Goal: Contribute content: Contribute content

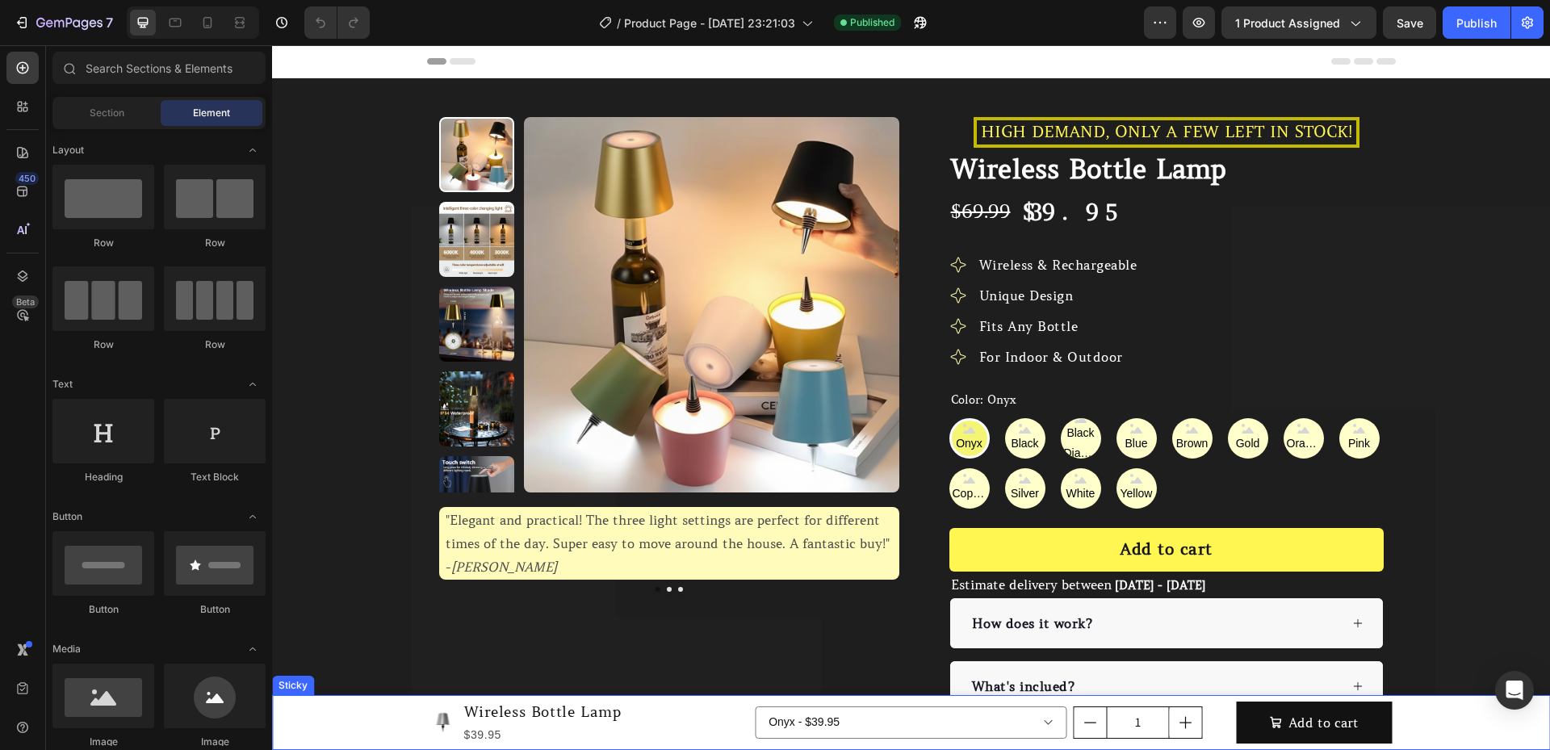
click at [298, 690] on div "Sticky" at bounding box center [293, 685] width 42 height 19
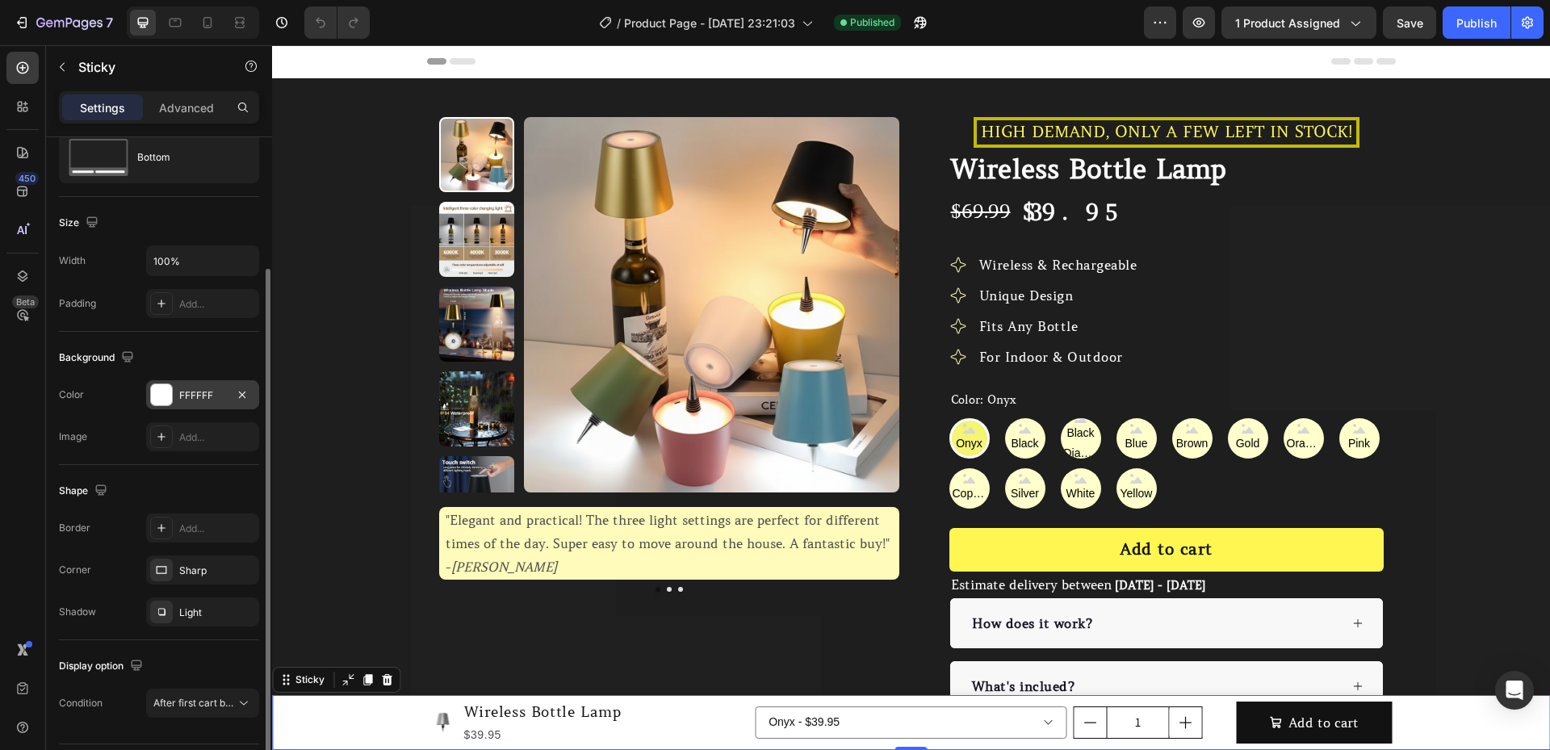
scroll to position [99, 0]
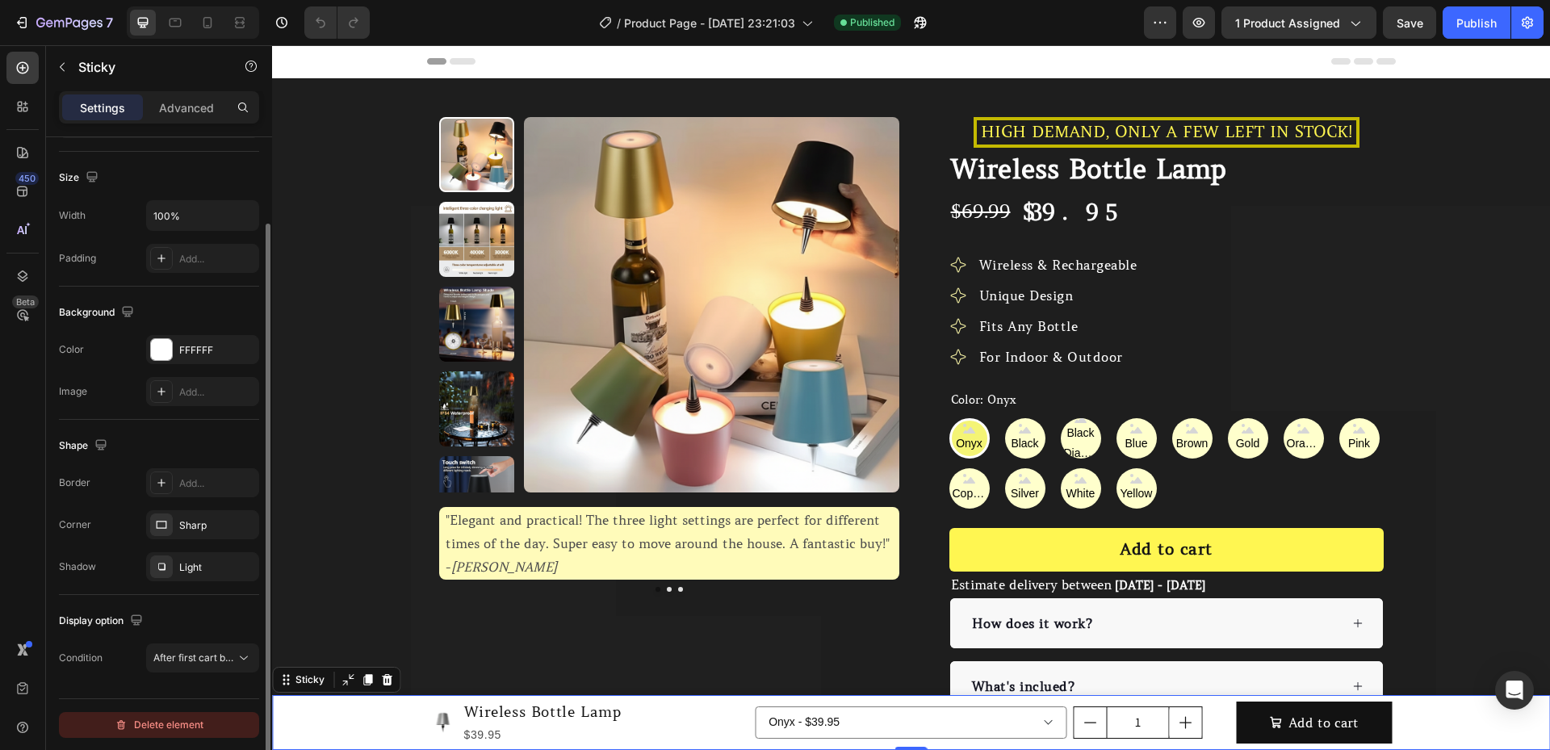
drag, startPoint x: 210, startPoint y: 726, endPoint x: 137, endPoint y: 589, distance: 155.3
click at [210, 726] on button "Delete element" at bounding box center [159, 725] width 200 height 26
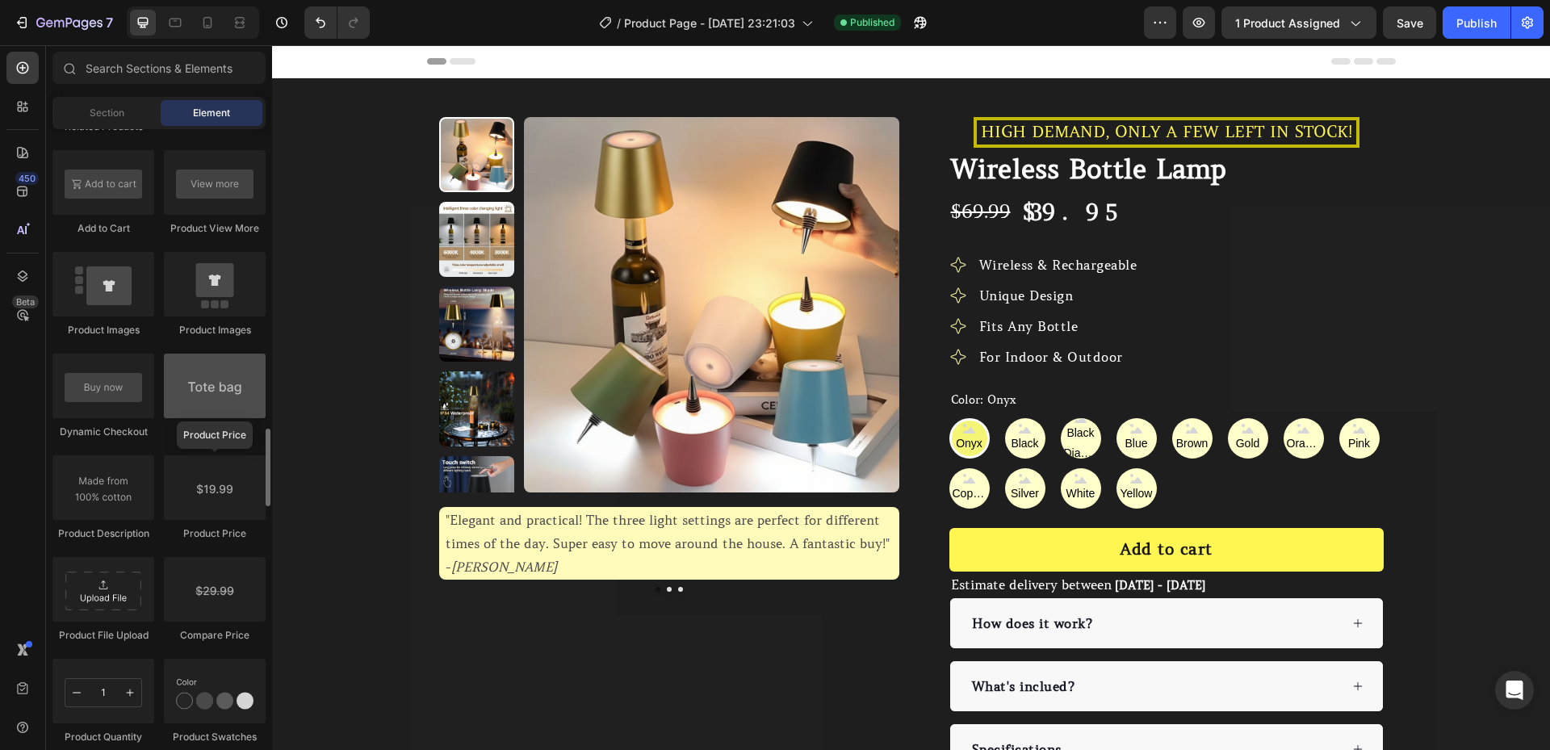
scroll to position [2218, 0]
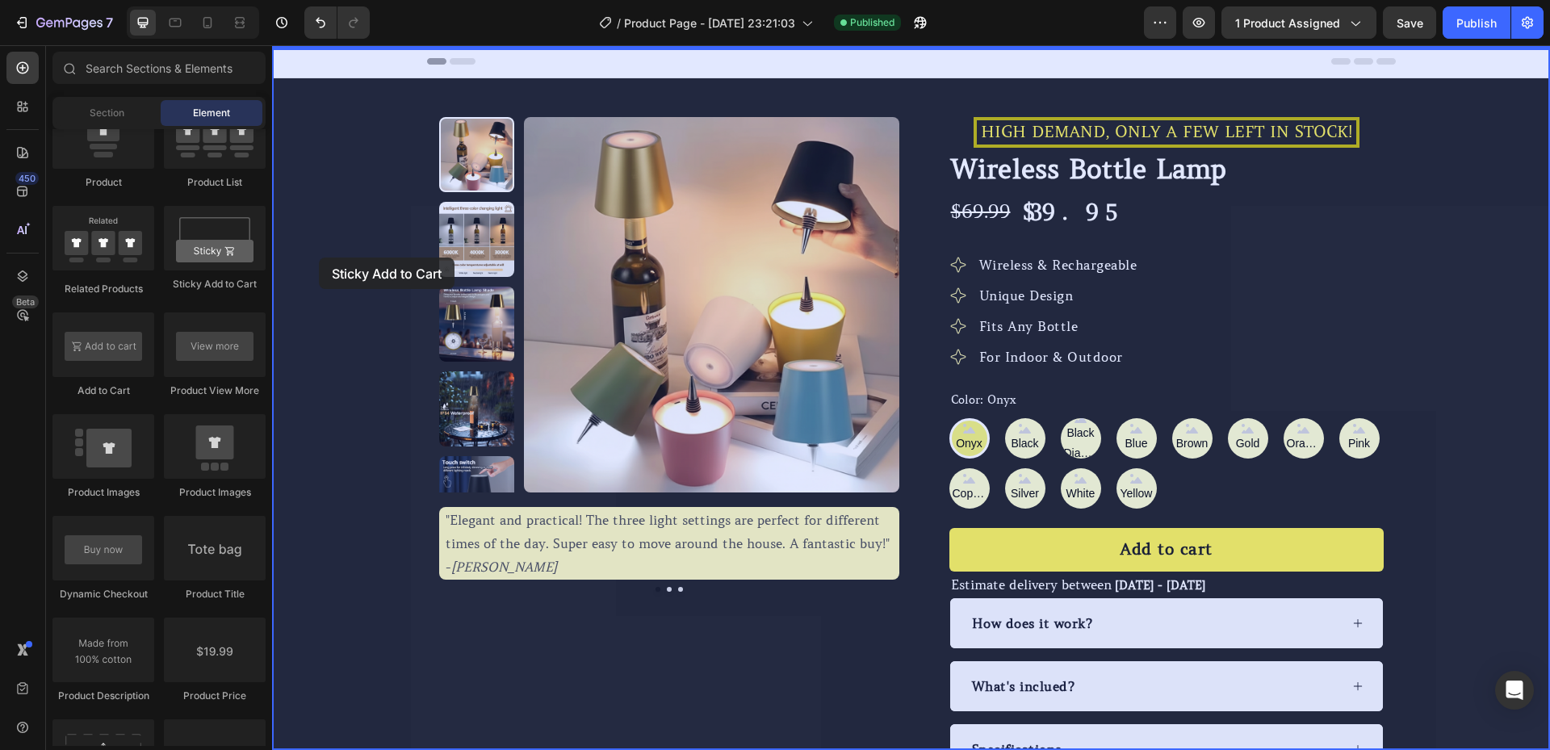
drag, startPoint x: 484, startPoint y: 300, endPoint x: 319, endPoint y: 258, distance: 170.9
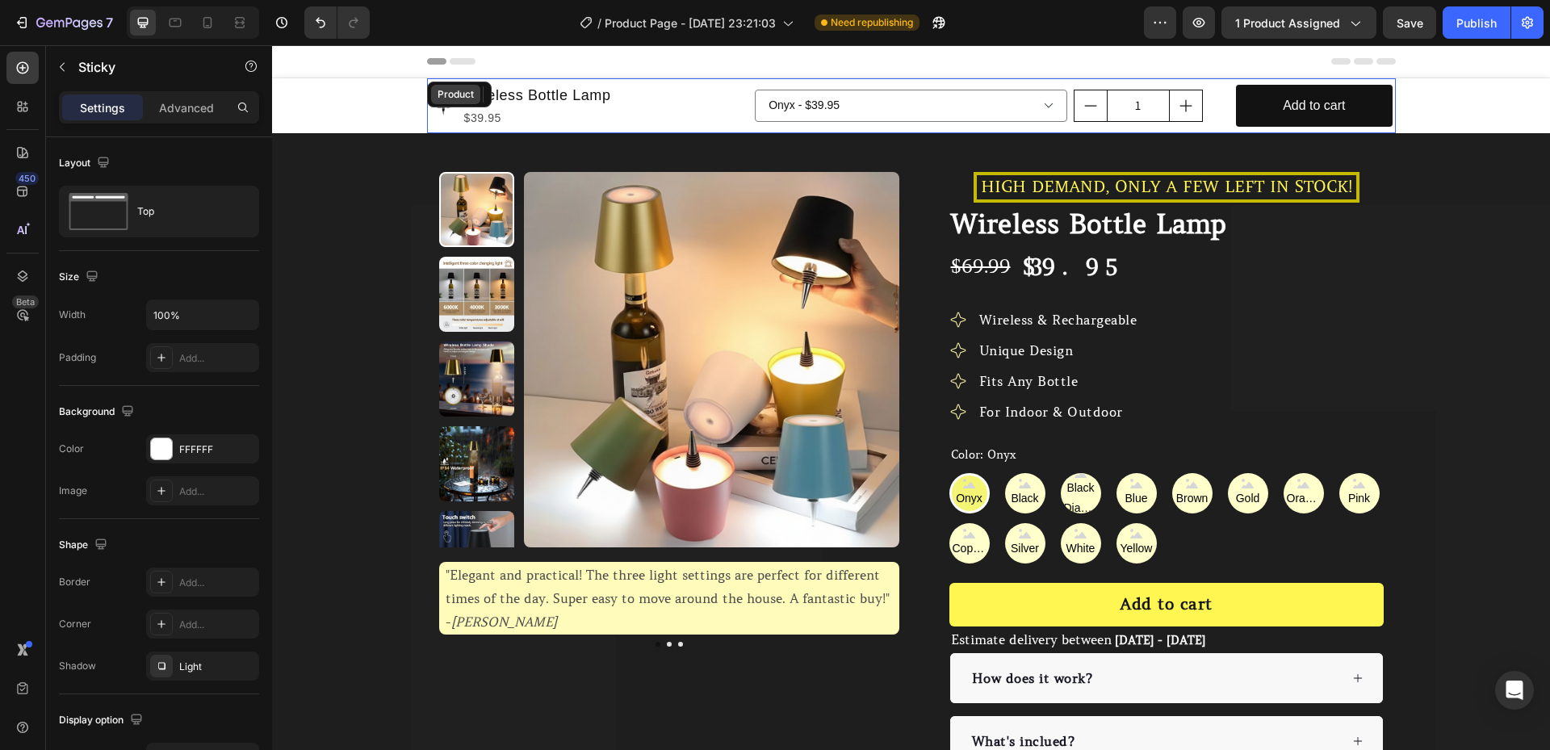
click at [472, 98] on div "Product" at bounding box center [455, 94] width 49 height 19
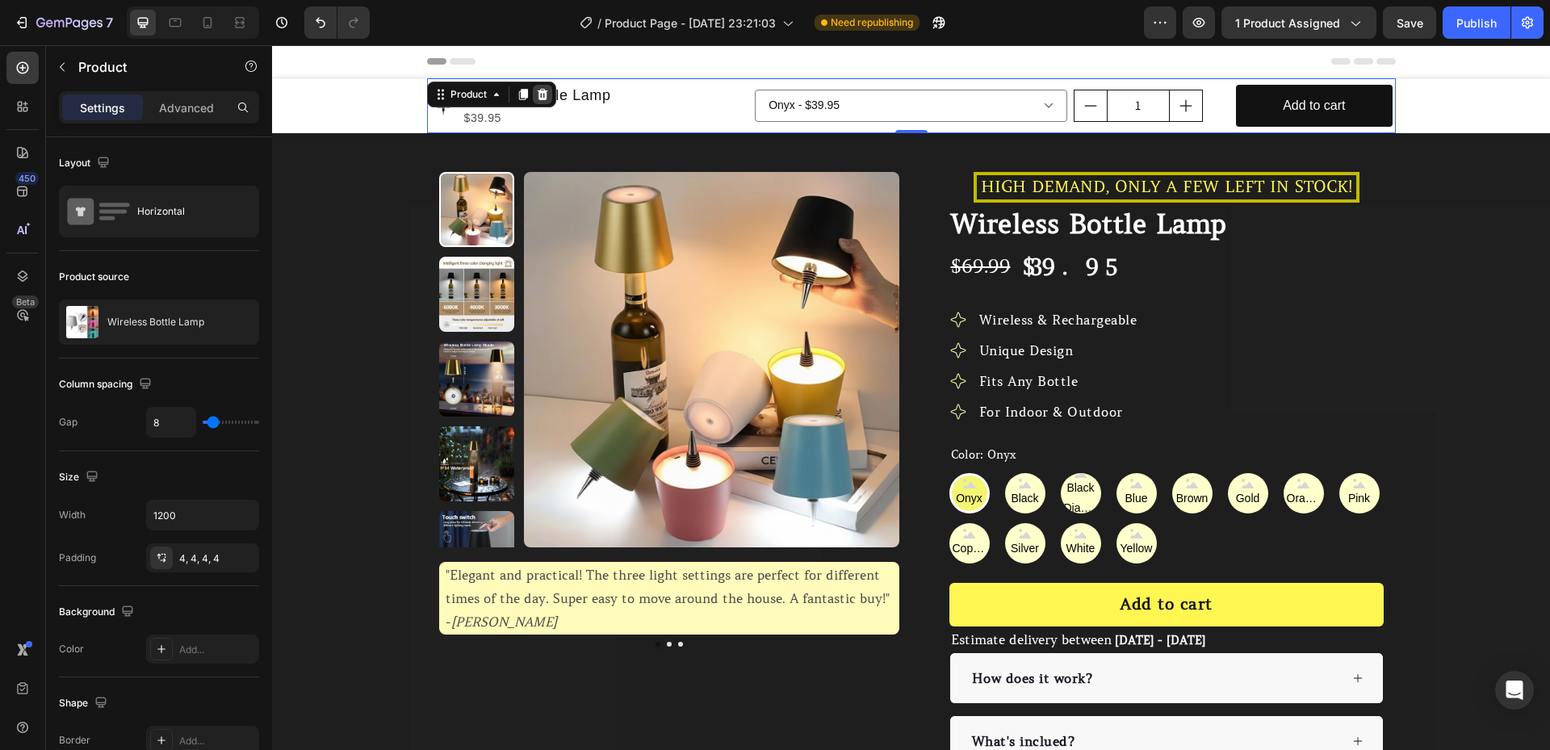
click at [538, 101] on div at bounding box center [542, 94] width 19 height 19
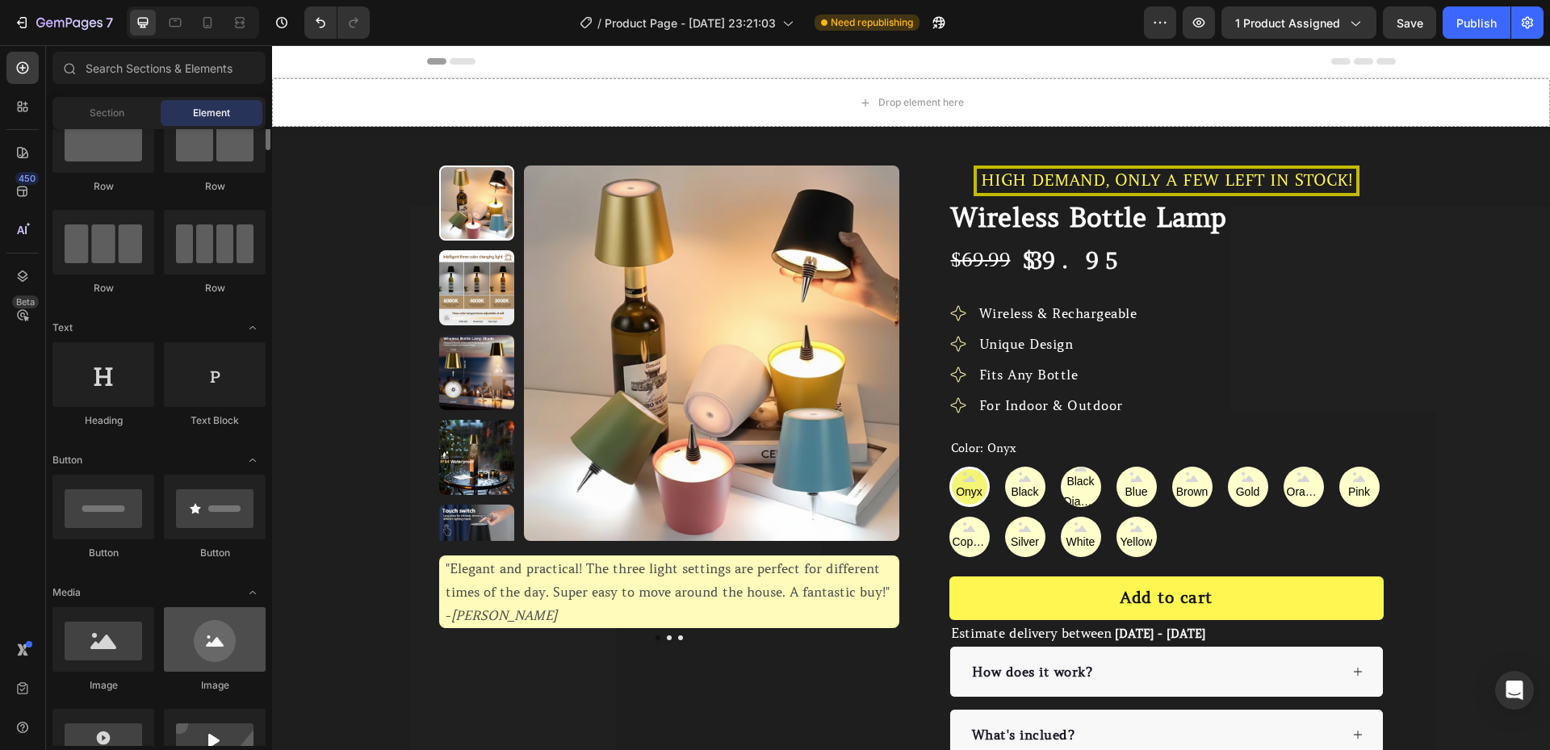
scroll to position [0, 0]
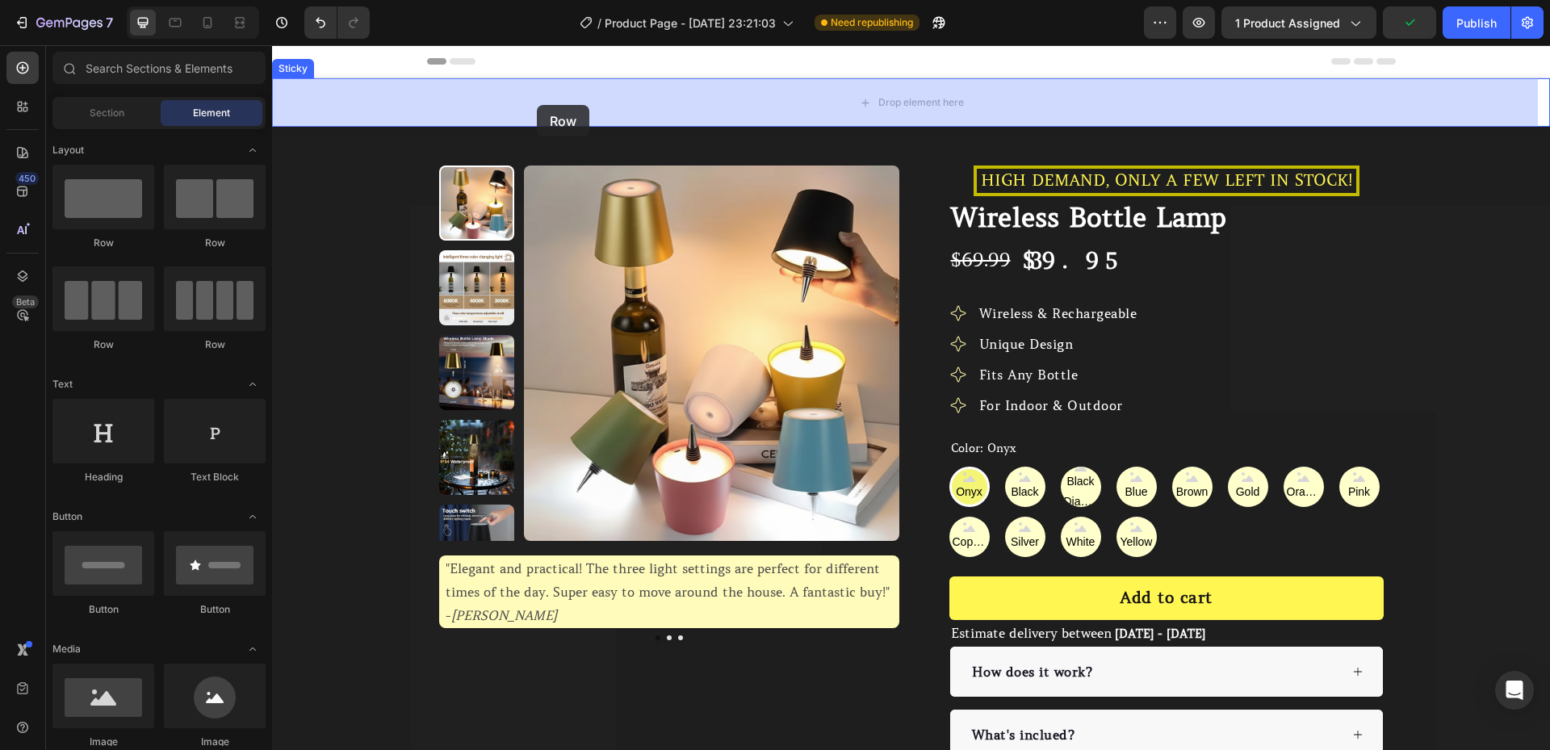
drag, startPoint x: 418, startPoint y: 144, endPoint x: 478, endPoint y: 127, distance: 62.1
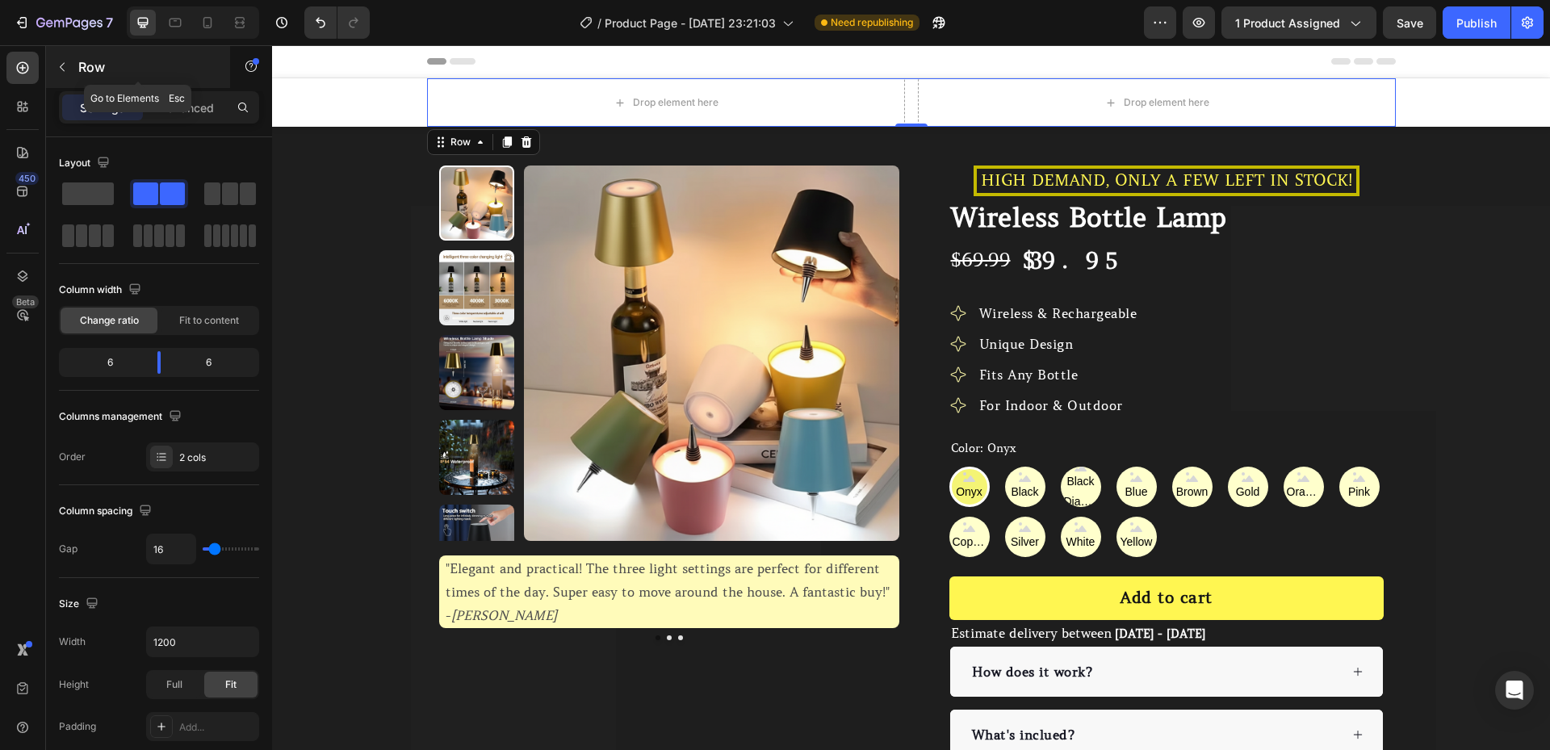
click at [65, 68] on icon "button" at bounding box center [62, 67] width 13 height 13
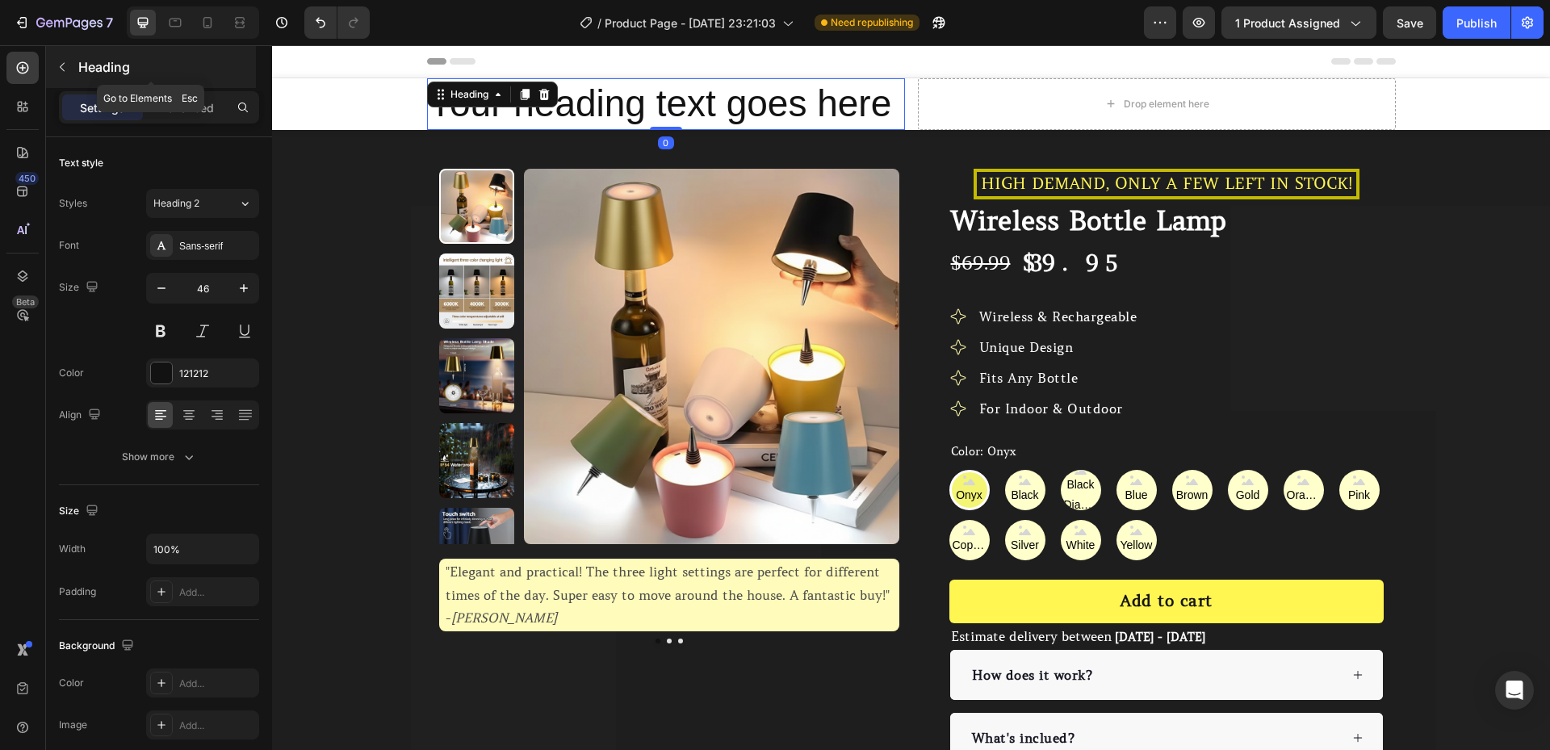
click at [53, 68] on button "button" at bounding box center [62, 67] width 26 height 26
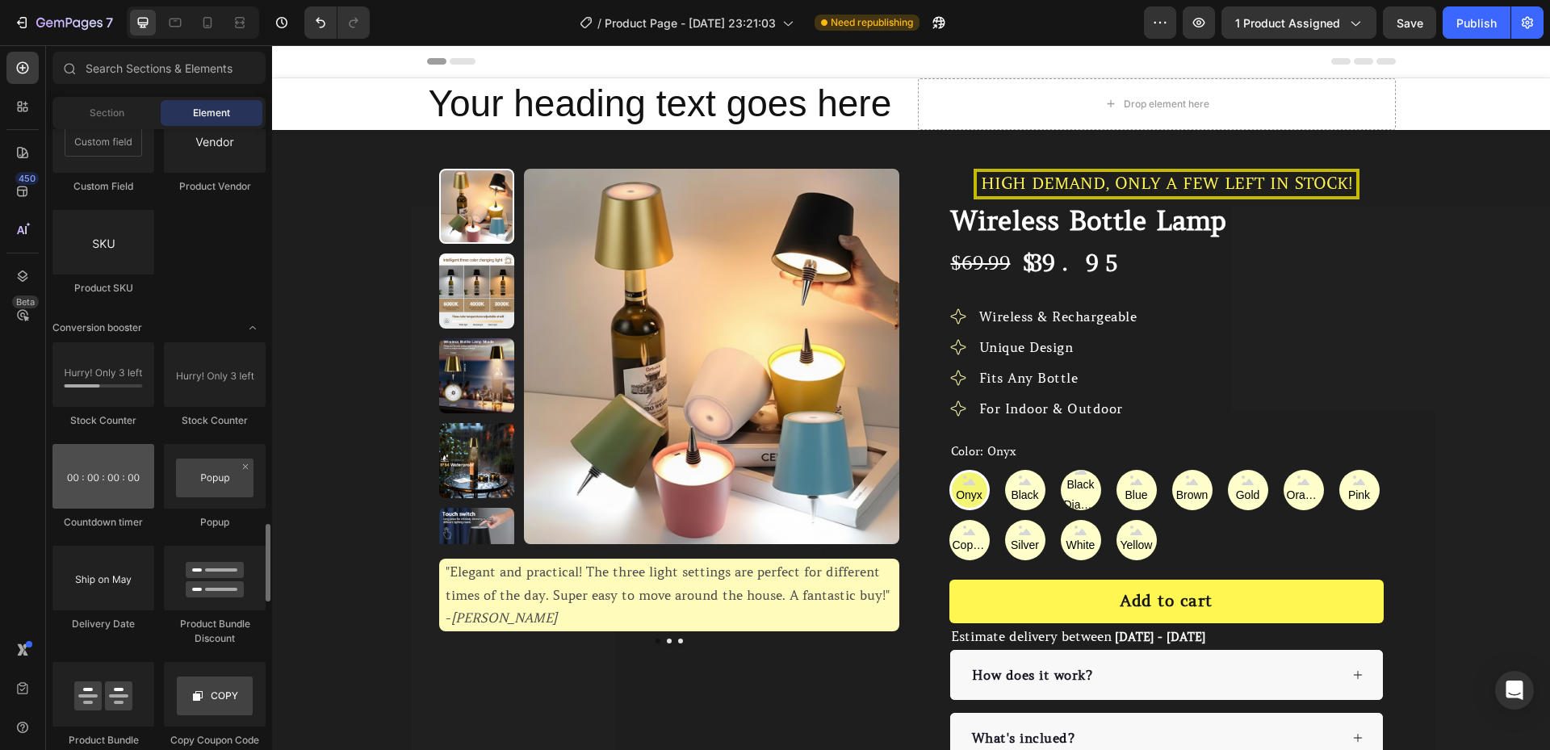
scroll to position [3188, 0]
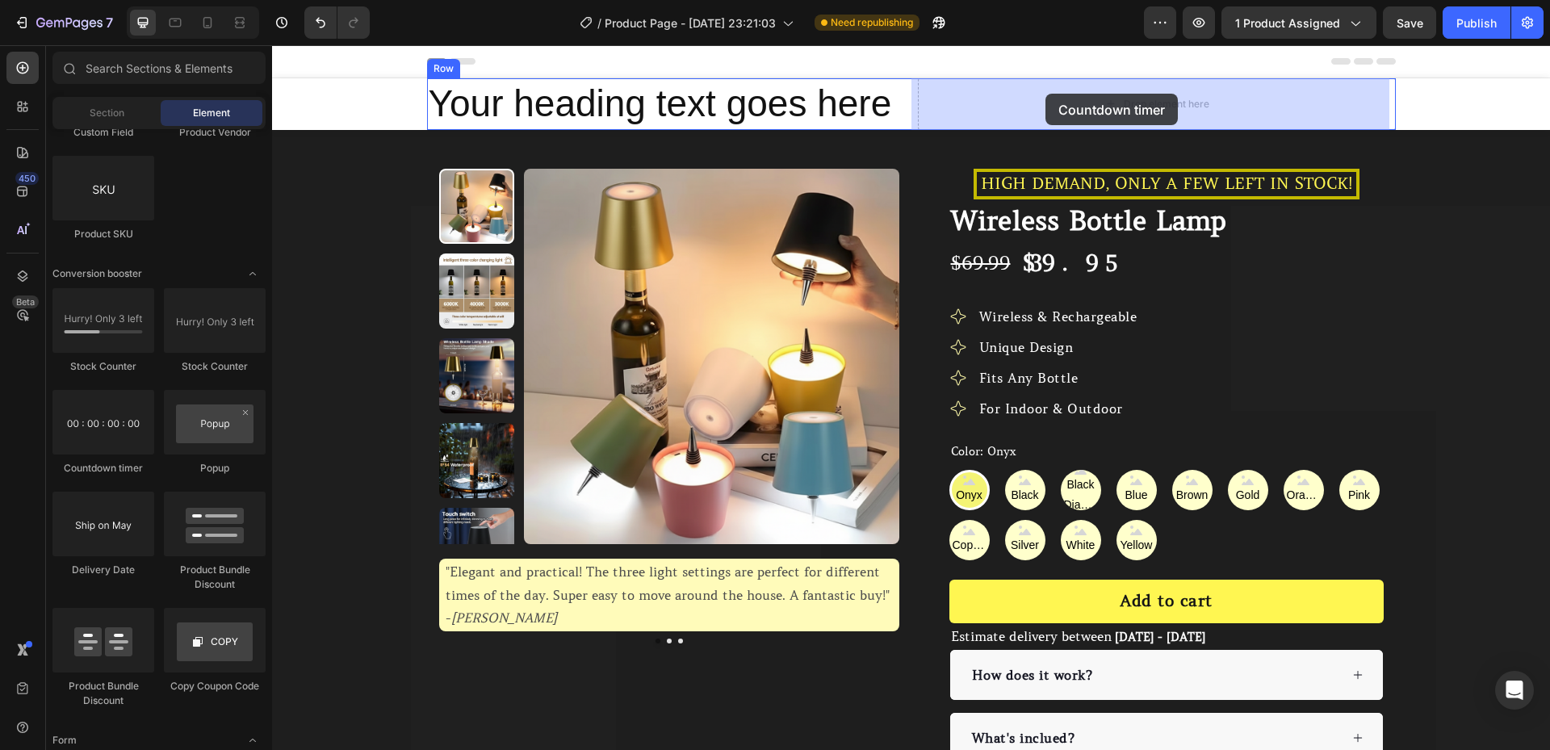
drag, startPoint x: 388, startPoint y: 472, endPoint x: 1044, endPoint y: 87, distance: 761.0
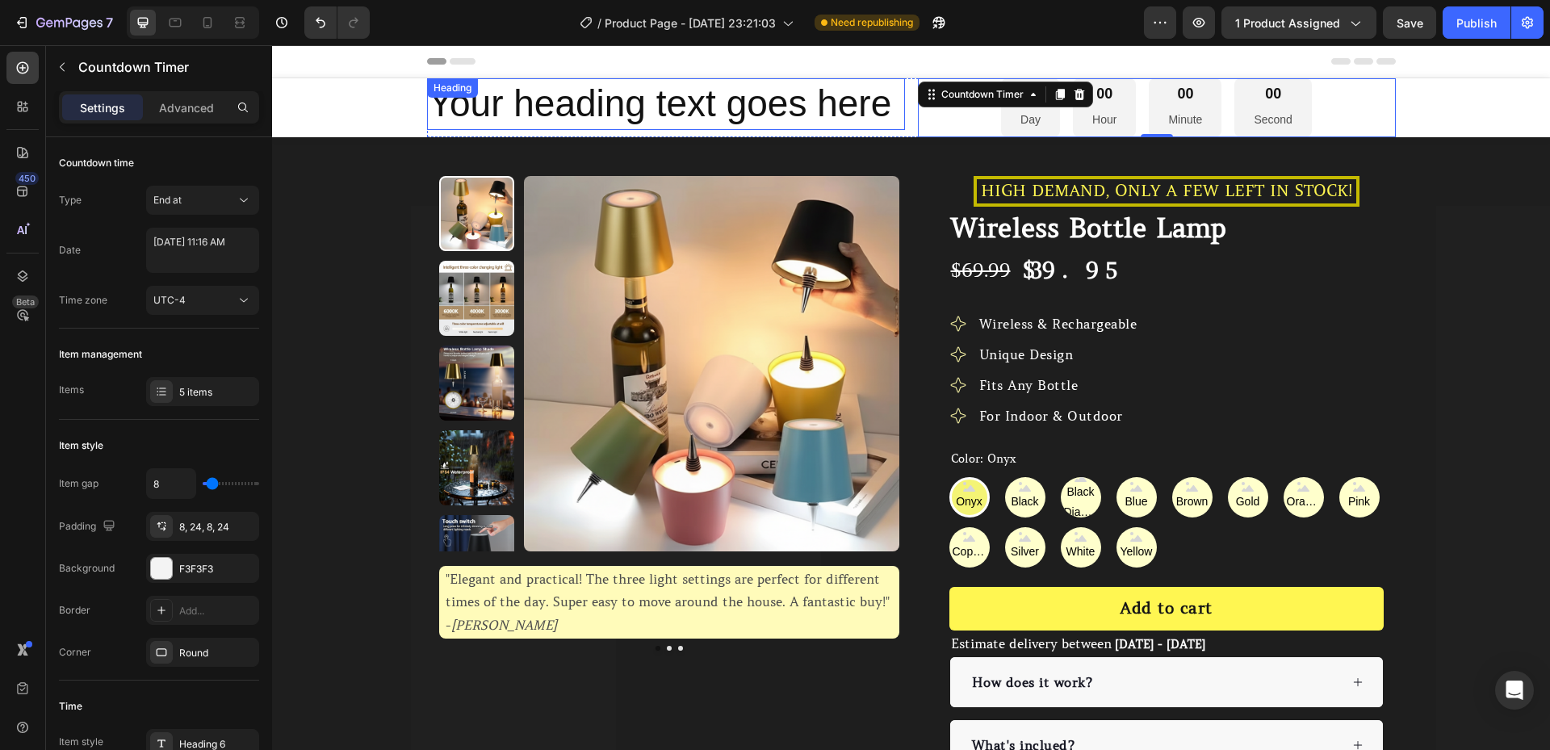
click at [509, 103] on h2 "Your heading text goes here" at bounding box center [666, 104] width 478 height 52
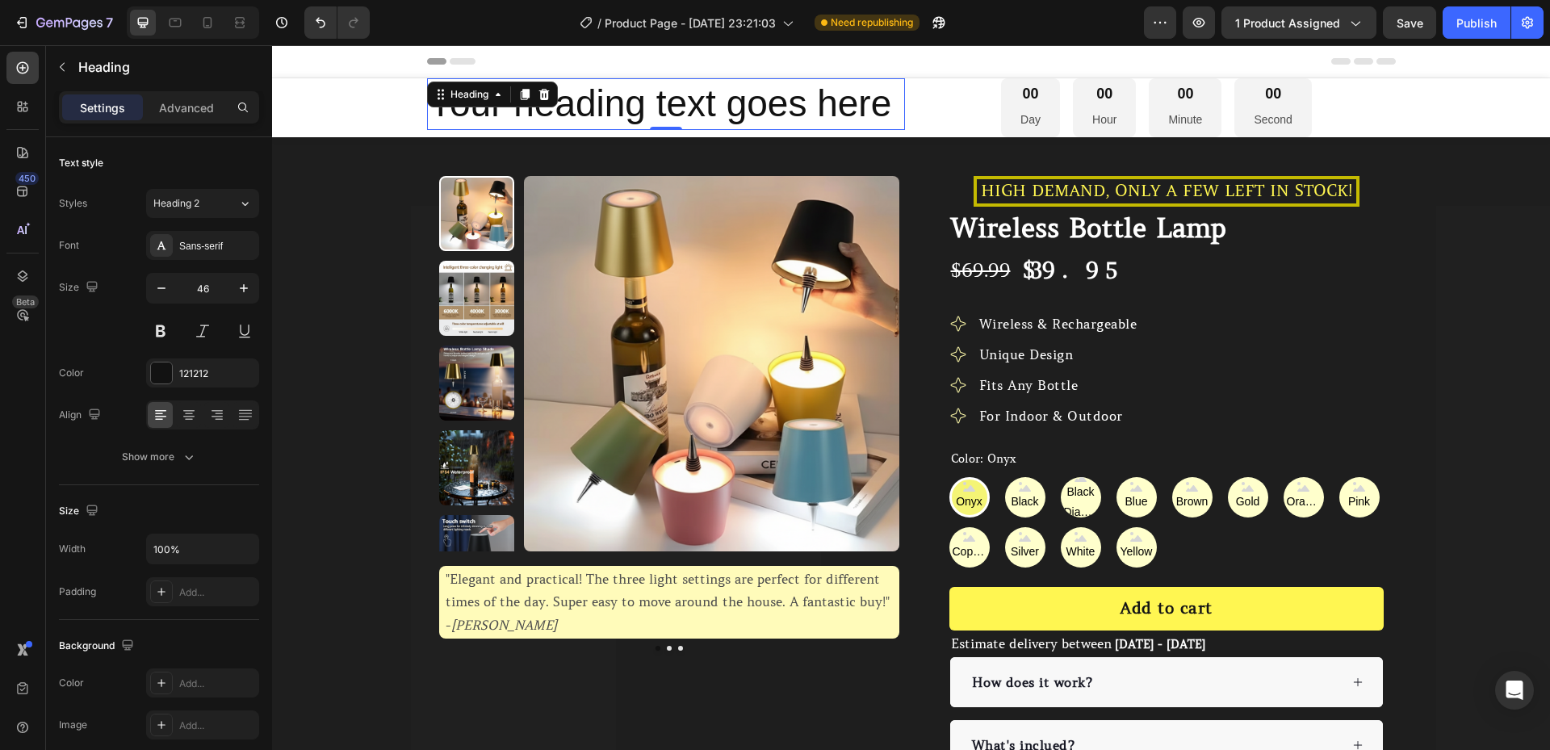
click at [511, 116] on h2 "Your heading text goes here" at bounding box center [666, 104] width 478 height 52
click at [511, 116] on p "Your heading text goes here" at bounding box center [666, 104] width 475 height 48
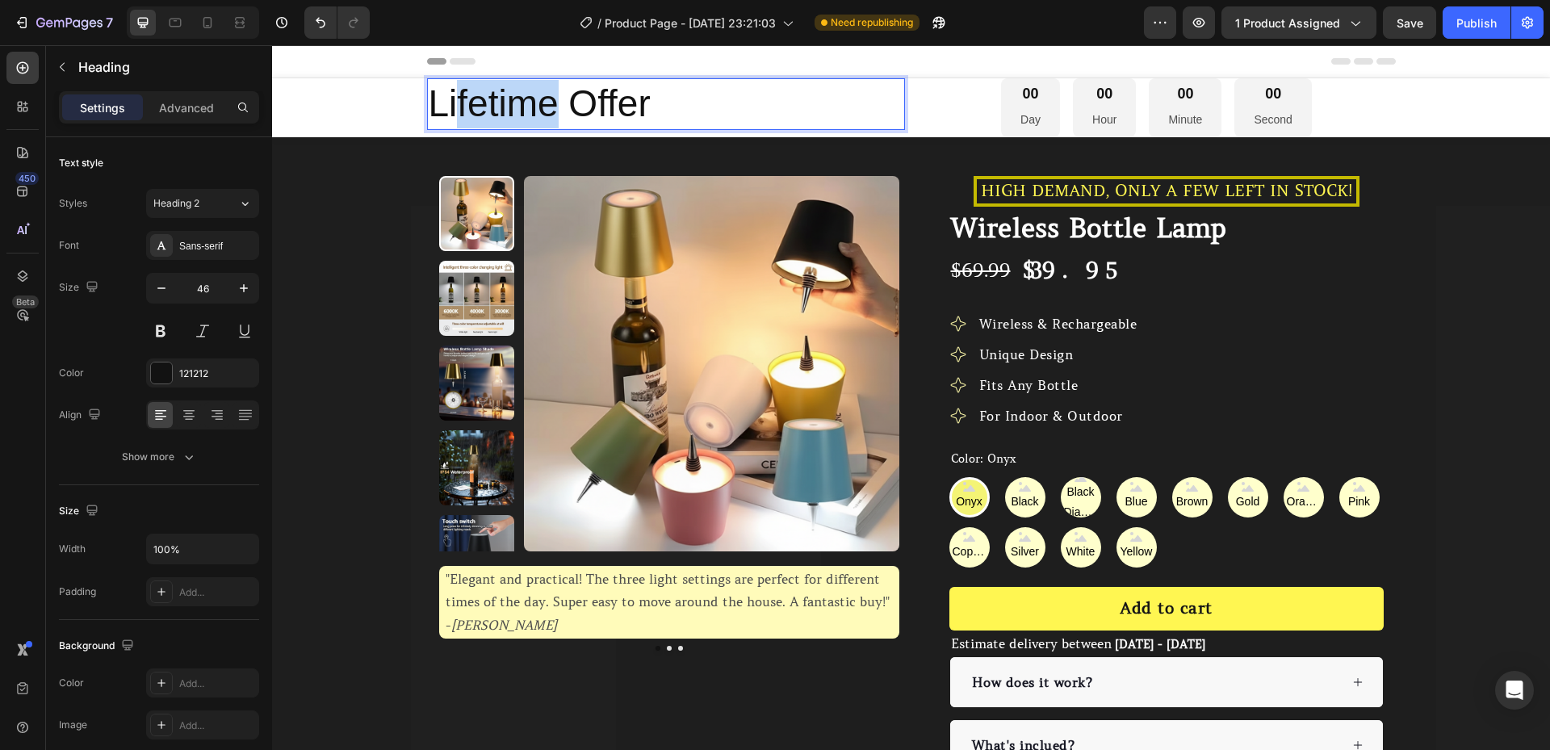
drag, startPoint x: 551, startPoint y: 110, endPoint x: 450, endPoint y: 96, distance: 101.8
click at [450, 96] on p "Lifetime Offer" at bounding box center [666, 104] width 475 height 48
click at [764, 103] on p "Limited time Offer" at bounding box center [666, 104] width 475 height 48
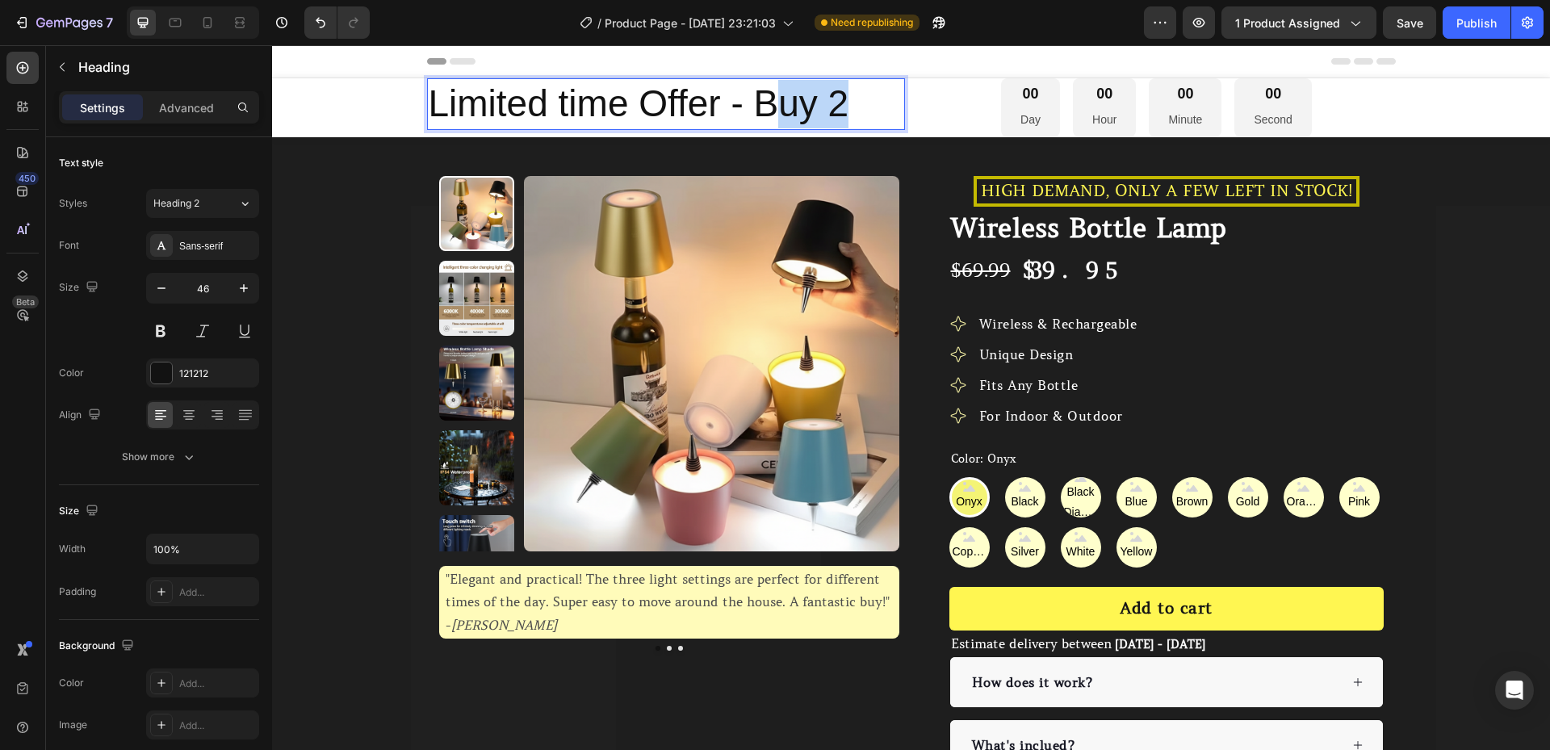
drag, startPoint x: 837, startPoint y: 101, endPoint x: 769, endPoint y: 101, distance: 67.8
click at [769, 101] on p "Limited time Offer - Buy 2" at bounding box center [666, 104] width 475 height 48
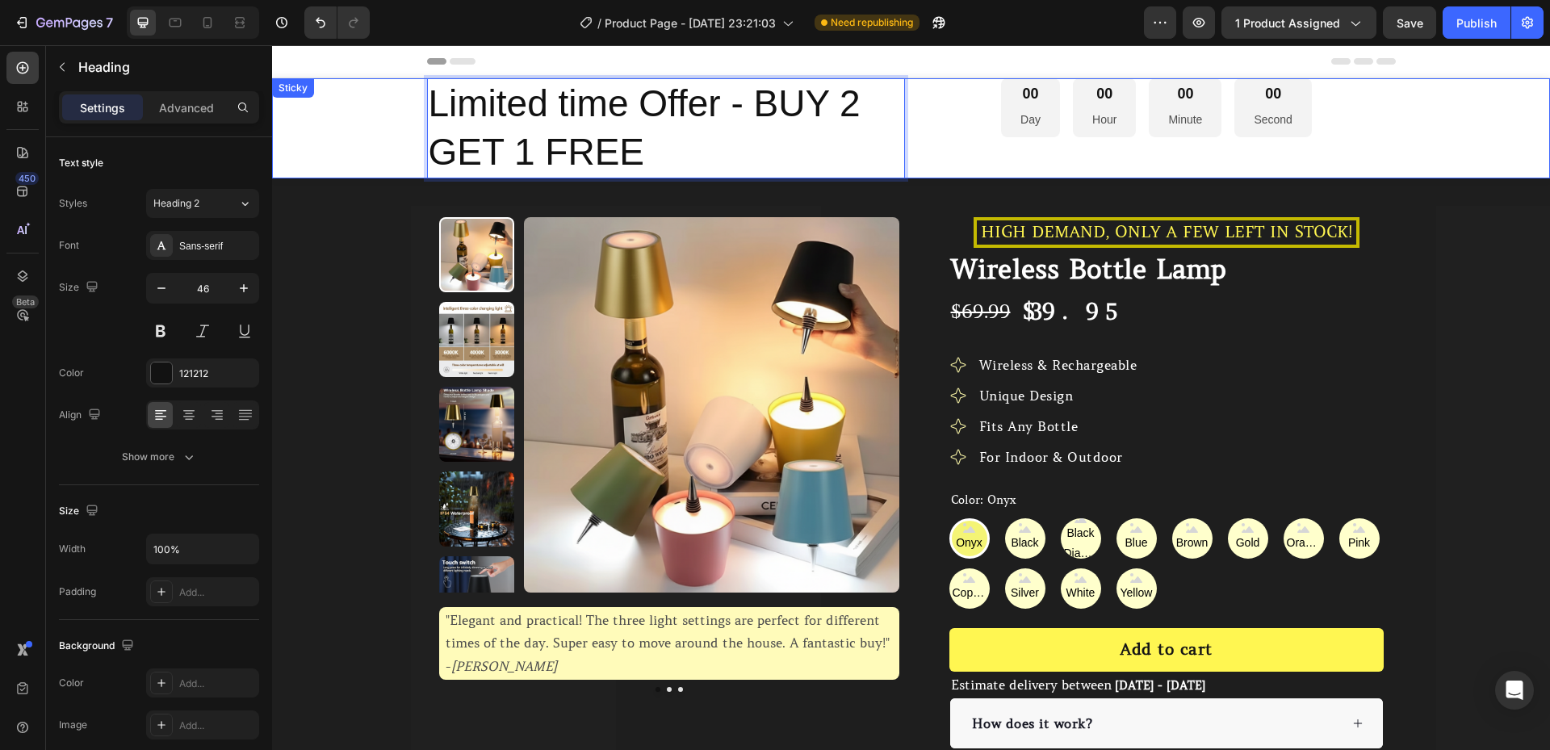
click at [396, 128] on div "Limited time Offer - BUY 2 GET 1 FREE Heading 0 00 Day 00 Hour 00 Minute 00 Sec…" at bounding box center [911, 128] width 1278 height 100
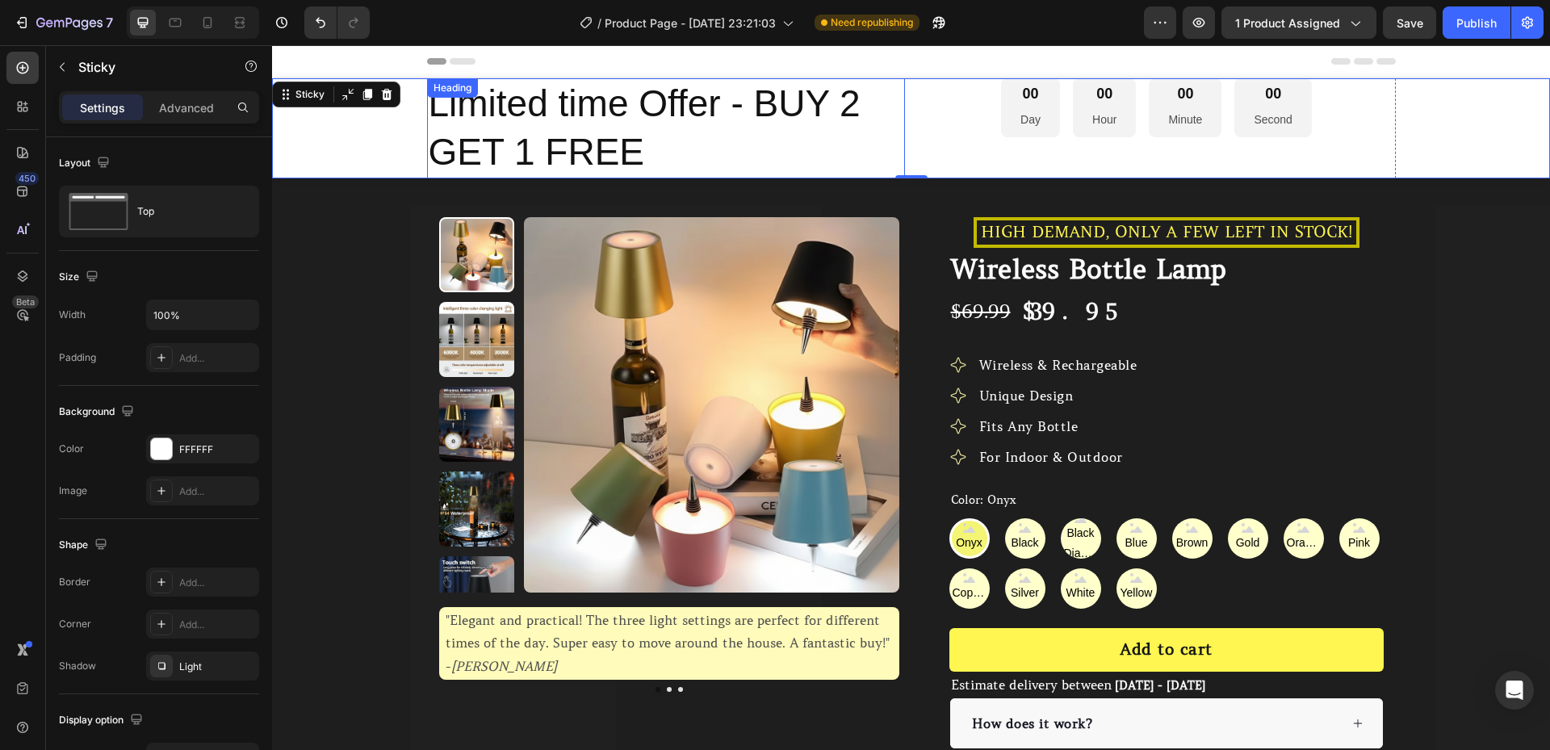
click at [492, 128] on p "Limited time Offer - BUY 2 GET 1 FREE" at bounding box center [666, 128] width 475 height 97
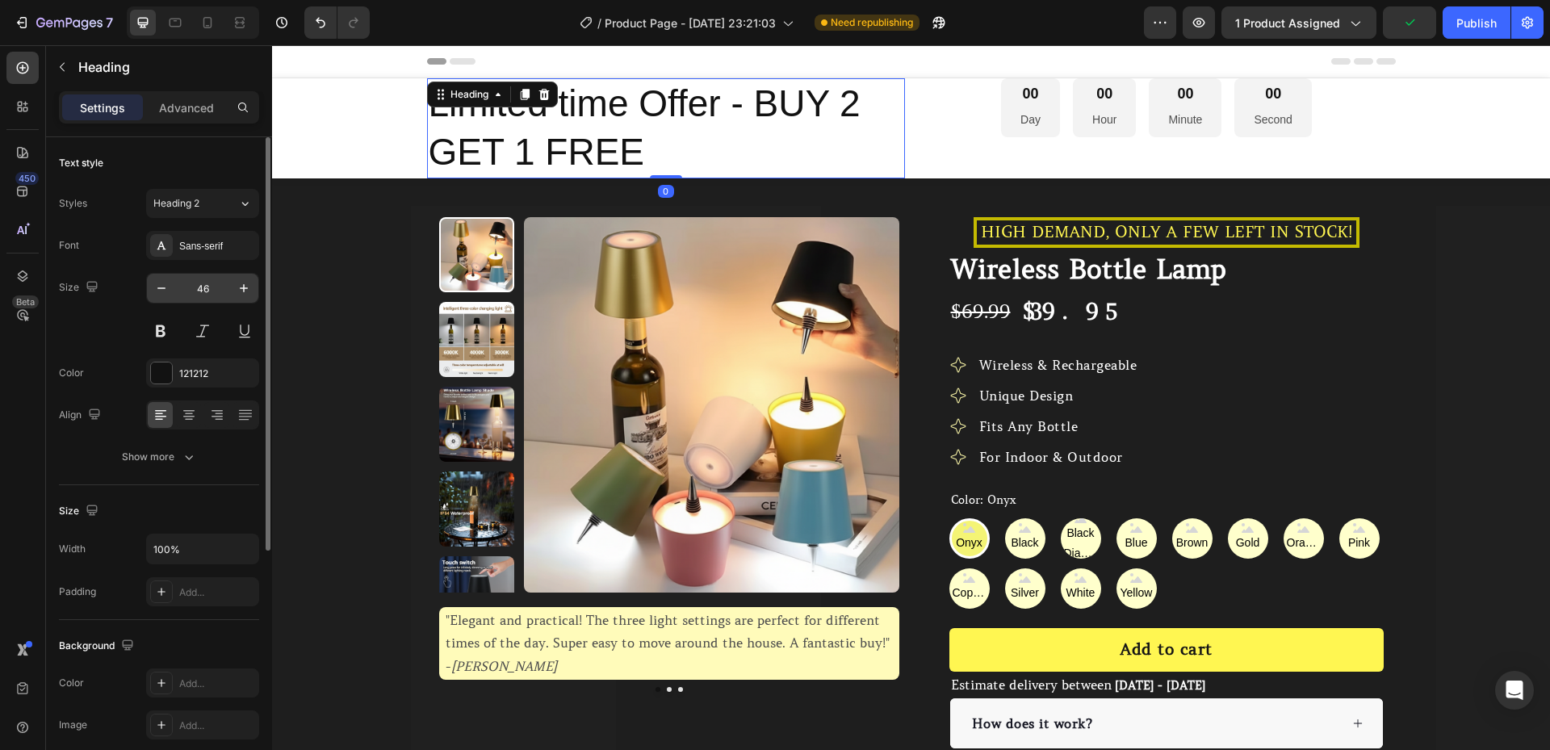
click at [189, 285] on input "46" at bounding box center [202, 288] width 53 height 29
type input "30"
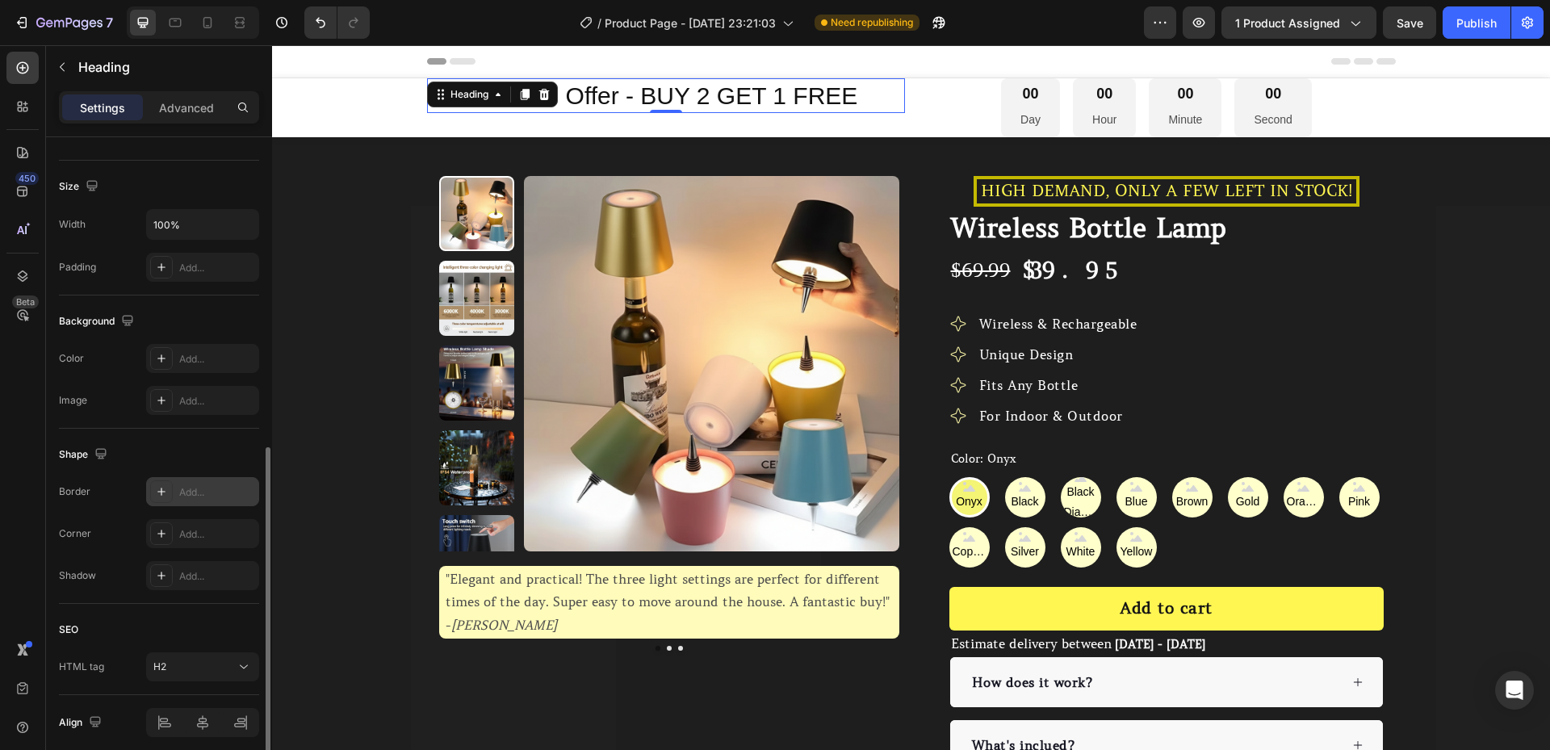
scroll to position [389, 0]
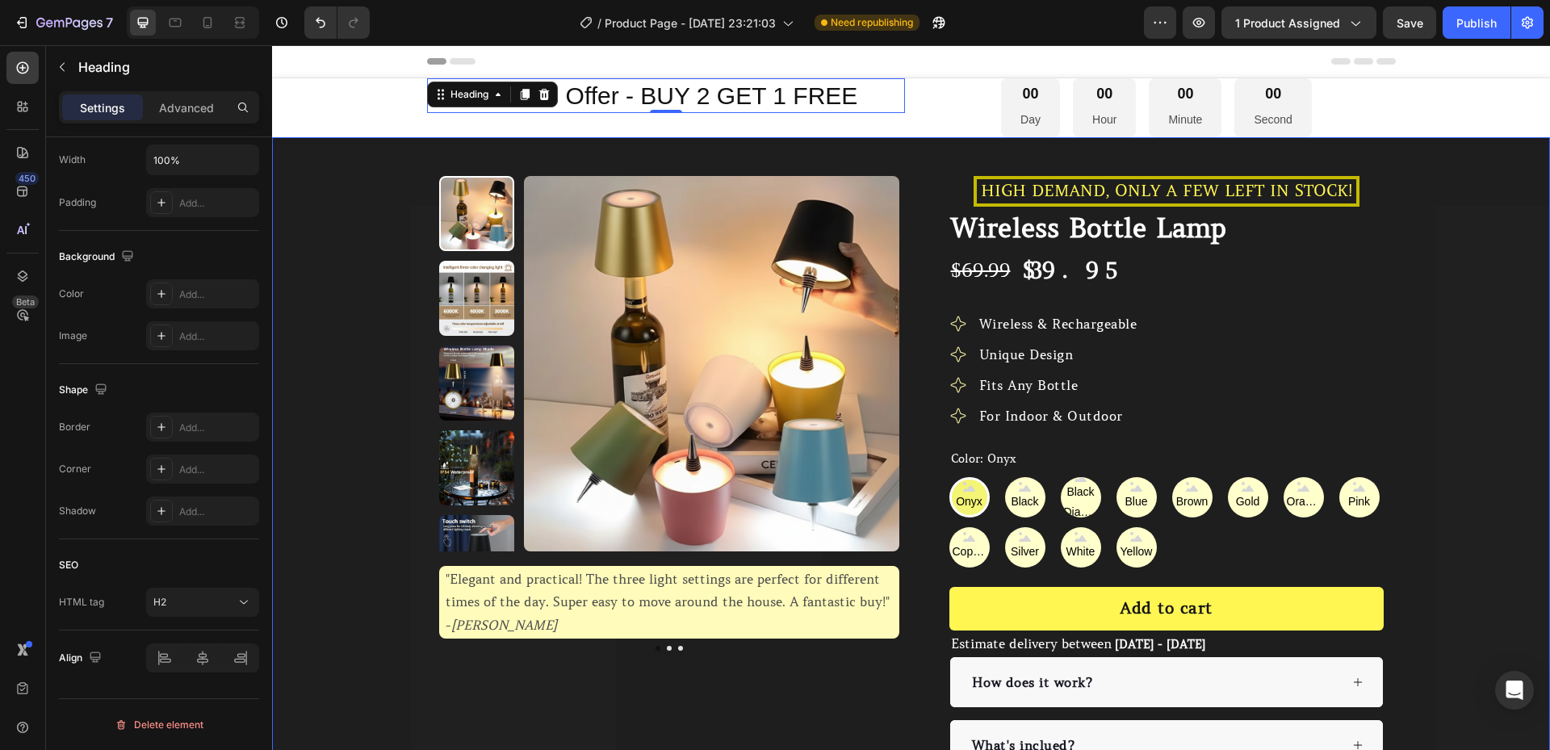
click at [518, 122] on div "Limited time Offer - BUY 2 GET 1 FREE Heading 0" at bounding box center [666, 107] width 478 height 59
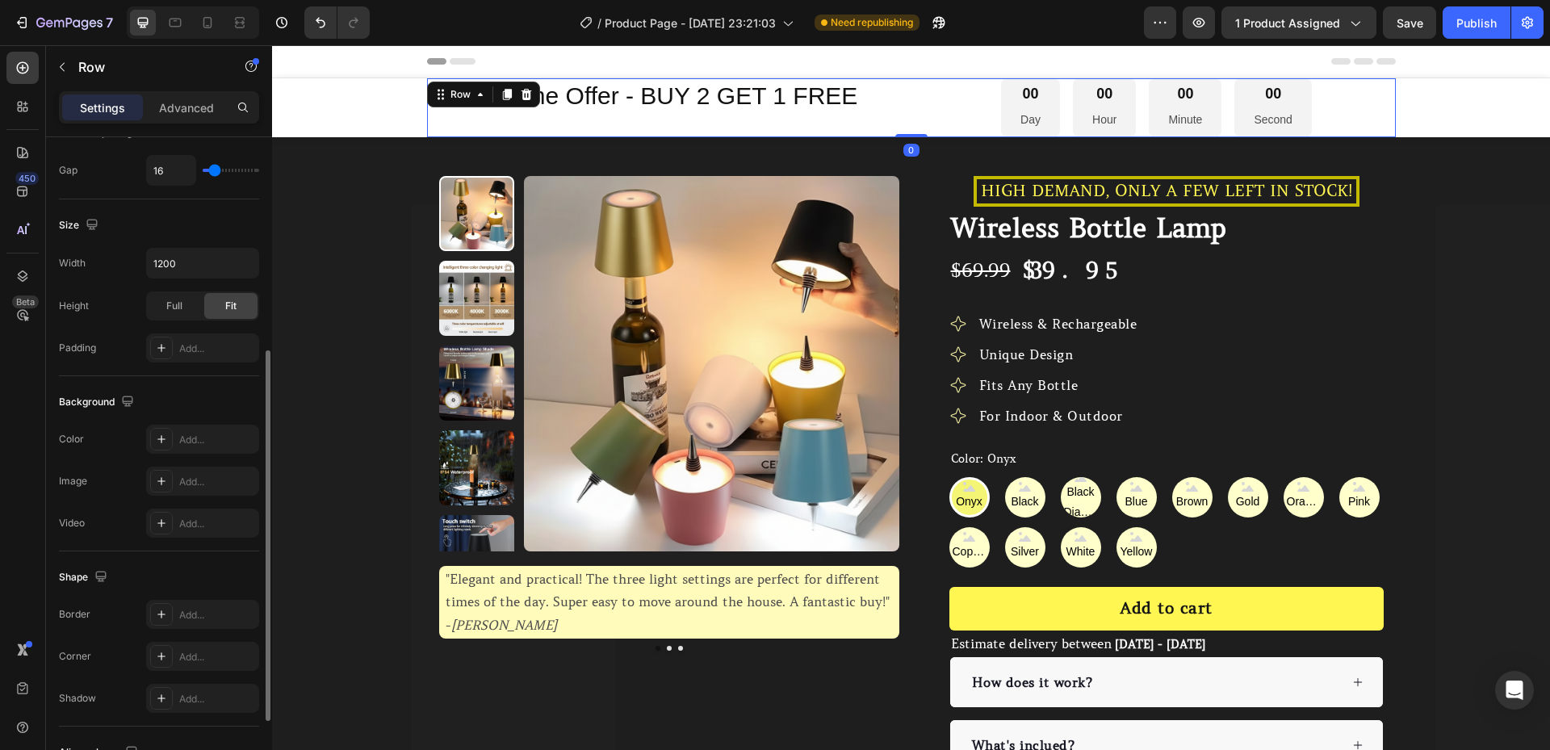
scroll to position [510, 0]
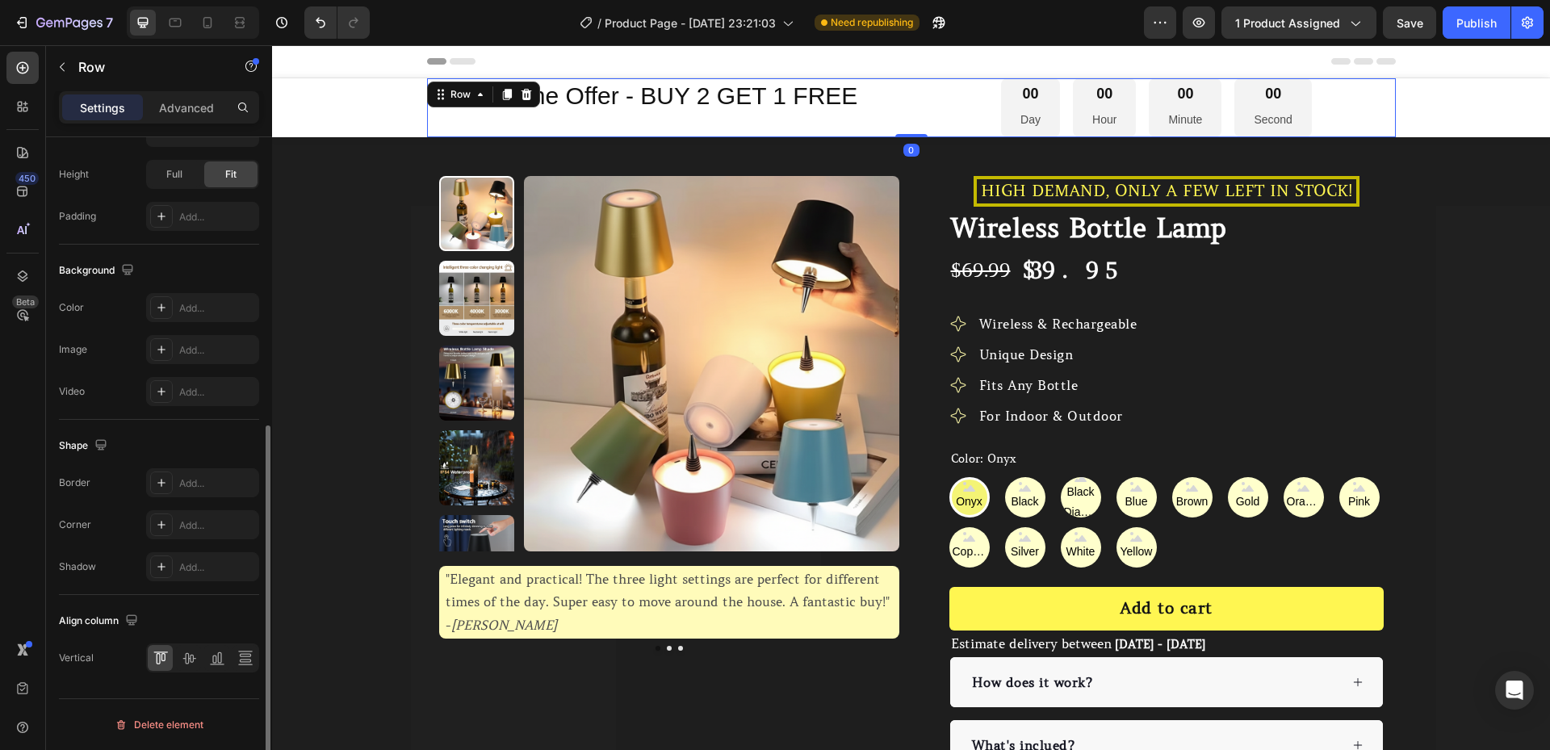
click at [201, 653] on div at bounding box center [202, 657] width 113 height 29
click at [195, 656] on icon at bounding box center [189, 658] width 16 height 16
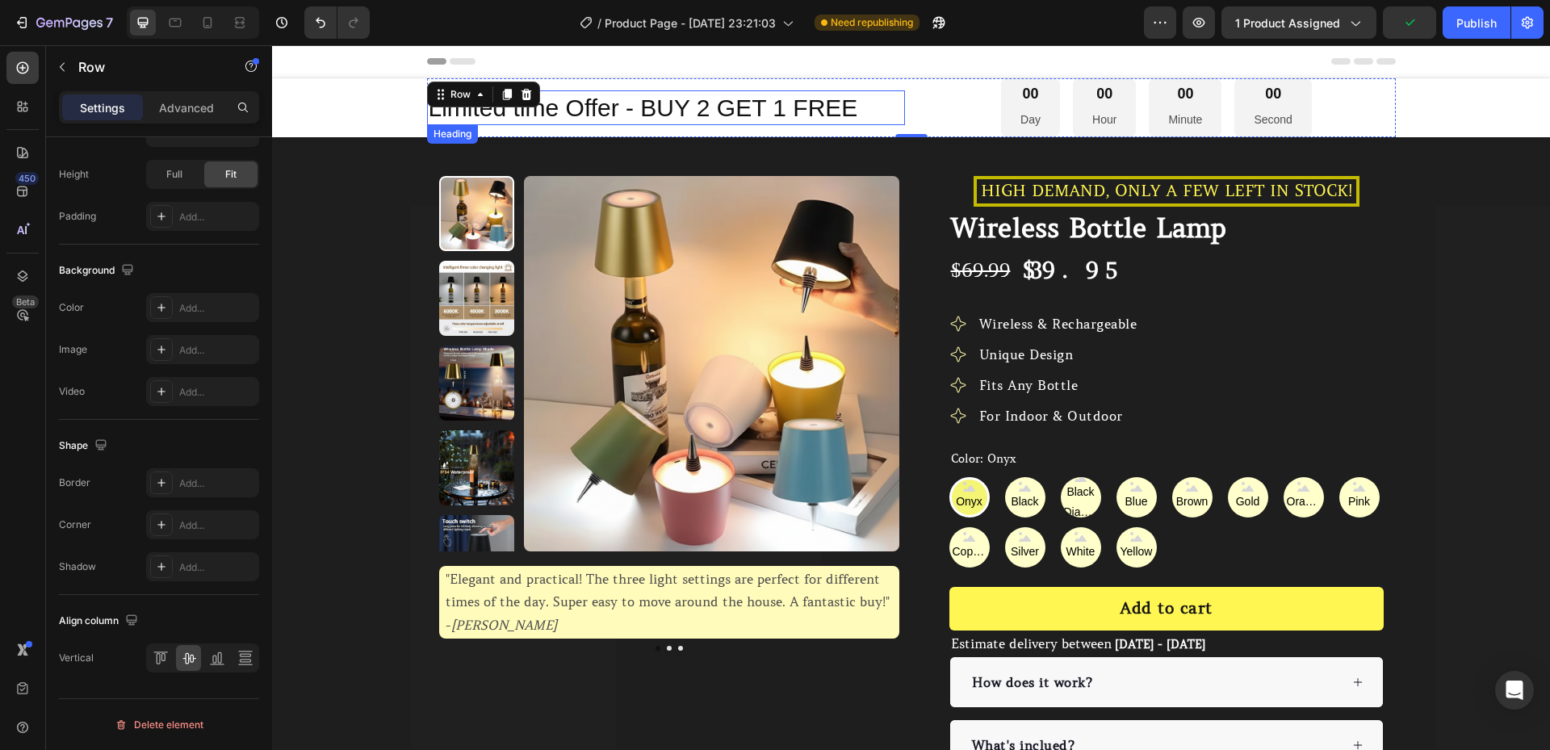
click at [454, 120] on p "Limited time Offer - BUY 2 GET 1 FREE" at bounding box center [666, 107] width 475 height 31
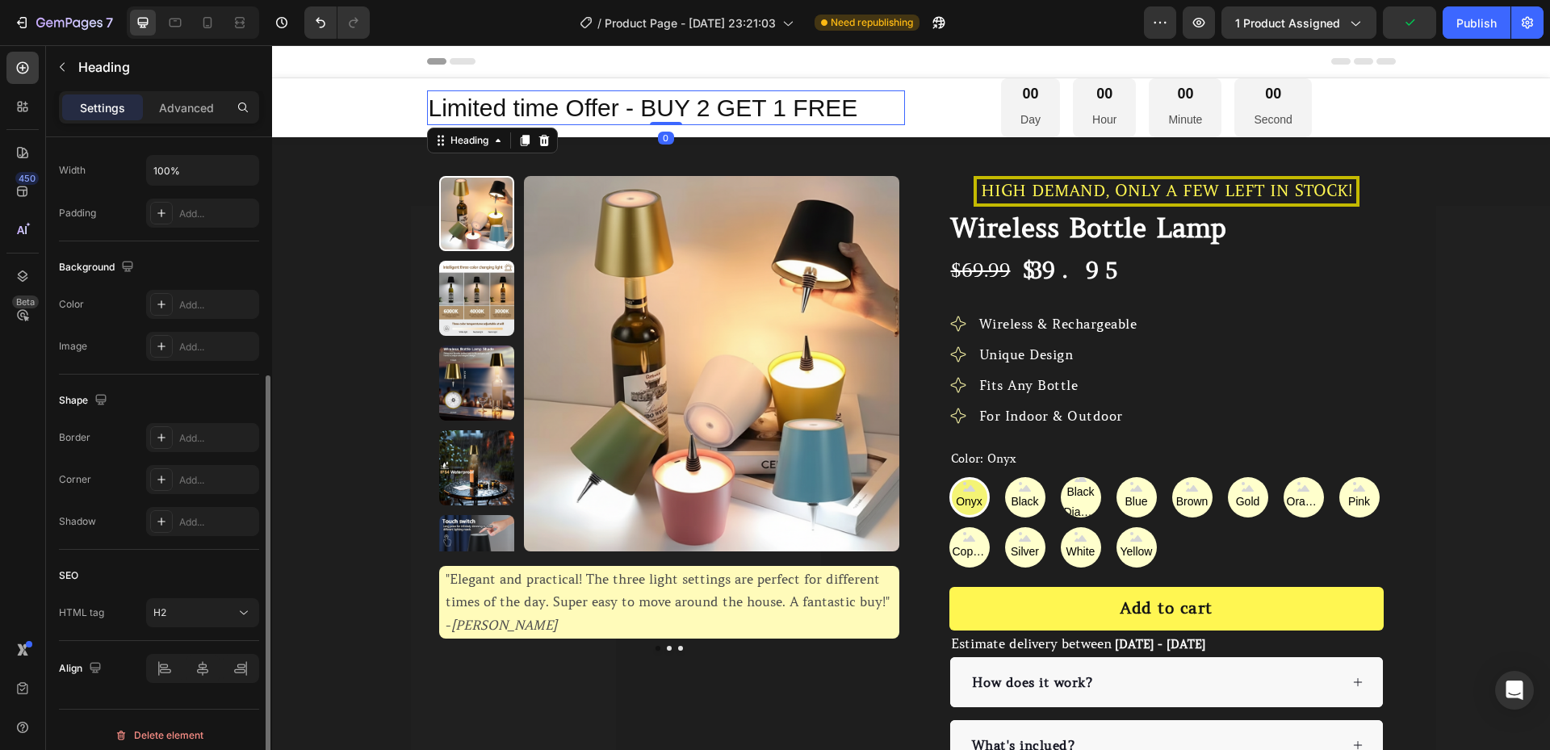
scroll to position [108, 0]
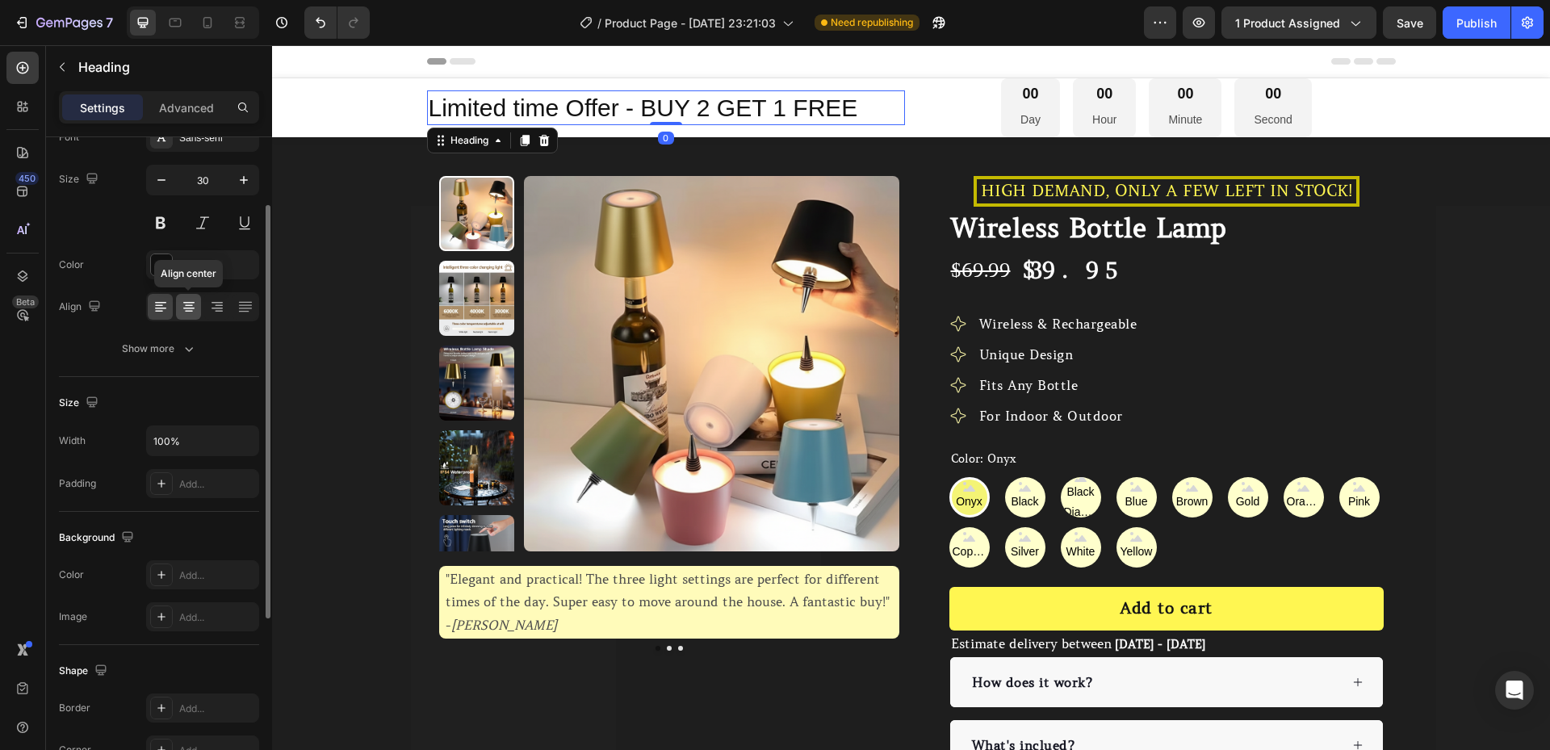
click at [197, 304] on div at bounding box center [188, 307] width 25 height 26
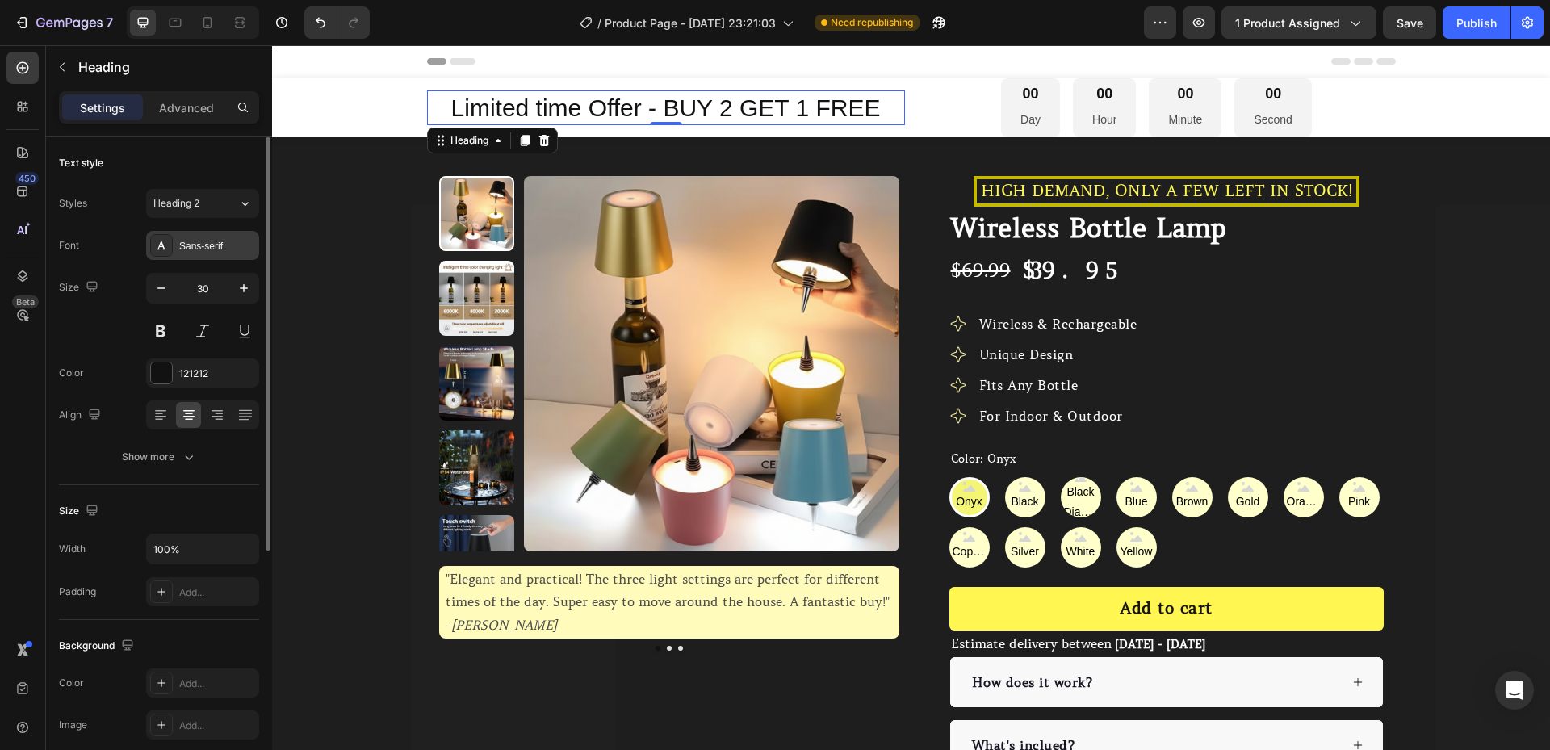
click at [207, 246] on div "Sans-serif" at bounding box center [217, 246] width 76 height 15
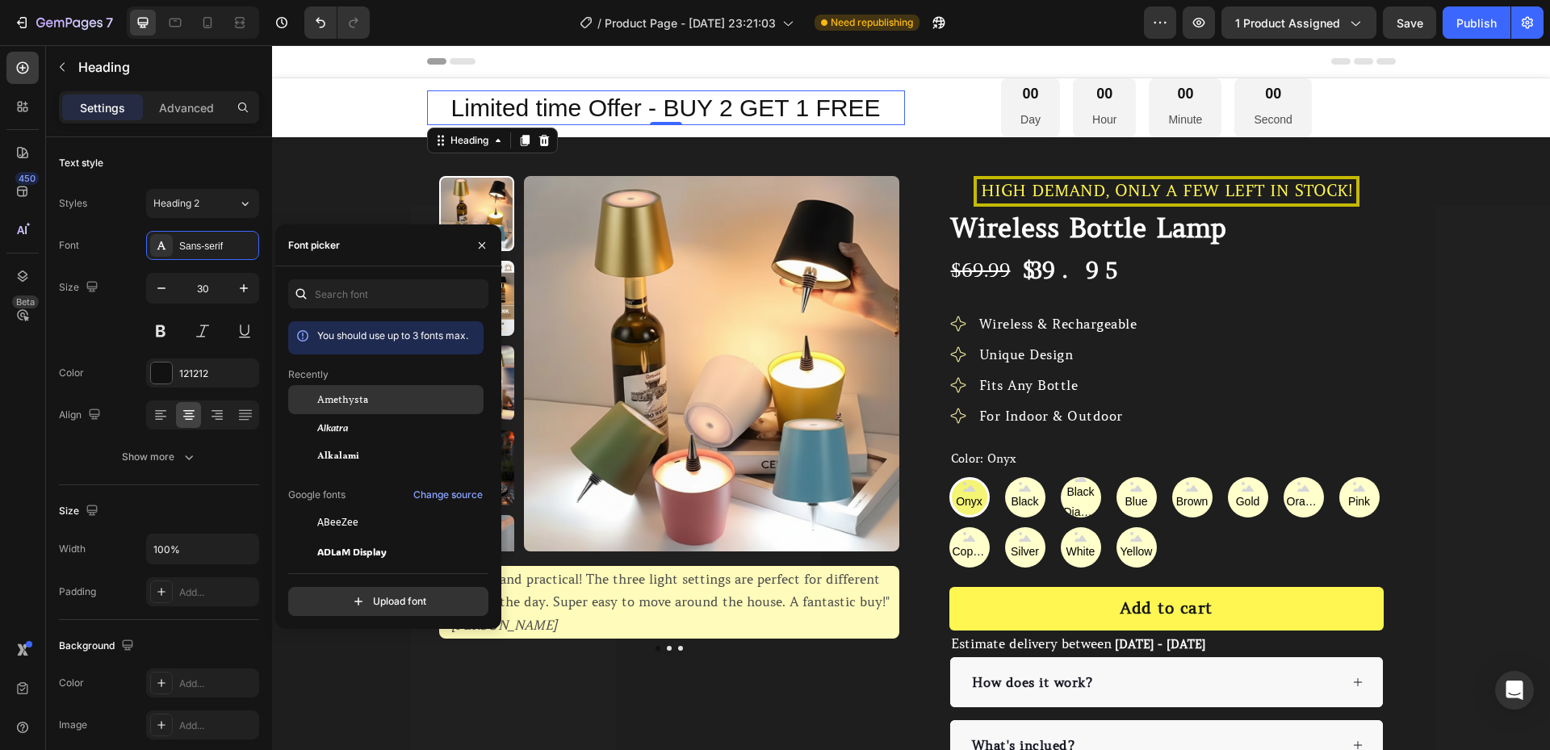
click at [334, 395] on span "Amethysta" at bounding box center [342, 399] width 51 height 15
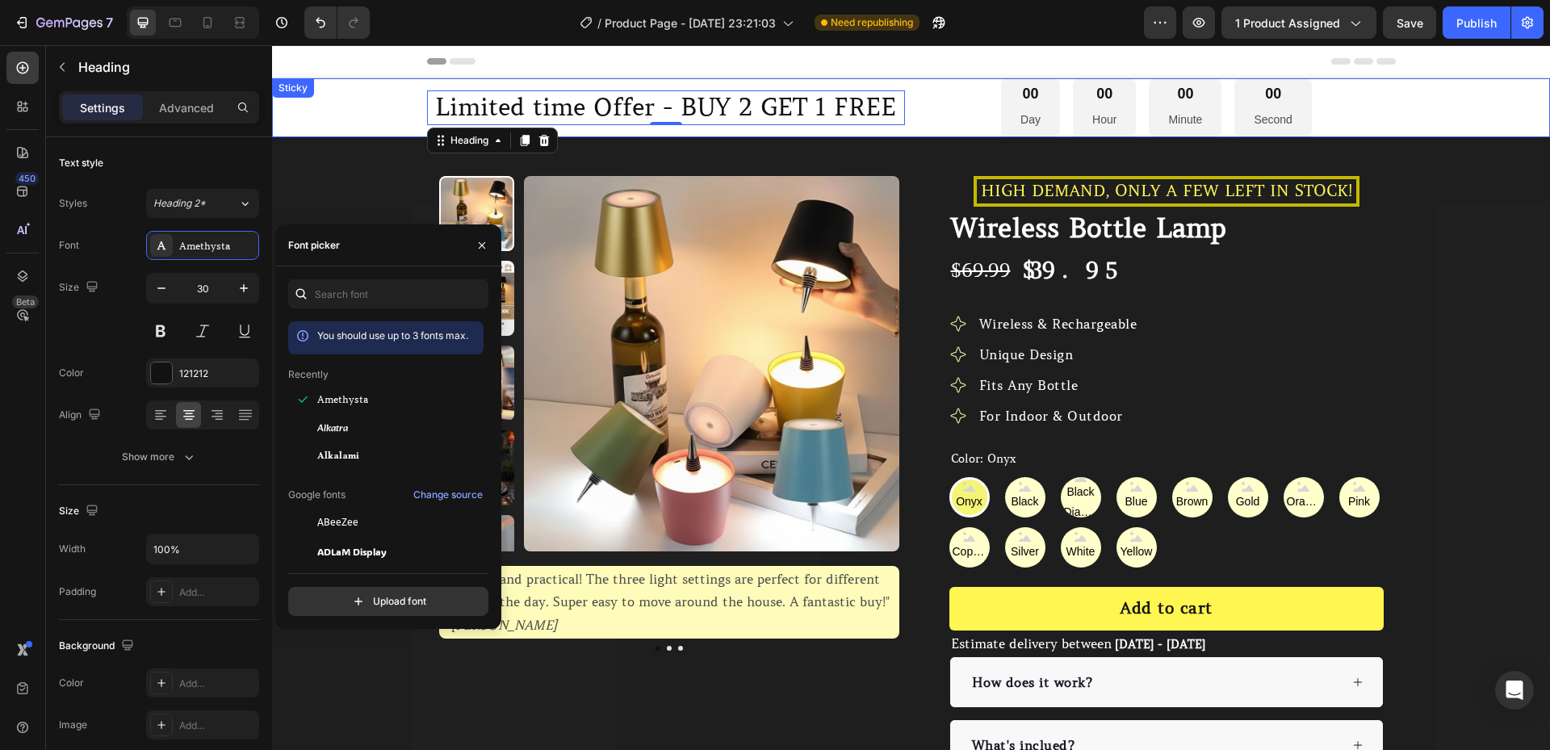
click at [350, 115] on div "Limited time Offer - BUY 2 GET 1 FREE Heading 0 00 Day 00 Hour 00 Minute 00 Sec…" at bounding box center [911, 107] width 1278 height 59
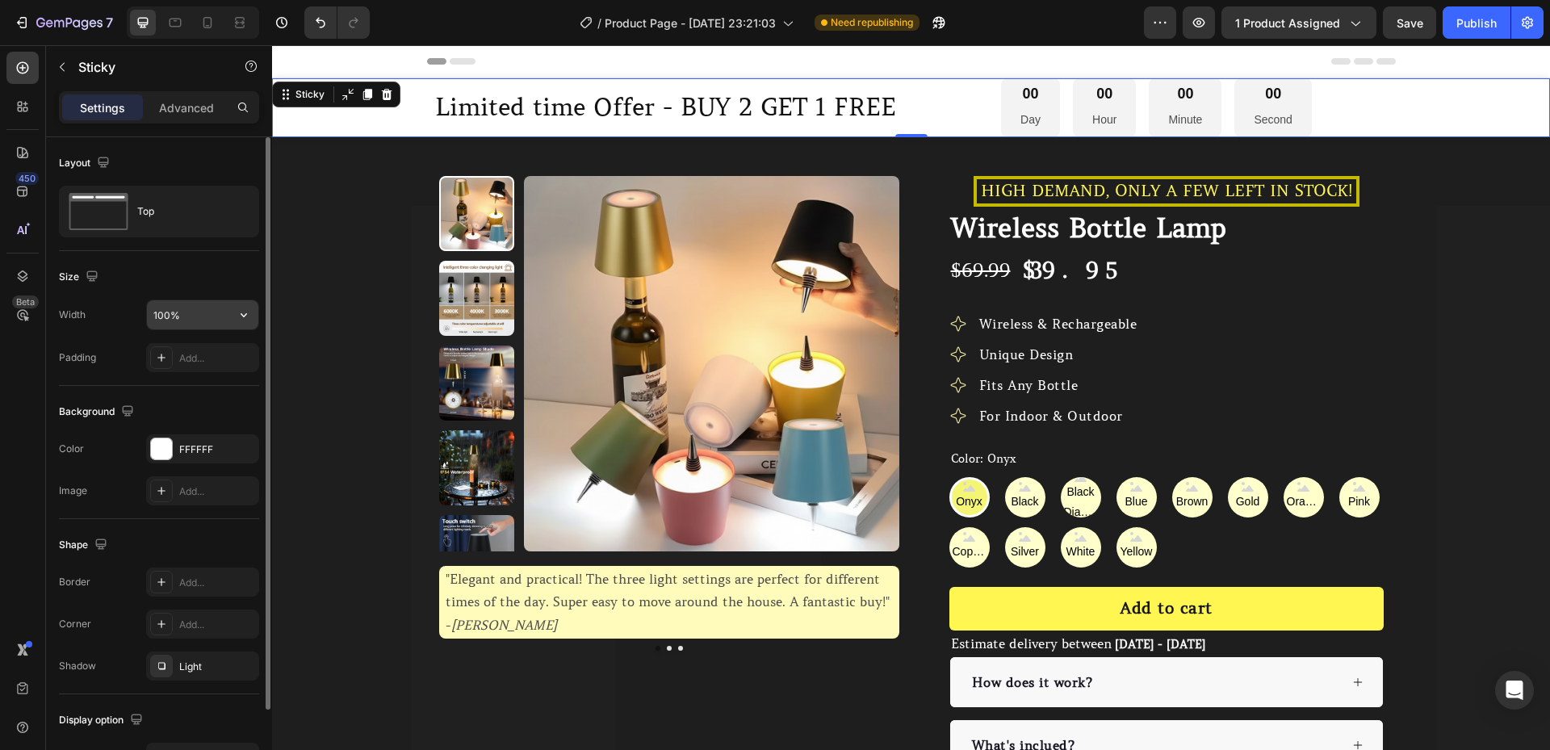
click at [194, 313] on input "100%" at bounding box center [202, 314] width 111 height 29
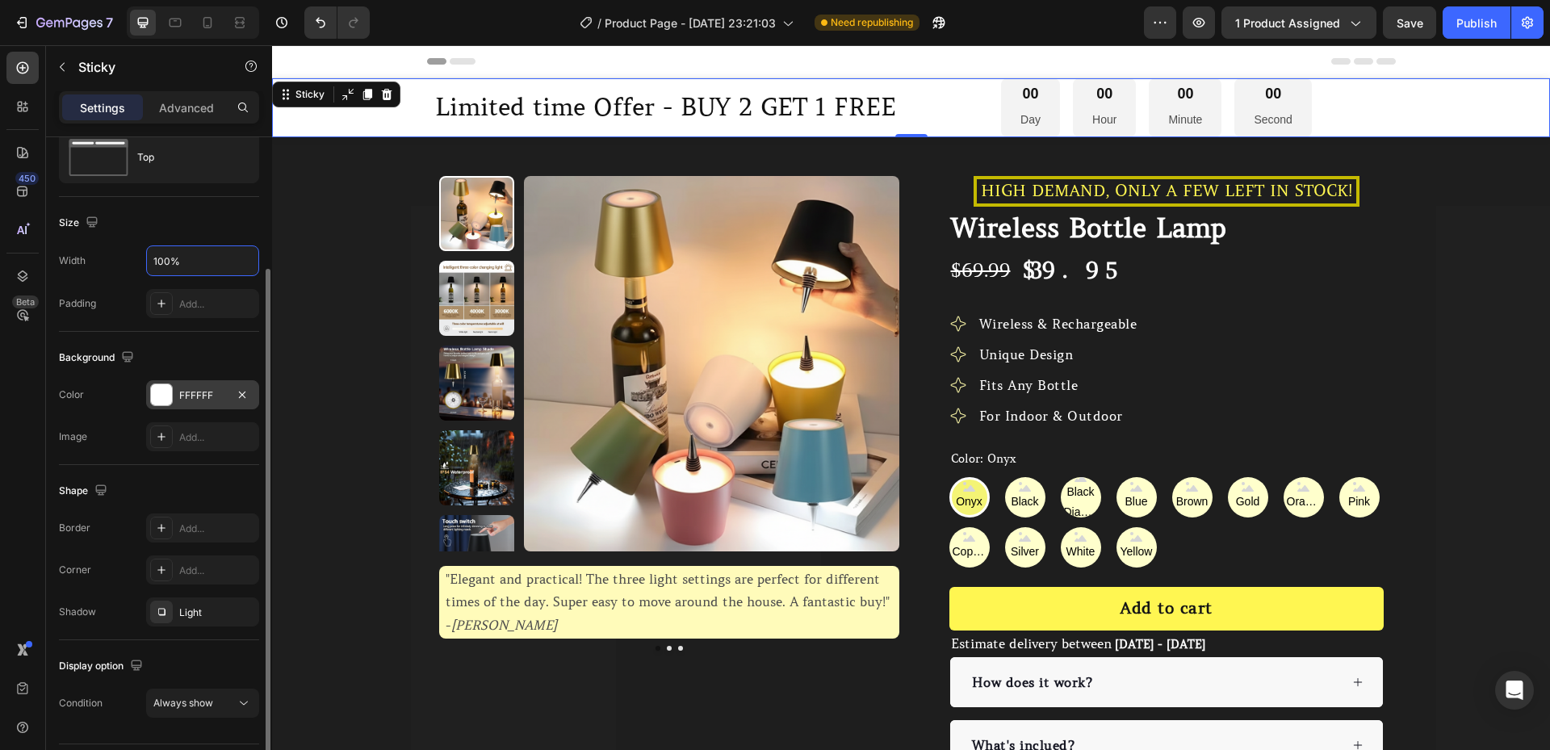
scroll to position [99, 0]
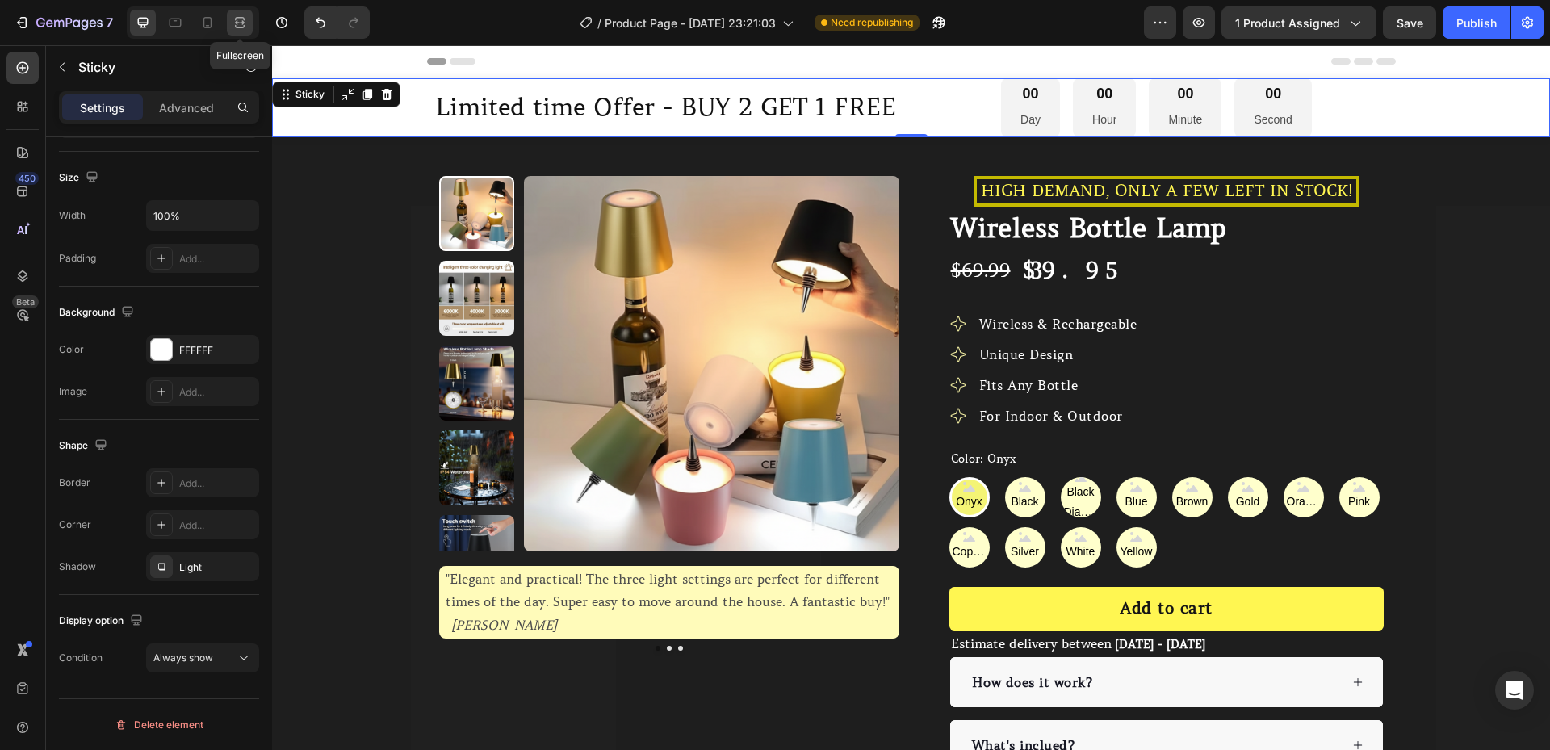
click at [241, 31] on div at bounding box center [240, 23] width 26 height 26
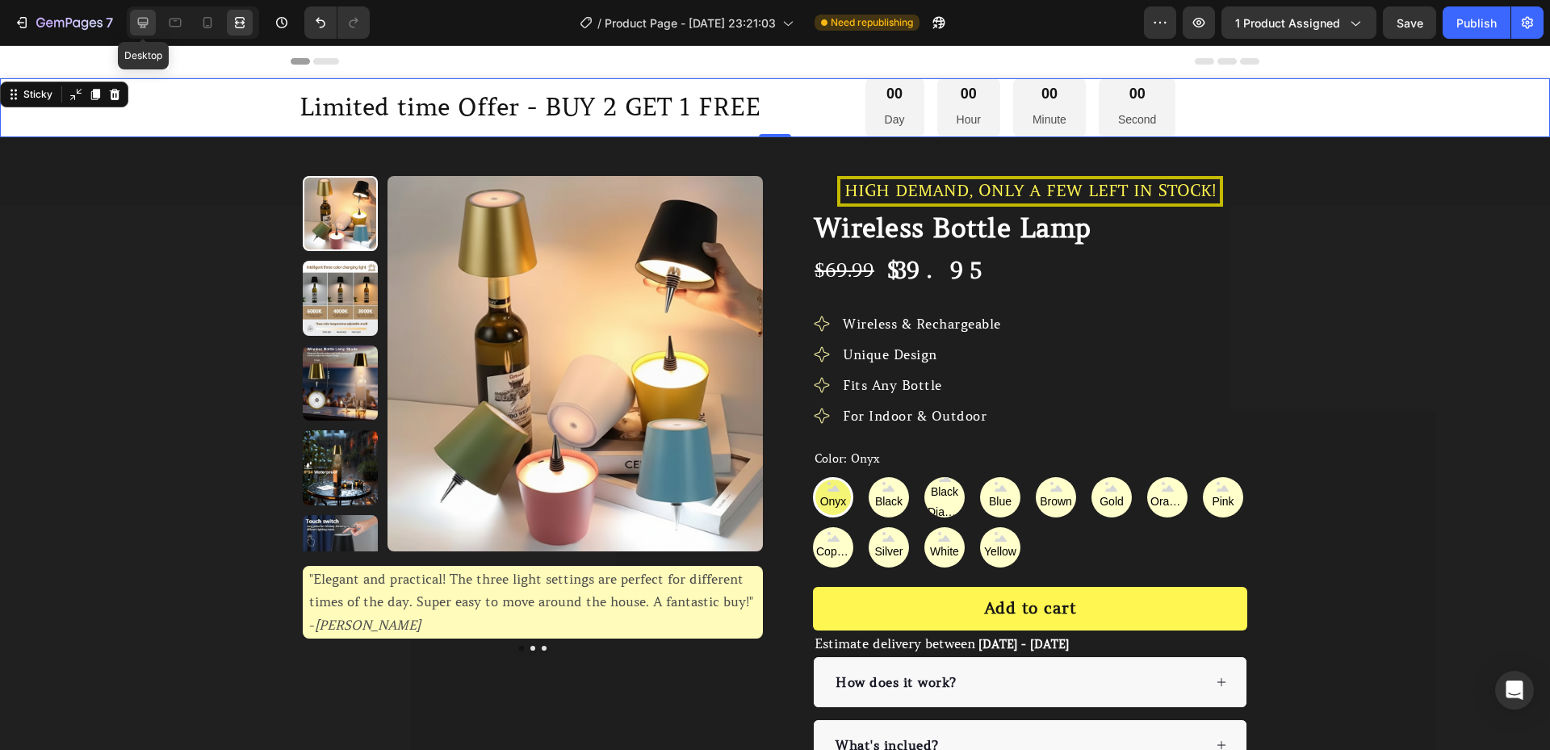
click at [147, 27] on icon at bounding box center [143, 23] width 16 height 16
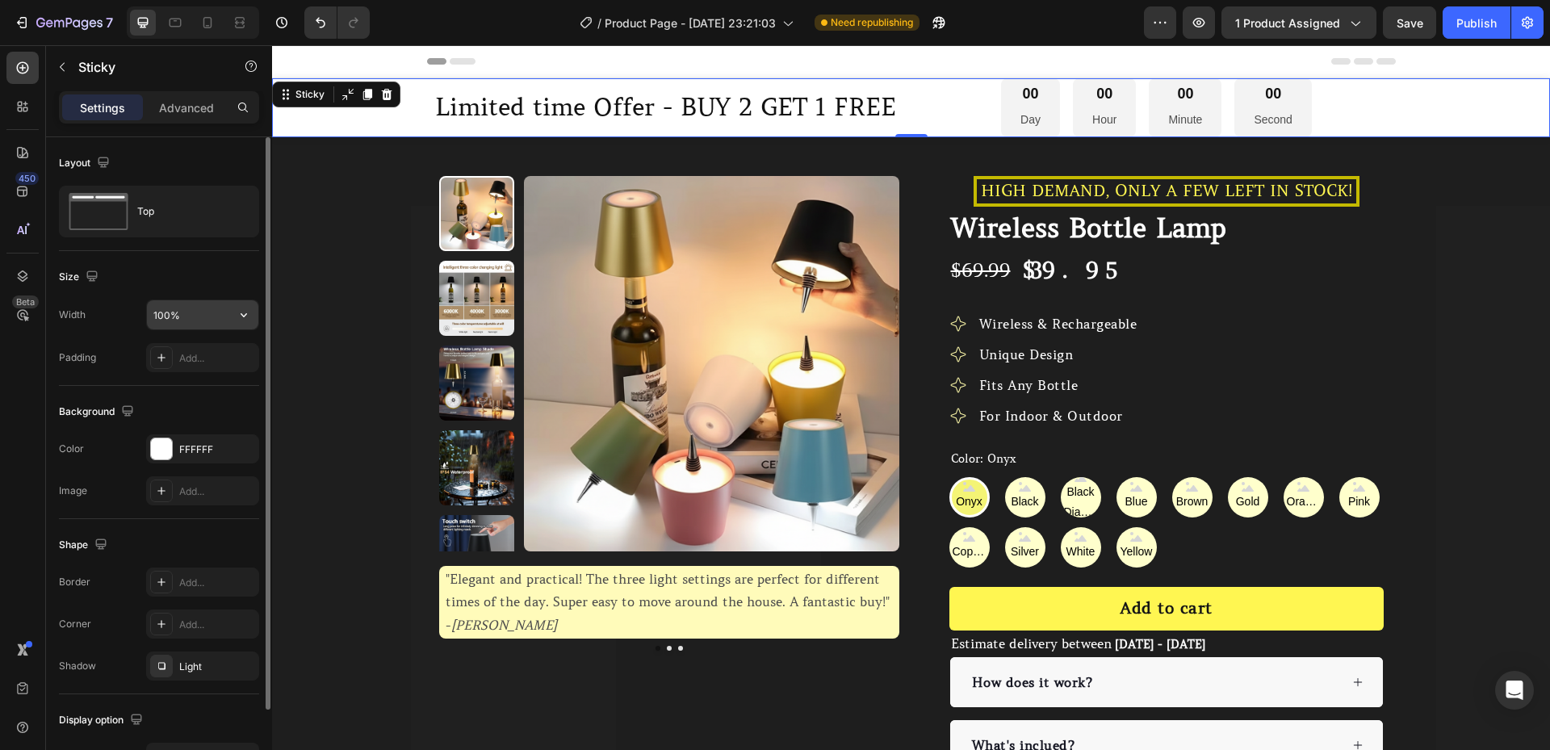
click at [209, 316] on input "100%" at bounding box center [202, 314] width 111 height 29
click at [209, 316] on input "90%" at bounding box center [202, 314] width 111 height 29
click at [196, 316] on input "90%" at bounding box center [202, 314] width 111 height 29
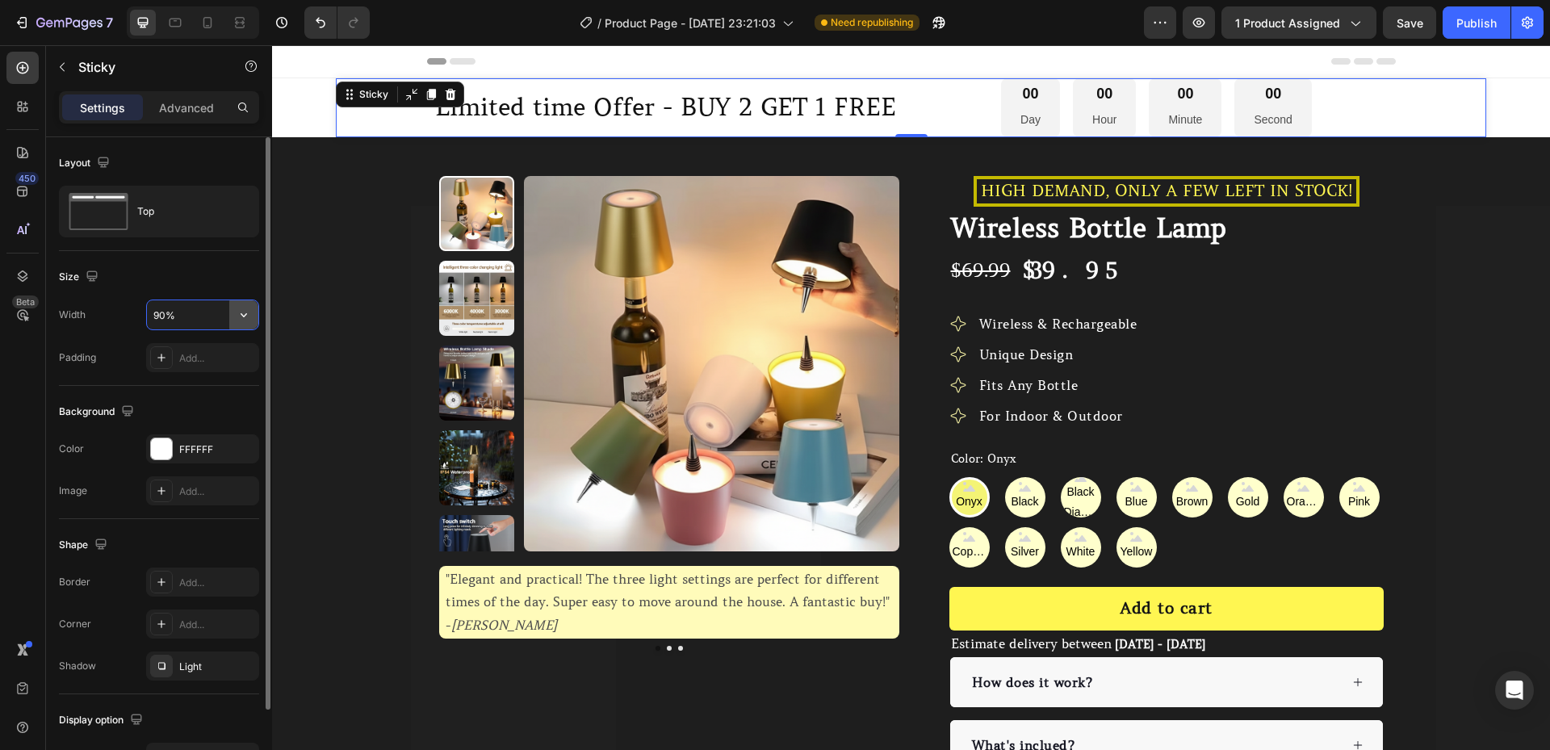
click at [232, 313] on button "button" at bounding box center [243, 314] width 29 height 29
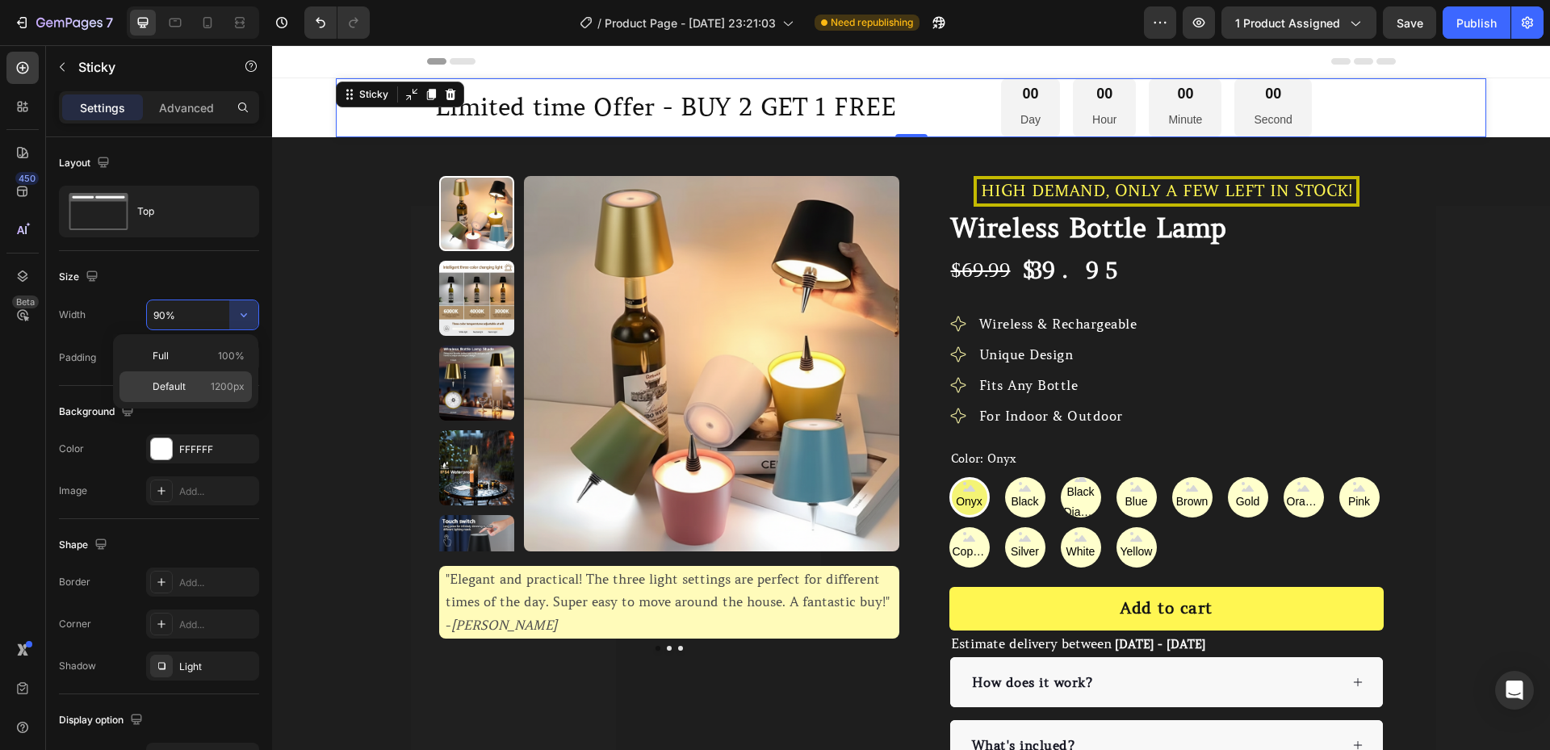
click at [209, 376] on div "Default 1200px" at bounding box center [185, 386] width 132 height 31
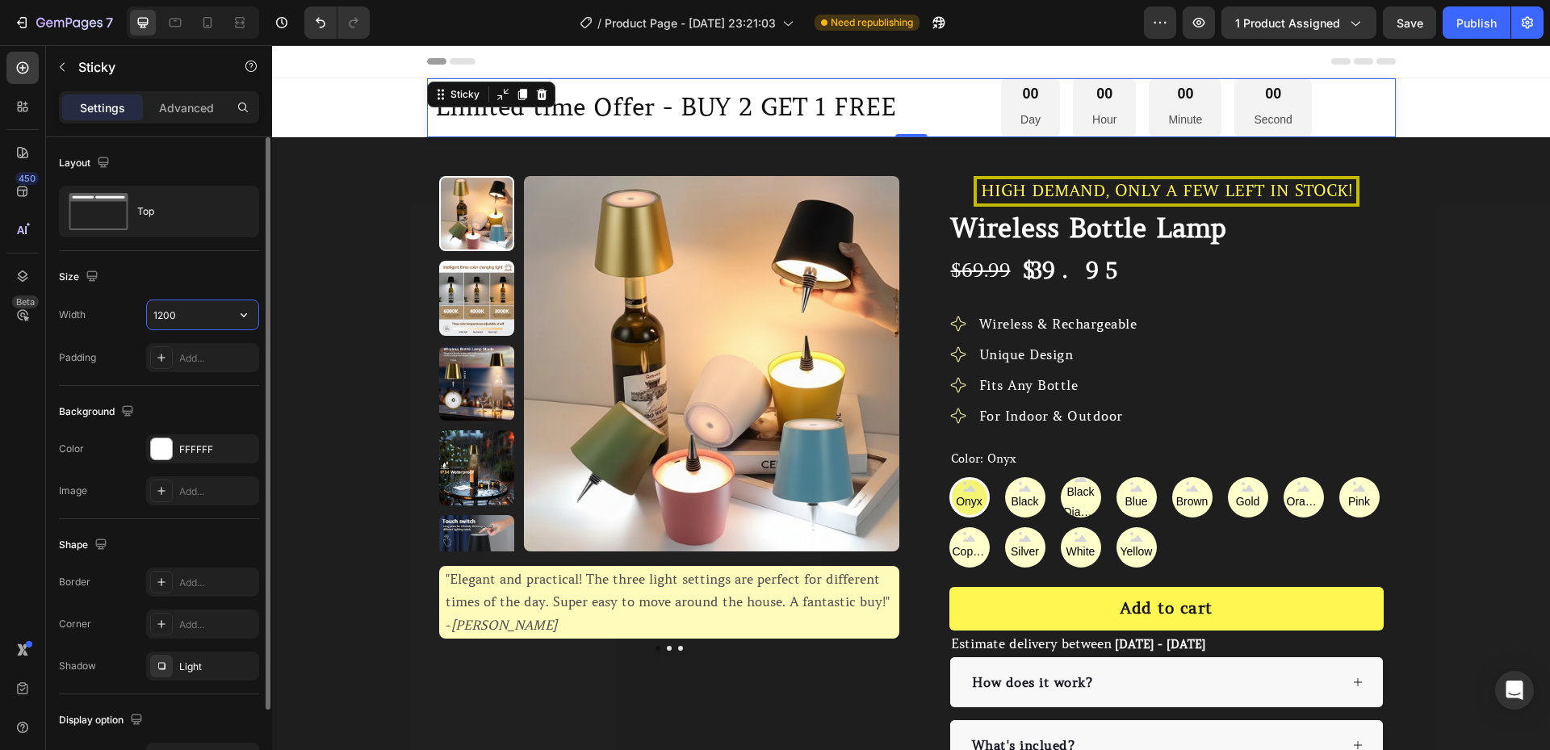
click at [195, 318] on input "1200" at bounding box center [202, 314] width 111 height 29
click at [238, 316] on icon "button" at bounding box center [244, 315] width 16 height 16
click at [211, 316] on input "1200" at bounding box center [202, 314] width 111 height 29
click at [210, 316] on input "1200" at bounding box center [202, 314] width 111 height 29
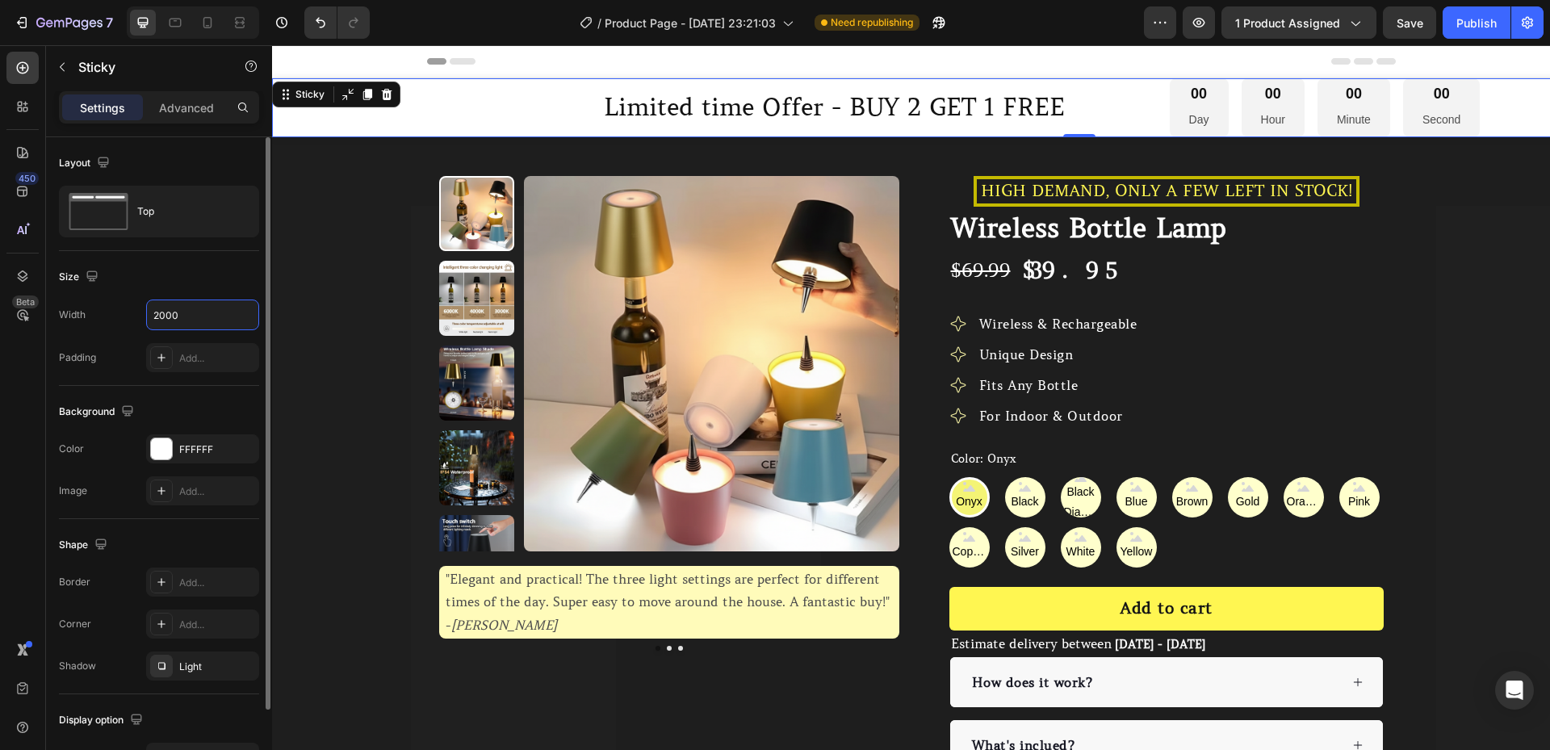
type input "2000"
click at [136, 346] on div "Padding Add..." at bounding box center [159, 357] width 200 height 29
click at [161, 357] on icon at bounding box center [161, 358] width 8 height 8
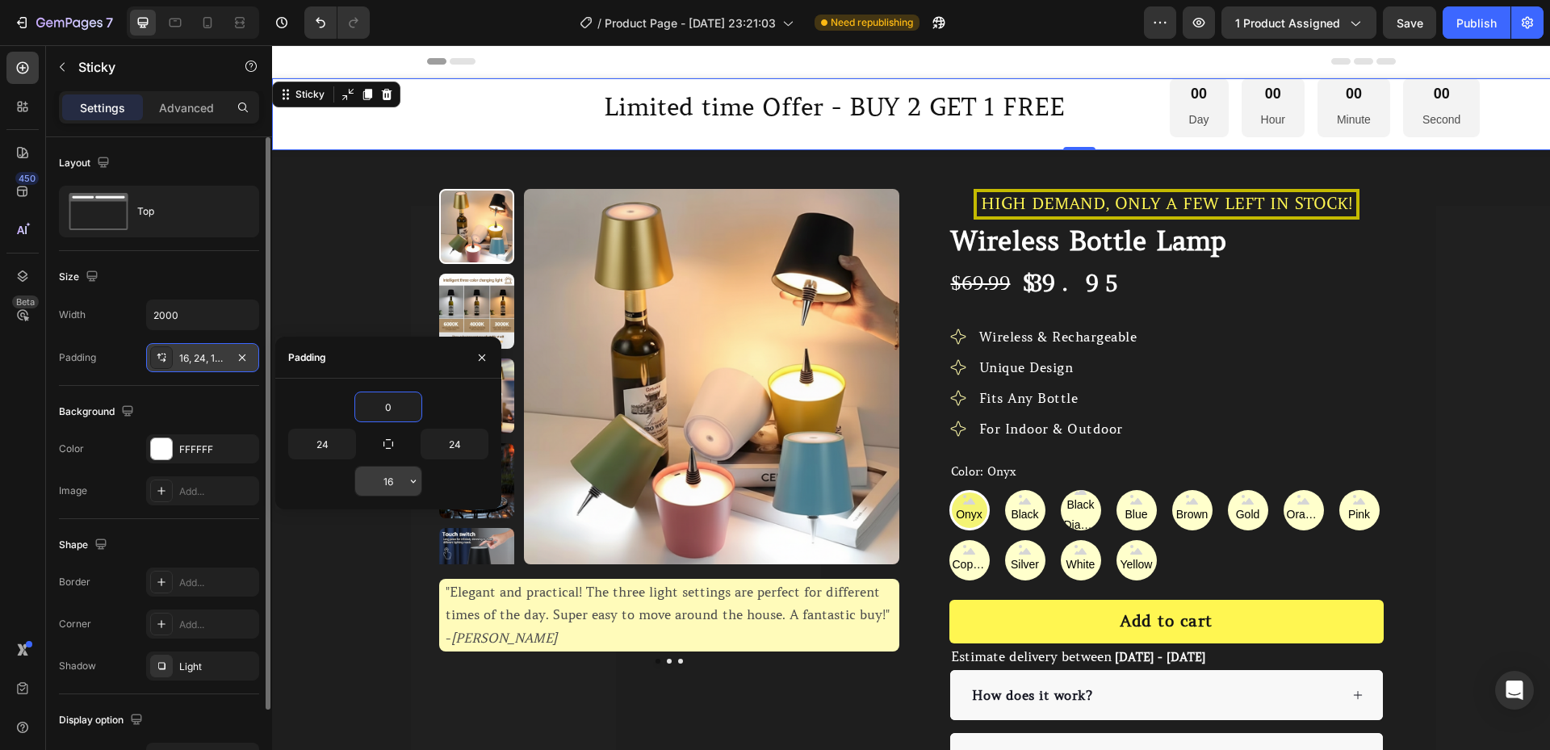
type input "0"
click at [387, 484] on input "16" at bounding box center [388, 481] width 66 height 29
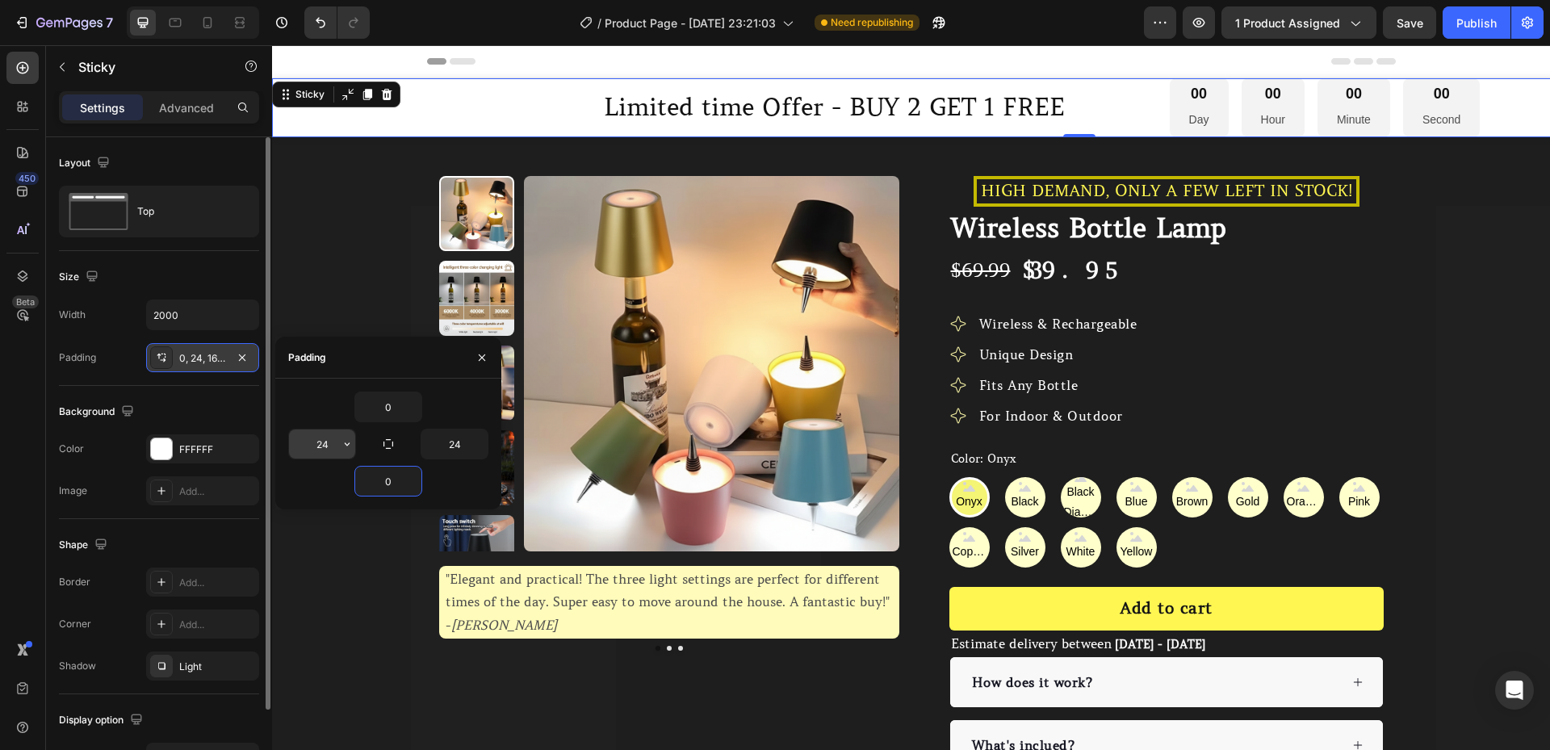
type input "0"
click at [330, 441] on input "24" at bounding box center [322, 444] width 66 height 29
type input "0"
click at [459, 438] on input "24" at bounding box center [454, 444] width 66 height 29
type input "0"
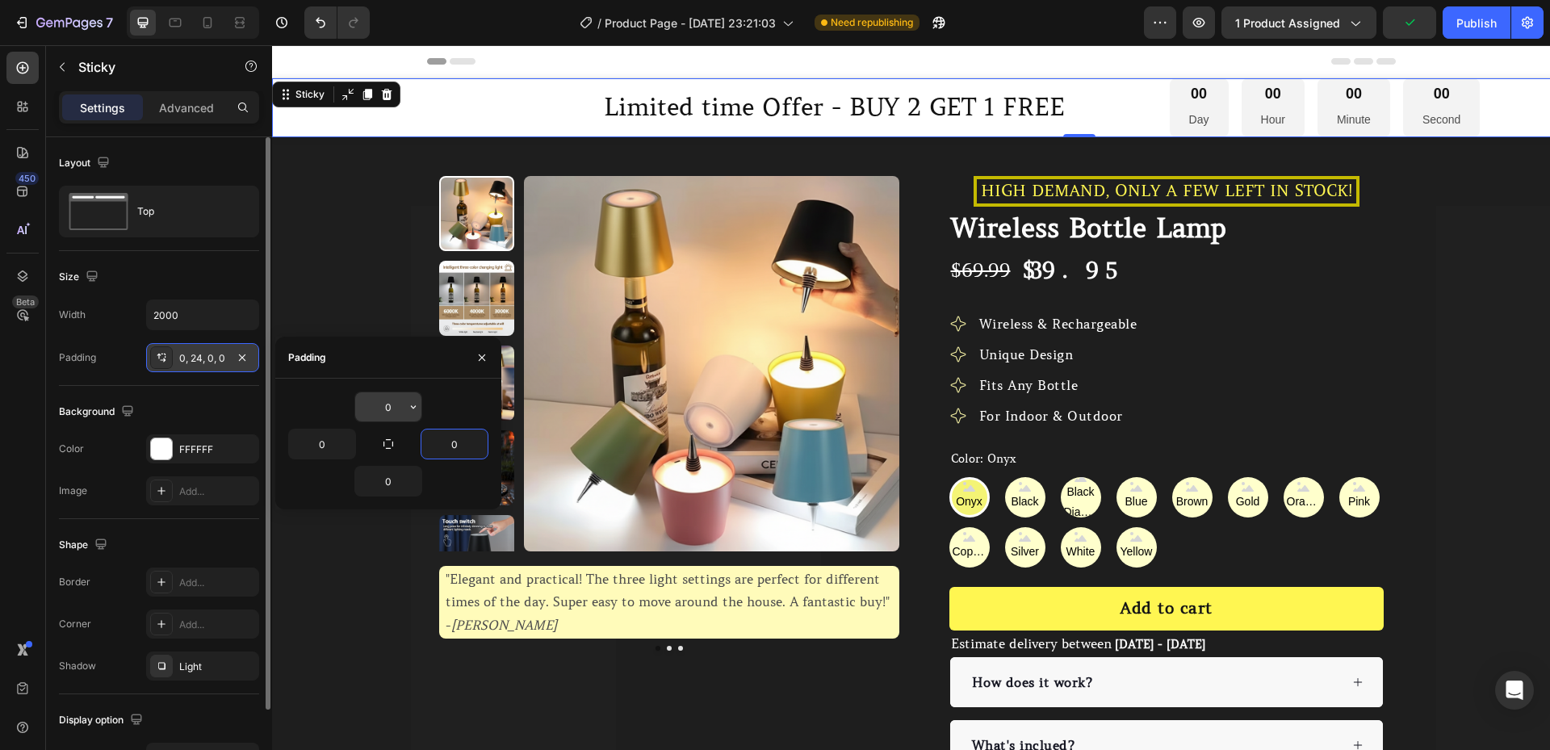
click at [395, 409] on input "0" at bounding box center [388, 406] width 66 height 29
type input "0"
click at [434, 482] on div "0" at bounding box center [388, 481] width 200 height 31
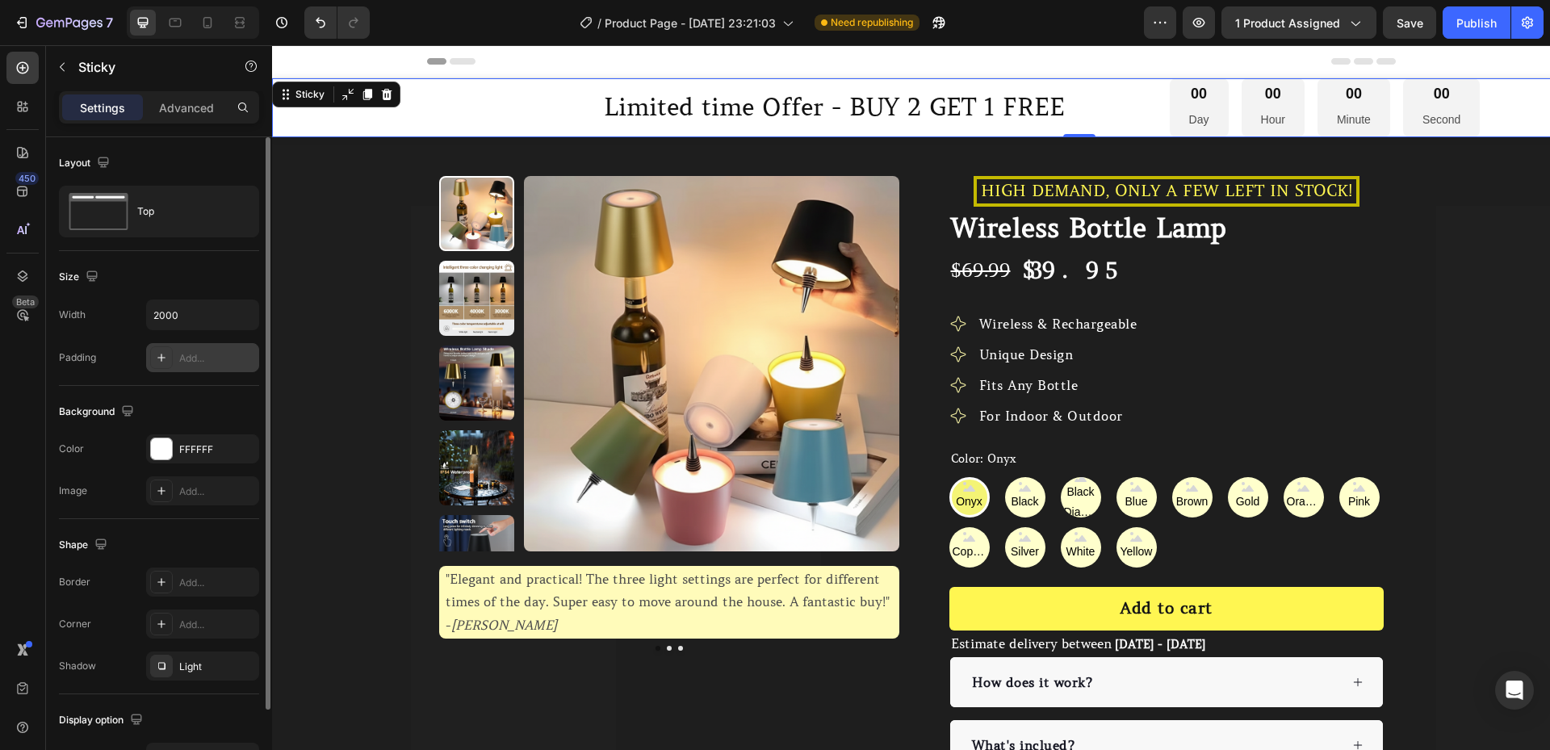
click at [195, 404] on div "Background" at bounding box center [159, 412] width 200 height 26
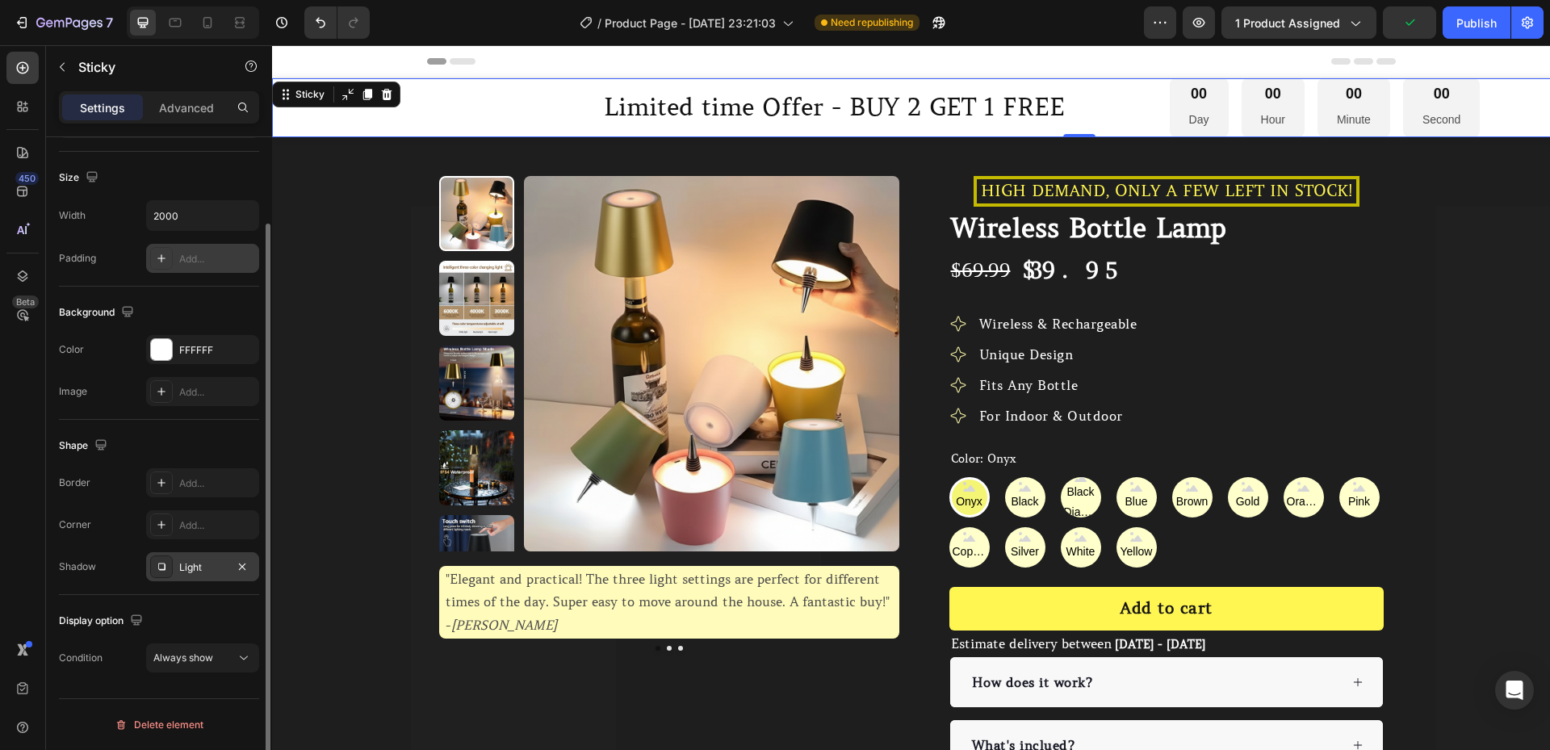
click at [180, 560] on div "Light" at bounding box center [202, 567] width 47 height 15
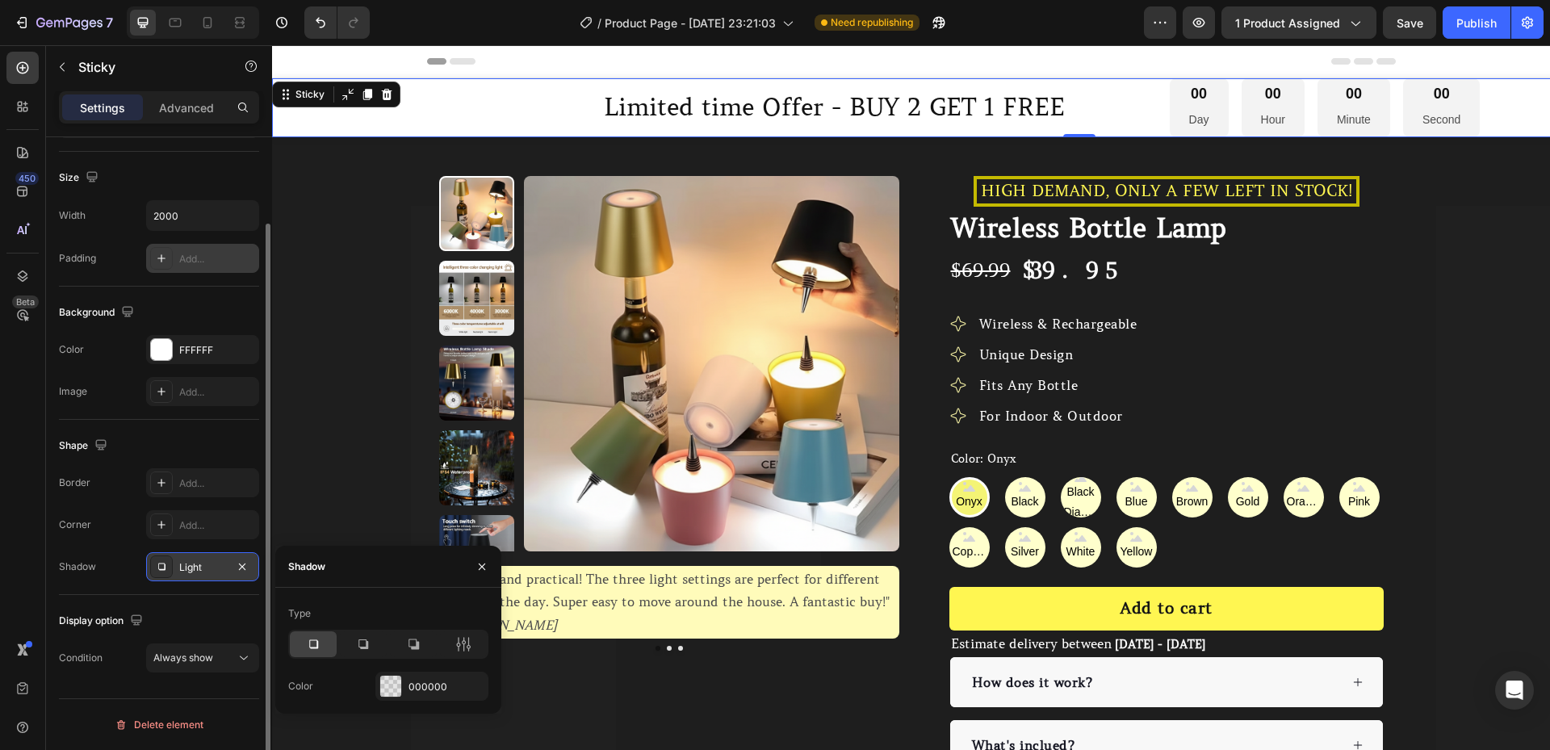
click at [177, 563] on div "Light" at bounding box center [202, 566] width 113 height 29
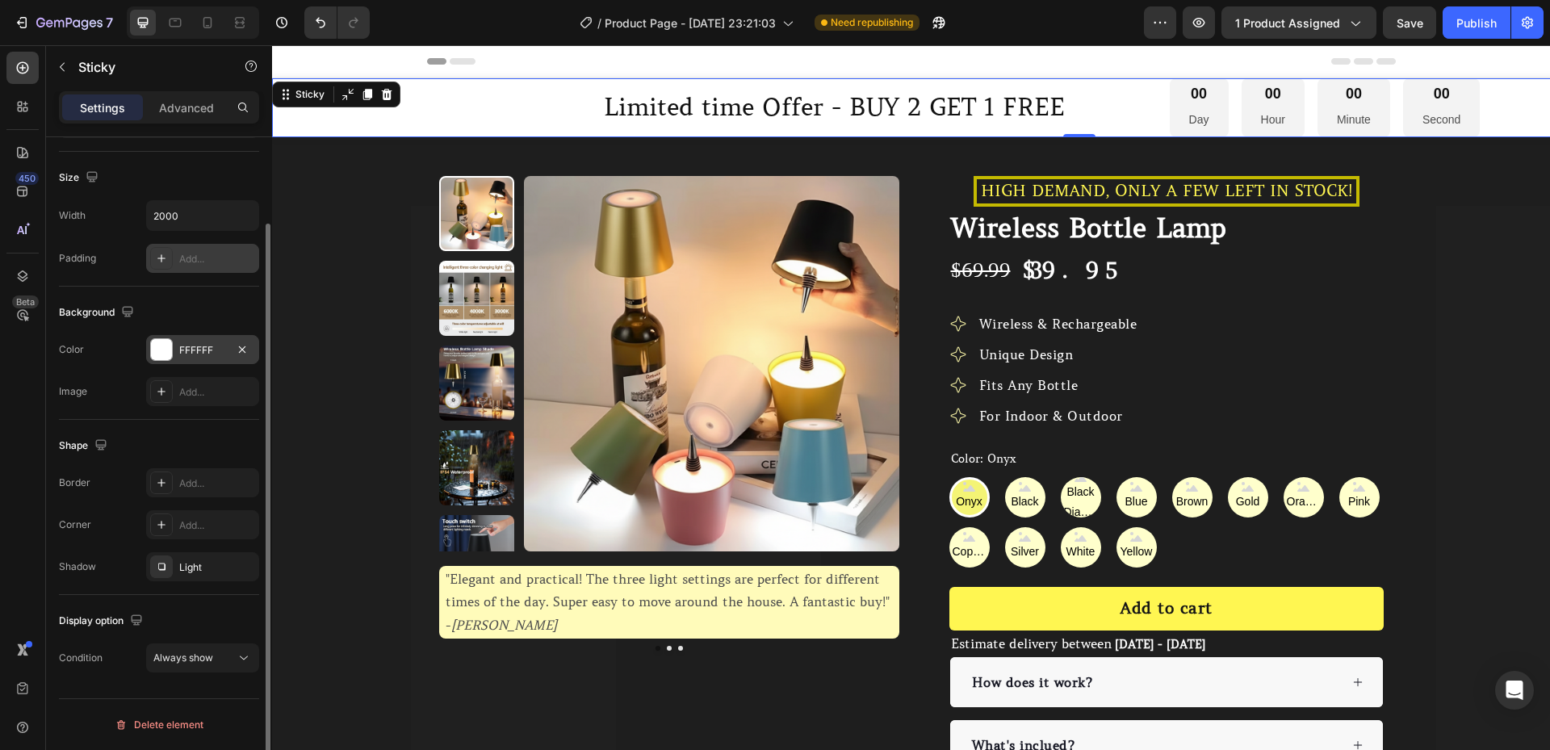
click at [170, 358] on div at bounding box center [161, 349] width 21 height 21
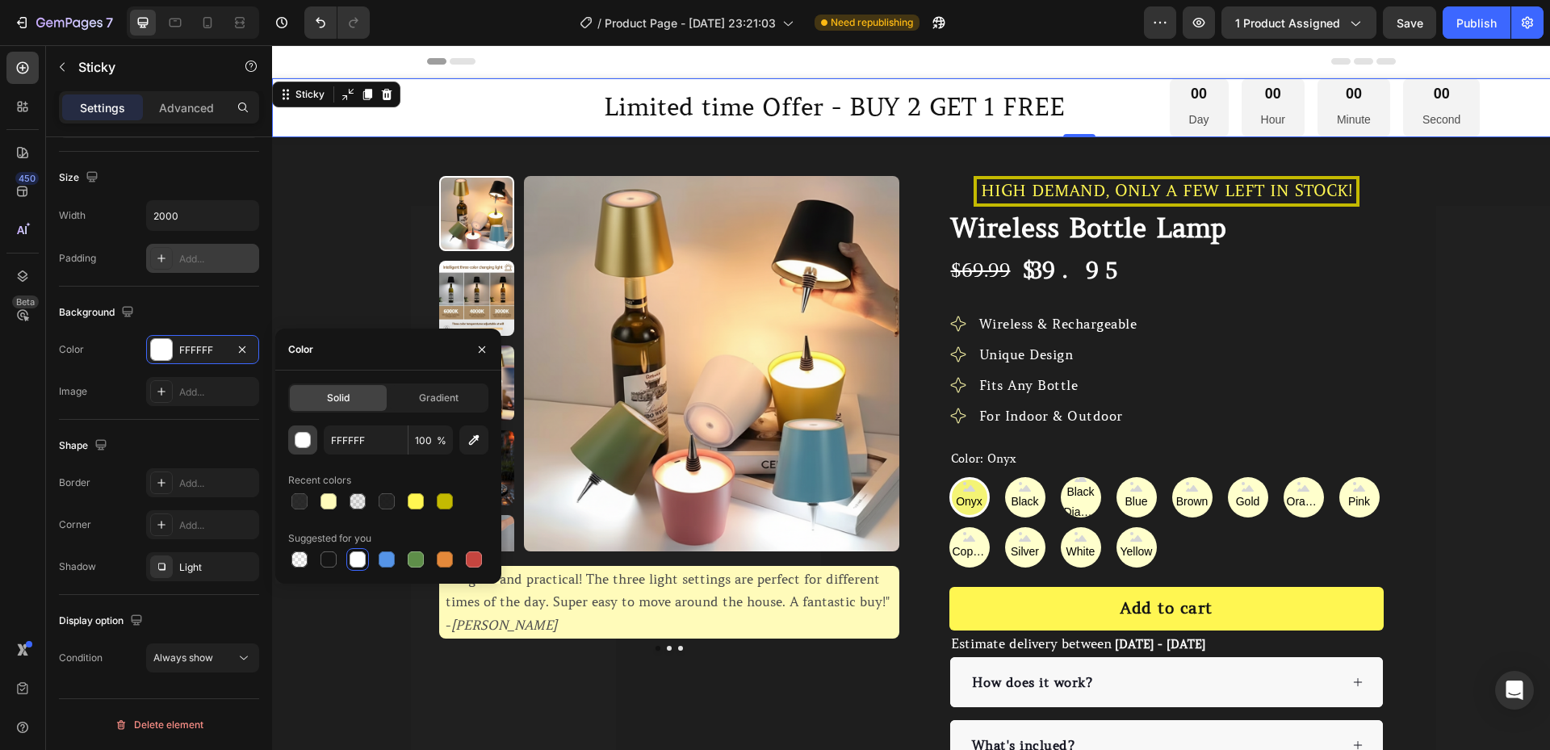
click at [310, 443] on div "button" at bounding box center [303, 441] width 16 height 16
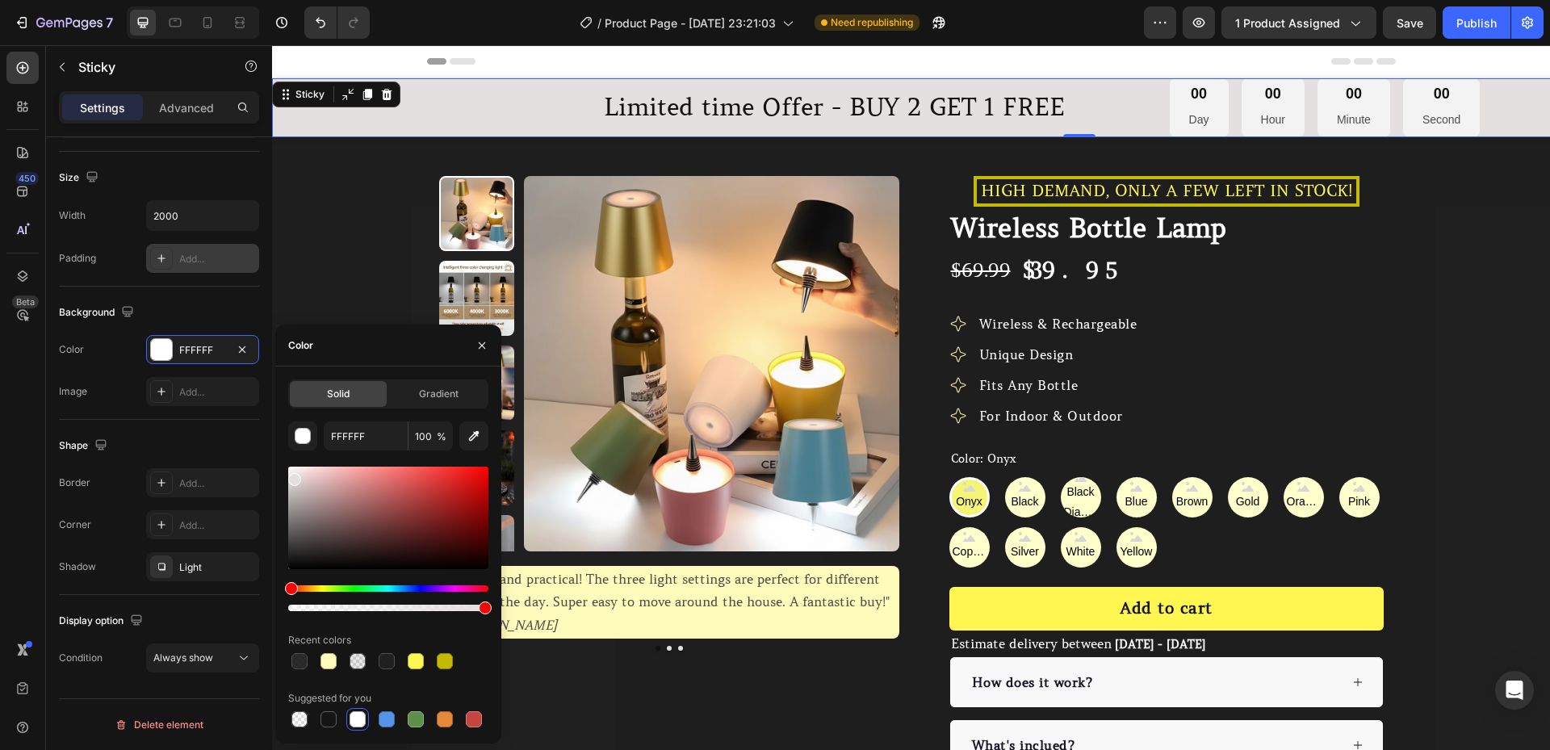
click at [292, 476] on div at bounding box center [388, 518] width 200 height 103
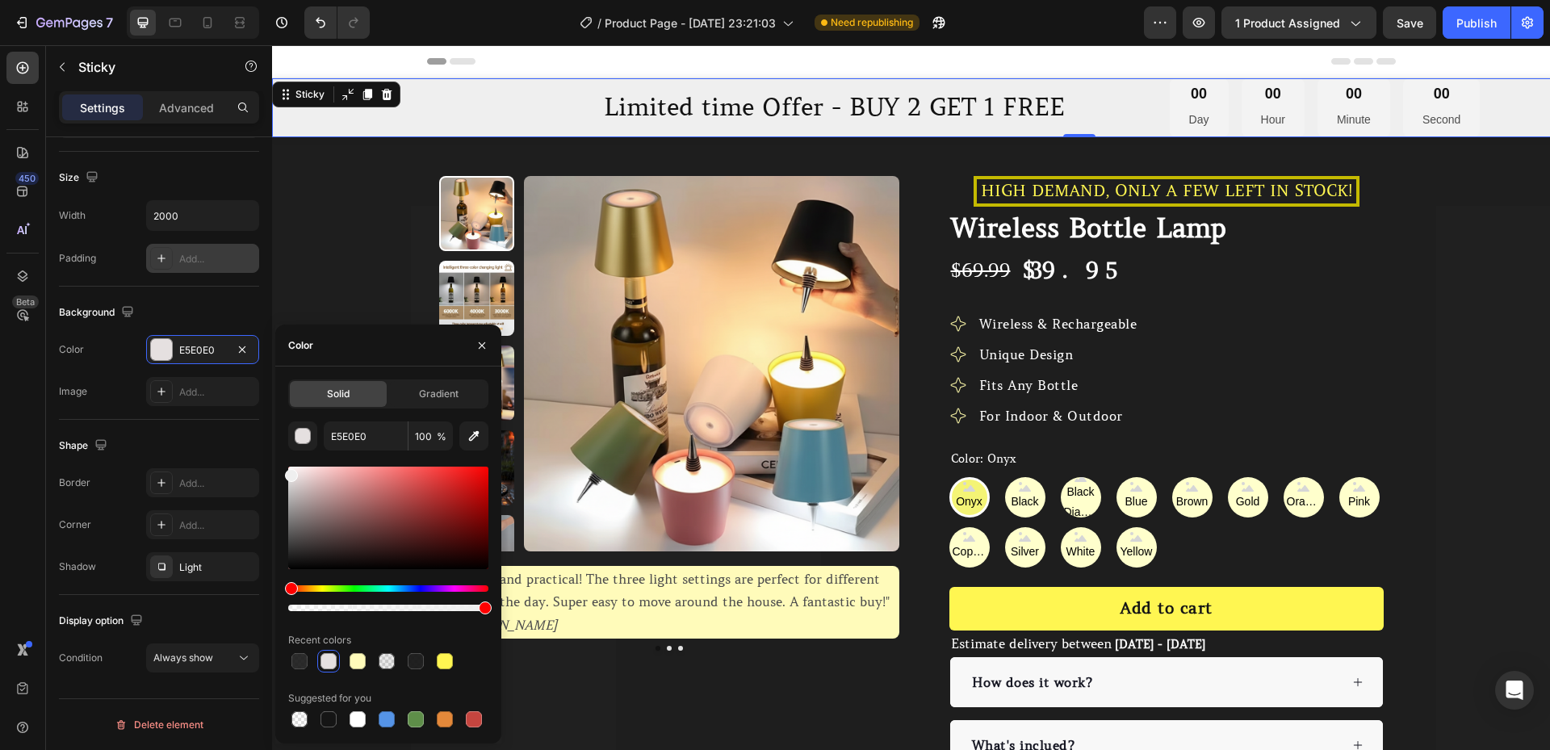
click at [287, 472] on div at bounding box center [291, 475] width 13 height 13
type input "EFEFEF"
click at [242, 313] on div "Background" at bounding box center [159, 313] width 200 height 26
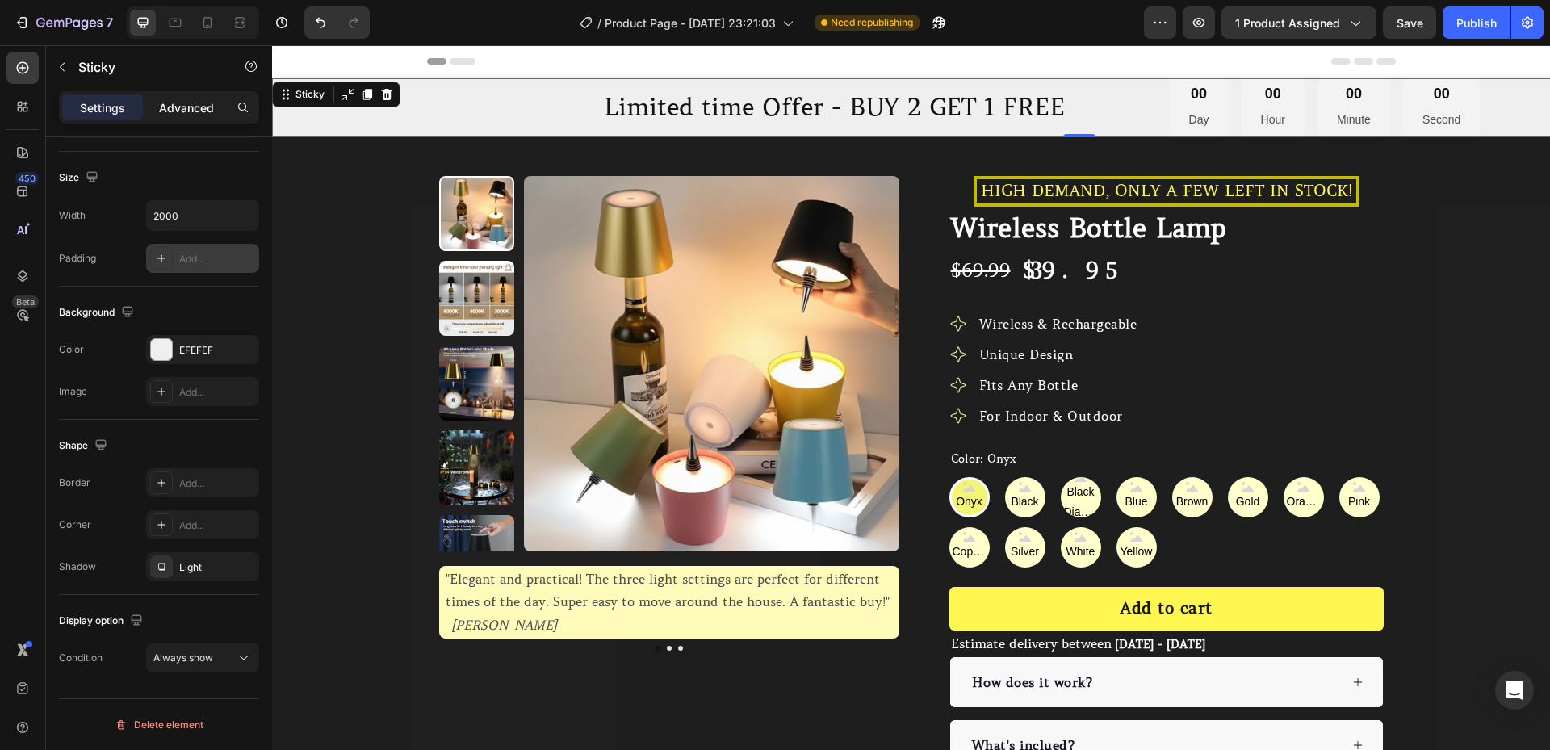
click at [189, 102] on p "Advanced" at bounding box center [186, 107] width 55 height 17
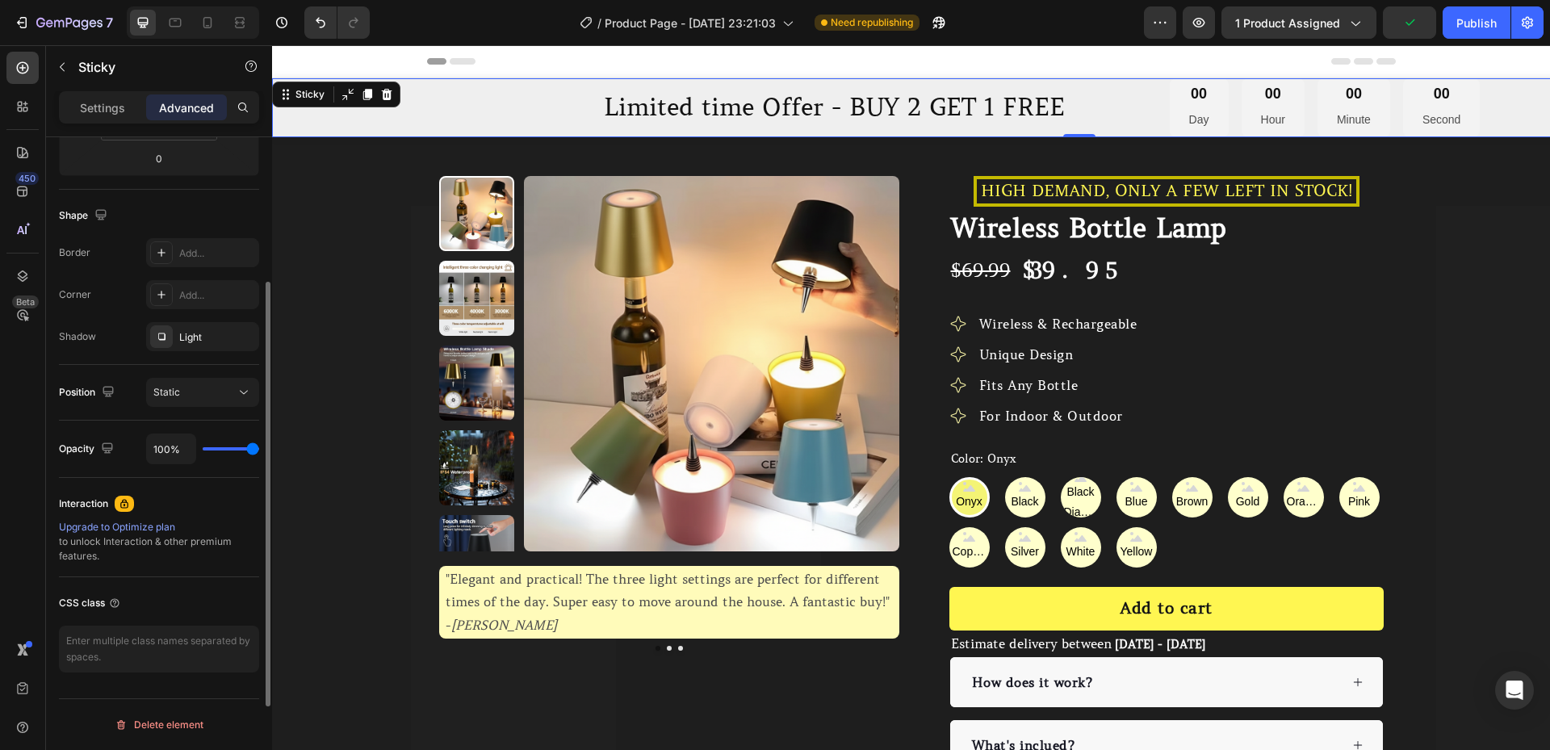
scroll to position [308, 0]
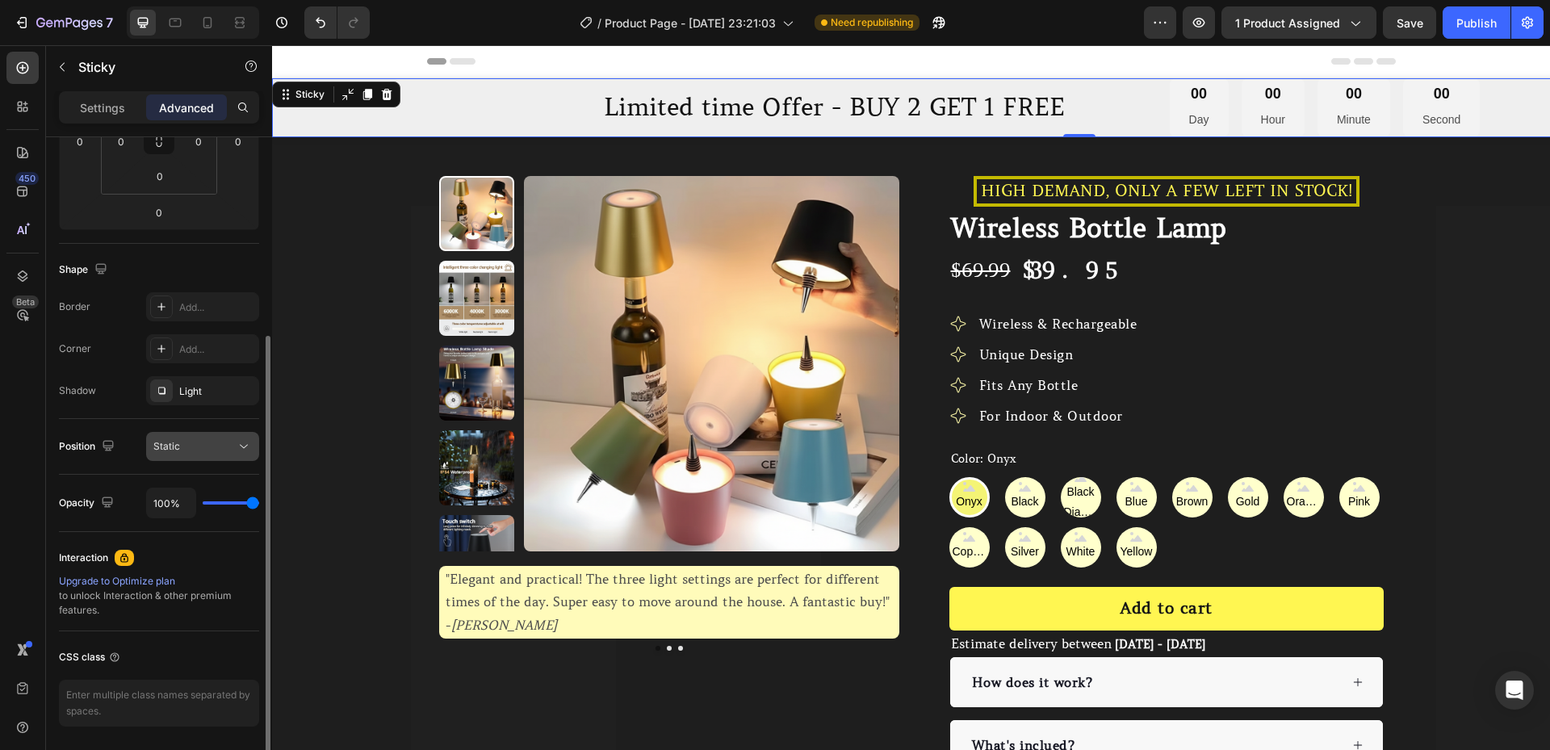
click at [226, 443] on div "Static" at bounding box center [194, 446] width 82 height 15
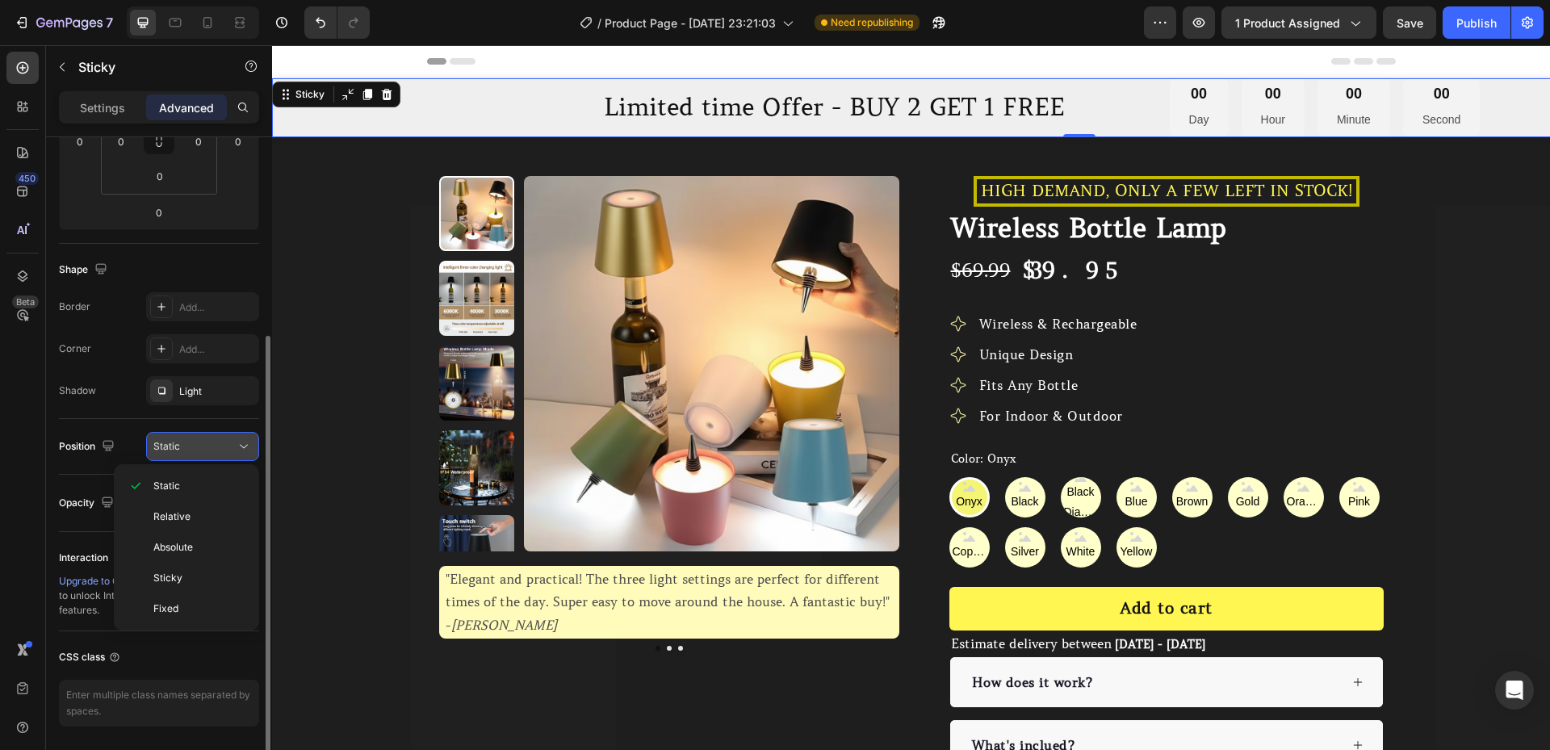
click at [226, 443] on div "Static" at bounding box center [194, 446] width 82 height 15
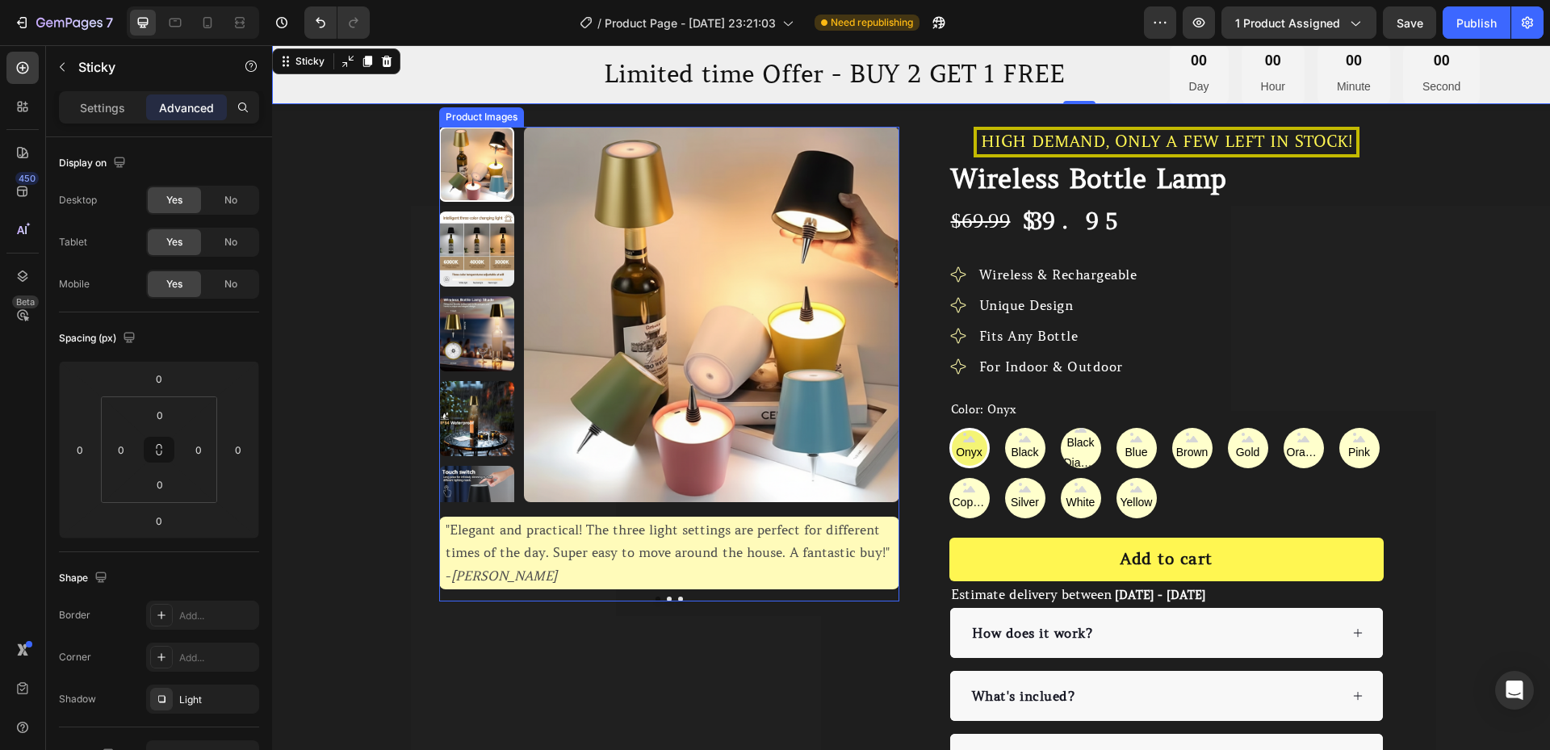
scroll to position [0, 0]
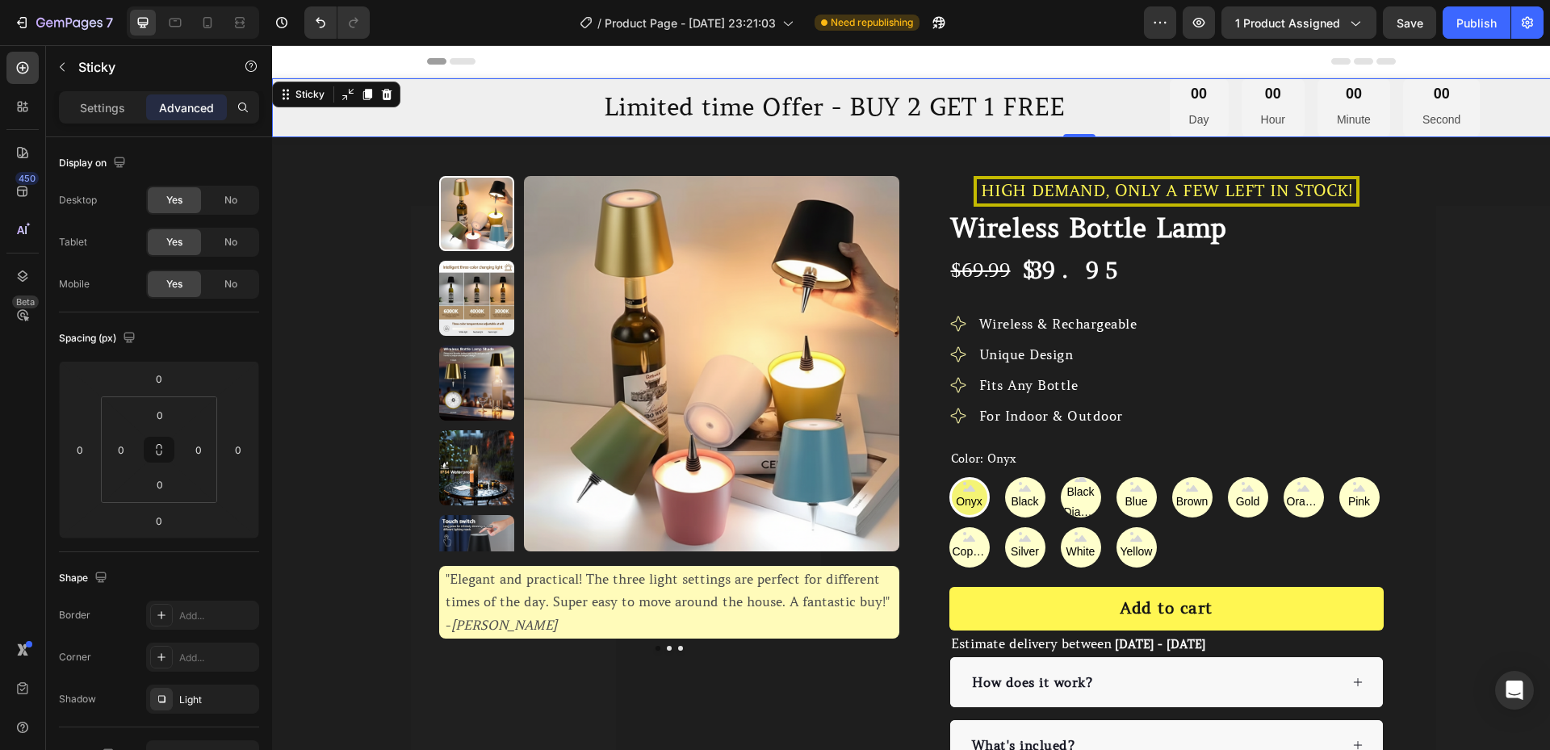
click at [556, 107] on div "Limited time Offer - BUY 2 GET 1 FREE Heading 00 Day 00 Hour 00 Minute 00 Secon…" at bounding box center [1079, 107] width 1615 height 59
click at [451, 112] on div "Limited time Offer - BUY 2 GET 1 FREE Heading 00 Day 00 Hour 00 Minute 00 Secon…" at bounding box center [1079, 107] width 1615 height 59
click at [702, 102] on p "Limited time Offer - BUY 2 GET 1 FREE" at bounding box center [834, 107] width 475 height 31
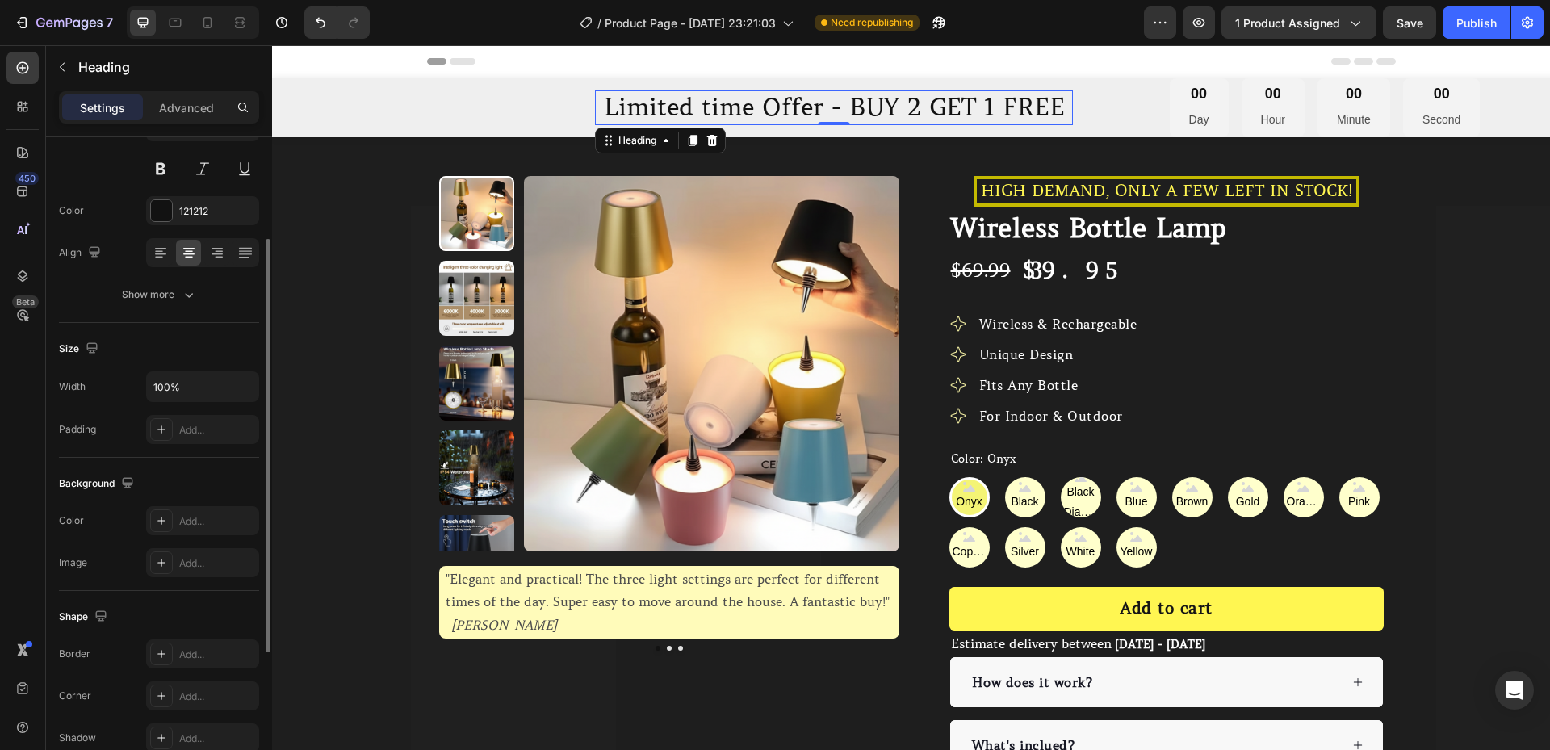
scroll to position [54, 0]
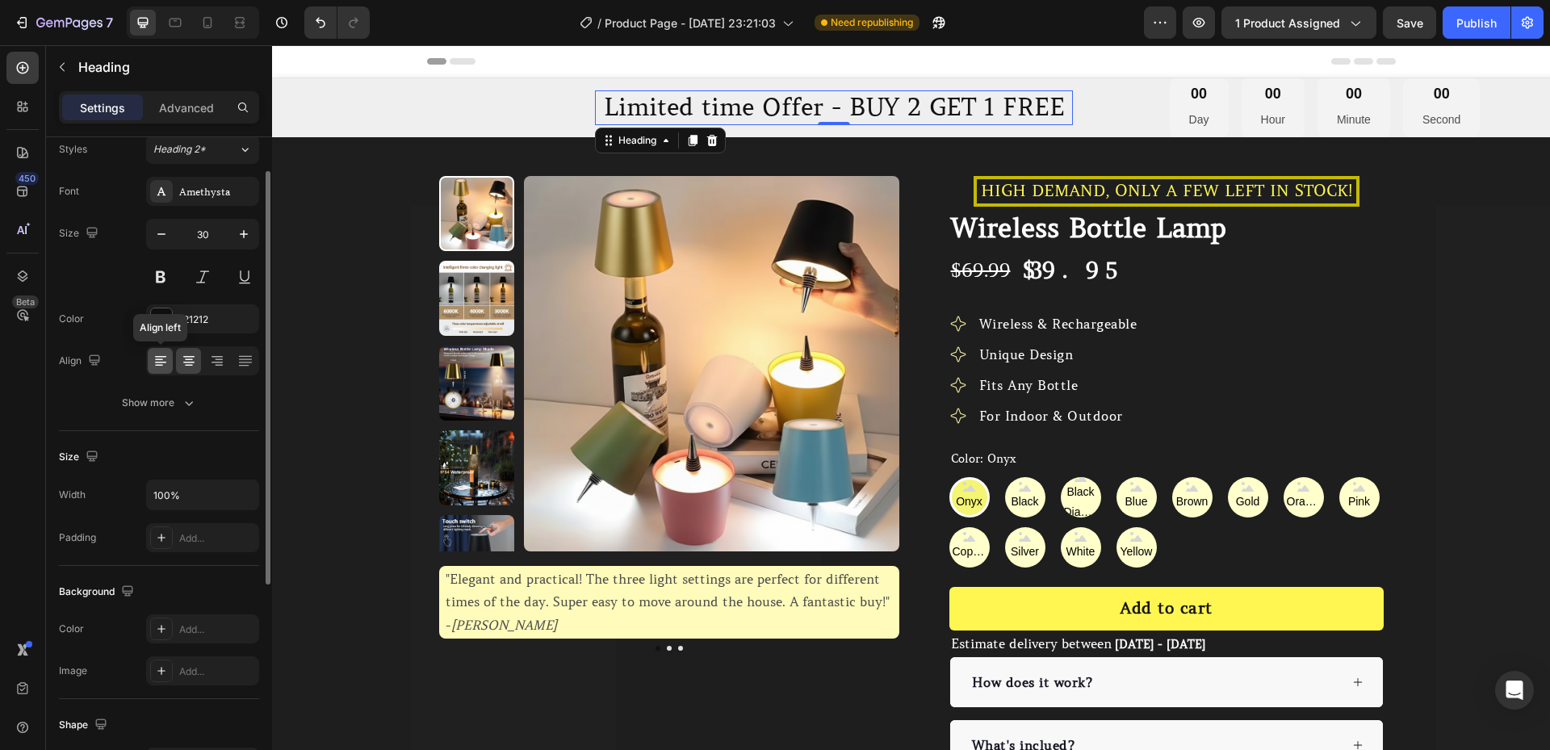
click at [169, 359] on div at bounding box center [160, 361] width 25 height 26
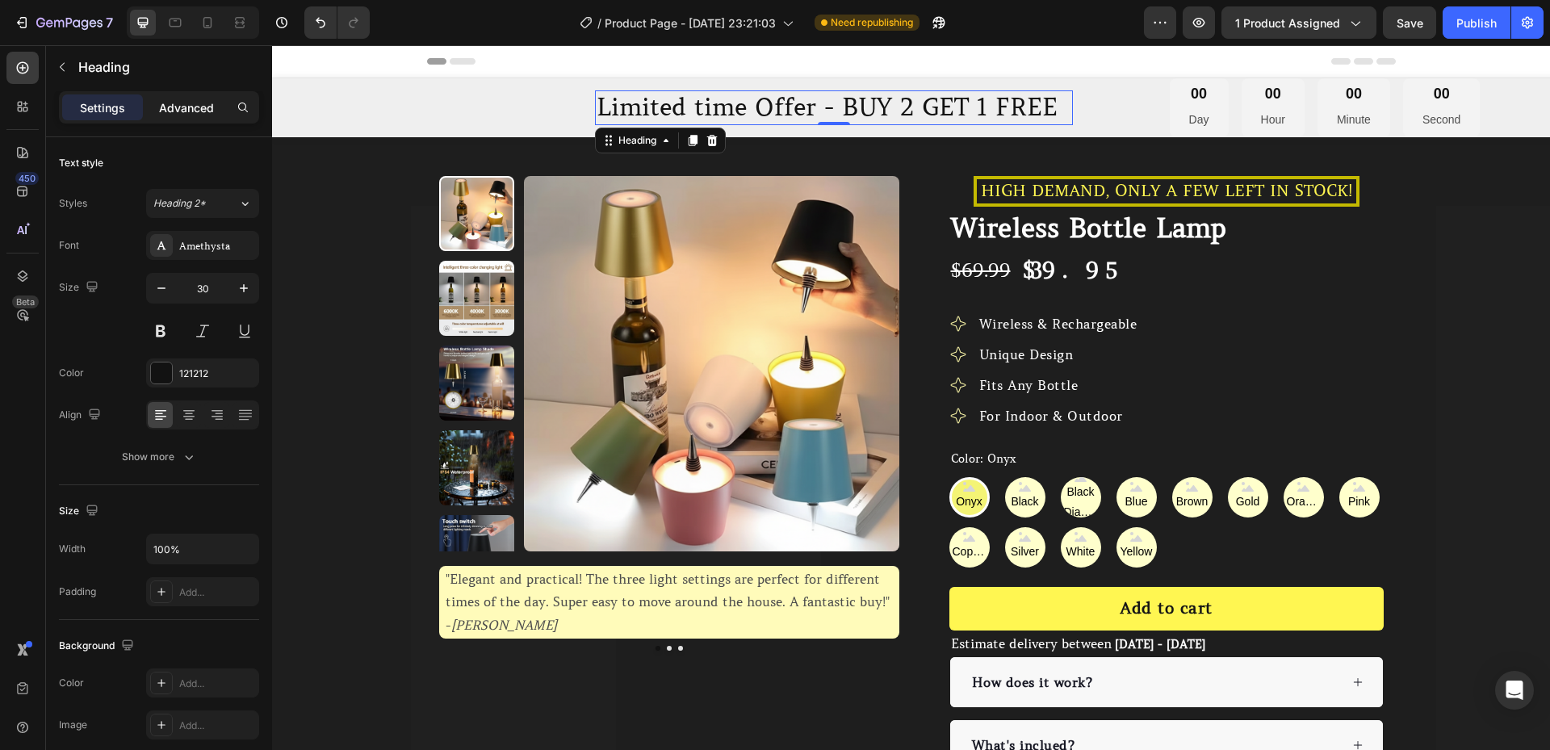
click at [177, 116] on div "Advanced" at bounding box center [186, 107] width 81 height 26
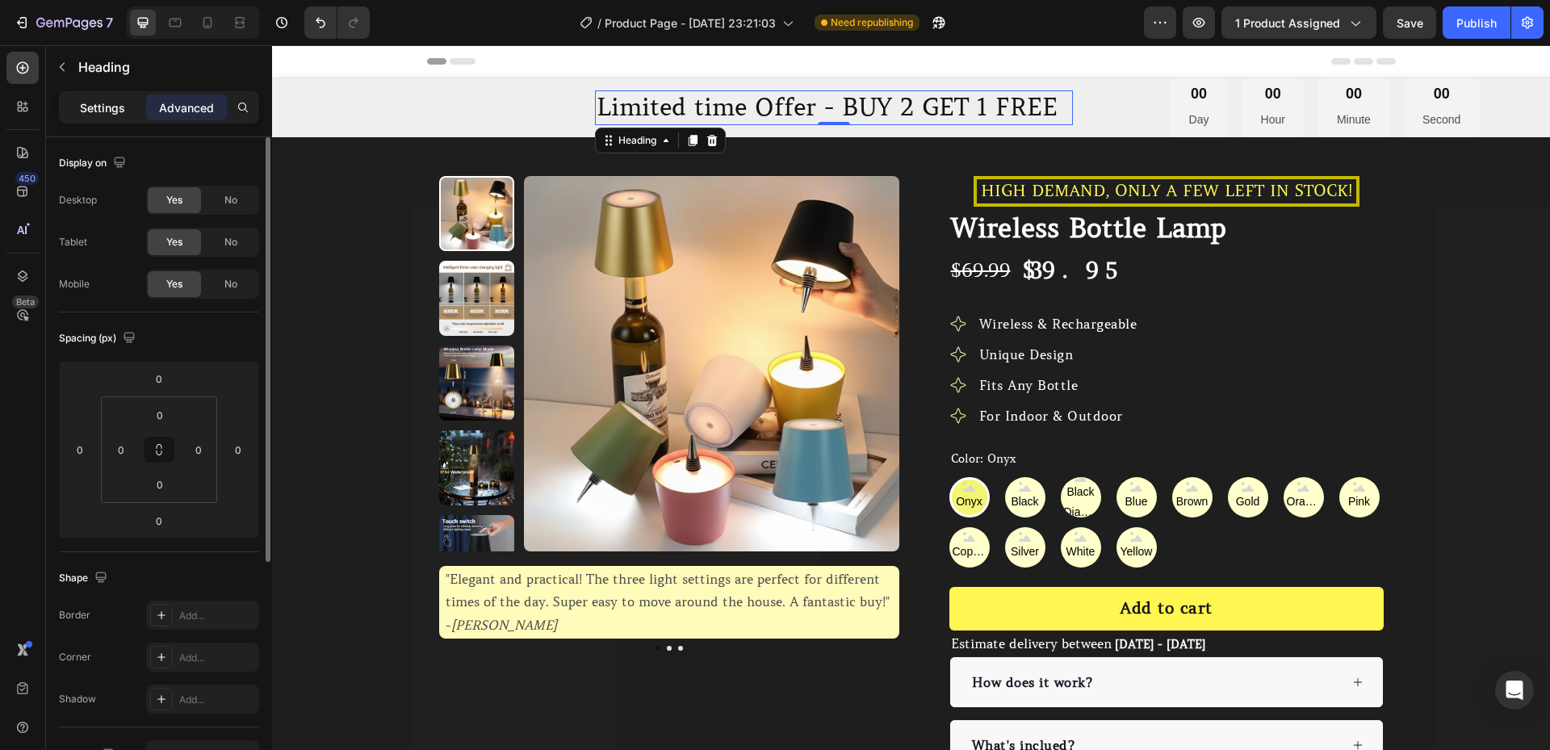
click at [126, 115] on div "Settings" at bounding box center [102, 107] width 81 height 26
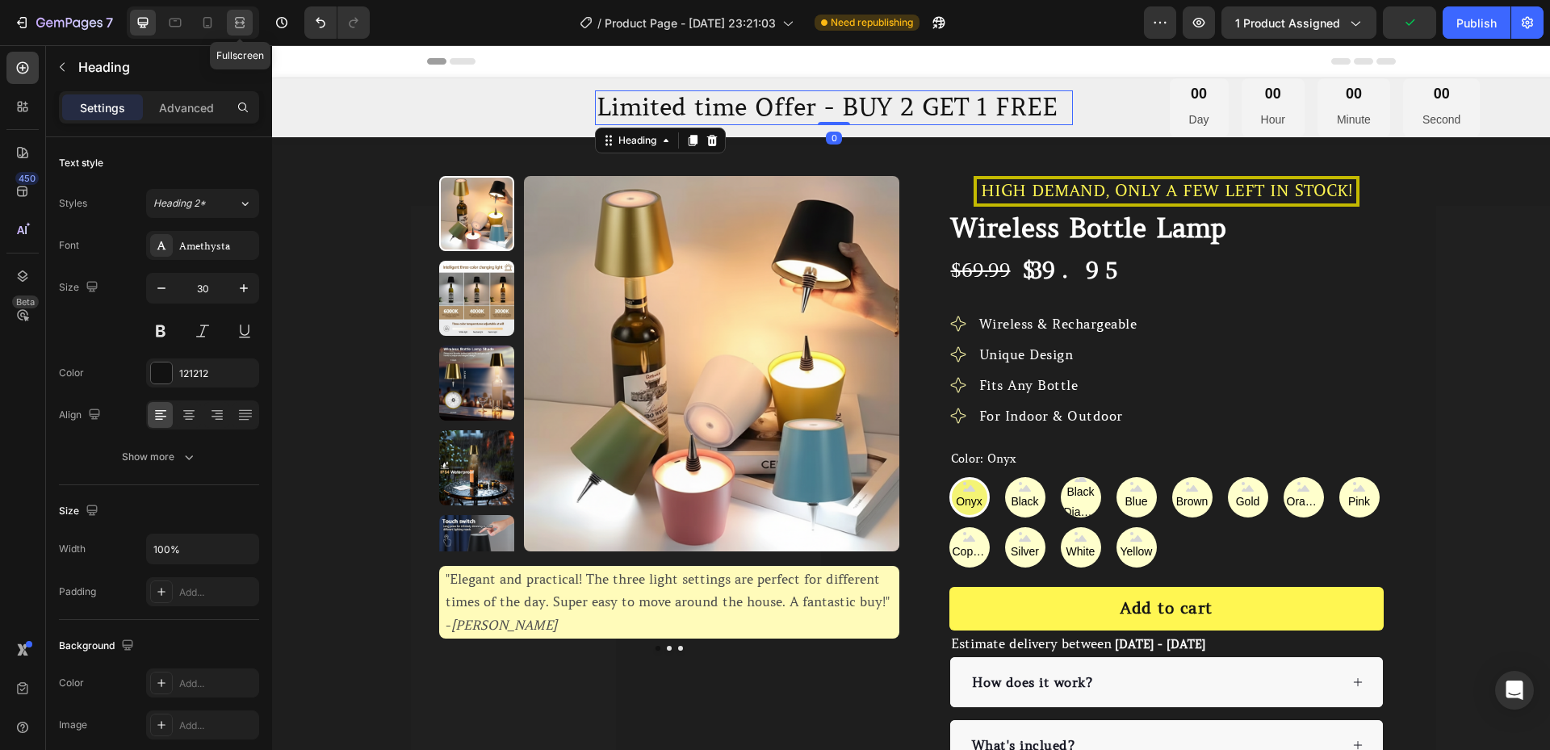
click at [235, 23] on icon at bounding box center [240, 23] width 16 height 16
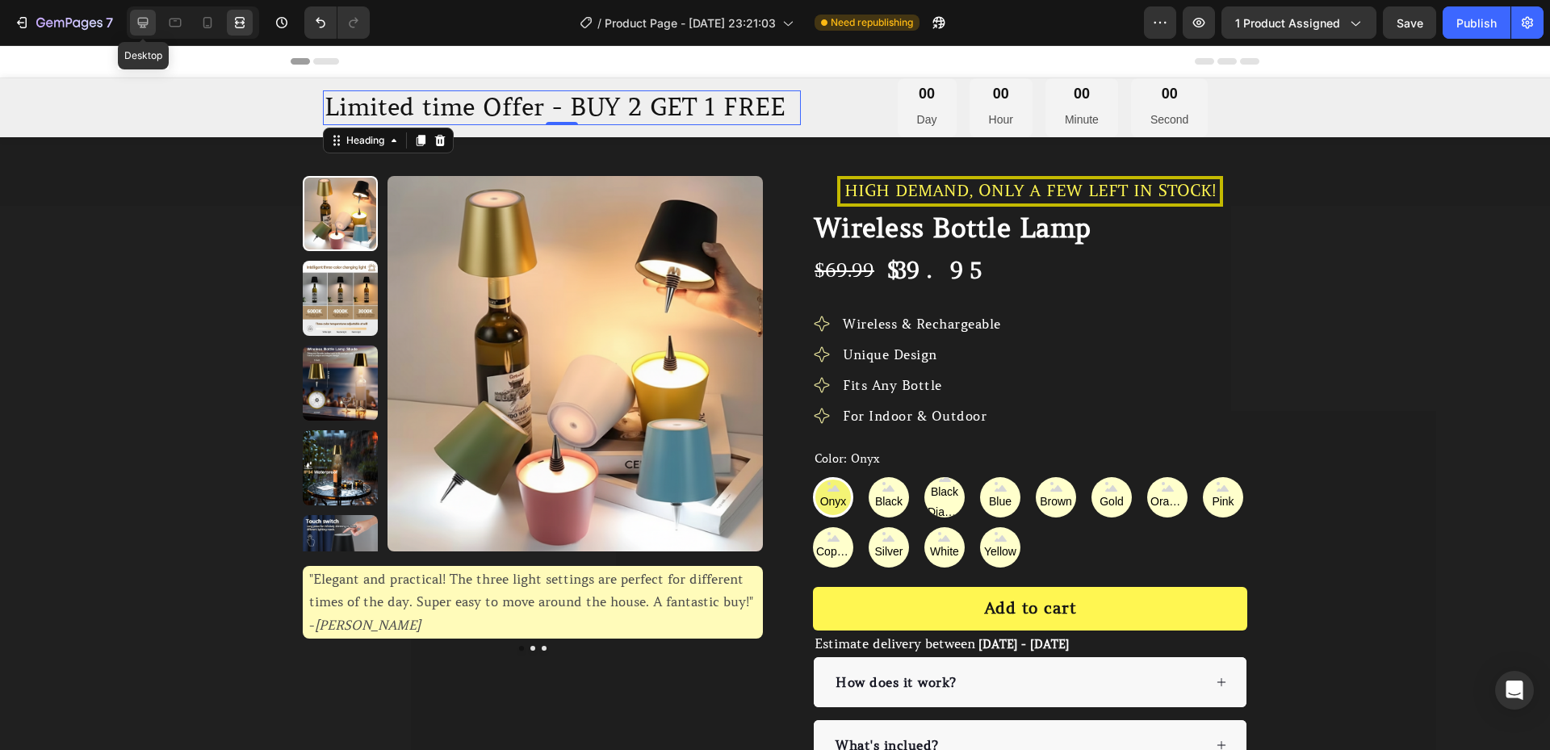
click at [142, 26] on icon at bounding box center [143, 23] width 10 height 10
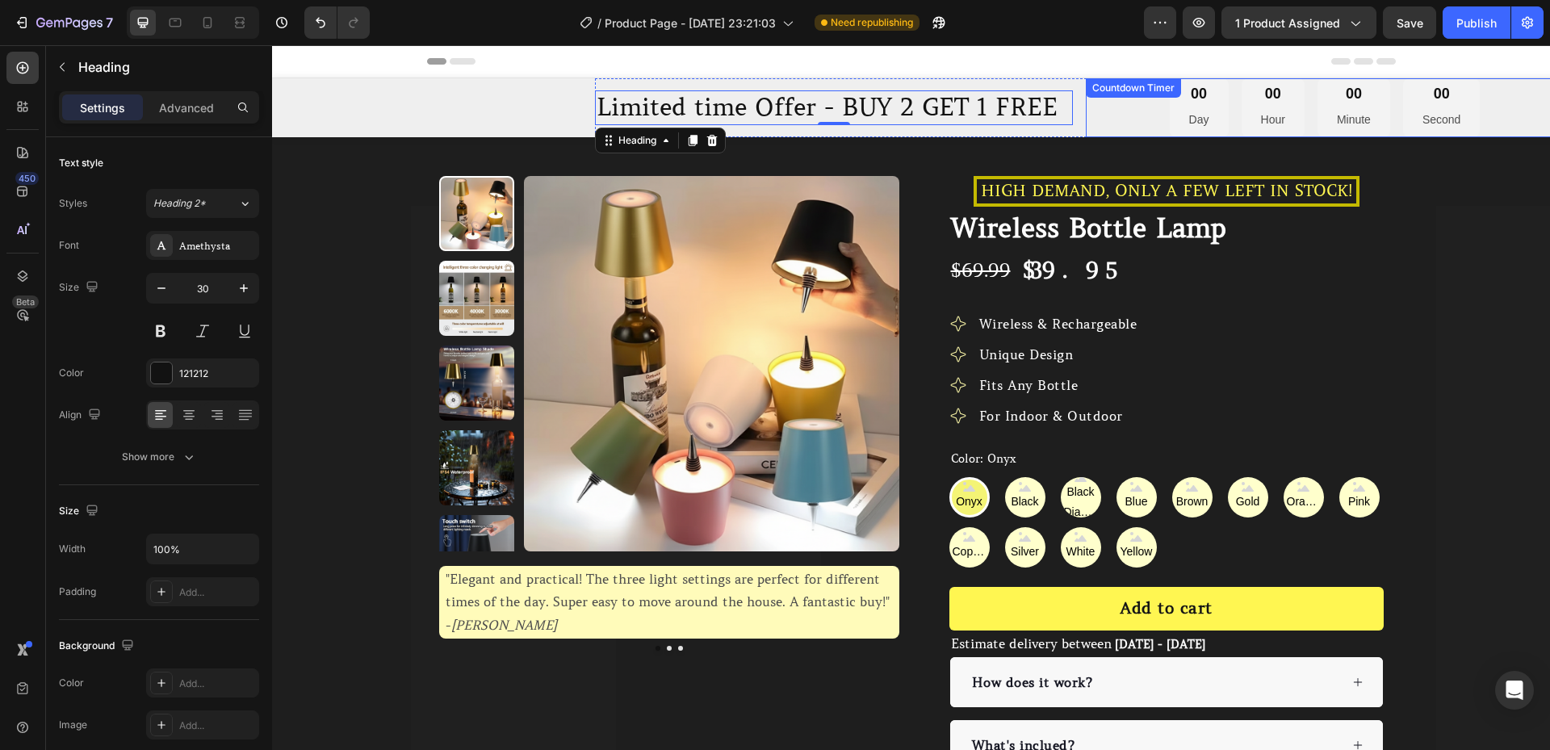
click at [1163, 106] on div "00 Day 00 Hour 00 Minute 00 Second Countdown Timer" at bounding box center [1325, 107] width 478 height 59
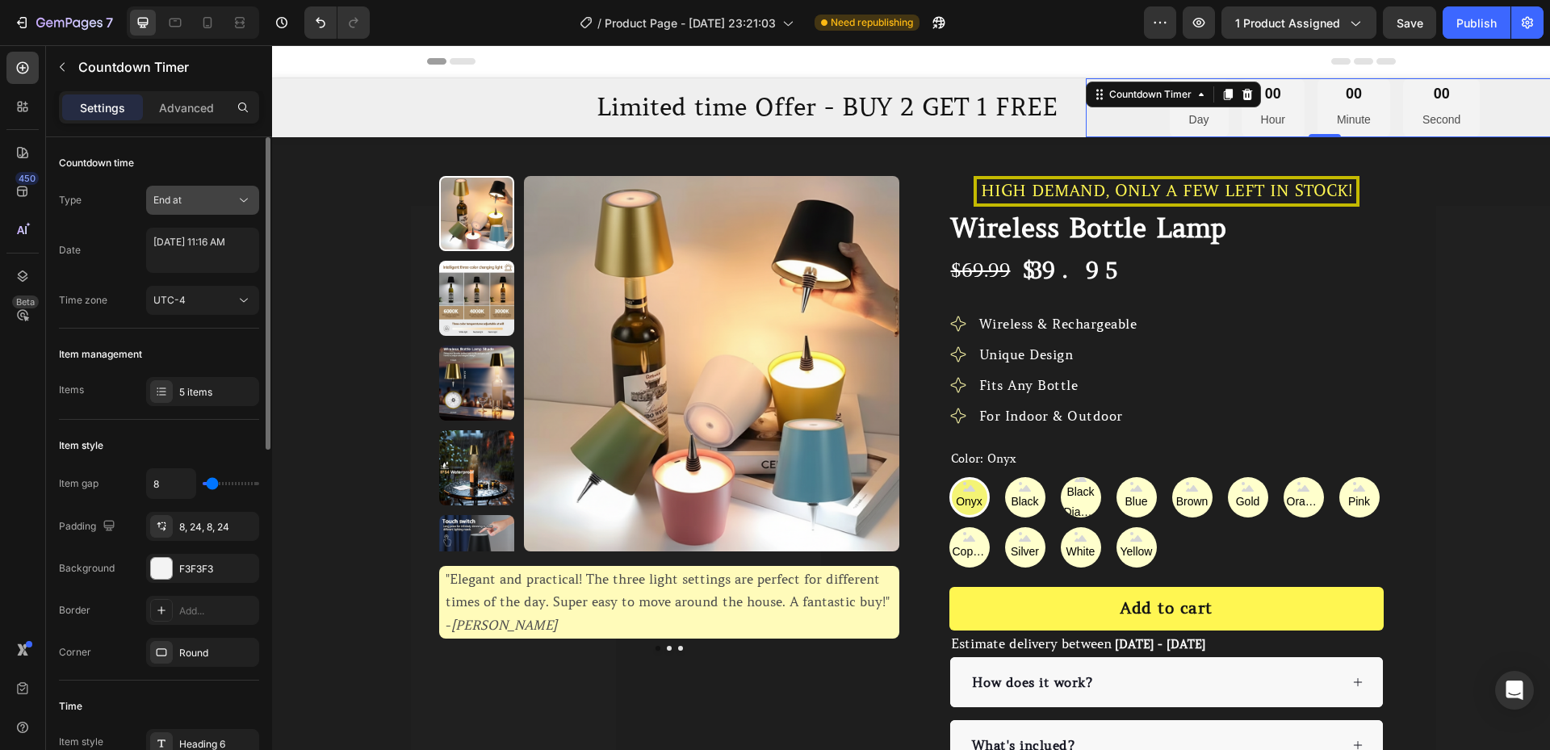
click at [195, 208] on button "End at" at bounding box center [202, 200] width 113 height 29
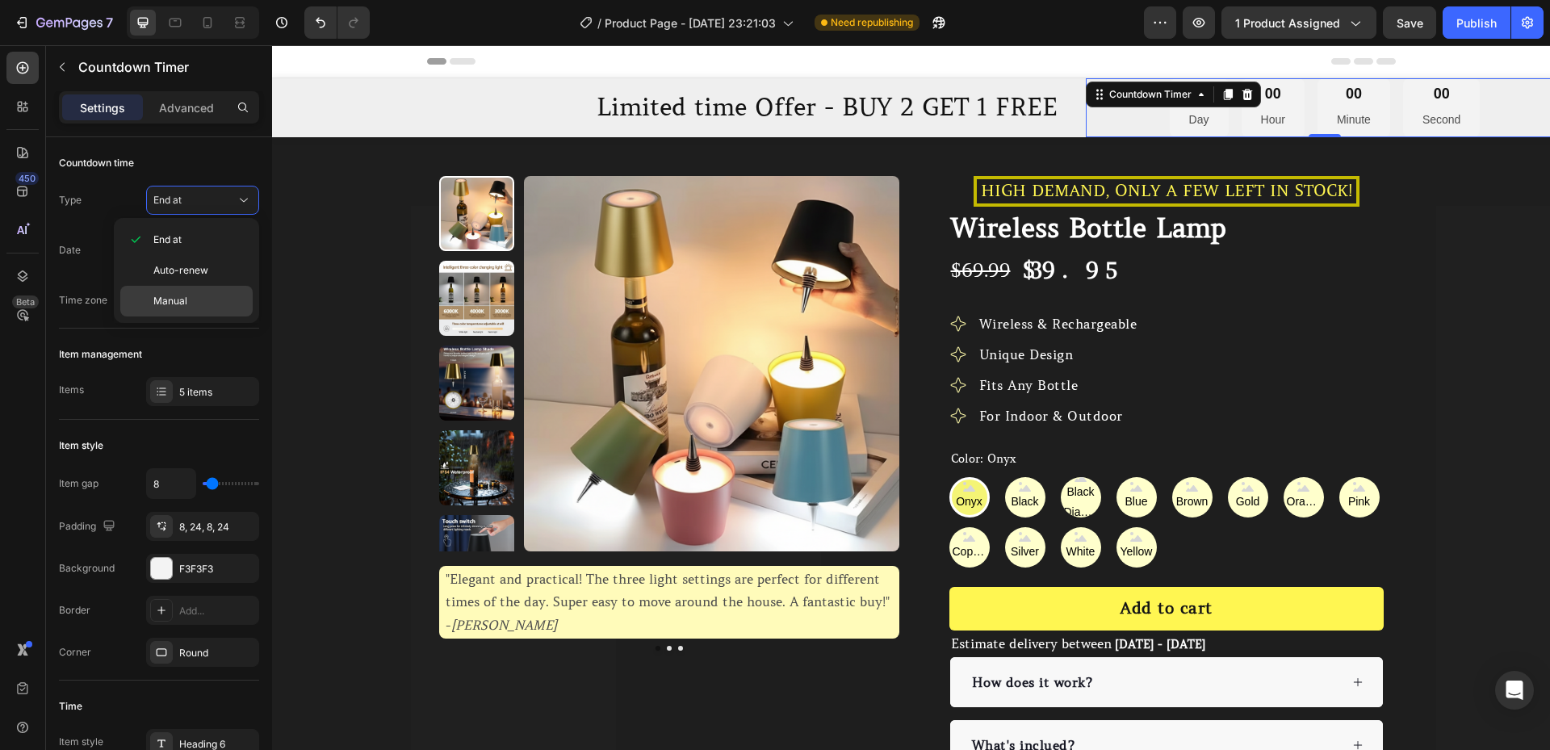
click at [190, 295] on p "Manual" at bounding box center [199, 301] width 92 height 15
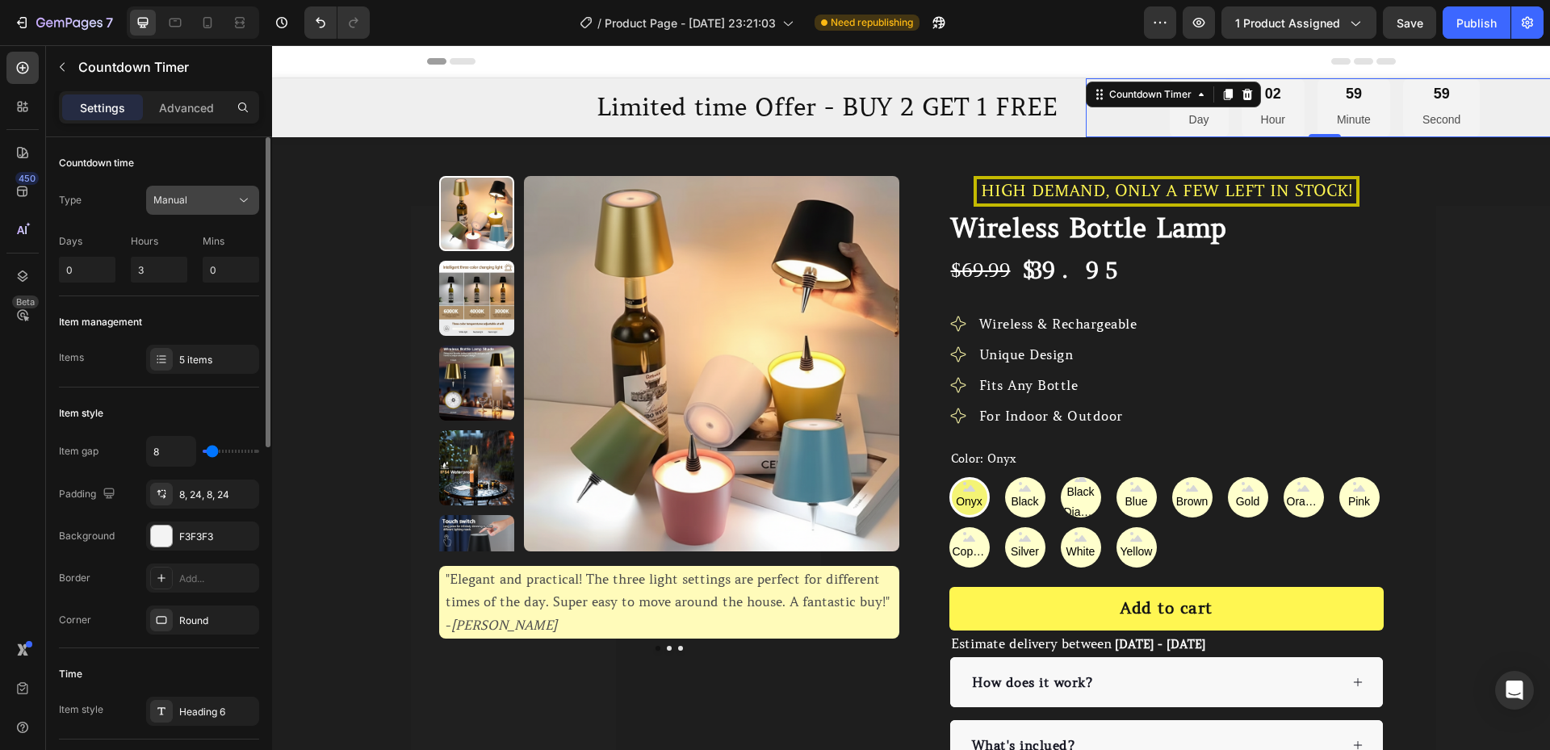
click at [199, 210] on button "Manual" at bounding box center [202, 200] width 113 height 29
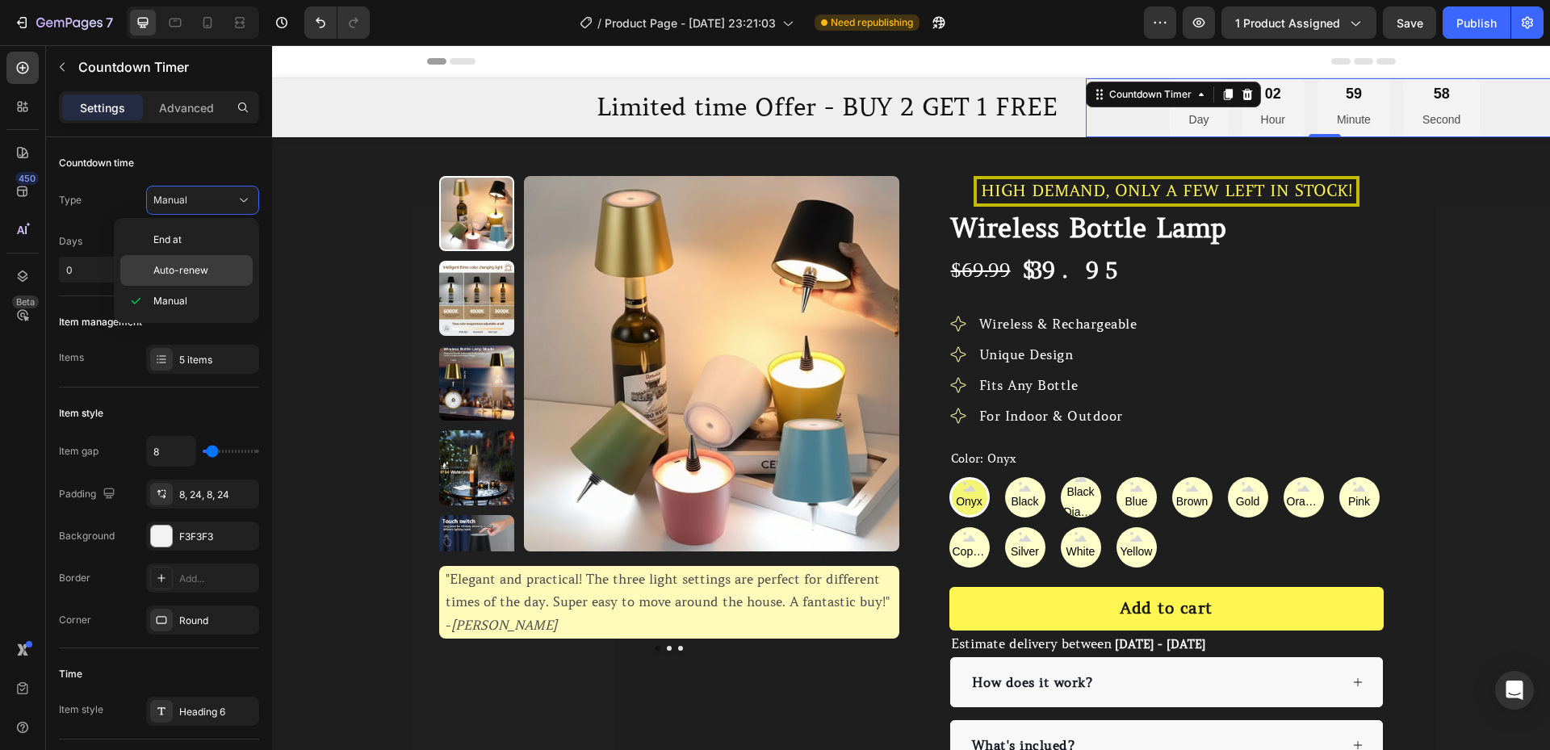
click at [199, 264] on span "Auto-renew" at bounding box center [180, 270] width 55 height 15
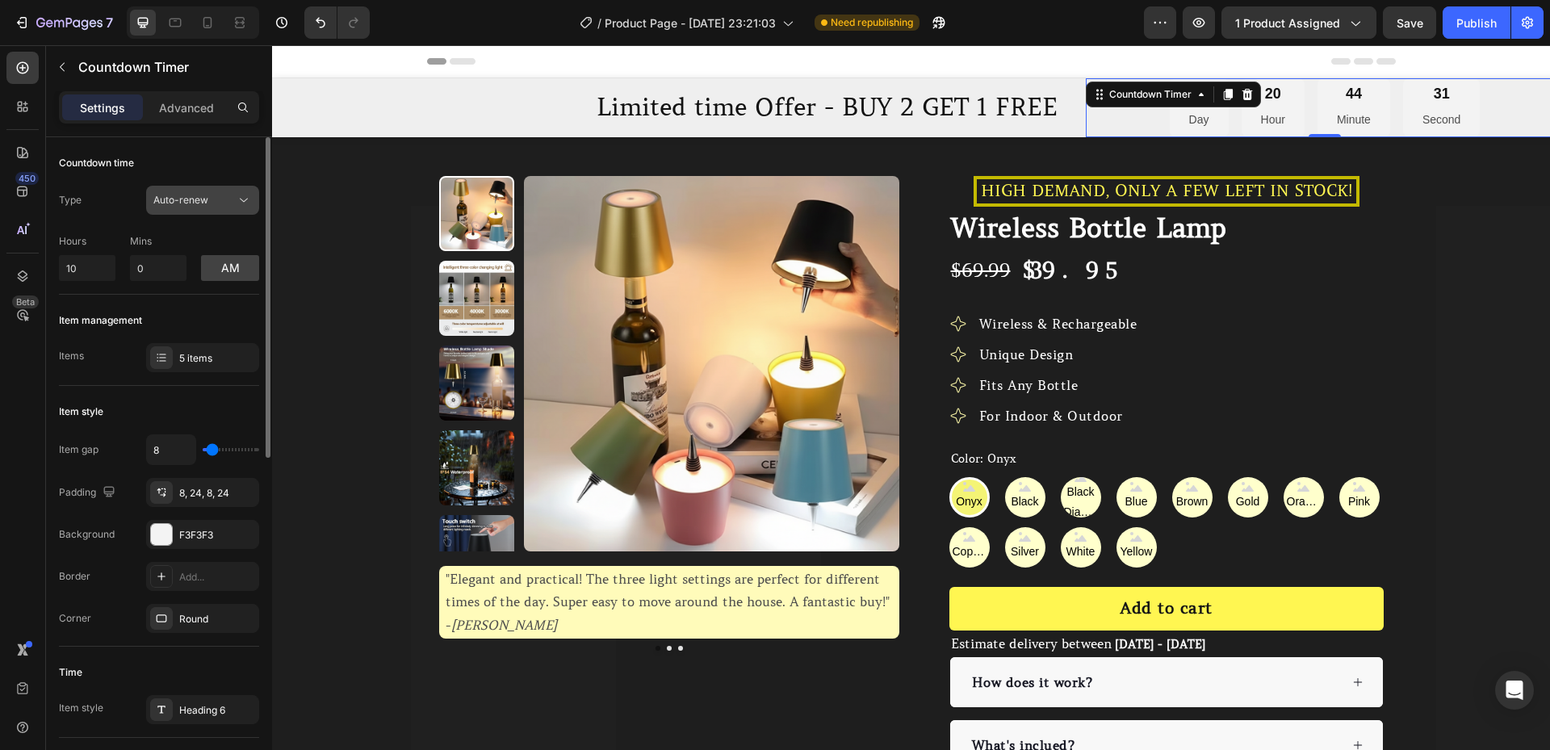
click at [208, 205] on div "Auto-renew" at bounding box center [194, 200] width 82 height 15
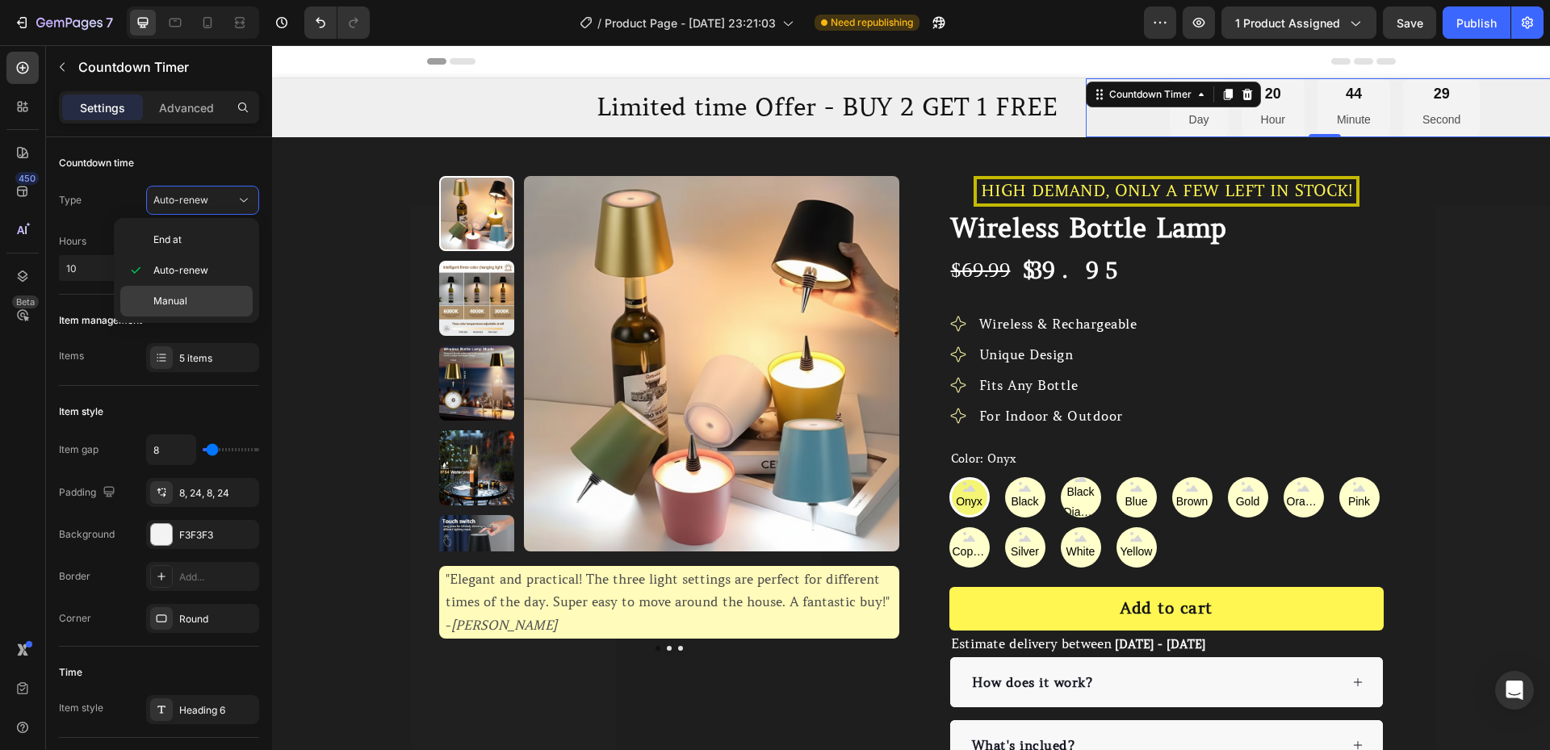
click at [182, 293] on div "Manual" at bounding box center [186, 301] width 132 height 31
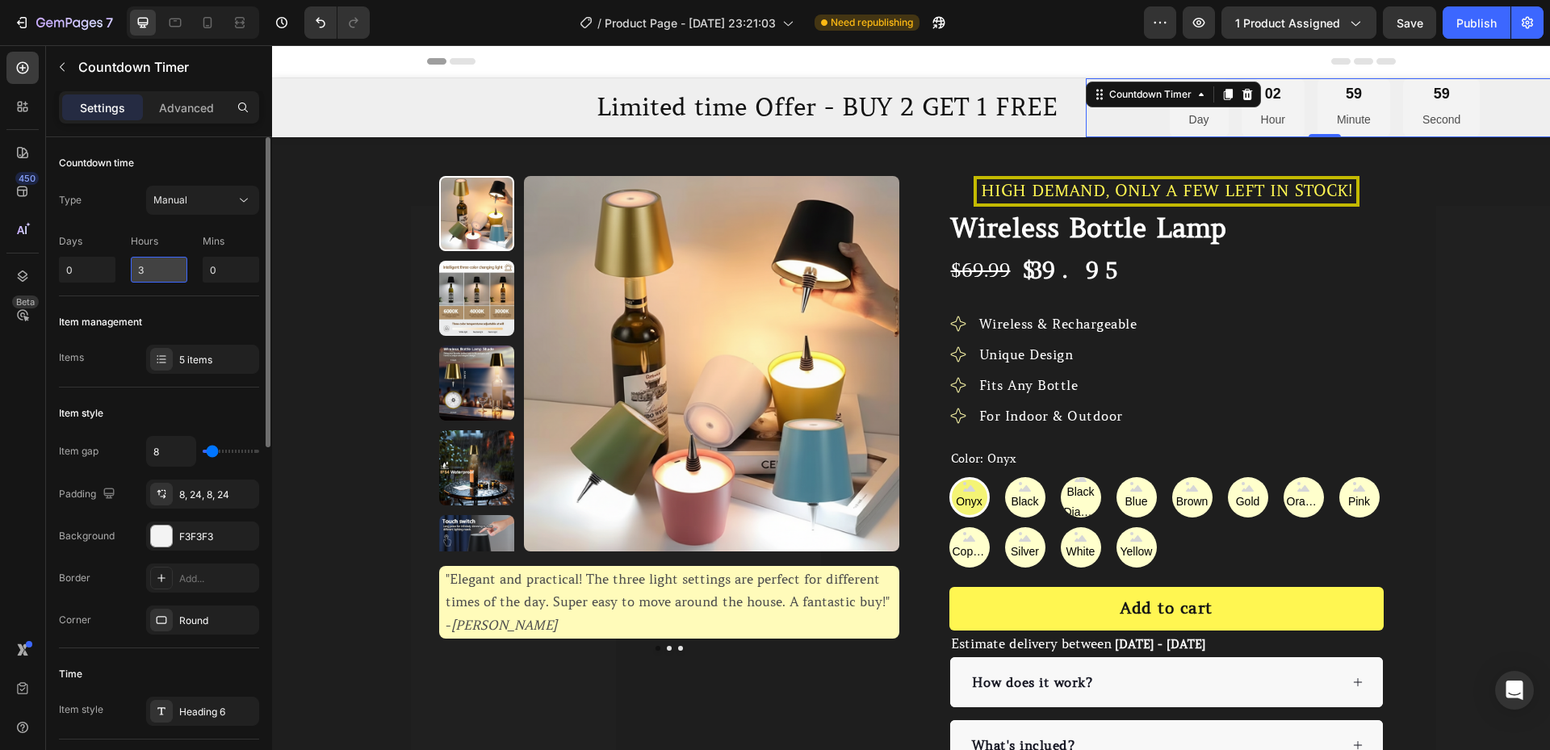
click at [147, 266] on input "3" at bounding box center [159, 270] width 57 height 26
drag, startPoint x: 149, startPoint y: 266, endPoint x: 133, endPoint y: 262, distance: 16.1
click at [133, 262] on input "3" at bounding box center [159, 270] width 57 height 26
type input "6"
click at [212, 274] on input "0" at bounding box center [231, 270] width 57 height 26
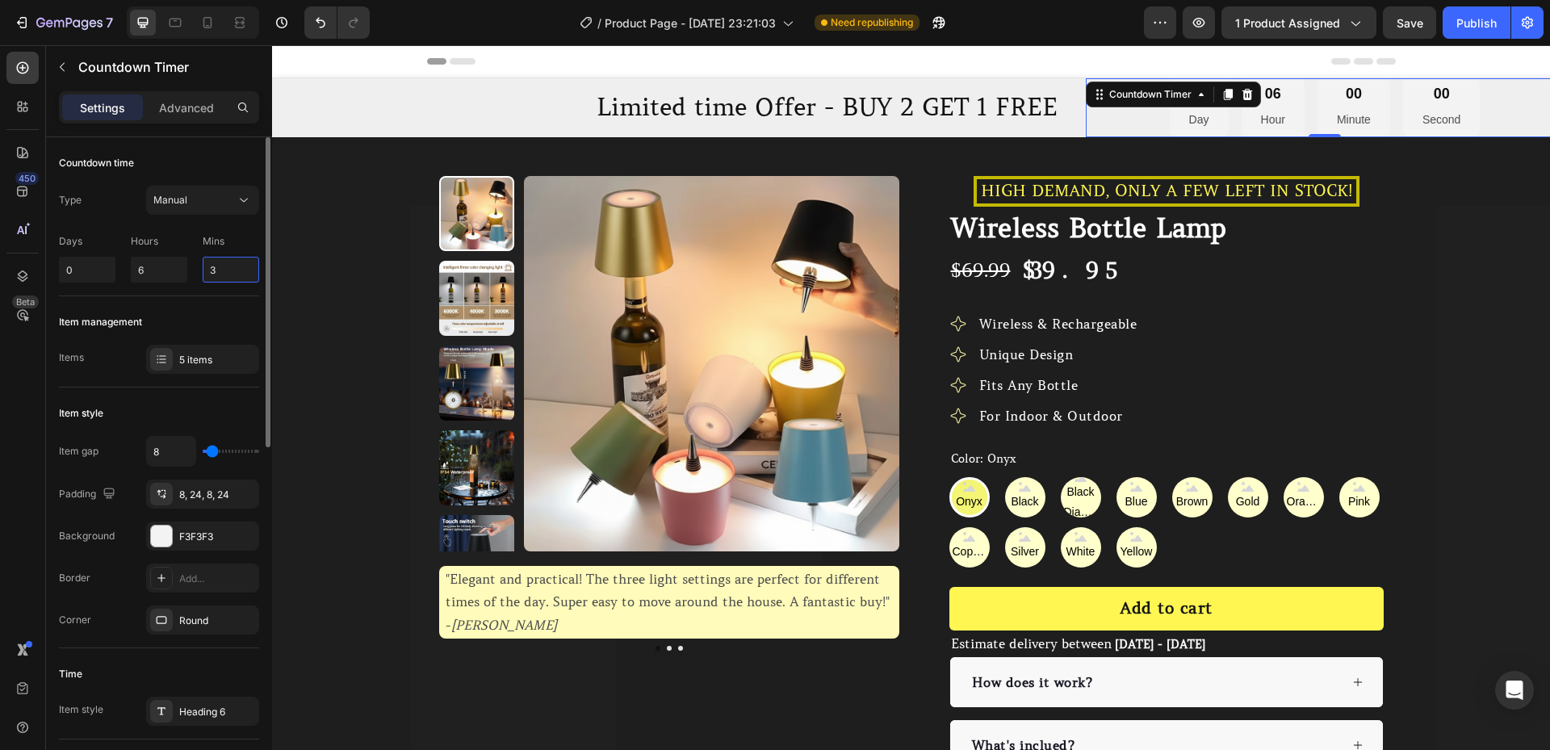
type input "3"
click at [212, 293] on div "Countdown time Type Manual Days 0 Hours 6 Mins 3" at bounding box center [159, 216] width 200 height 159
click at [228, 210] on button "Manual" at bounding box center [202, 200] width 113 height 29
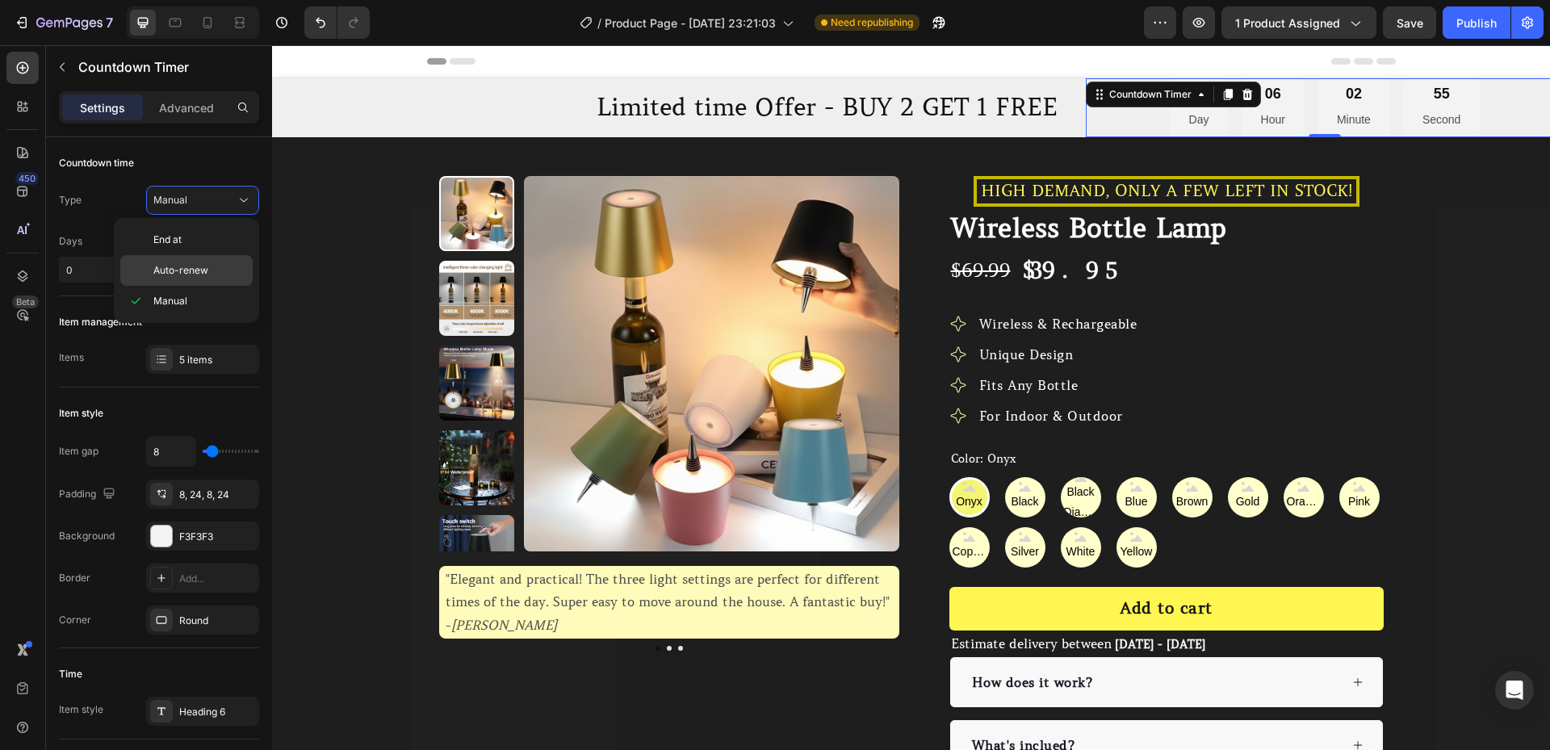
click at [196, 278] on div "Auto-renew" at bounding box center [186, 270] width 132 height 31
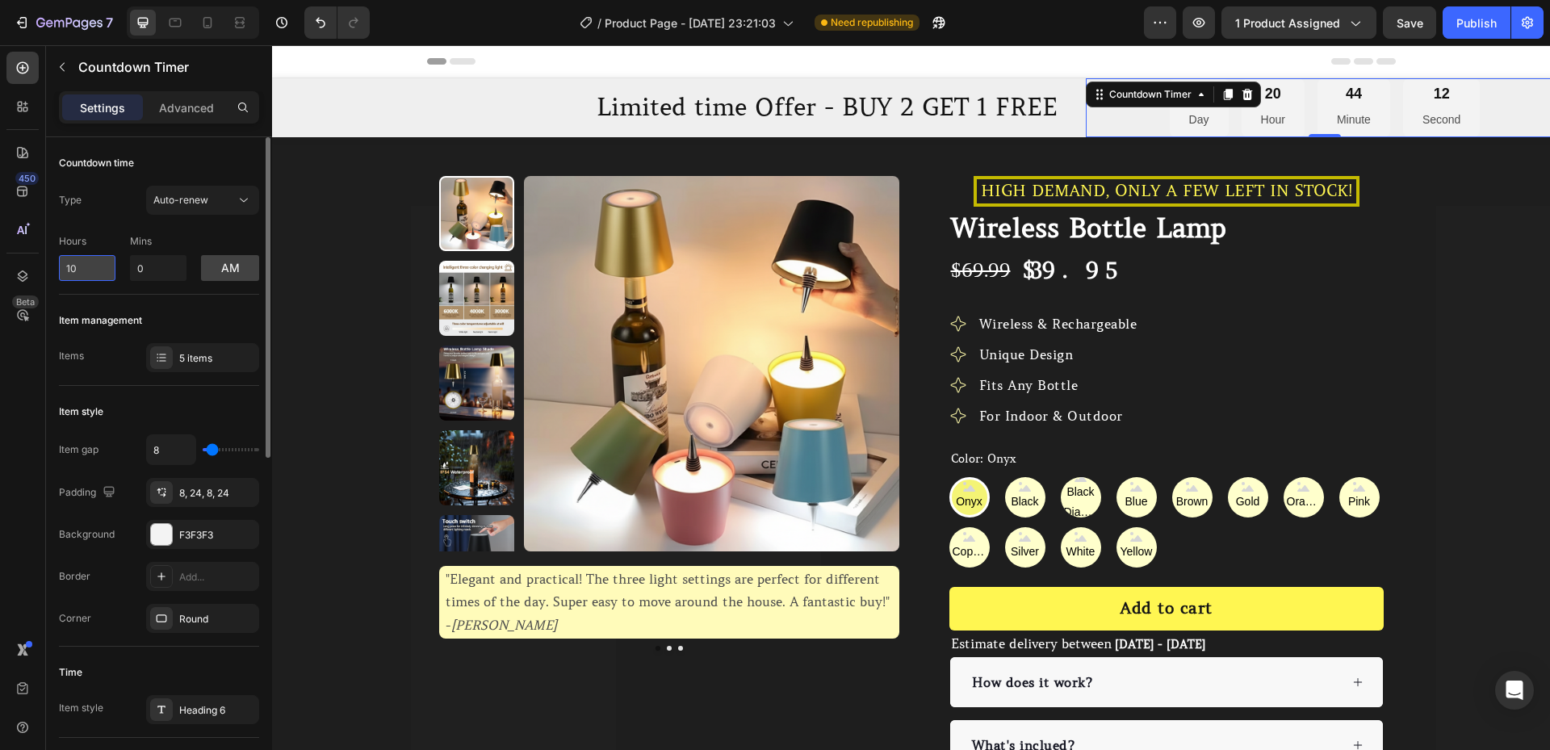
click at [106, 277] on input "10" at bounding box center [87, 268] width 57 height 26
type input "1"
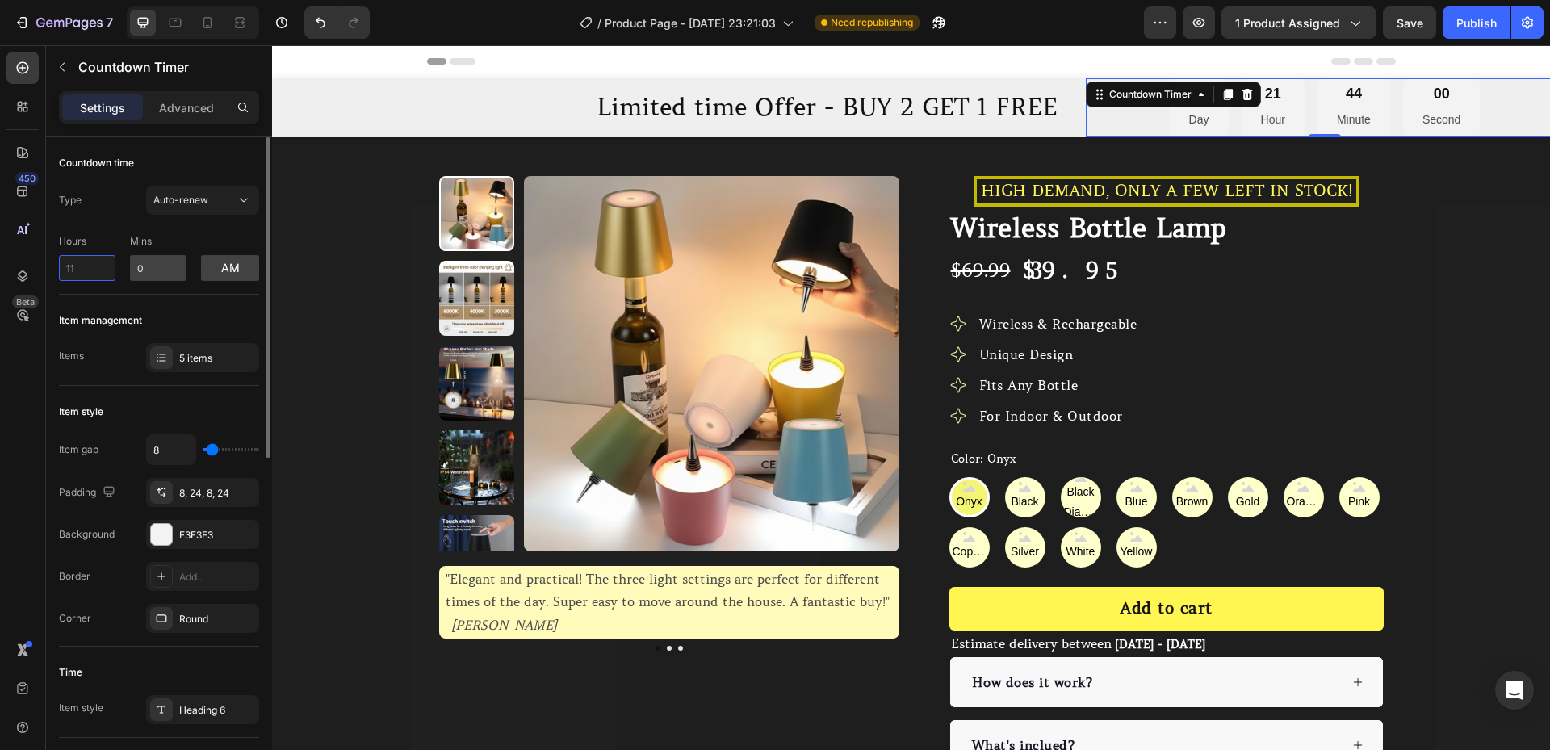
type input "11"
click at [161, 273] on input "0" at bounding box center [158, 268] width 57 height 26
click at [154, 267] on input "059" at bounding box center [158, 268] width 57 height 26
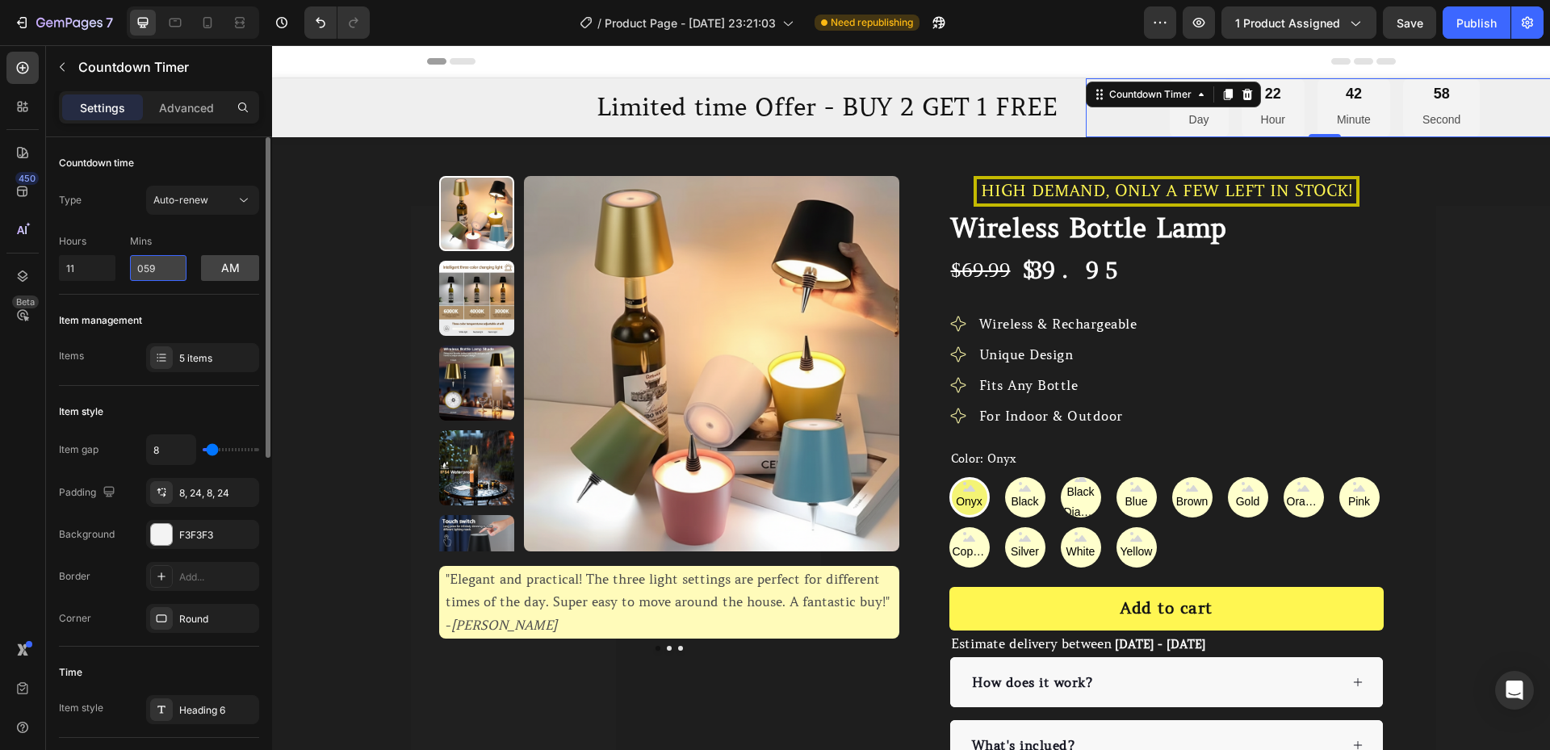
click at [154, 267] on input "059" at bounding box center [158, 268] width 57 height 26
click at [152, 267] on input "059" at bounding box center [158, 268] width 57 height 26
click at [151, 267] on input "059" at bounding box center [158, 268] width 57 height 26
type input "59"
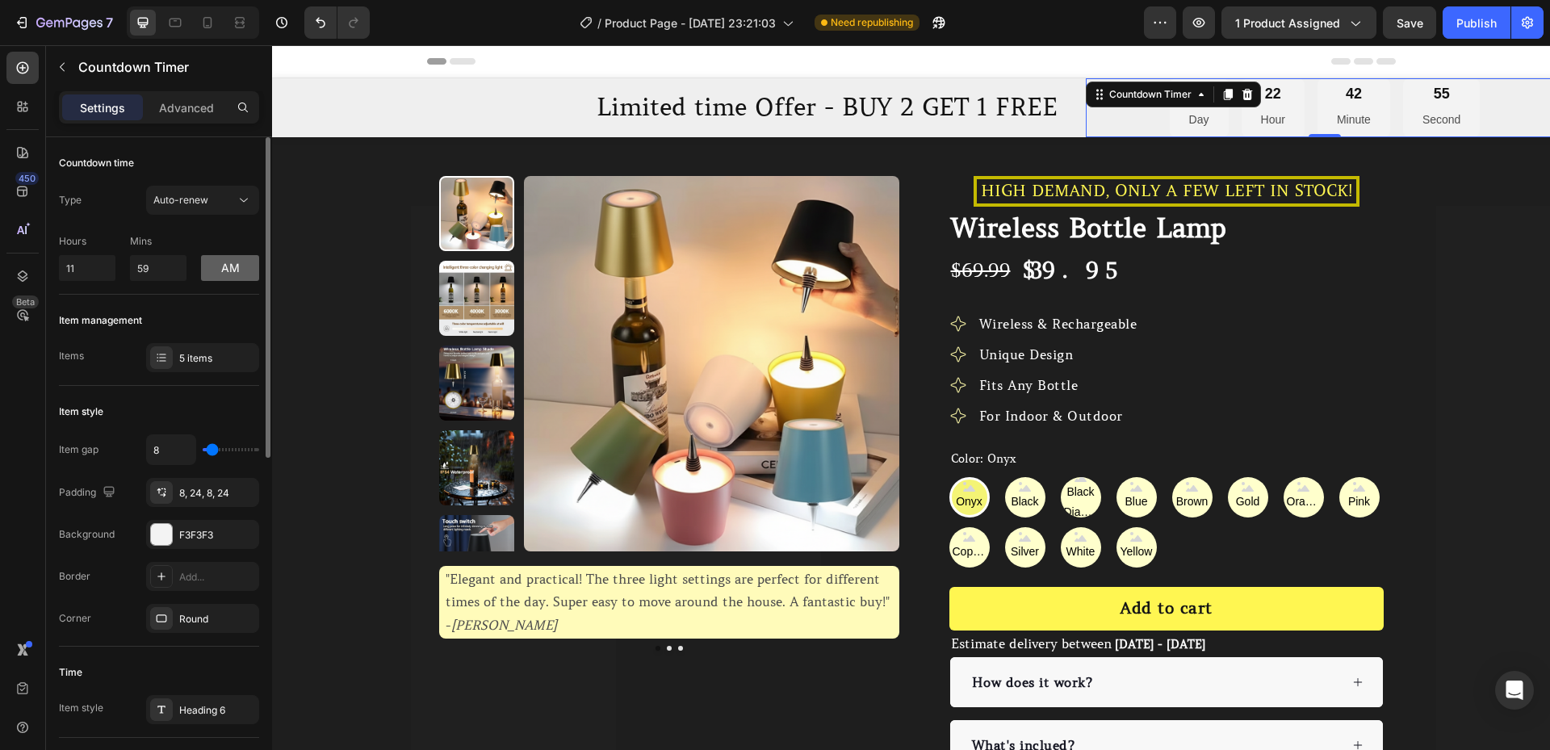
click at [220, 270] on button "am" at bounding box center [230, 268] width 58 height 26
click at [226, 227] on div "Type Auto-renew Hours 11 Mins 59 pm" at bounding box center [159, 233] width 200 height 95
click at [107, 262] on input "11" at bounding box center [87, 268] width 57 height 26
click at [206, 199] on span "Auto-renew" at bounding box center [180, 200] width 55 height 12
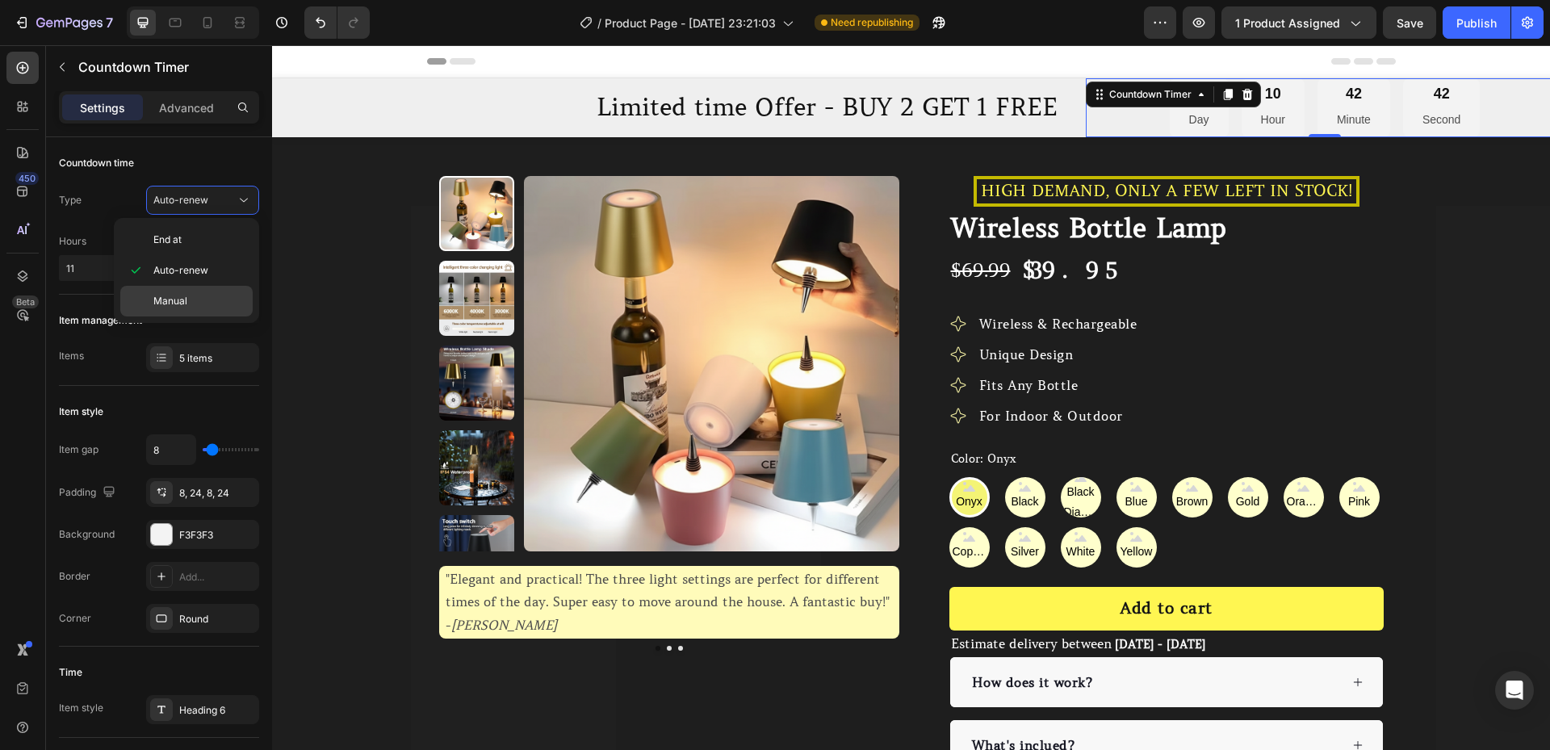
click at [195, 296] on p "Manual" at bounding box center [199, 301] width 92 height 15
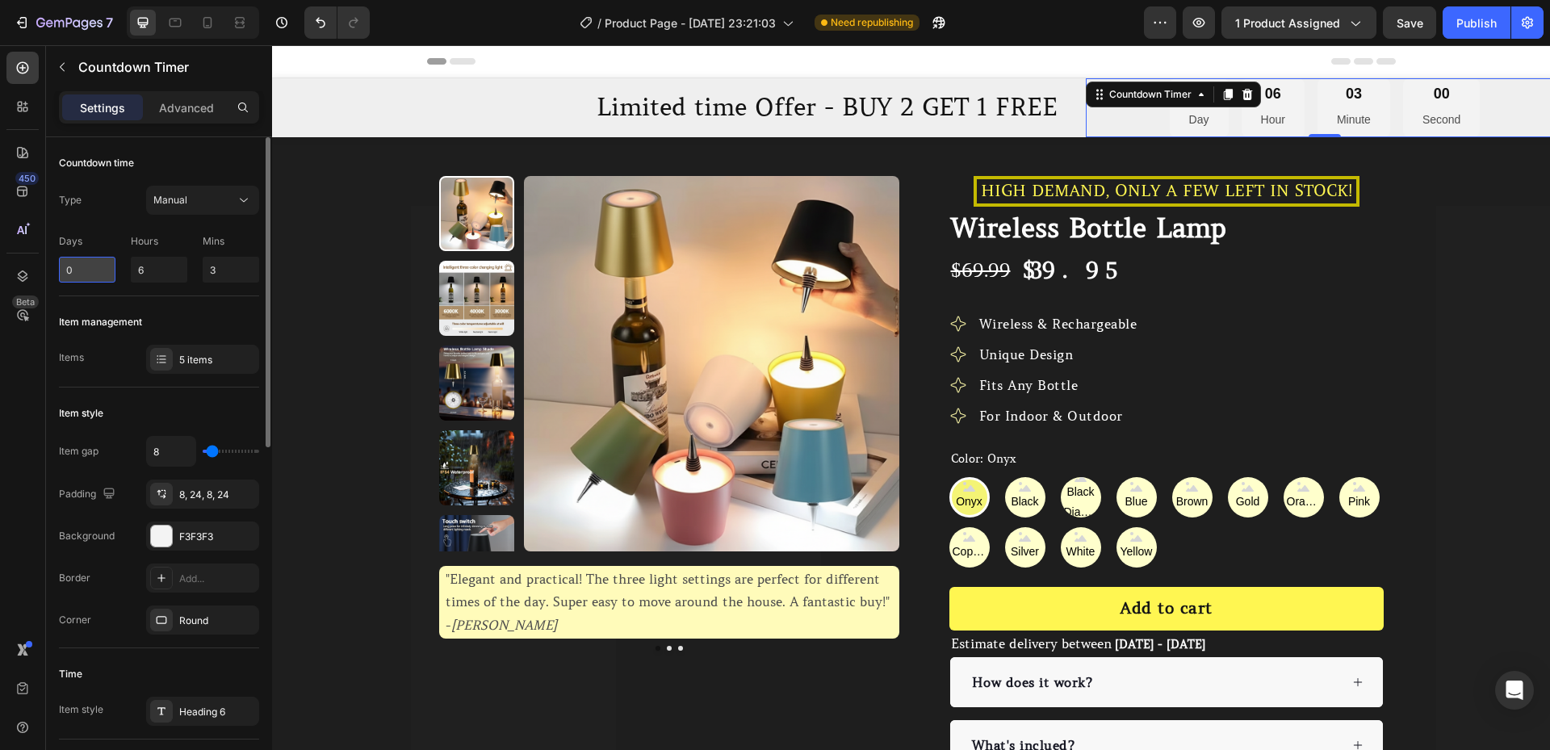
click at [106, 271] on input "0" at bounding box center [87, 270] width 57 height 26
click at [147, 265] on input "6" at bounding box center [159, 270] width 57 height 26
click at [233, 303] on div "Item management Items 5 items" at bounding box center [159, 341] width 200 height 91
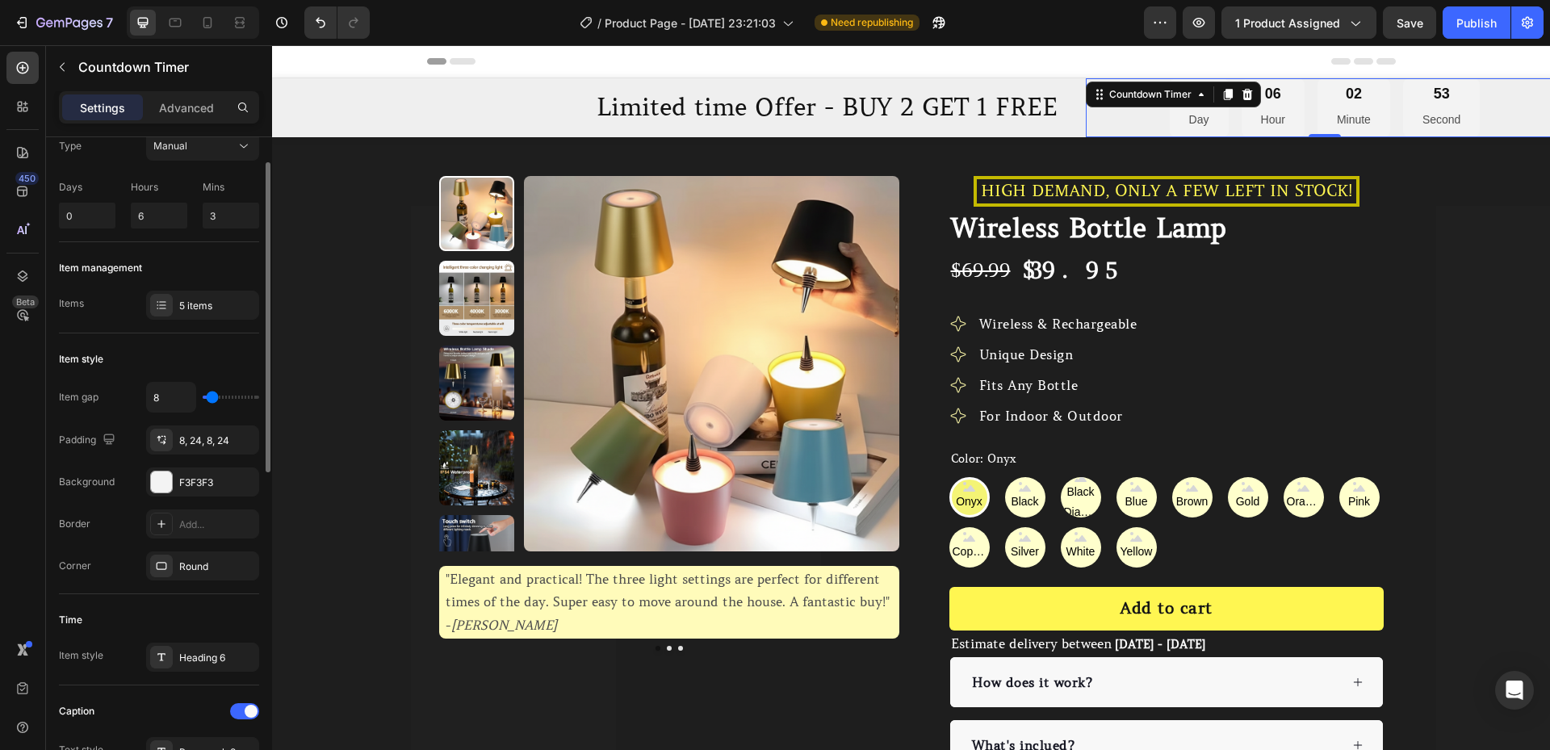
click at [233, 303] on div "5 items" at bounding box center [217, 306] width 76 height 15
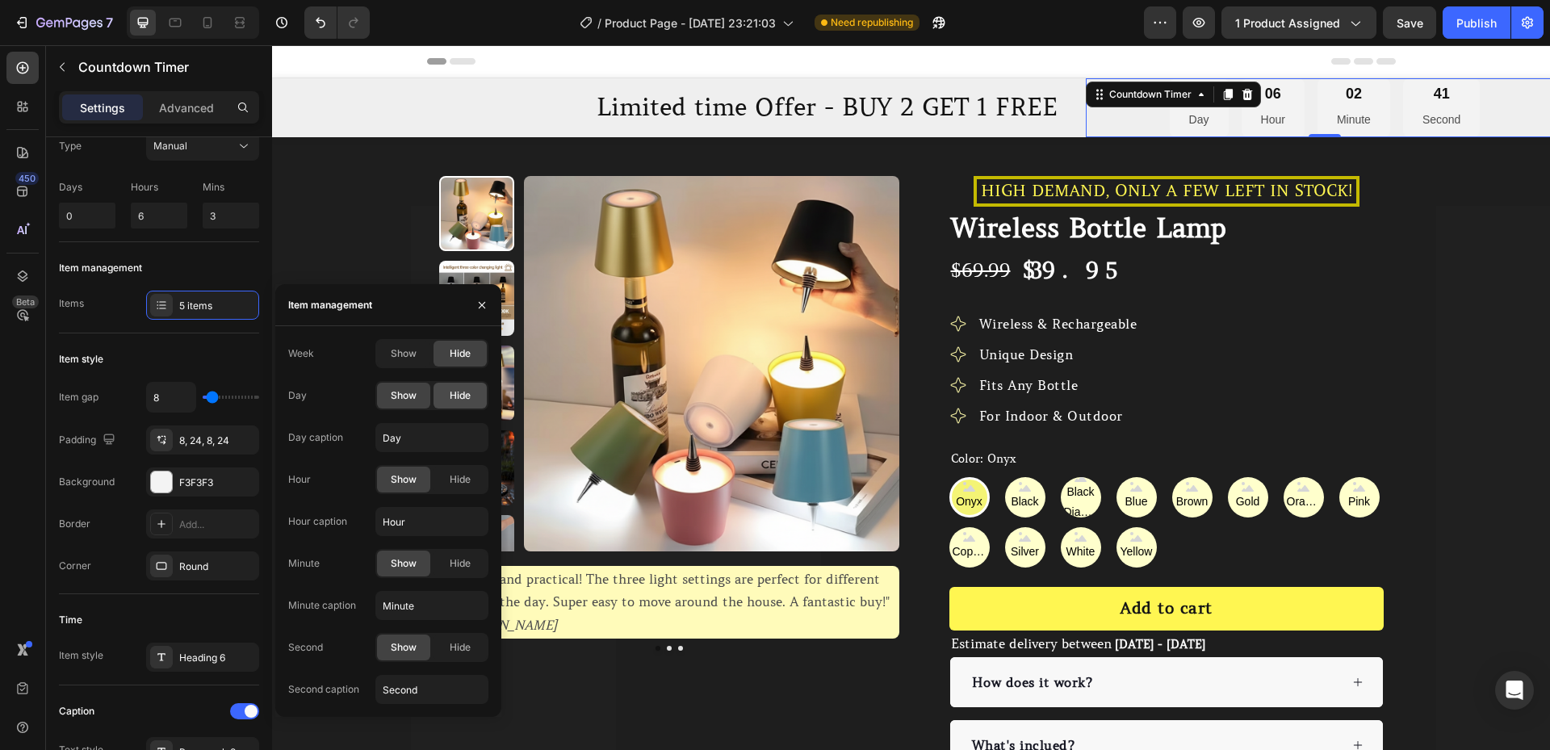
click at [455, 398] on span "Hide" at bounding box center [460, 395] width 21 height 15
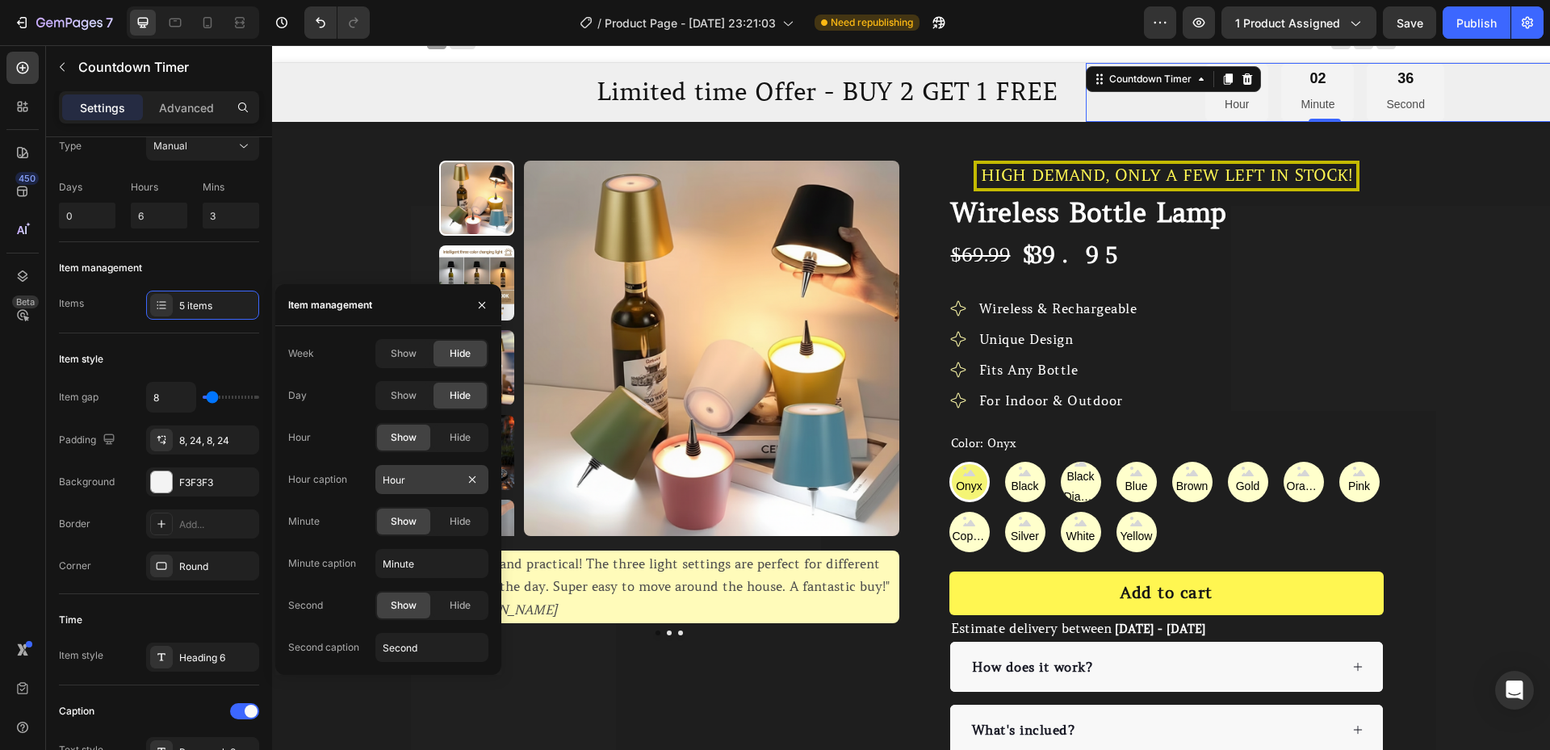
scroll to position [0, 0]
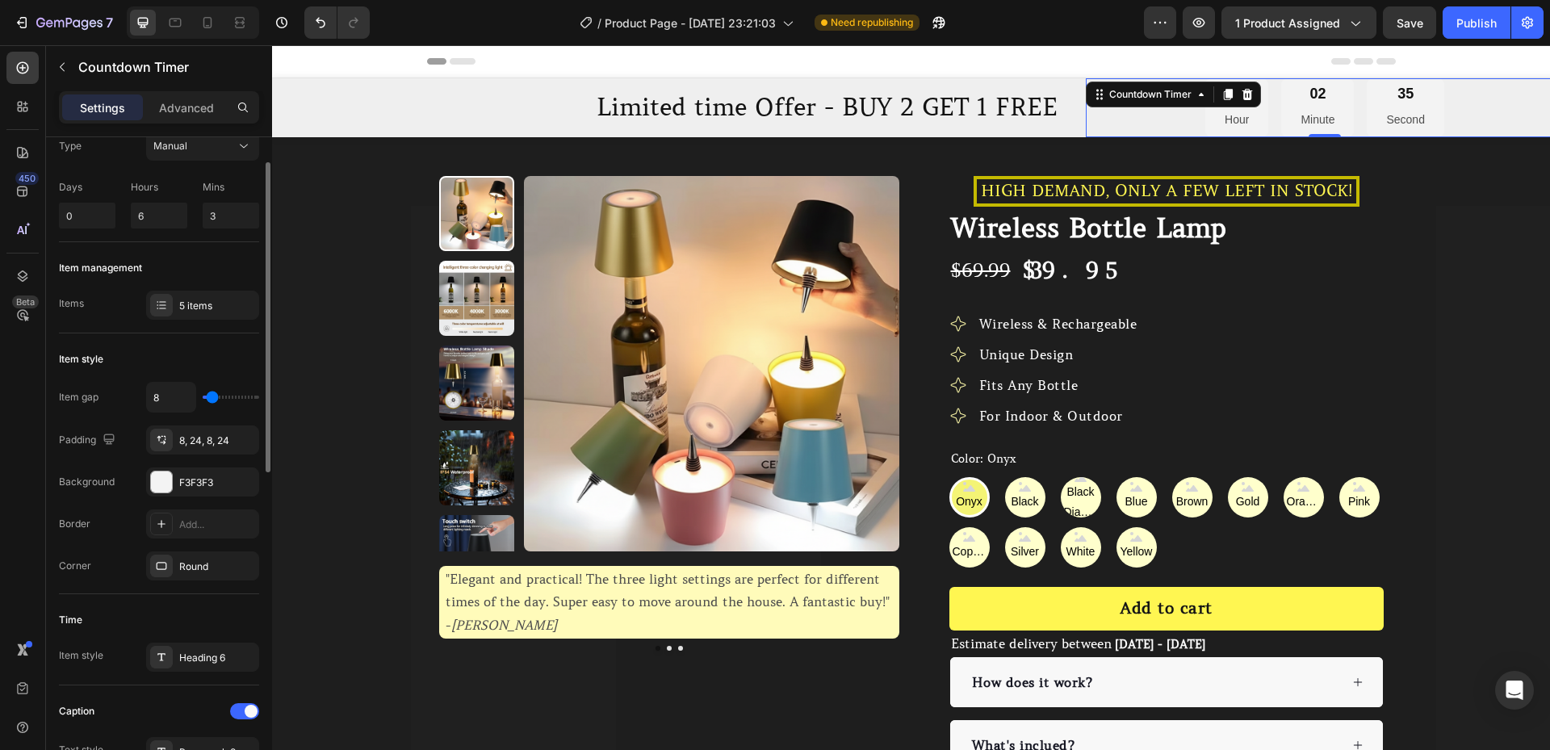
click at [203, 366] on div "Item style" at bounding box center [159, 359] width 200 height 26
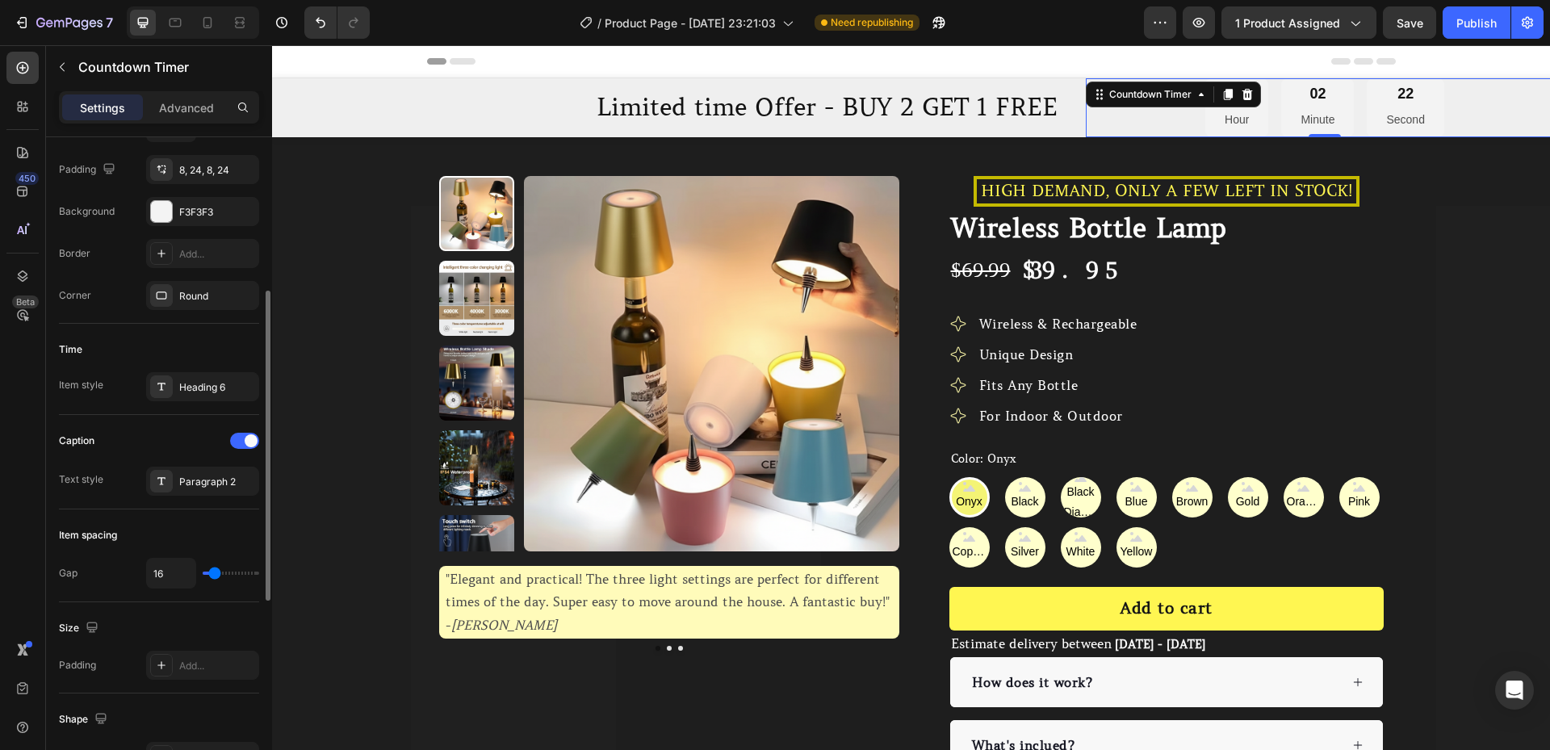
scroll to position [379, 0]
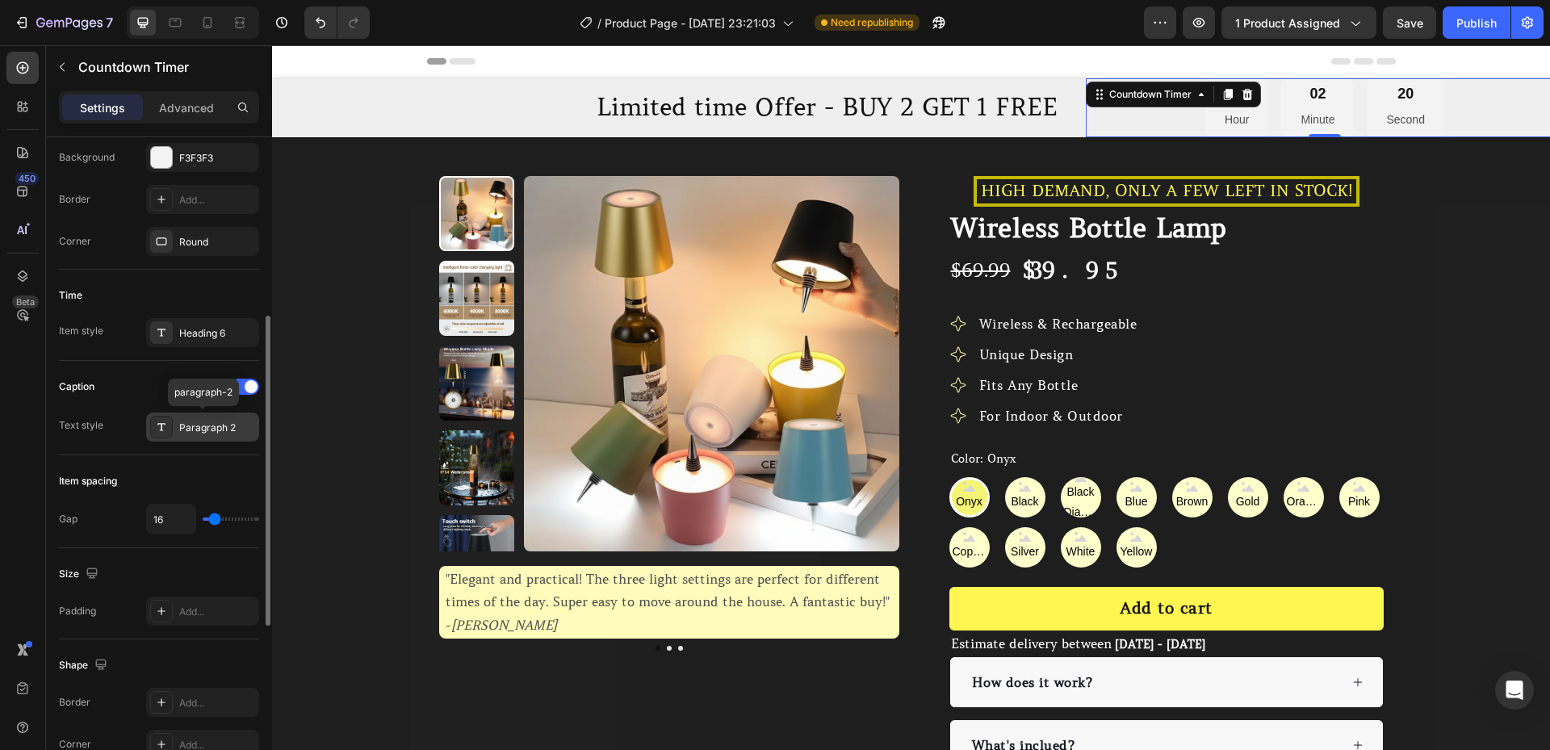
click at [204, 431] on div "Paragraph 2" at bounding box center [217, 428] width 76 height 15
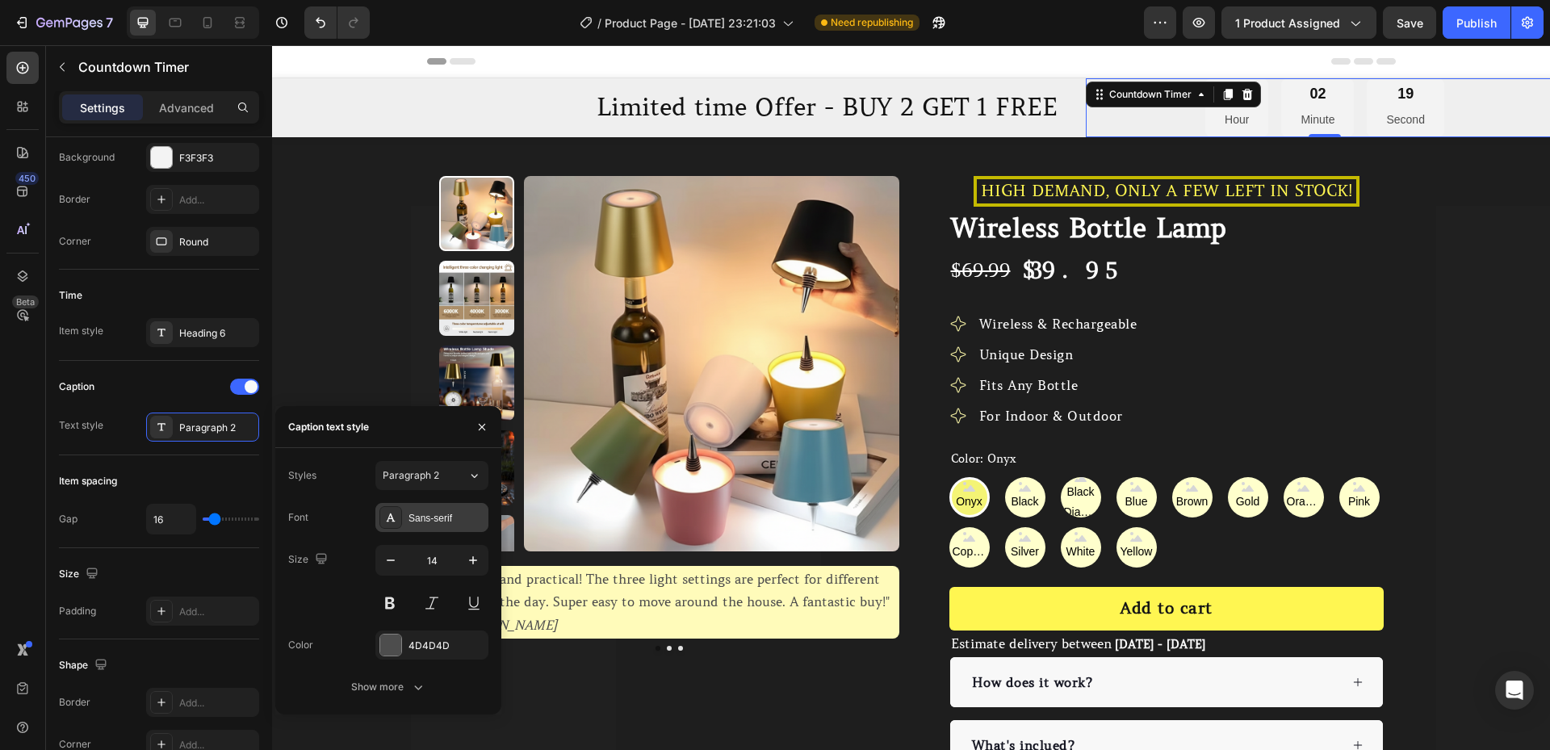
click at [410, 513] on div "Sans-serif" at bounding box center [447, 518] width 76 height 15
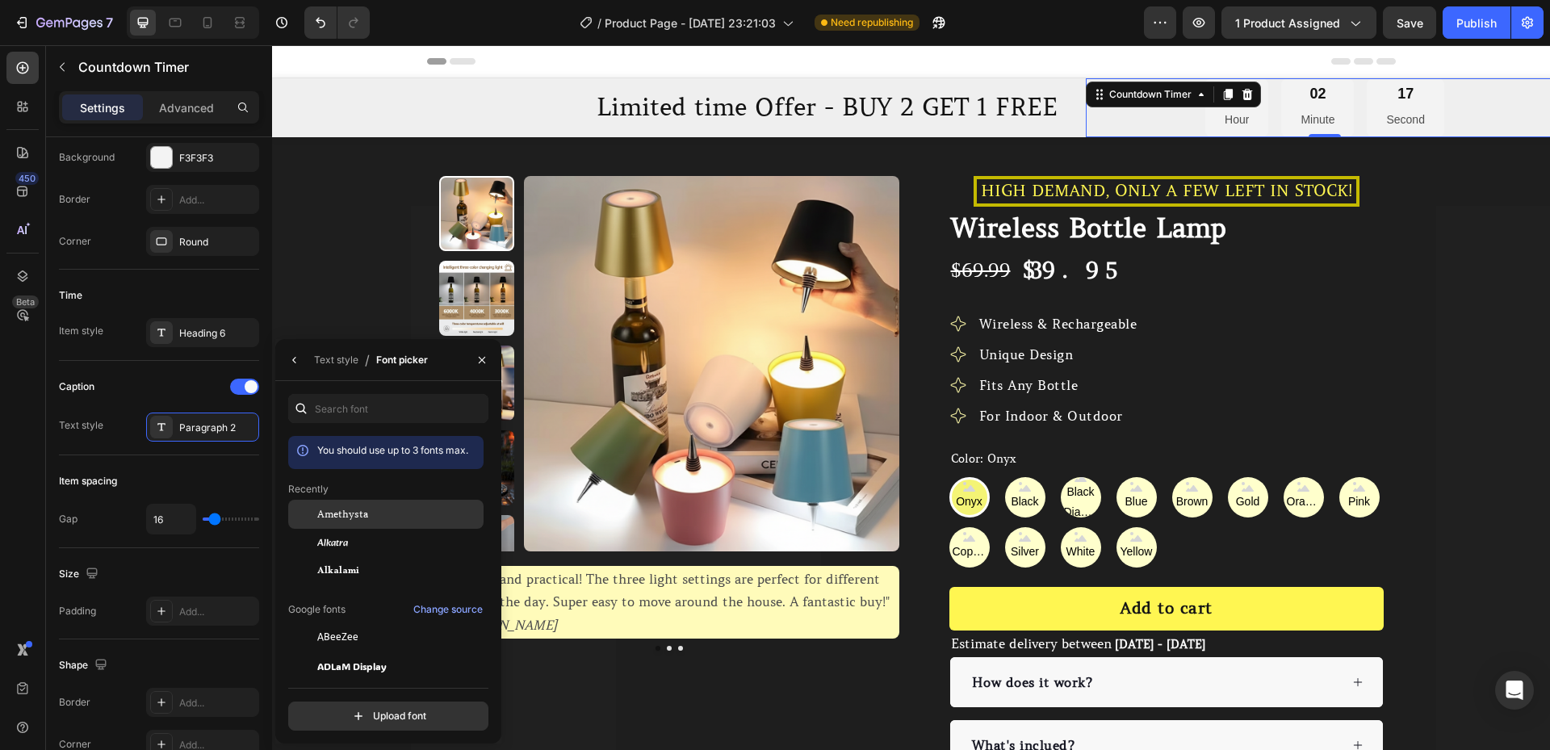
click at [383, 513] on div "Amethysta" at bounding box center [398, 514] width 163 height 15
click at [149, 404] on div "Caption Text style Paragraph 2" at bounding box center [159, 408] width 200 height 68
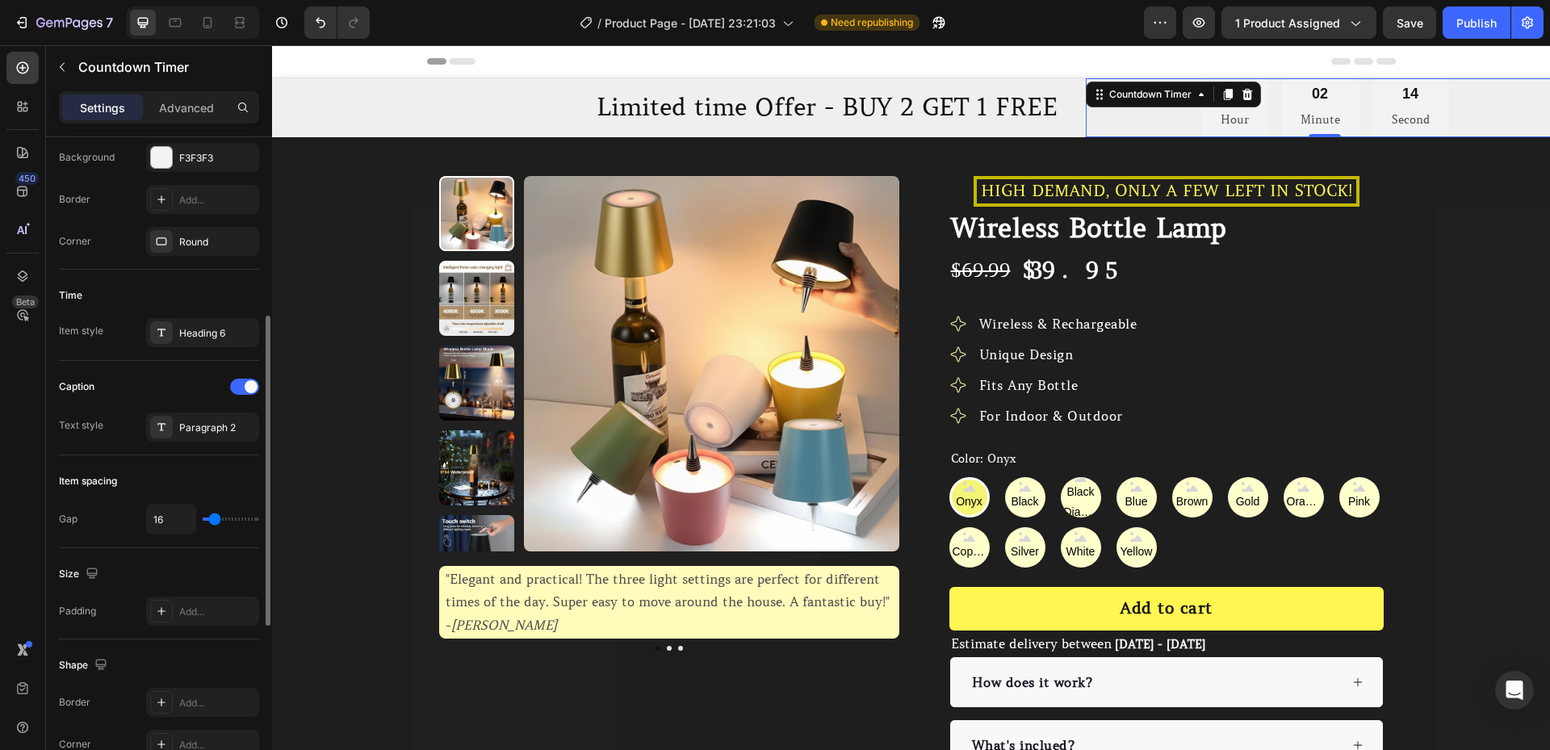
type input "7"
type input "4"
type input "0"
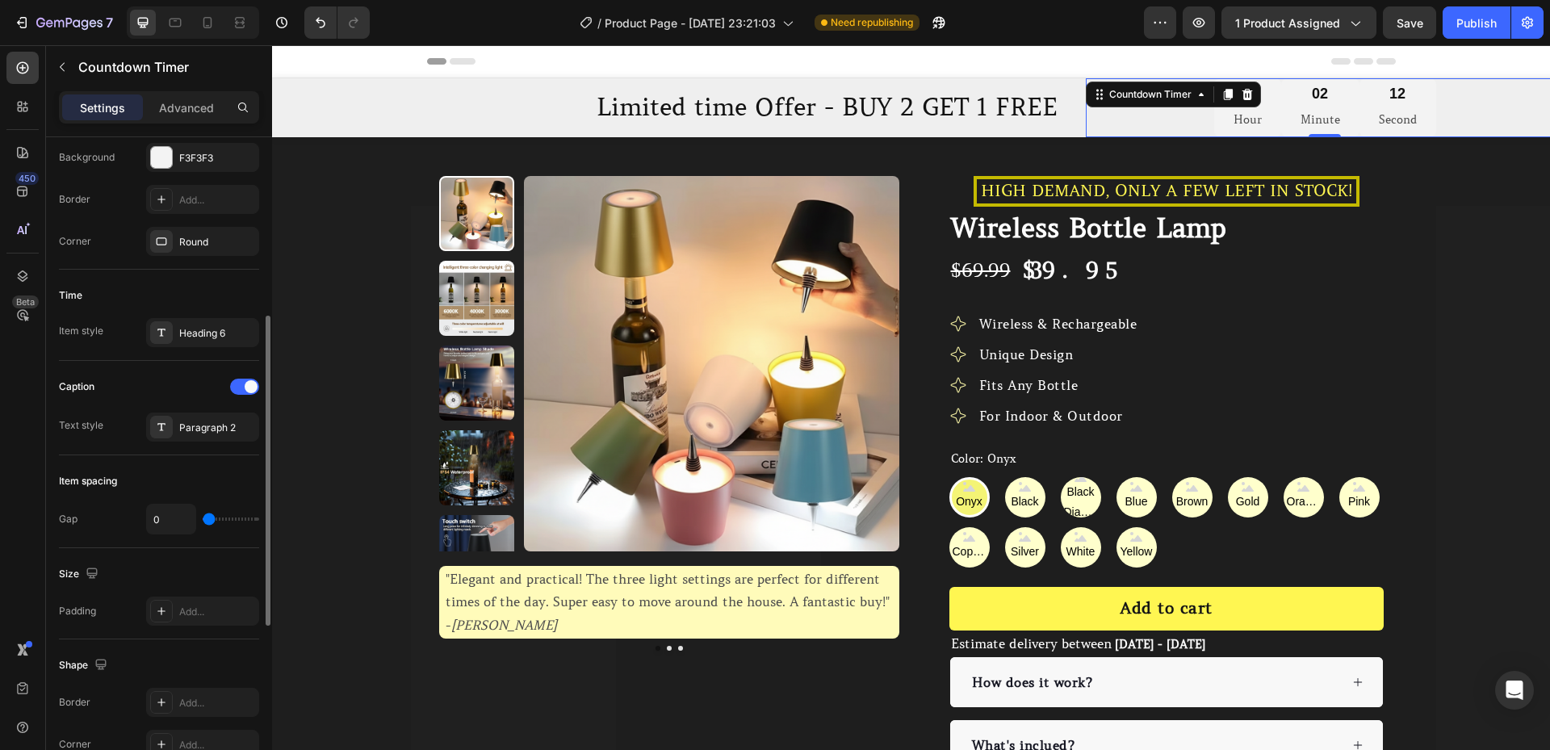
type input "0"
click at [207, 521] on input "range" at bounding box center [231, 519] width 57 height 3
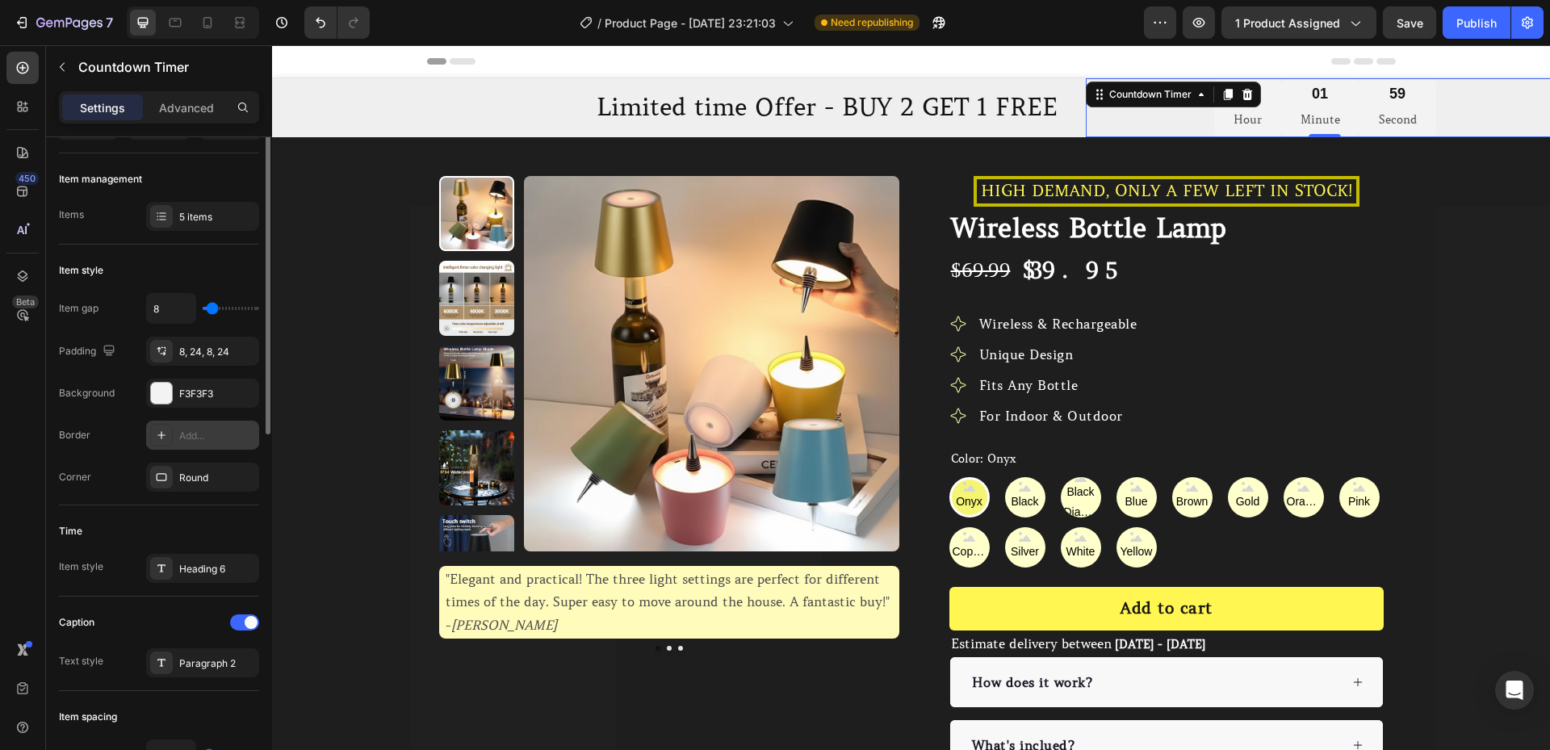
scroll to position [89, 0]
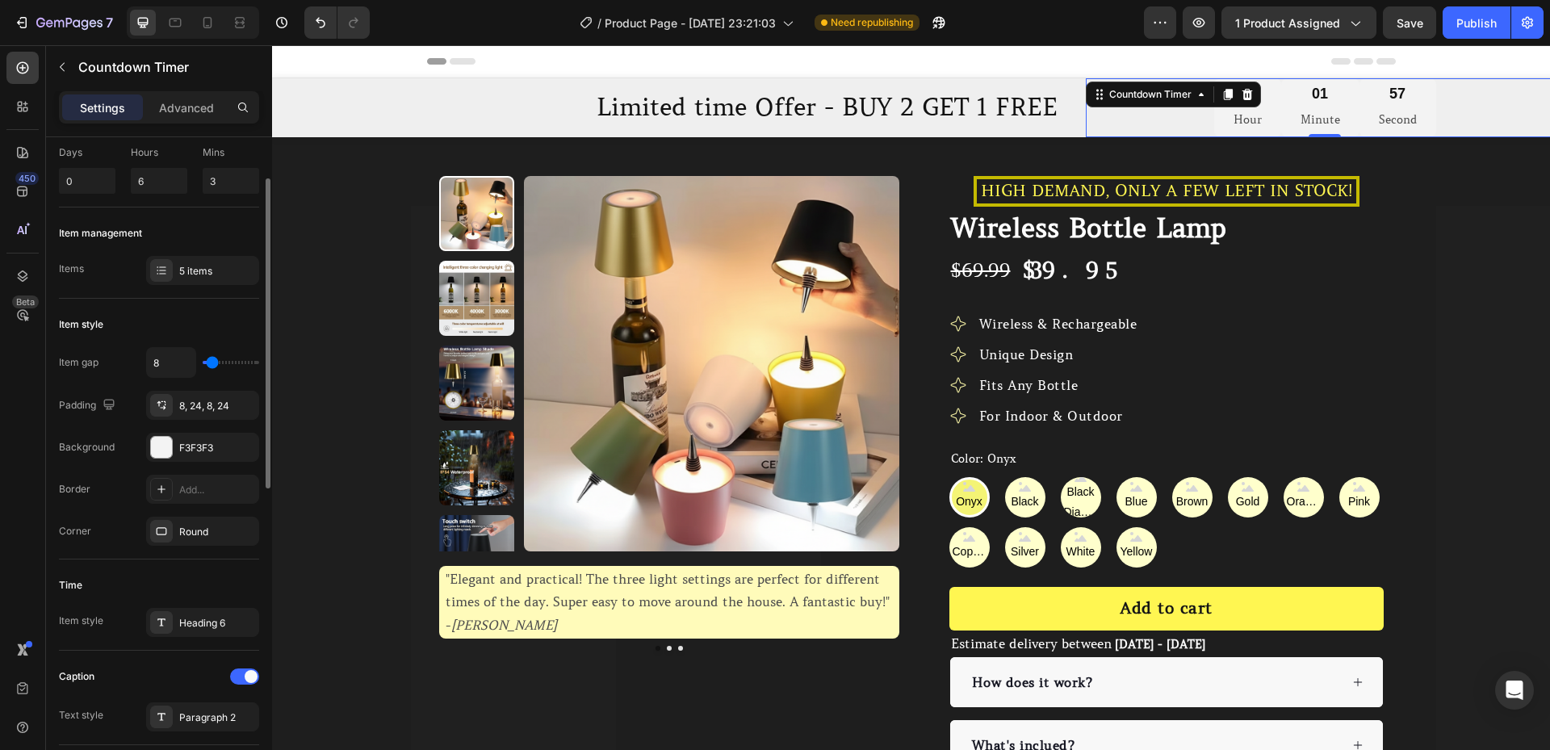
type input "11"
type input "9"
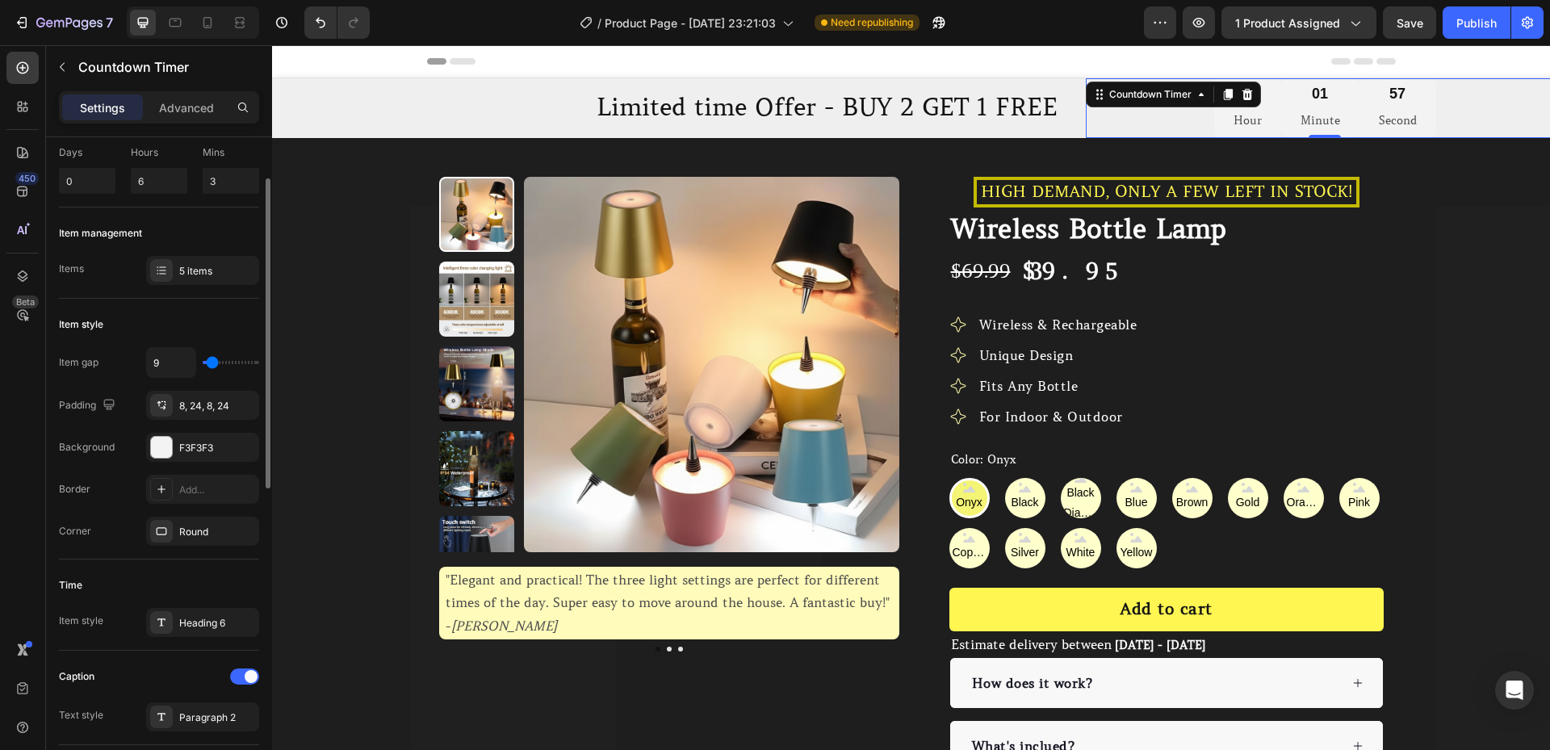
type input "7"
type input "4"
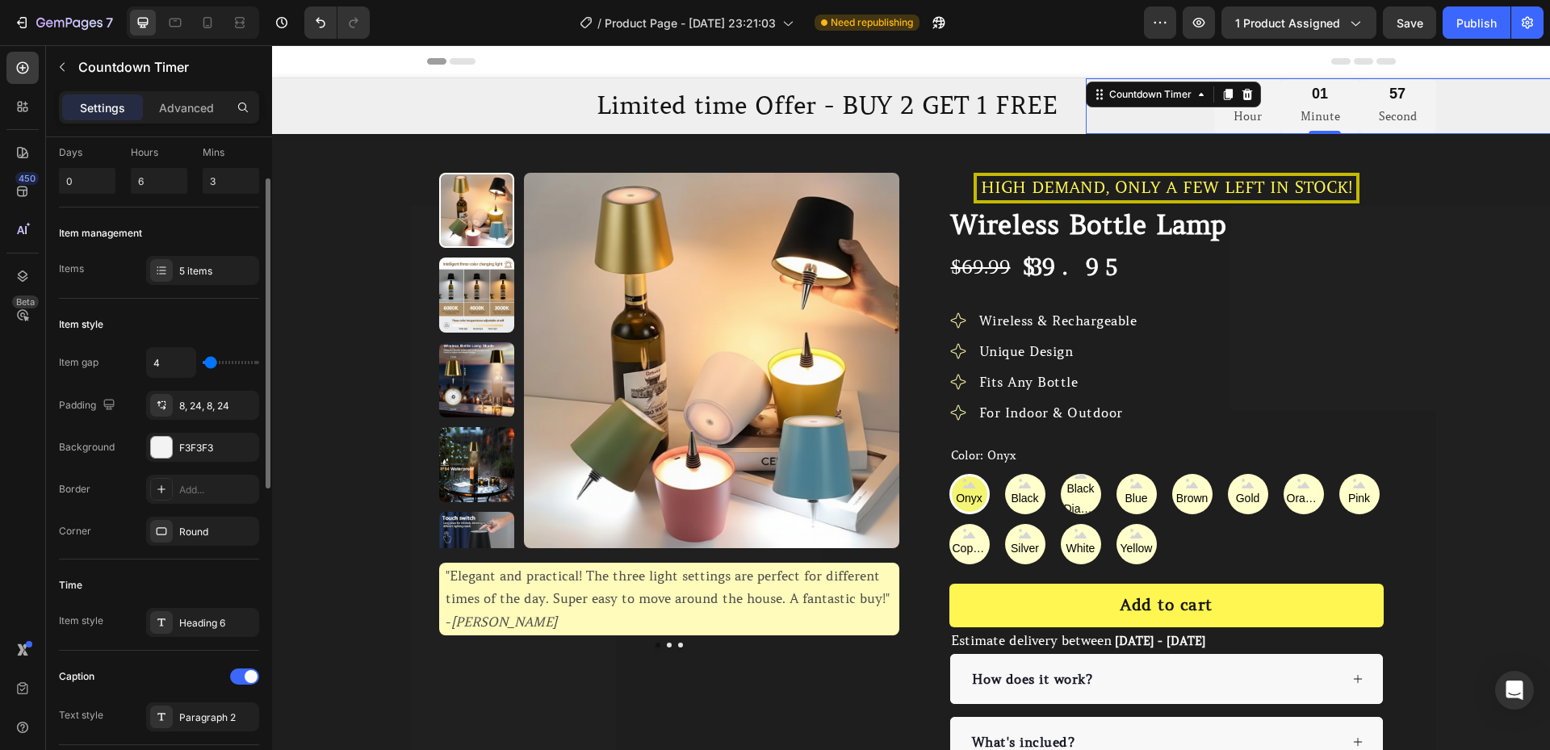
type input "2"
type input "0"
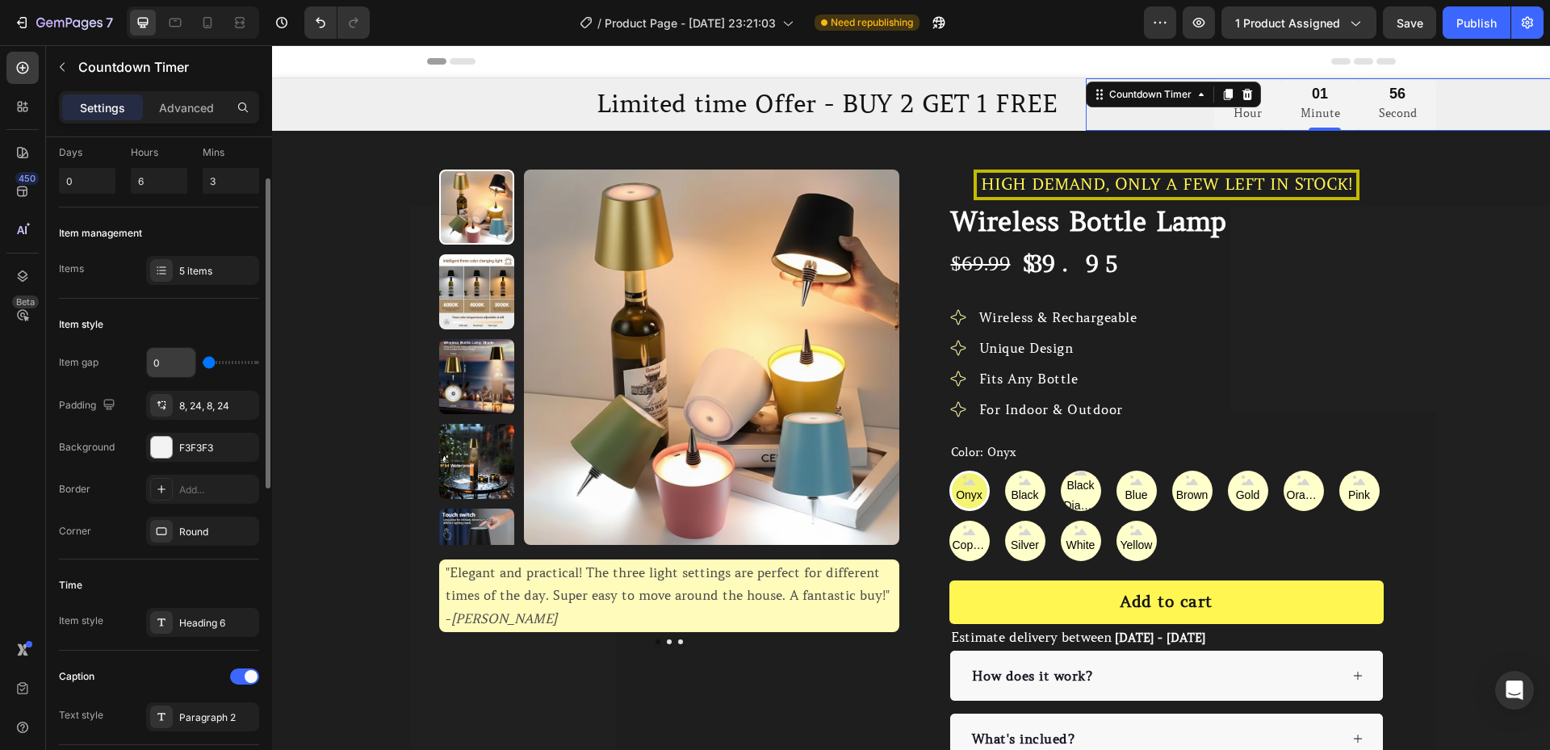
drag, startPoint x: 213, startPoint y: 365, endPoint x: 191, endPoint y: 373, distance: 23.2
type input "0"
click at [203, 364] on input "range" at bounding box center [231, 362] width 57 height 3
click at [237, 404] on icon "button" at bounding box center [242, 405] width 13 height 13
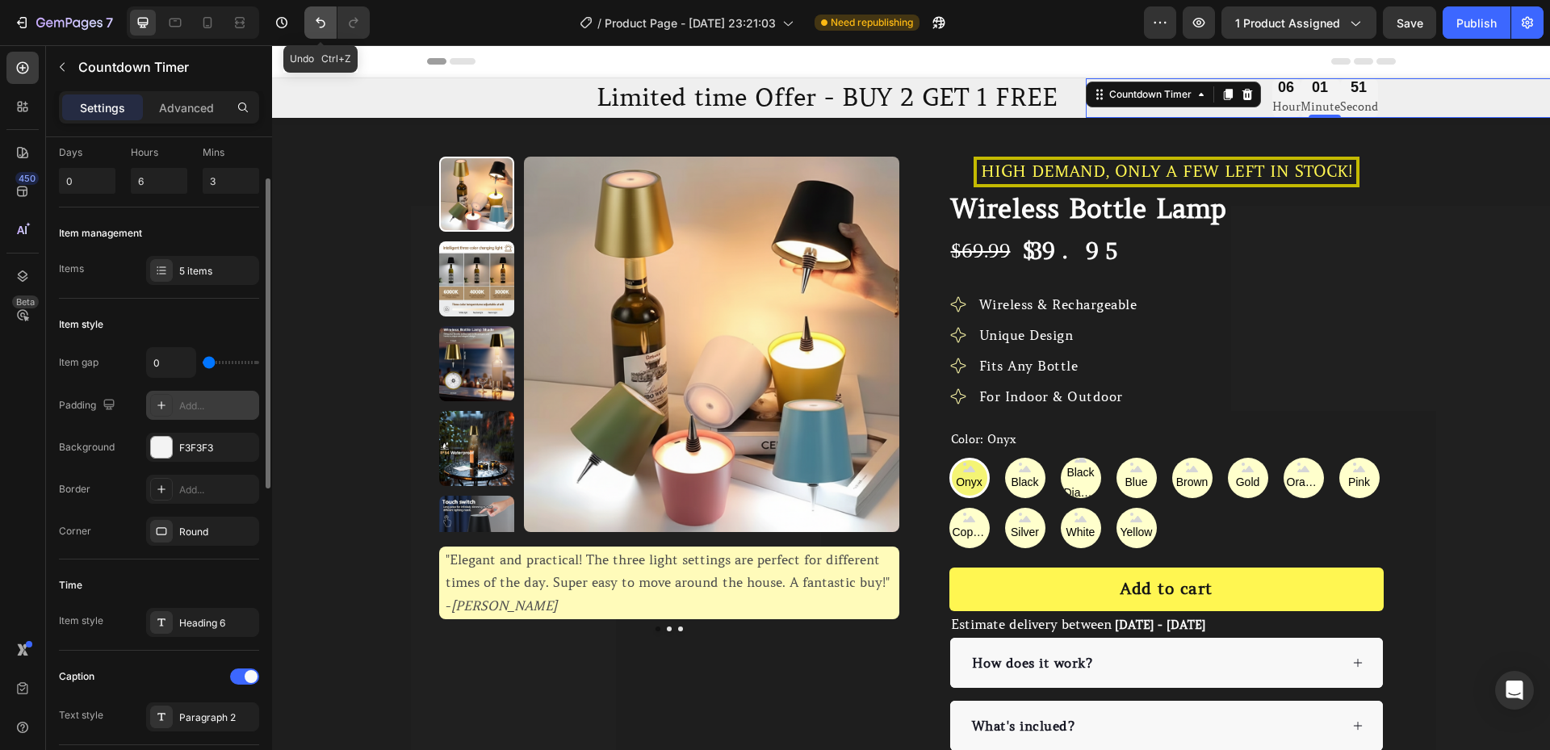
click at [319, 21] on icon "Undo/Redo" at bounding box center [321, 23] width 10 height 10
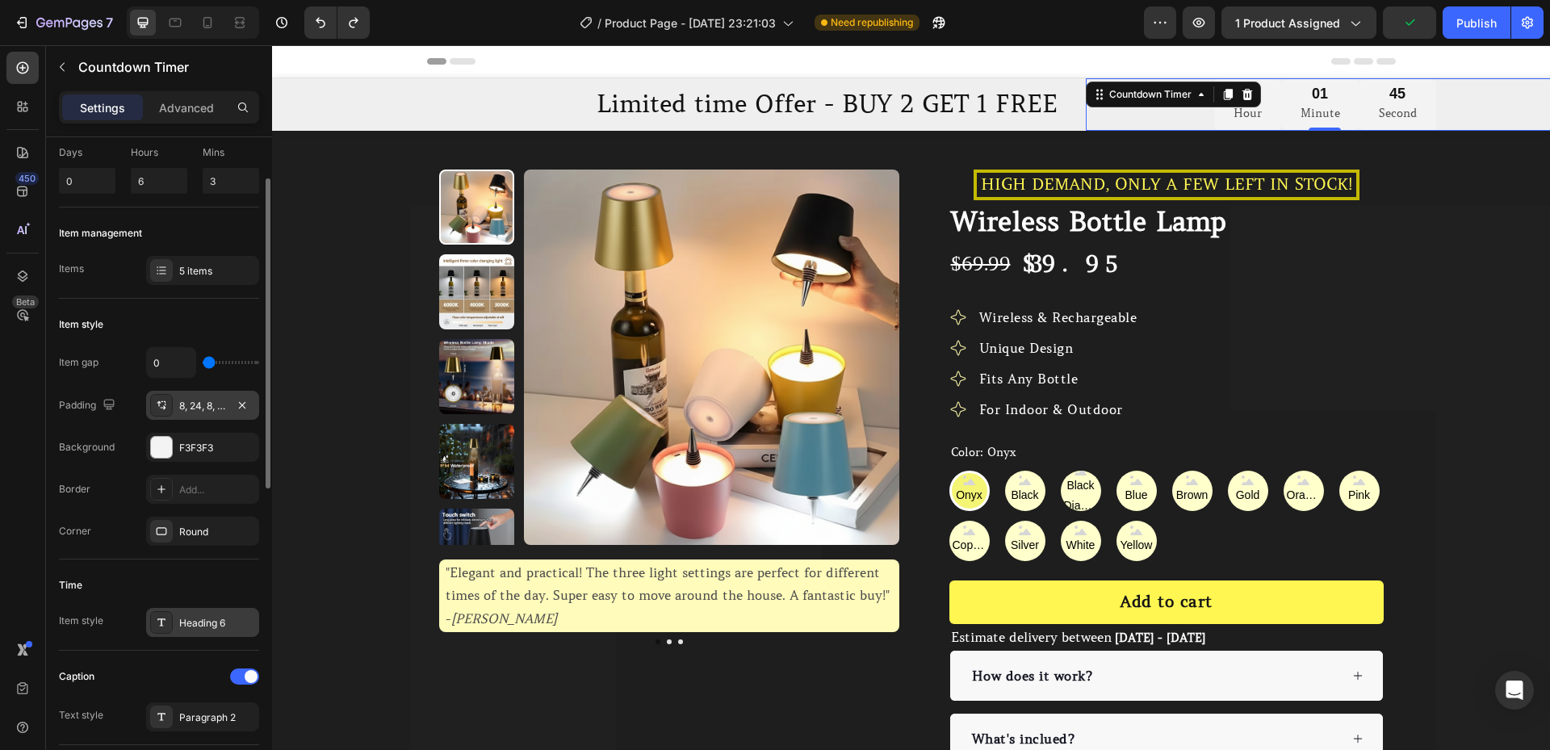
click at [188, 618] on div "Heading 6" at bounding box center [217, 623] width 76 height 15
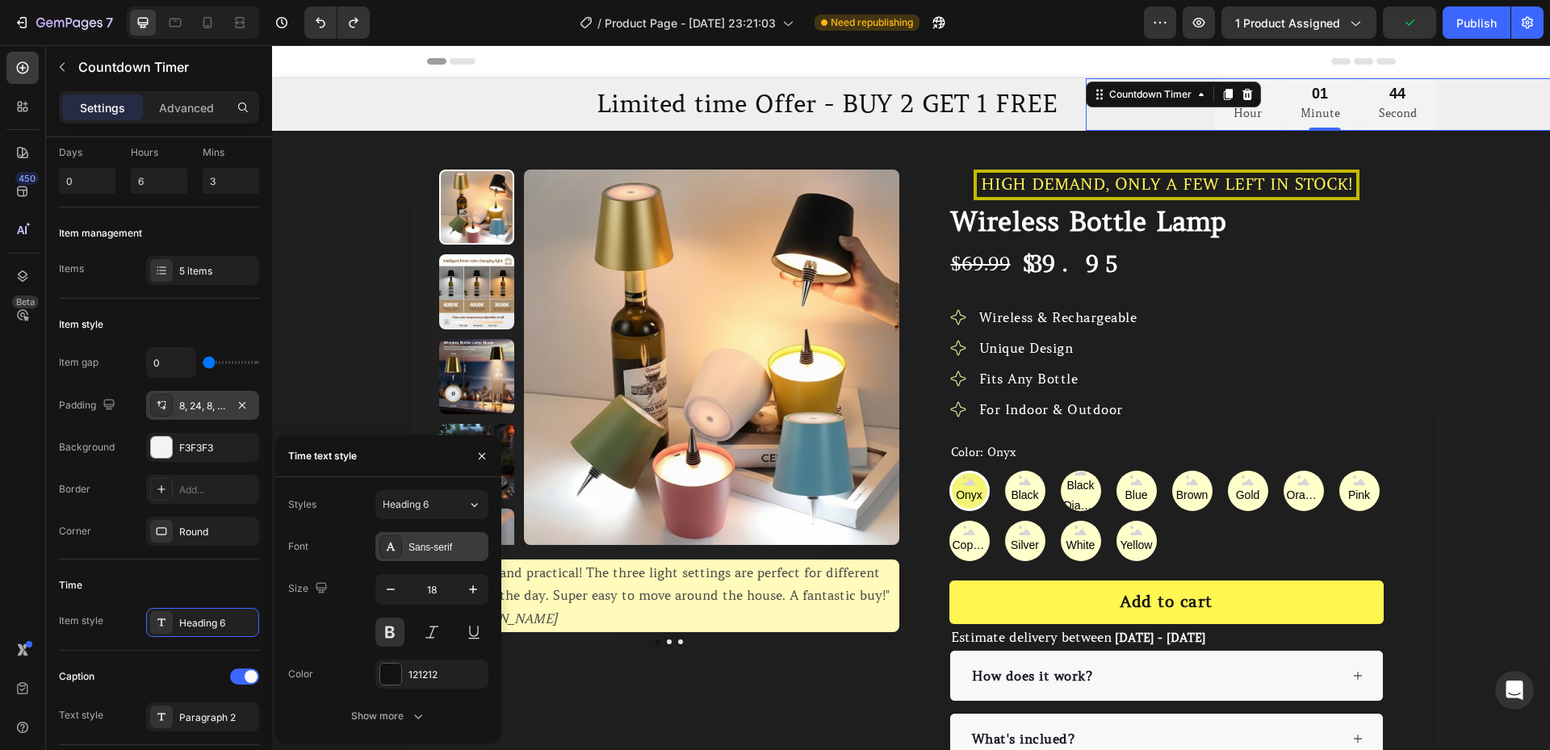
click at [406, 539] on div "Sans-serif" at bounding box center [431, 546] width 113 height 29
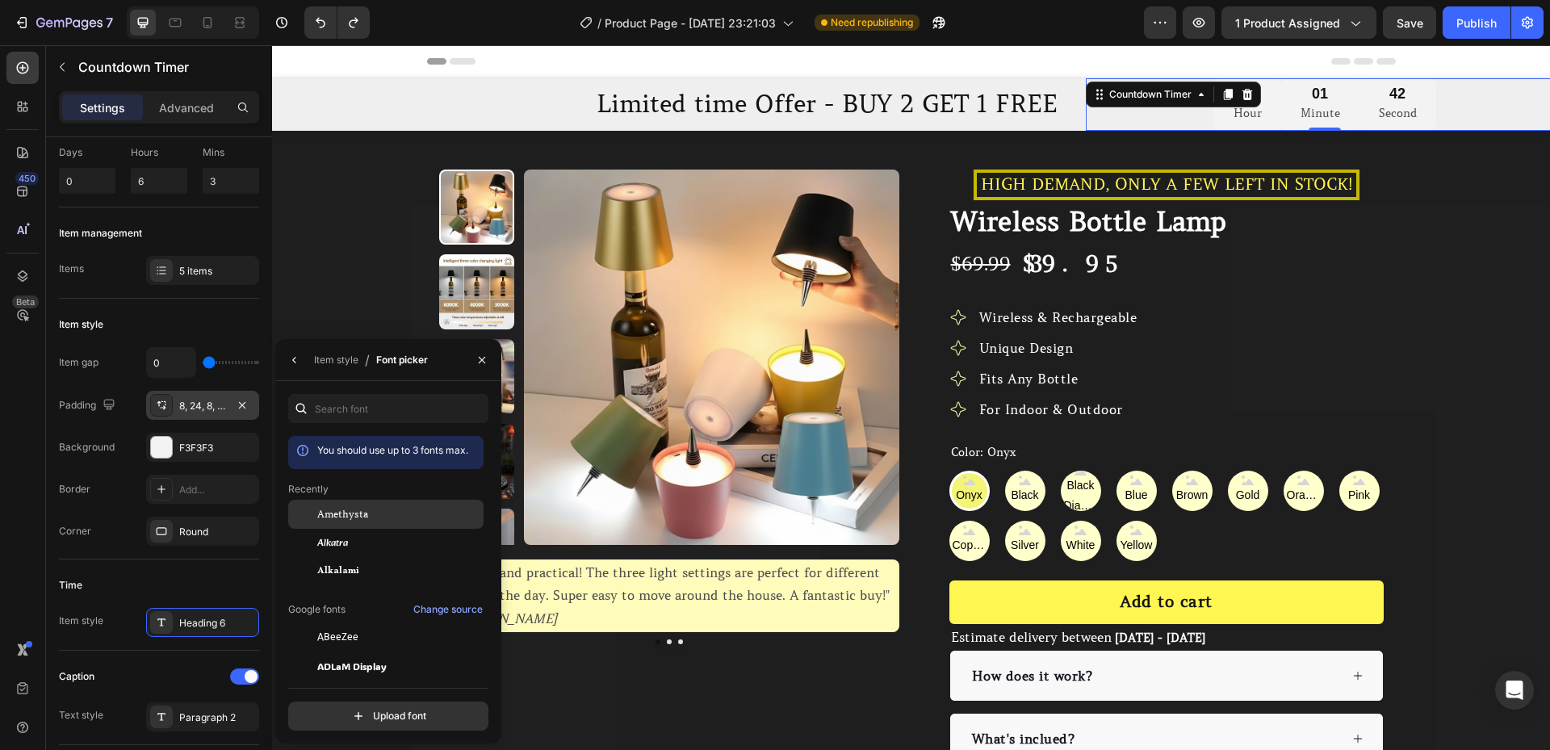
click at [367, 508] on span "Amethysta" at bounding box center [342, 514] width 51 height 15
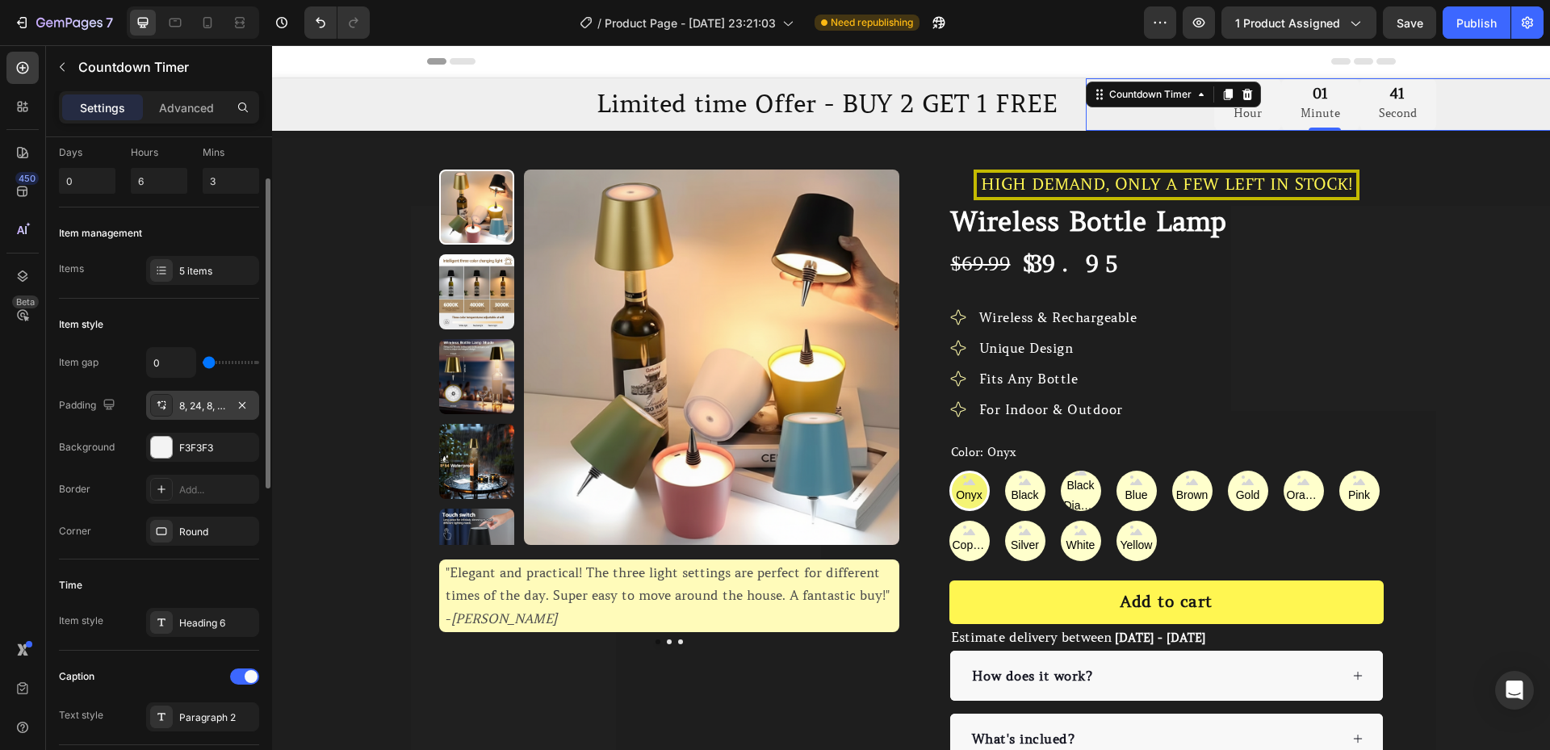
click at [152, 564] on div "Time Item style Heading 6" at bounding box center [159, 604] width 200 height 91
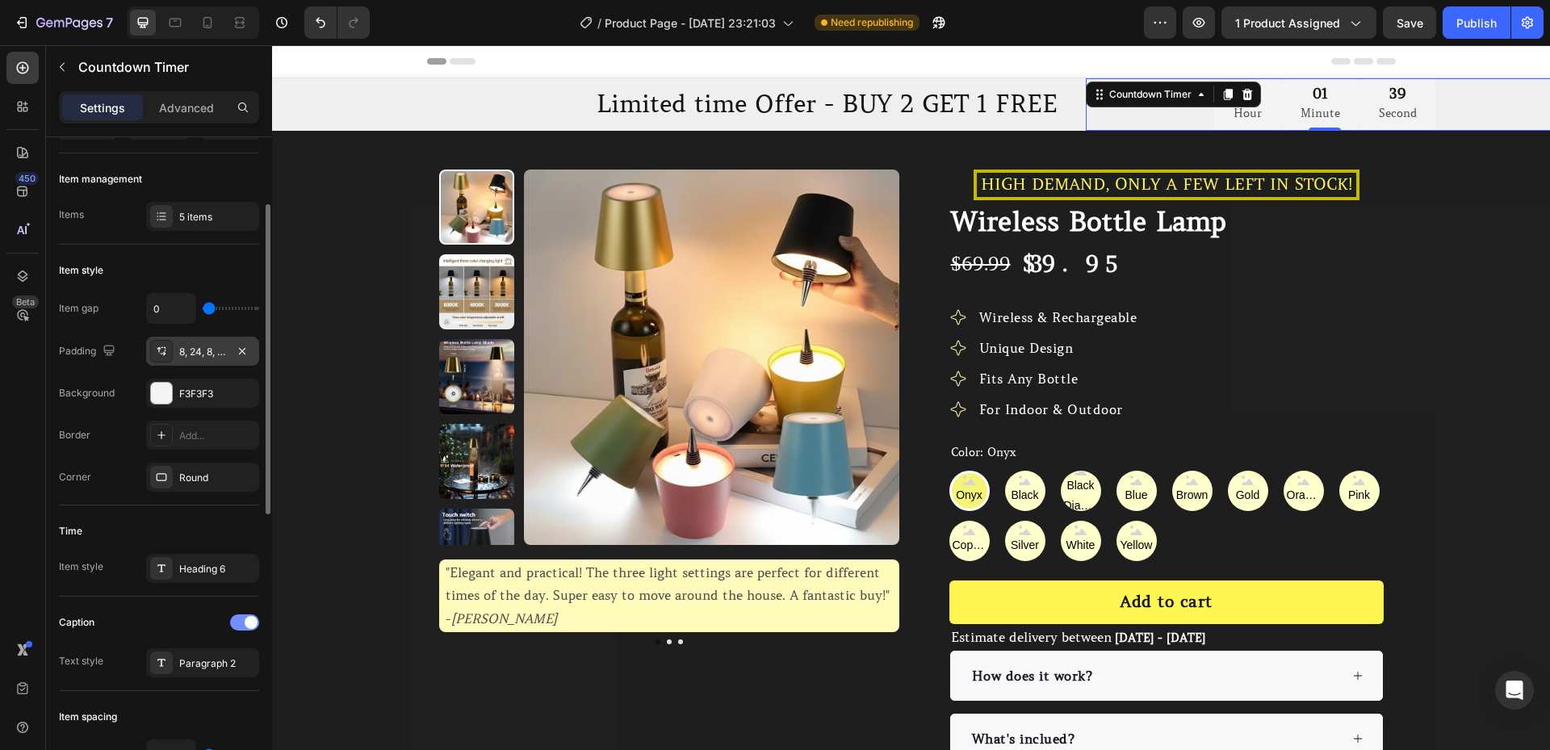
click at [246, 625] on span at bounding box center [251, 622] width 13 height 13
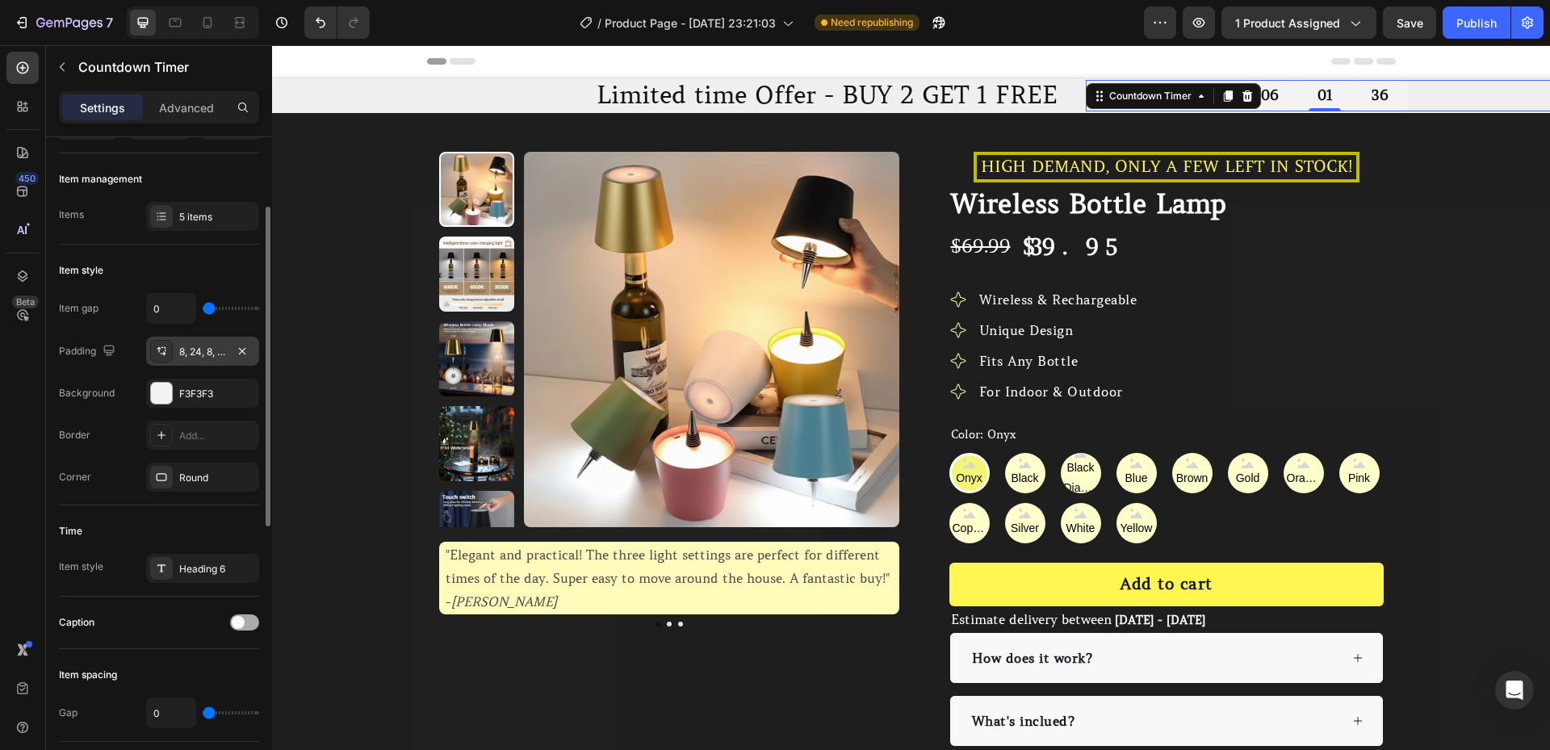
click at [242, 619] on span at bounding box center [238, 622] width 13 height 13
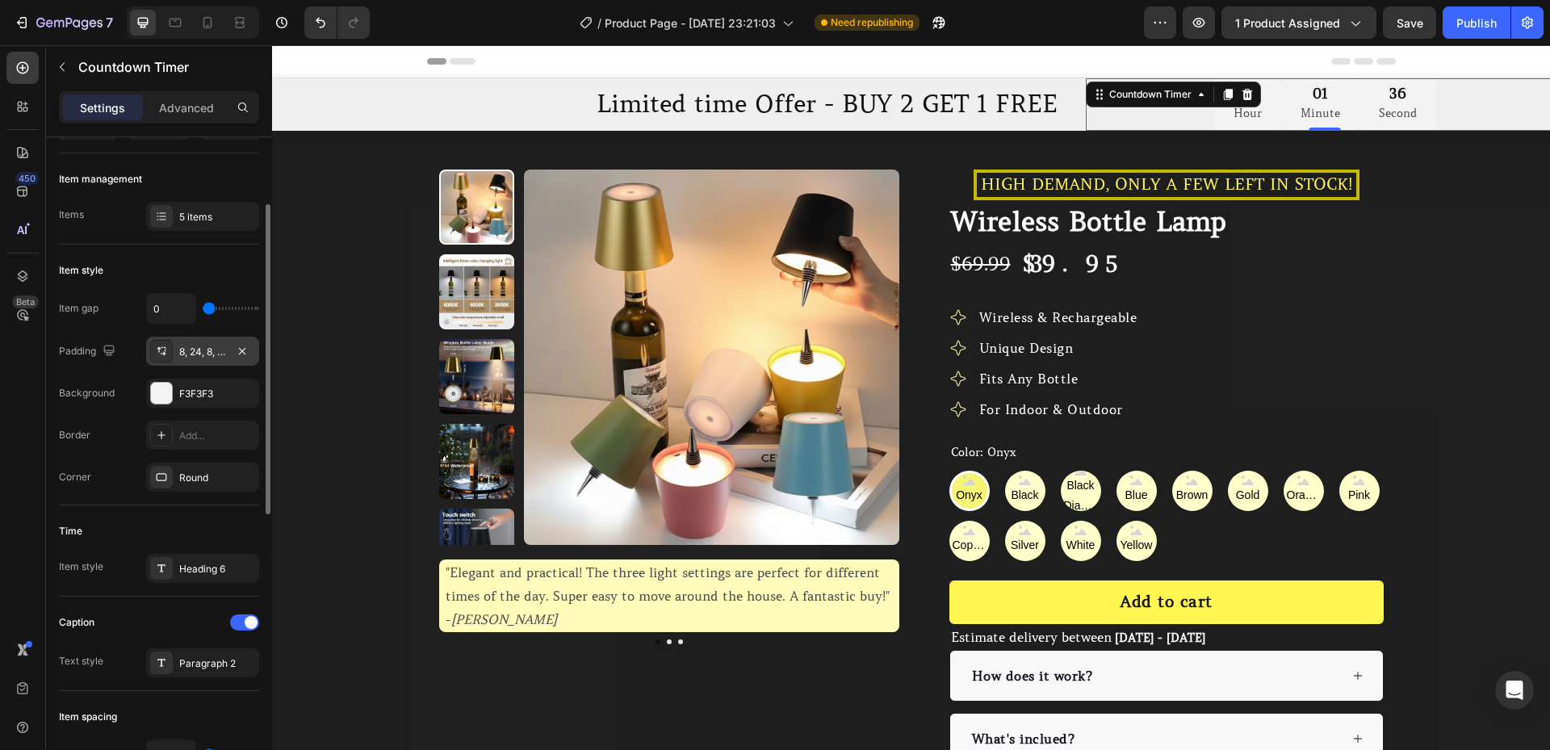
scroll to position [251, 0]
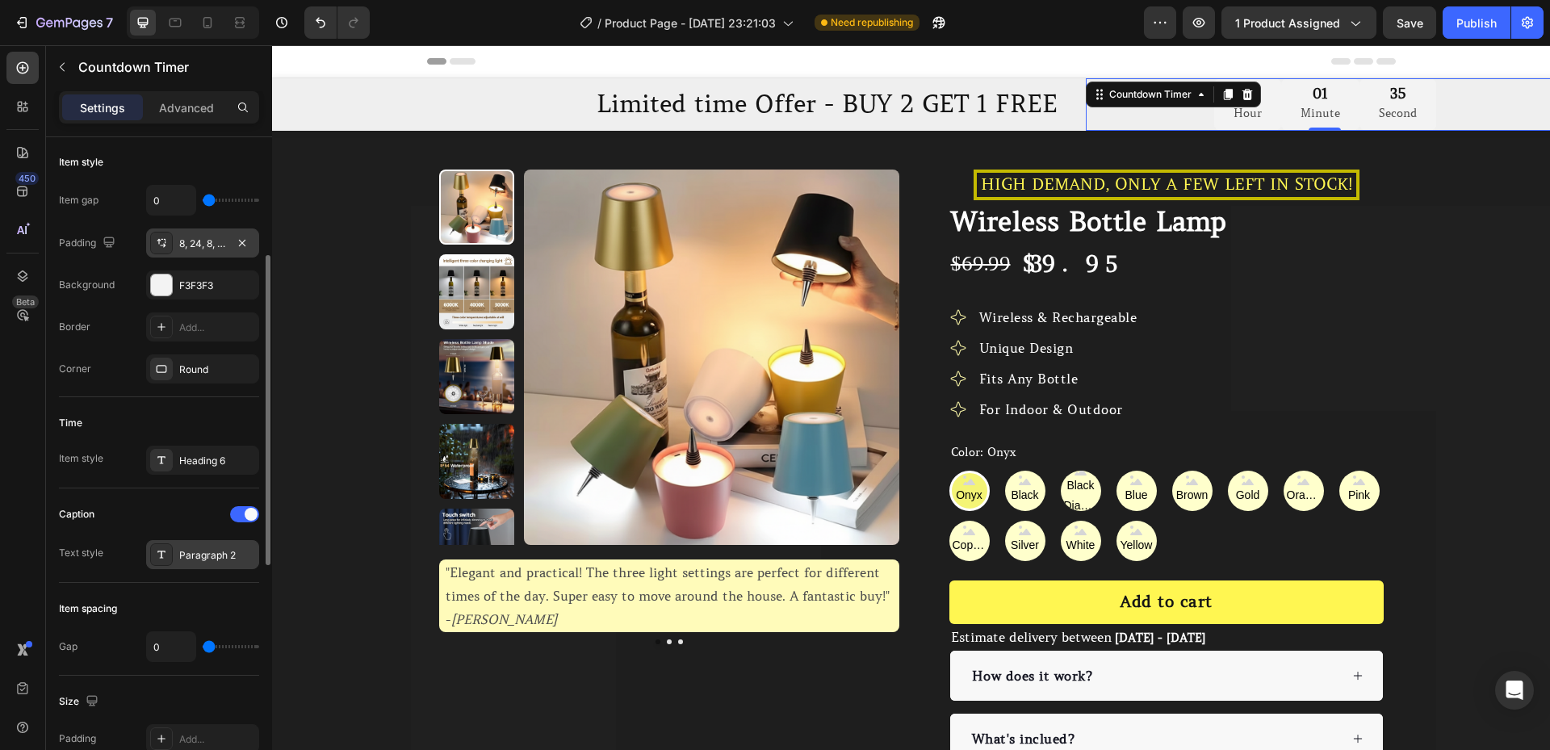
click at [202, 562] on div "Paragraph 2" at bounding box center [217, 555] width 76 height 15
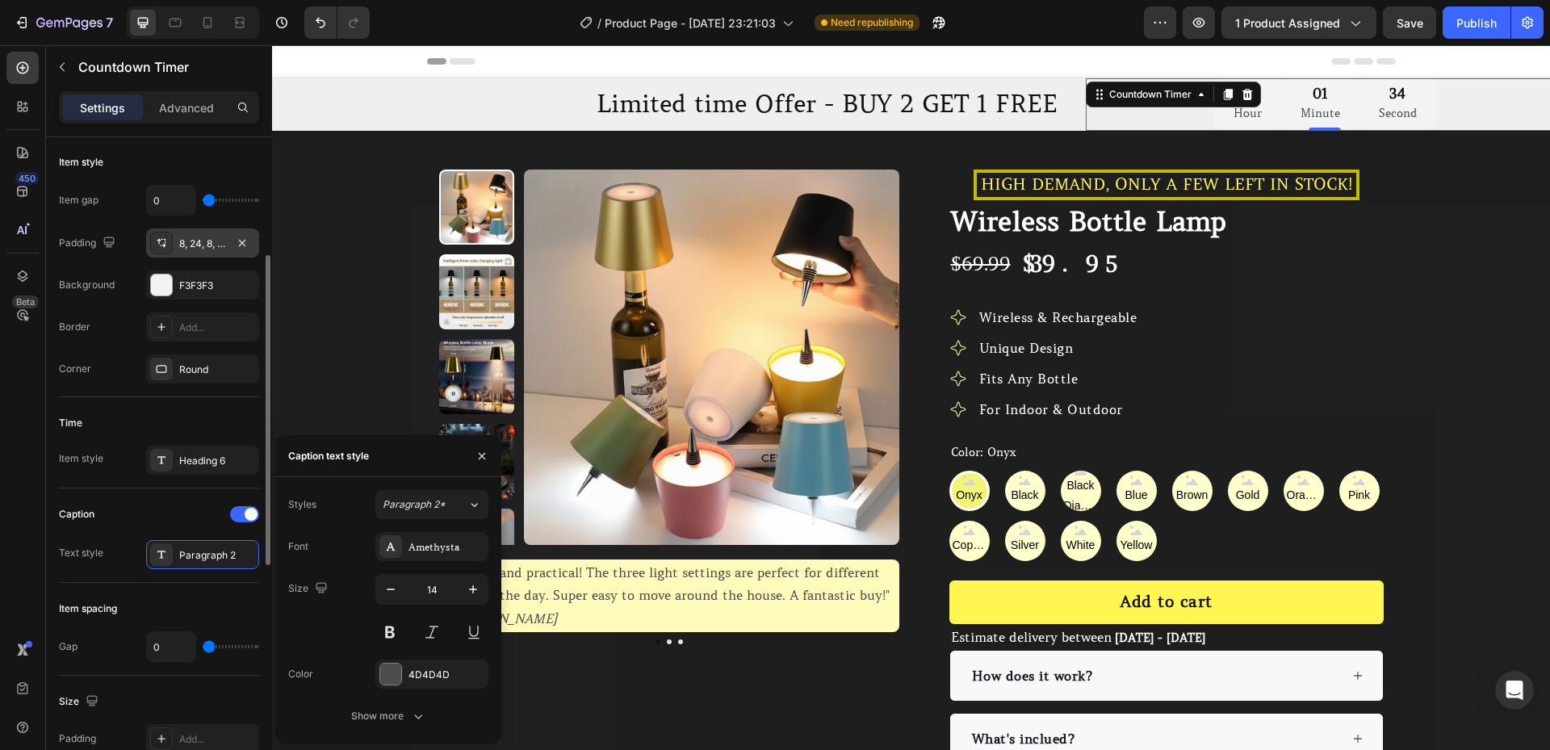
click at [99, 546] on div "Text style" at bounding box center [81, 553] width 44 height 15
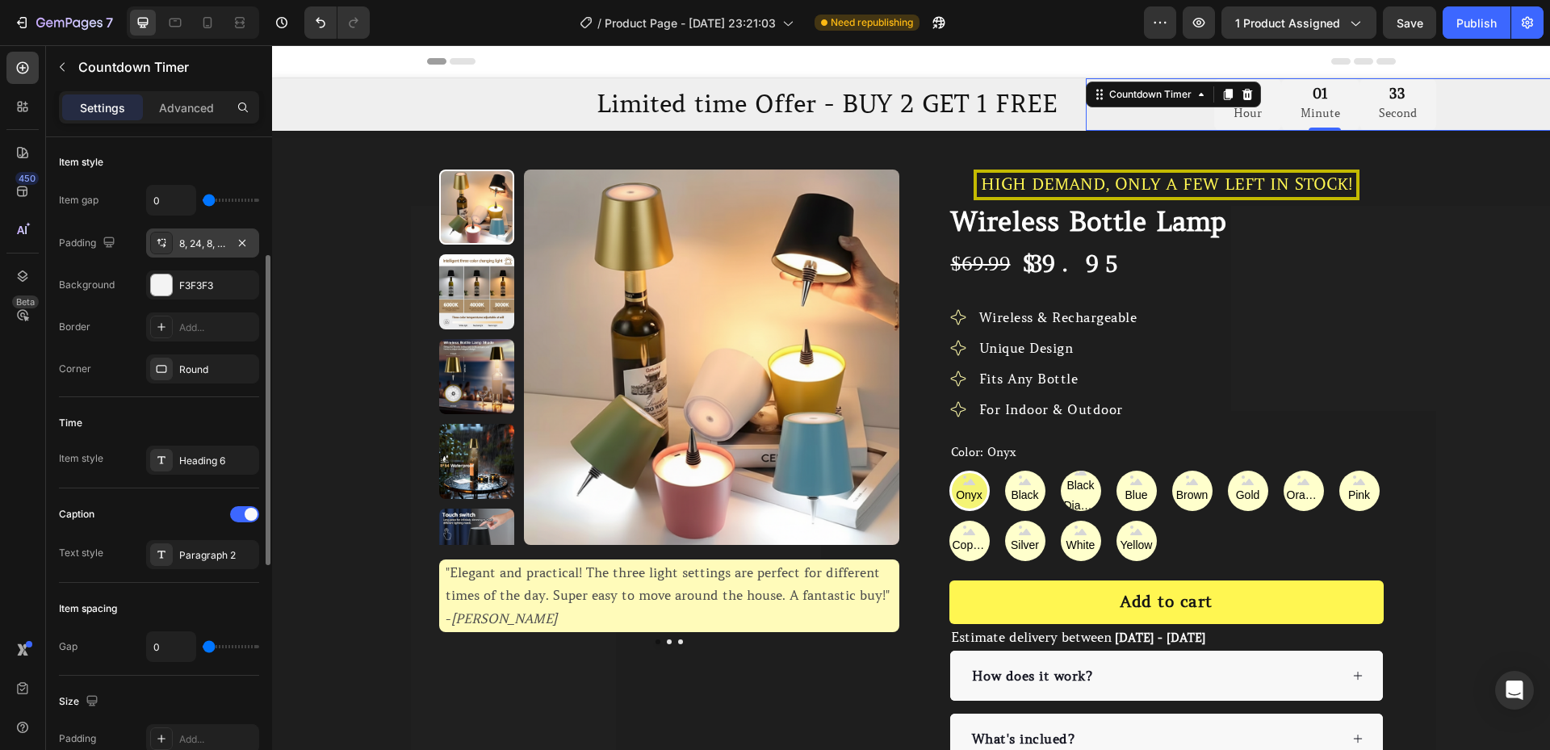
scroll to position [0, 0]
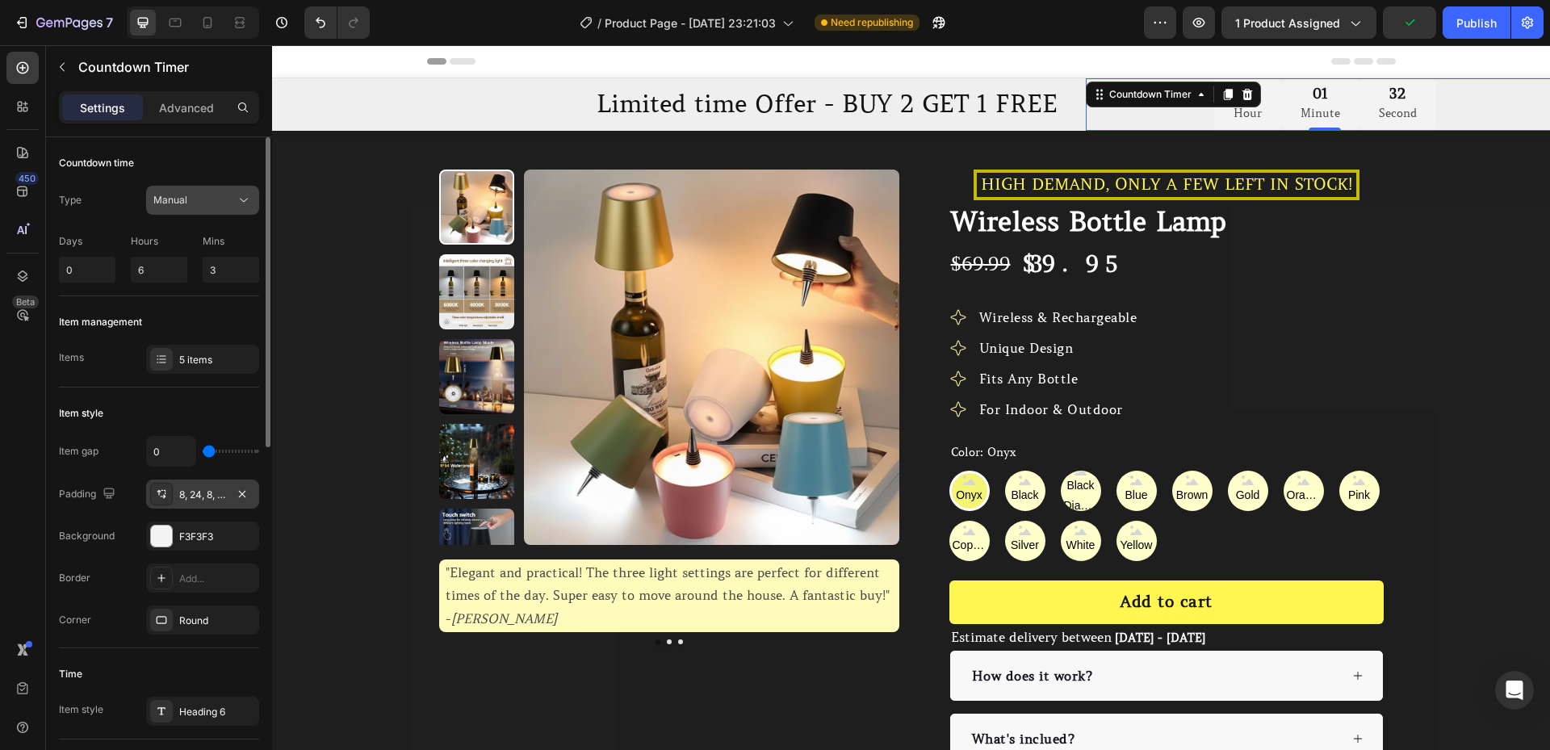
click at [185, 195] on span "Manual" at bounding box center [170, 200] width 34 height 12
click at [183, 112] on p "Advanced" at bounding box center [186, 107] width 55 height 17
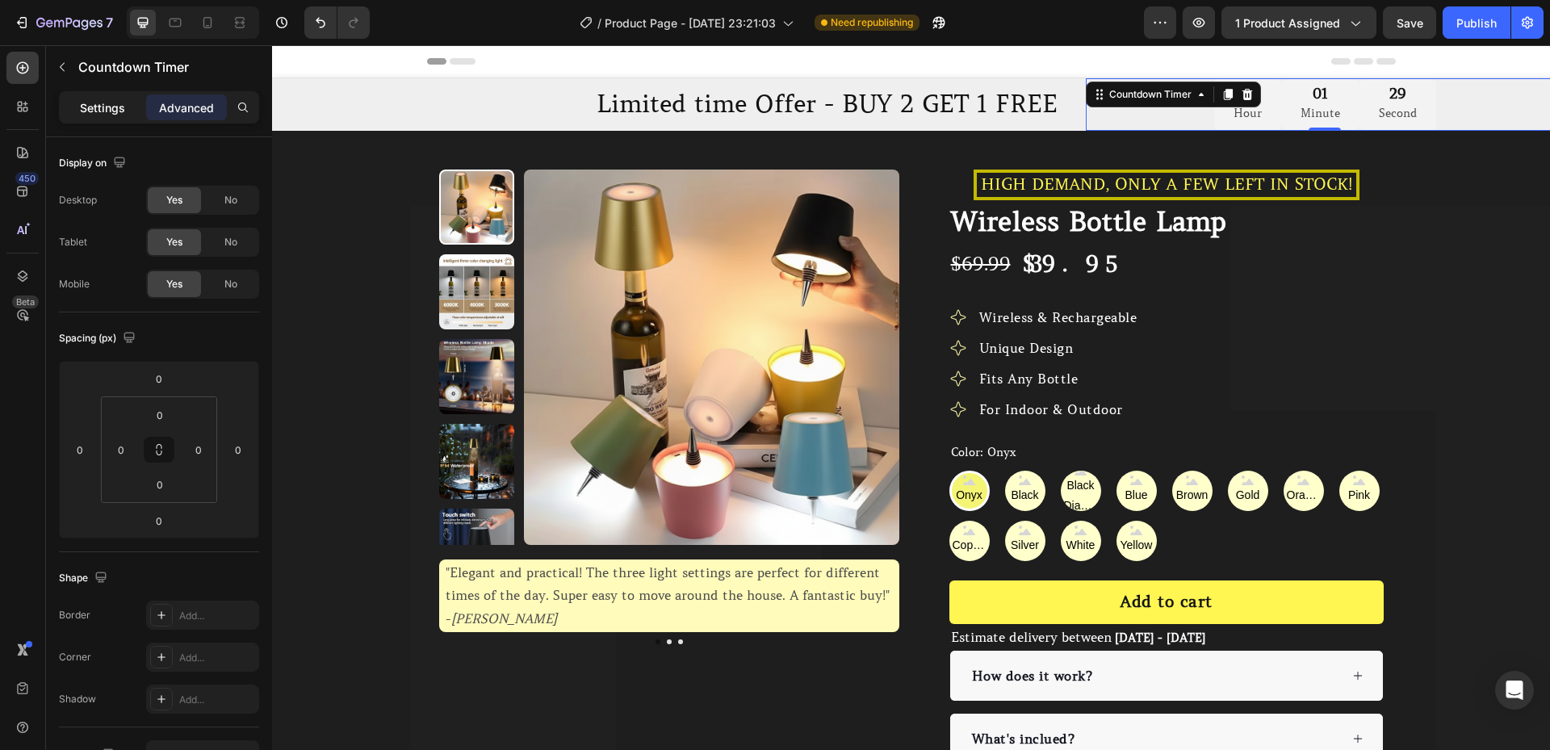
click at [119, 111] on p "Settings" at bounding box center [102, 107] width 45 height 17
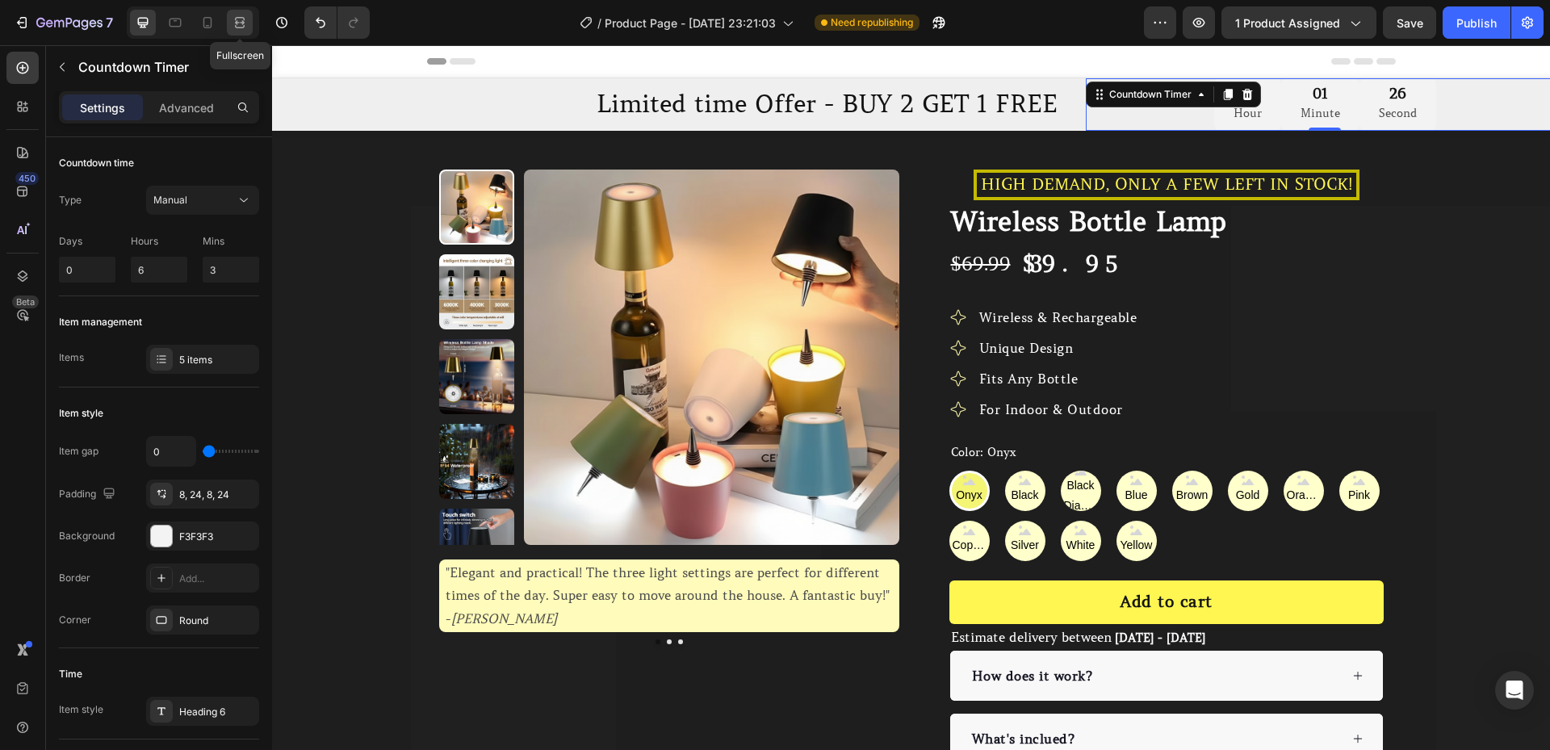
click at [245, 20] on icon at bounding box center [240, 18] width 10 height 3
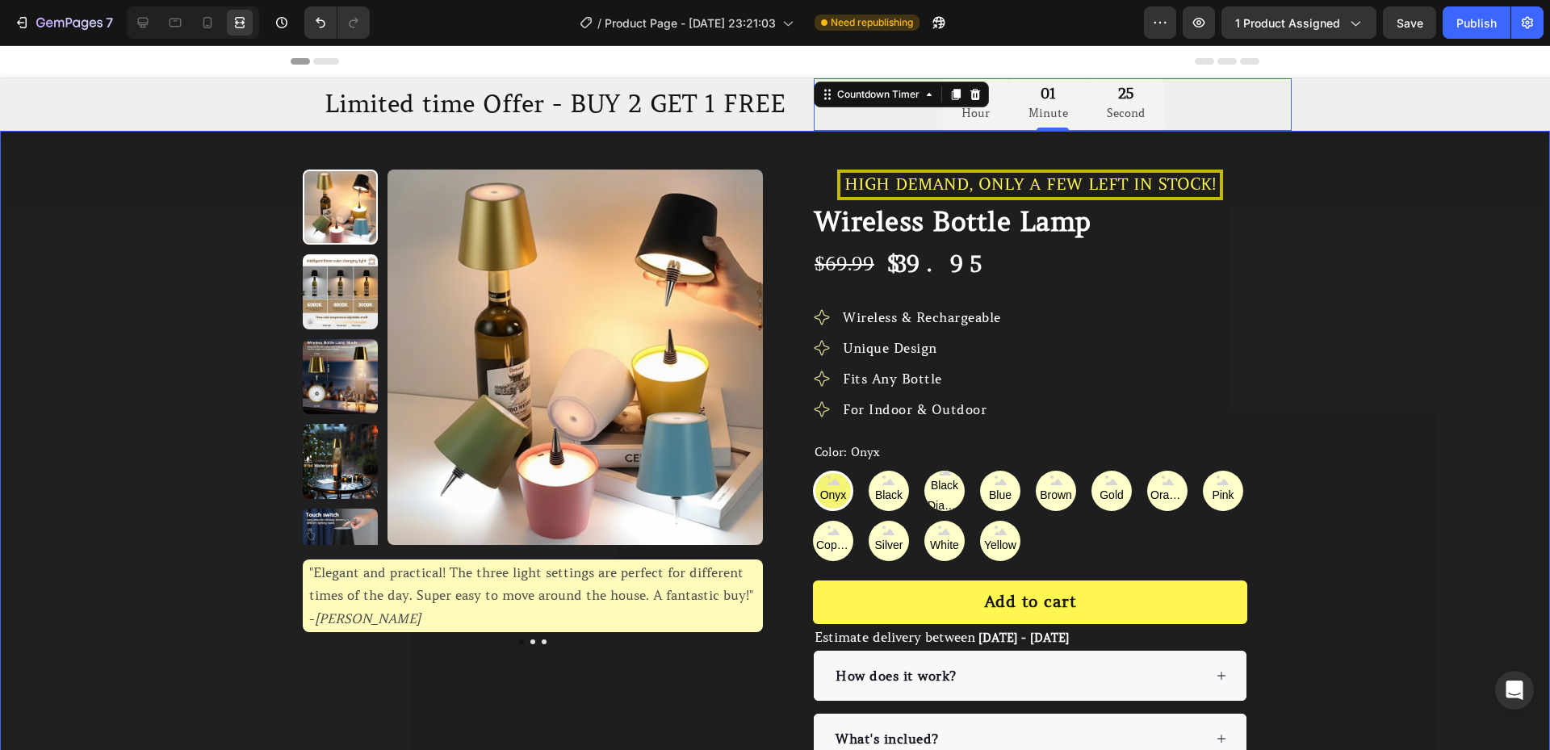
click at [767, 139] on div "Product Images "Elegant and practical! The three light settings are perfect for…" at bounding box center [775, 531] width 1550 height 801
click at [871, 98] on div "06 Hour 01 Minute 21 Second Countdown Timer" at bounding box center [1053, 104] width 478 height 52
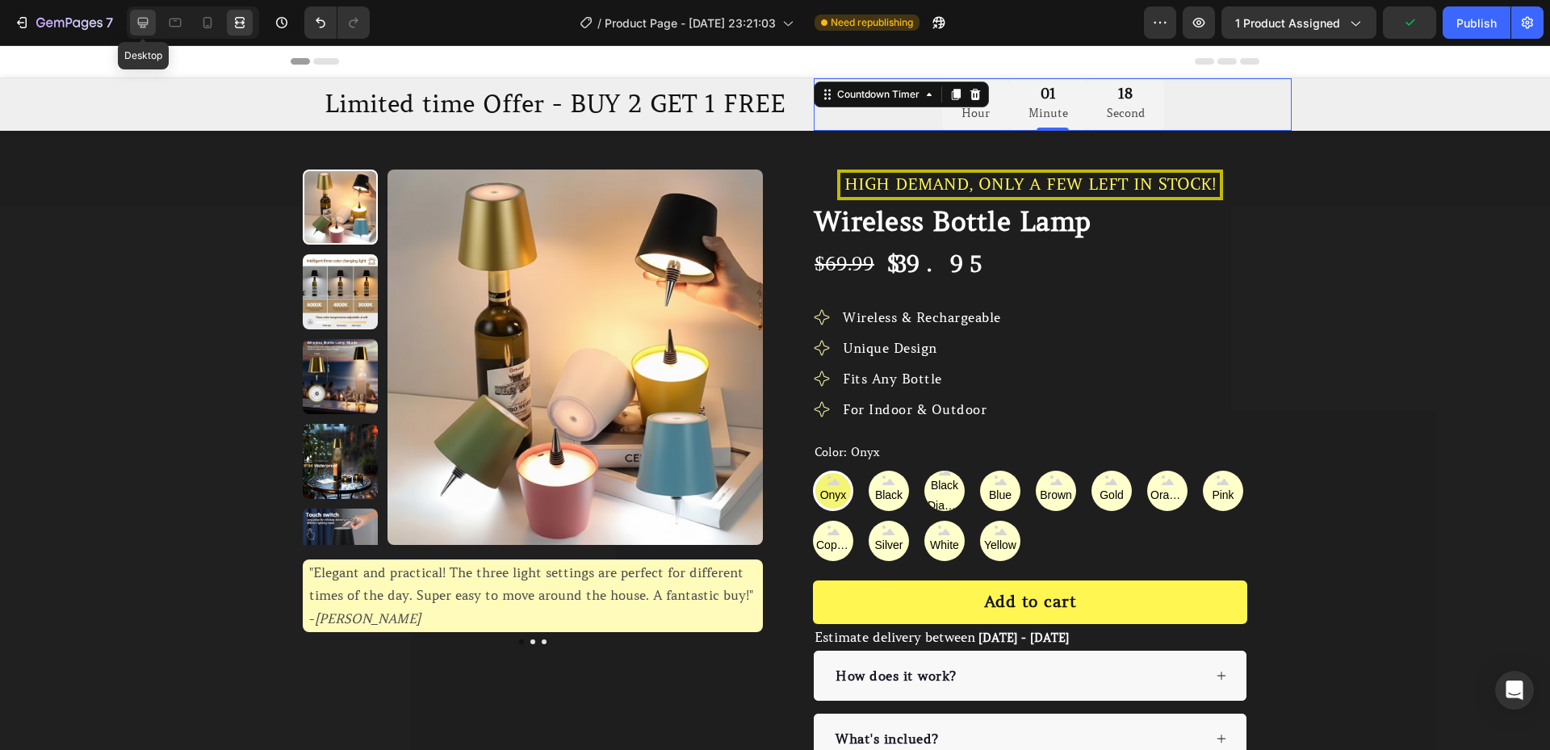
click at [144, 24] on icon at bounding box center [143, 23] width 10 height 10
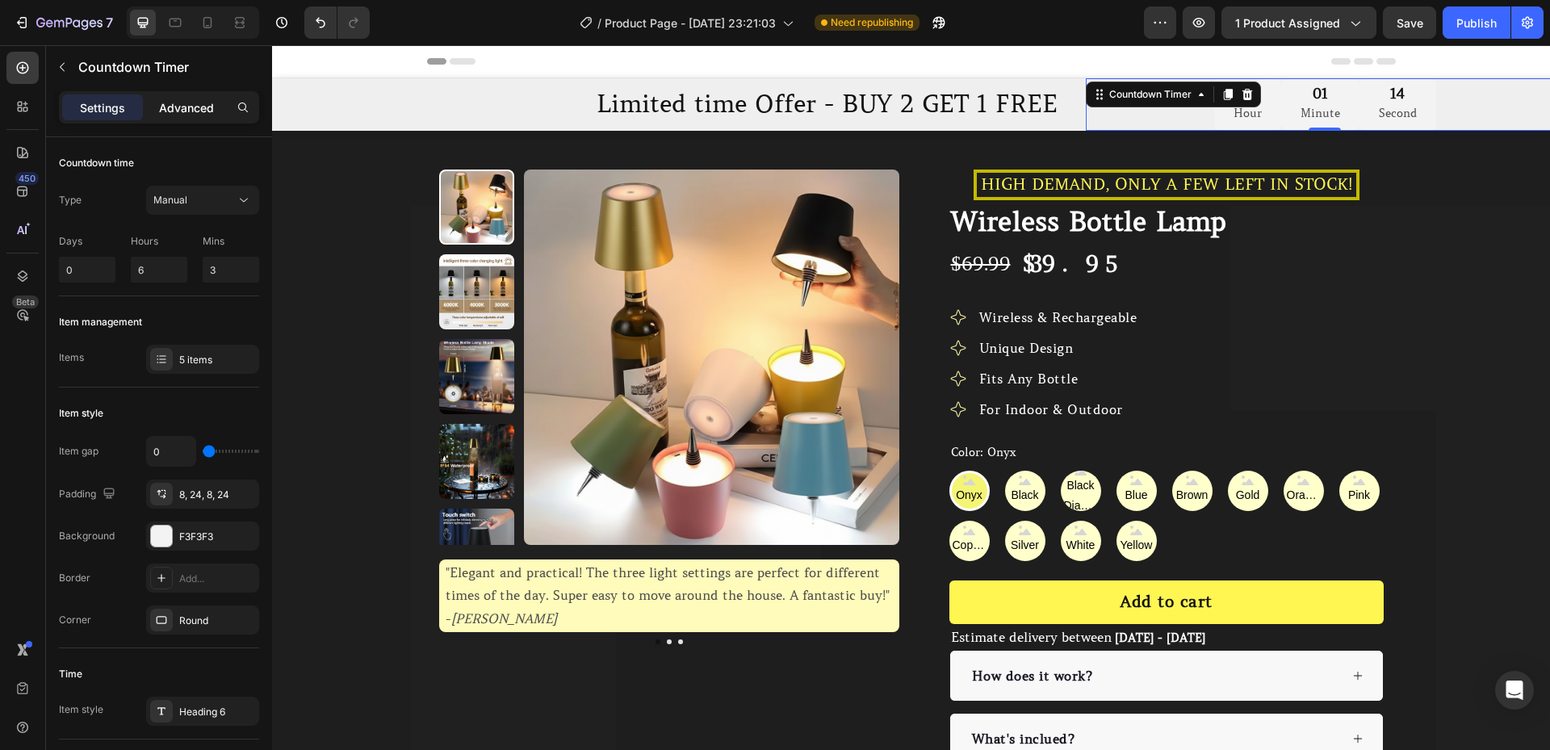
click at [199, 107] on p "Advanced" at bounding box center [186, 107] width 55 height 17
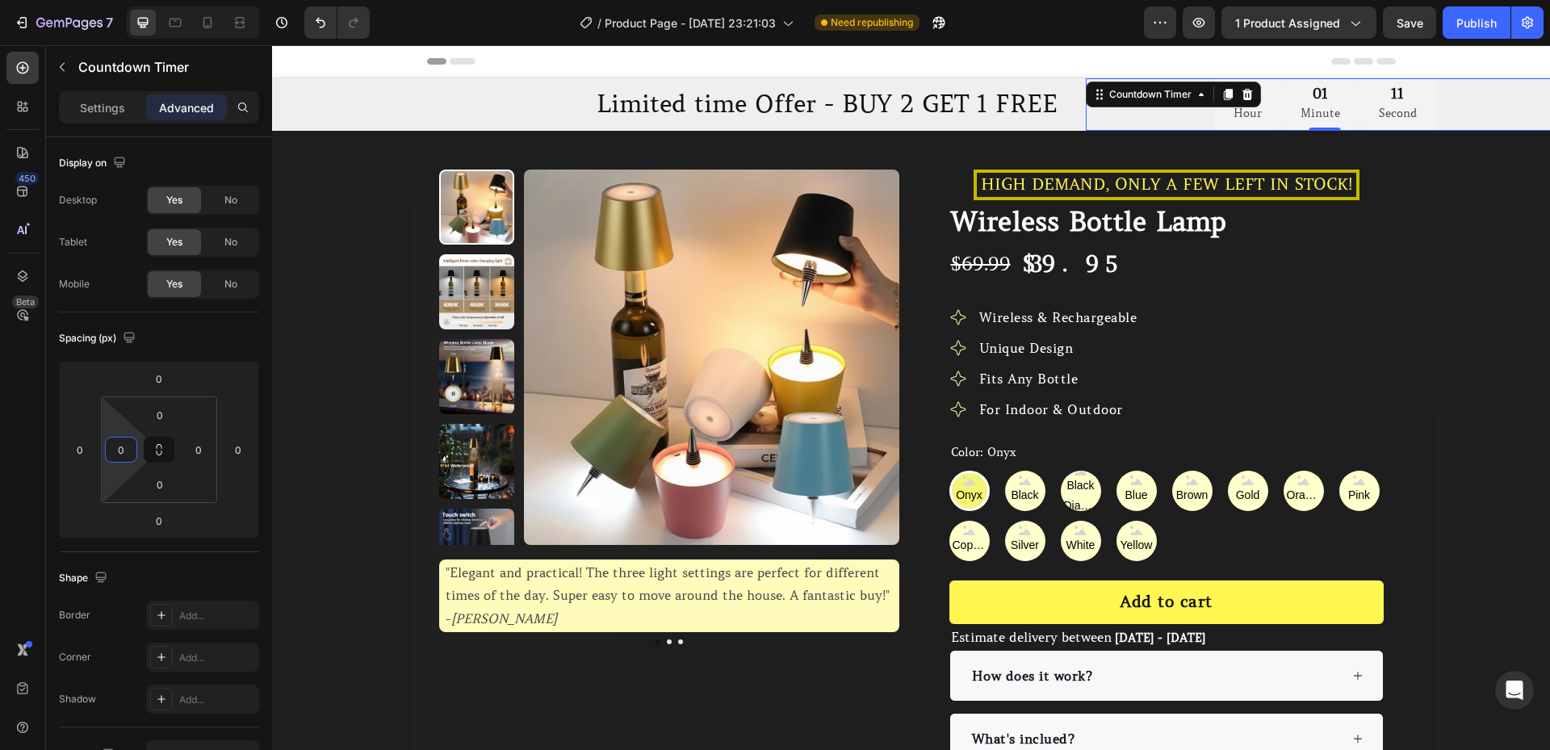
drag, startPoint x: 129, startPoint y: 430, endPoint x: 128, endPoint y: 446, distance: 17.0
click at [128, 0] on html "7 / Product Page - [DATE] 23:21:03 Need republishing Preview 1 product assigned…" at bounding box center [775, 0] width 1550 height 0
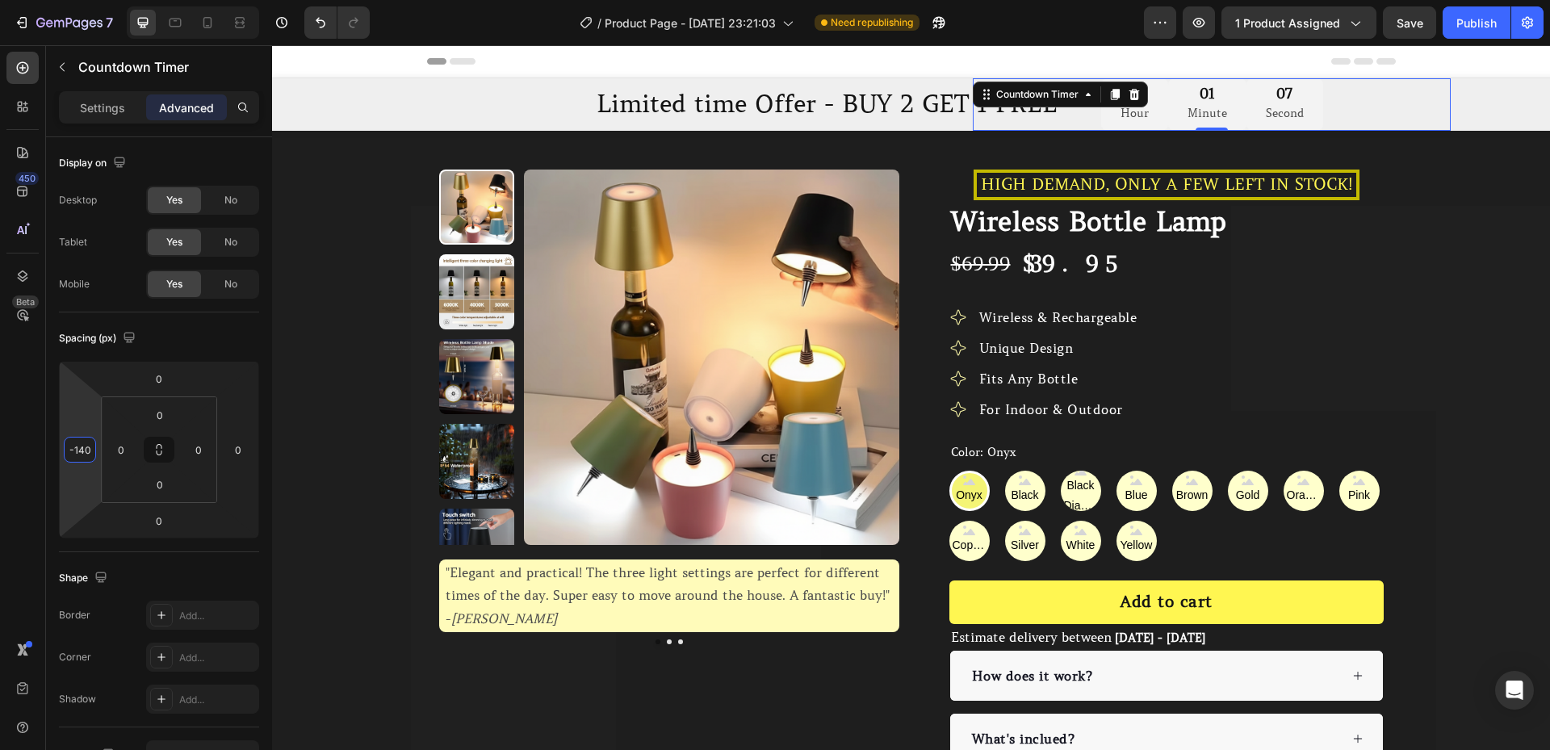
type input "-144"
drag, startPoint x: 91, startPoint y: 451, endPoint x: 85, endPoint y: 484, distance: 34.5
click at [85, 0] on html "7 / Product Page - [DATE] 23:21:03 Need republishing Preview 1 product assigned…" at bounding box center [775, 0] width 1550 height 0
click at [232, 22] on icon at bounding box center [240, 23] width 16 height 16
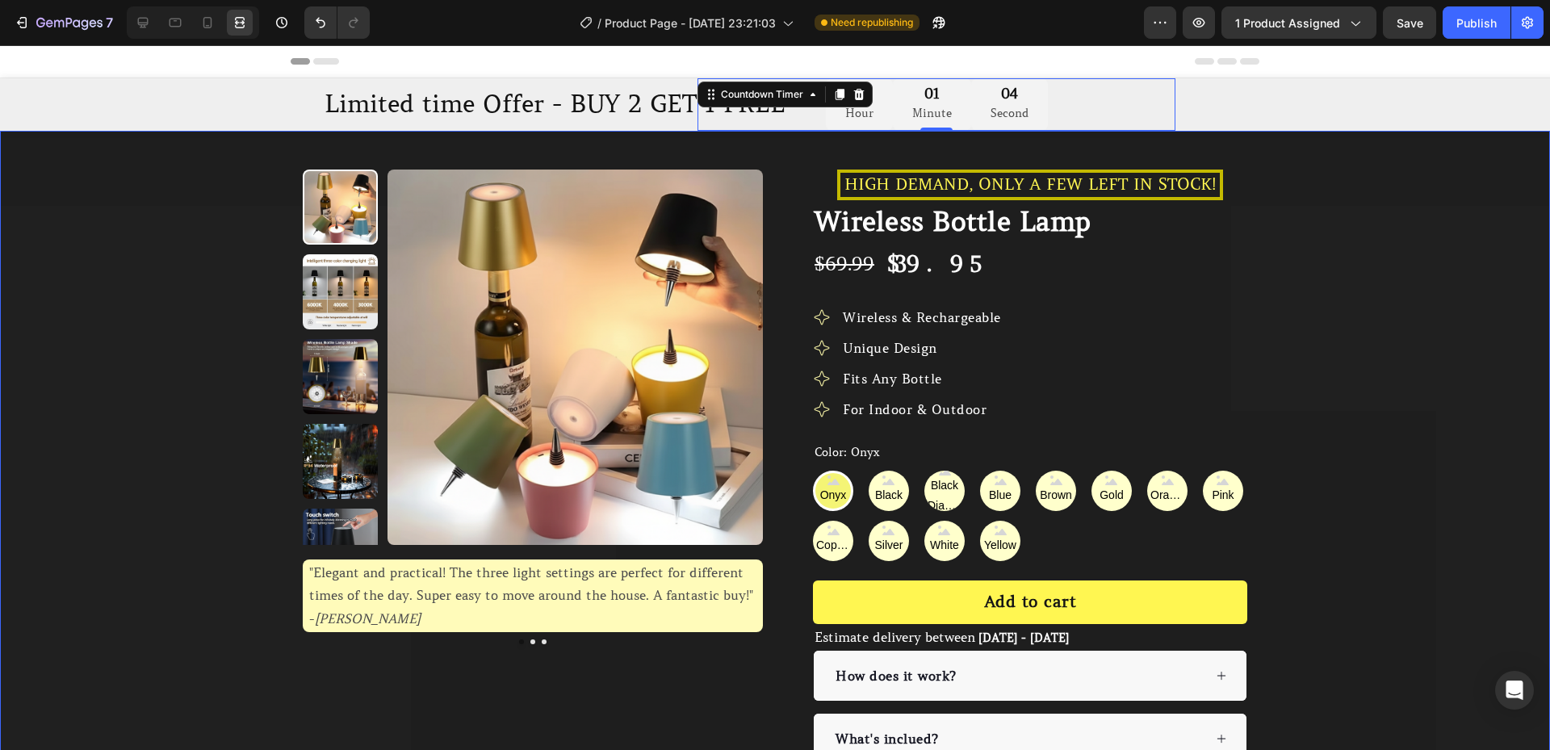
click at [249, 137] on div "Product Images "Elegant and practical! The three light settings are perfect for…" at bounding box center [775, 531] width 1550 height 801
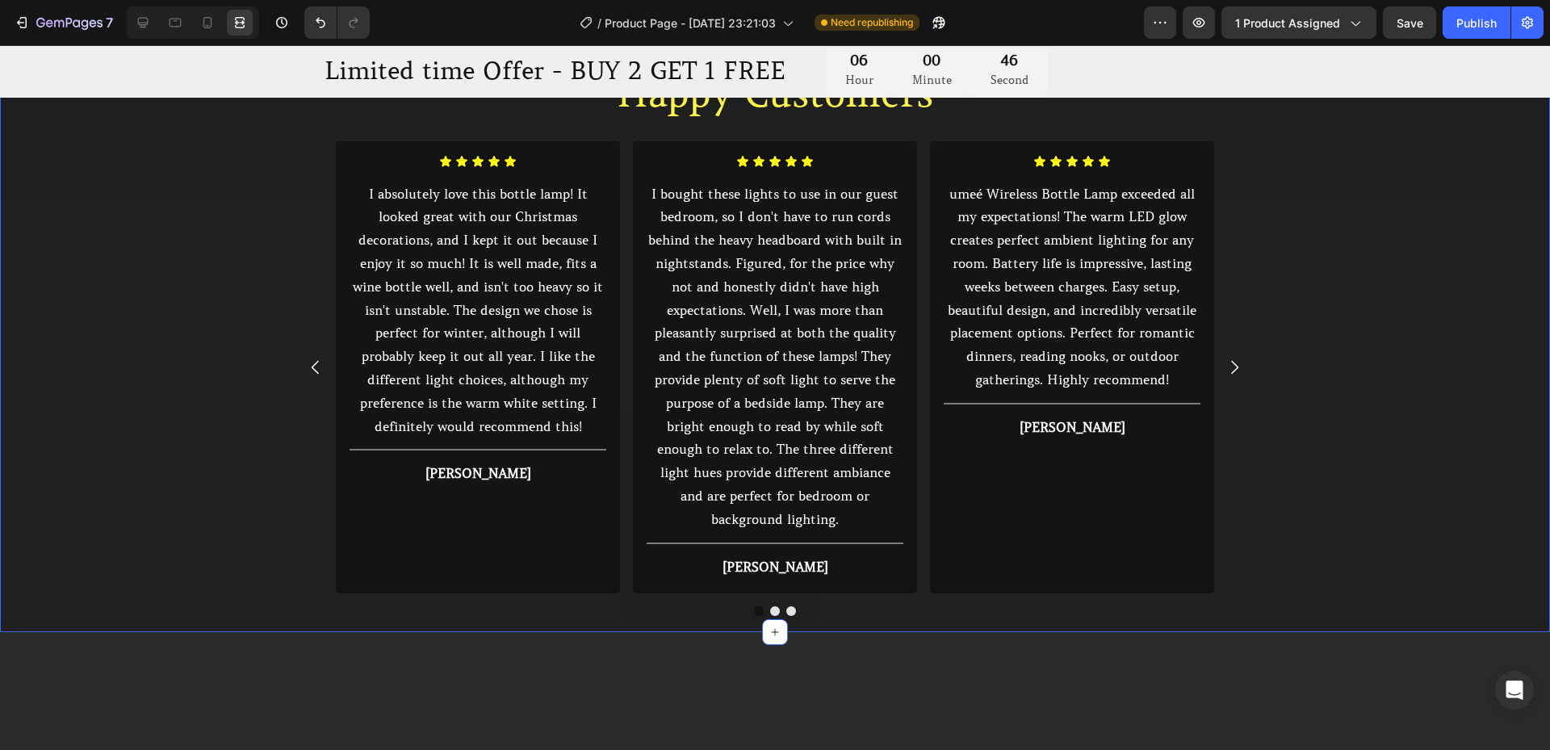
scroll to position [1884, 0]
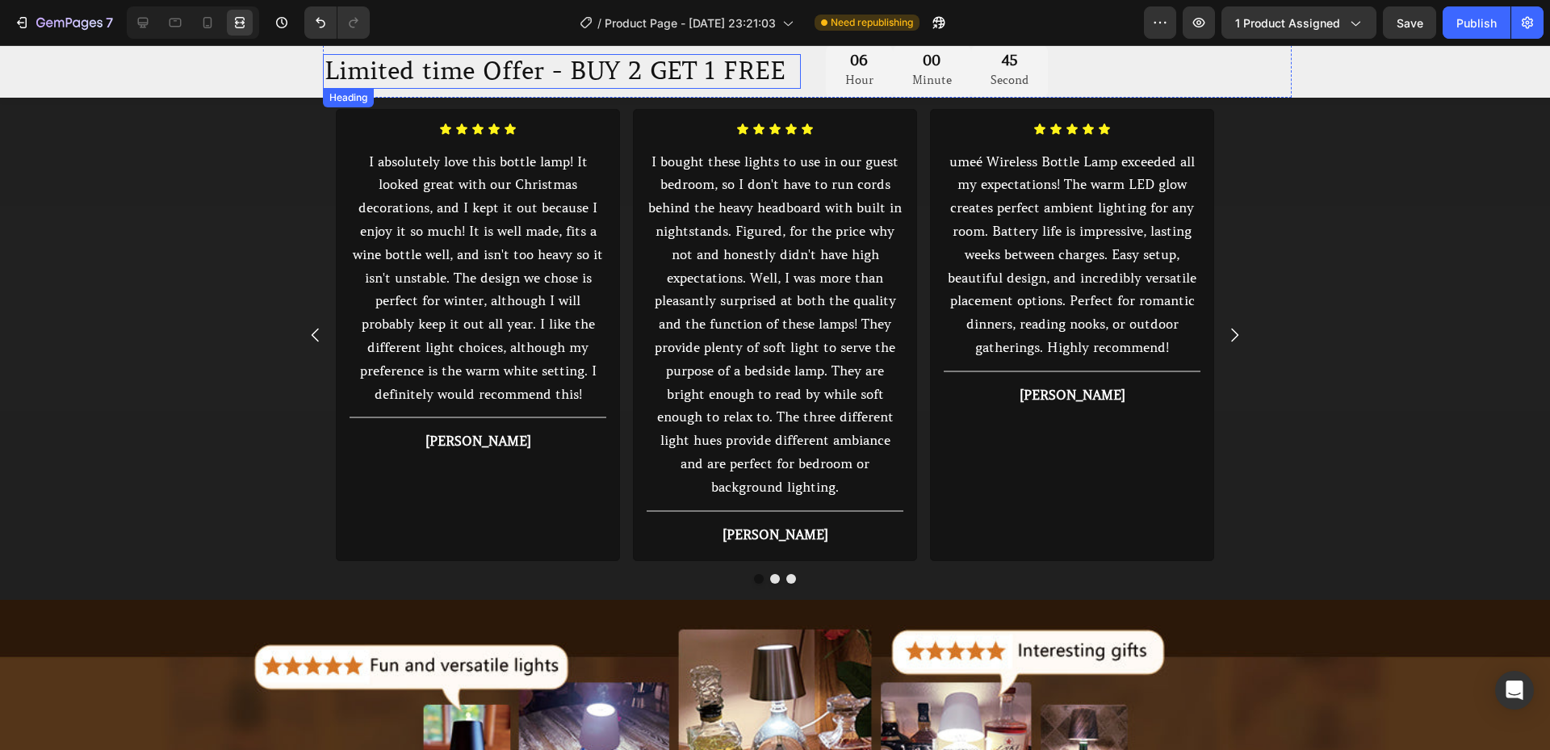
click at [344, 69] on p "Limited time Offer - BUY 2 GET 1 FREE" at bounding box center [562, 71] width 475 height 31
click at [143, 27] on icon at bounding box center [143, 23] width 10 height 10
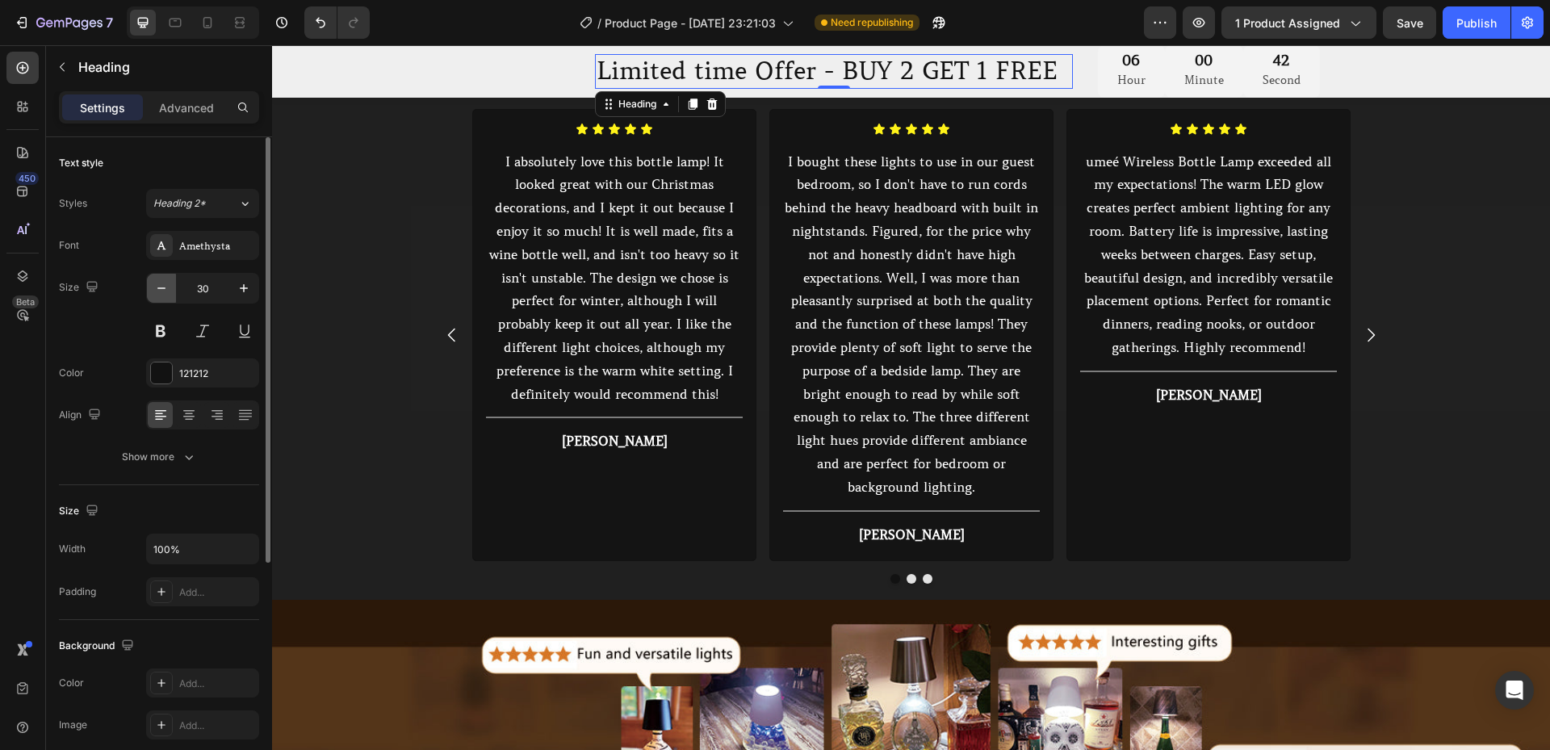
click at [164, 287] on icon "button" at bounding box center [161, 288] width 16 height 16
type input "27"
click at [191, 413] on icon at bounding box center [189, 414] width 8 height 2
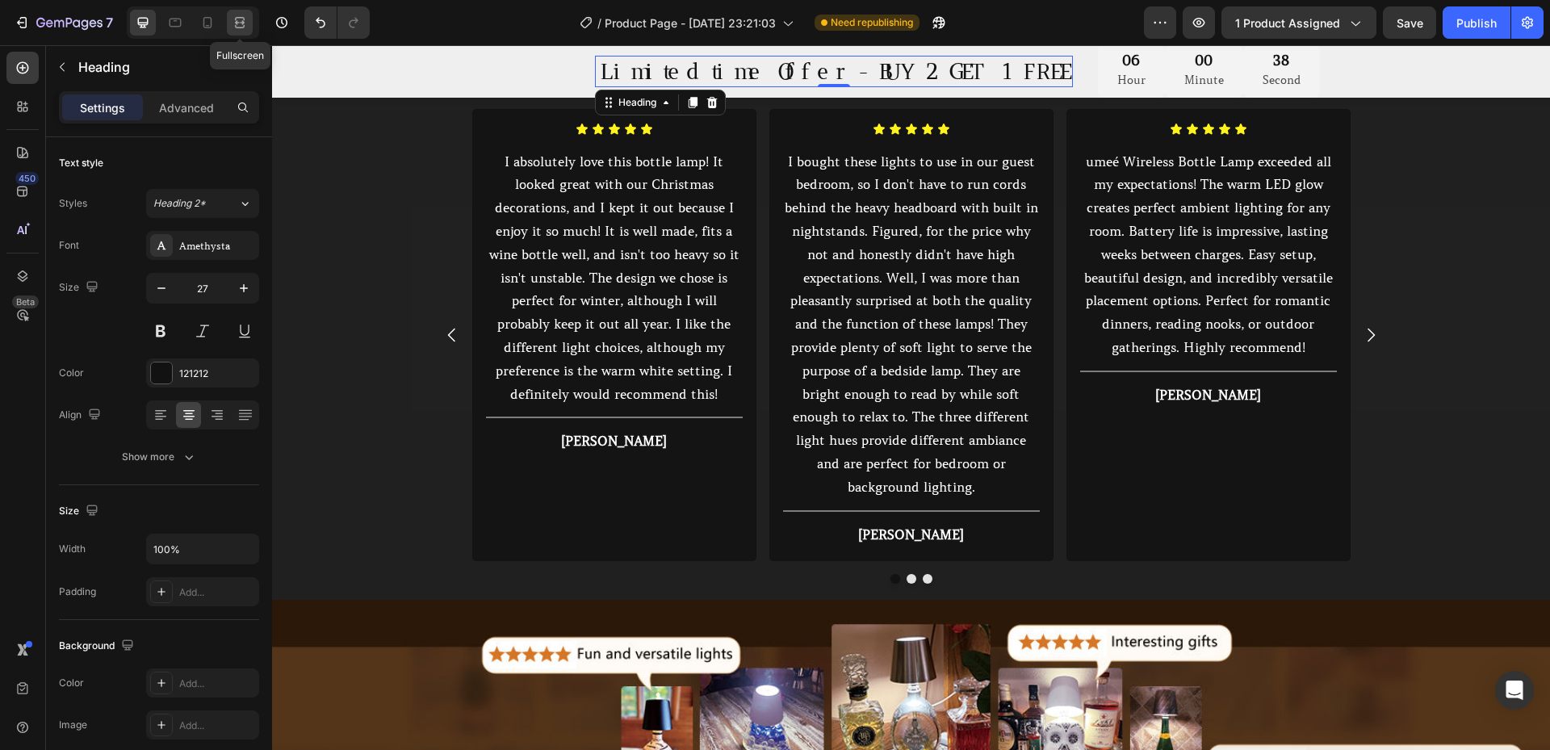
click at [249, 17] on div at bounding box center [240, 23] width 26 height 26
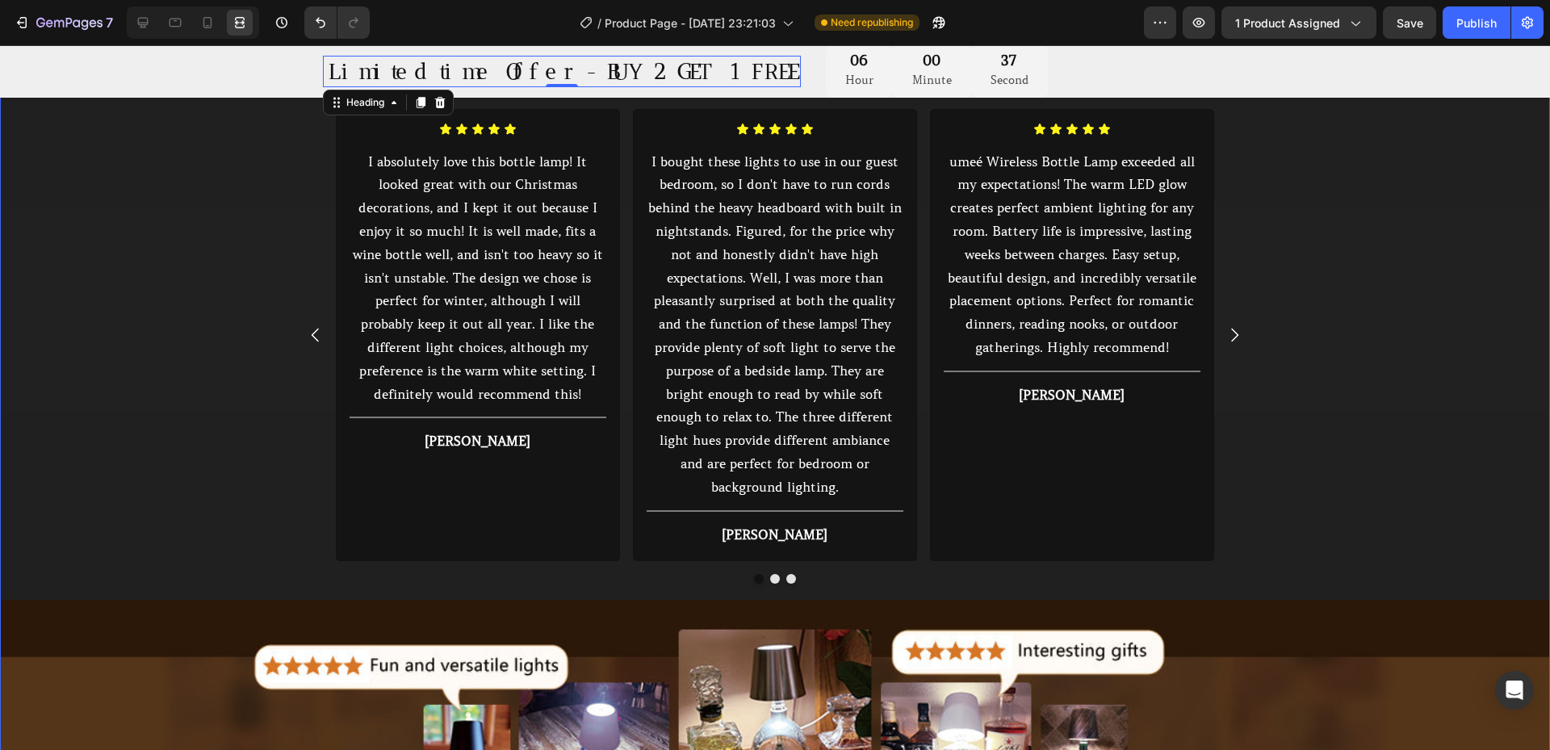
click at [270, 202] on div "Icon Icon Icon Icon Icon Icon List I absolutely love this bottle lamp! It looke…" at bounding box center [775, 336] width 1550 height 497
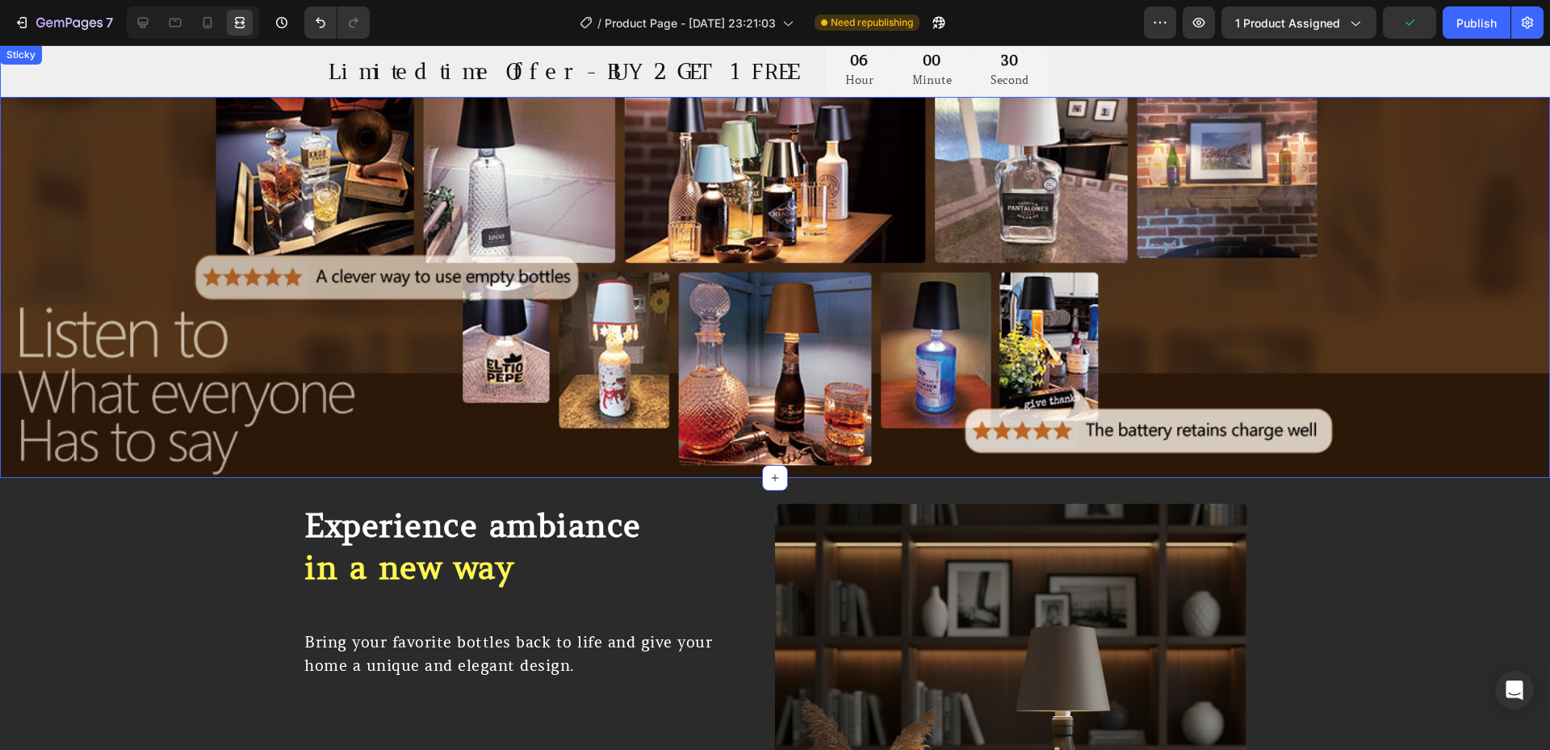
scroll to position [2745, 0]
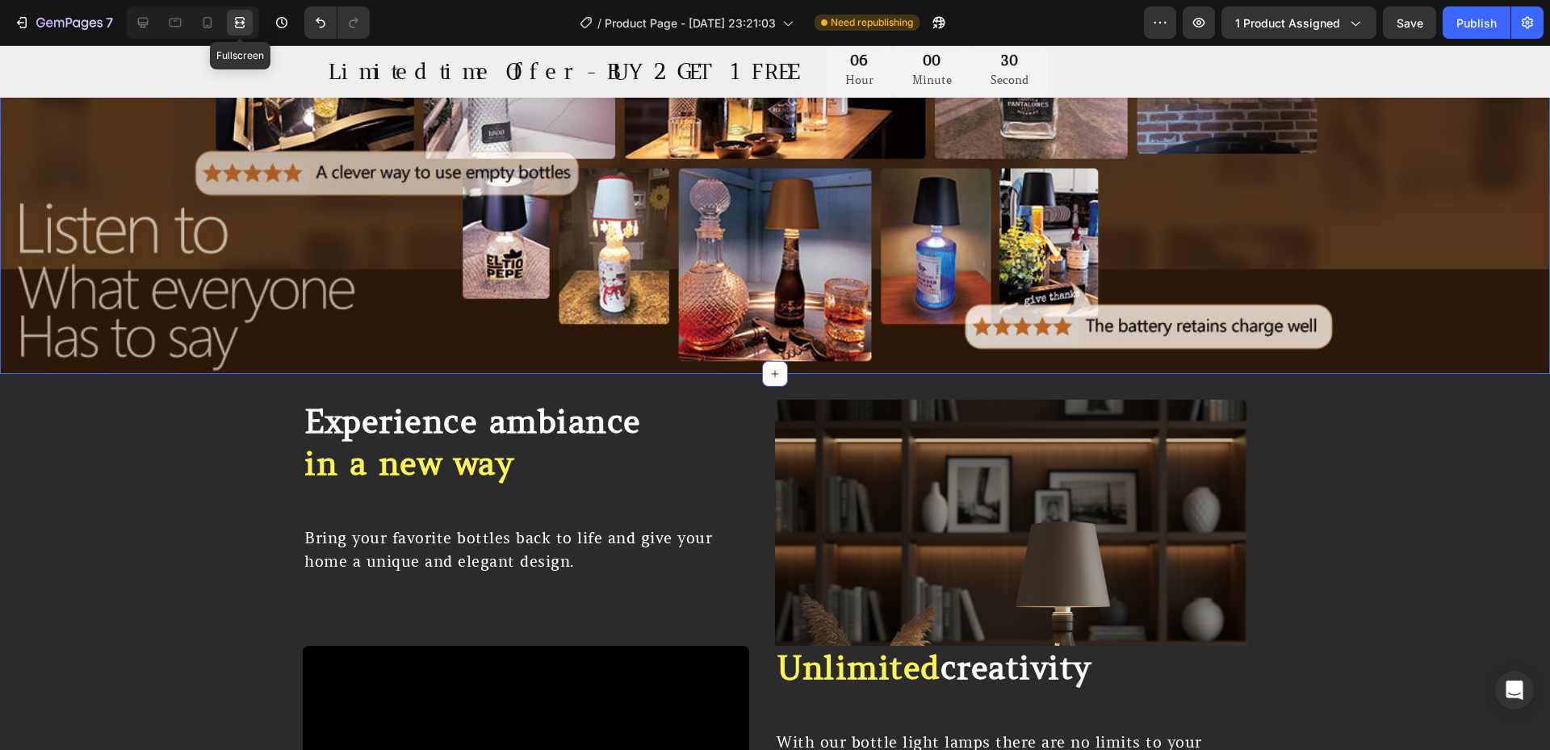
click at [238, 21] on icon at bounding box center [240, 23] width 16 height 16
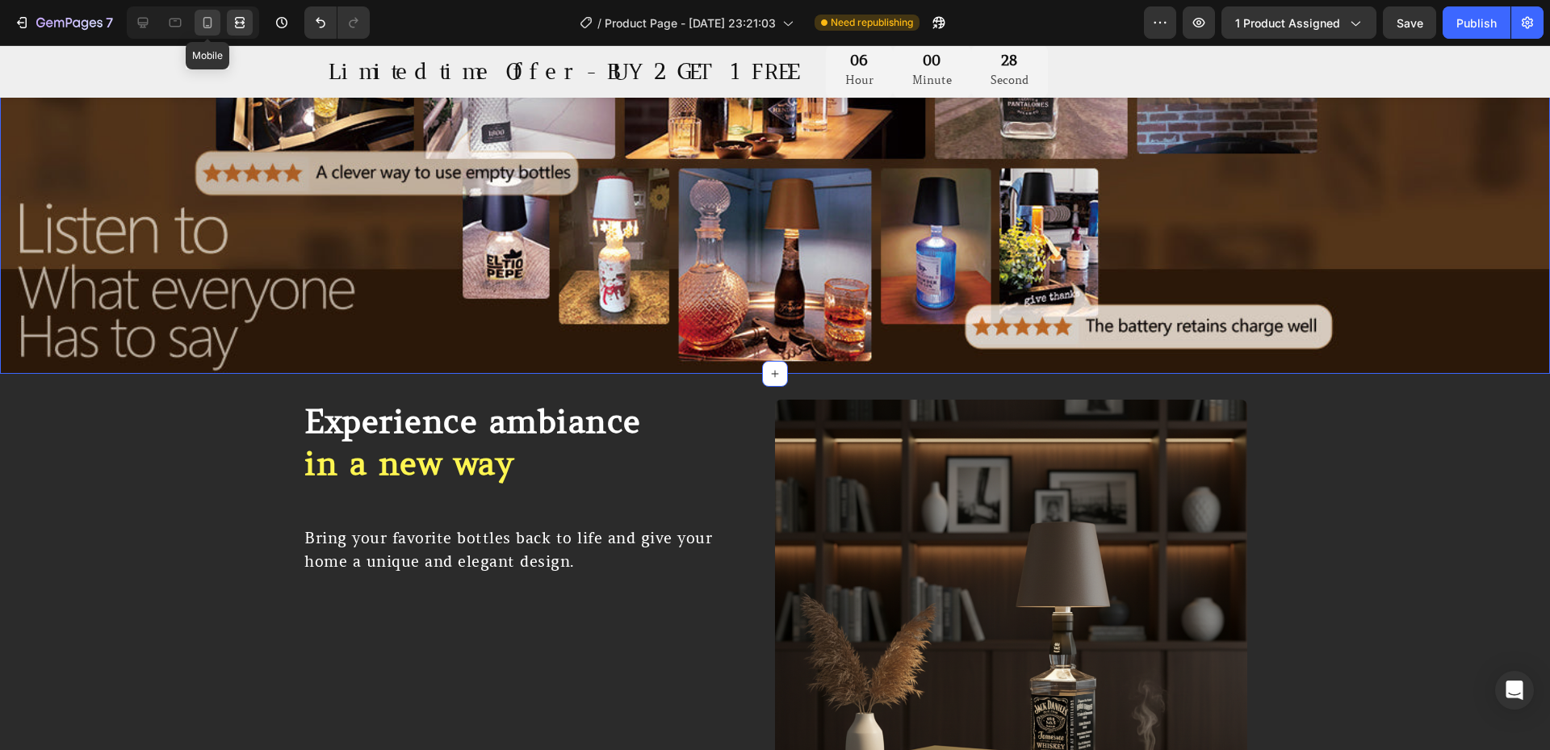
click at [216, 23] on div at bounding box center [208, 23] width 26 height 26
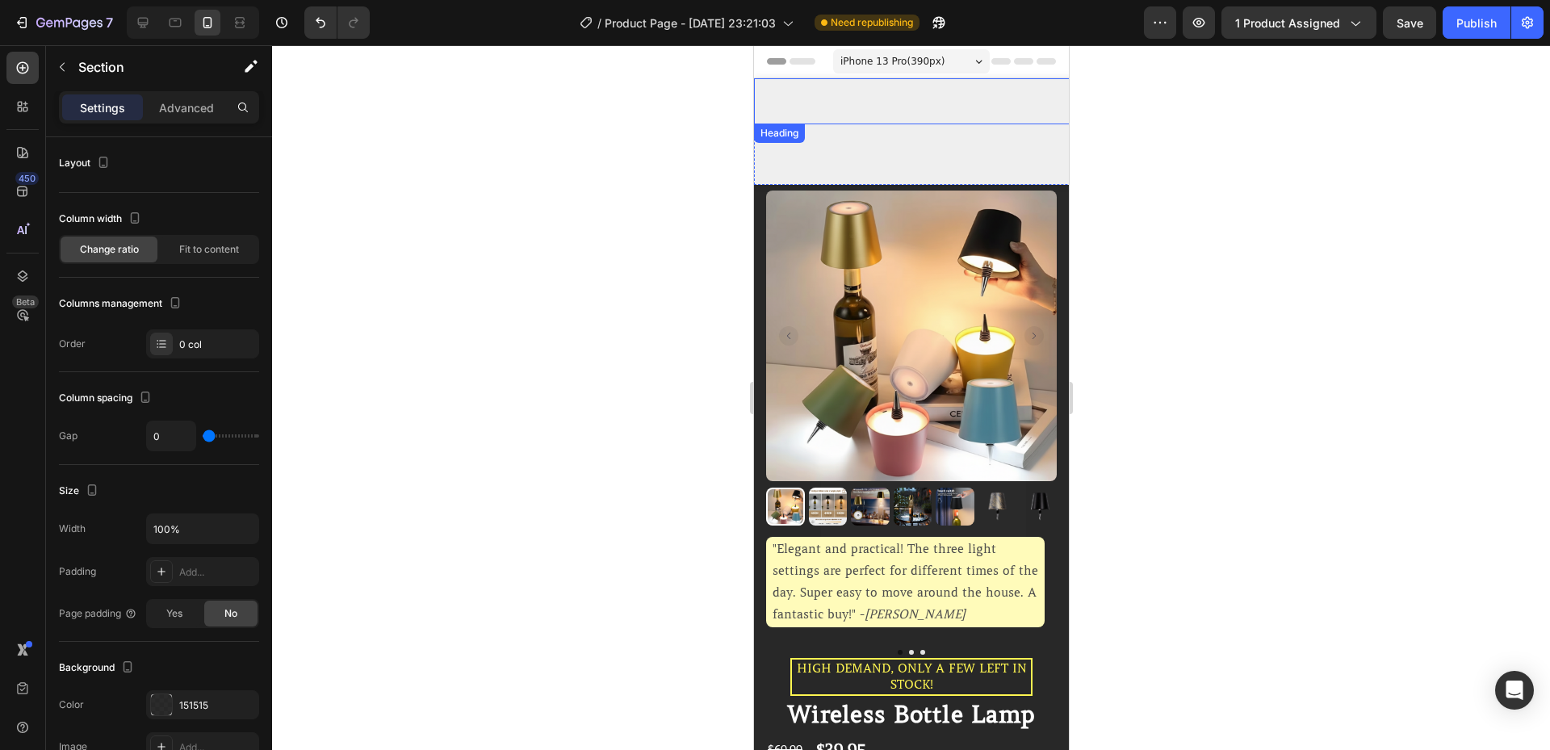
click at [840, 112] on p "Limited time Offer - BUY 2 GET 1 FREE" at bounding box center [1560, 101] width 1611 height 43
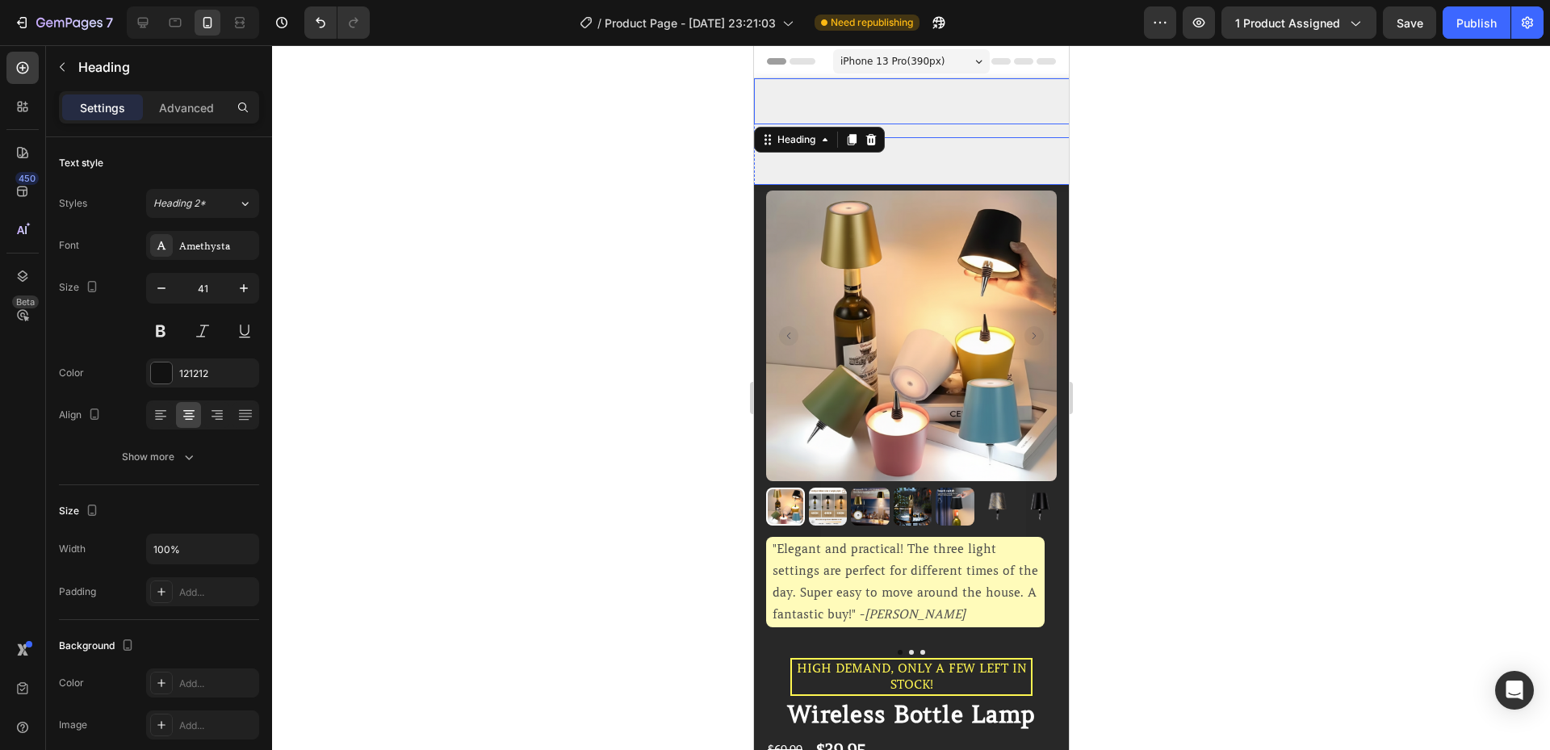
click at [766, 168] on div "06 Hour 00 Minute 15 Second" at bounding box center [1444, 160] width 1615 height 47
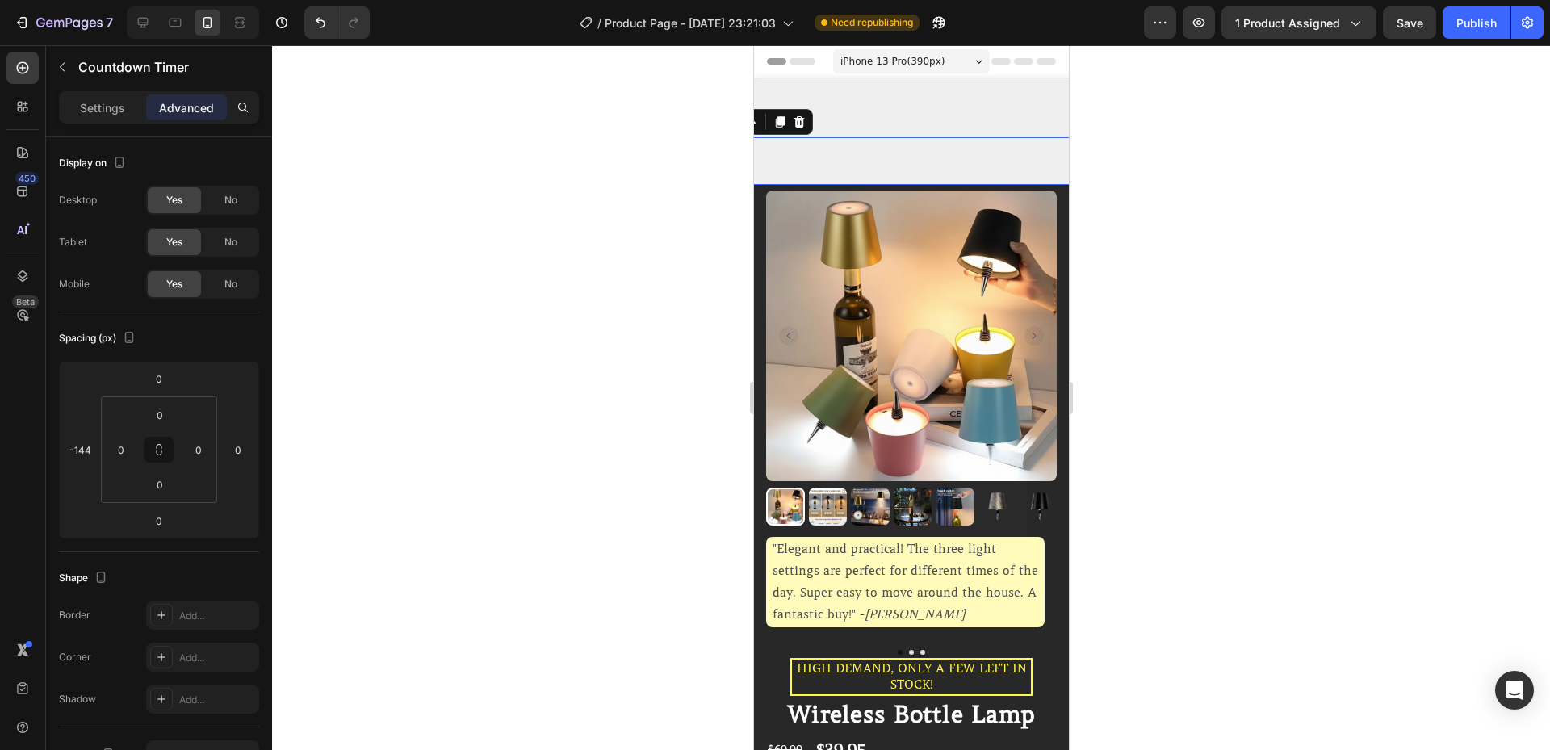
click at [832, 94] on p "Limited time Offer - BUY 2 GET 1 FREE" at bounding box center [1560, 101] width 1611 height 43
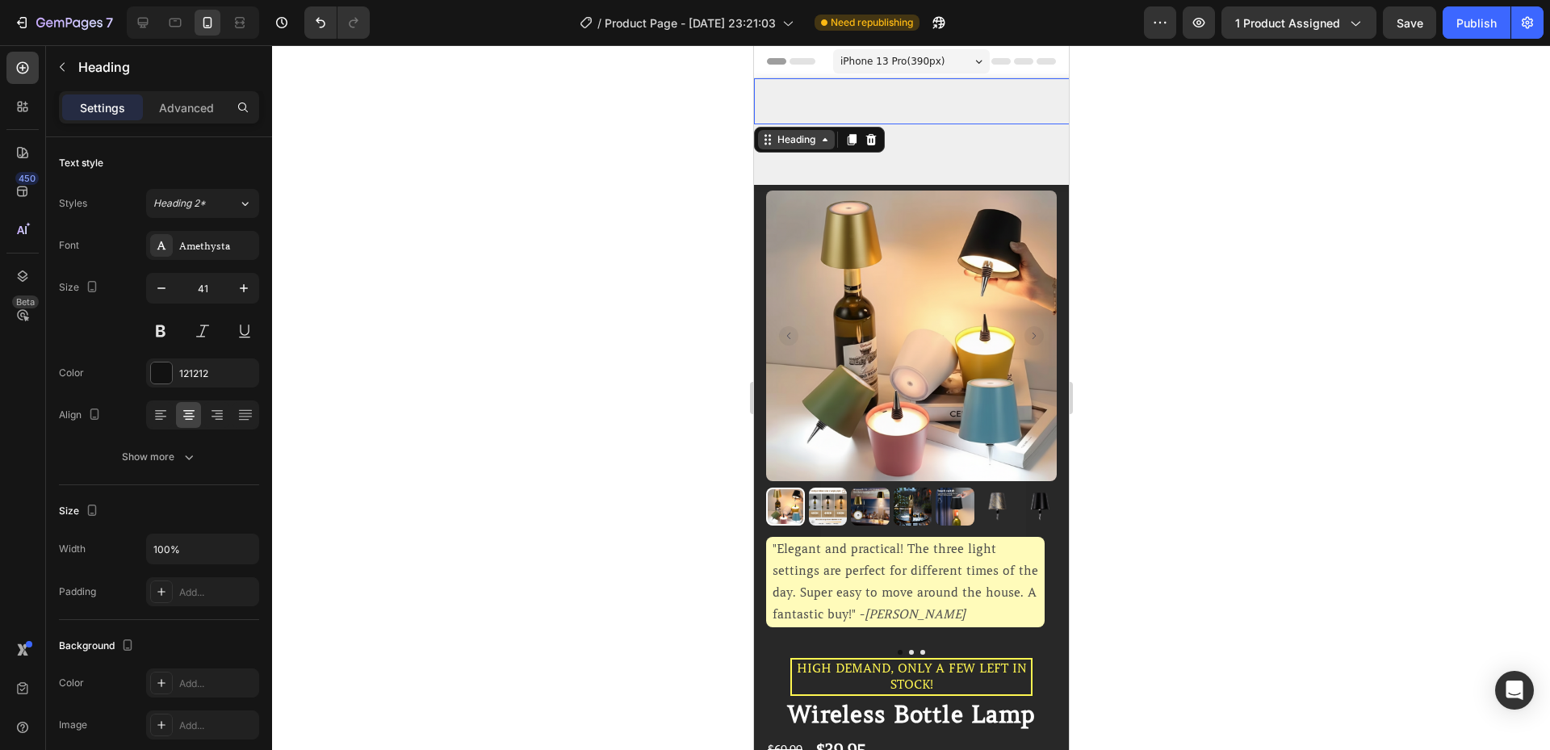
click at [782, 133] on div "Heading" at bounding box center [795, 139] width 44 height 15
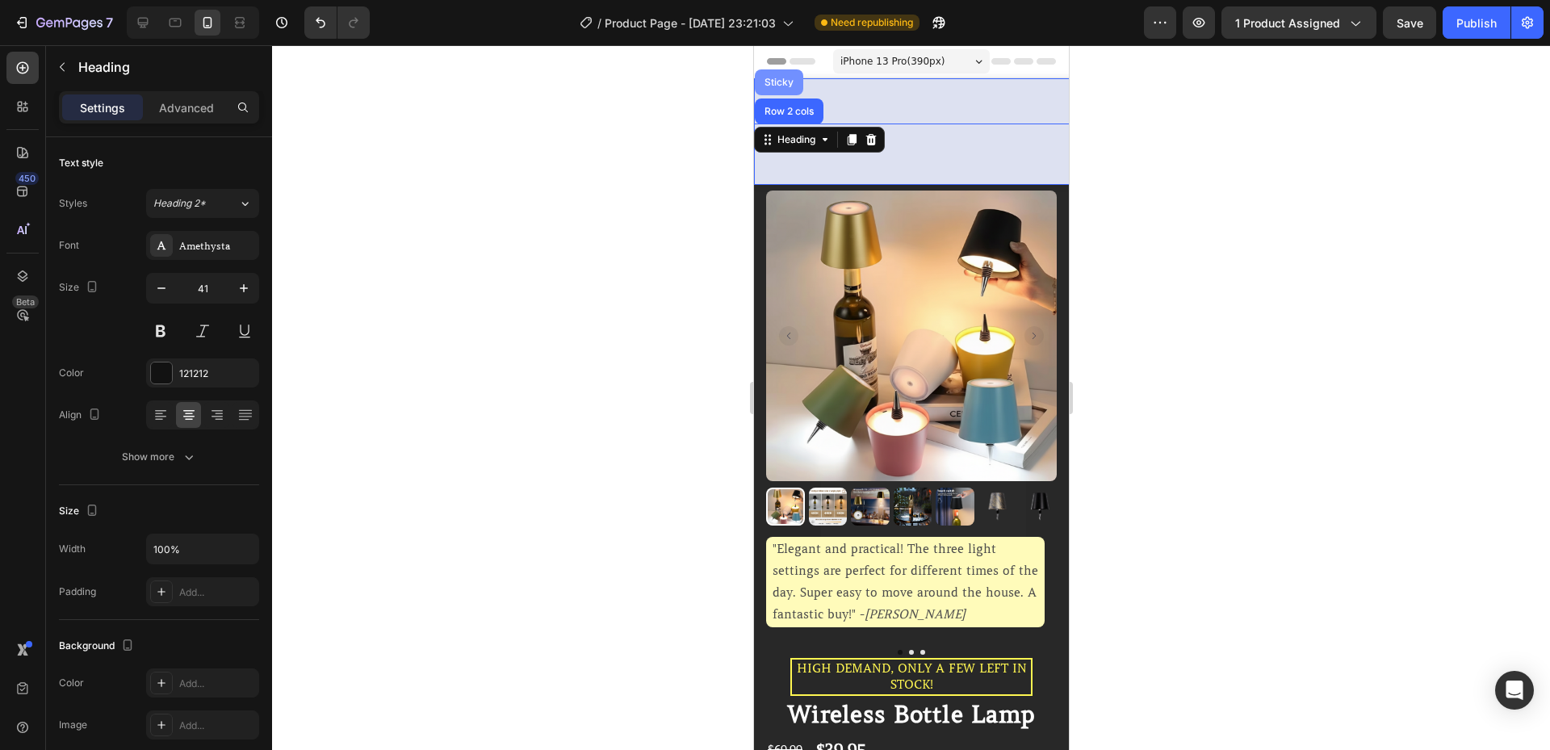
click at [780, 86] on div "Sticky" at bounding box center [779, 83] width 36 height 10
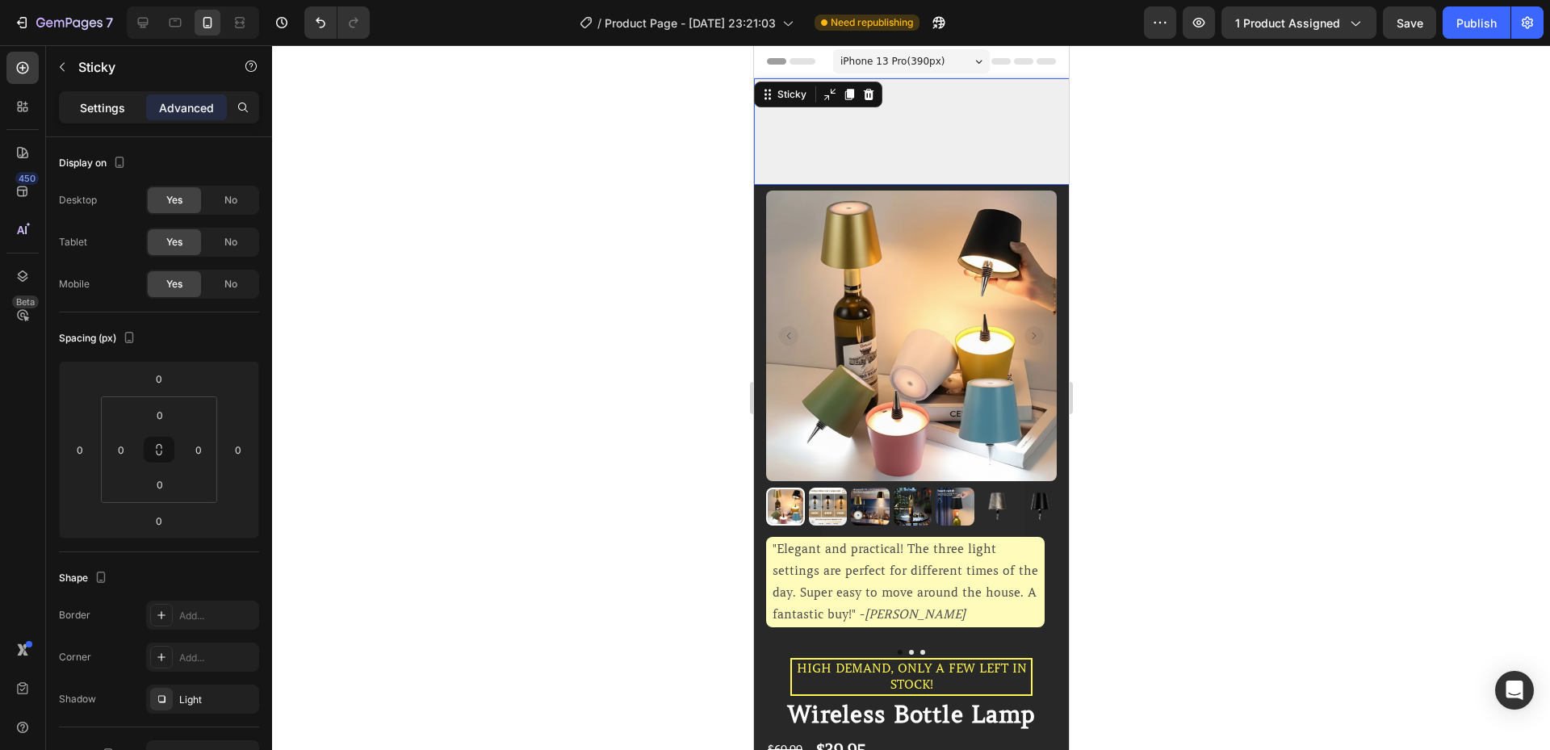
click at [121, 106] on p "Settings" at bounding box center [102, 107] width 45 height 17
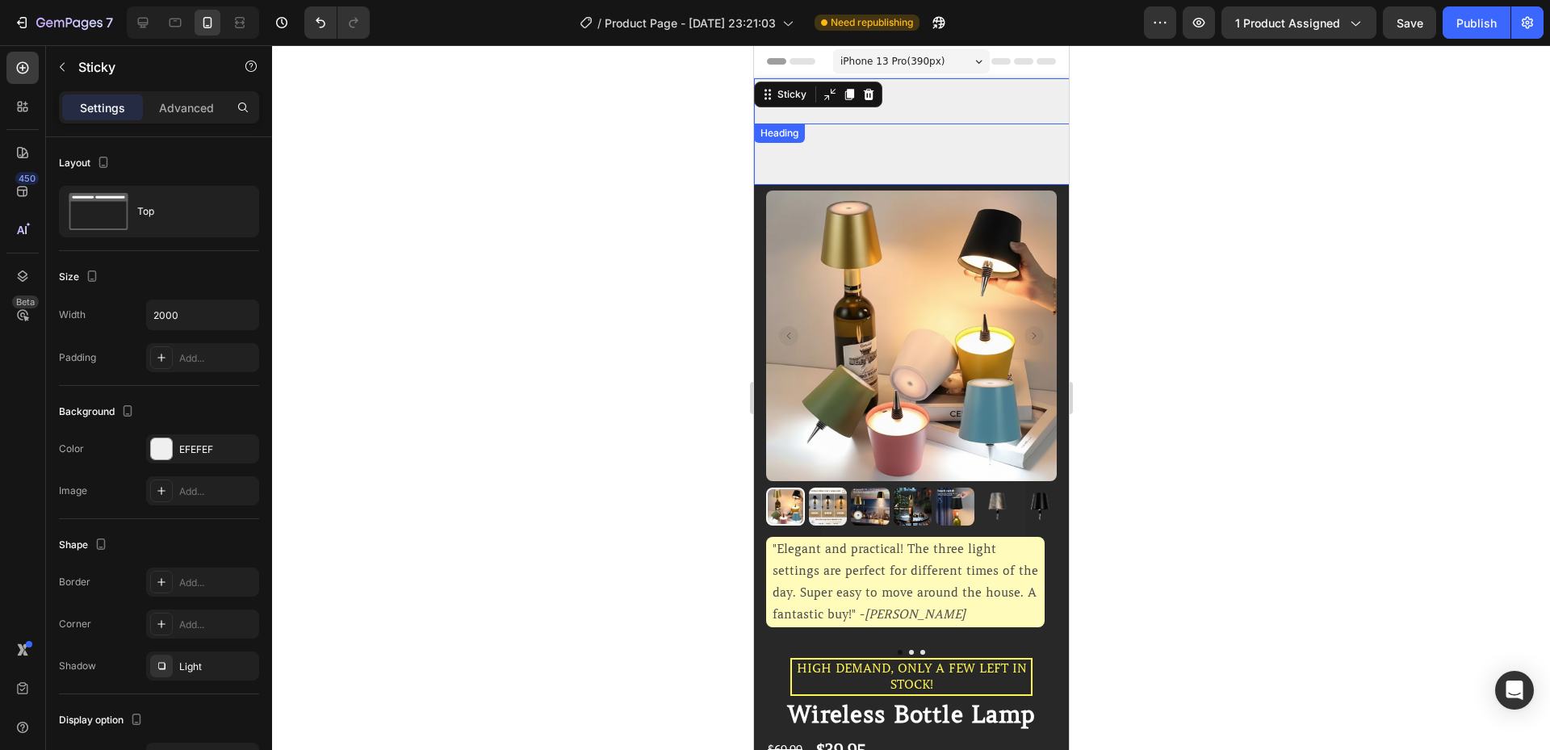
click at [926, 104] on p "Limited time Offer - BUY 2 GET 1 FREE" at bounding box center [1560, 101] width 1611 height 43
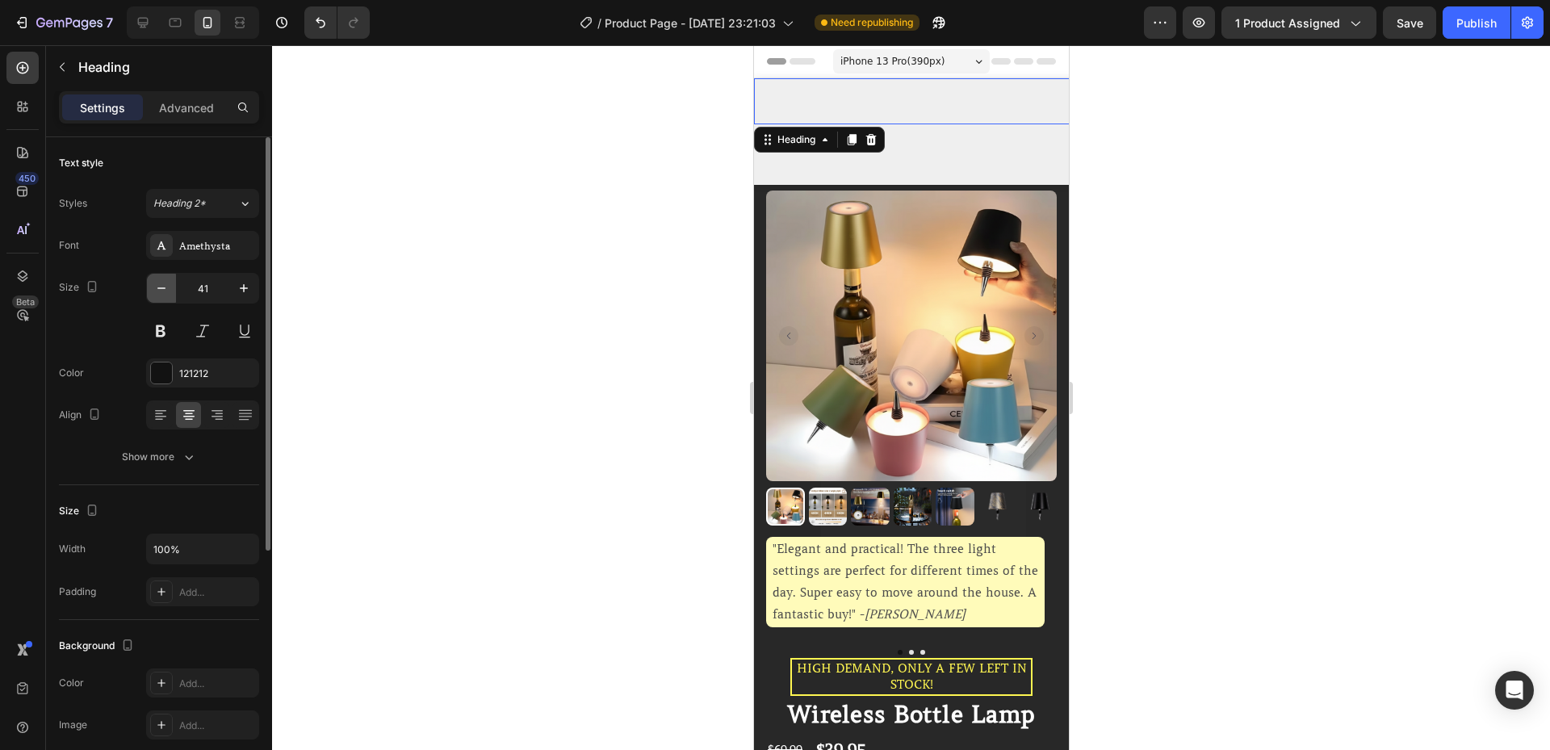
click at [161, 299] on button "button" at bounding box center [161, 288] width 29 height 29
click at [198, 293] on input "40" at bounding box center [202, 288] width 53 height 29
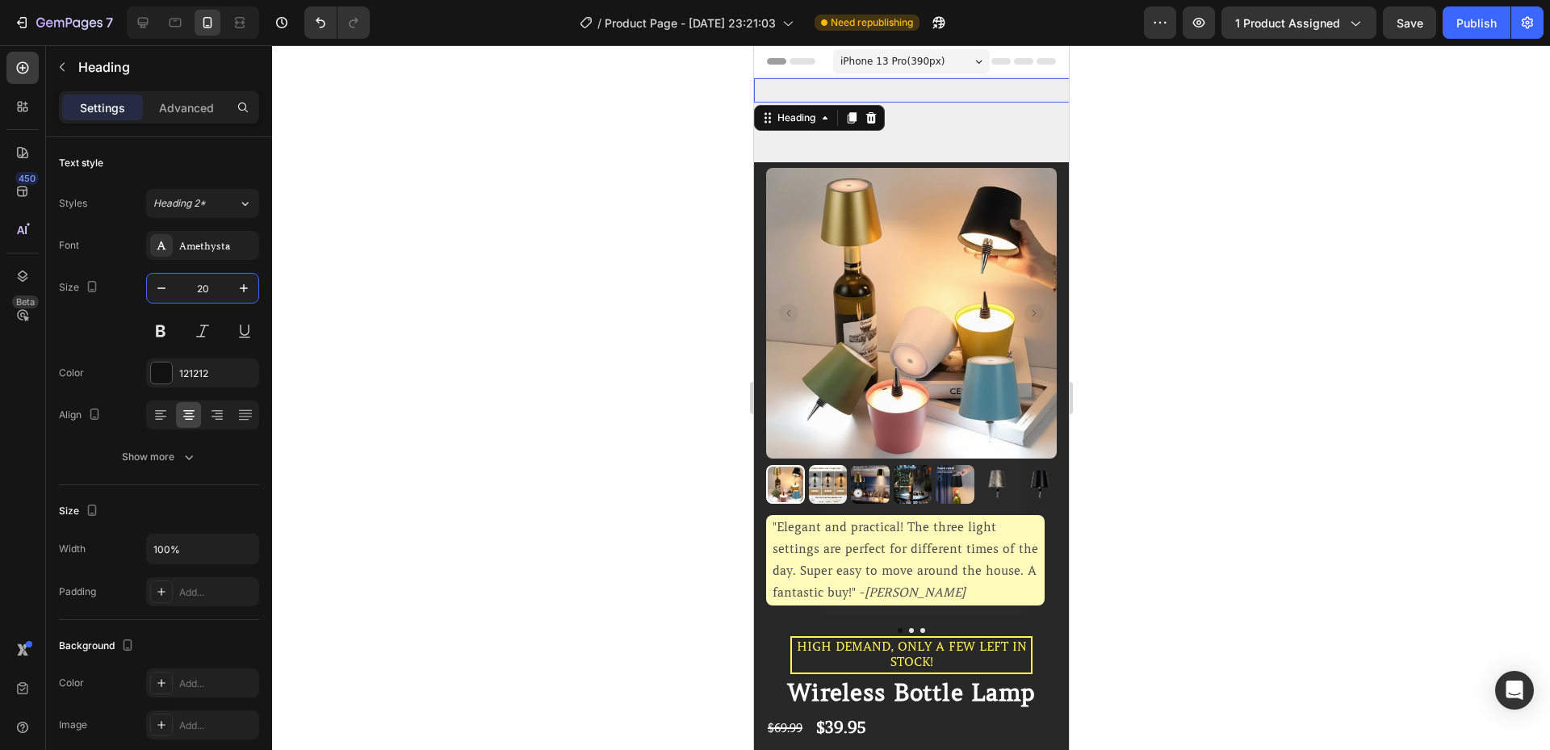
type input "20"
click at [191, 119] on div "Advanced" at bounding box center [186, 107] width 81 height 26
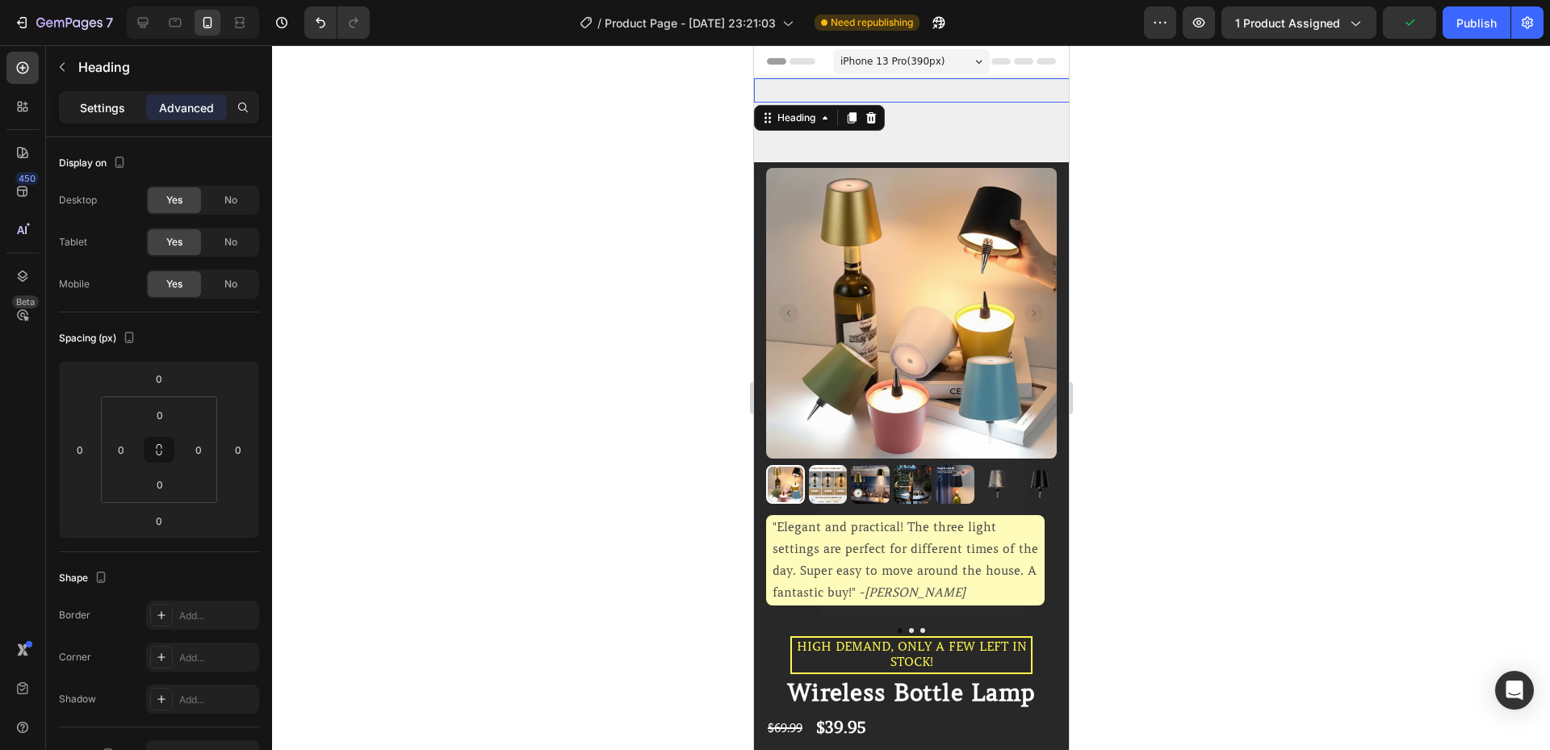
click at [121, 117] on div "Settings" at bounding box center [102, 107] width 81 height 26
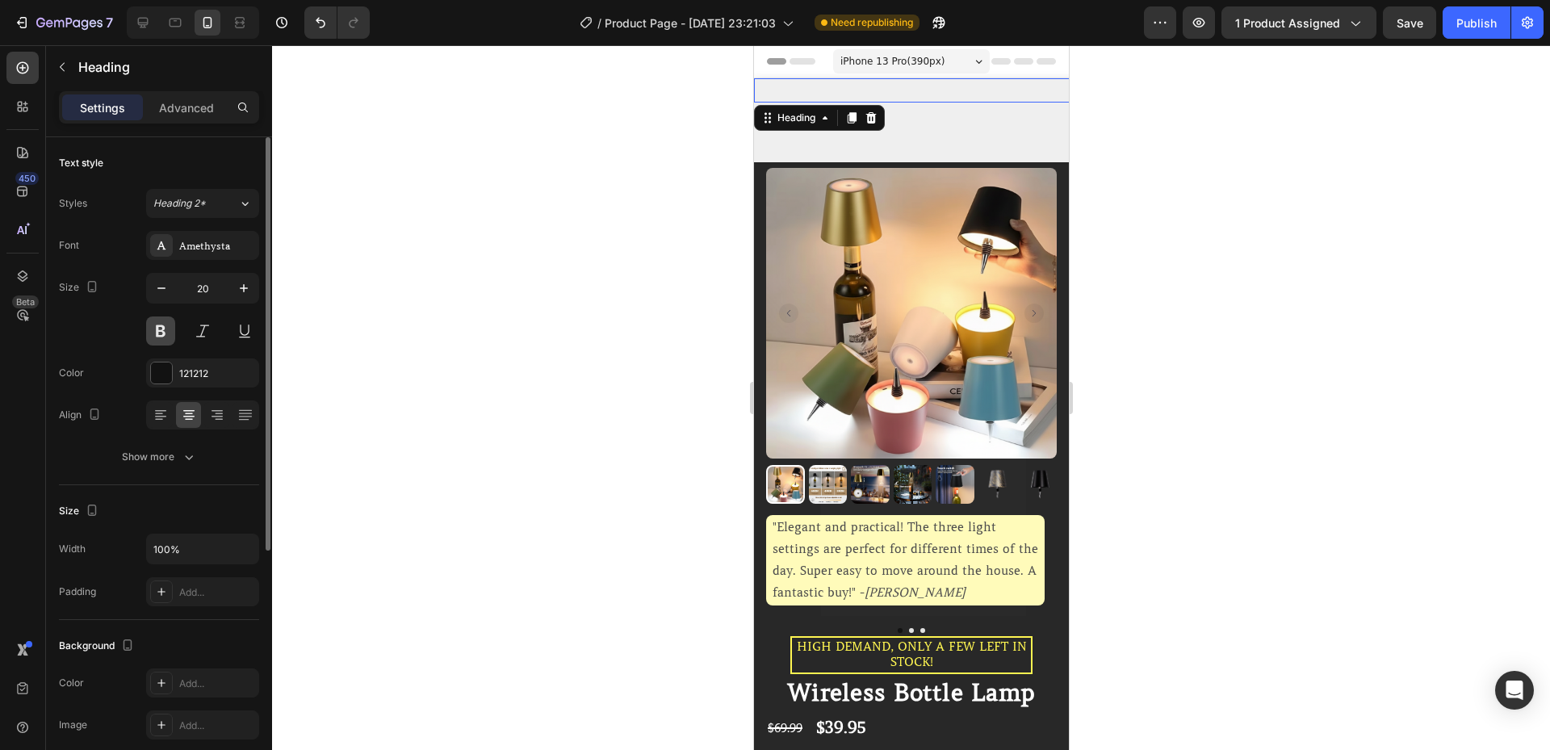
click at [170, 333] on button at bounding box center [160, 330] width 29 height 29
click at [169, 367] on div at bounding box center [161, 373] width 21 height 21
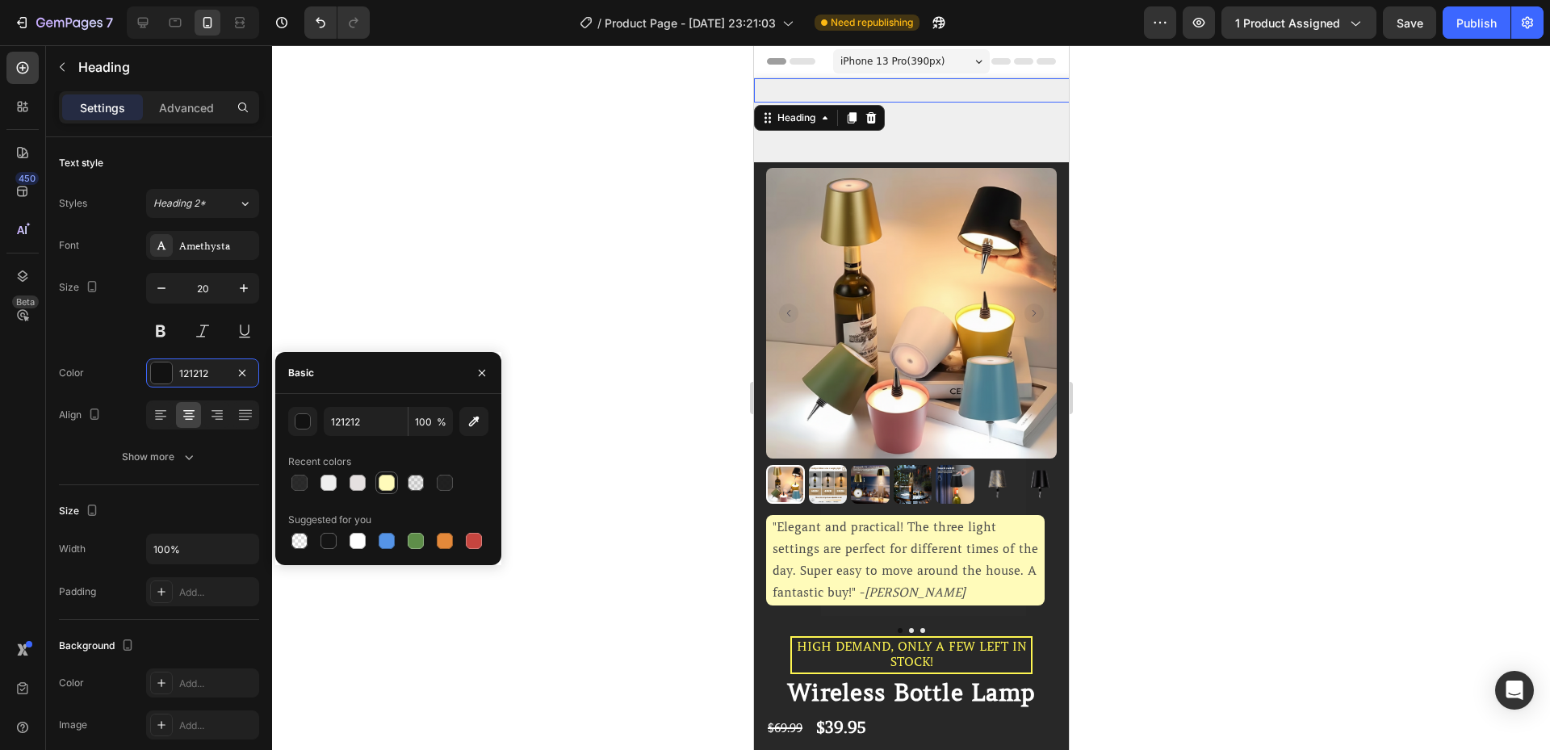
click at [389, 484] on div at bounding box center [387, 483] width 16 height 16
click at [341, 486] on div at bounding box center [388, 482] width 200 height 23
click at [333, 486] on div at bounding box center [329, 483] width 16 height 16
click at [304, 488] on div at bounding box center [299, 483] width 16 height 16
type input "151515"
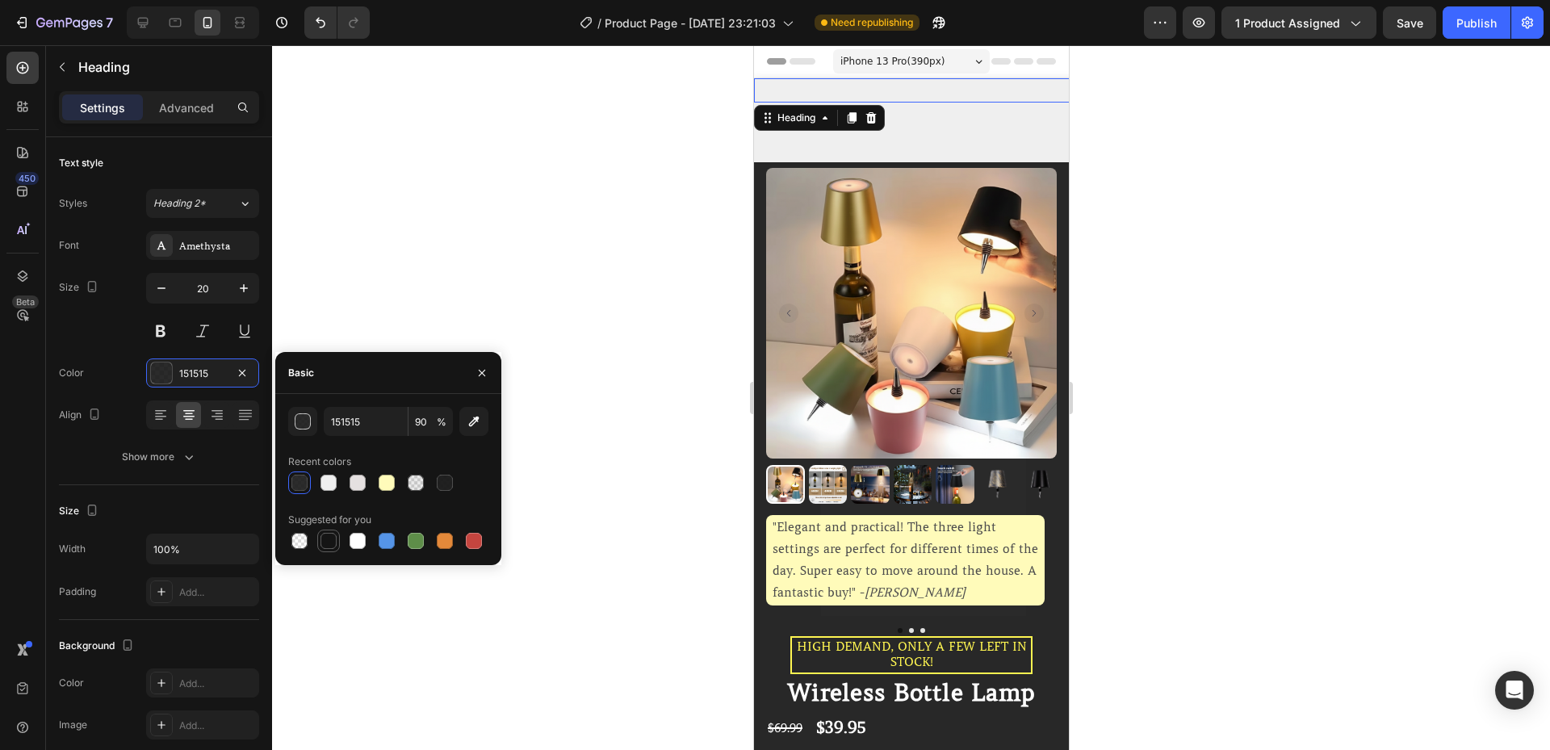
click at [327, 537] on div at bounding box center [329, 541] width 16 height 16
click at [307, 487] on div at bounding box center [299, 483] width 16 height 16
click at [335, 544] on div at bounding box center [329, 541] width 16 height 16
type input "100"
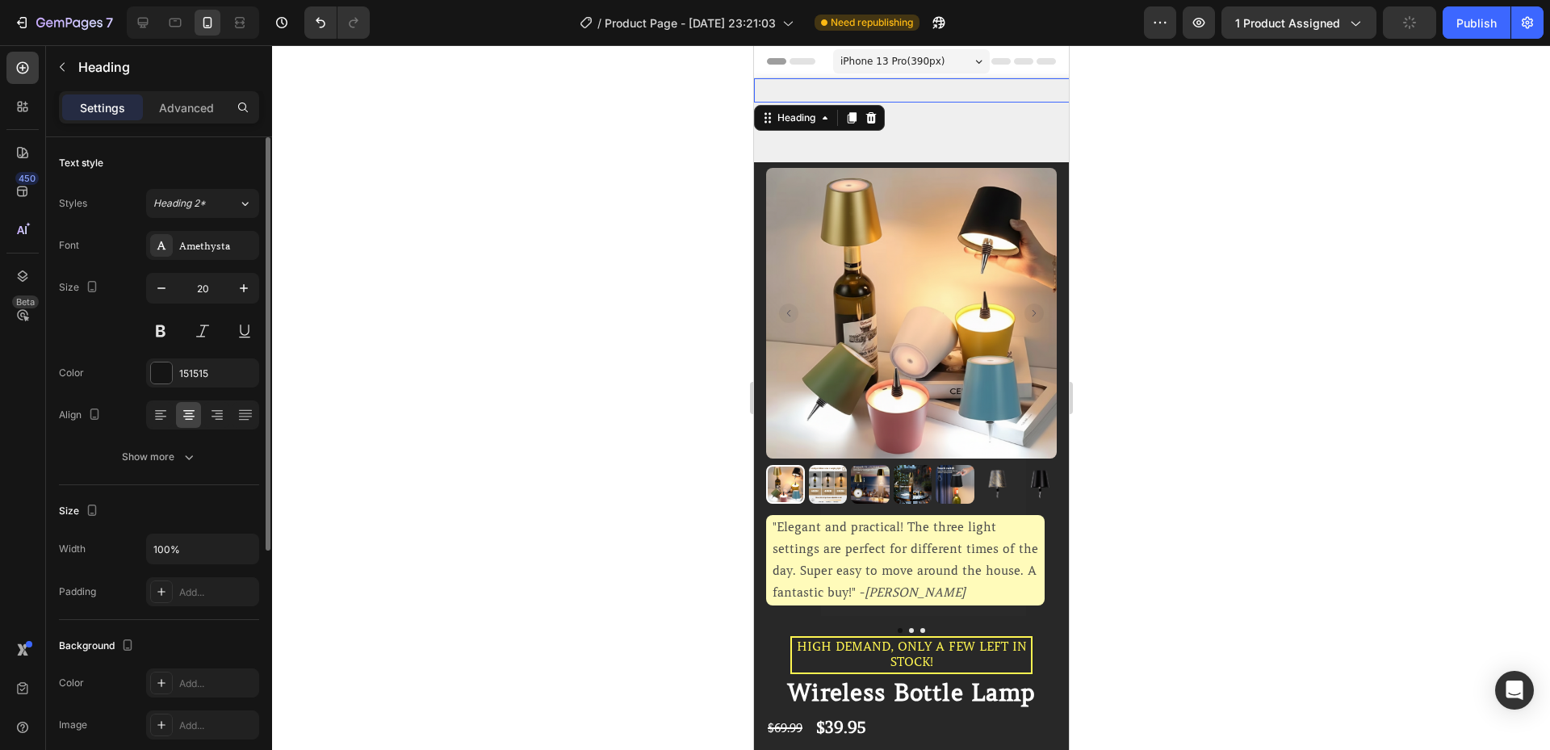
click at [108, 494] on div "Size Width 100% Padding Add..." at bounding box center [159, 552] width 200 height 135
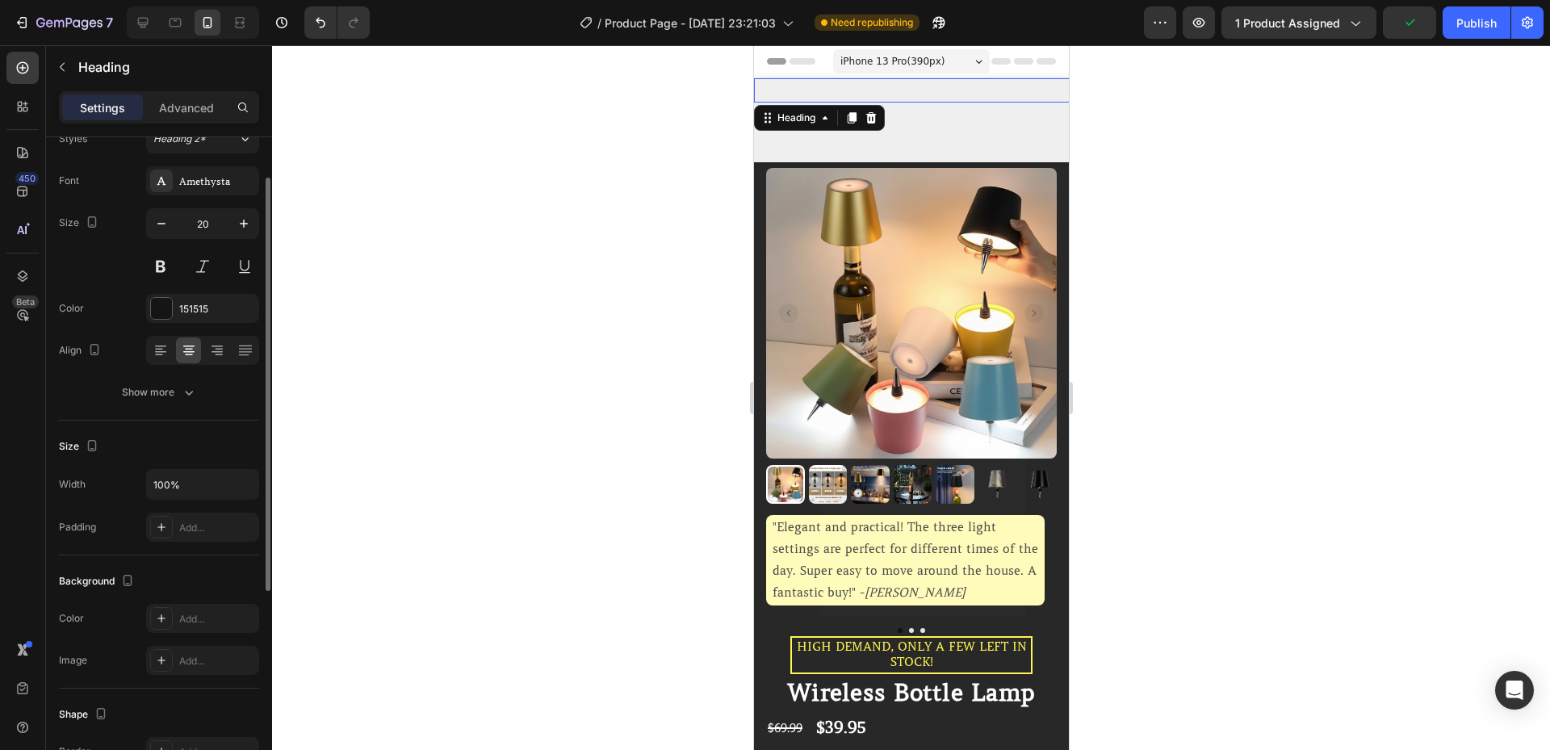
scroll to position [10, 0]
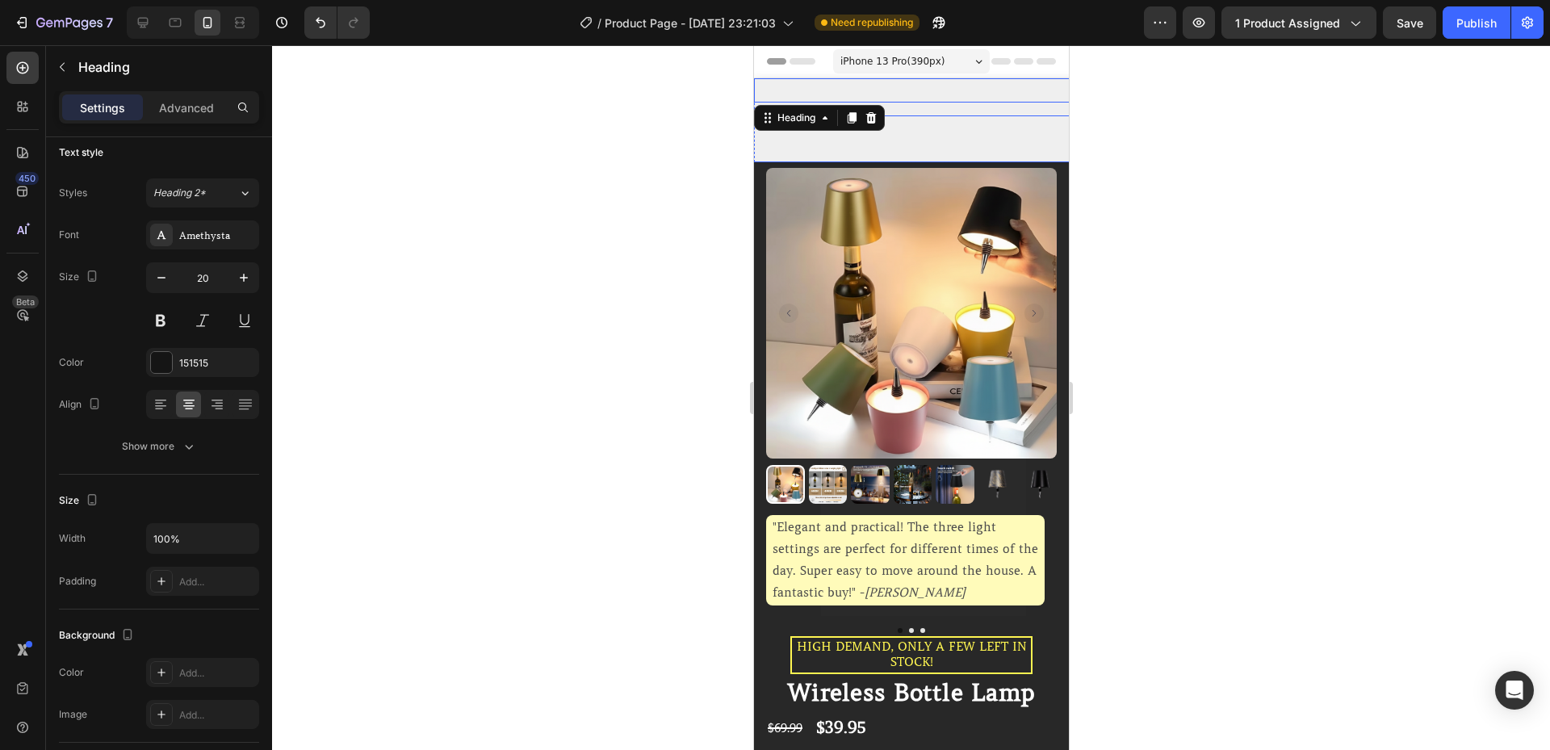
click at [928, 119] on div "05 Hour 59 Minute 33 Second" at bounding box center [1444, 138] width 1615 height 47
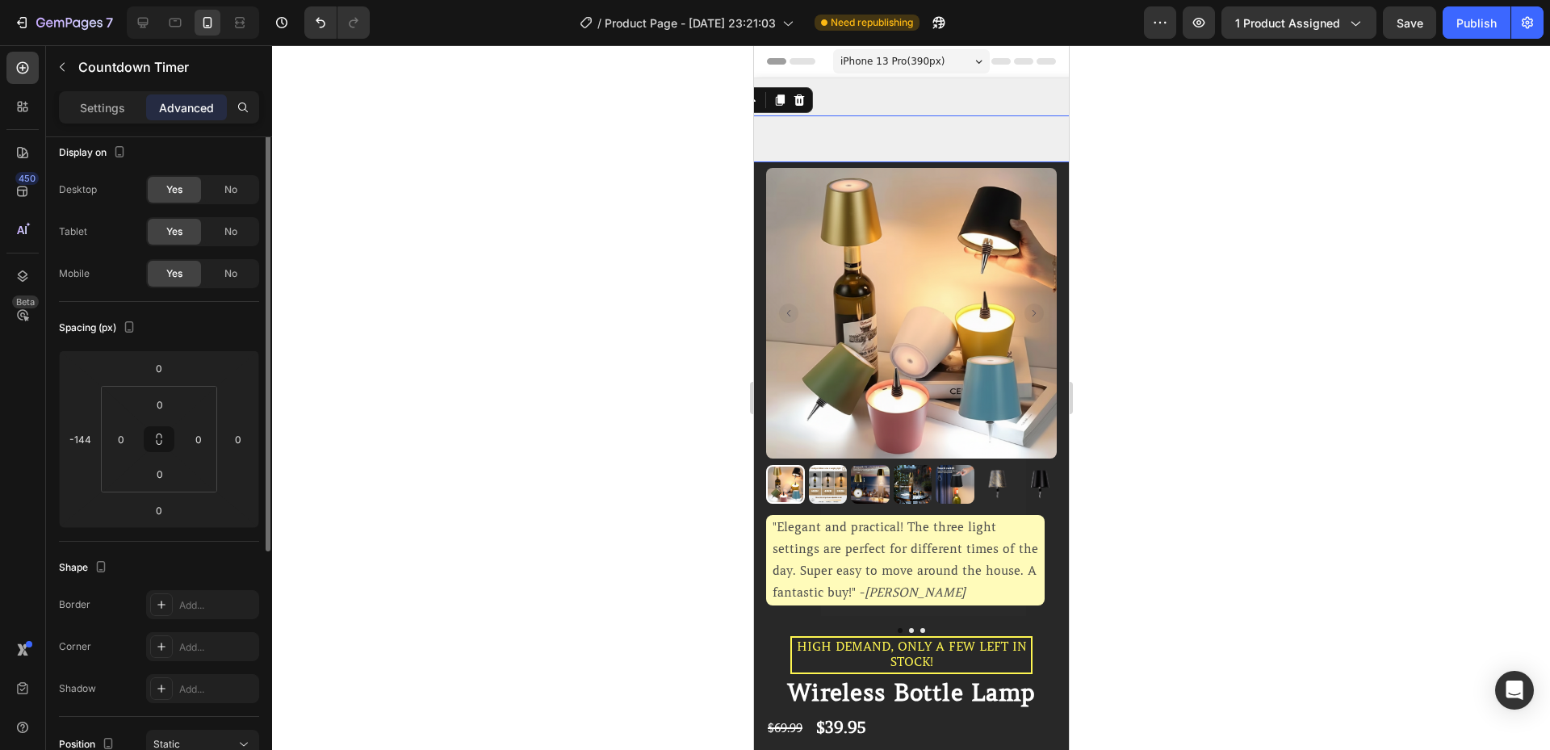
scroll to position [0, 0]
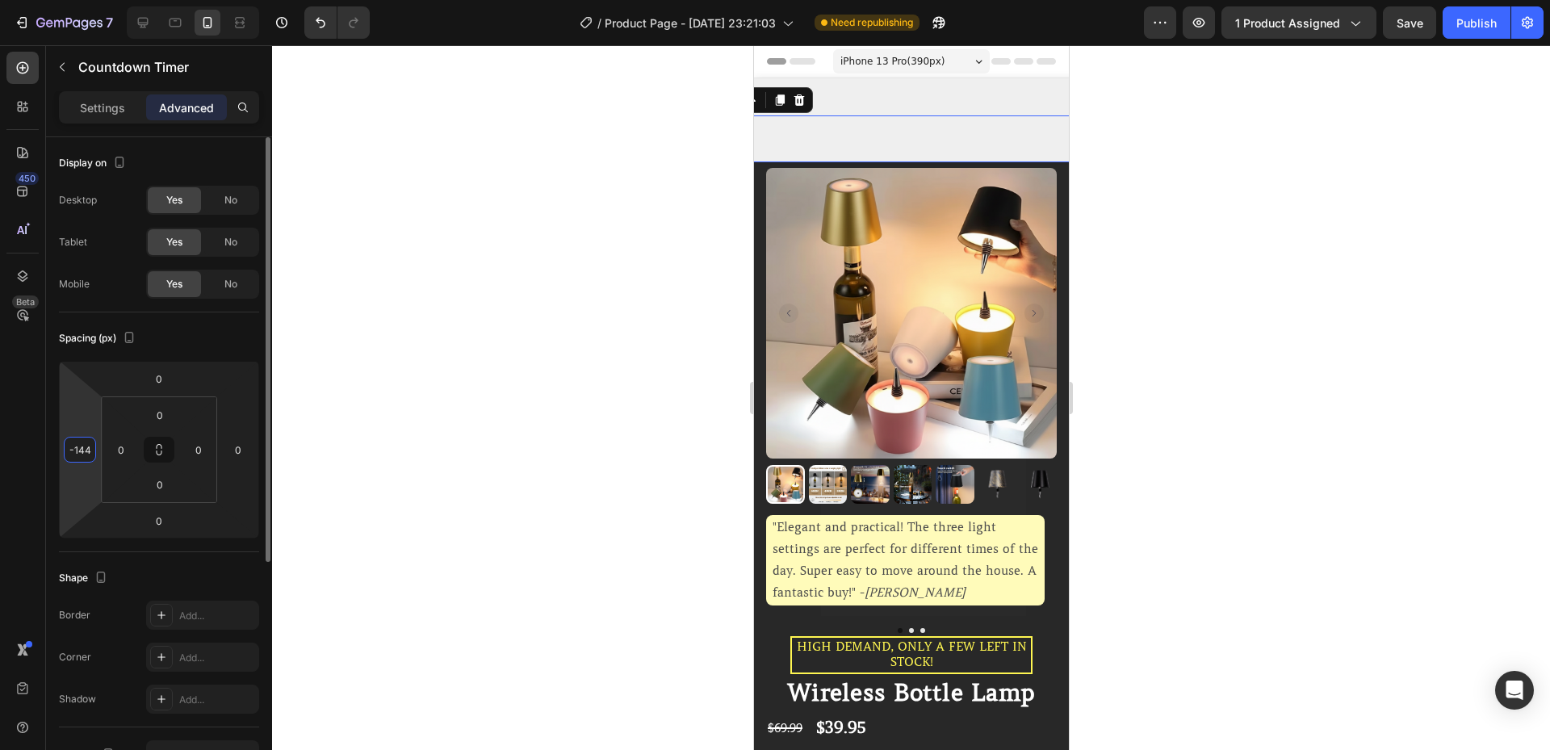
click at [89, 446] on input "-144" at bounding box center [80, 450] width 24 height 24
type input "0"
click at [207, 350] on div "Spacing (px)" at bounding box center [159, 338] width 200 height 26
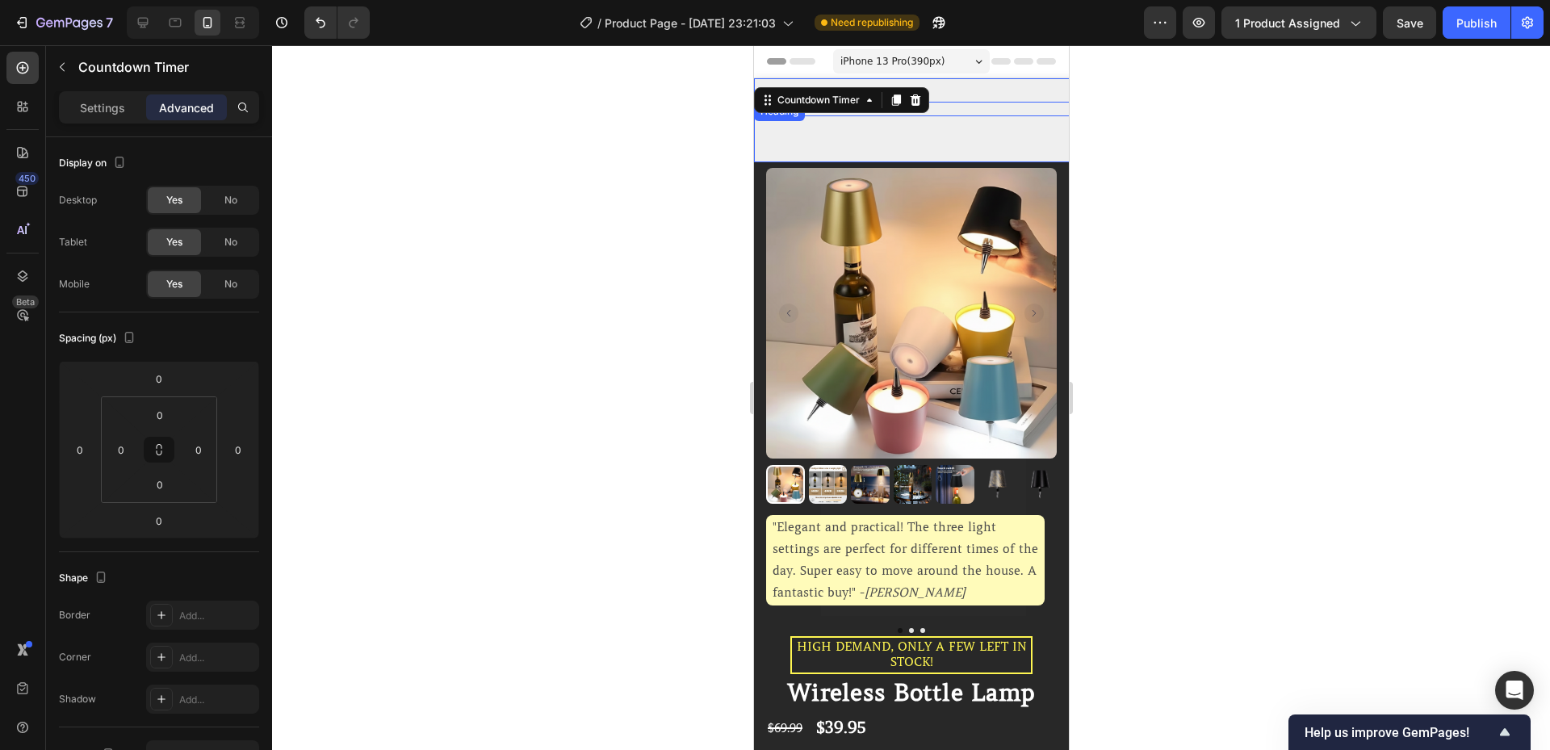
click at [1005, 90] on p "Limited time Offer - BUY 2 GET 1 FREE" at bounding box center [1560, 90] width 1611 height 21
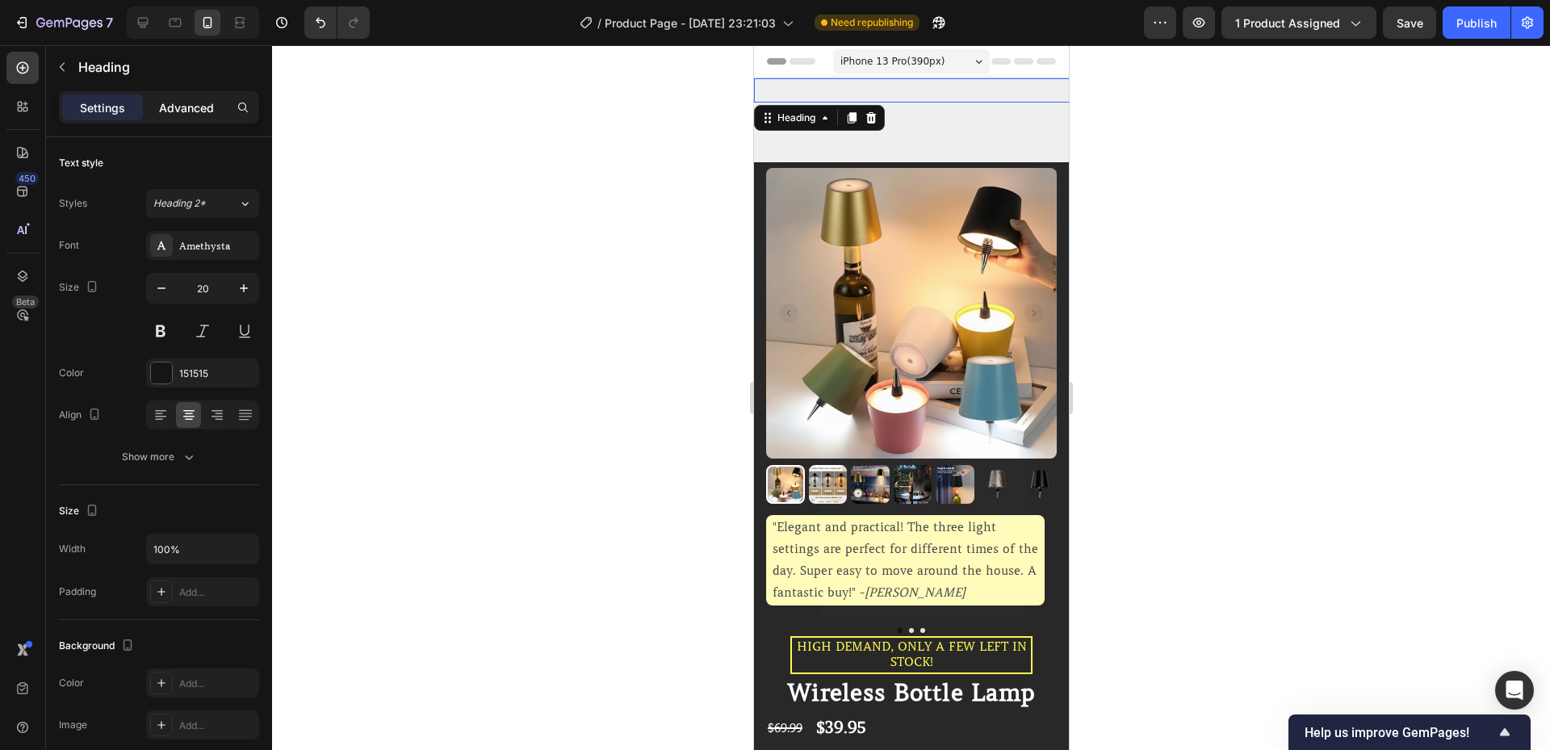
click at [161, 114] on p "Advanced" at bounding box center [186, 107] width 55 height 17
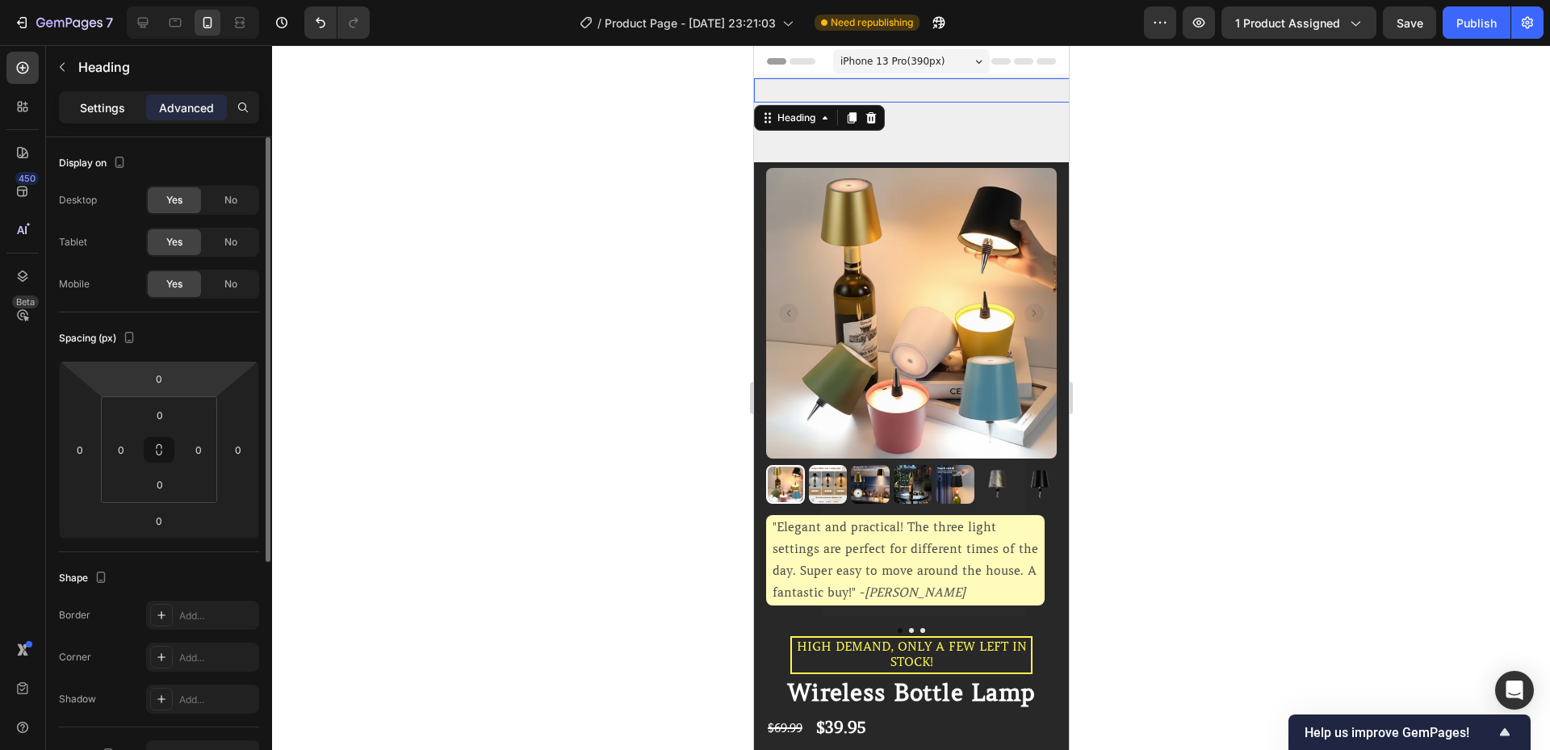
click at [103, 115] on p "Settings" at bounding box center [102, 107] width 45 height 17
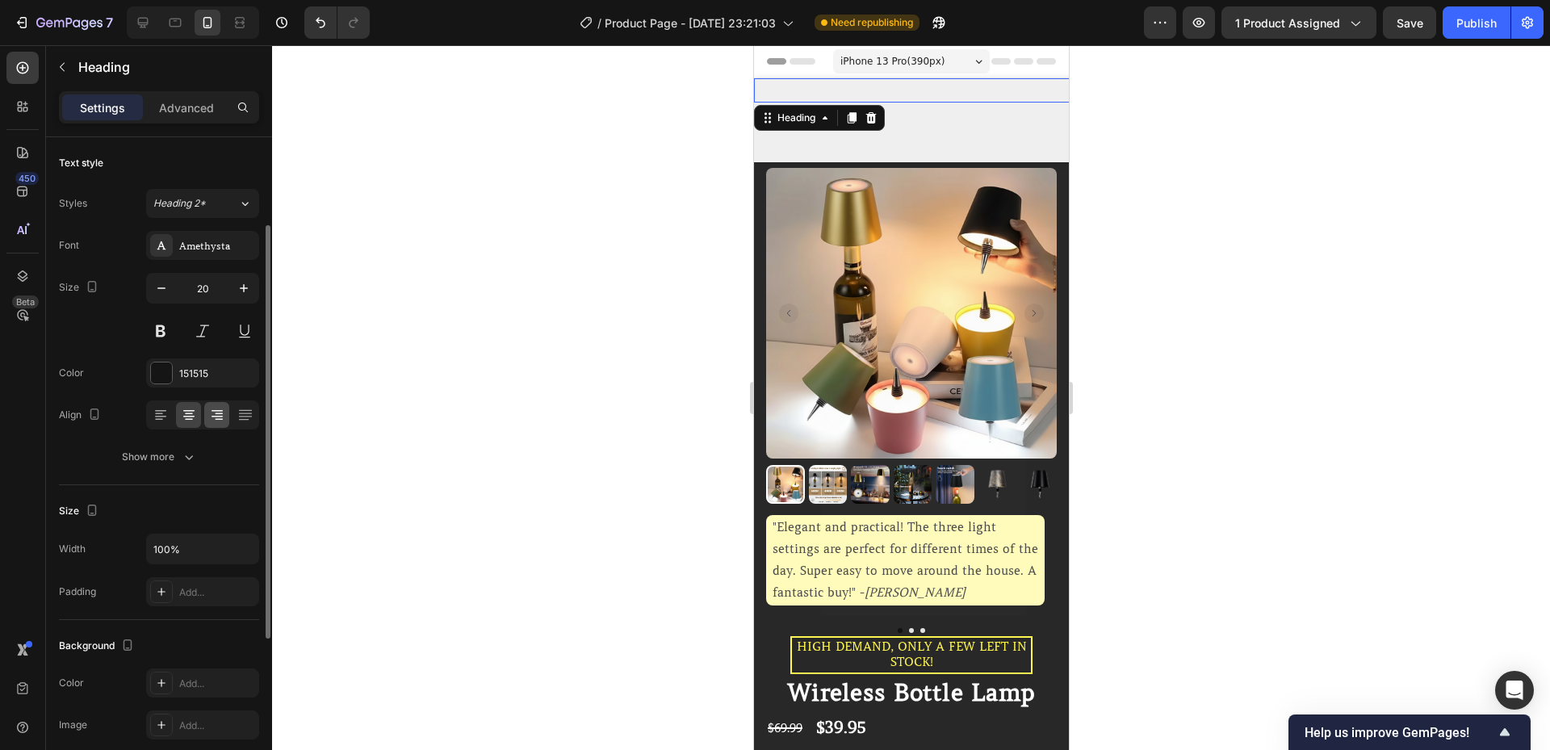
scroll to position [54, 0]
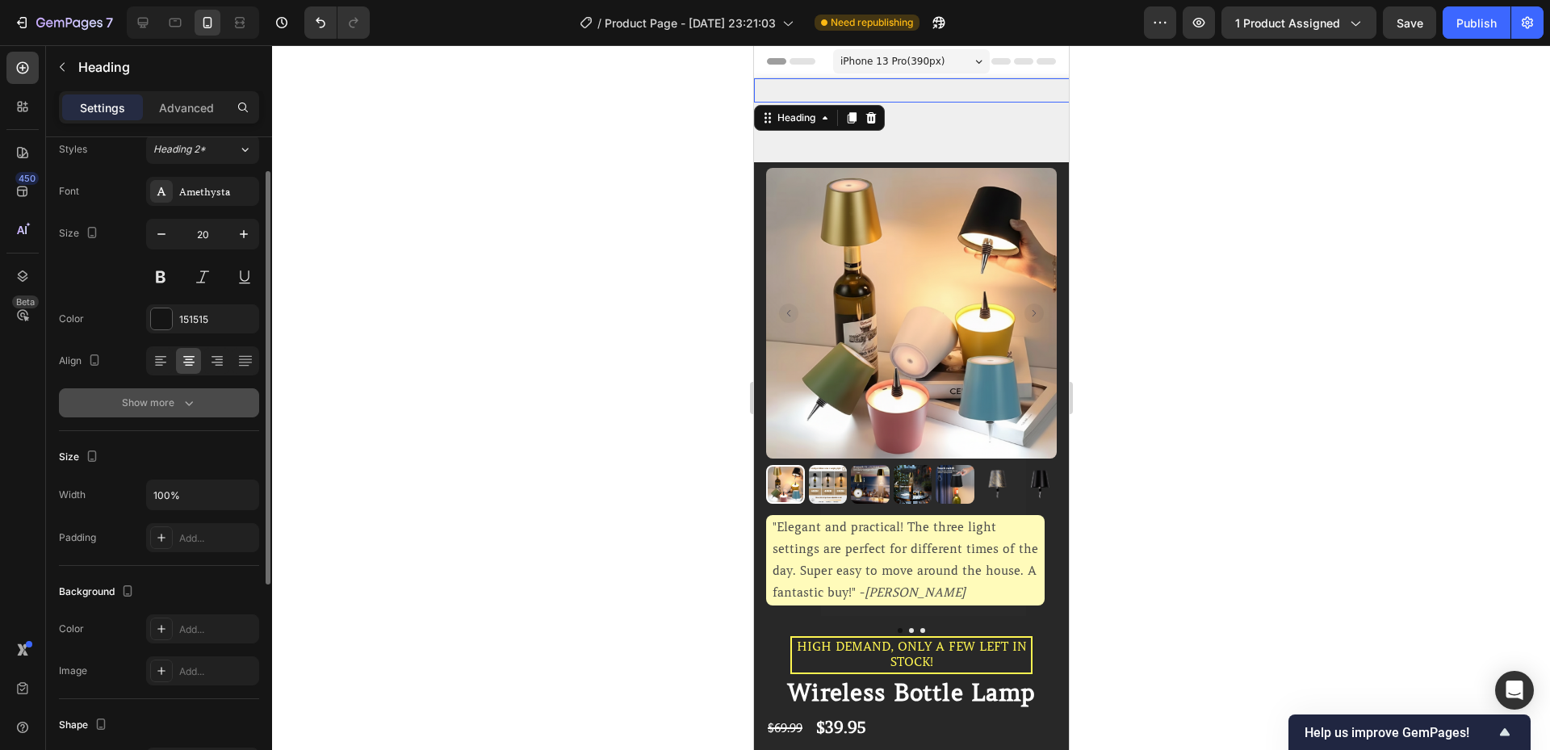
click at [176, 388] on button "Show more" at bounding box center [159, 402] width 200 height 29
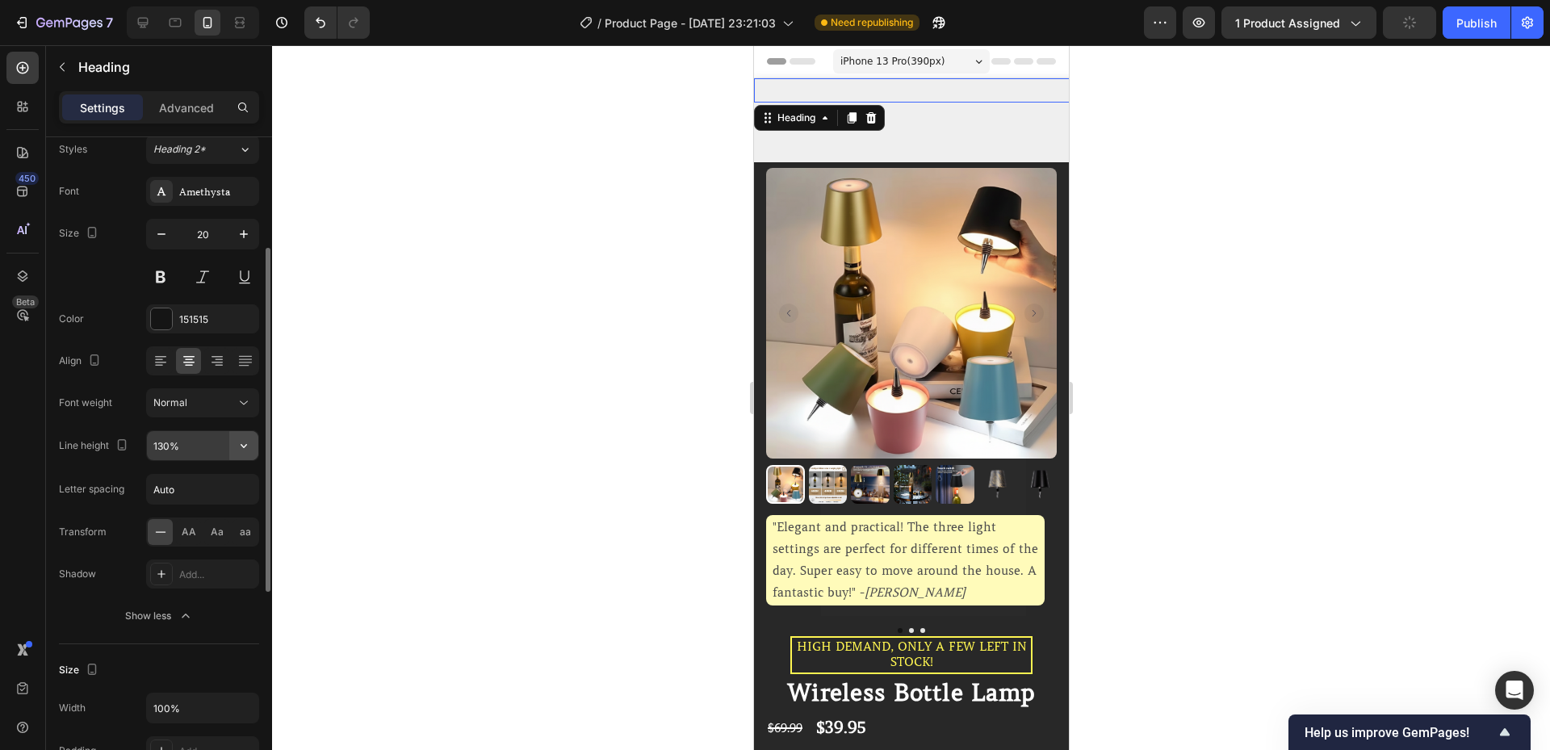
scroll to position [162, 0]
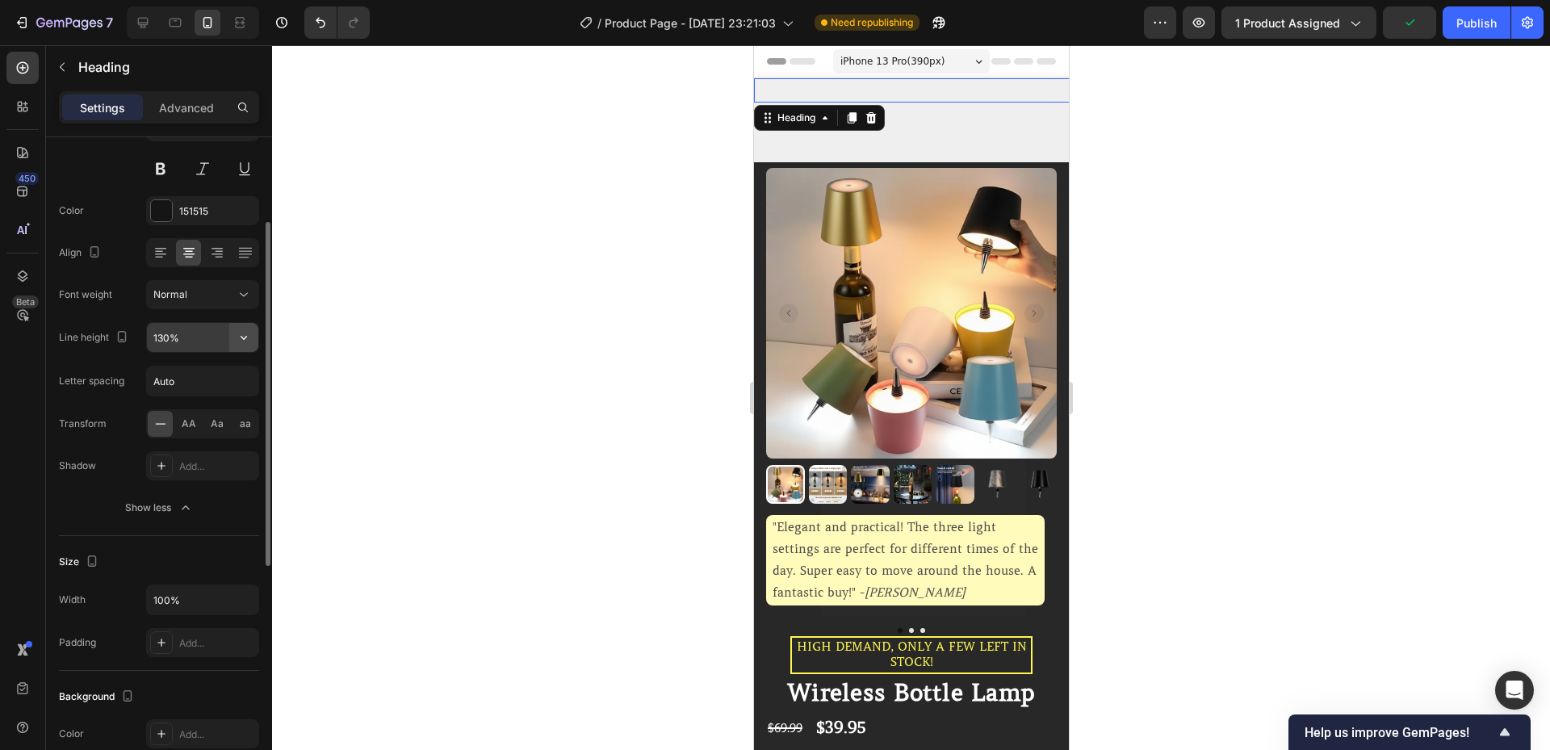
click at [247, 344] on icon "button" at bounding box center [244, 337] width 16 height 16
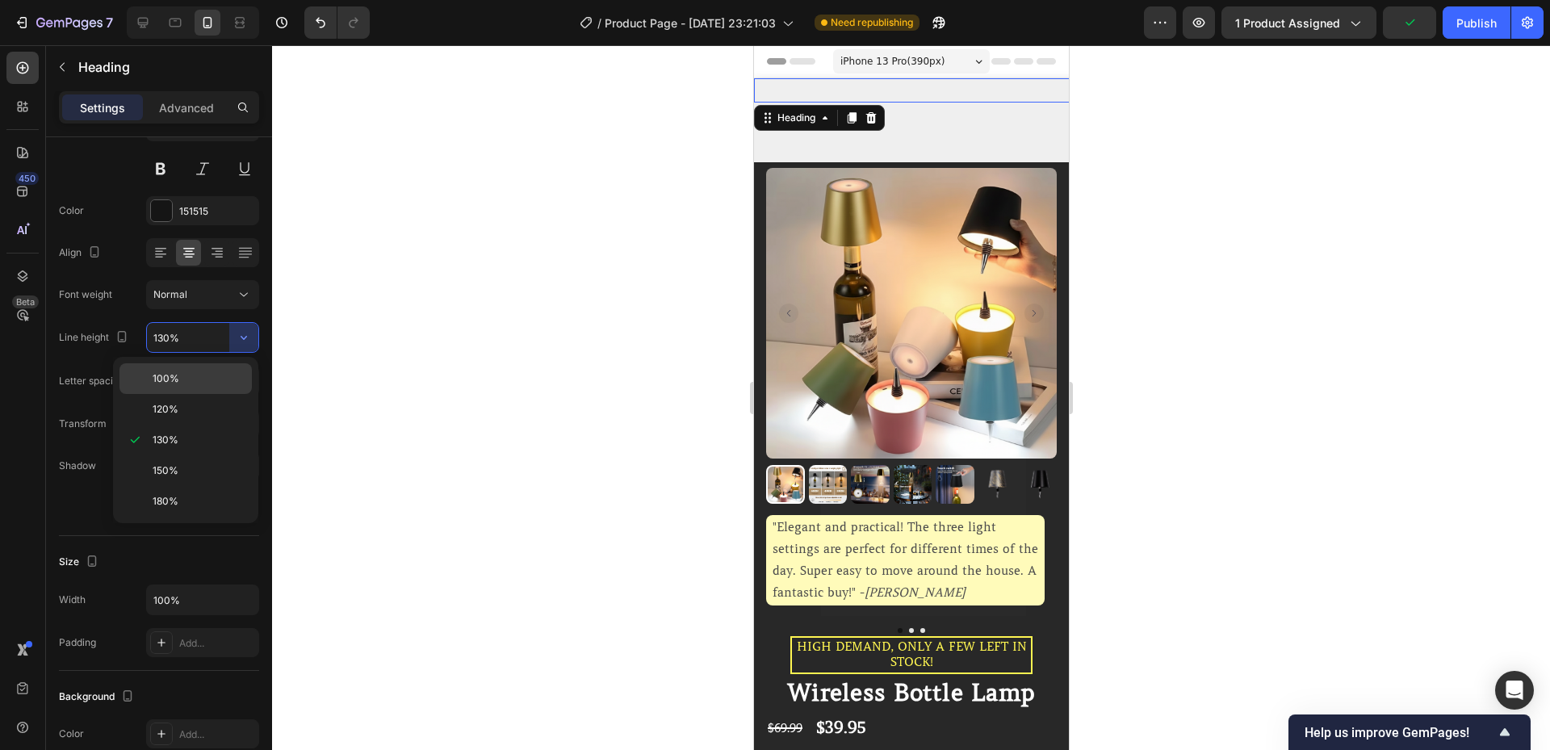
click at [209, 371] on div "100%" at bounding box center [185, 378] width 132 height 31
type input "100%"
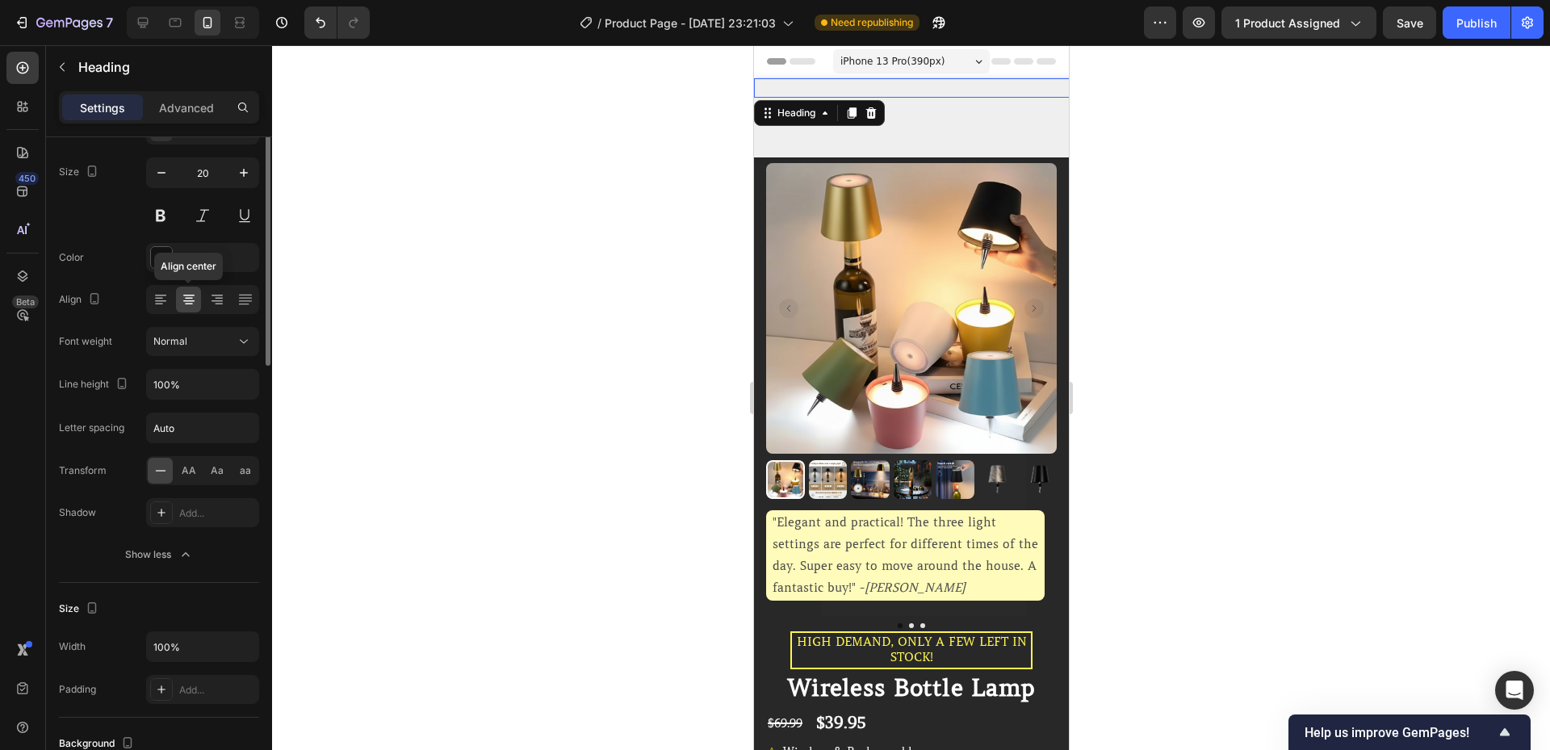
scroll to position [0, 0]
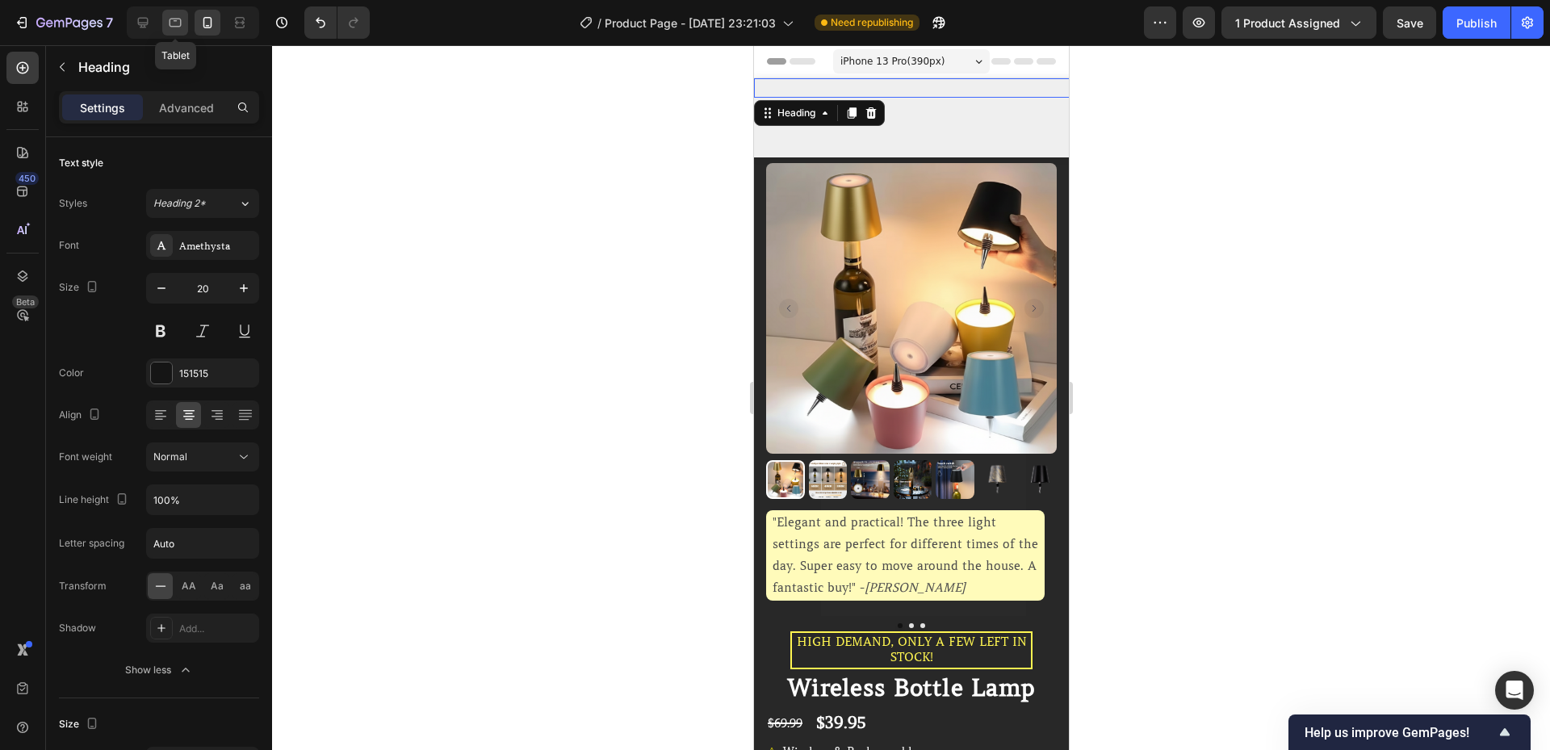
click at [183, 17] on icon at bounding box center [175, 23] width 16 height 16
type input "46"
type input "130%"
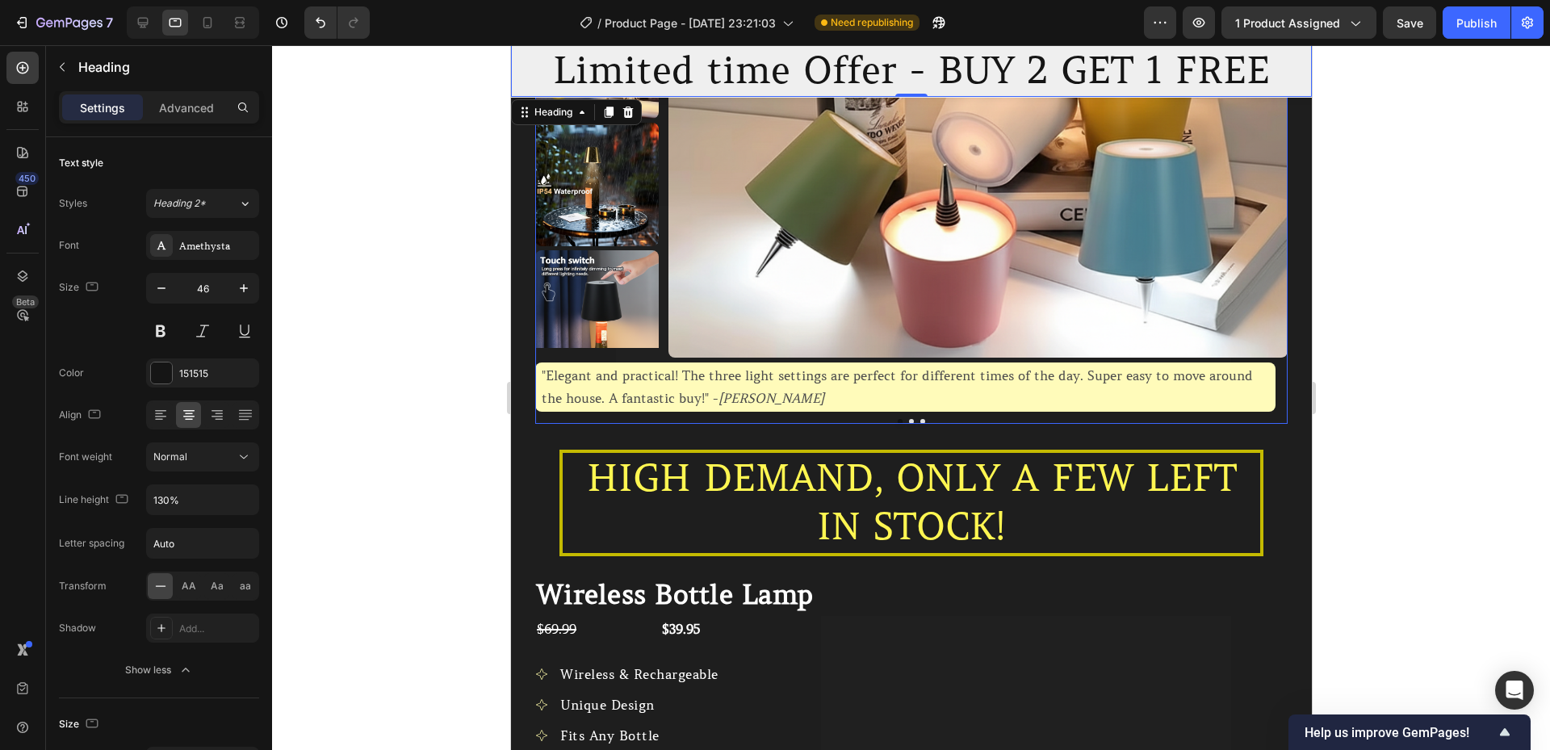
scroll to position [216, 0]
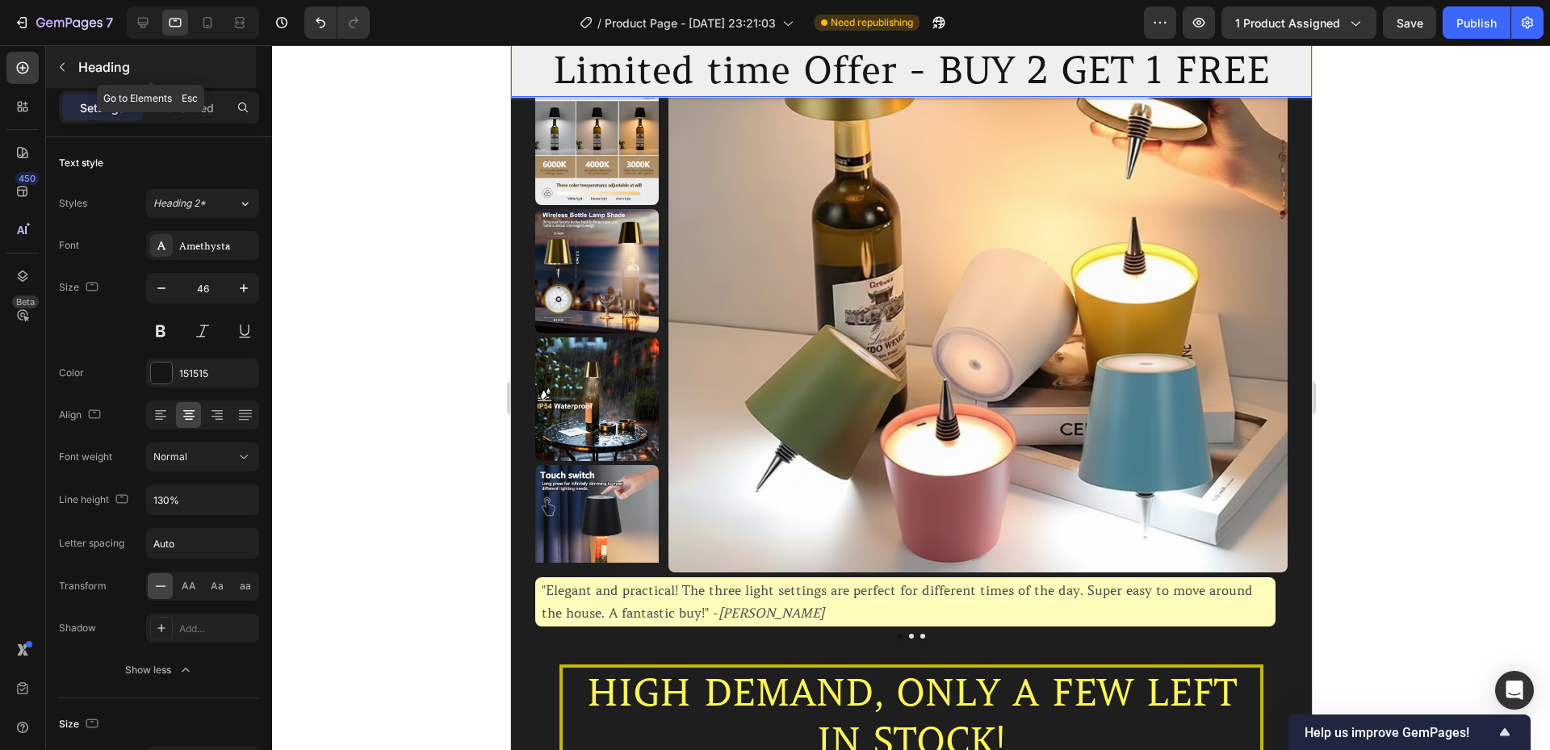
click at [72, 69] on button "button" at bounding box center [62, 67] width 26 height 26
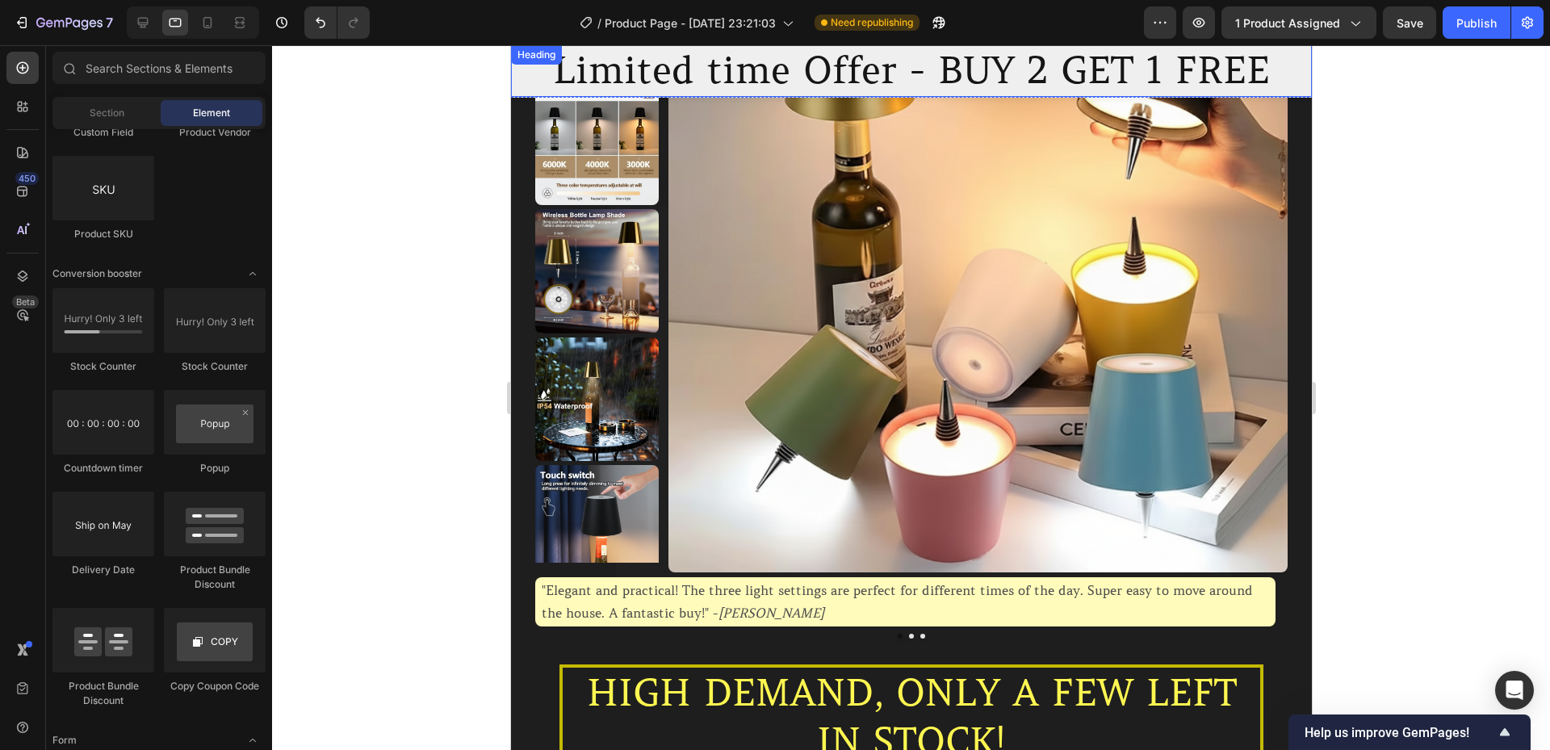
click at [607, 72] on p "Limited time Offer - BUY 2 GET 1 FREE" at bounding box center [911, 71] width 798 height 48
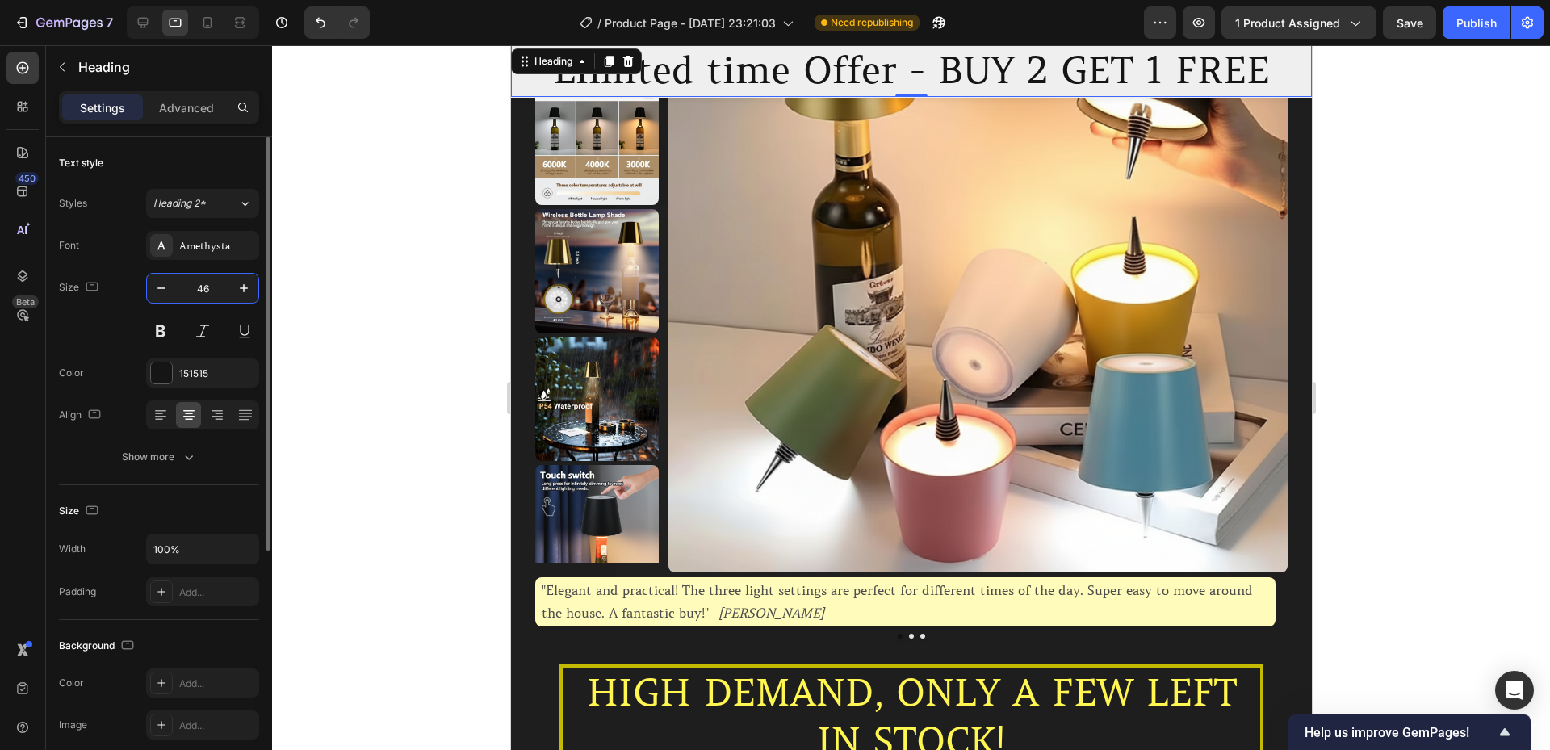
click at [194, 286] on input "46" at bounding box center [202, 288] width 53 height 29
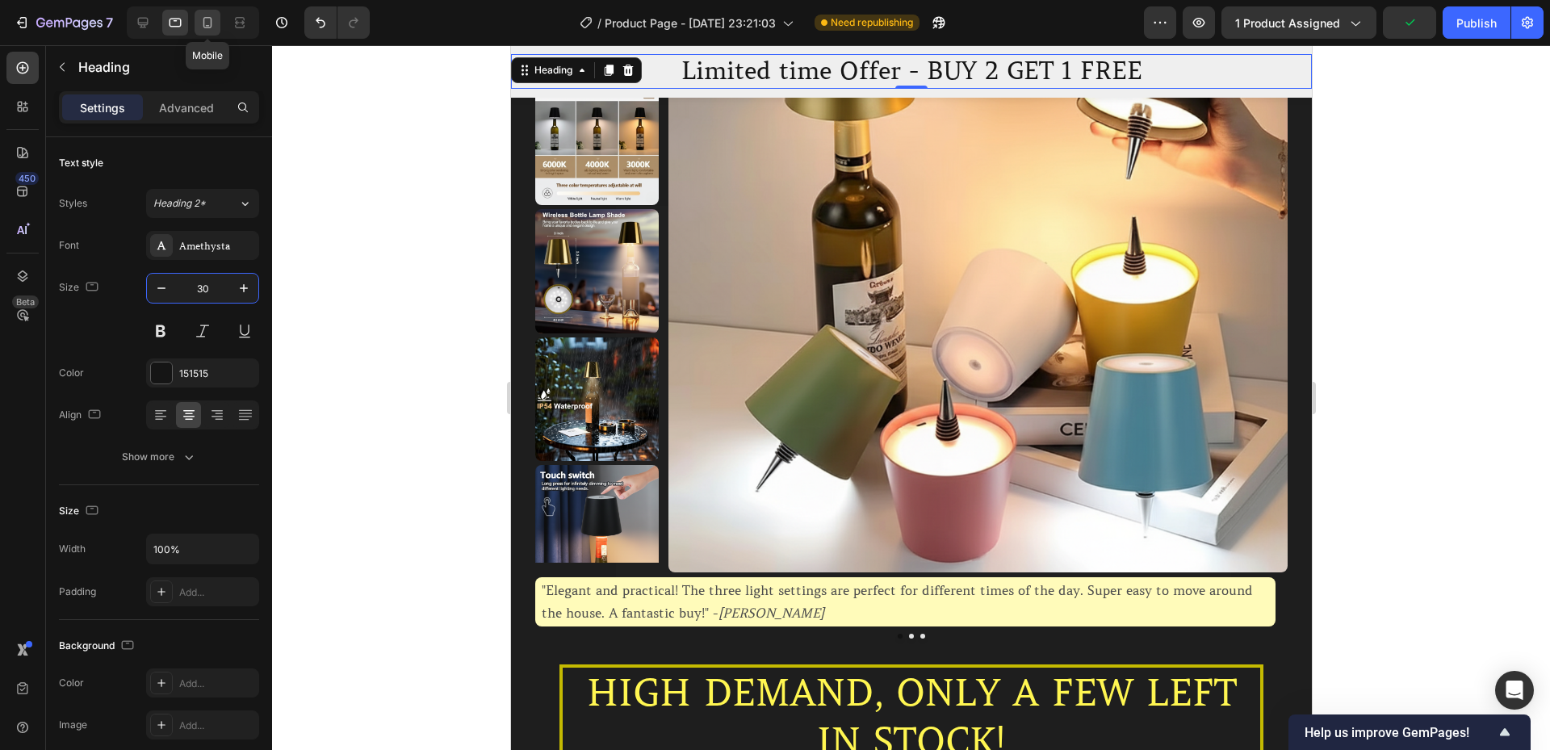
click at [203, 23] on icon at bounding box center [207, 23] width 16 height 16
type input "20"
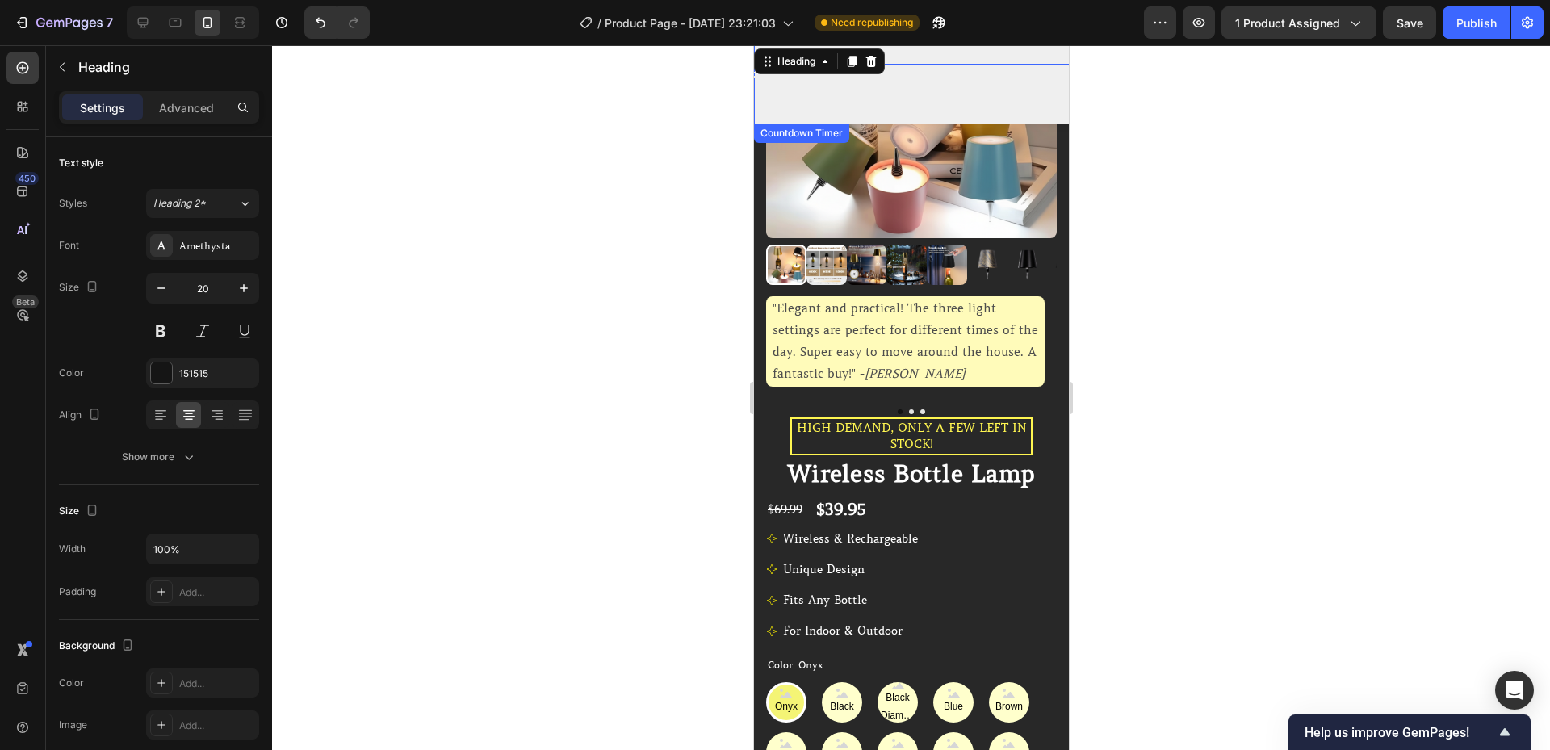
click at [895, 88] on div "05 Hour 58 Minute 40 Second" at bounding box center [1560, 101] width 1615 height 47
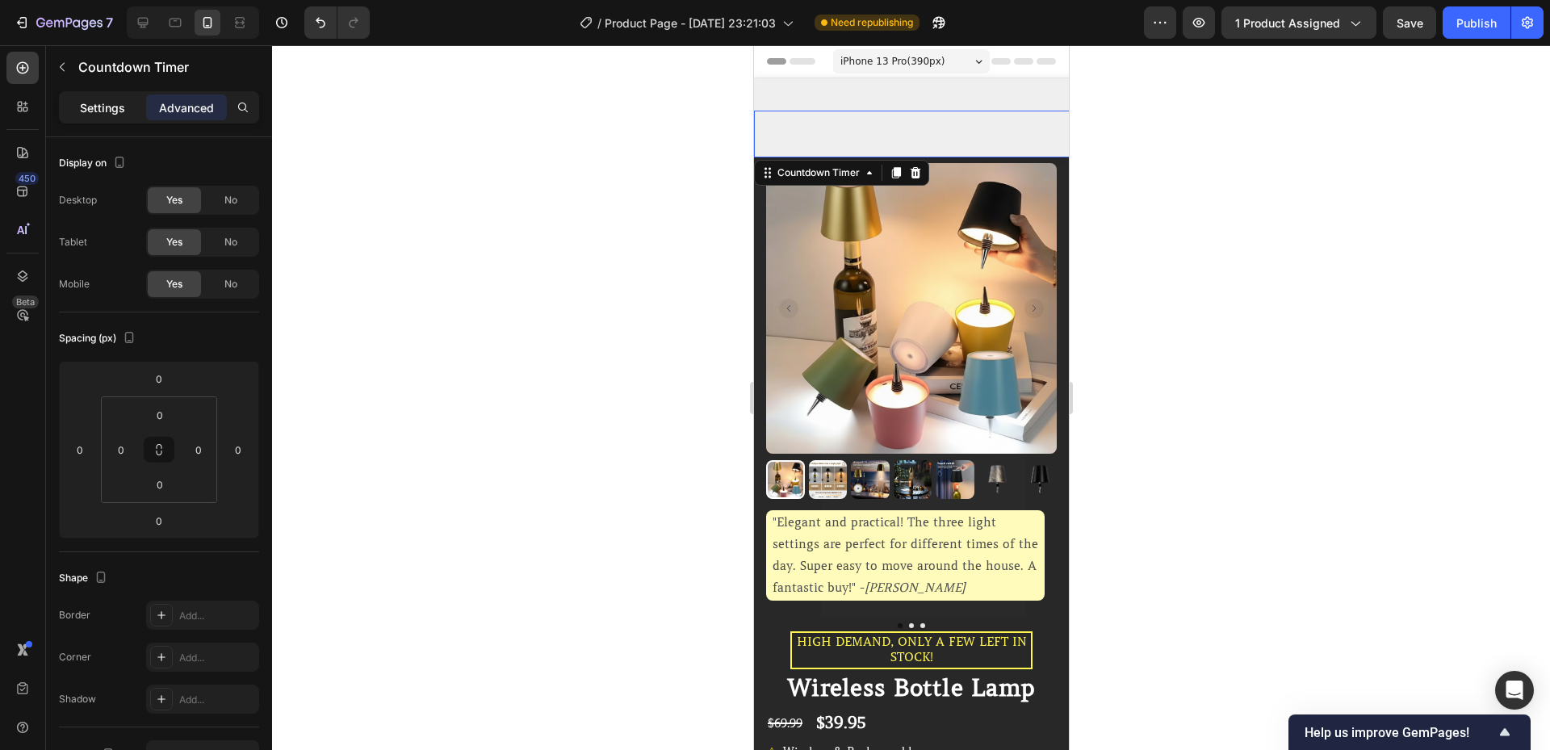
click at [94, 104] on p "Settings" at bounding box center [102, 107] width 45 height 17
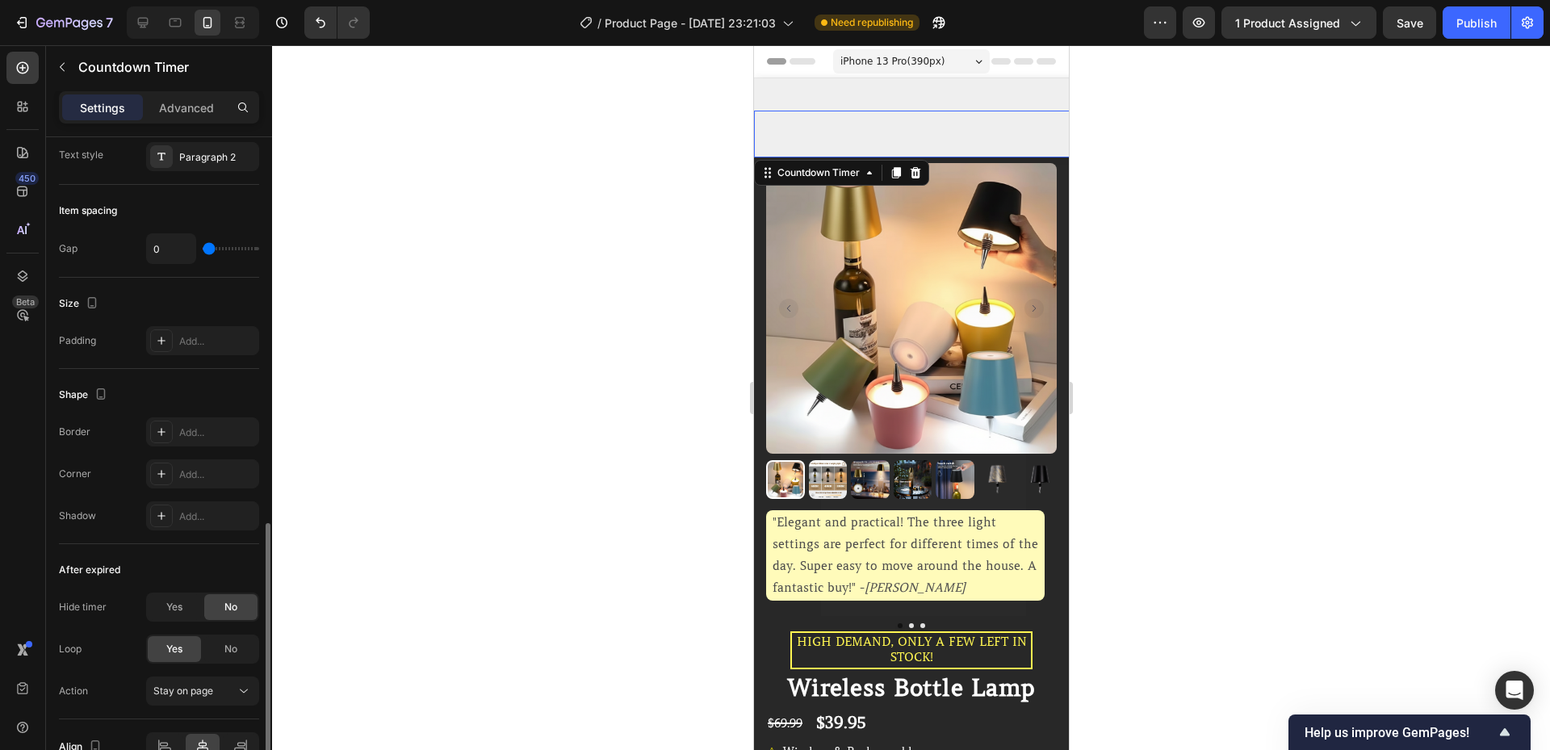
scroll to position [738, 0]
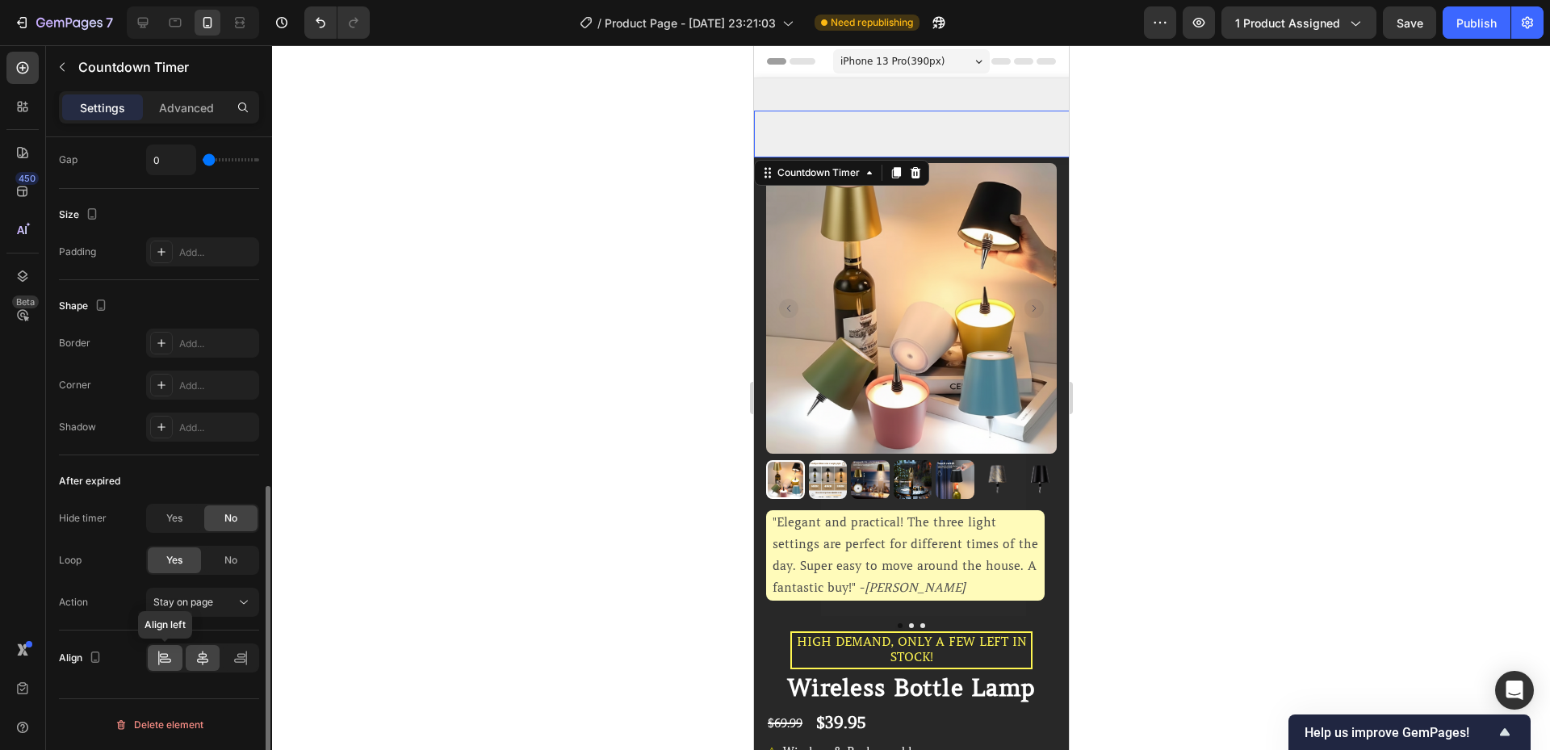
click at [172, 650] on icon at bounding box center [165, 658] width 16 height 16
click at [197, 654] on icon at bounding box center [203, 658] width 16 height 16
click at [171, 660] on icon at bounding box center [165, 661] width 11 height 4
click at [231, 659] on div at bounding box center [240, 658] width 35 height 26
click at [174, 659] on div at bounding box center [165, 658] width 35 height 26
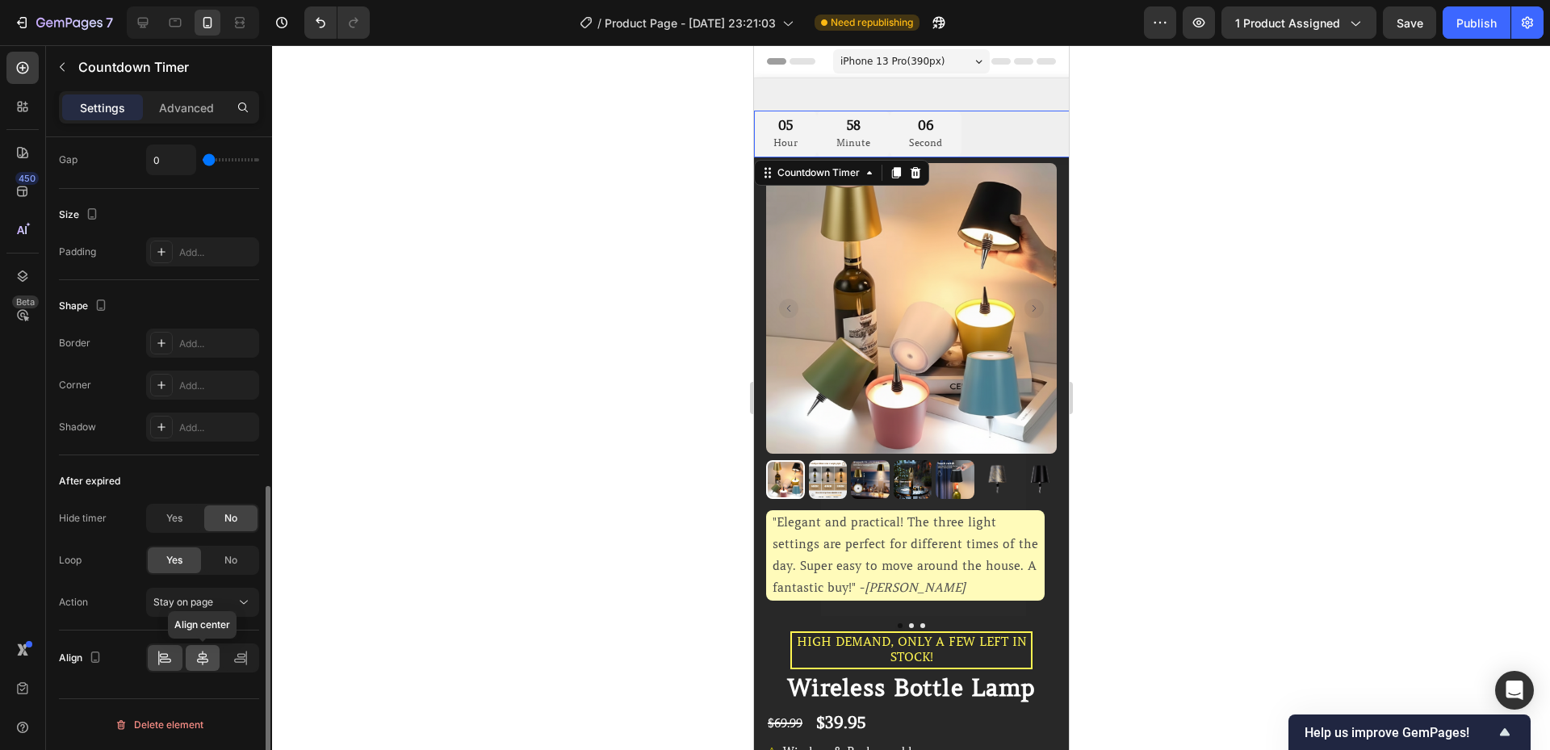
click at [196, 652] on icon at bounding box center [203, 658] width 16 height 16
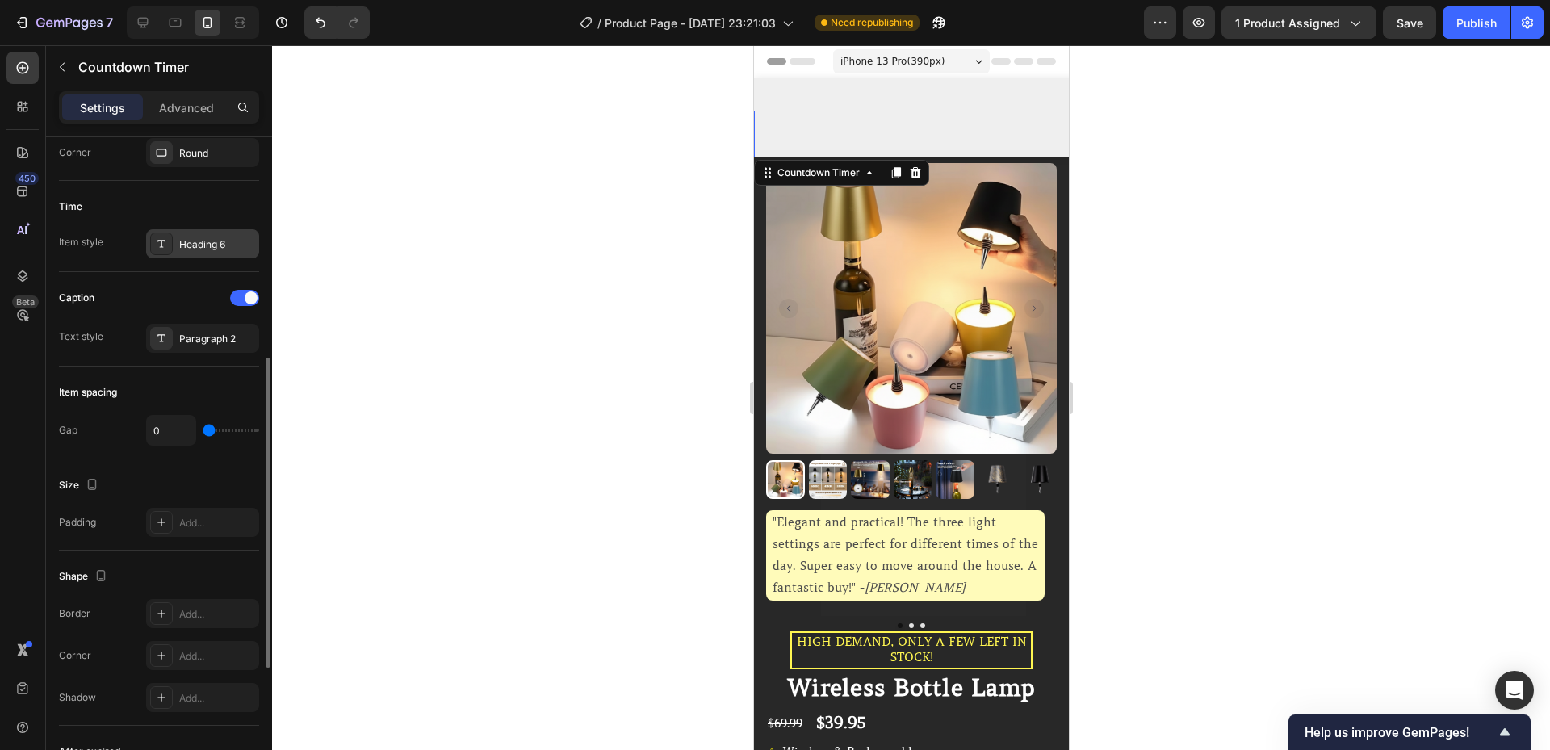
click at [202, 247] on div "Heading 6" at bounding box center [217, 244] width 76 height 15
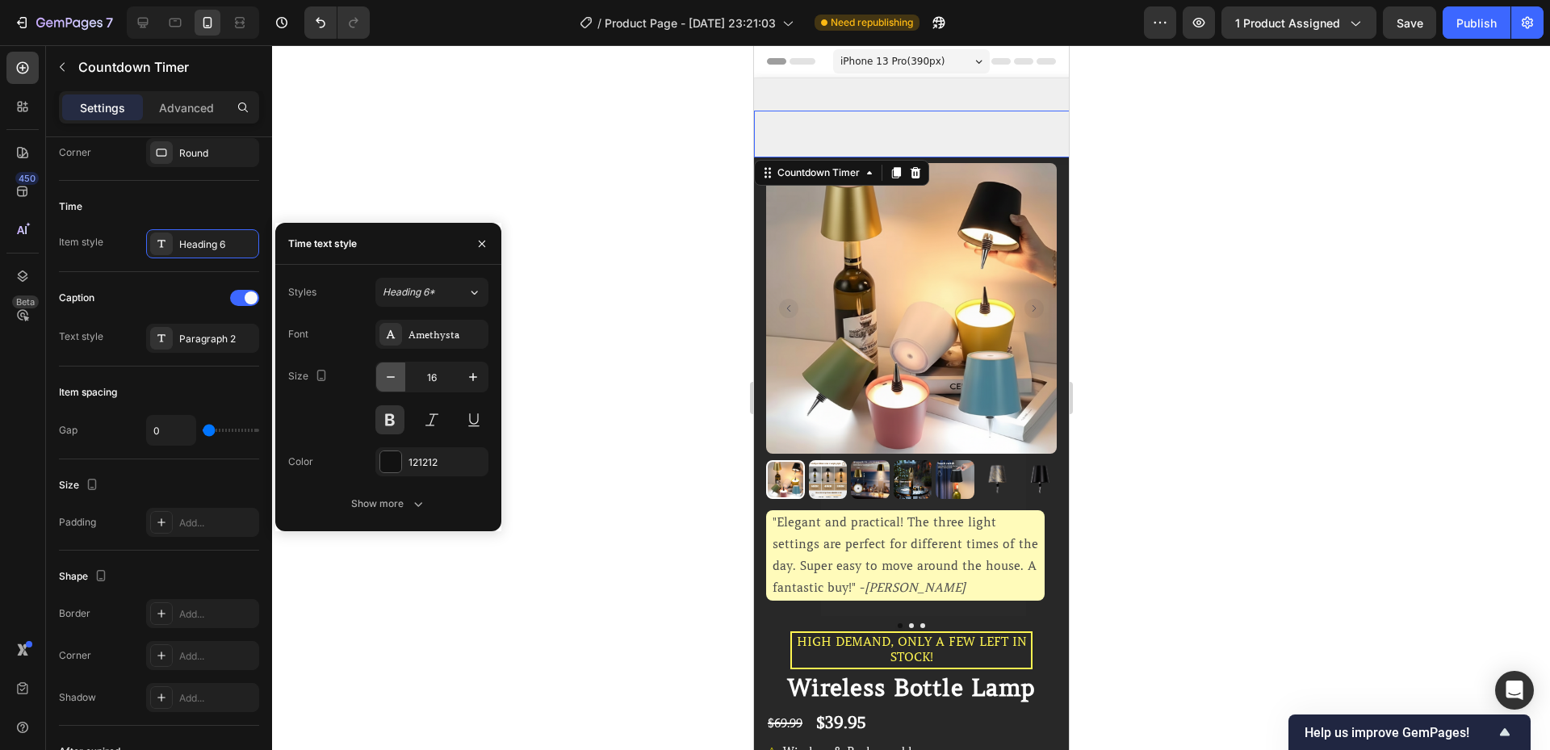
click at [396, 379] on icon "button" at bounding box center [391, 377] width 16 height 16
click at [395, 379] on icon "button" at bounding box center [391, 377] width 16 height 16
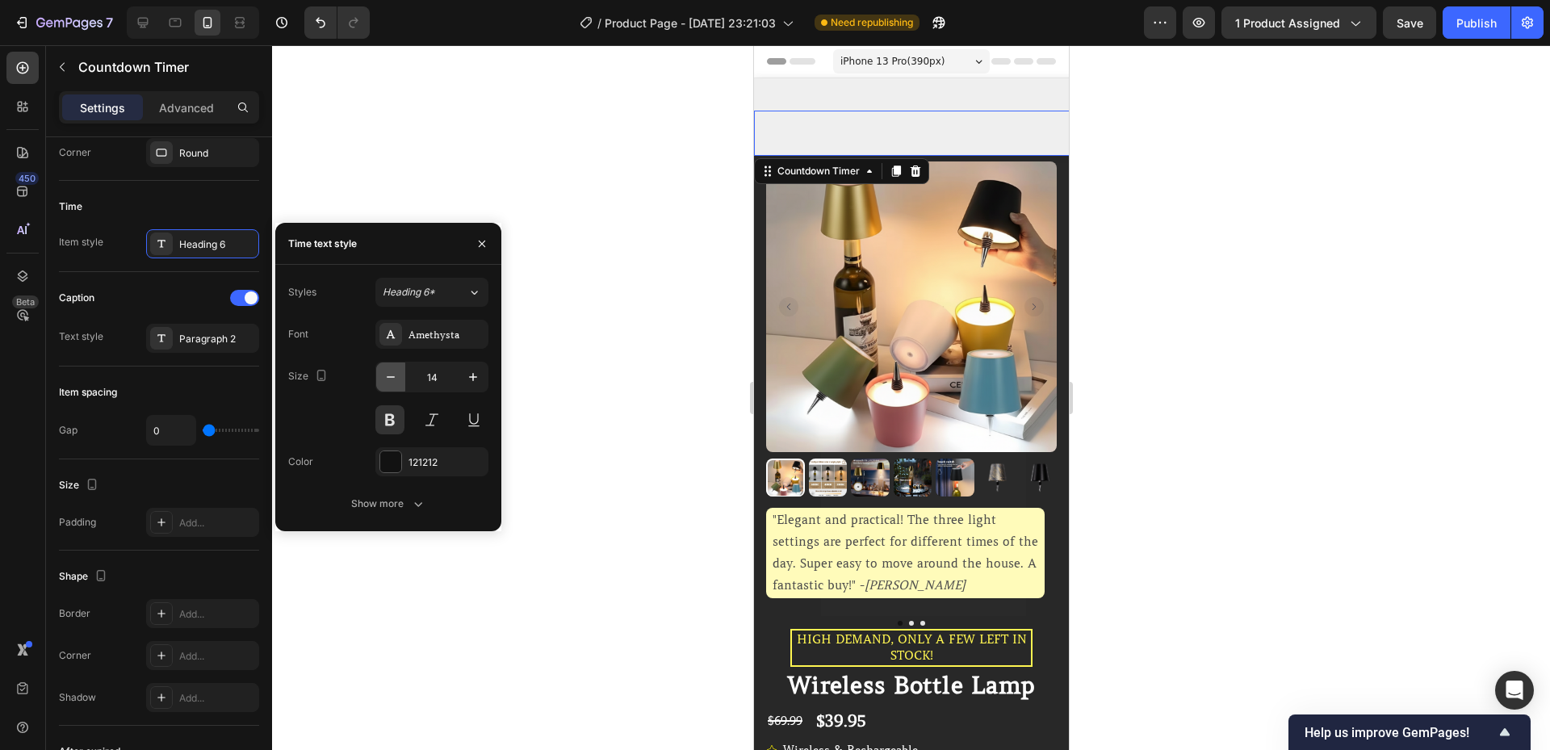
click at [395, 379] on icon "button" at bounding box center [391, 377] width 16 height 16
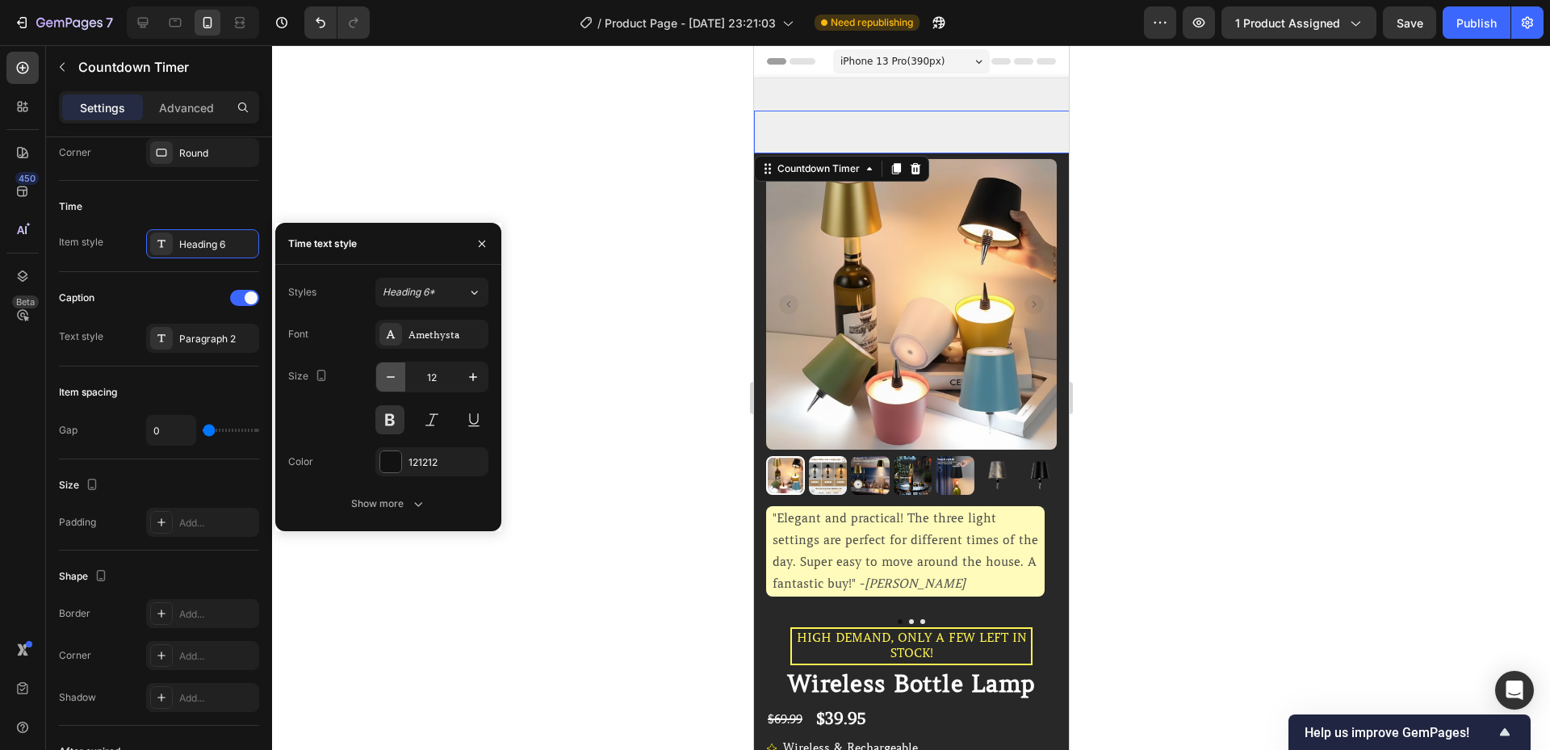
click at [395, 379] on icon "button" at bounding box center [391, 377] width 16 height 16
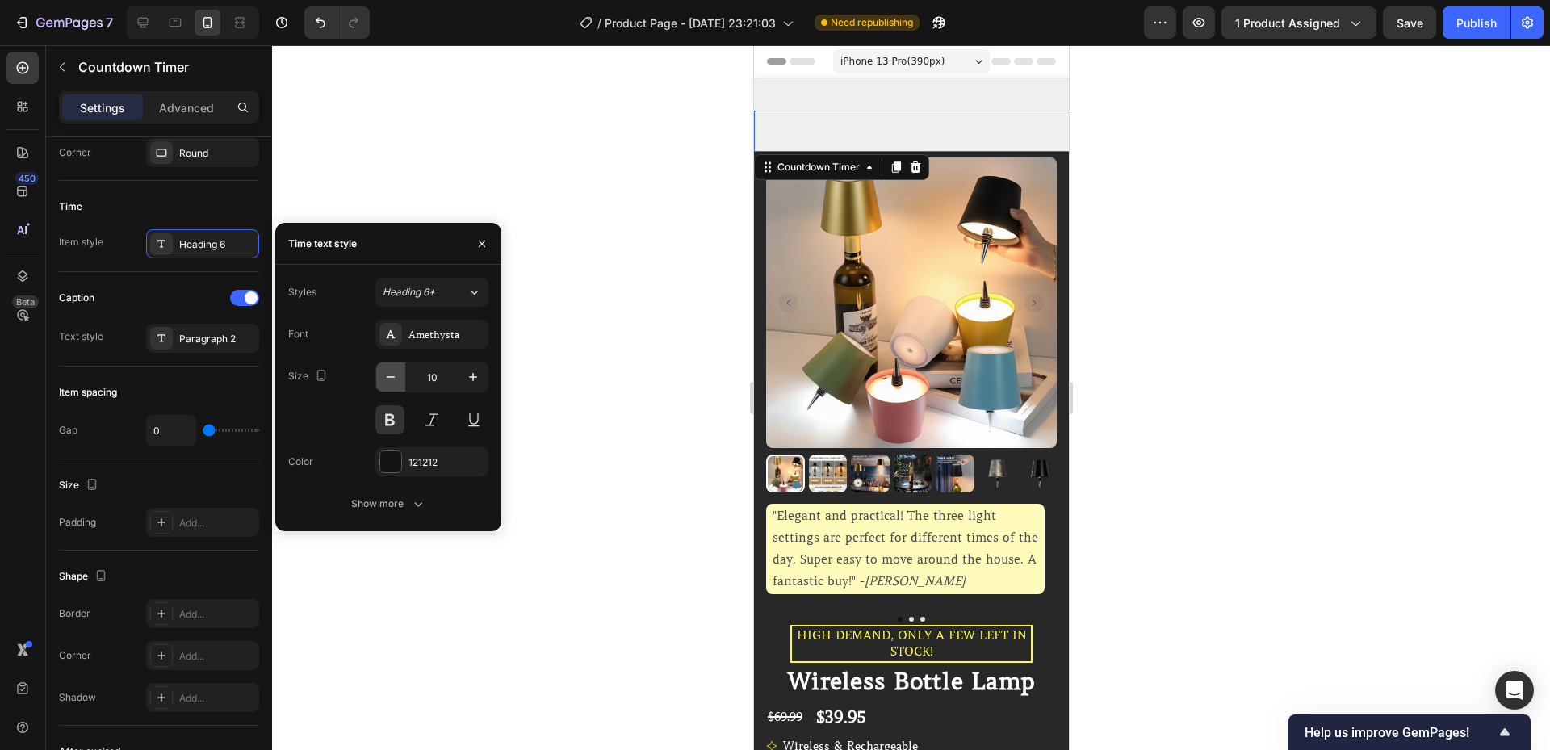
click at [395, 379] on icon "button" at bounding box center [391, 377] width 16 height 16
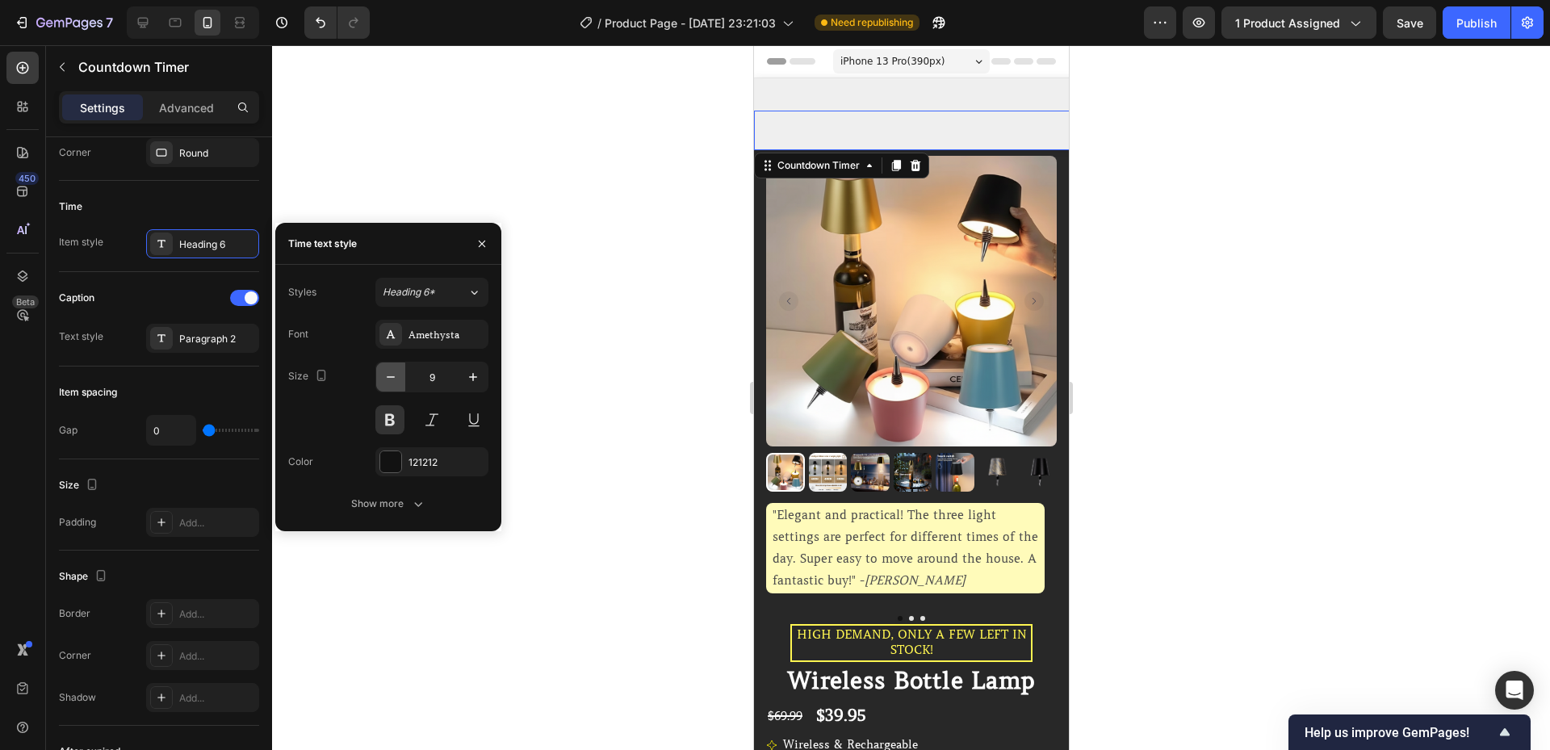
click at [395, 379] on icon "button" at bounding box center [391, 377] width 16 height 16
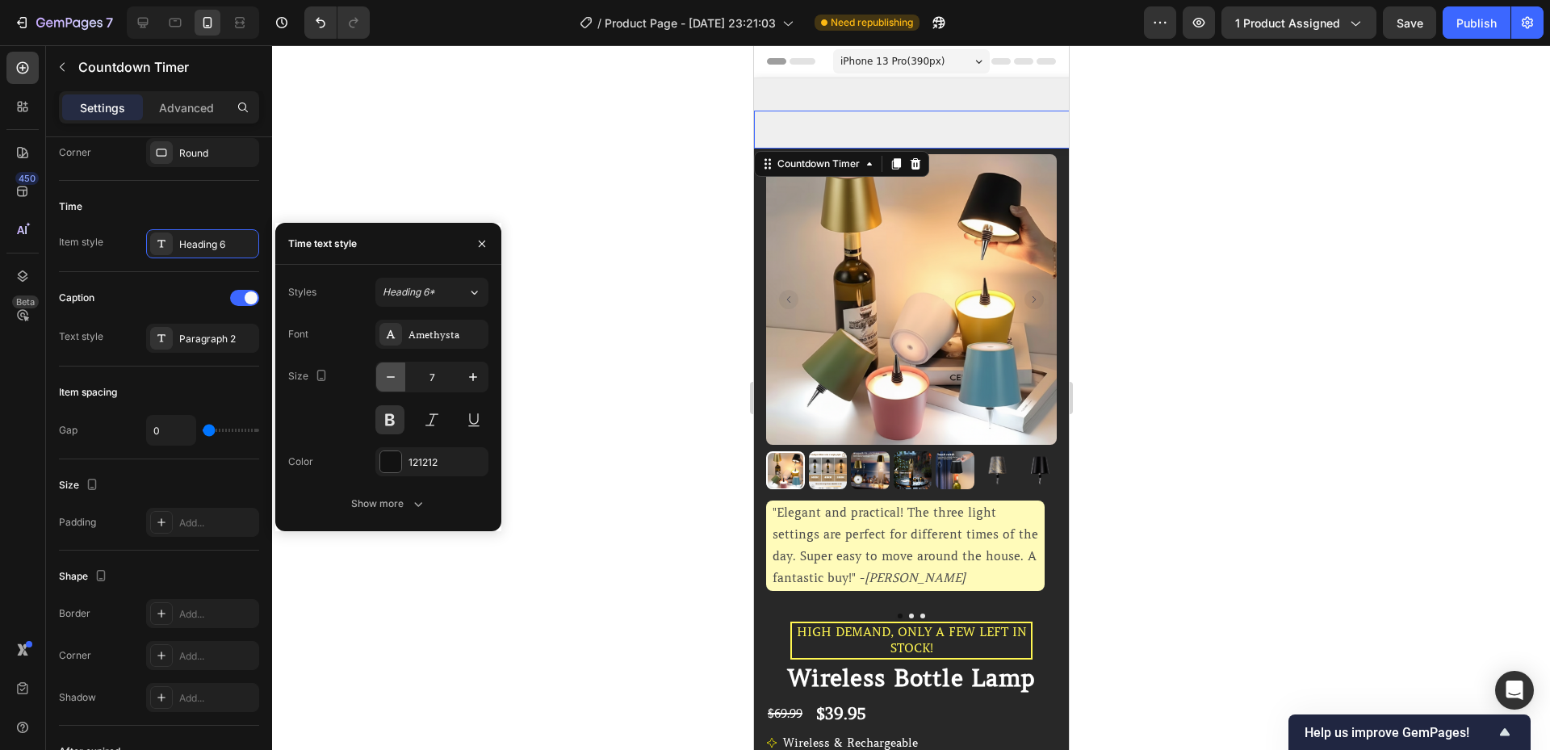
click at [395, 379] on icon "button" at bounding box center [391, 377] width 16 height 16
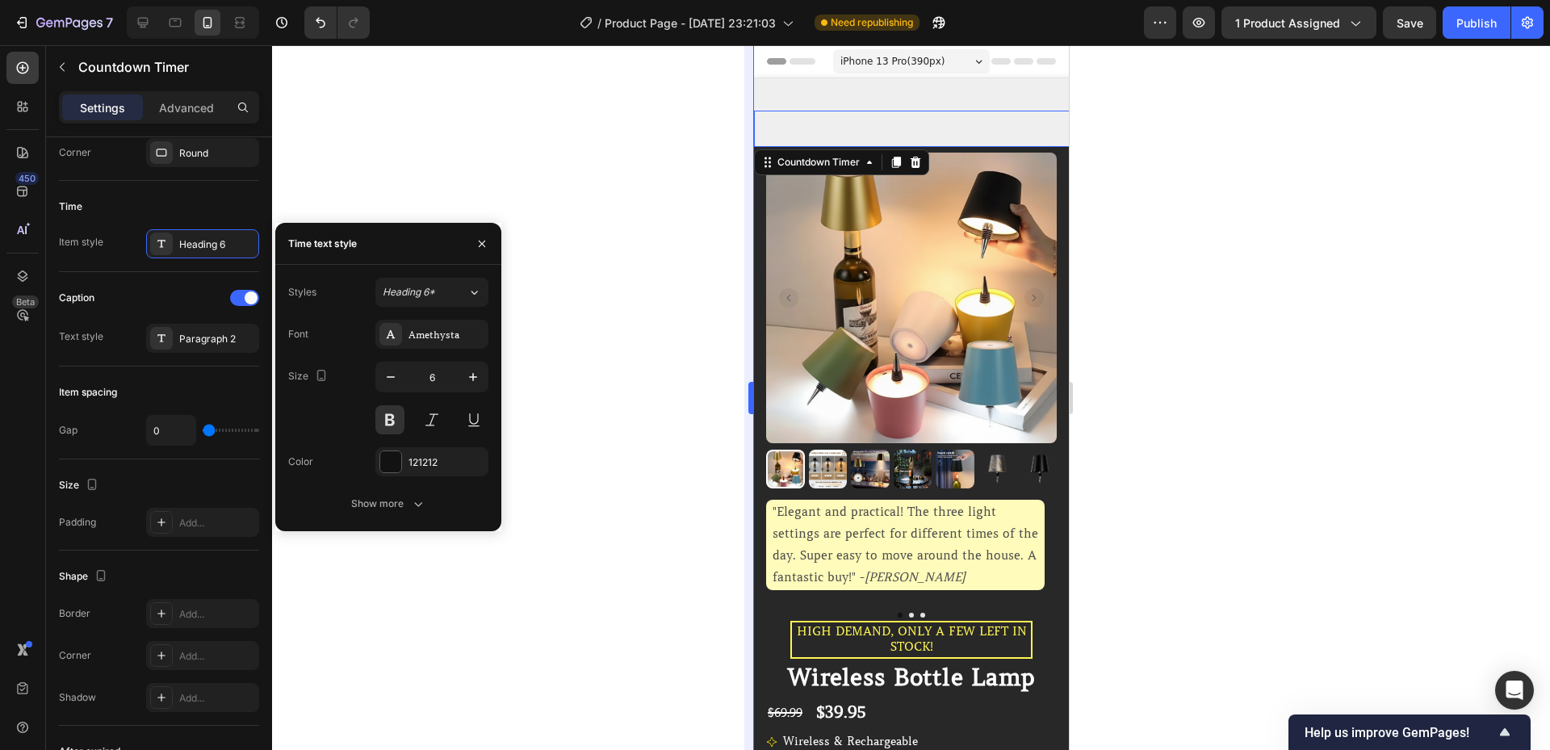
type input "5"
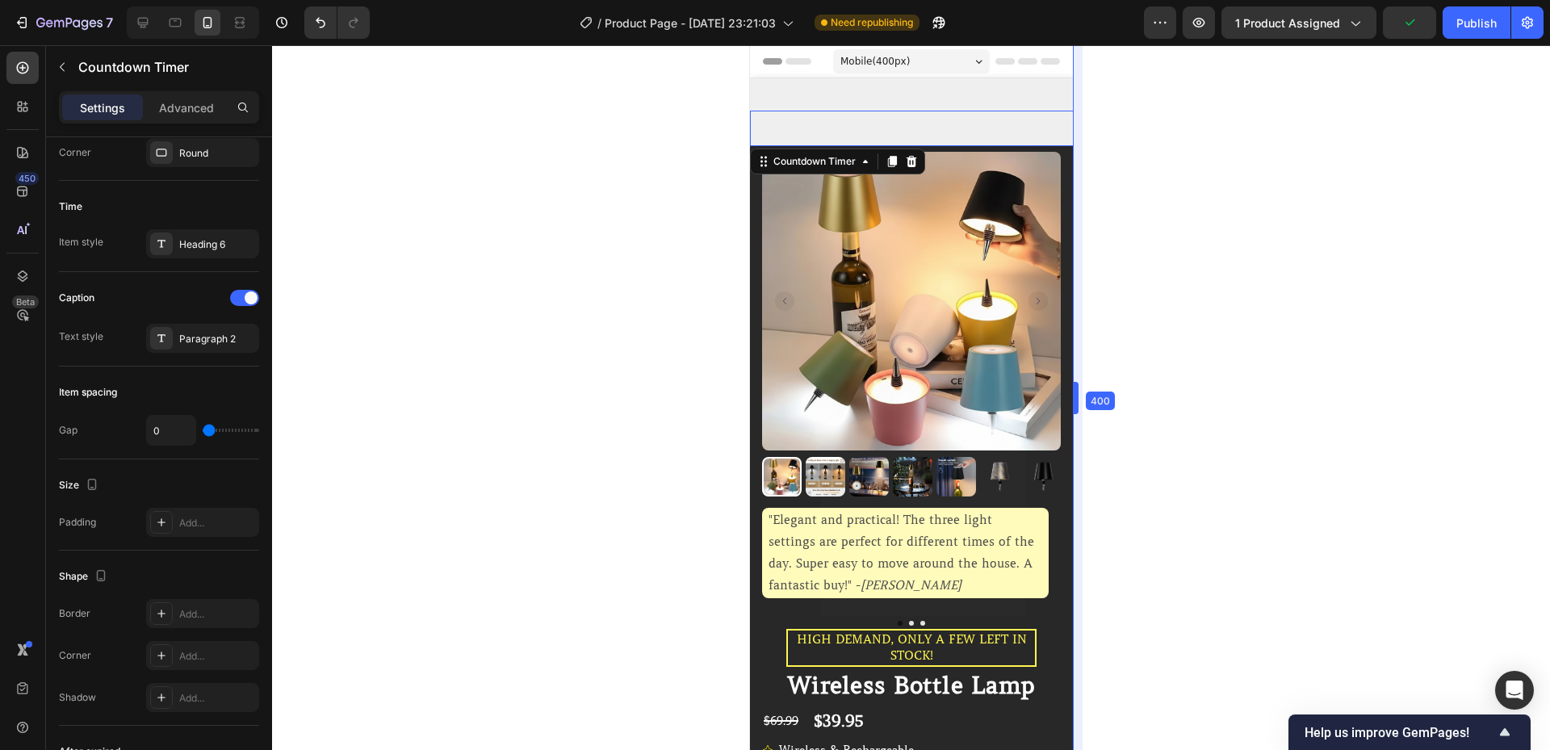
drag, startPoint x: 1071, startPoint y: 300, endPoint x: 1133, endPoint y: 307, distance: 62.6
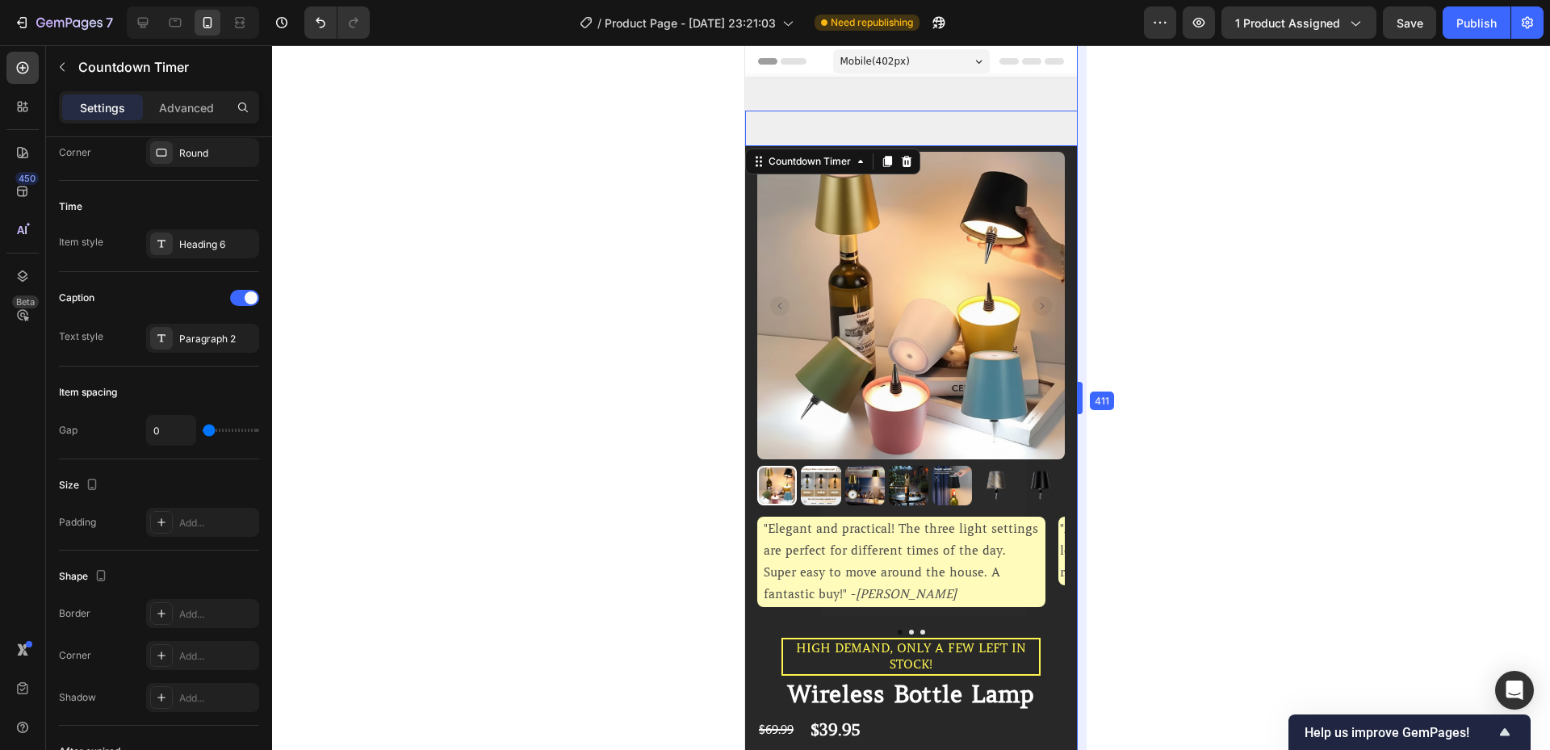
drag, startPoint x: 1079, startPoint y: 308, endPoint x: 1260, endPoint y: 333, distance: 182.5
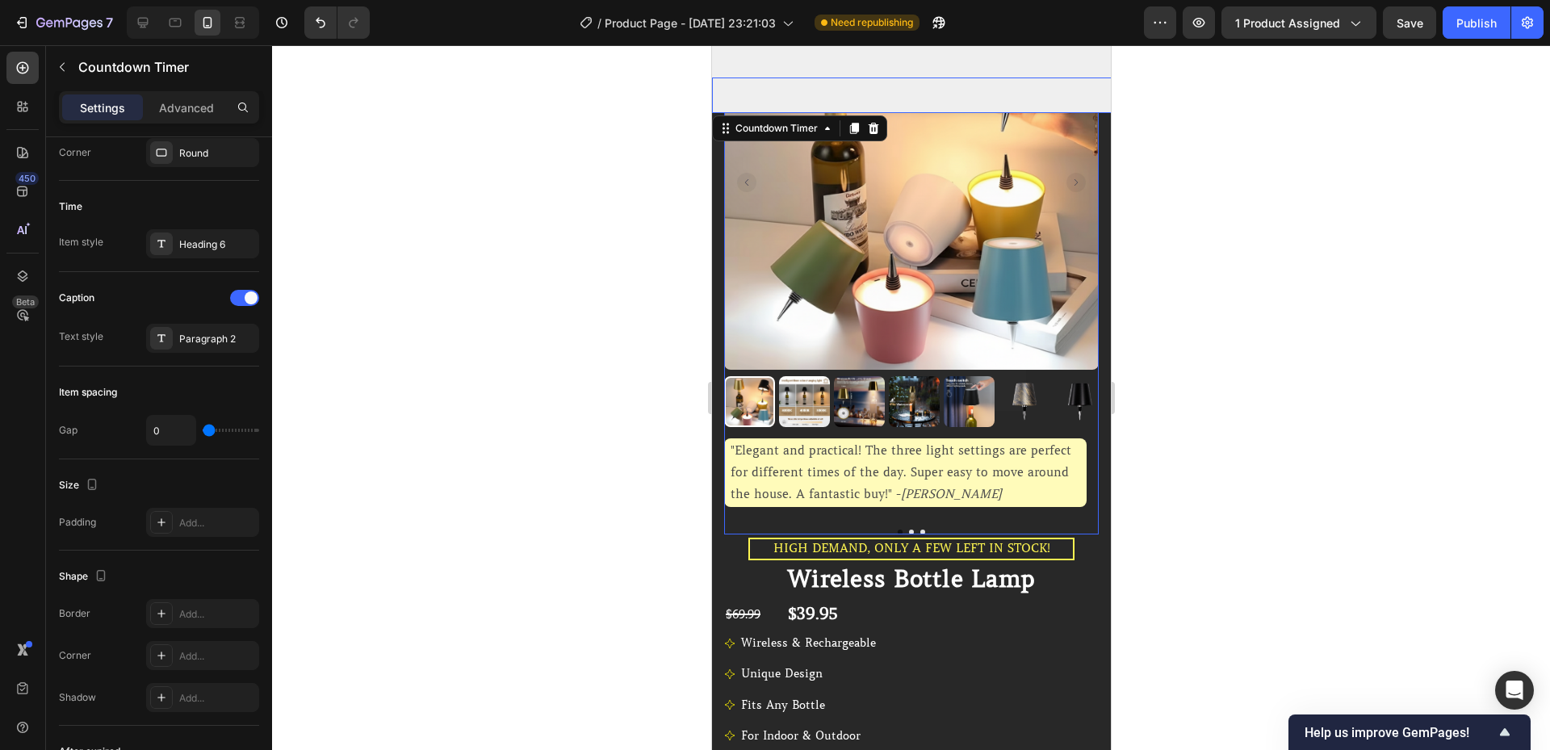
scroll to position [0, 0]
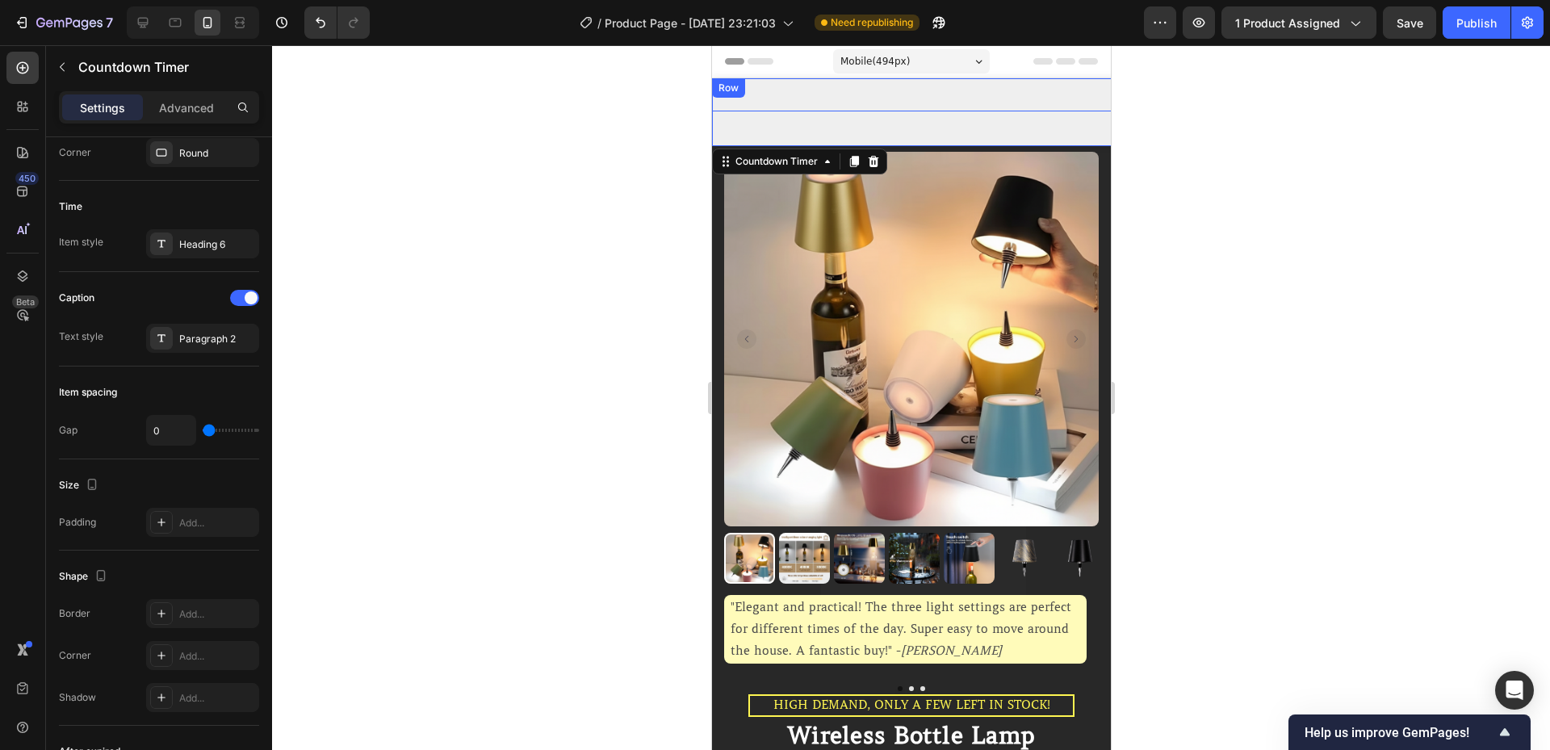
click at [837, 103] on div "Limited time Offer - BUY 2 GET 1 FREE Heading 05 Hour 57 Minute 46 Second Count…" at bounding box center [1518, 112] width 1615 height 68
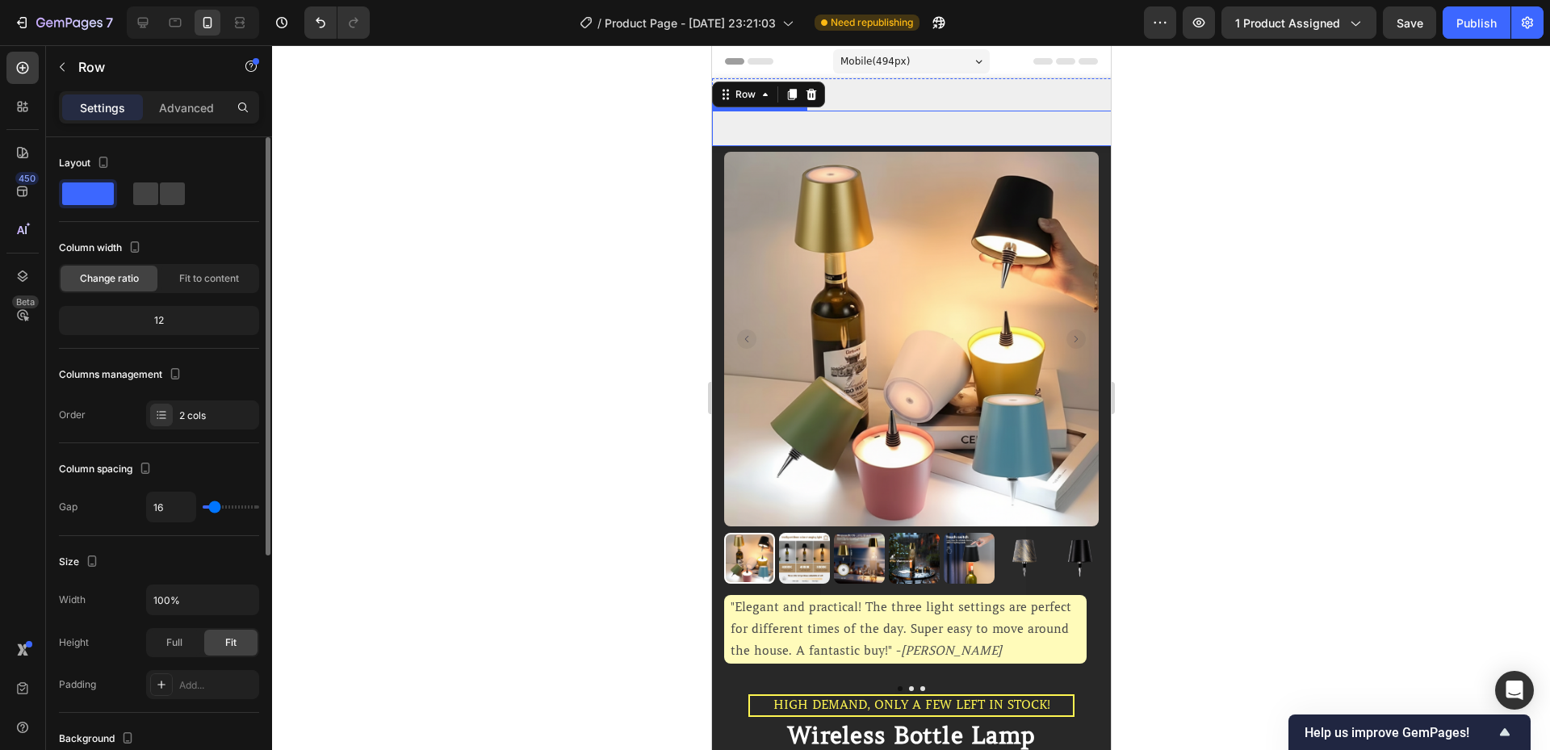
click at [832, 124] on div "05 Hour 57 Minute 46 Second" at bounding box center [1518, 129] width 1615 height 36
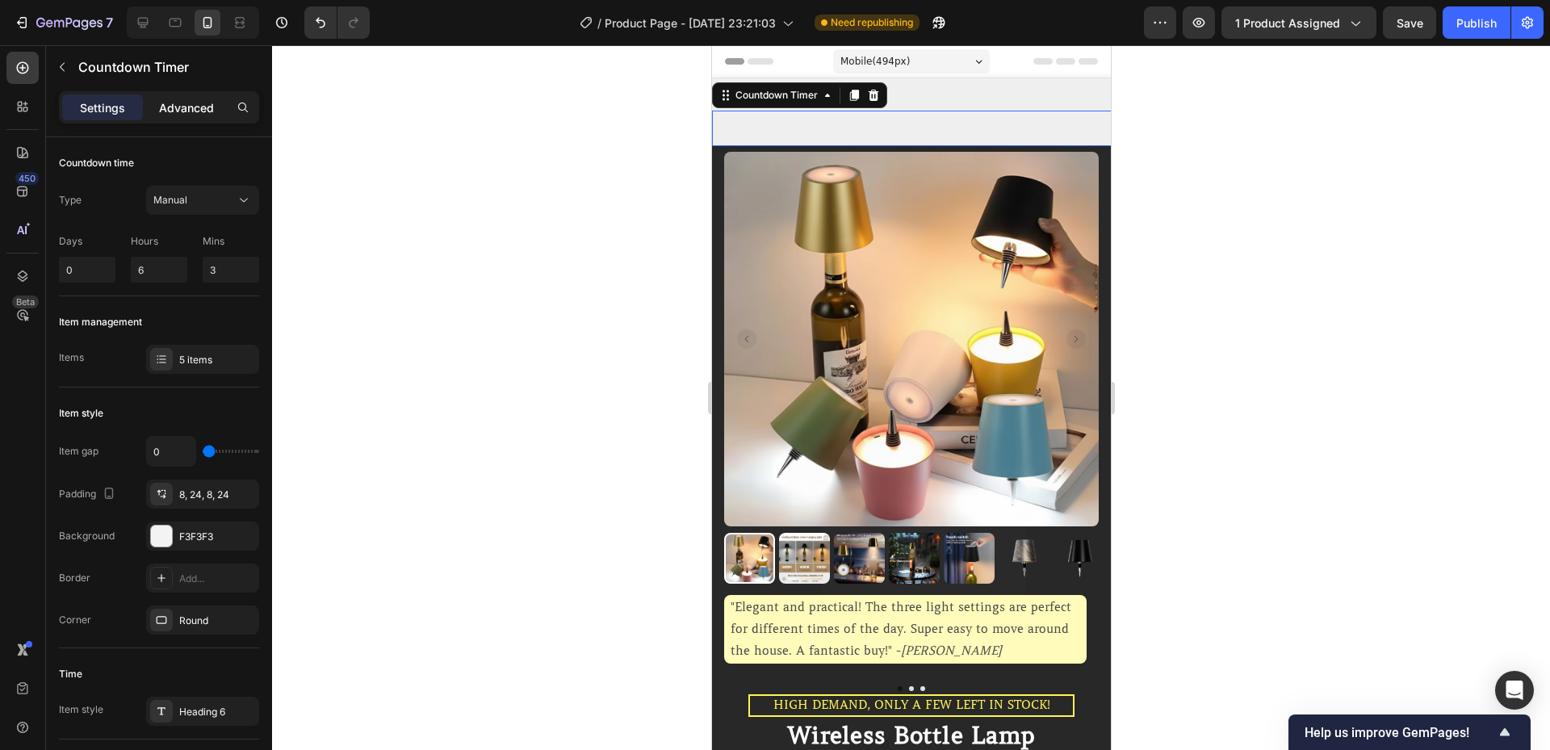
click at [197, 112] on p "Advanced" at bounding box center [186, 107] width 55 height 17
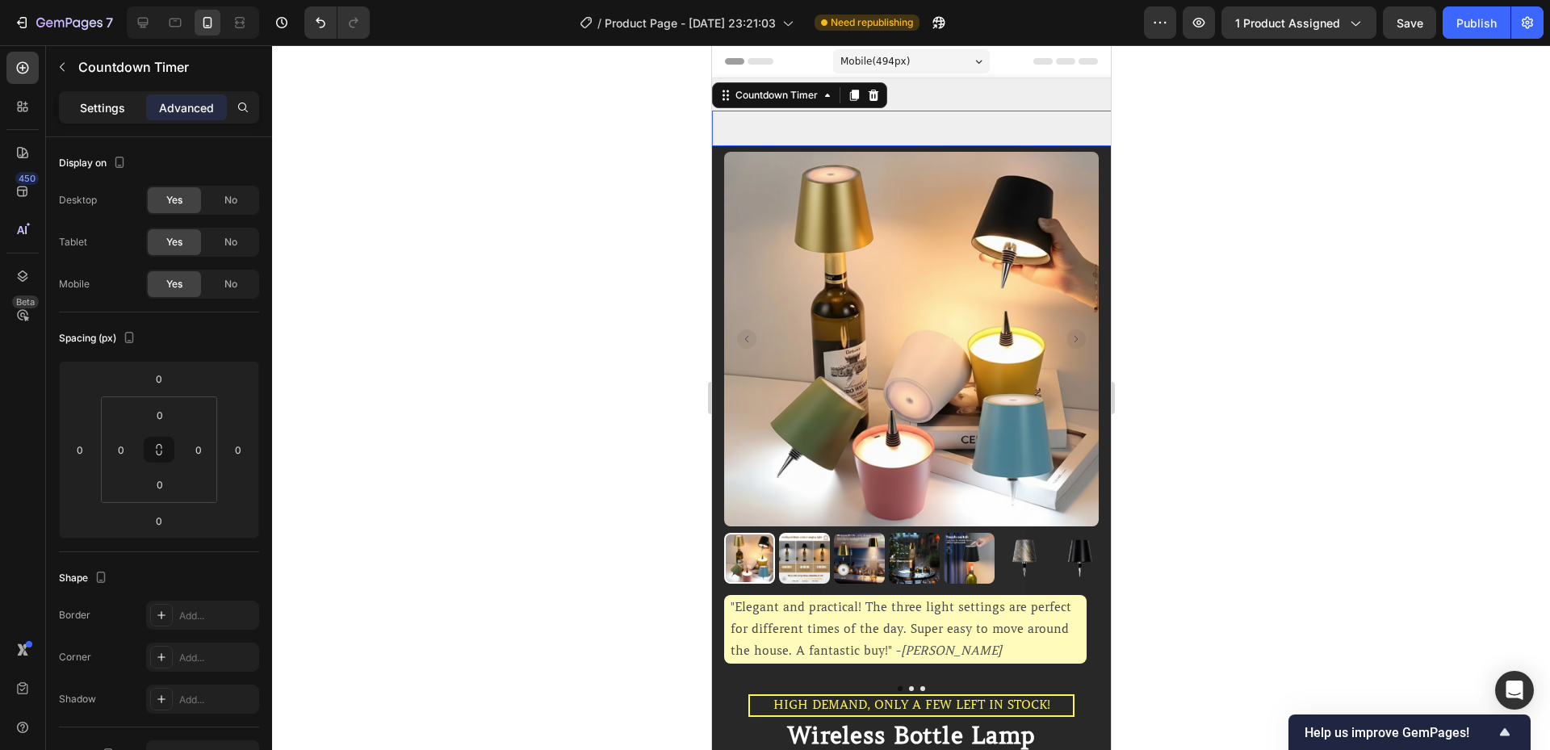
click at [118, 112] on p "Settings" at bounding box center [102, 107] width 45 height 17
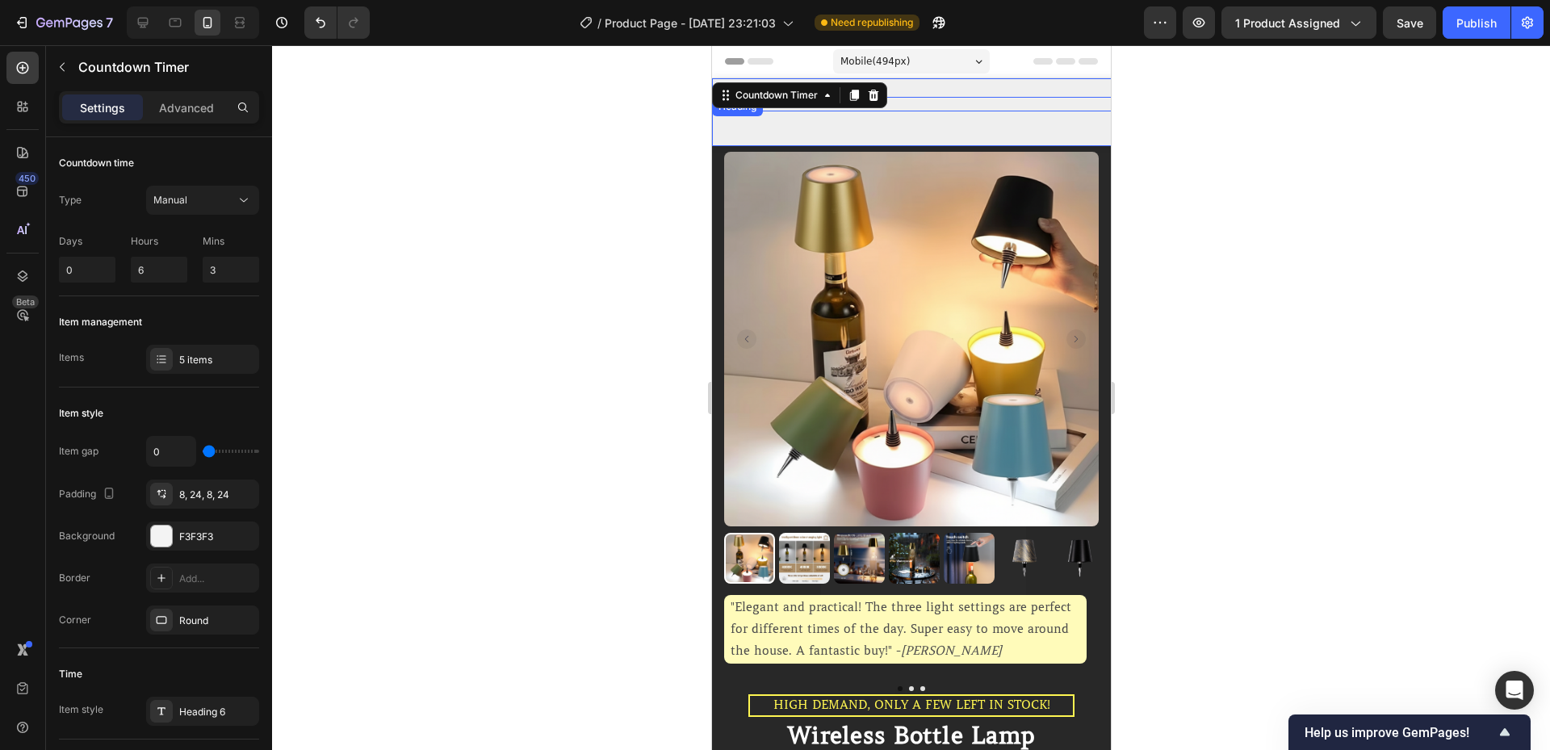
click at [962, 97] on h2 "Limited time Offer - BUY 2 GET 1 FREE" at bounding box center [1518, 87] width 1615 height 19
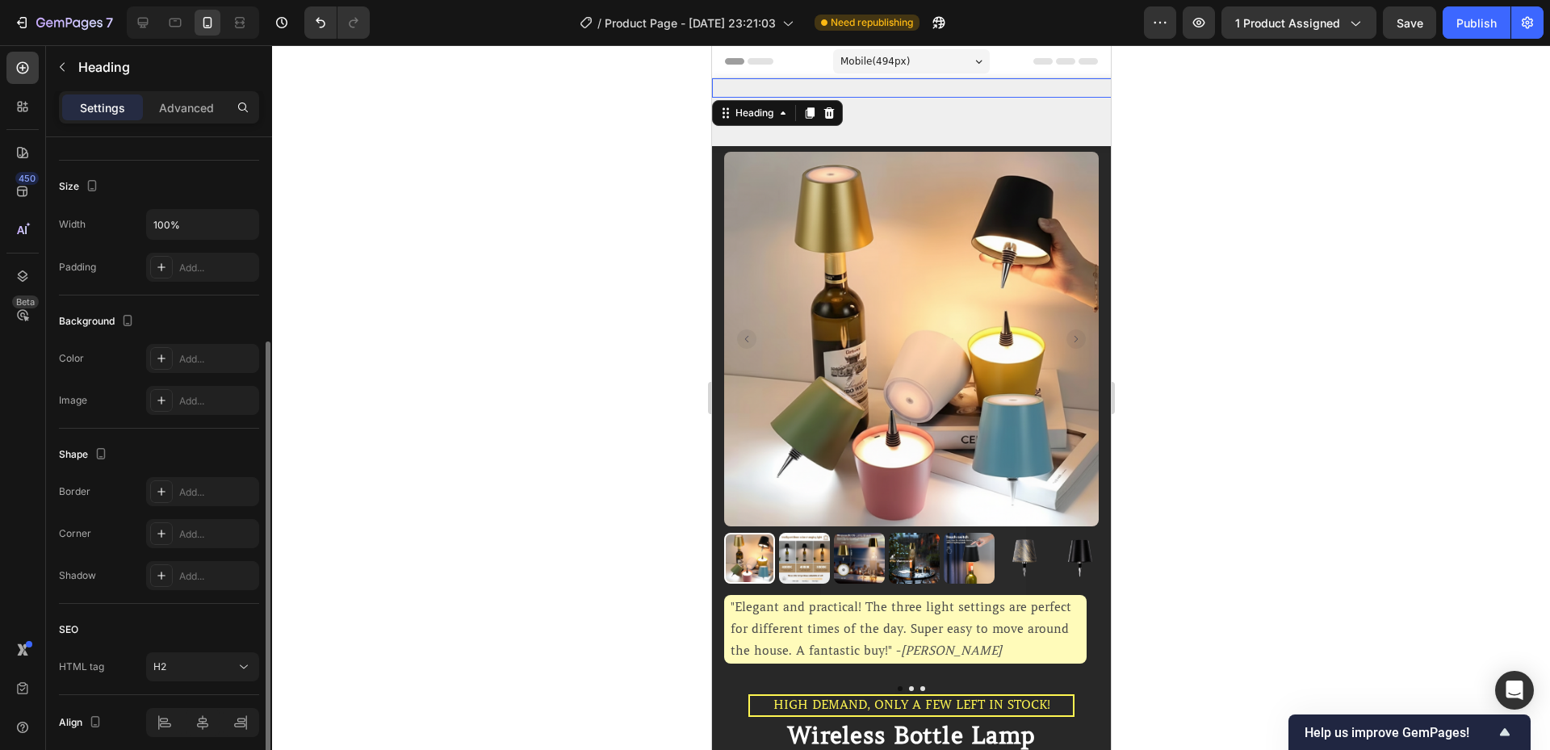
scroll to position [162, 0]
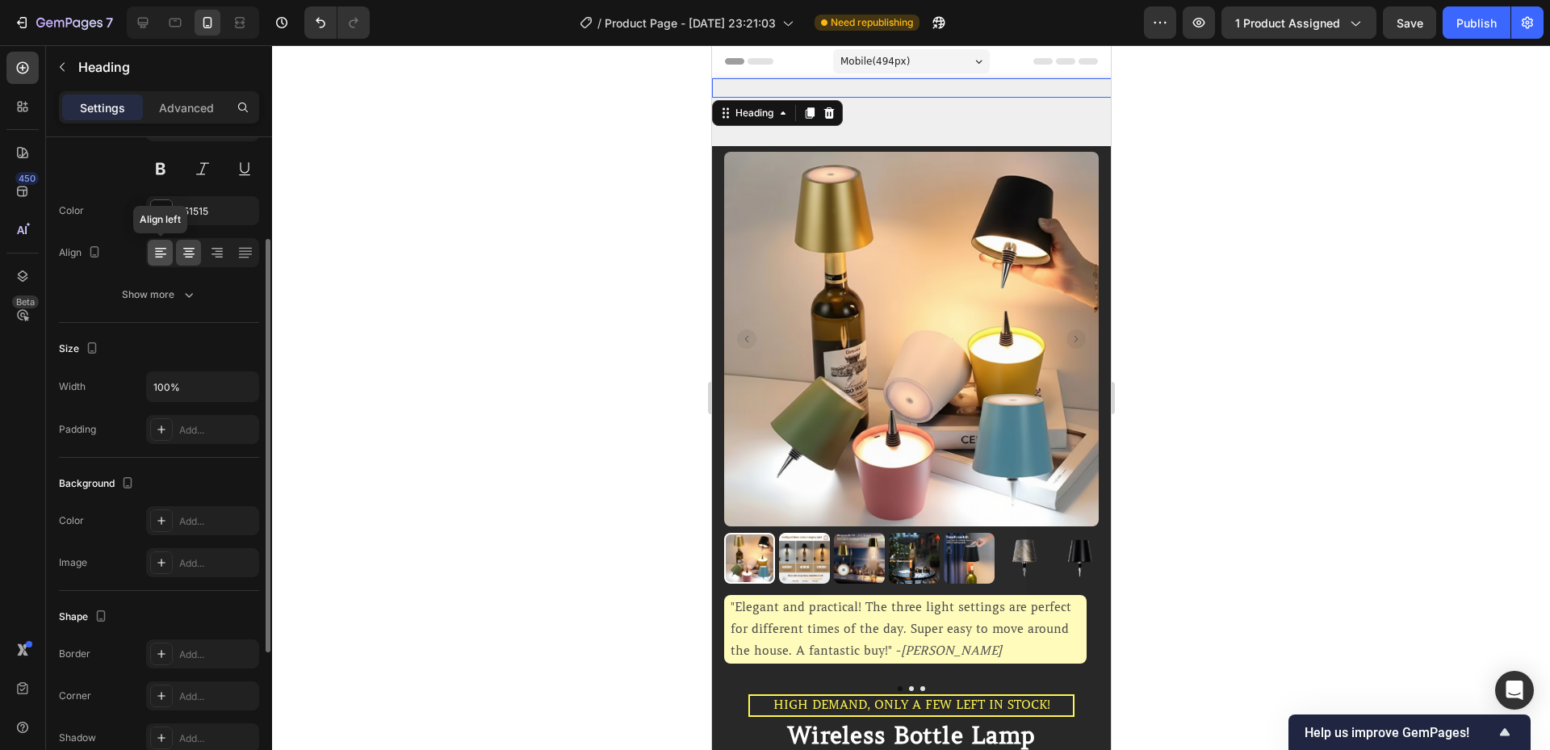
click at [154, 252] on icon at bounding box center [161, 253] width 16 height 16
click at [215, 259] on icon at bounding box center [217, 253] width 16 height 16
click at [233, 258] on div at bounding box center [245, 253] width 25 height 26
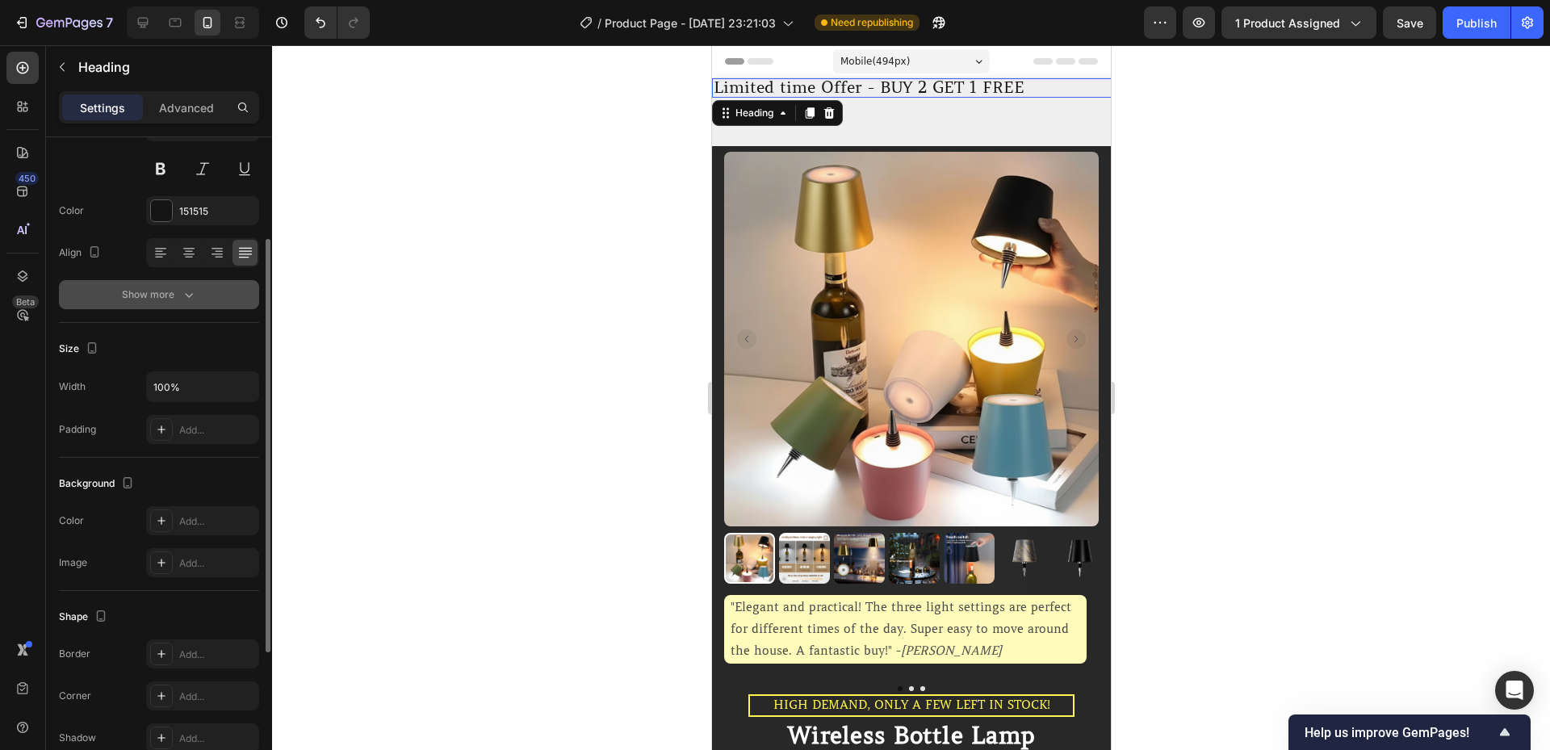
click at [167, 286] on button "Show more" at bounding box center [159, 294] width 200 height 29
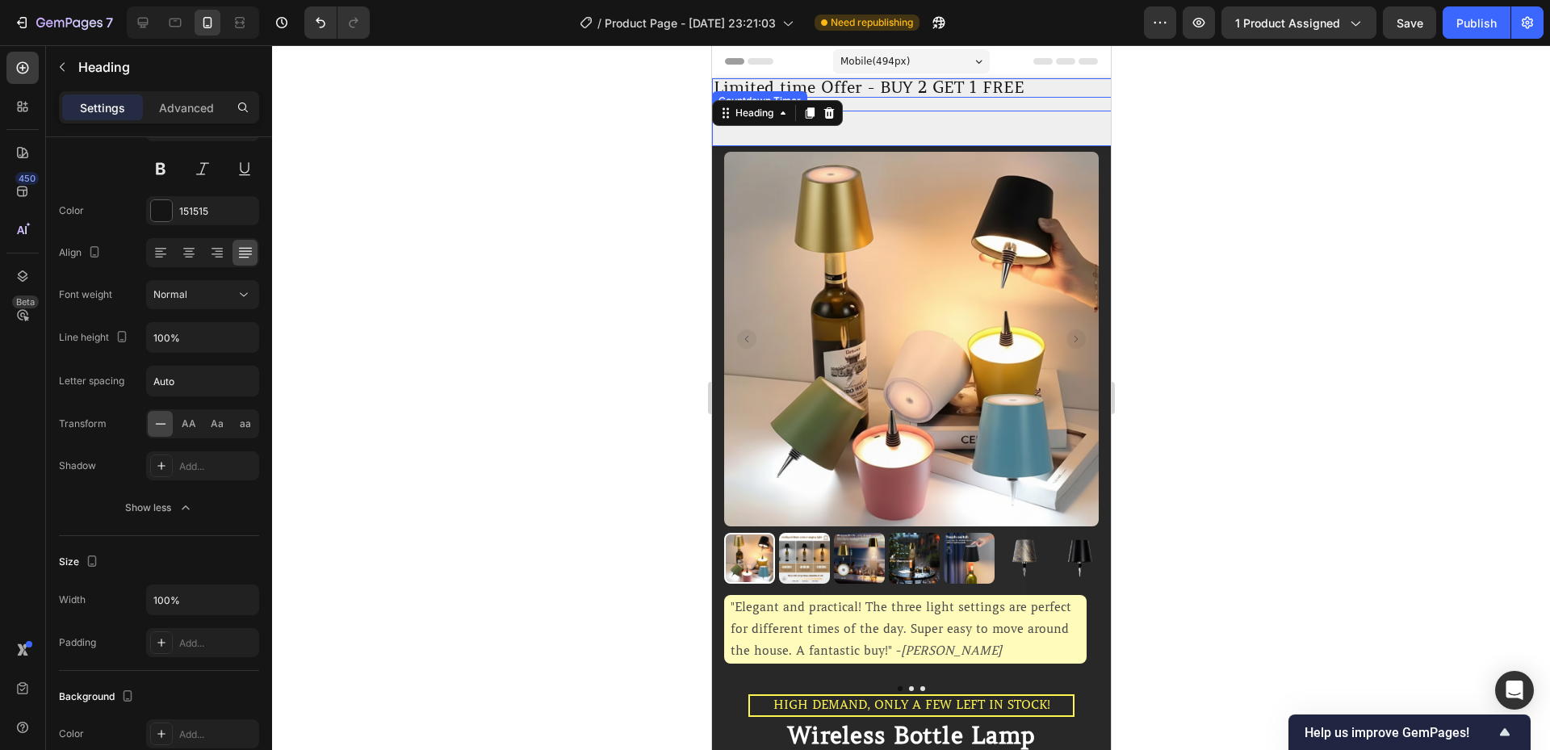
click at [863, 128] on div "05 Hour 57 Minute 04 Second" at bounding box center [1518, 129] width 1615 height 36
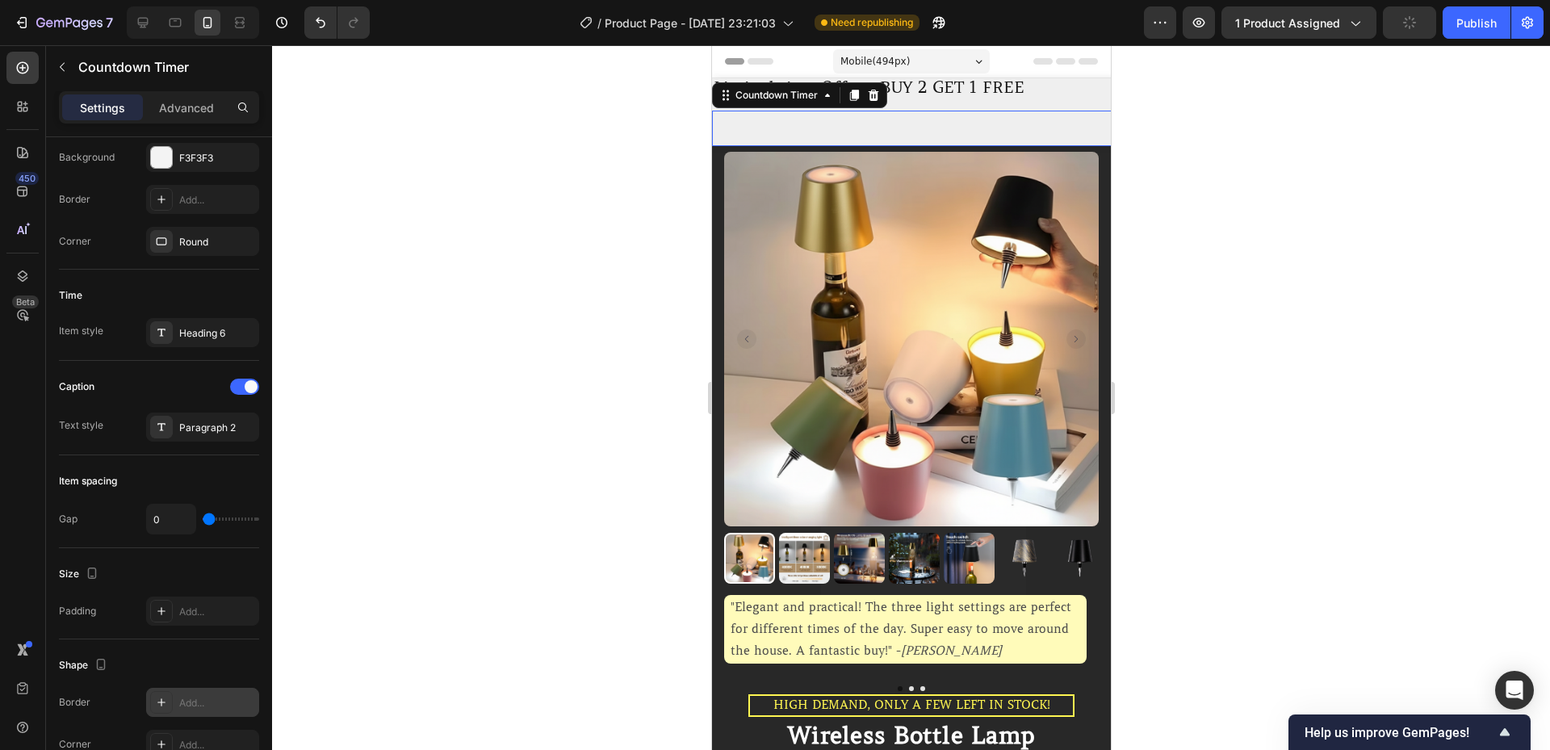
scroll to position [738, 0]
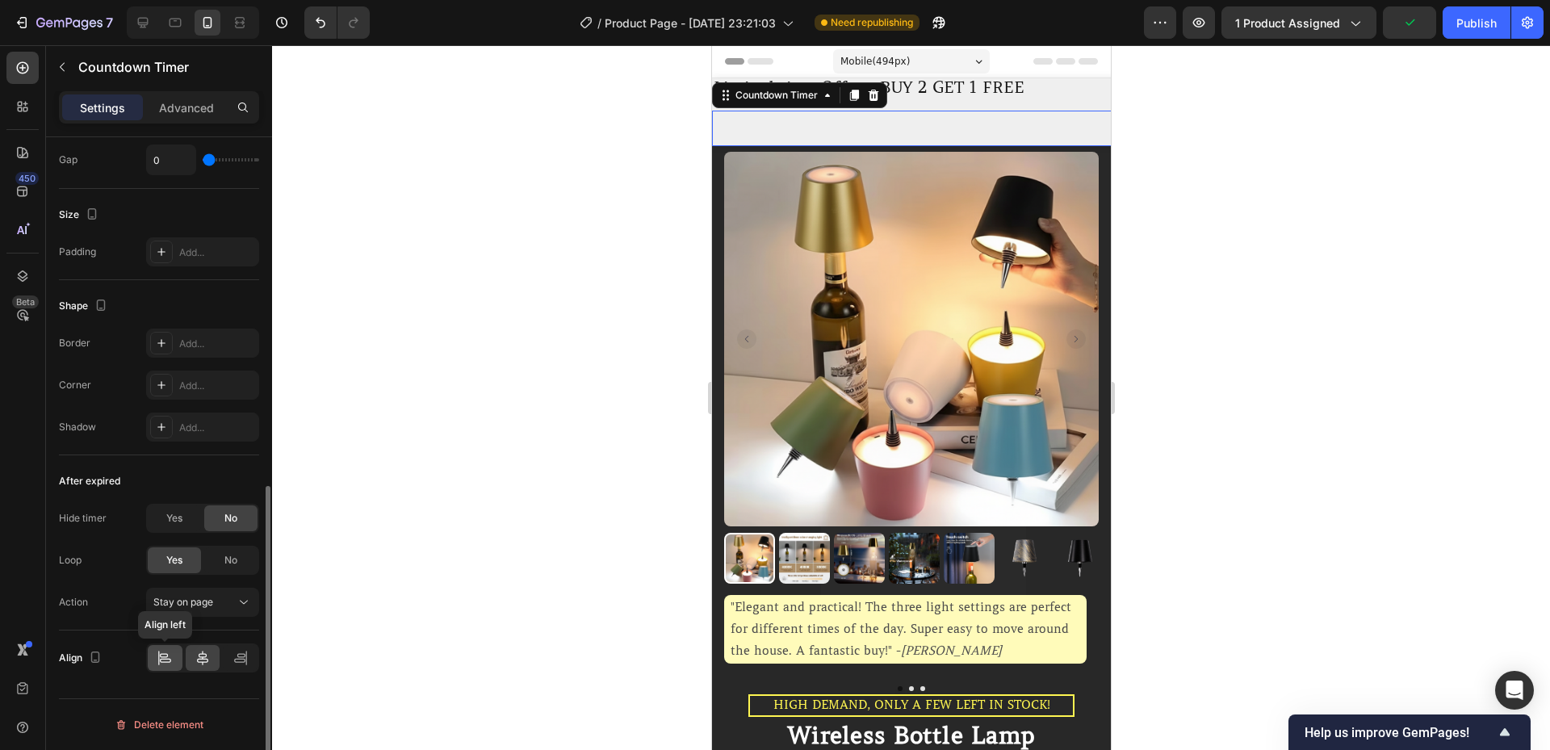
click at [169, 651] on icon at bounding box center [165, 658] width 16 height 16
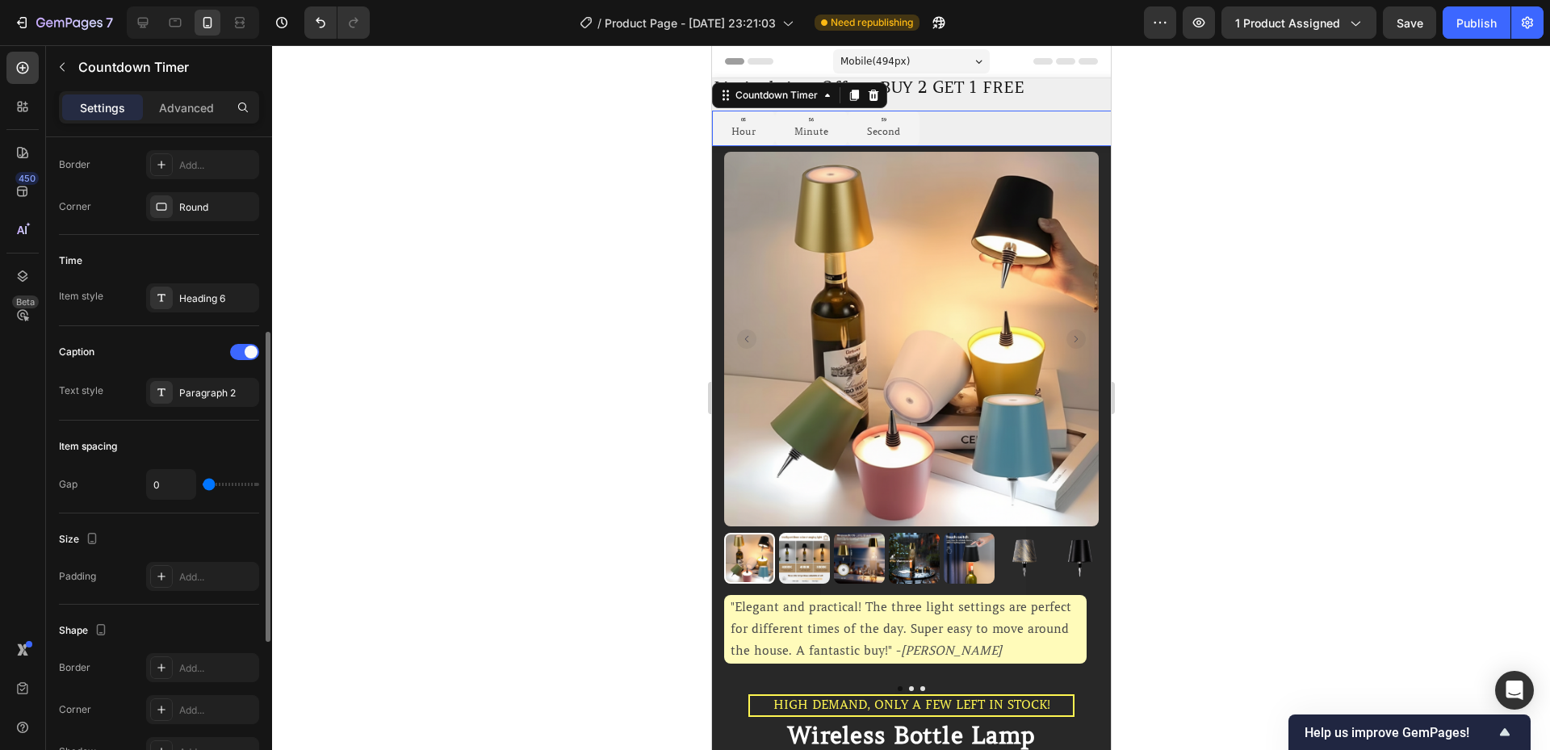
scroll to position [359, 0]
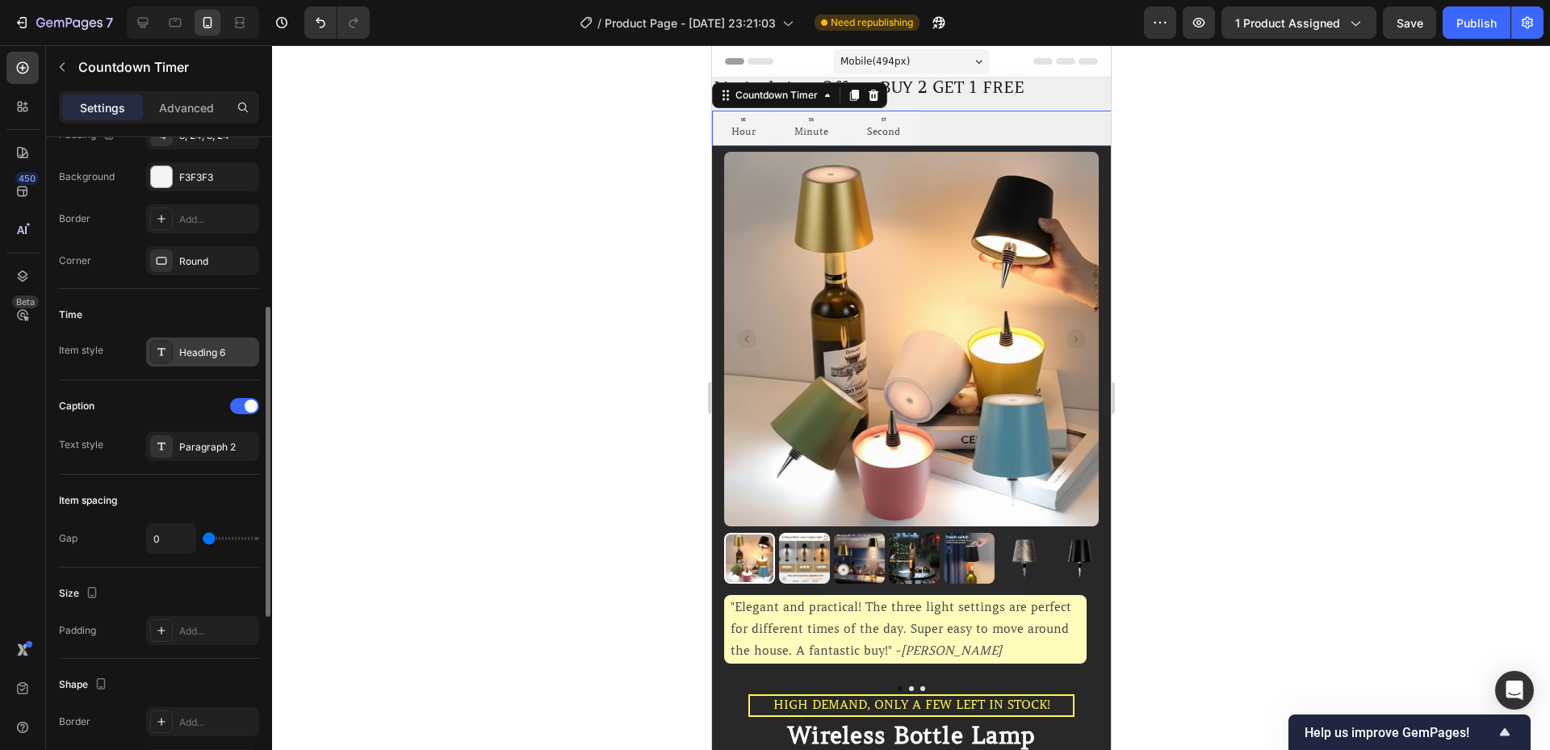
click at [198, 359] on div "Heading 6" at bounding box center [217, 353] width 76 height 15
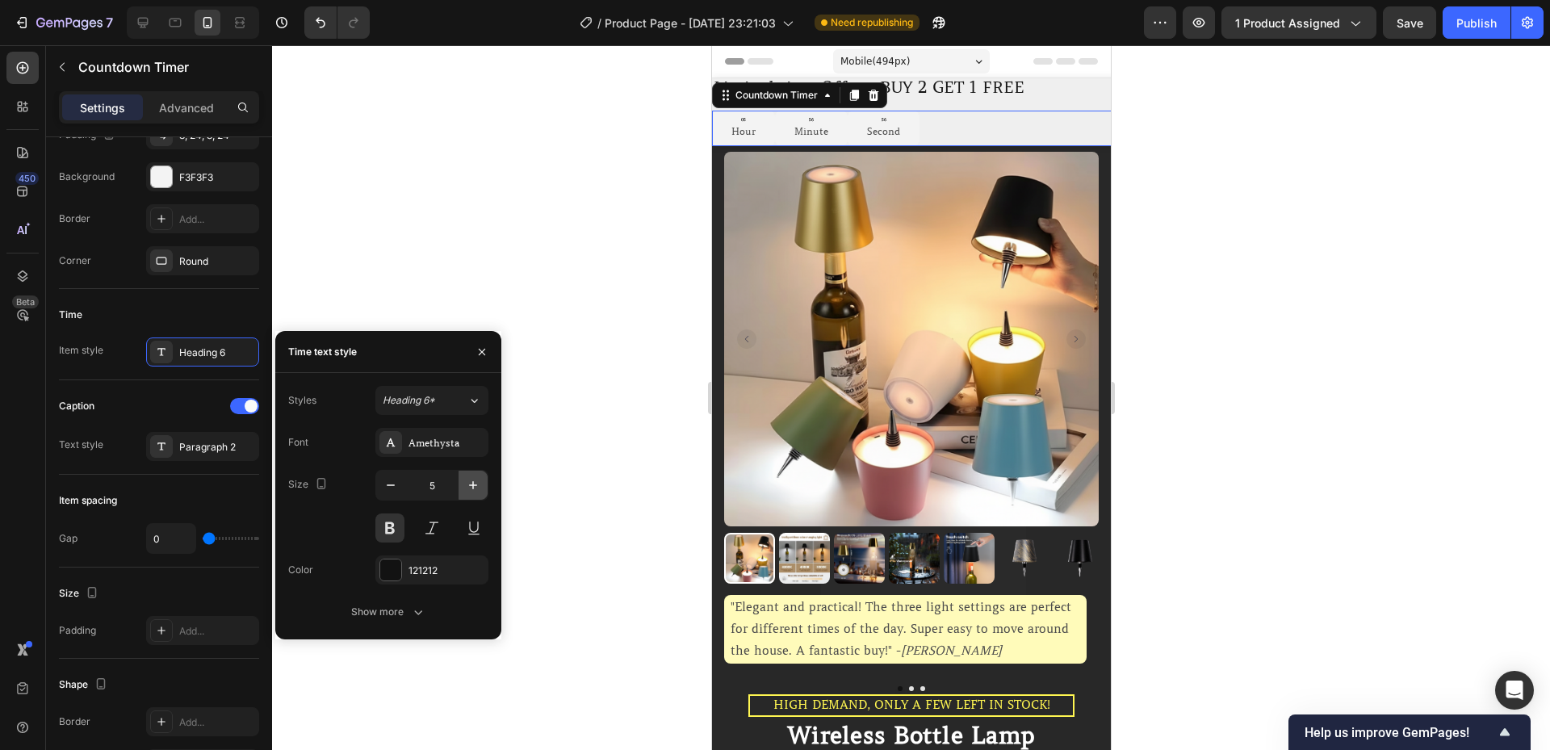
click at [466, 490] on icon "button" at bounding box center [473, 485] width 16 height 16
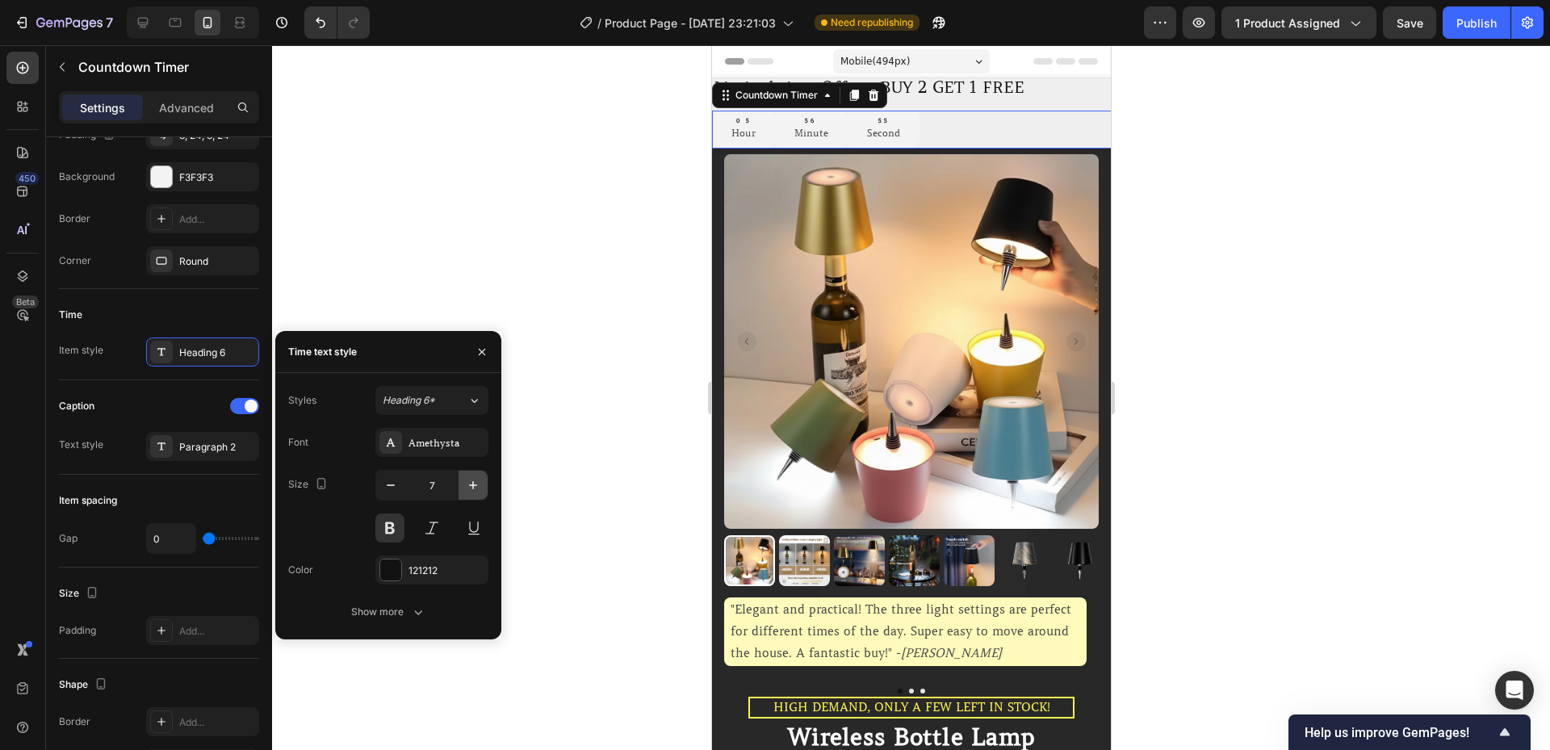
click at [466, 490] on icon "button" at bounding box center [473, 485] width 16 height 16
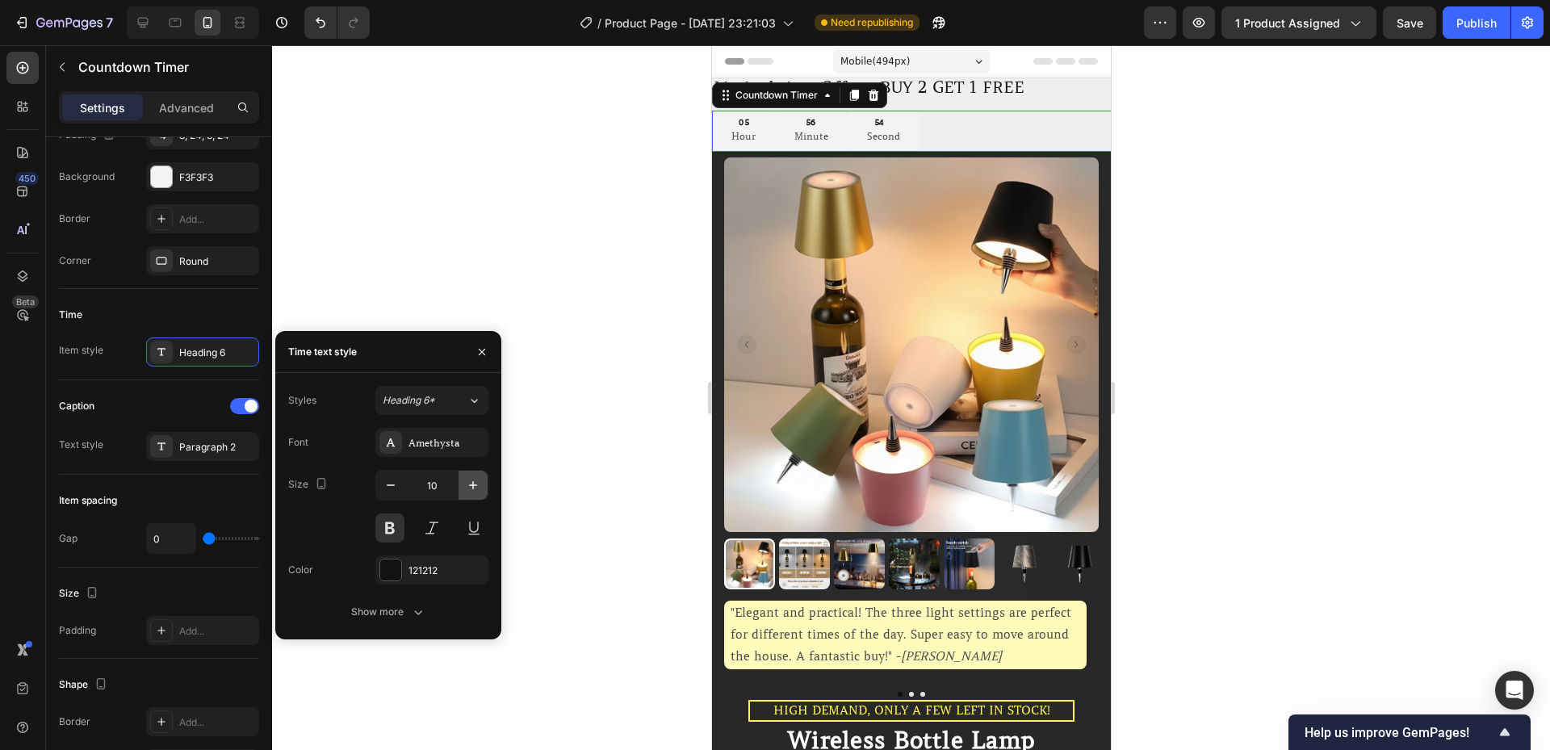
click at [466, 490] on icon "button" at bounding box center [473, 485] width 16 height 16
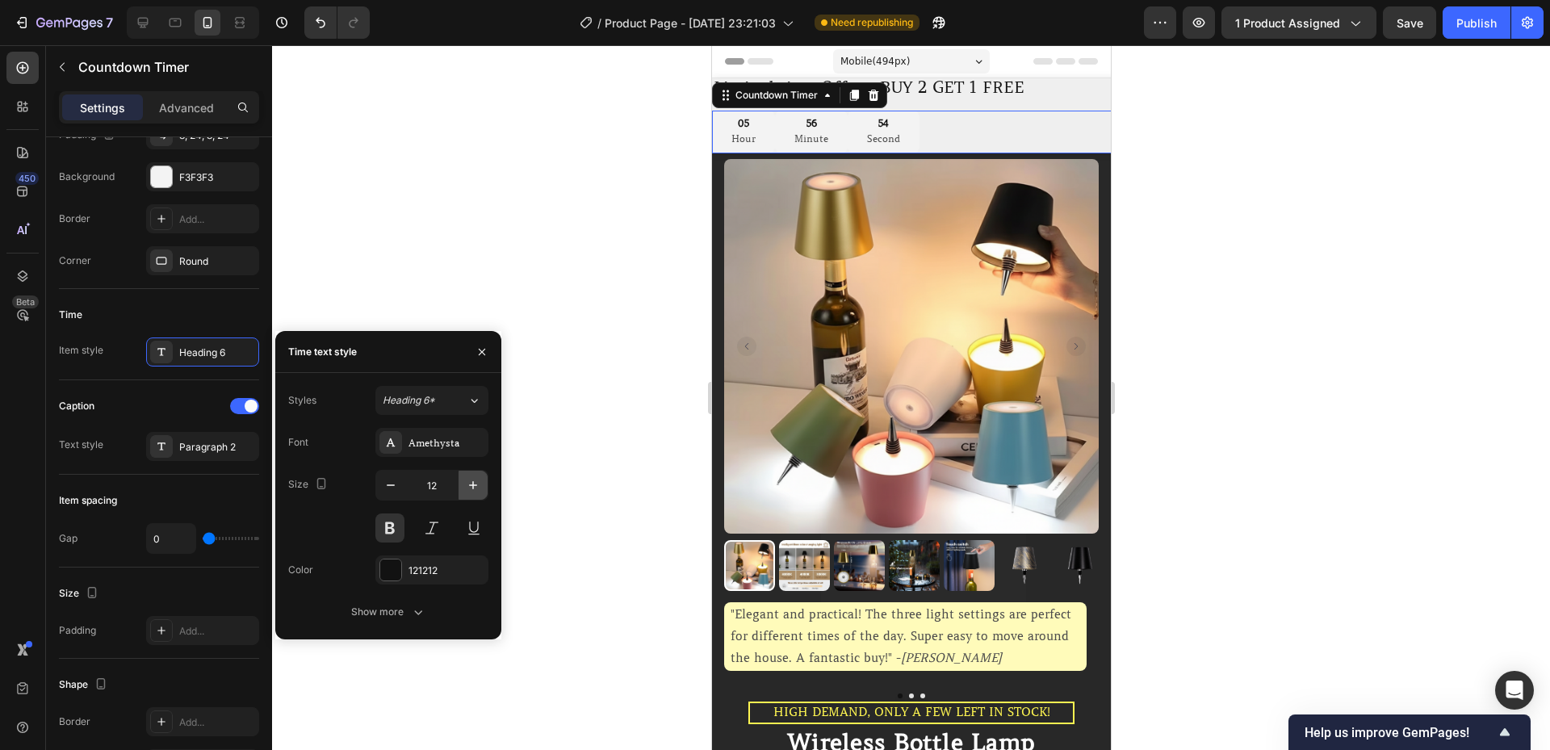
click at [466, 490] on icon "button" at bounding box center [473, 485] width 16 height 16
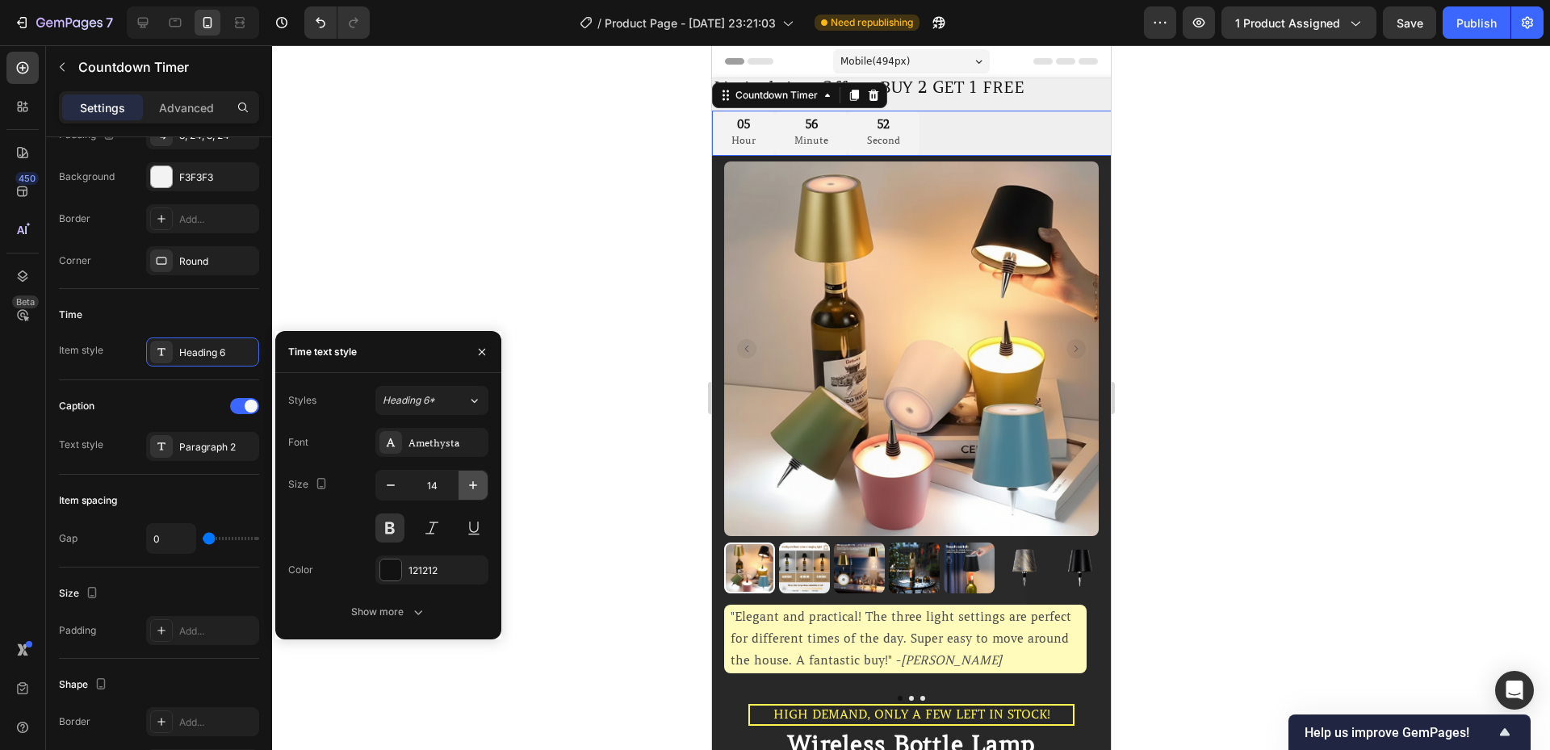
click at [466, 490] on icon "button" at bounding box center [473, 485] width 16 height 16
type input "15"
click at [186, 488] on div "Item spacing" at bounding box center [159, 501] width 200 height 26
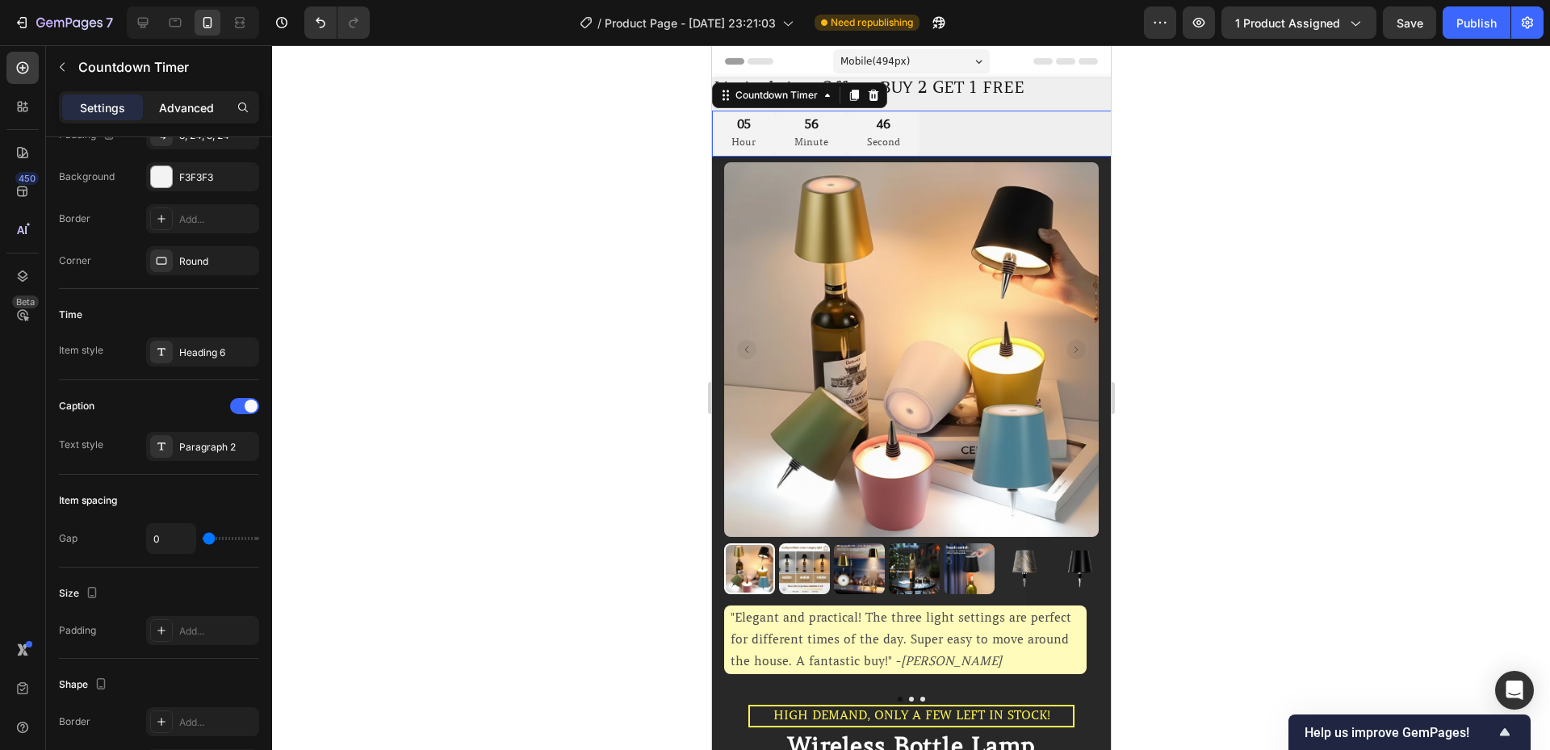
click at [182, 103] on p "Advanced" at bounding box center [186, 107] width 55 height 17
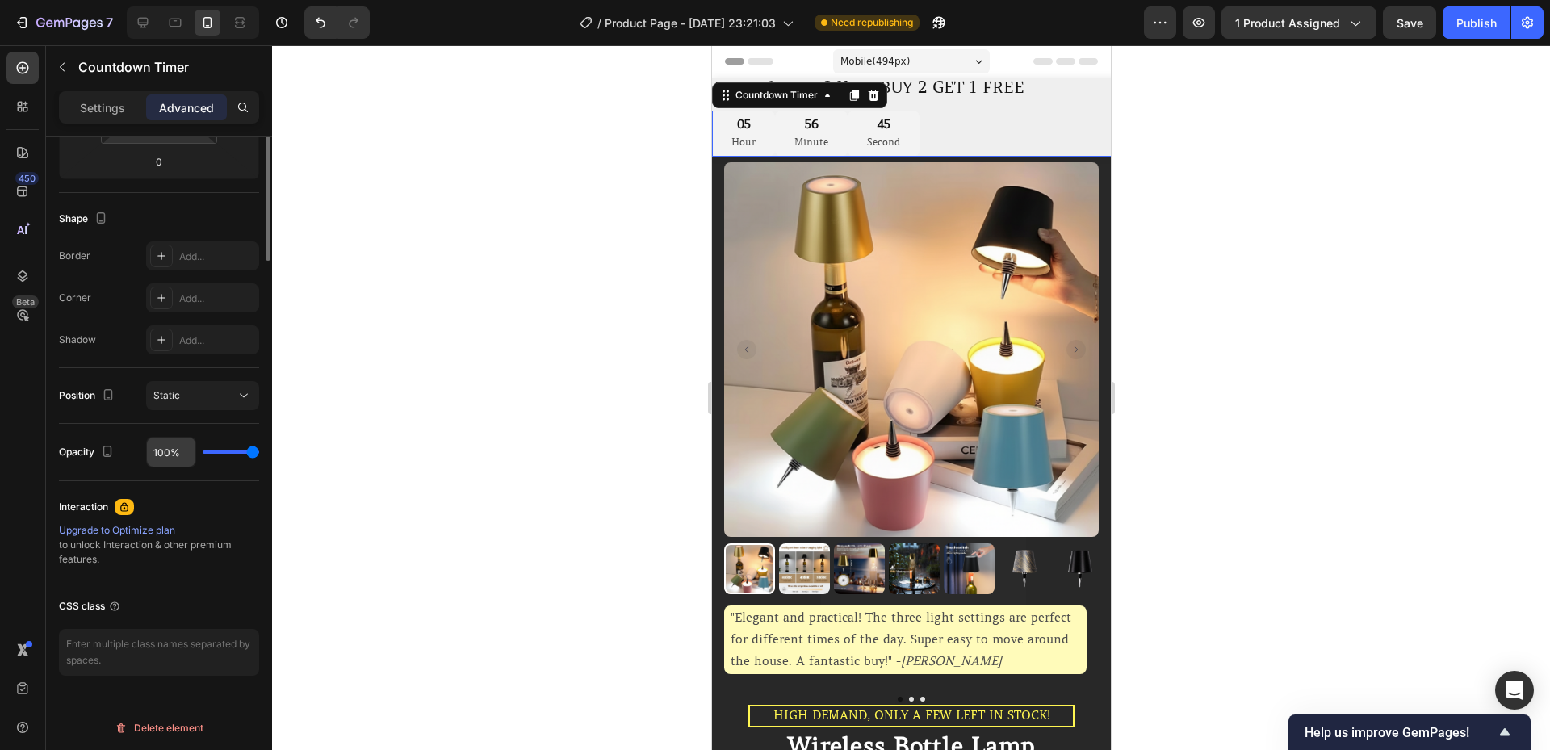
scroll to position [36, 0]
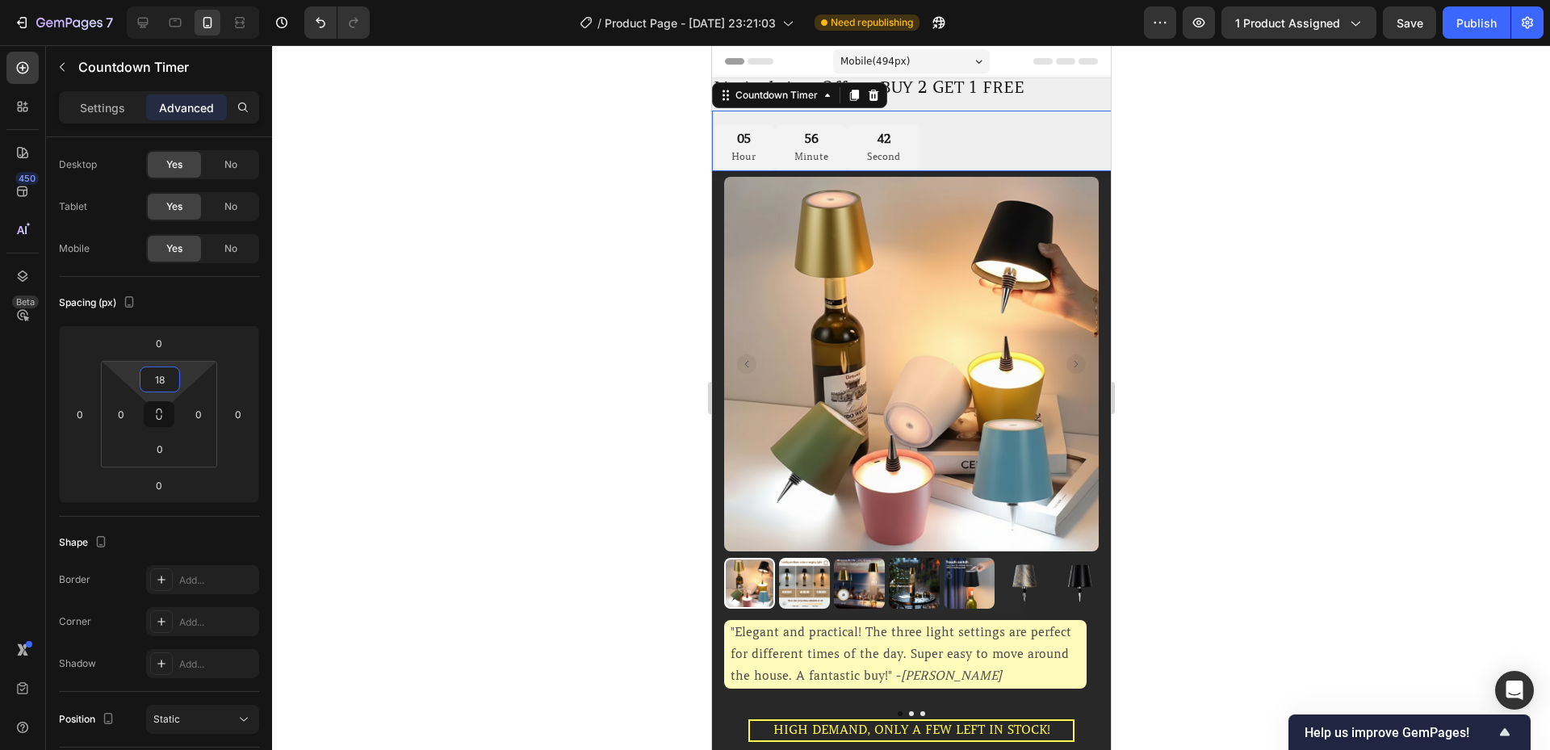
type input "0"
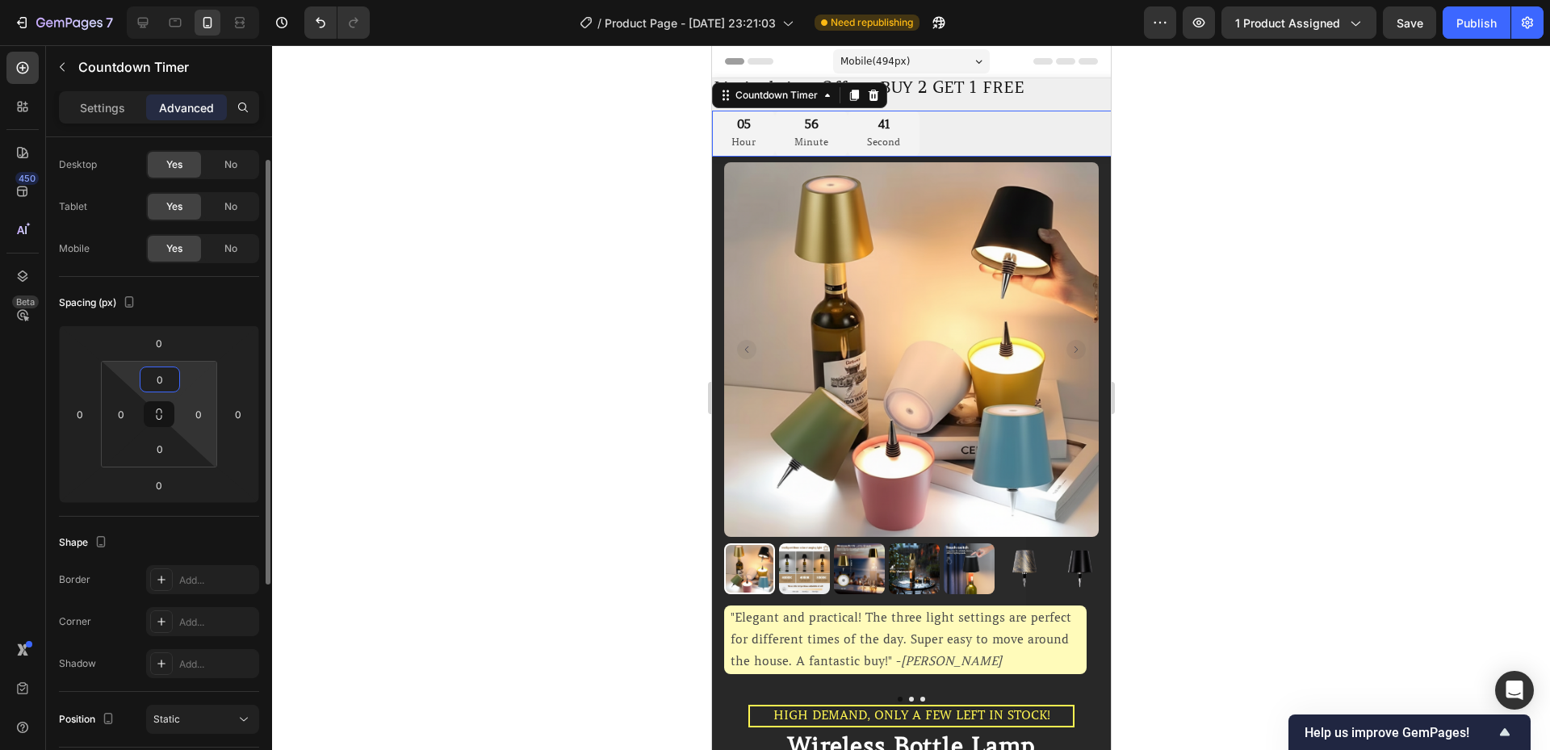
drag, startPoint x: 186, startPoint y: 376, endPoint x: 191, endPoint y: 388, distance: 13.0
click at [190, 0] on html "7 / Product Page - [DATE] 23:21:03 Need republishing Preview 1 product assigned…" at bounding box center [775, 0] width 1550 height 0
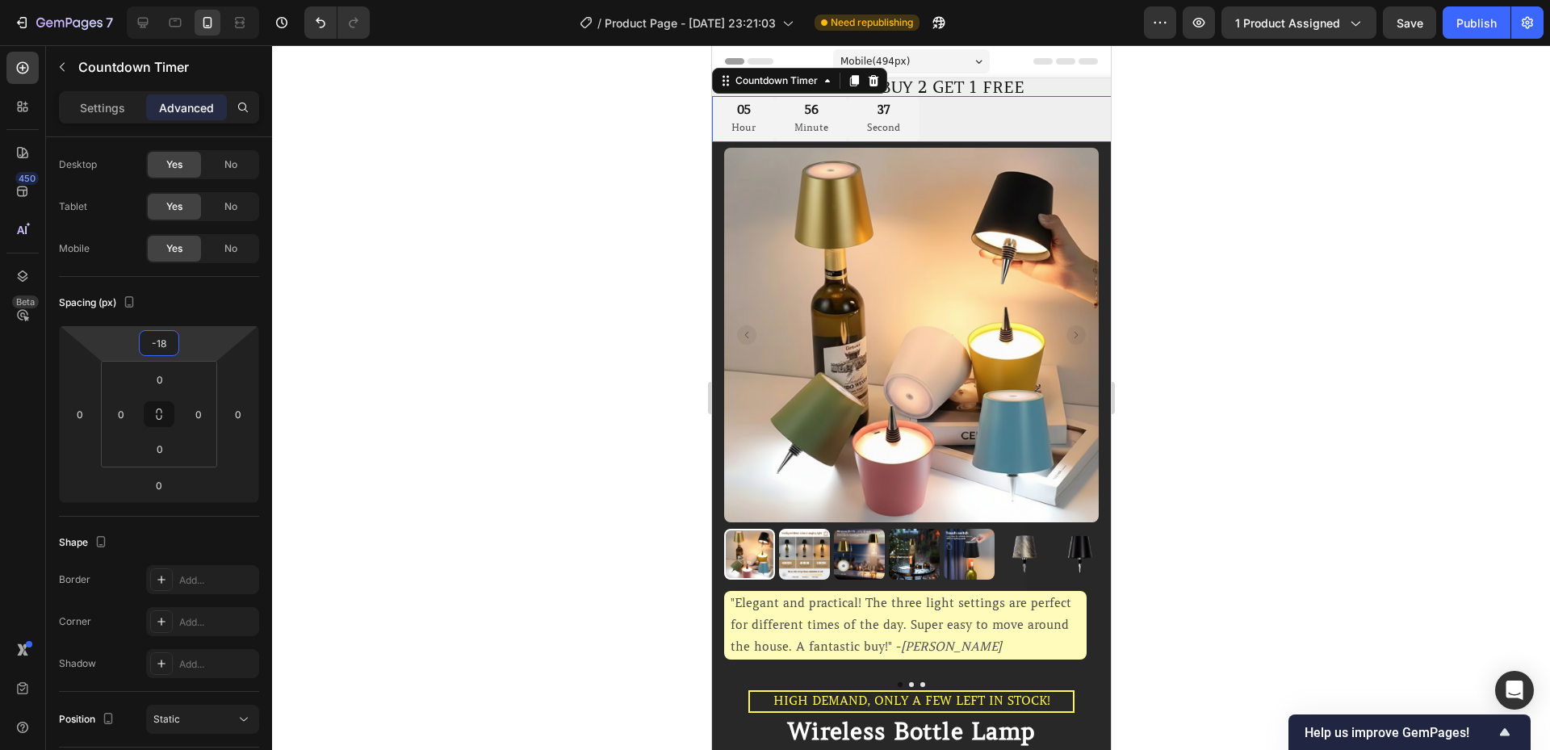
type input "-16"
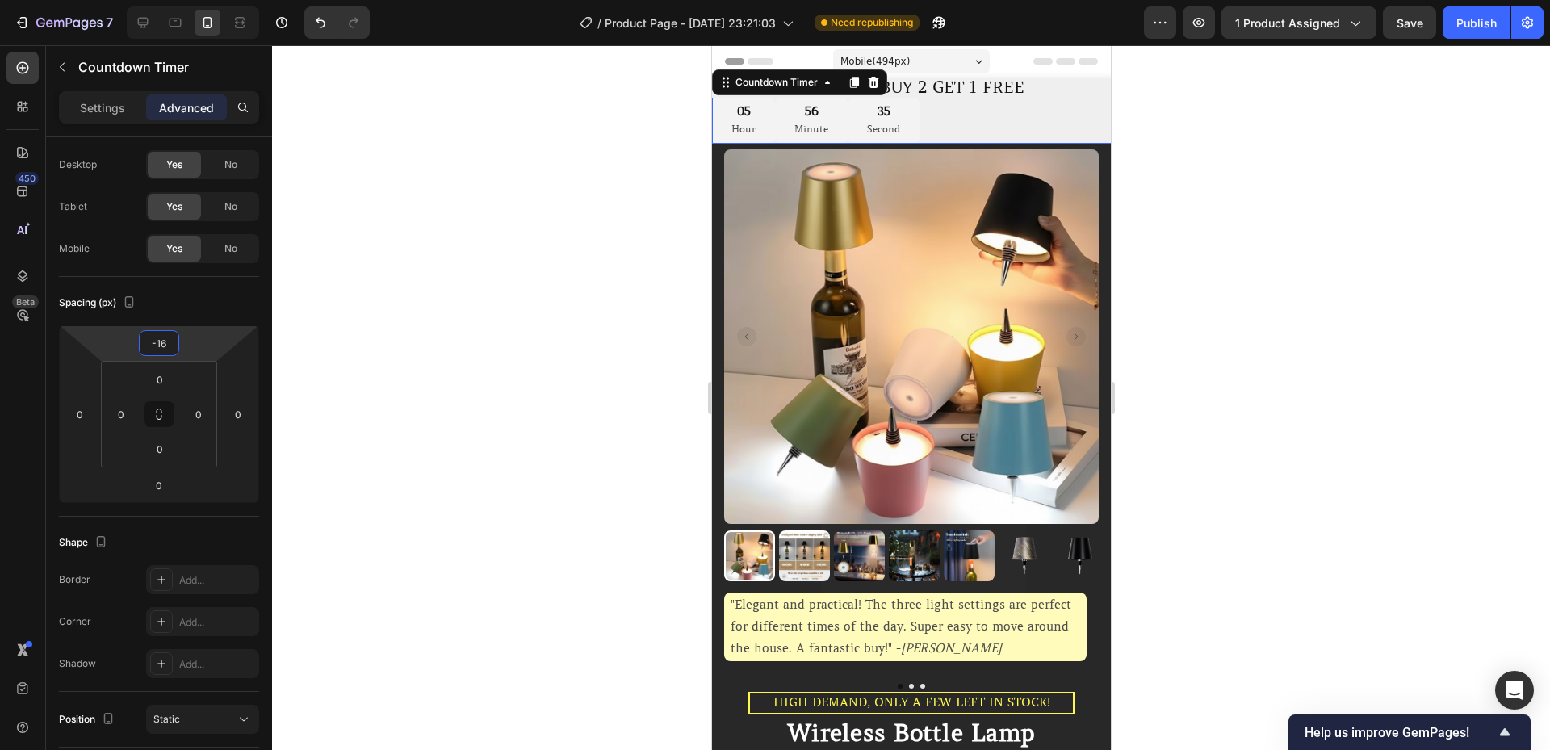
drag, startPoint x: 197, startPoint y: 352, endPoint x: 203, endPoint y: 358, distance: 9.1
click at [203, 0] on html "7 / Product Page - [DATE] 23:21:03 Need republishing Preview 1 product assigned…" at bounding box center [775, 0] width 1550 height 0
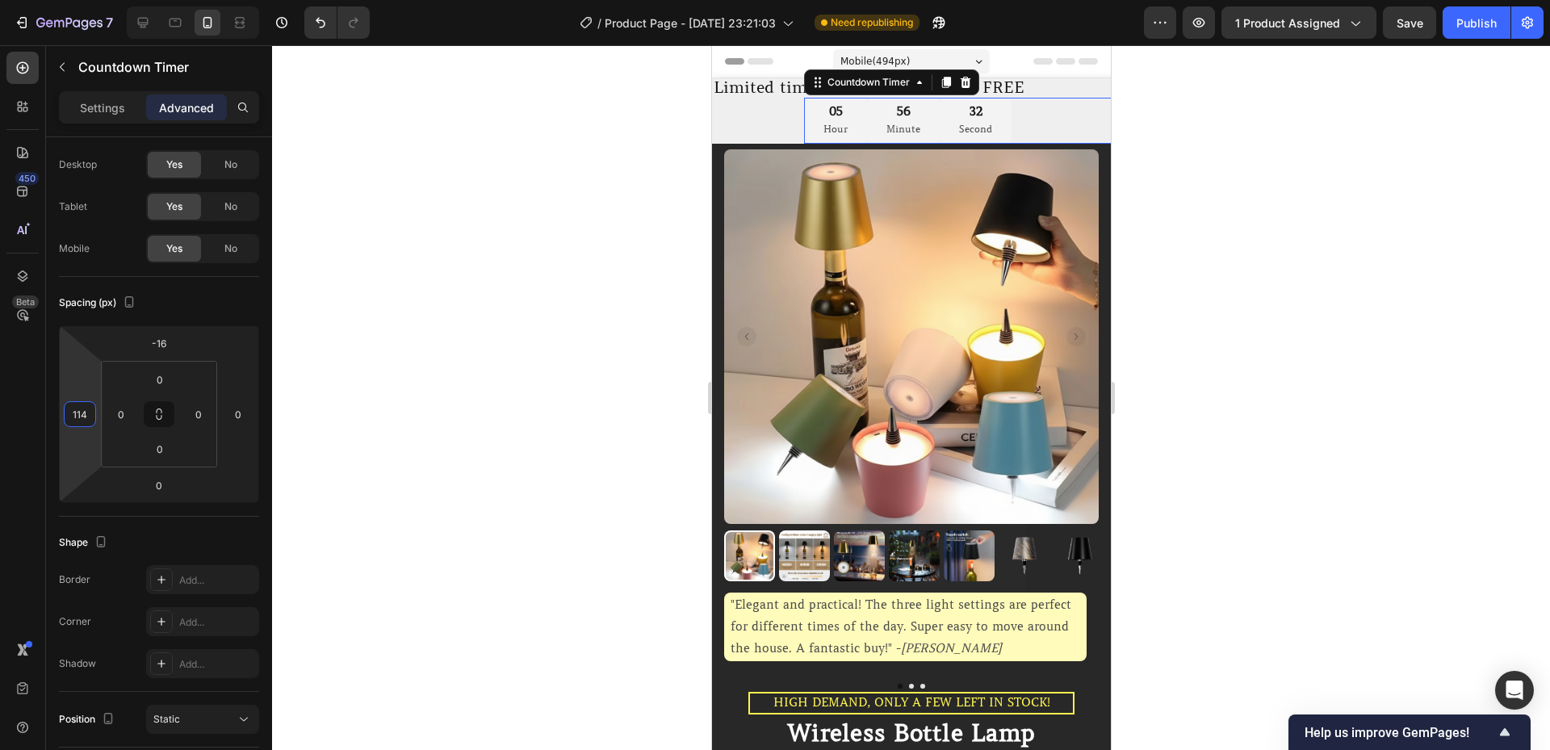
type input "118"
drag, startPoint x: 96, startPoint y: 375, endPoint x: 113, endPoint y: 336, distance: 42.3
click at [113, 0] on html "7 / Product Page - [DATE] 23:21:03 Need republishing Preview 1 product assigned…" at bounding box center [775, 0] width 1550 height 0
click at [762, 85] on p "Limited time Offer - BUY 2 GET 1 FREE" at bounding box center [1518, 88] width 1611 height 16
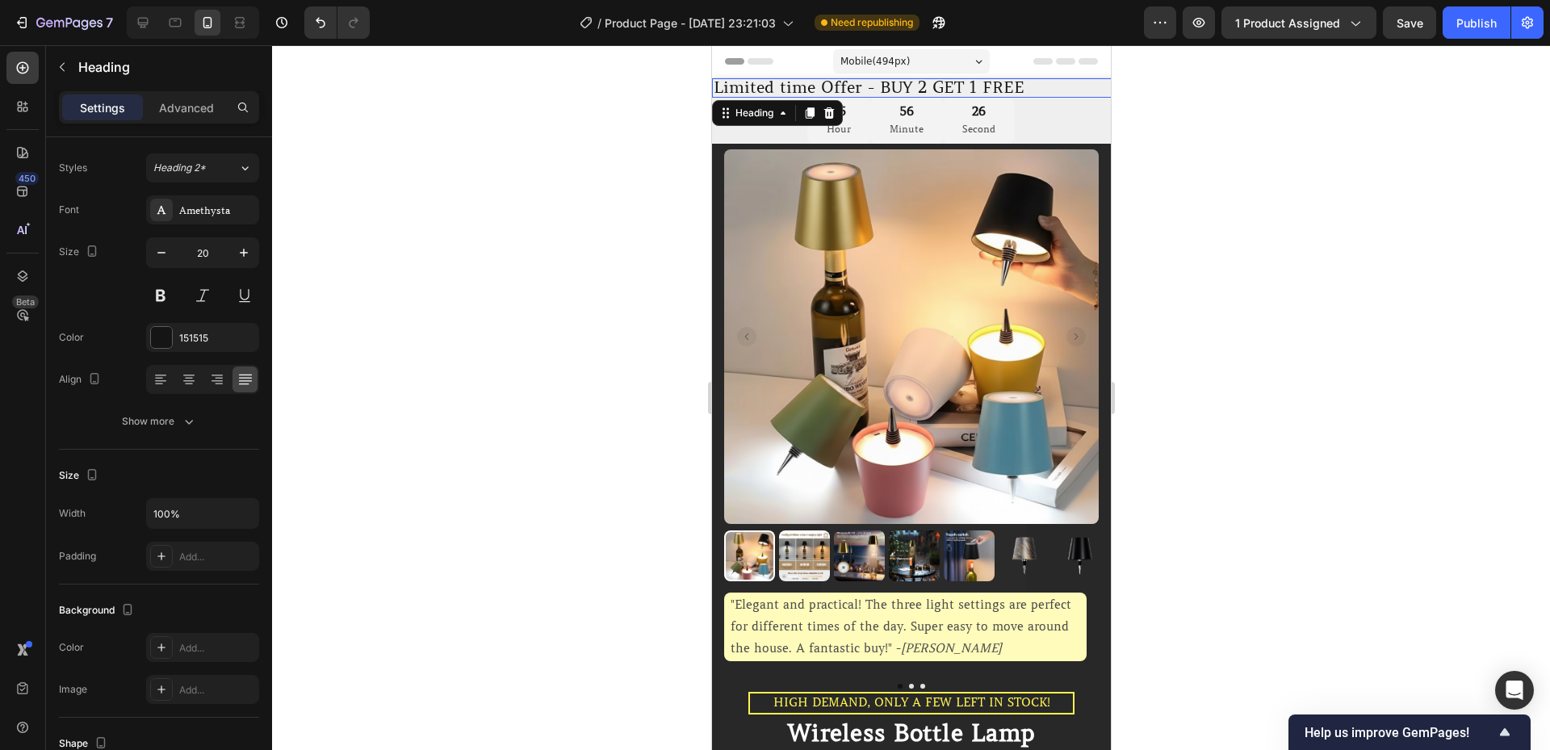
scroll to position [0, 0]
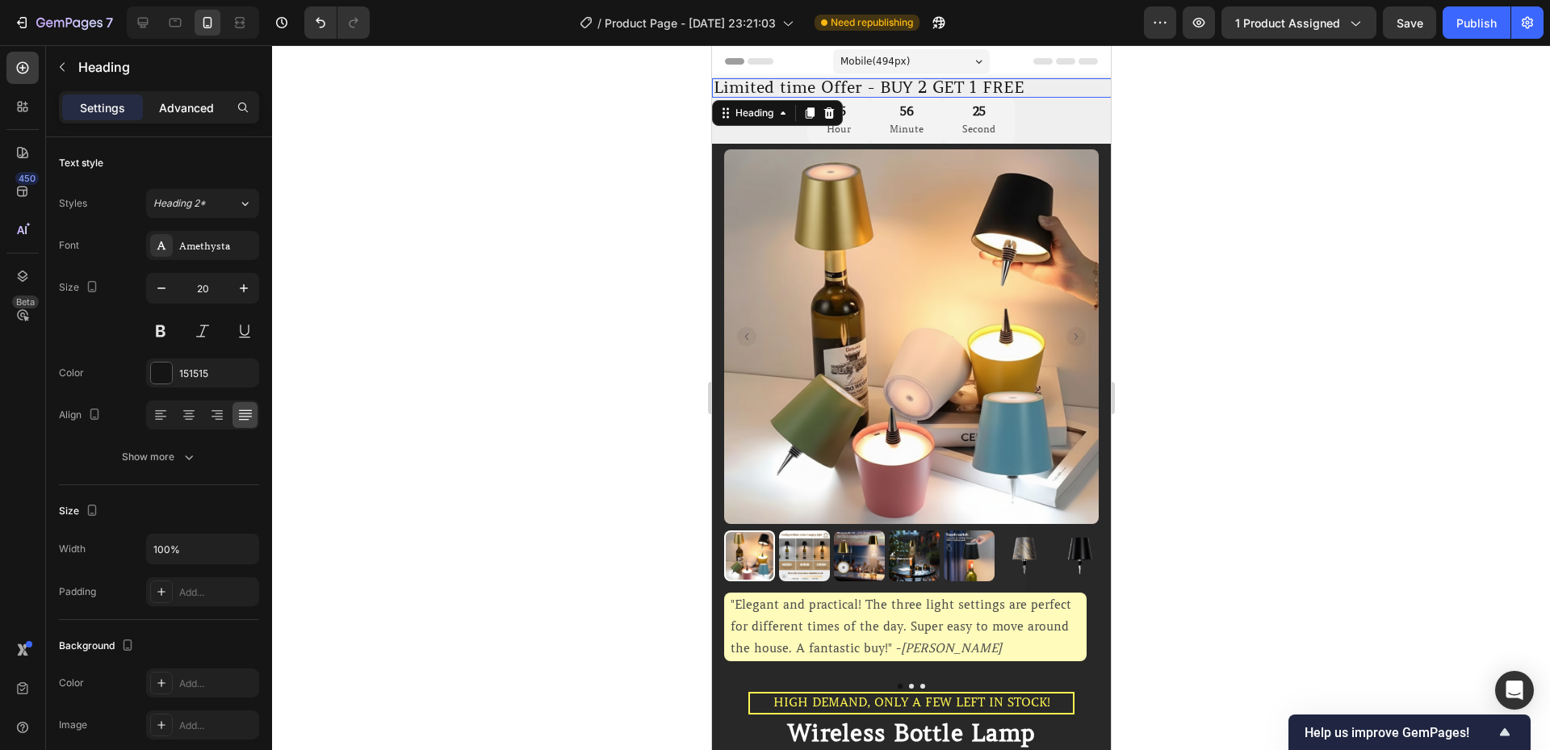
click at [199, 101] on p "Advanced" at bounding box center [186, 107] width 55 height 17
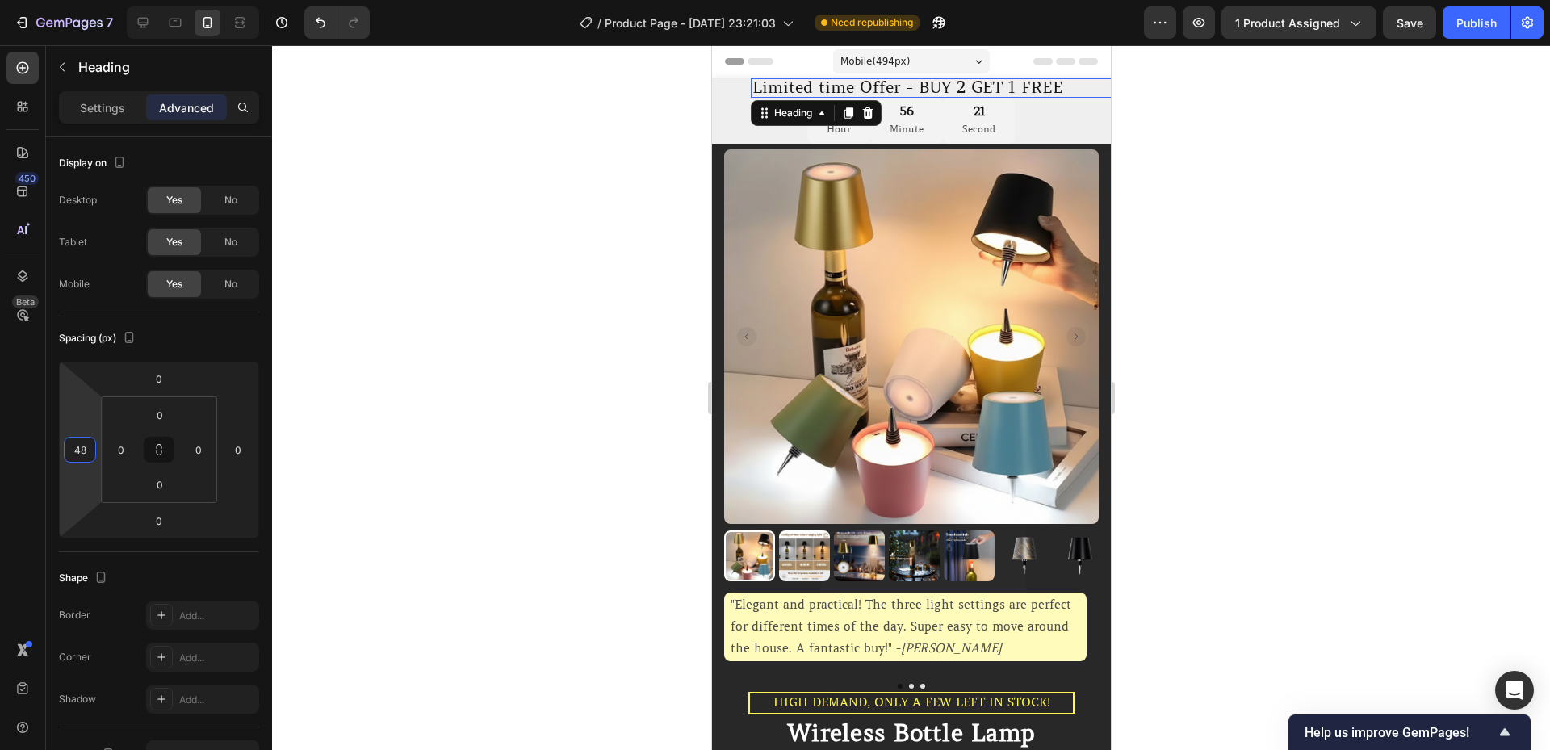
type input "50"
drag, startPoint x: 95, startPoint y: 416, endPoint x: 104, endPoint y: 396, distance: 22.1
click at [104, 0] on html "7 / Product Page - [DATE] 23:21:03 Need republishing Preview 1 product assigned…" at bounding box center [775, 0] width 1550 height 0
click at [468, 392] on div at bounding box center [911, 397] width 1278 height 705
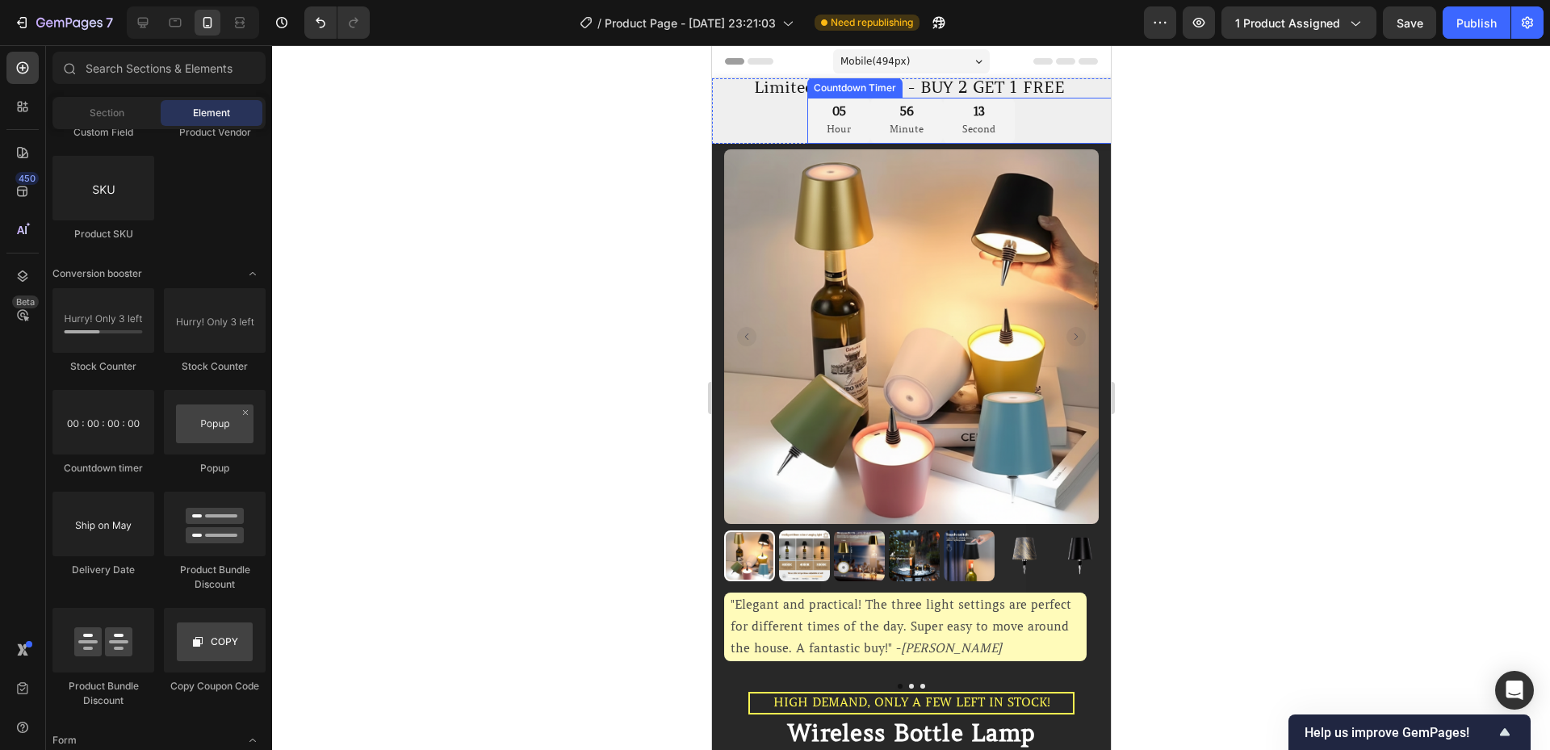
click at [822, 113] on div "05 Hour" at bounding box center [838, 121] width 63 height 46
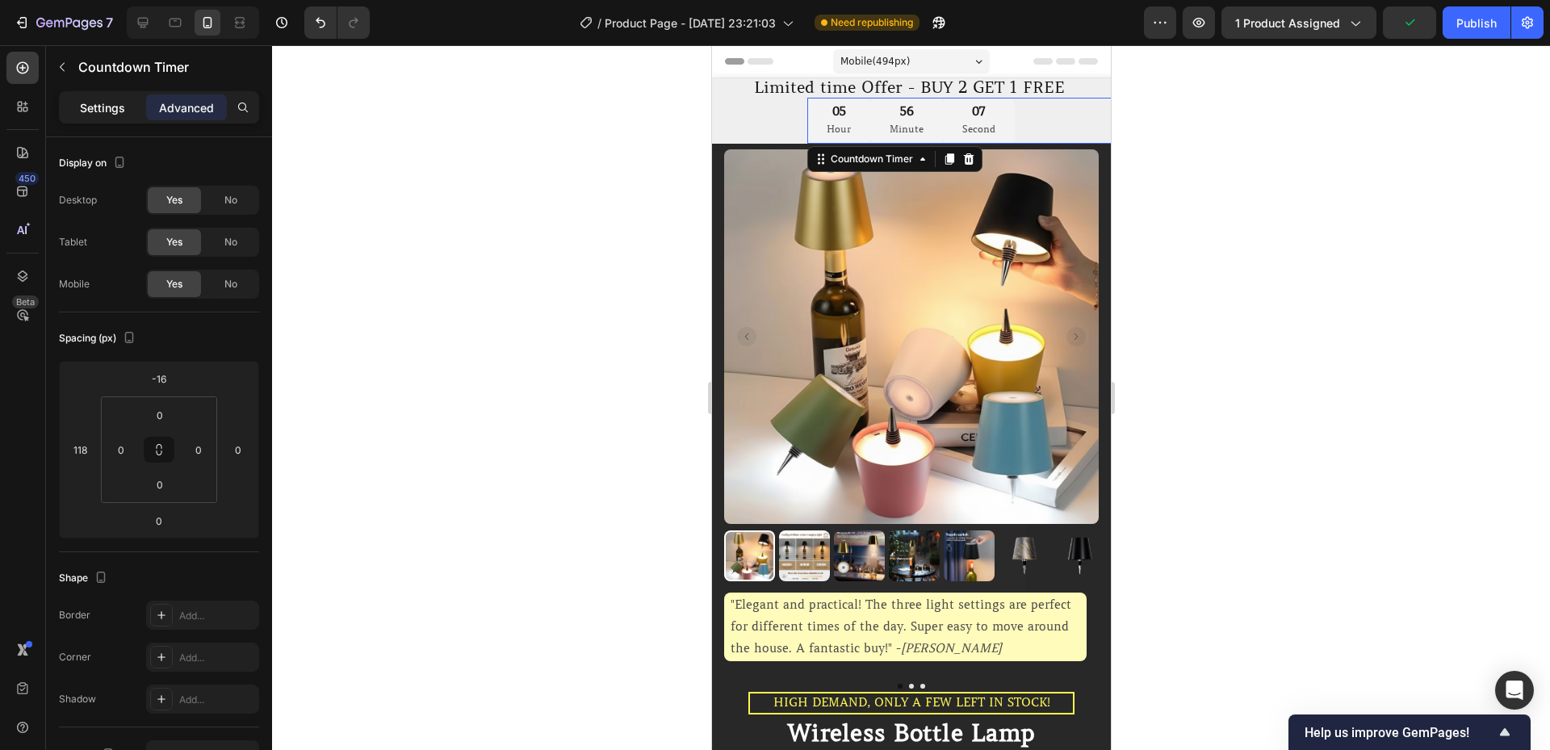
click at [130, 115] on div "Settings" at bounding box center [102, 107] width 81 height 26
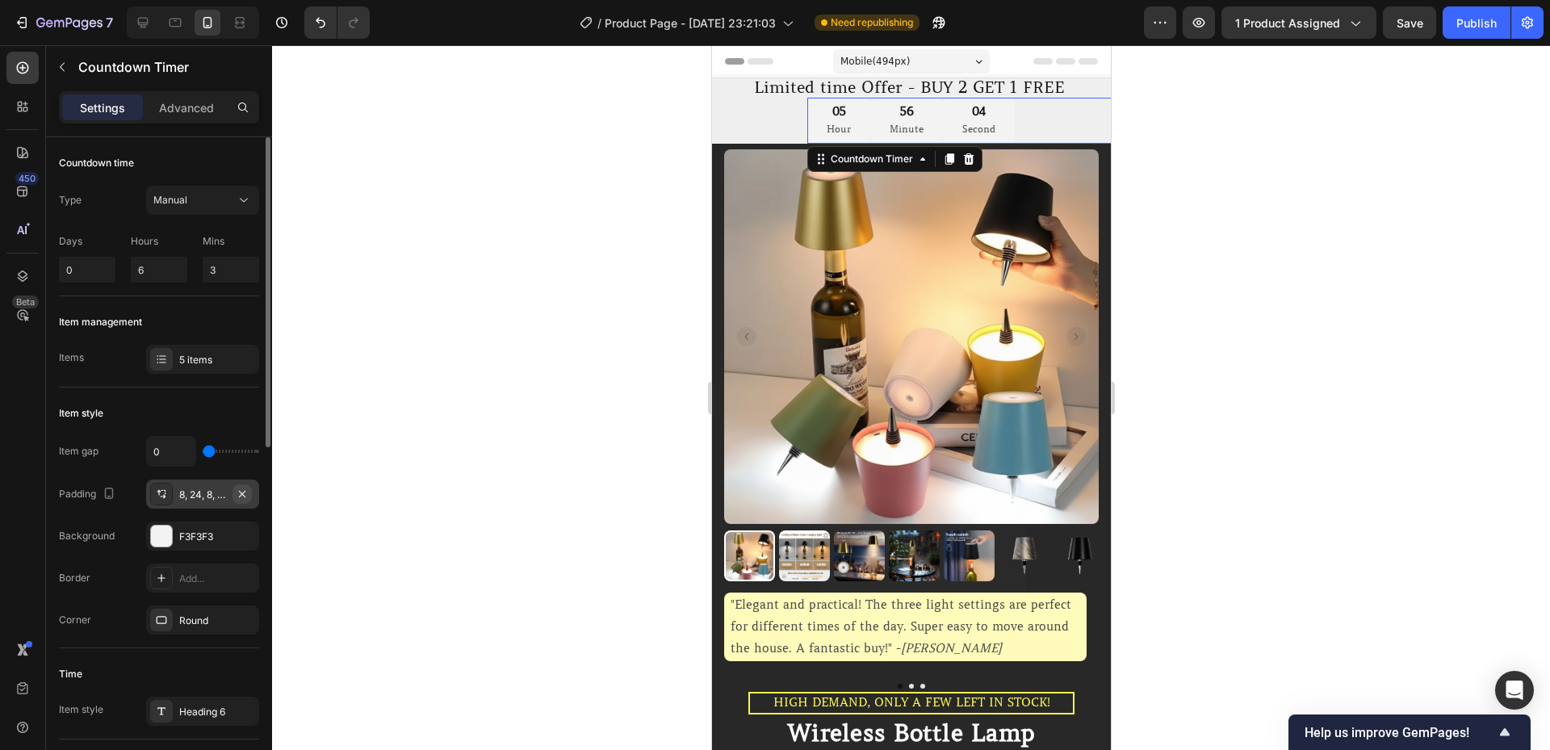
click at [243, 496] on icon "button" at bounding box center [242, 494] width 13 height 13
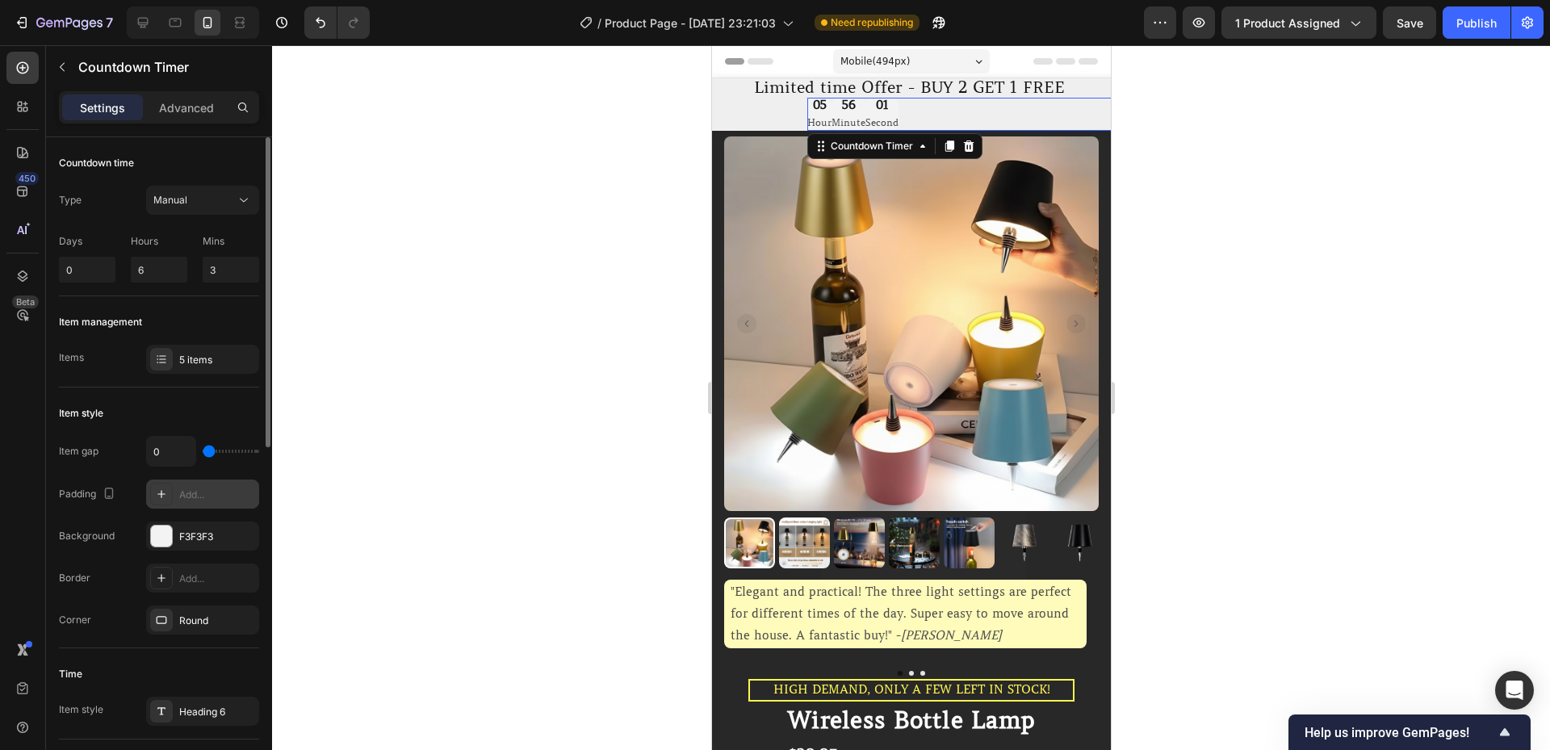
click at [208, 496] on div "Add..." at bounding box center [217, 495] width 76 height 15
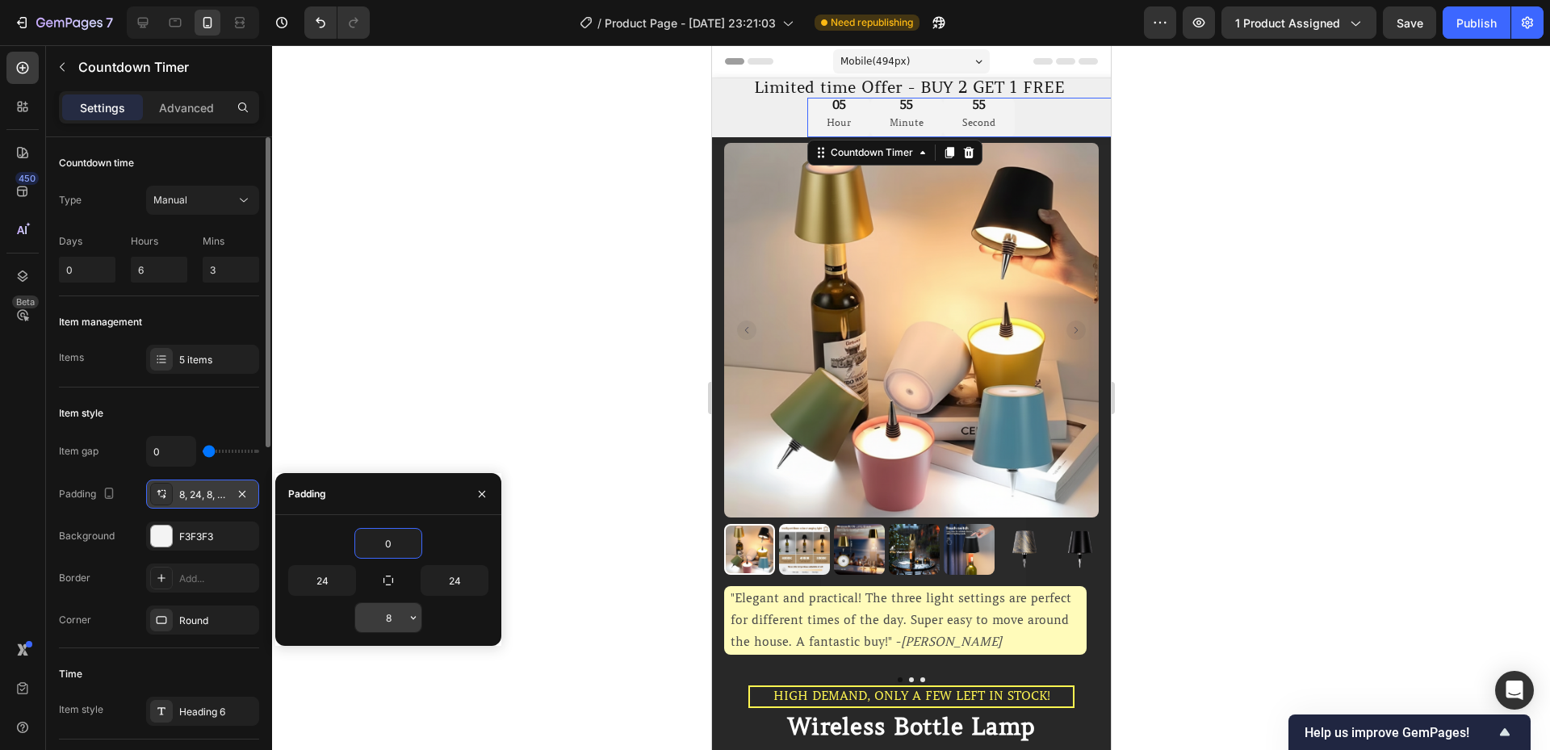
type input "0"
click at [396, 610] on input "8" at bounding box center [388, 617] width 66 height 29
type input "0"
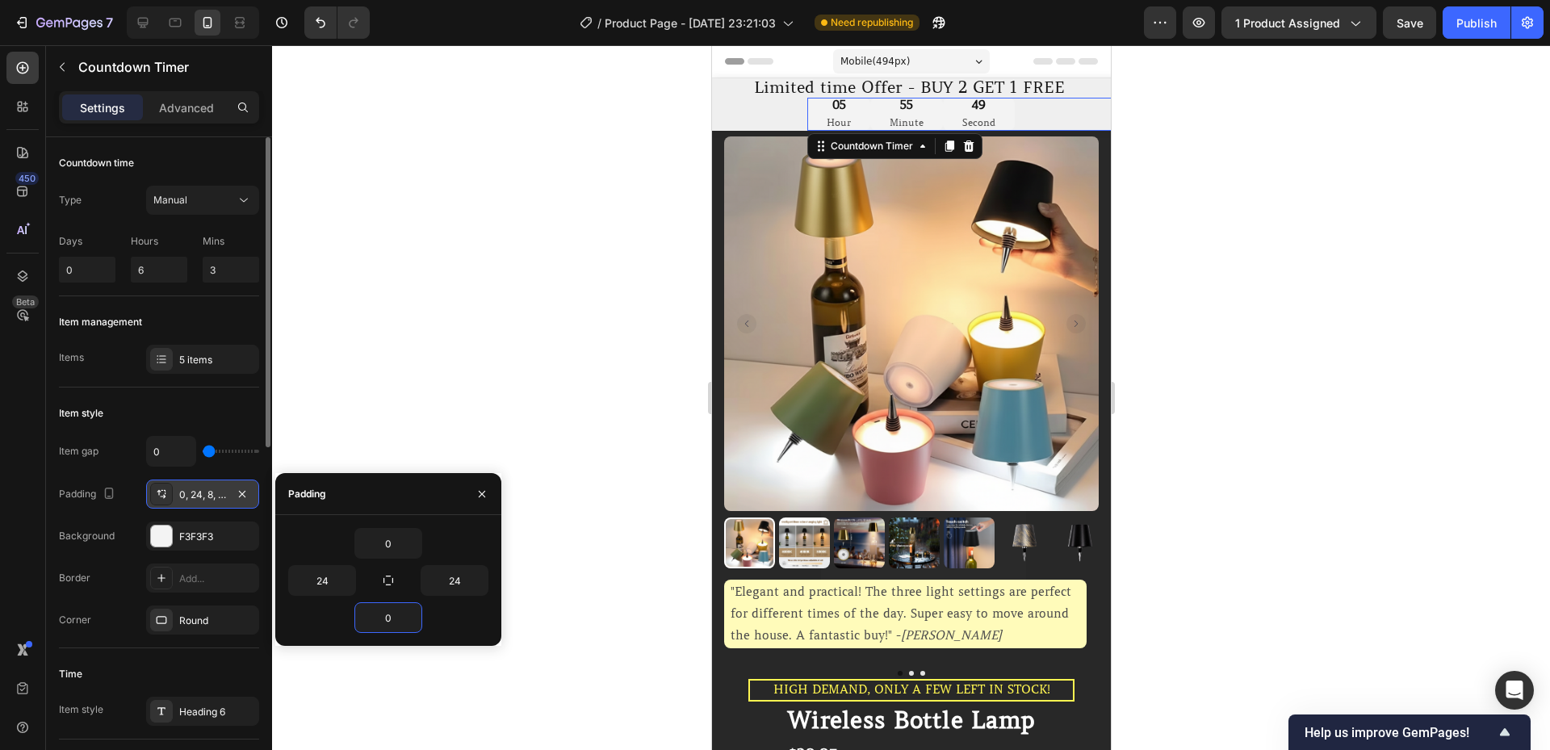
click at [235, 414] on div "Item style" at bounding box center [159, 413] width 200 height 26
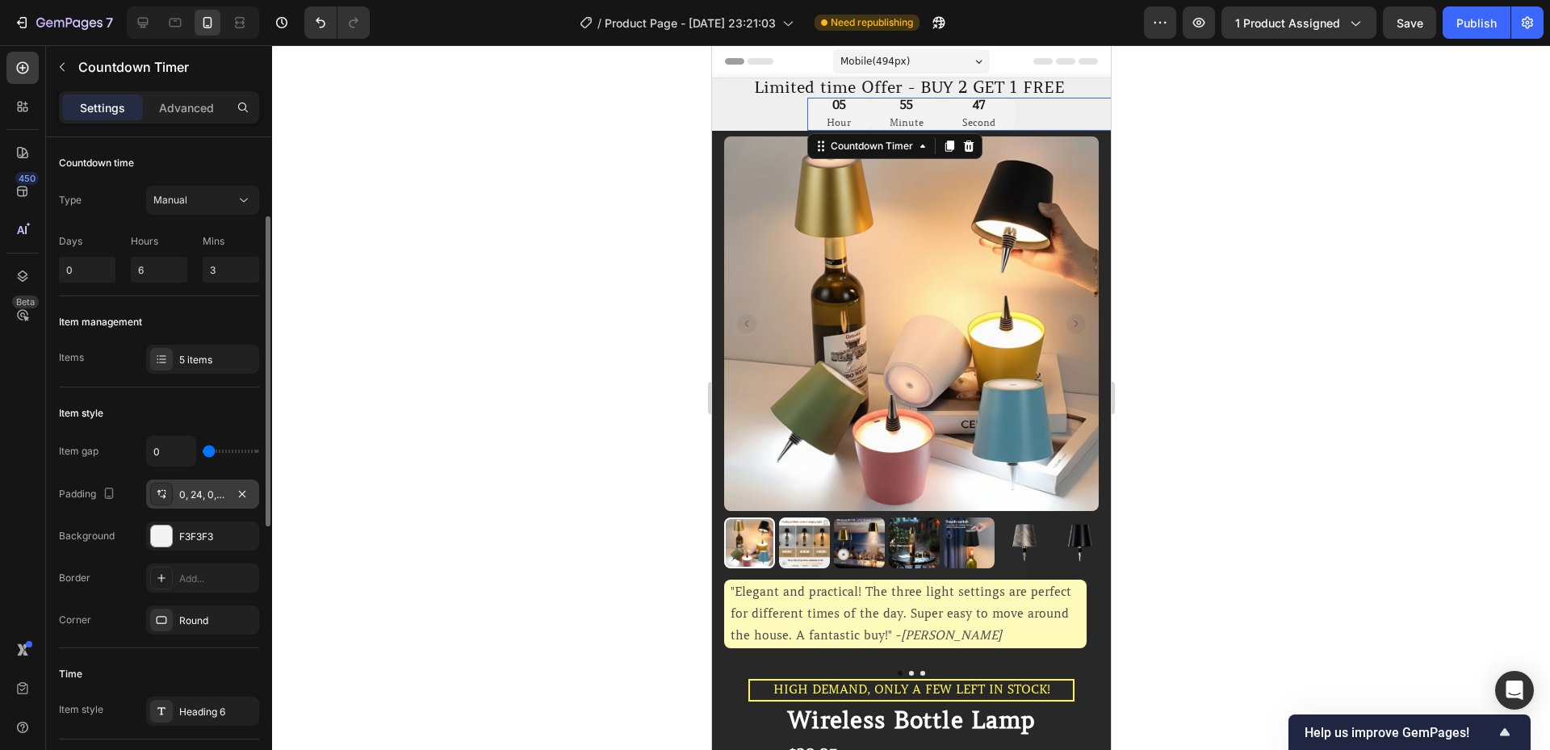
scroll to position [162, 0]
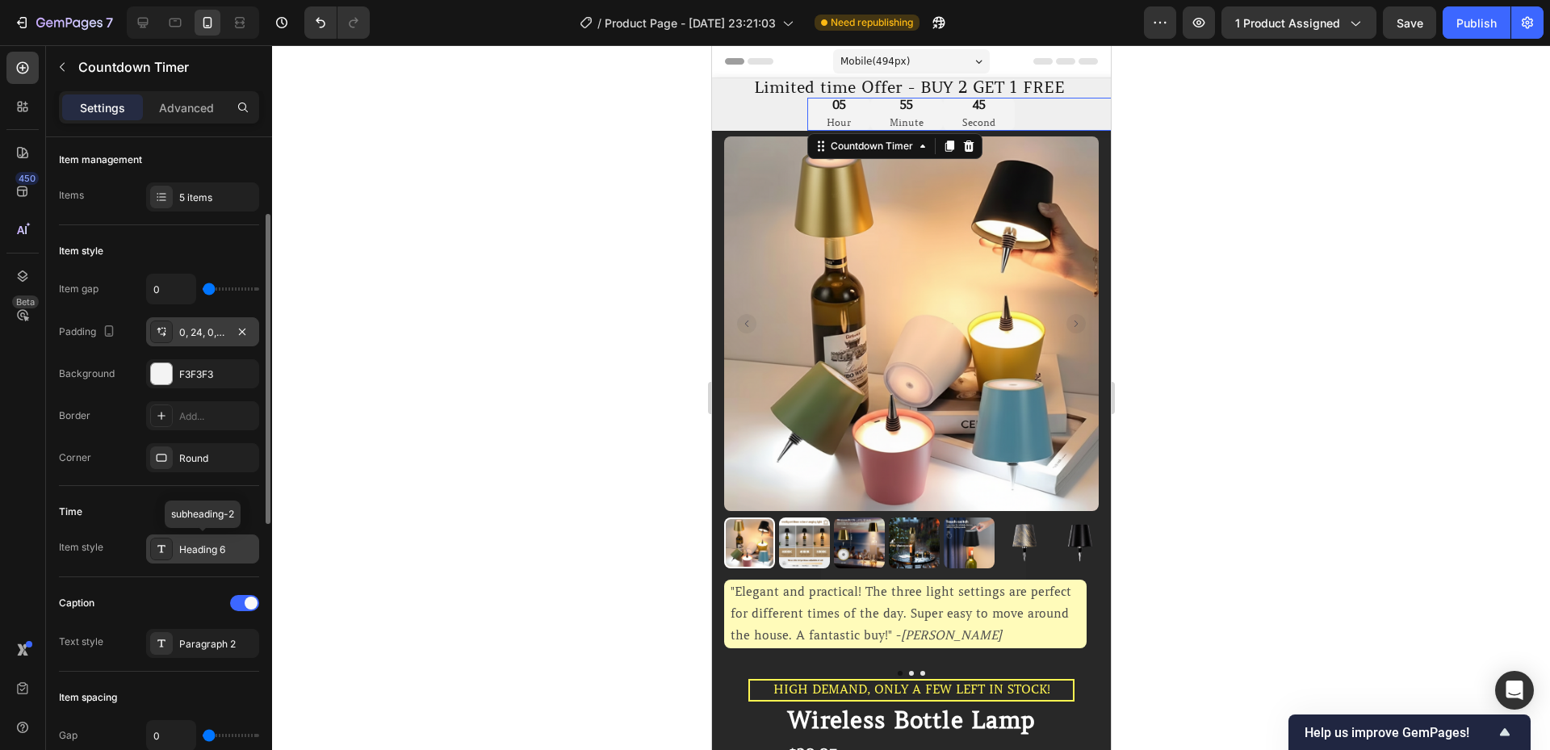
click at [206, 548] on div "Heading 6" at bounding box center [217, 550] width 76 height 15
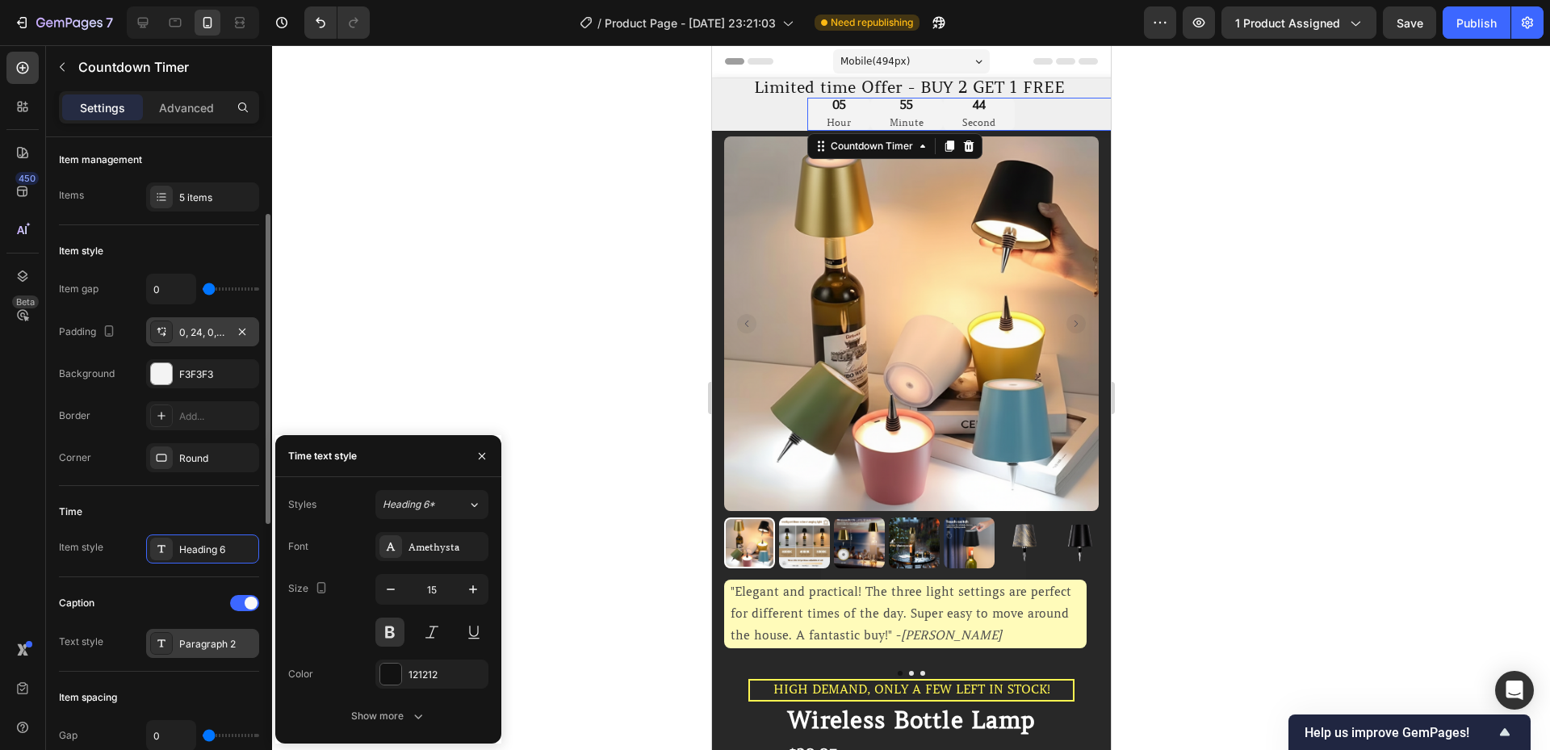
click at [195, 643] on div "Paragraph 2" at bounding box center [217, 644] width 76 height 15
click at [189, 589] on div "Caption Text style Paragraph 2" at bounding box center [159, 624] width 200 height 94
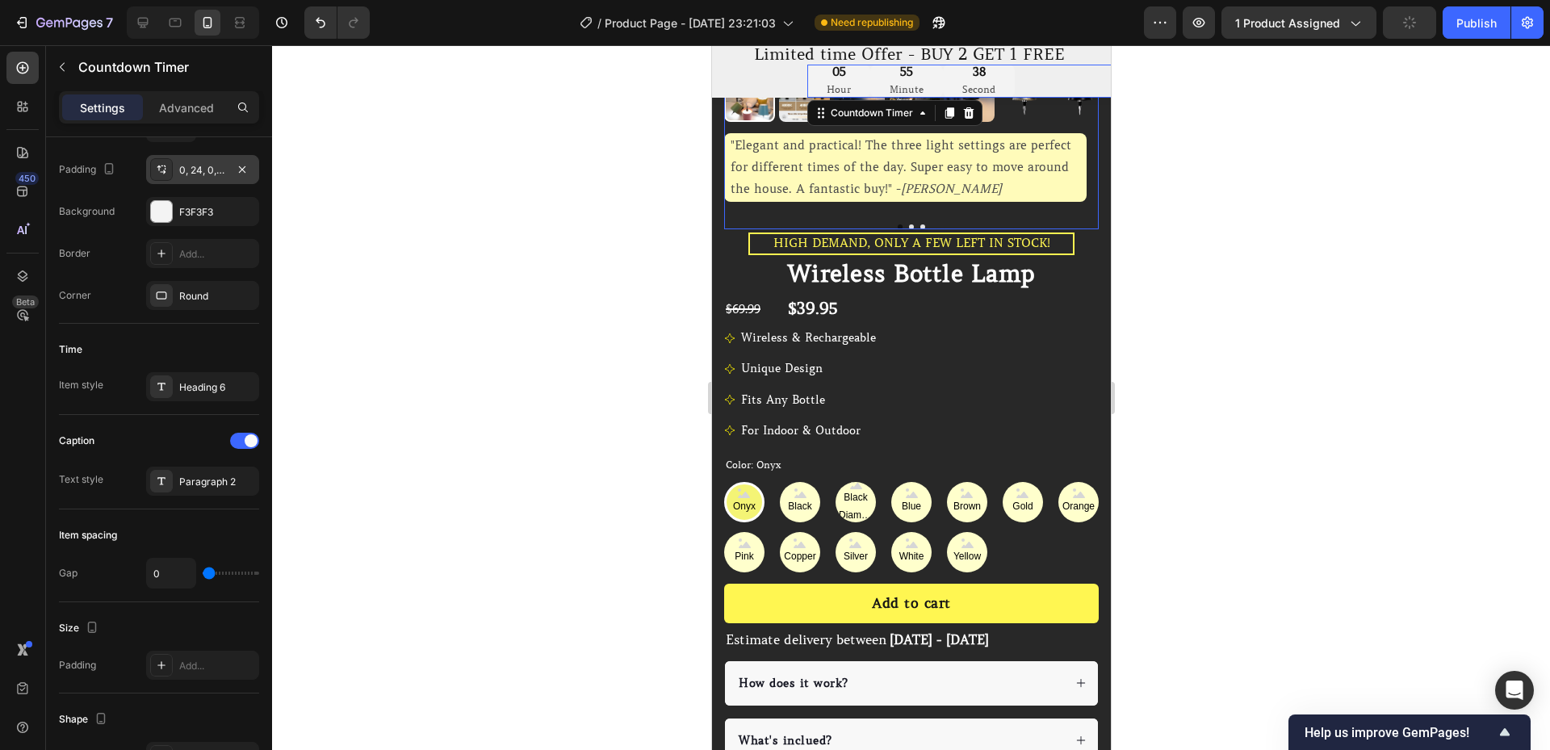
scroll to position [484, 0]
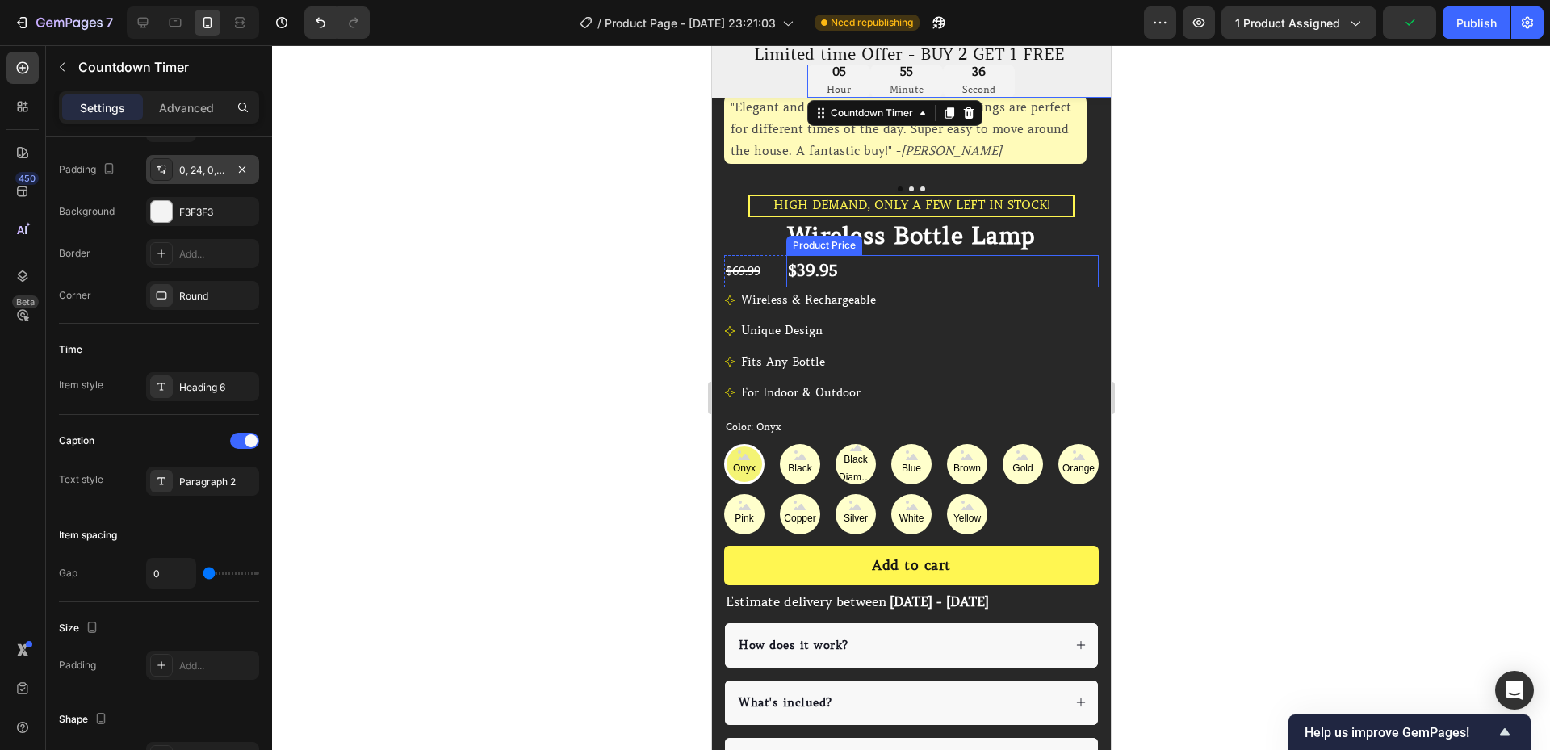
click at [1081, 256] on div "$39.95" at bounding box center [942, 271] width 312 height 32
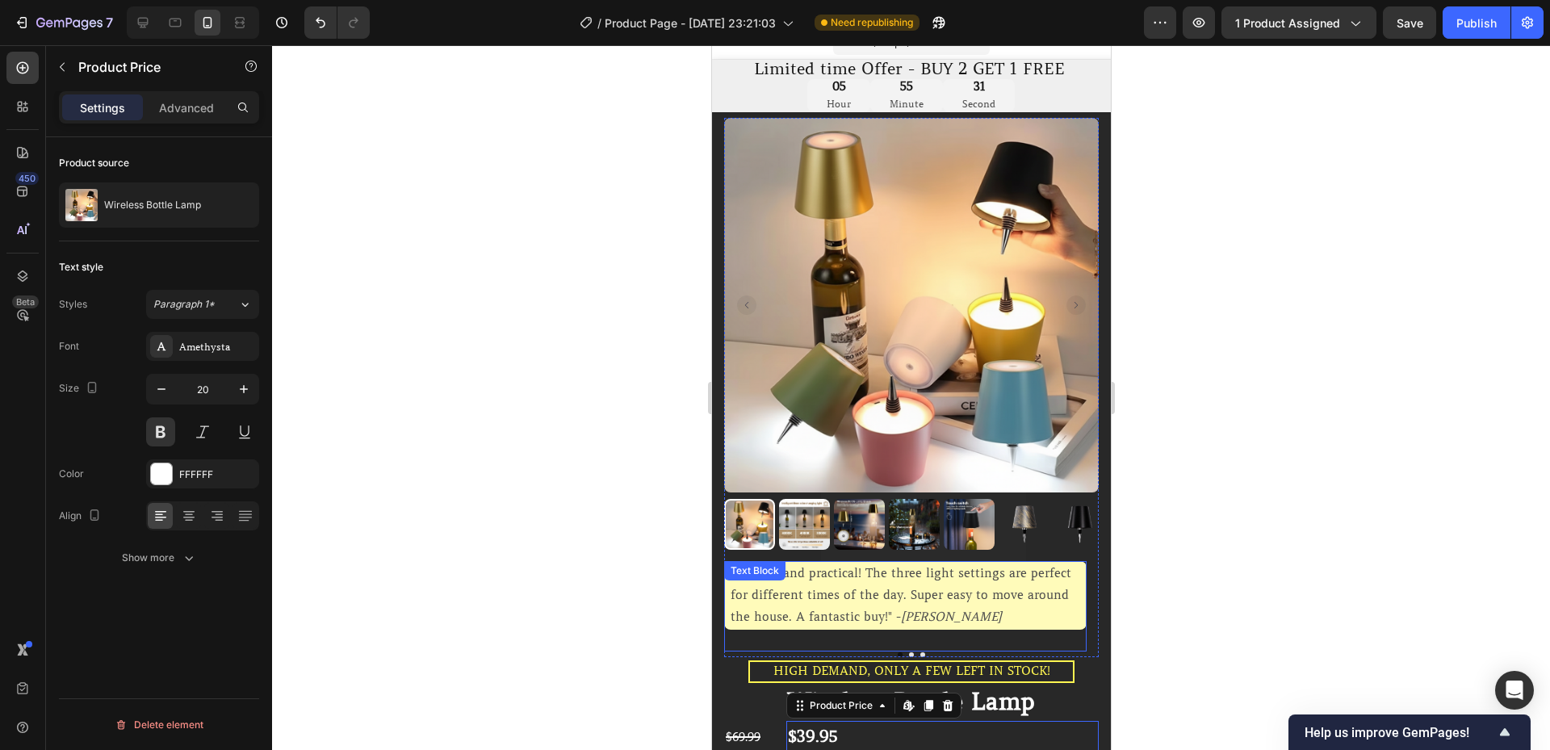
scroll to position [0, 0]
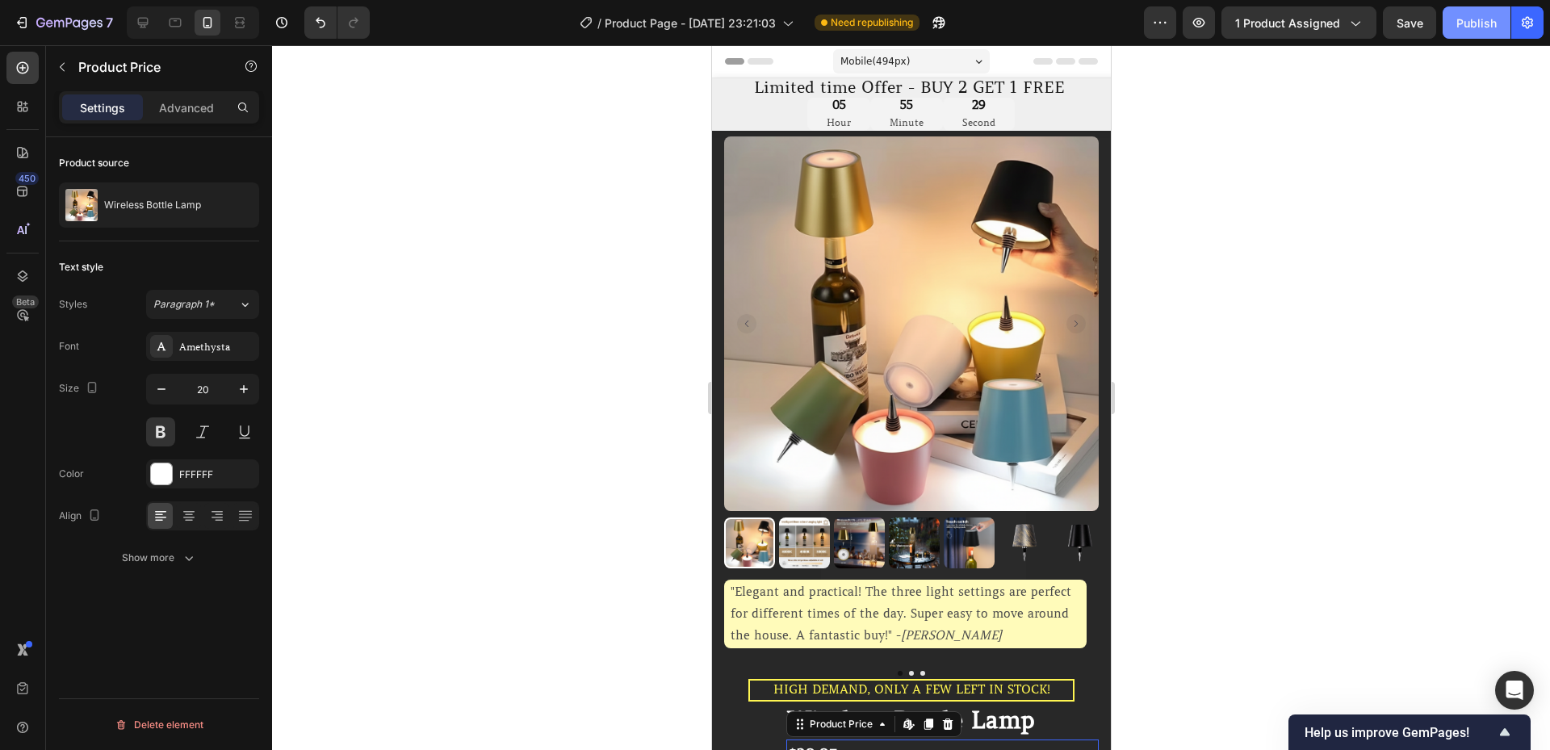
click at [1465, 22] on div "Publish" at bounding box center [1476, 23] width 40 height 17
click at [777, 89] on p "Limited time Offer - BUY 2 GET 1 FREE" at bounding box center [1538, 88] width 1571 height 16
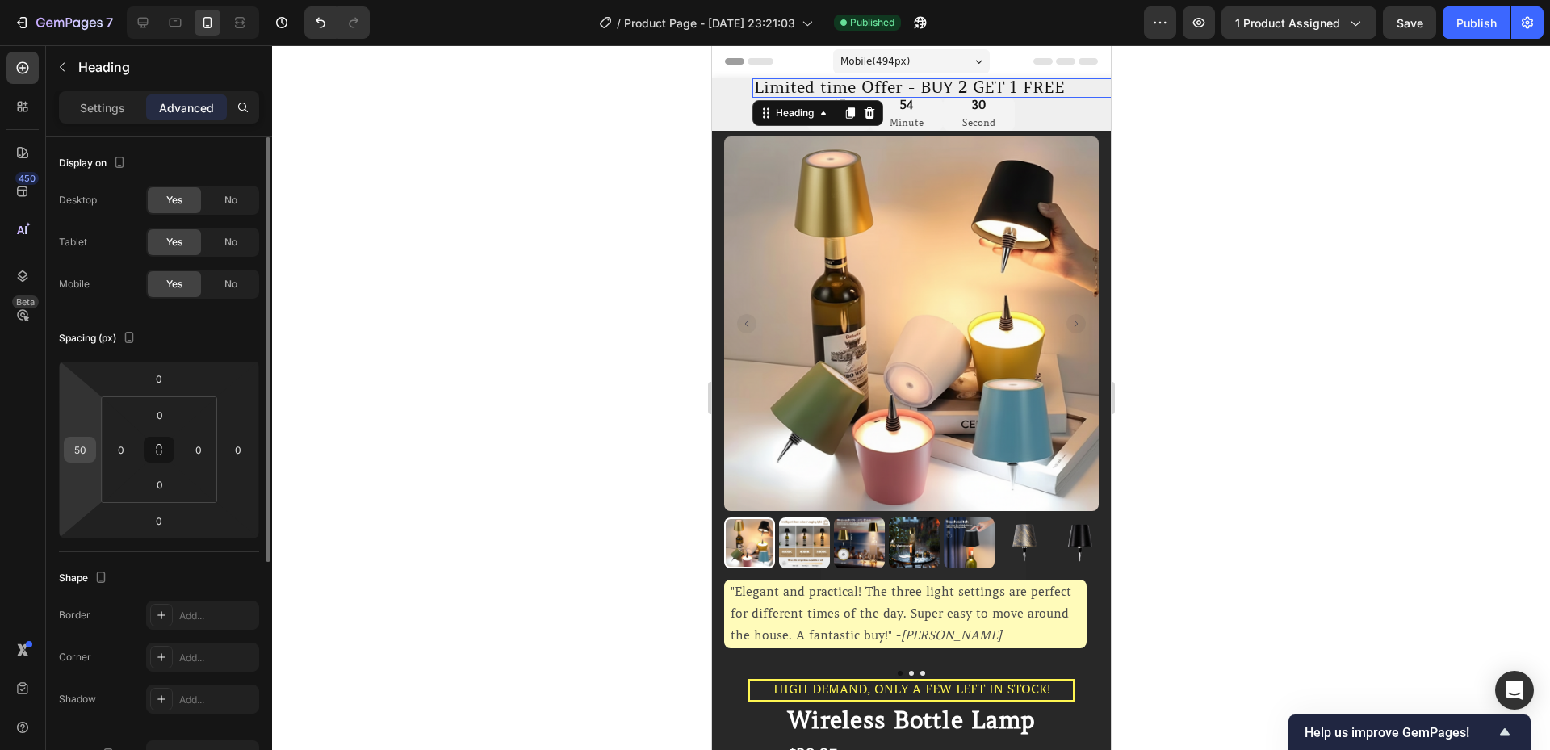
click at [82, 446] on input "50" at bounding box center [80, 450] width 24 height 24
type input "0"
click at [182, 334] on div "Spacing (px)" at bounding box center [159, 338] width 200 height 26
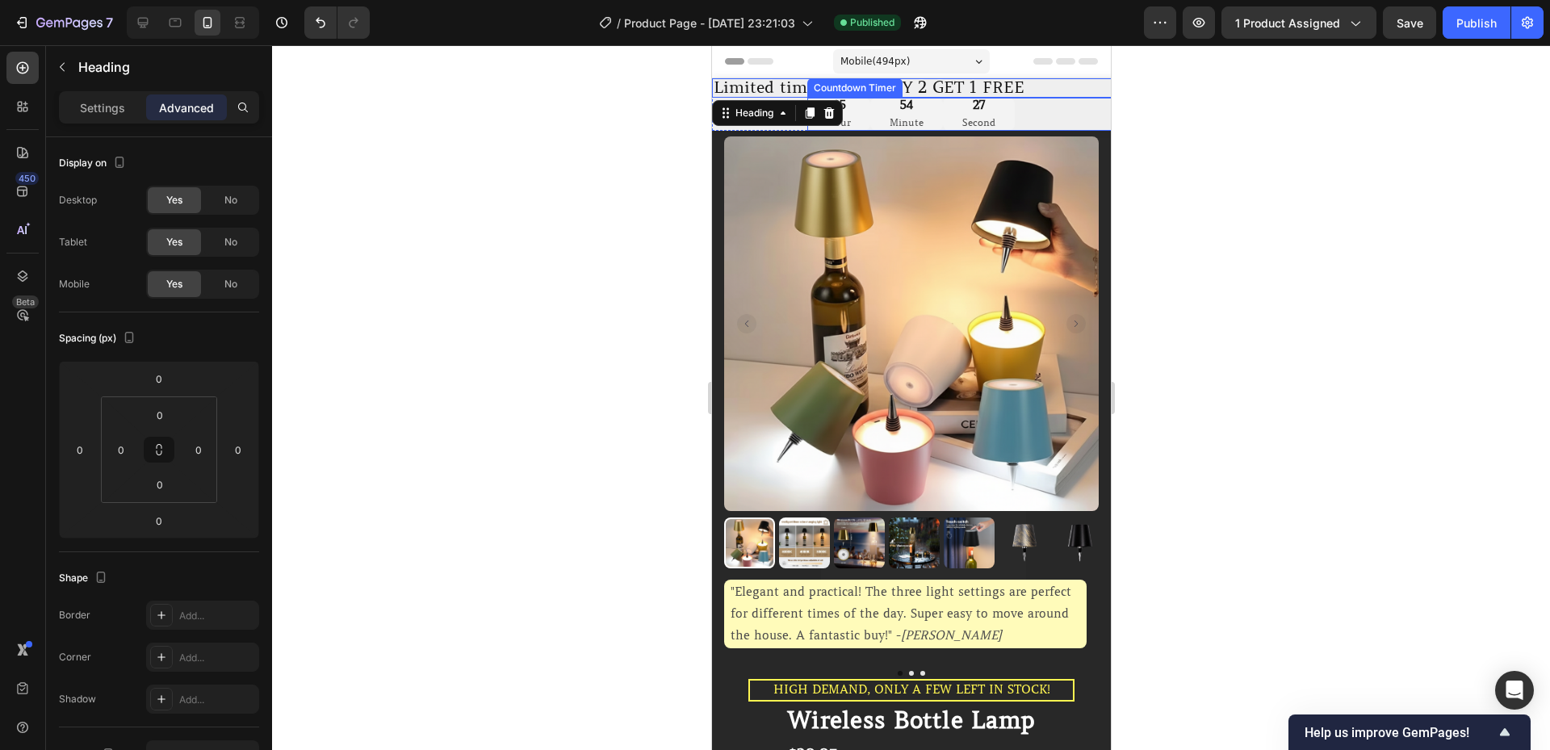
click at [920, 119] on p "Minute" at bounding box center [906, 123] width 34 height 18
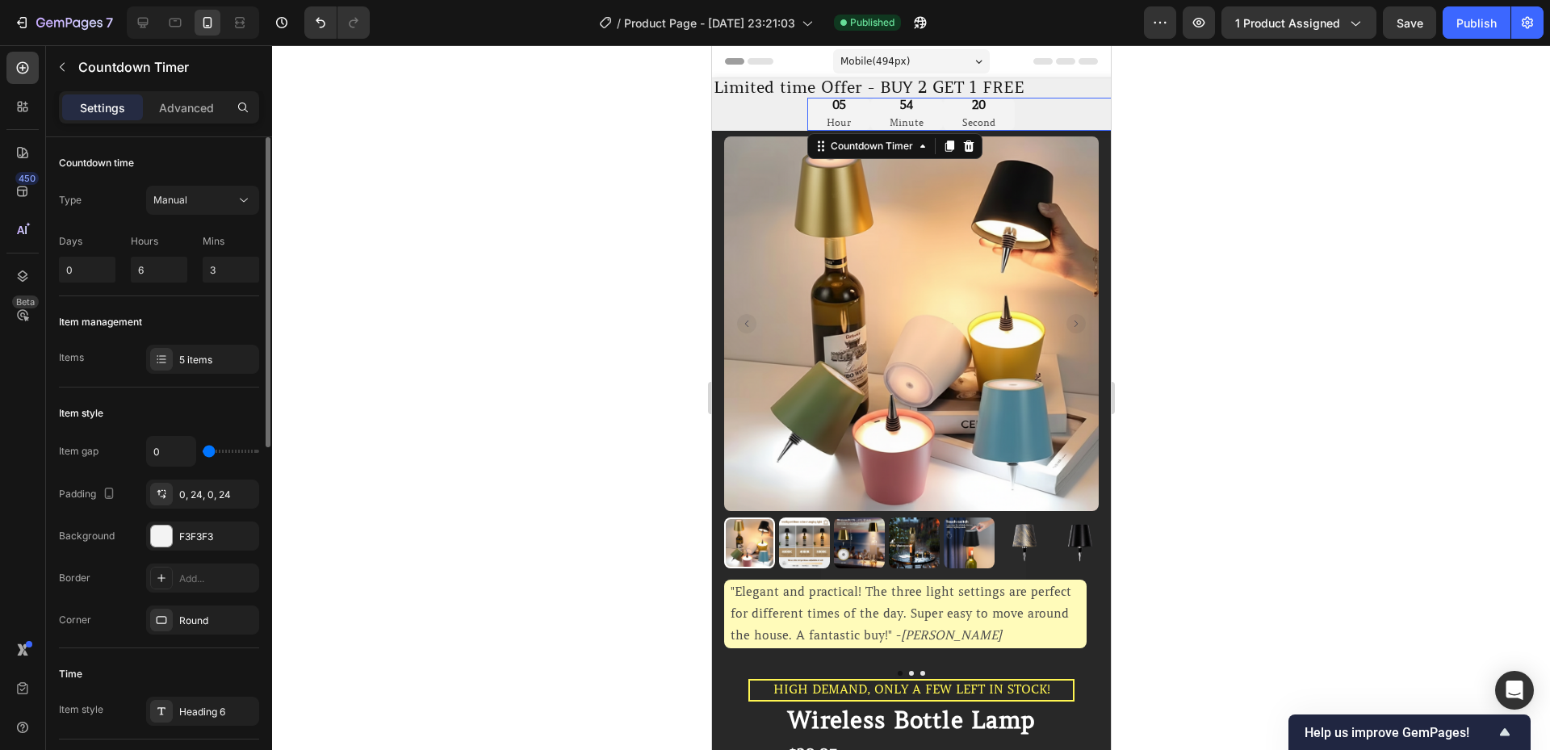
scroll to position [54, 0]
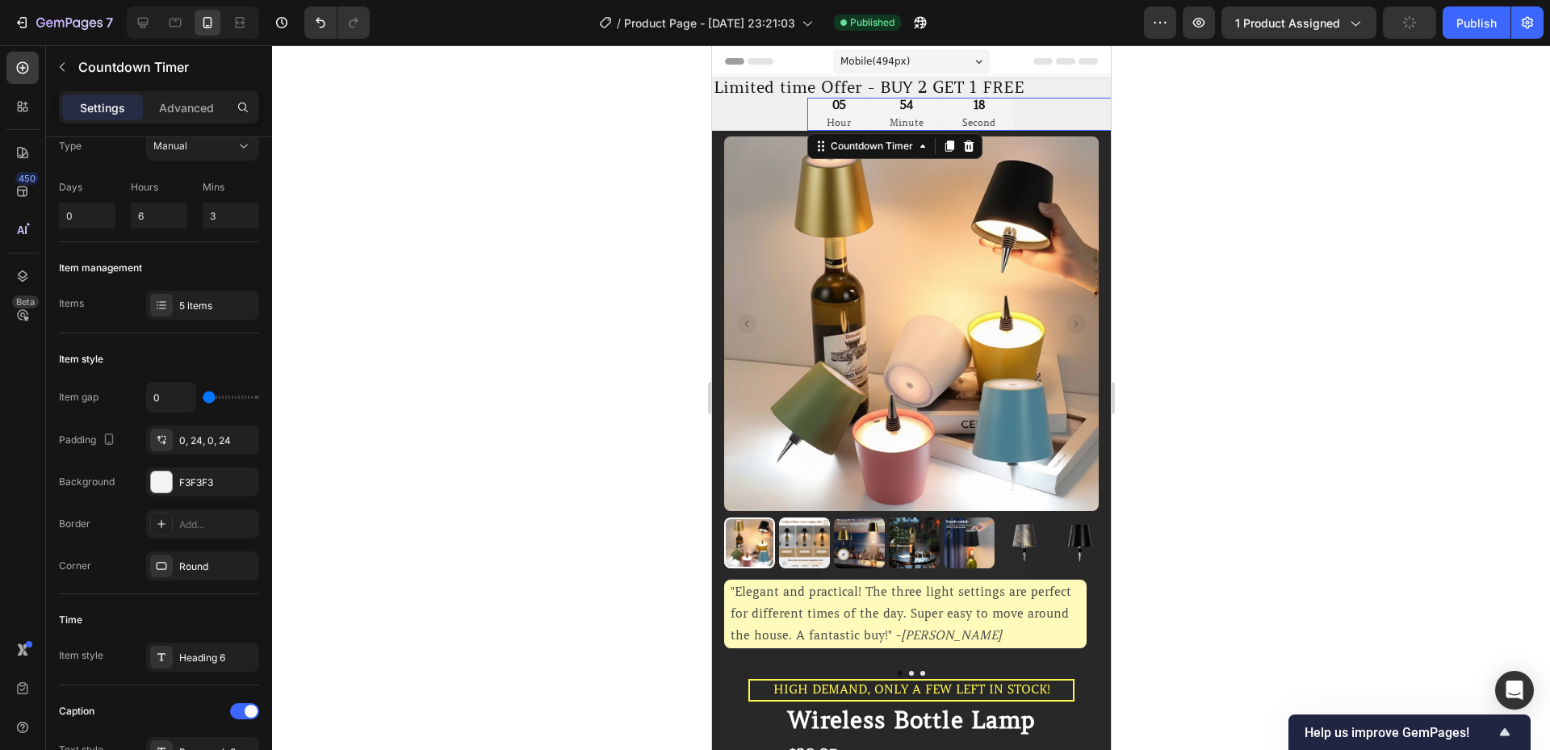
click at [203, 124] on div "Settings Advanced" at bounding box center [159, 114] width 226 height 46
click at [203, 122] on div "Settings Advanced" at bounding box center [159, 107] width 200 height 32
click at [202, 115] on p "Advanced" at bounding box center [186, 107] width 55 height 17
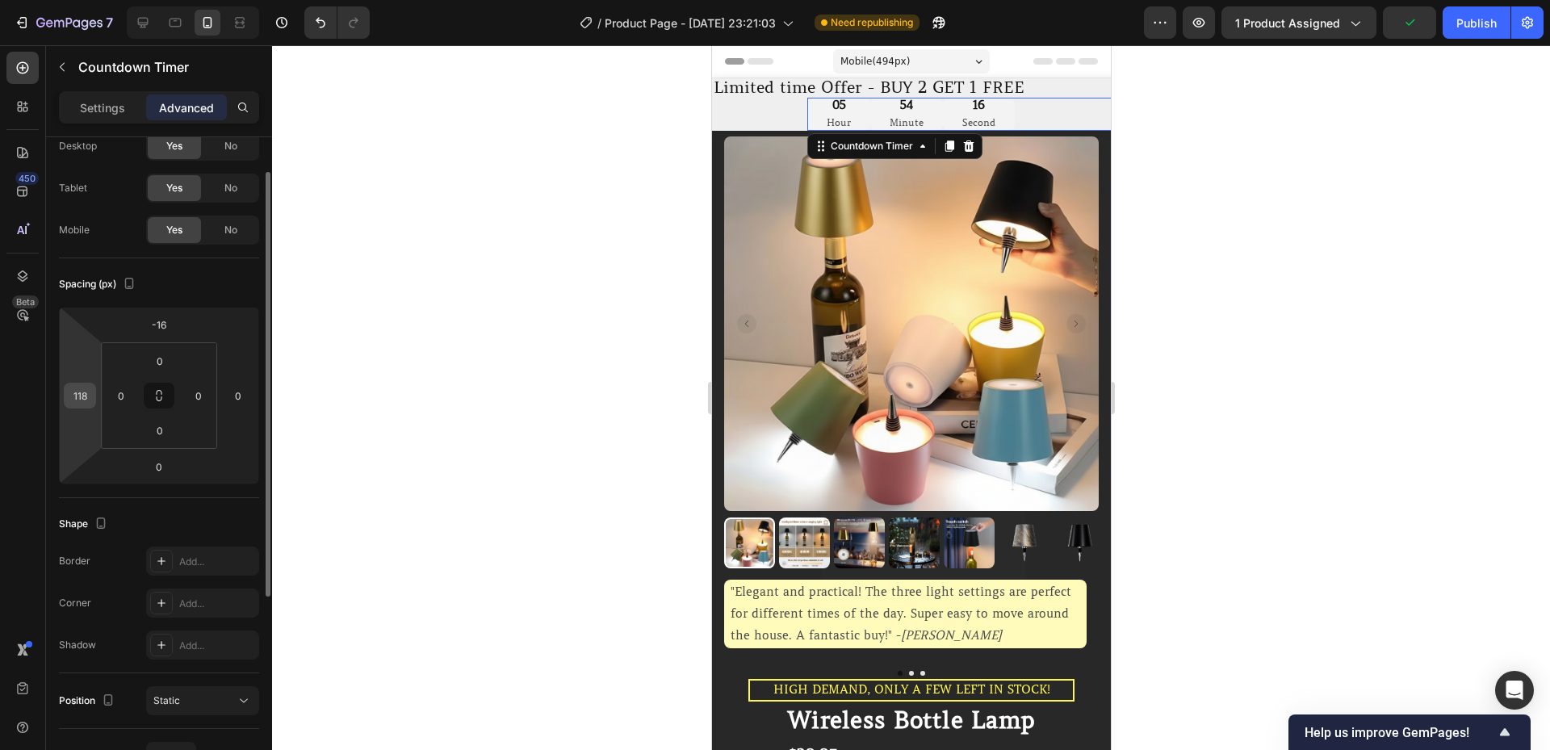
click at [92, 385] on div "118" at bounding box center [80, 396] width 32 height 26
click at [85, 404] on input "118" at bounding box center [80, 395] width 24 height 24
type input "0"
click at [195, 287] on div "Spacing (px)" at bounding box center [159, 284] width 200 height 26
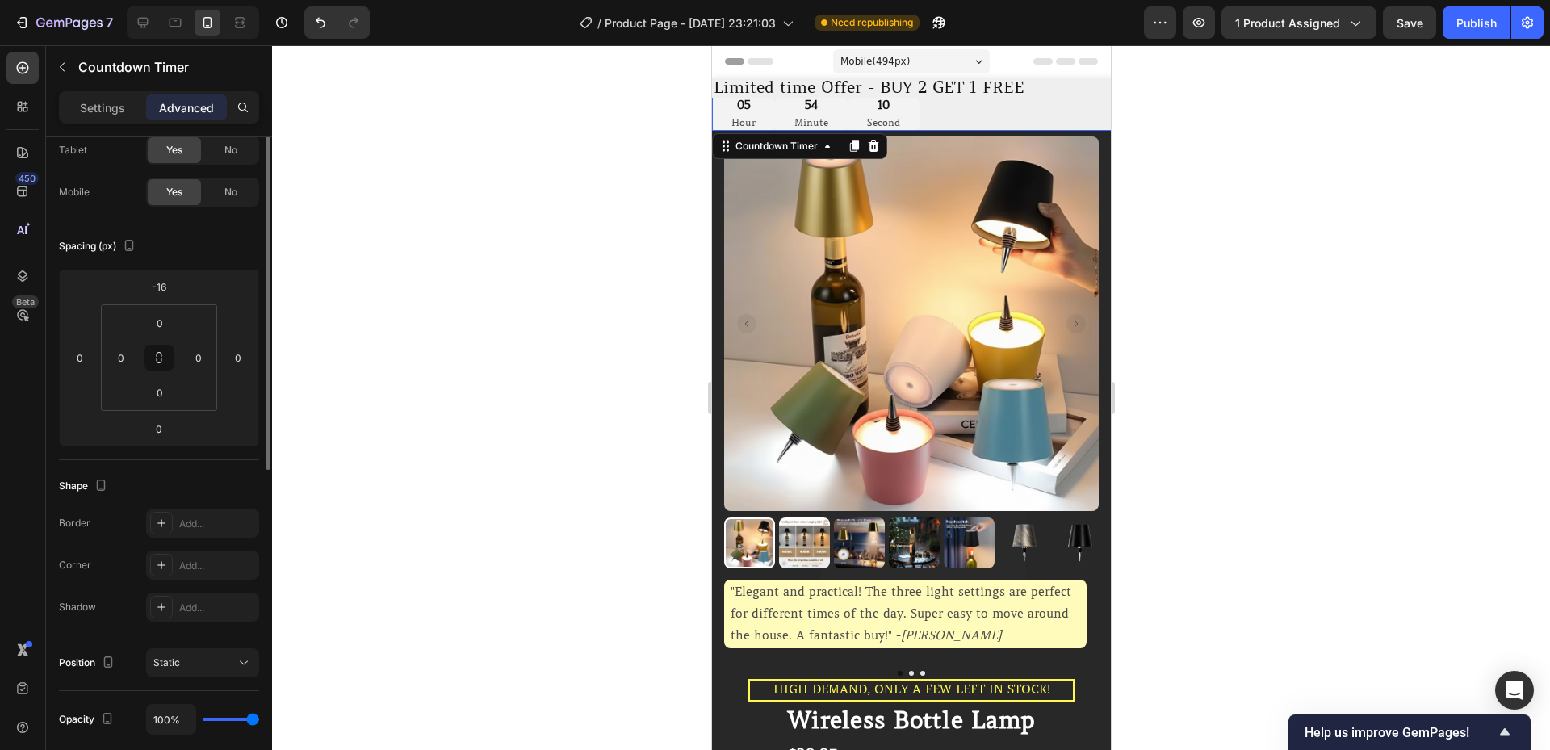
scroll to position [0, 0]
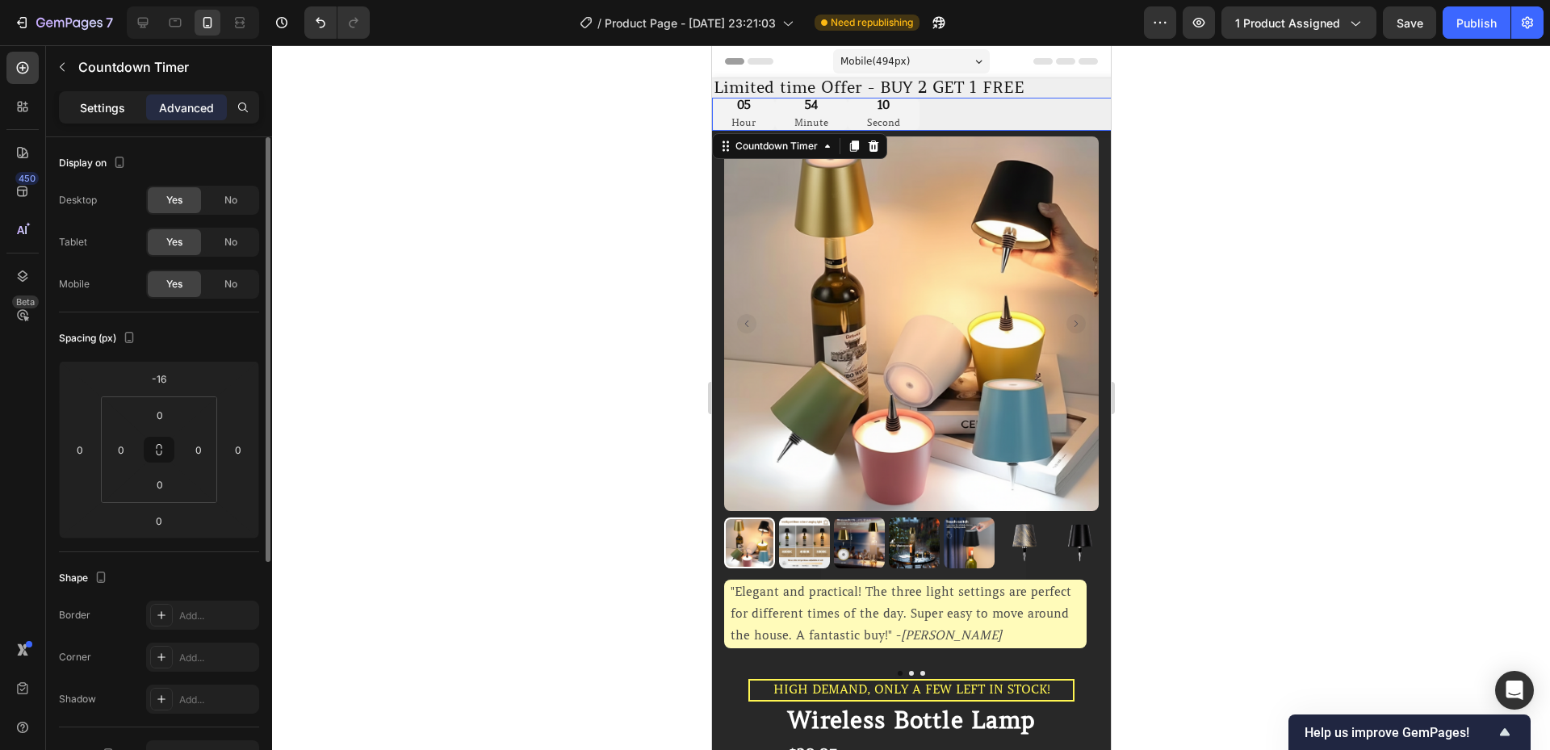
click at [118, 113] on p "Settings" at bounding box center [102, 107] width 45 height 17
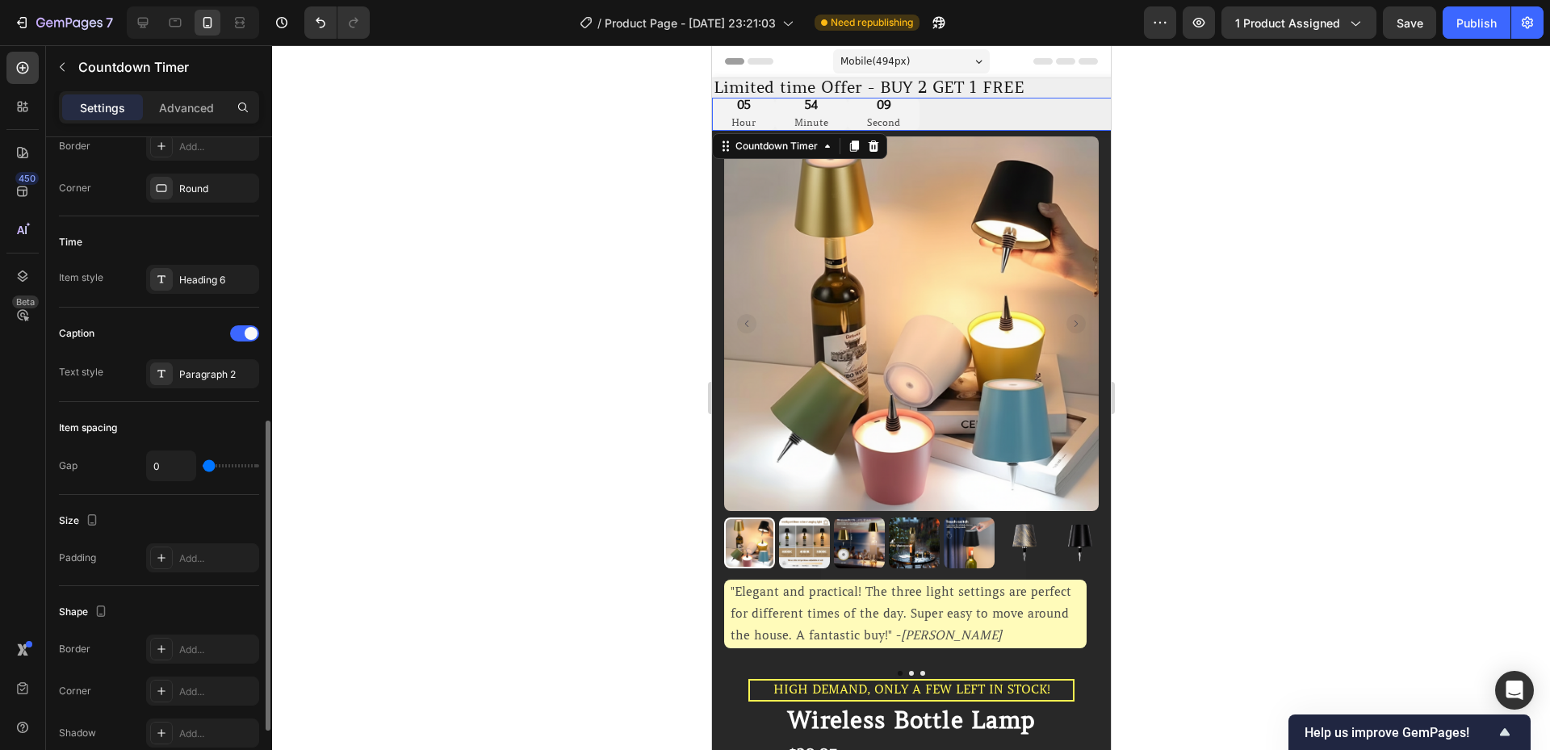
scroll to position [738, 0]
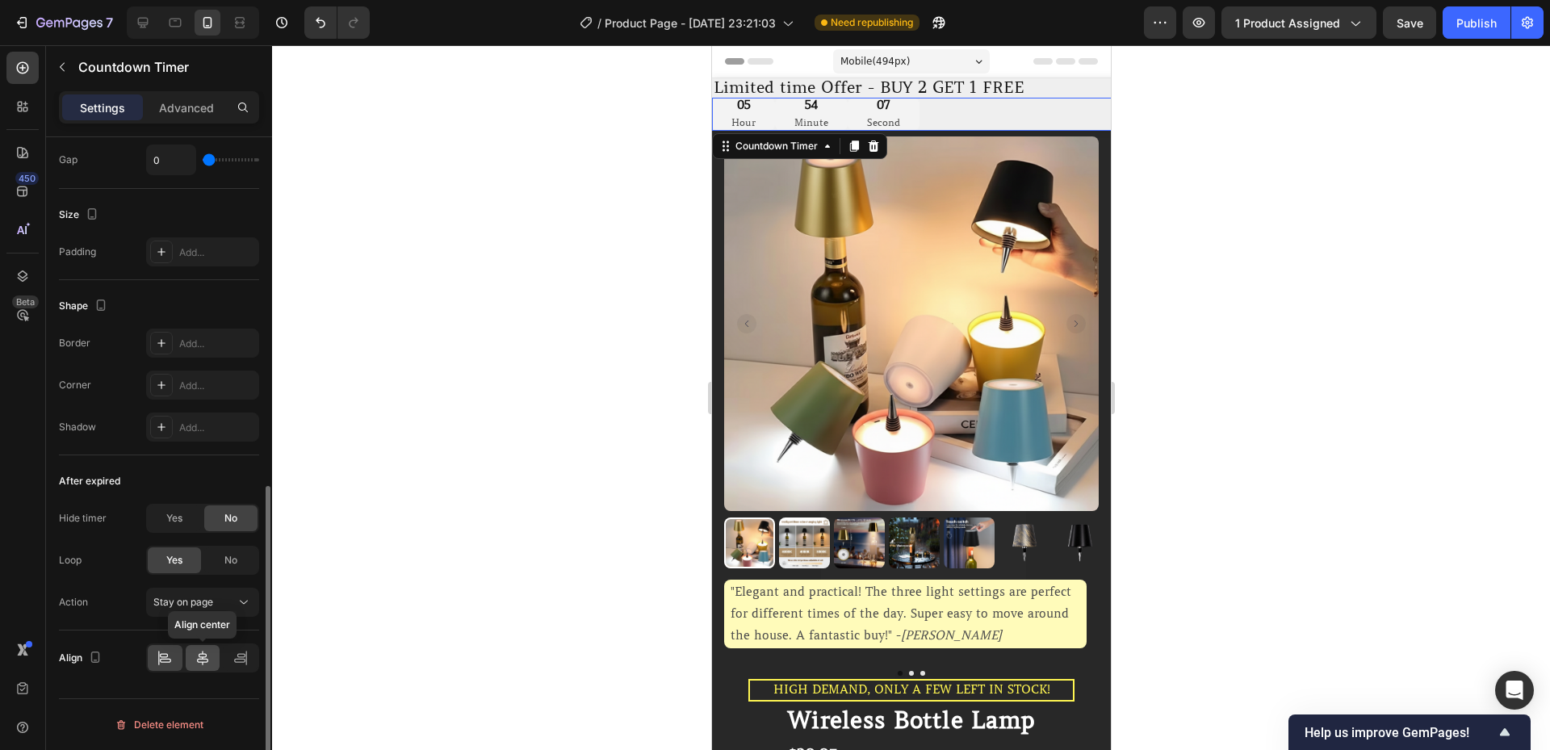
click at [194, 660] on div at bounding box center [203, 658] width 35 height 26
click at [744, 81] on p "Limited time Offer - BUY 2 GET 1 FREE" at bounding box center [1518, 88] width 1611 height 16
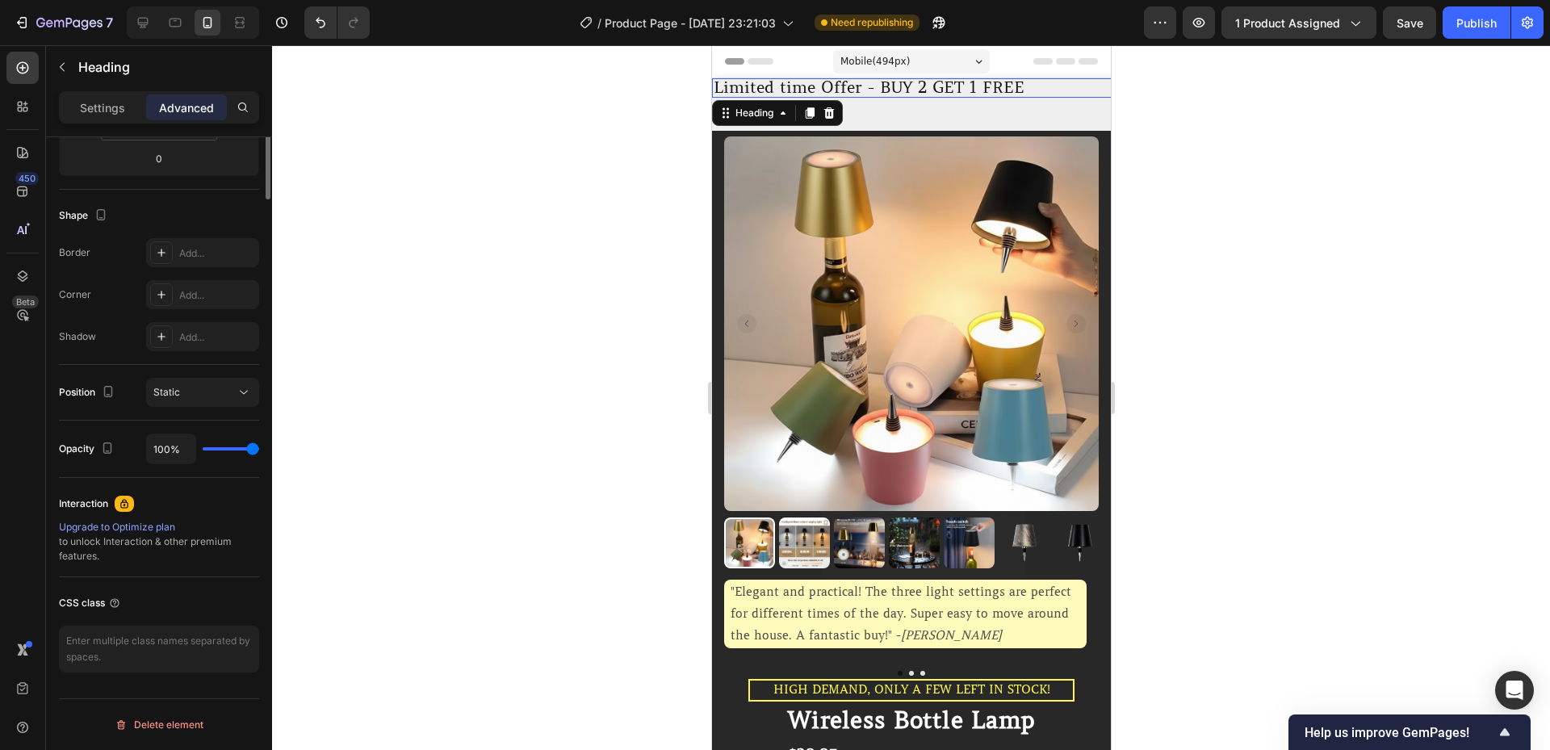
scroll to position [0, 0]
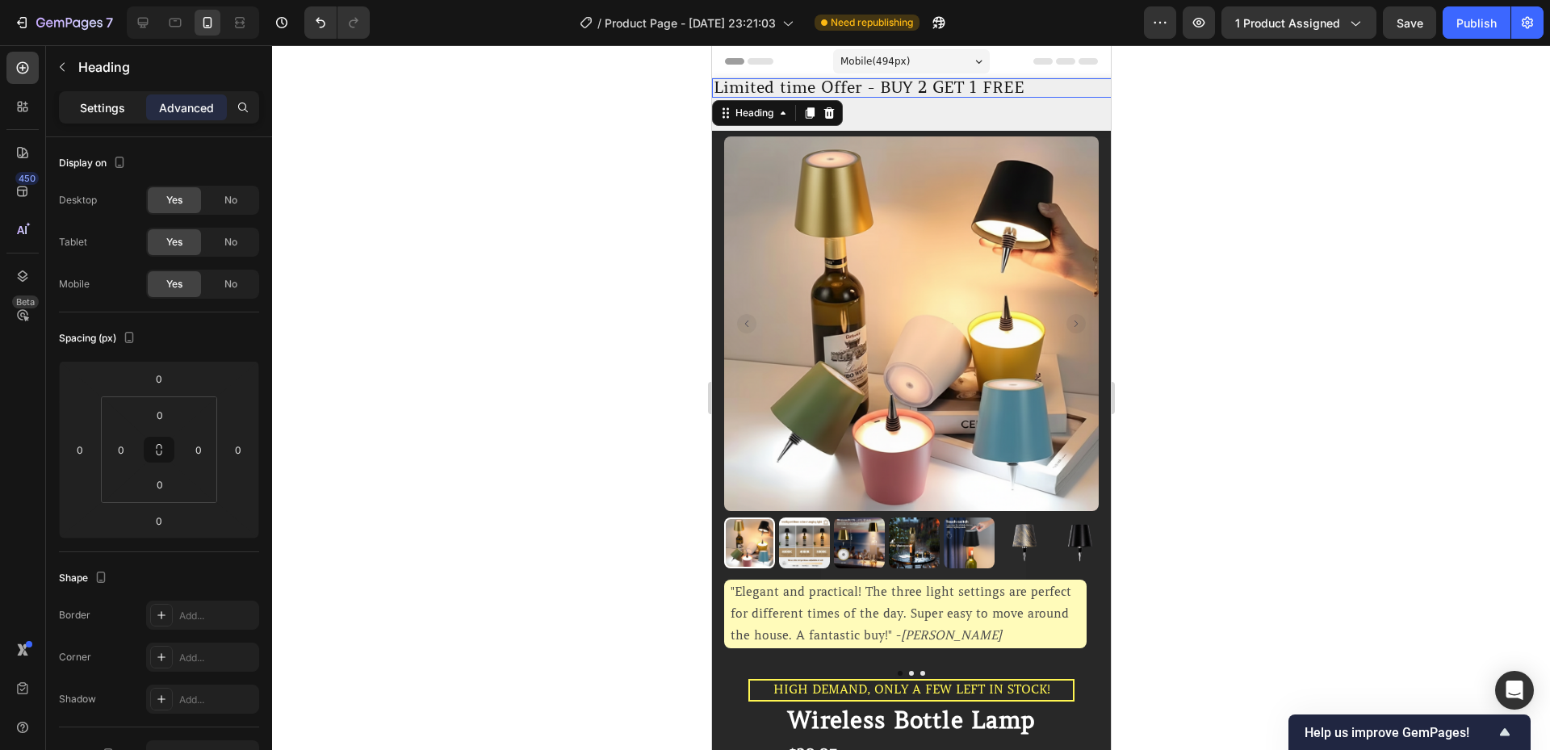
click at [90, 101] on p "Settings" at bounding box center [102, 107] width 45 height 17
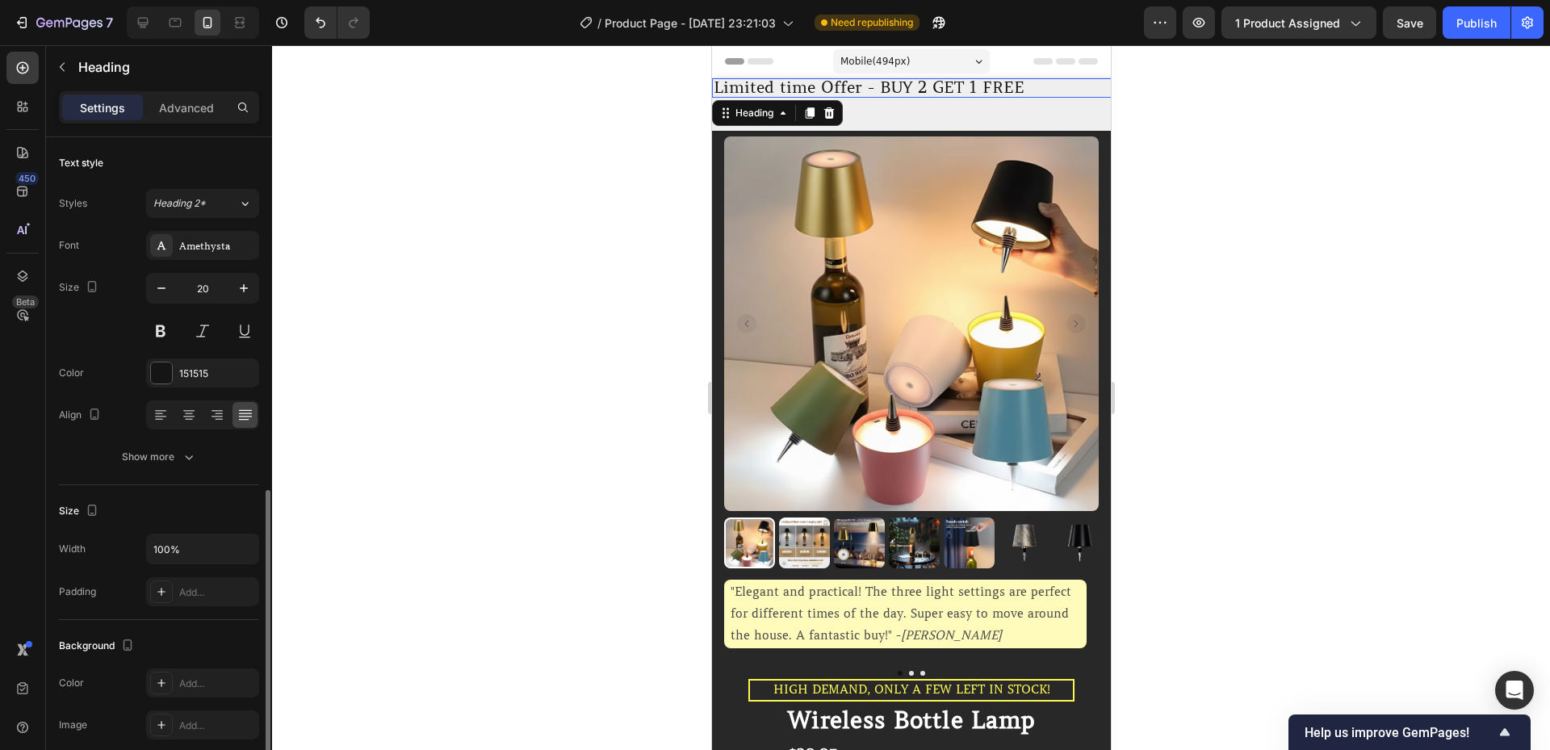
scroll to position [270, 0]
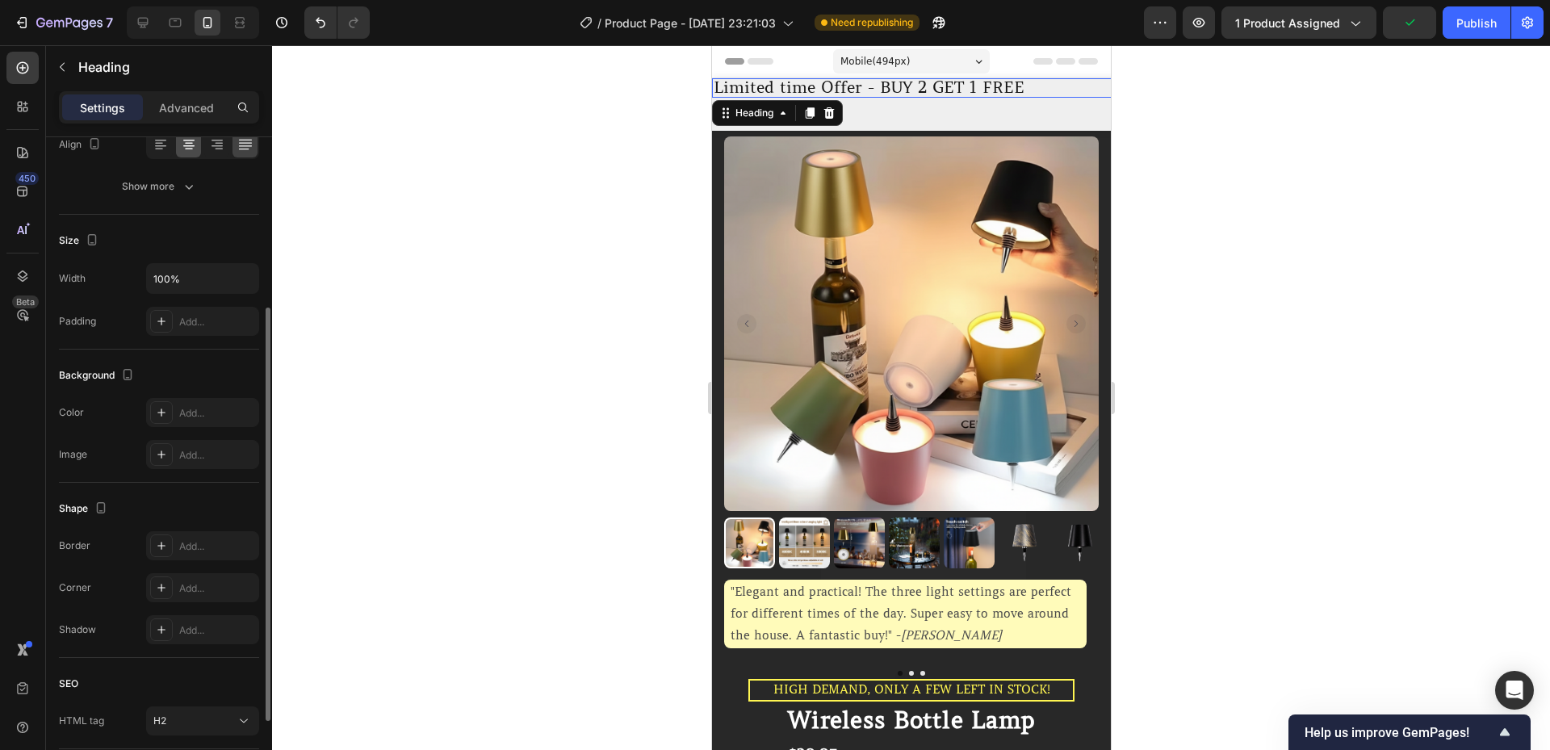
click at [191, 145] on icon at bounding box center [188, 146] width 11 height 2
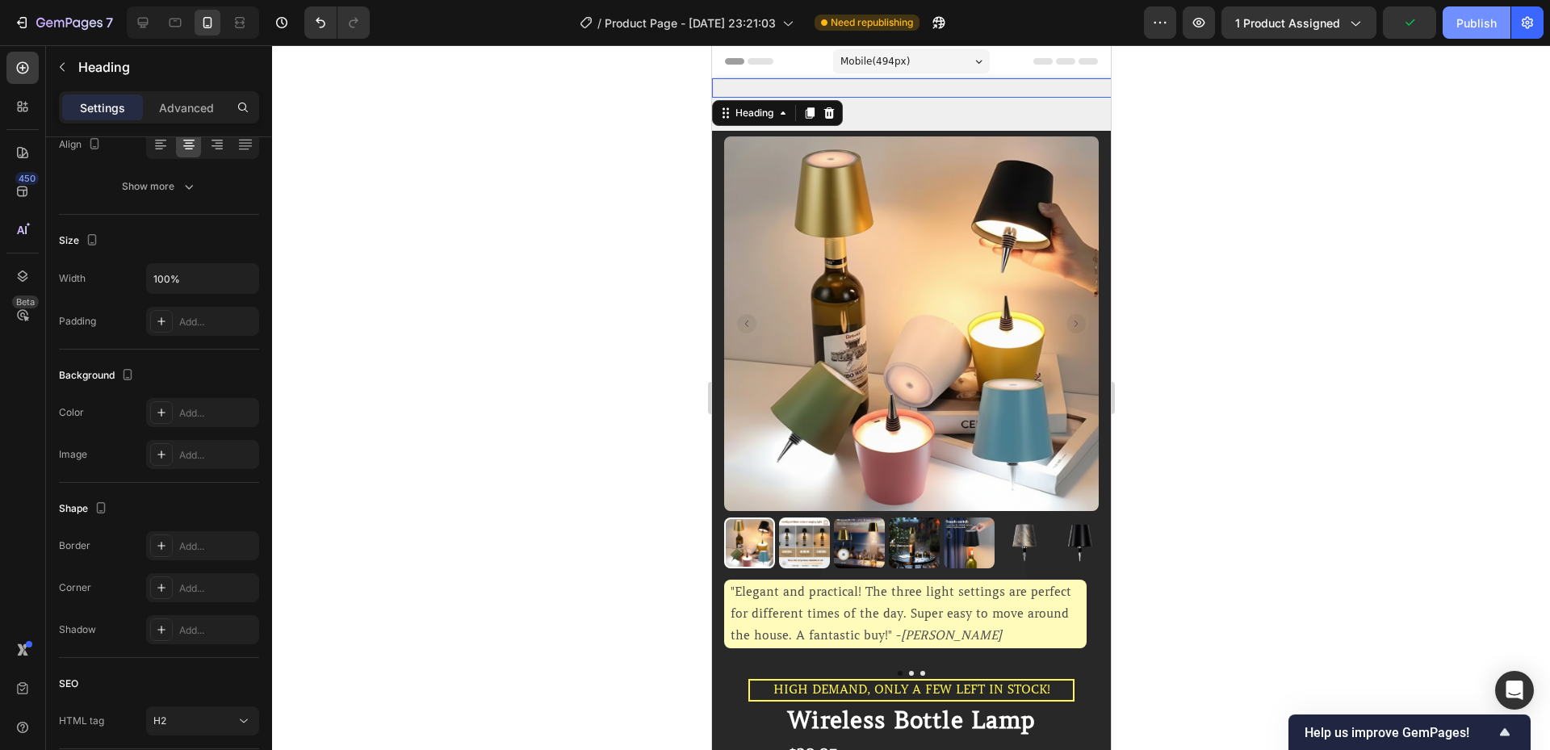
click at [1474, 28] on div "Publish" at bounding box center [1476, 23] width 40 height 17
click at [936, 111] on div "05 Hour 53 Minute 21 Second" at bounding box center [1518, 114] width 1615 height 33
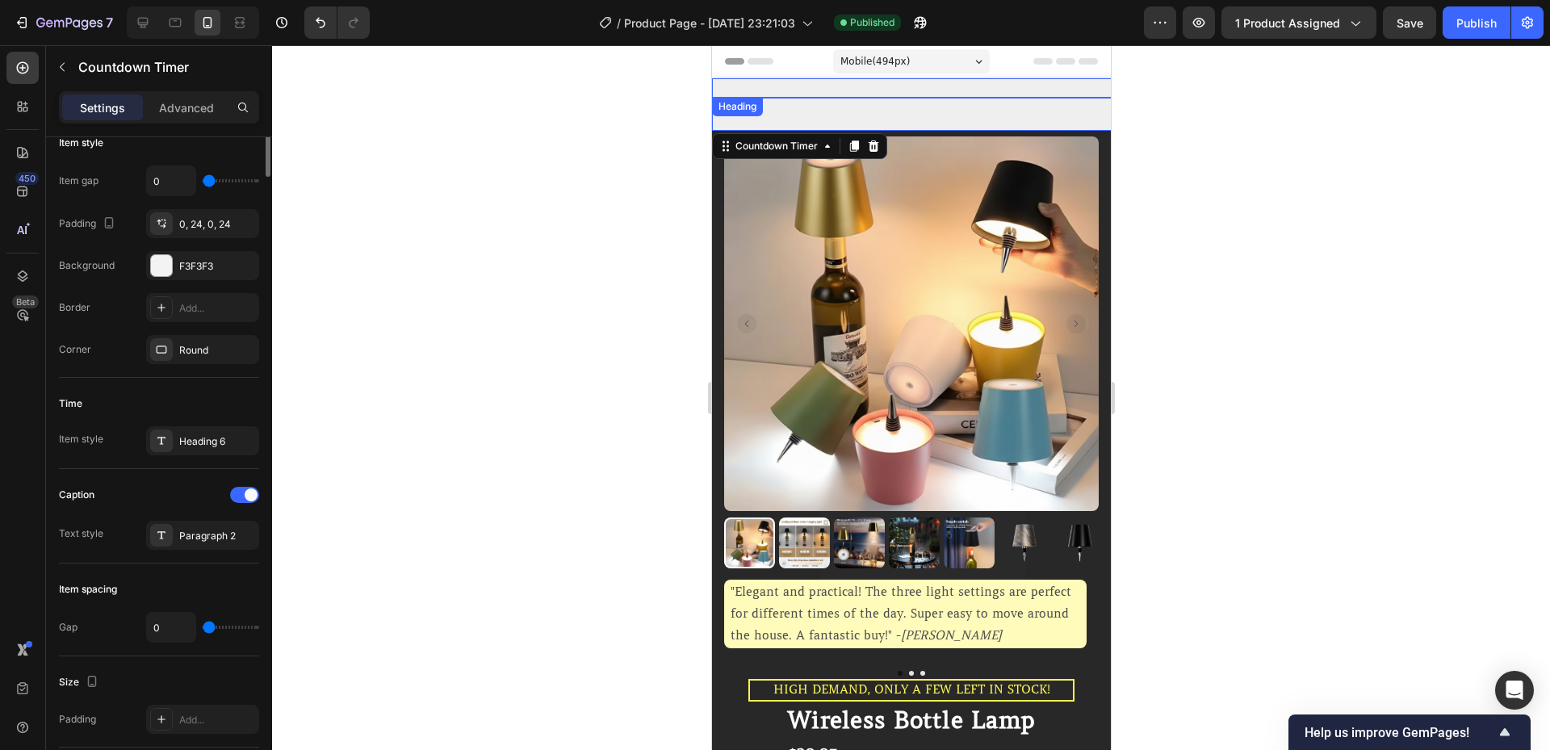
scroll to position [0, 0]
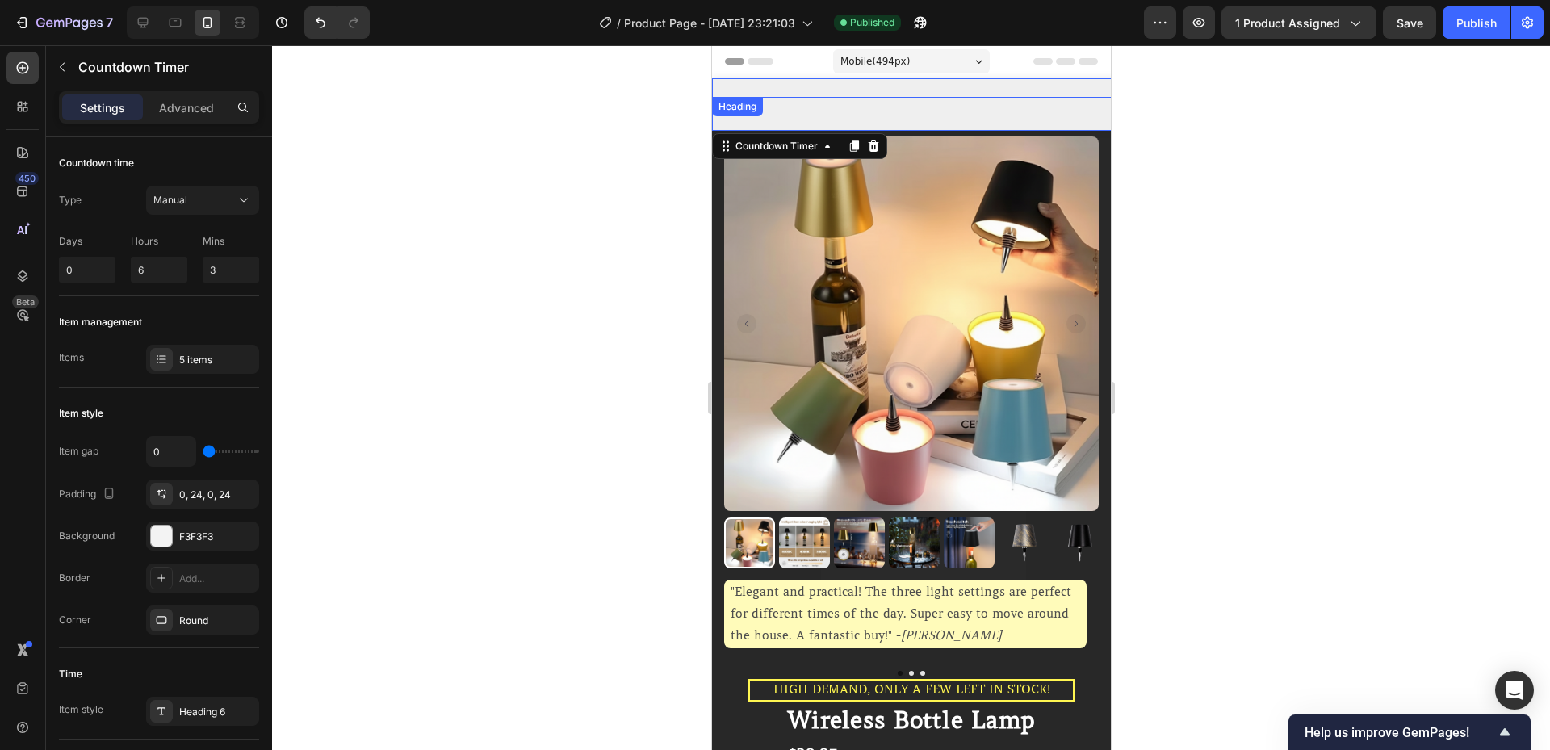
click at [971, 90] on p "Limited time Offer - BUY 2 GET 1 FREE" at bounding box center [1518, 88] width 1611 height 16
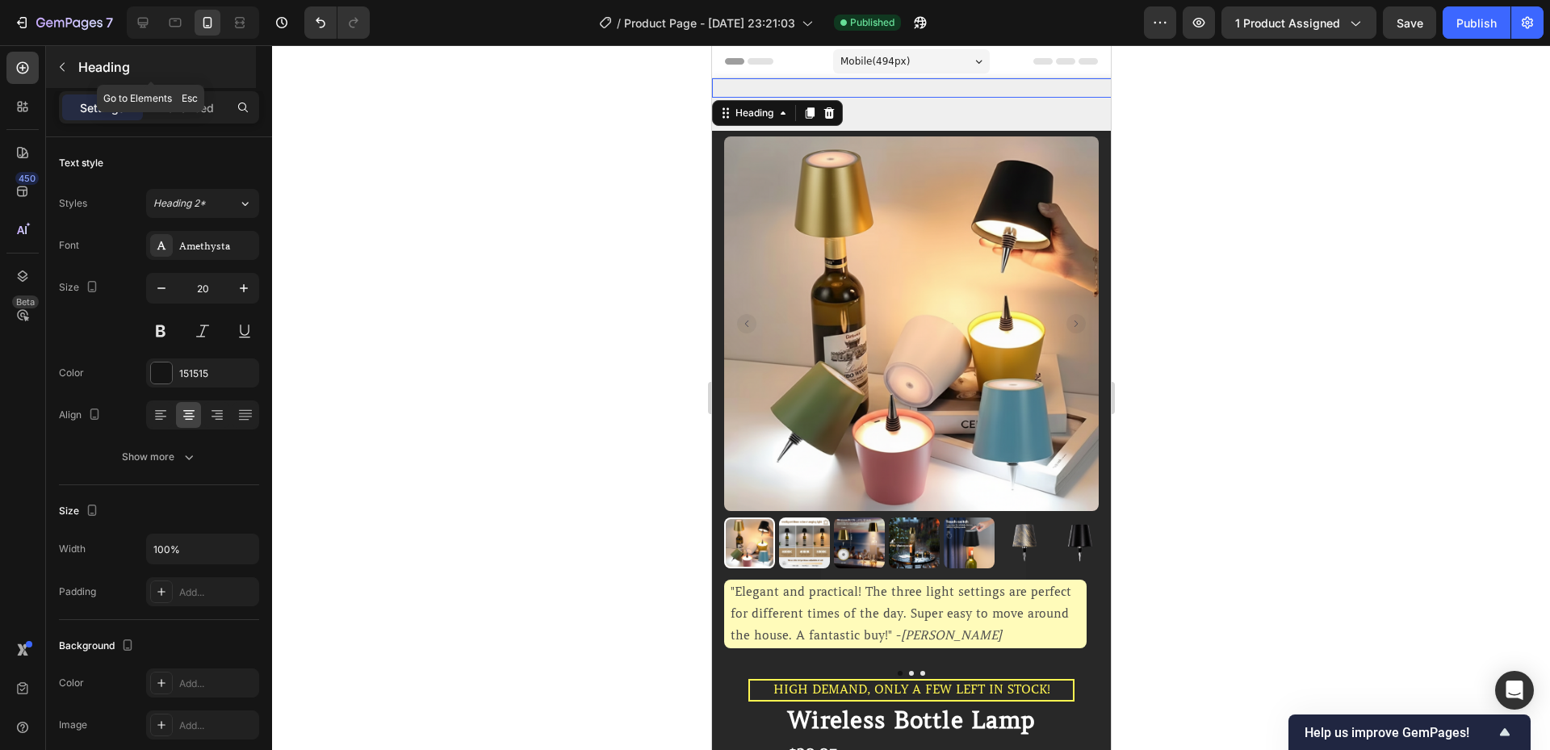
click at [137, 65] on p "Heading" at bounding box center [165, 66] width 174 height 19
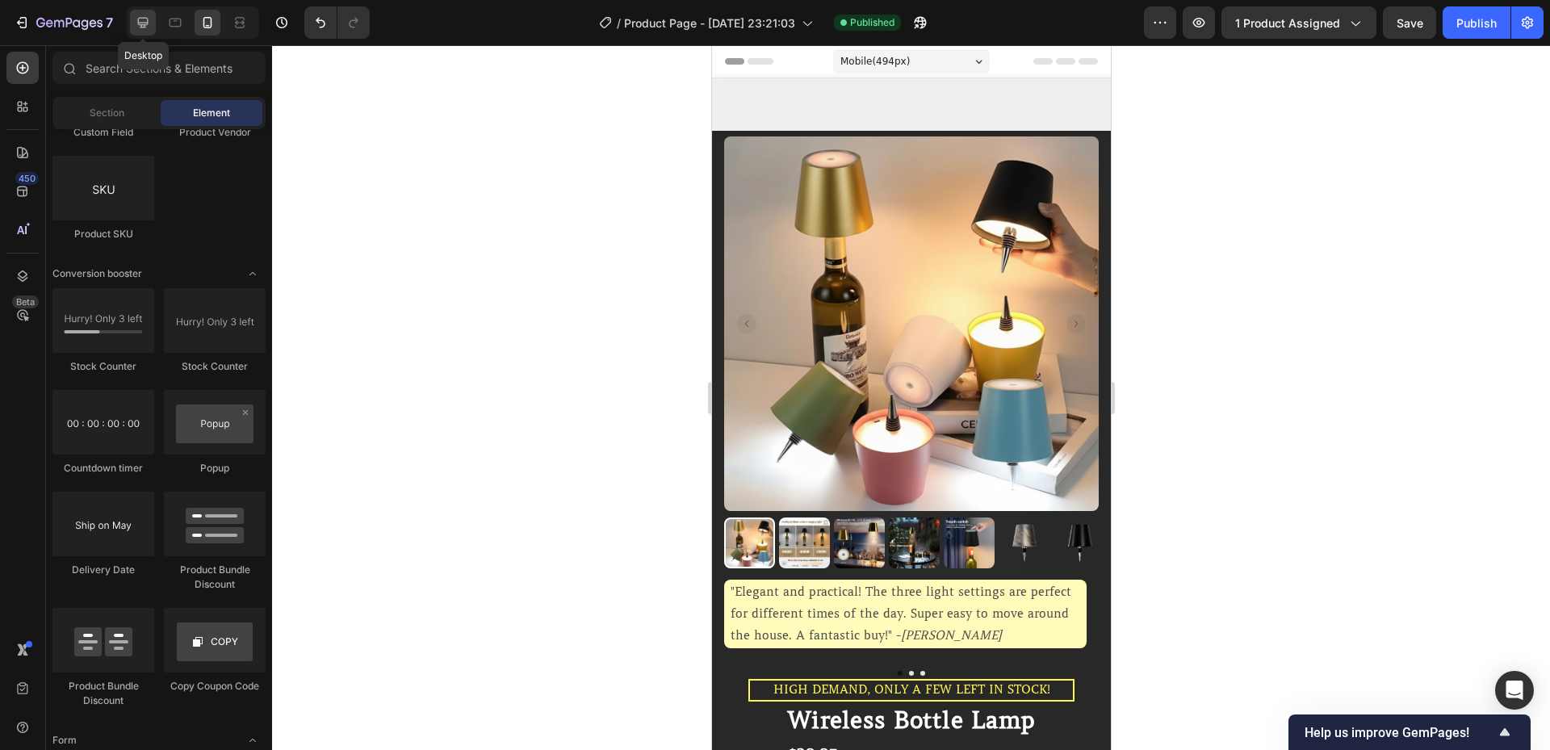
drag, startPoint x: 144, startPoint y: 23, endPoint x: 589, endPoint y: 73, distance: 448.5
click at [144, 23] on icon at bounding box center [143, 23] width 10 height 10
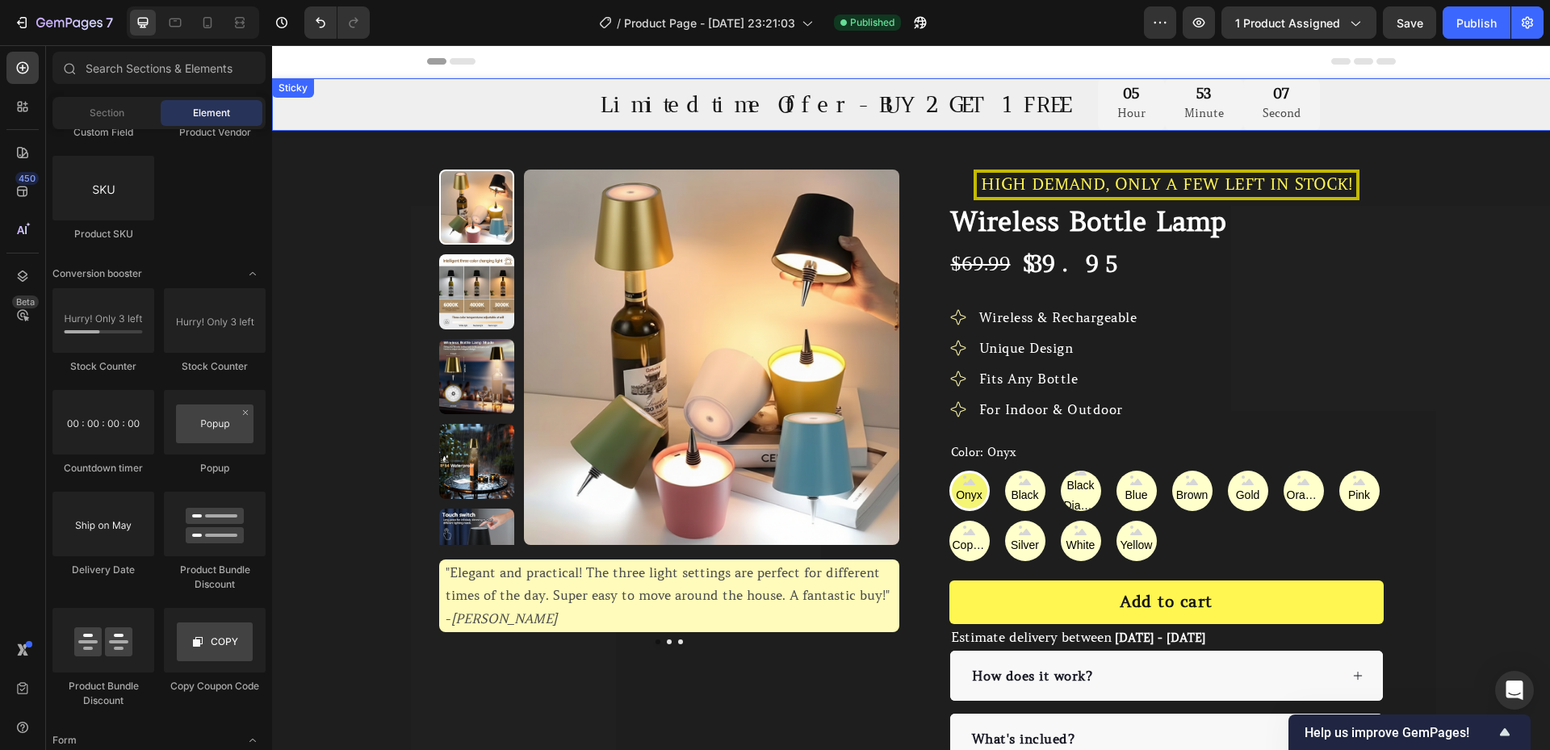
click at [522, 118] on div "Limited time Offer - BUY 2 GET 1 FREE Heading 05 Hour 53 Minute 07 Second Count…" at bounding box center [1079, 104] width 1615 height 52
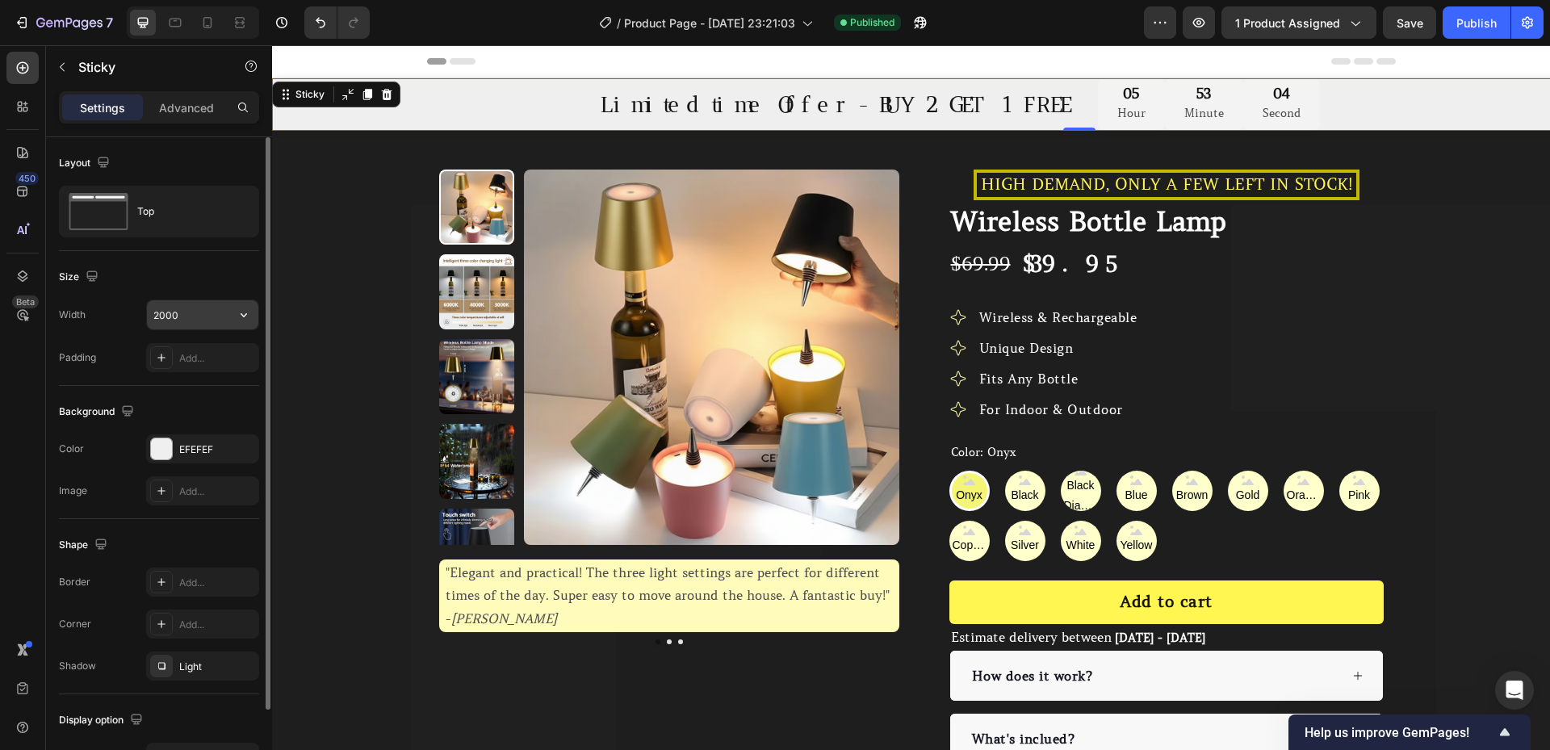
click at [190, 312] on input "2000" at bounding box center [202, 314] width 111 height 29
click at [238, 312] on icon "button" at bounding box center [244, 315] width 16 height 16
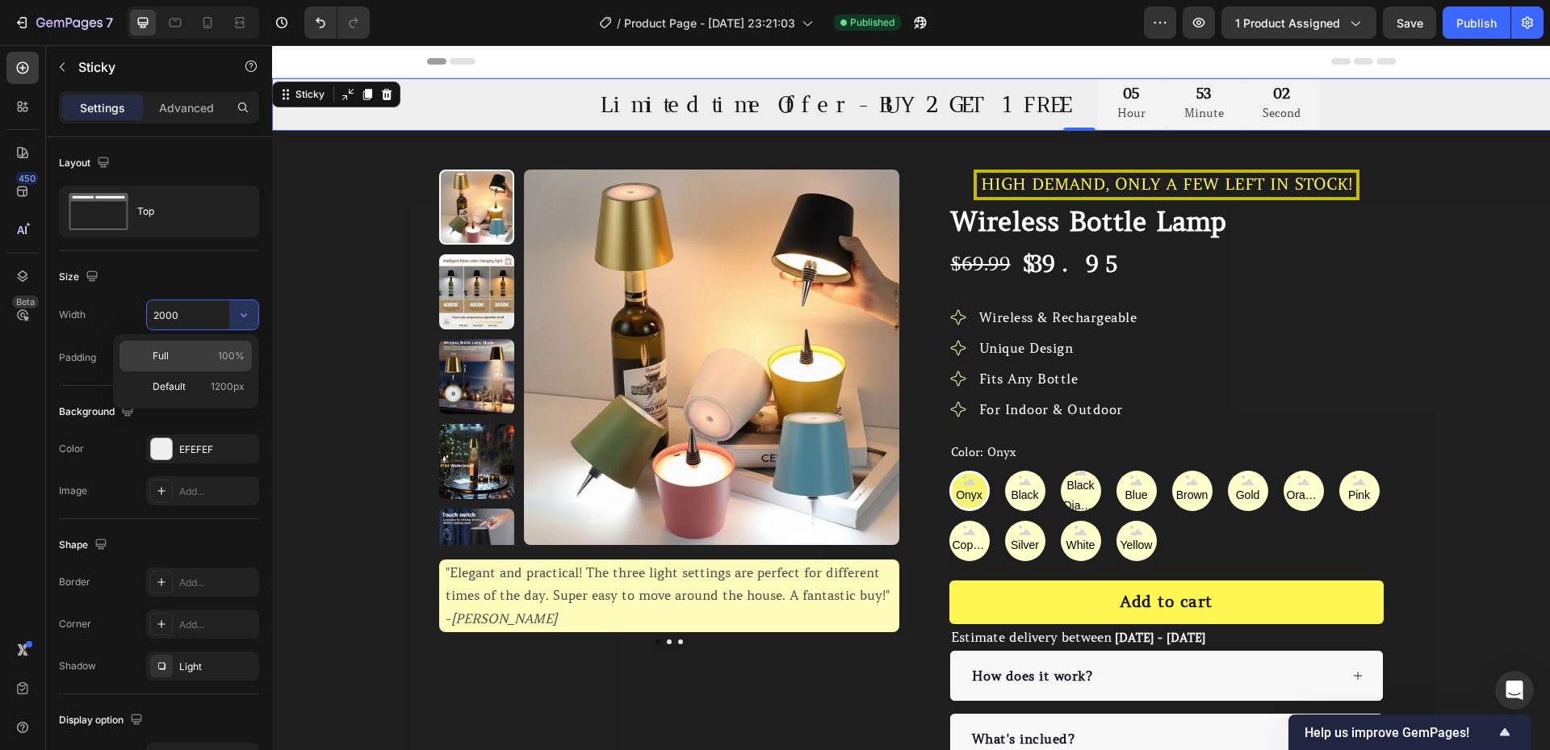
click at [215, 345] on div "Full 100%" at bounding box center [185, 356] width 132 height 31
type input "100%"
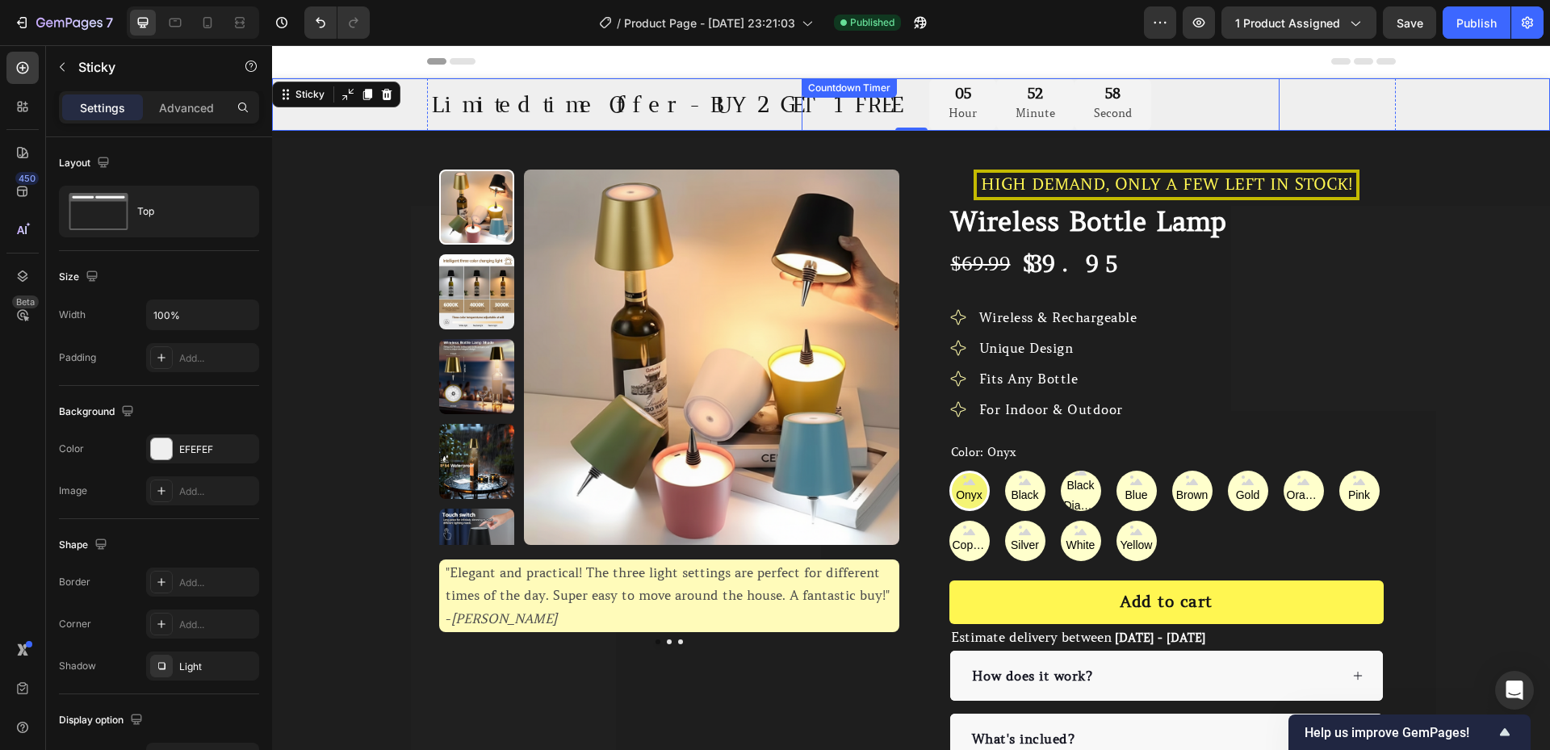
click at [1183, 101] on div "05 Hour 52 Minute 58 Second" at bounding box center [1041, 104] width 478 height 52
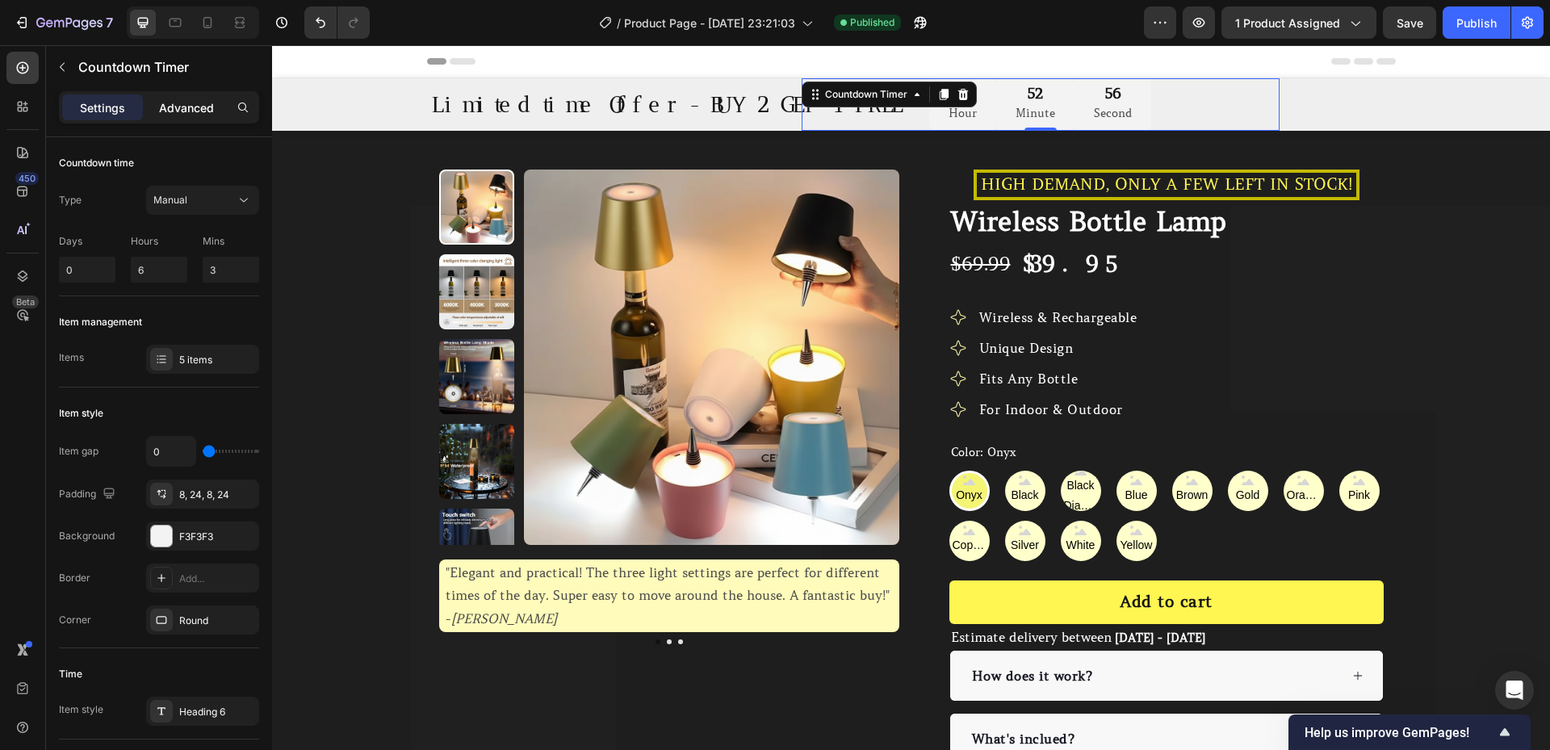
click at [197, 107] on p "Advanced" at bounding box center [186, 107] width 55 height 17
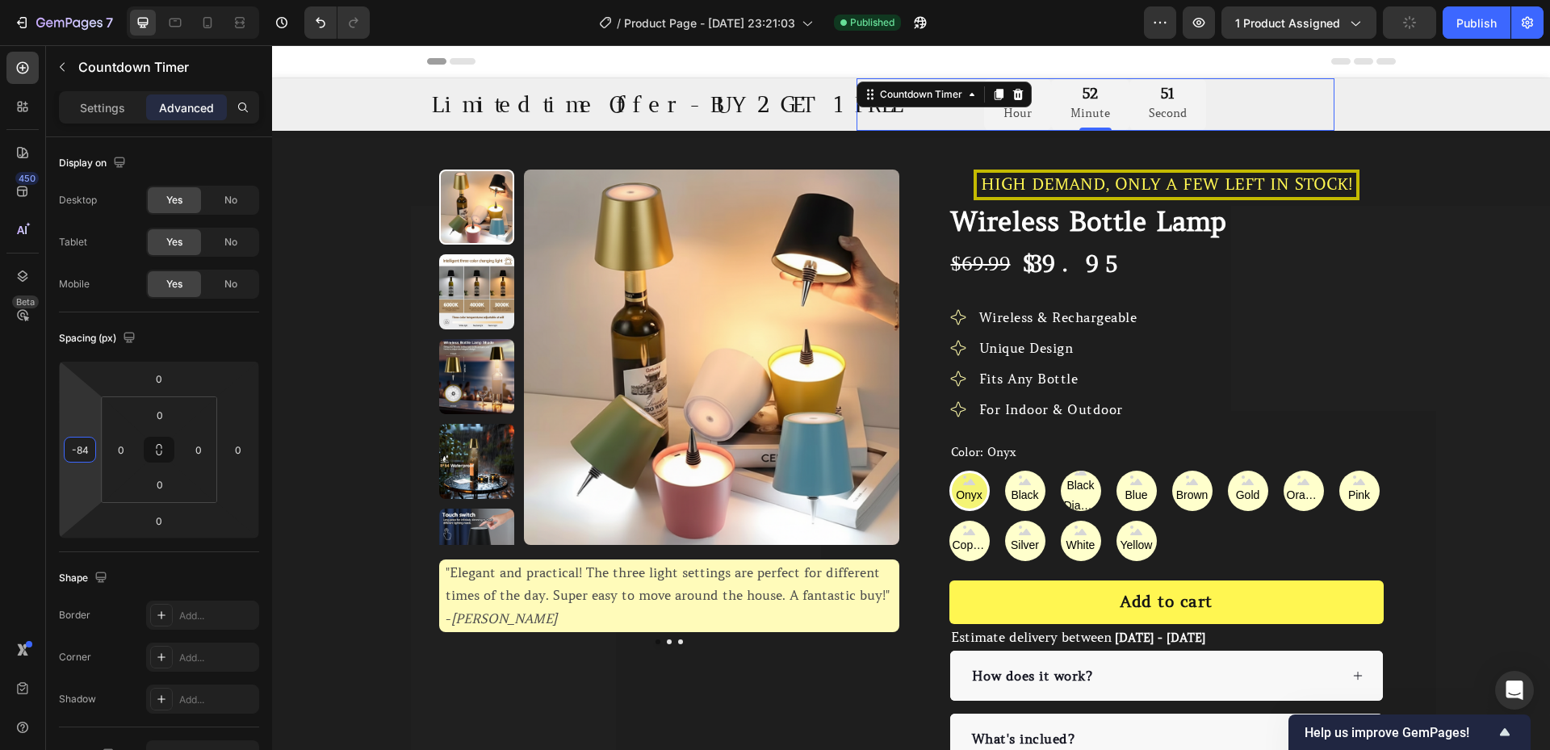
type input "-86"
drag, startPoint x: 89, startPoint y: 420, endPoint x: 108, endPoint y: 186, distance: 234.9
click at [99, 0] on html "7 / Product Page - [DATE] 23:21:03 Need republishing Preview 1 product assigned…" at bounding box center [775, 0] width 1550 height 0
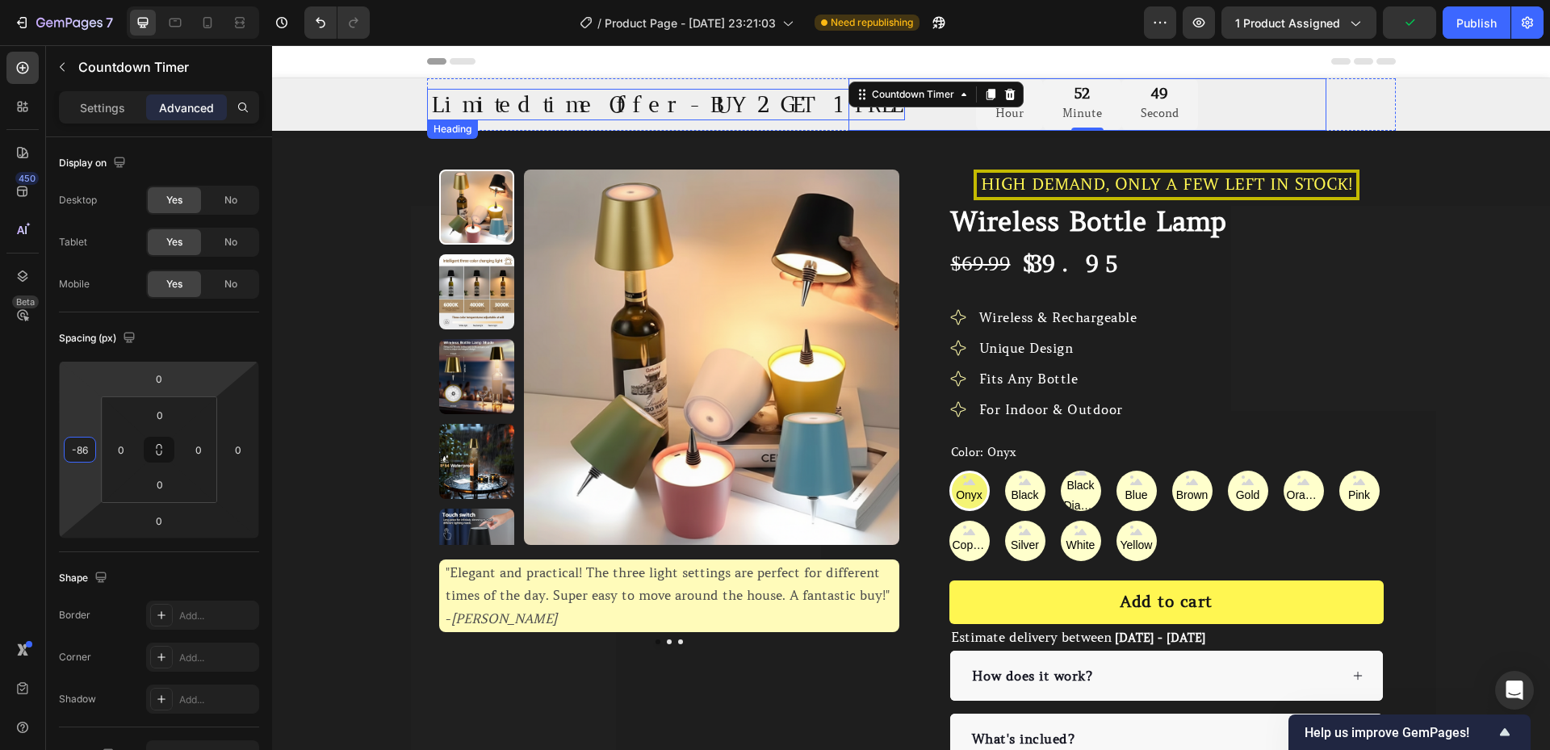
click at [483, 111] on p "Limited time Offer - BUY 2 GET 1 FREE" at bounding box center [666, 104] width 475 height 28
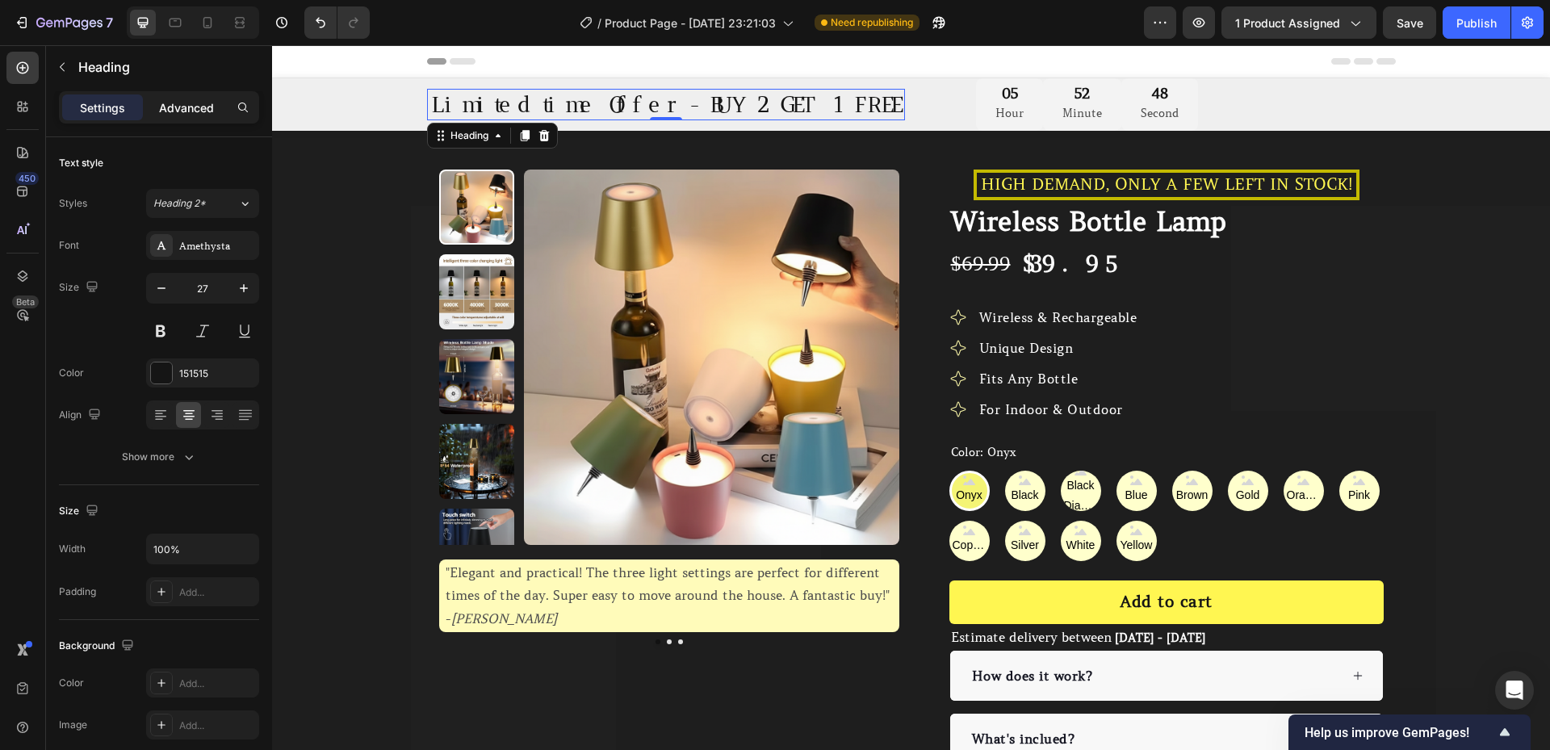
click at [213, 115] on p "Advanced" at bounding box center [186, 107] width 55 height 17
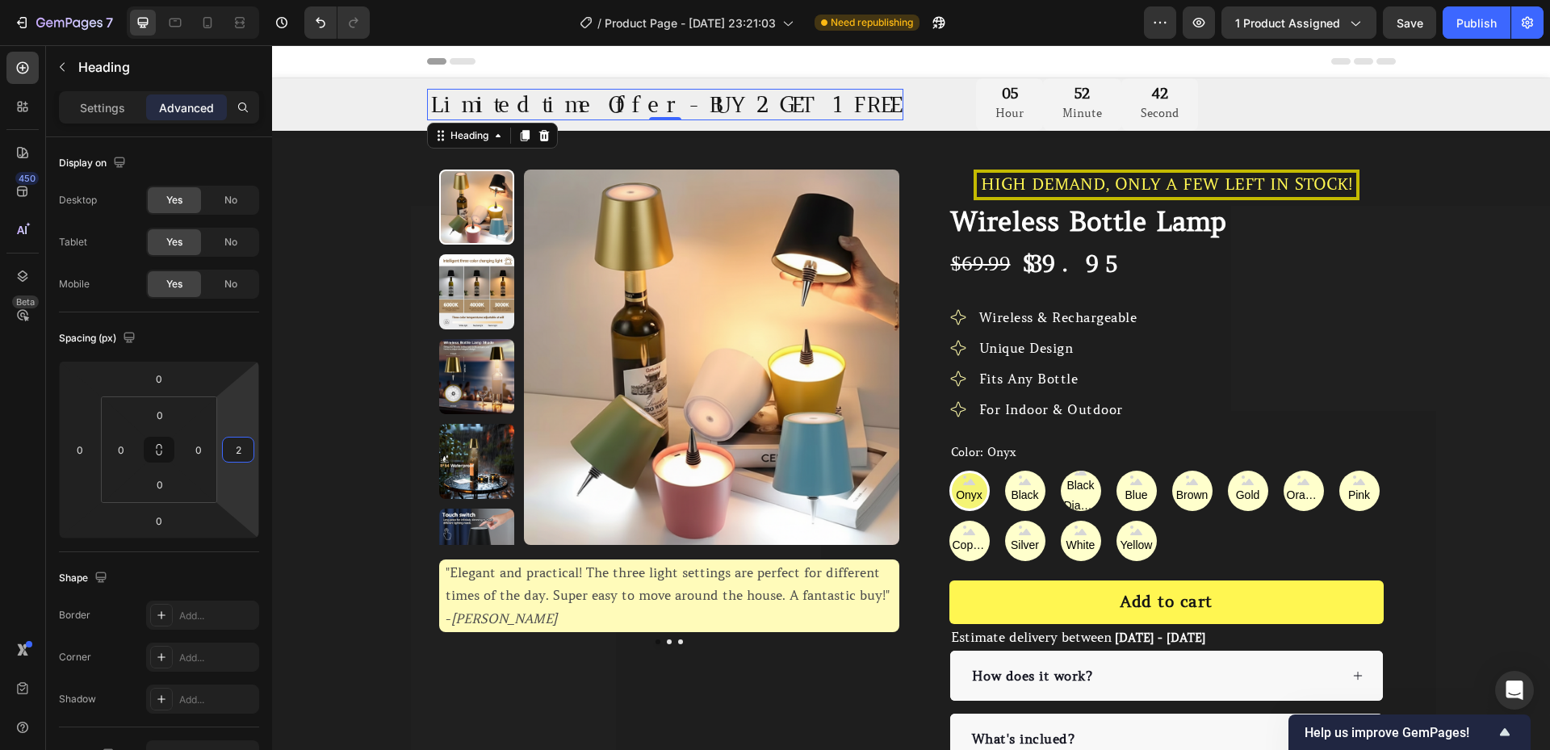
type input "0"
drag, startPoint x: 237, startPoint y: 423, endPoint x: 249, endPoint y: 423, distance: 12.1
click at [249, 0] on html "7 / Product Page - [DATE] 23:21:03 Need republishing Preview 1 product assigned…" at bounding box center [775, 0] width 1550 height 0
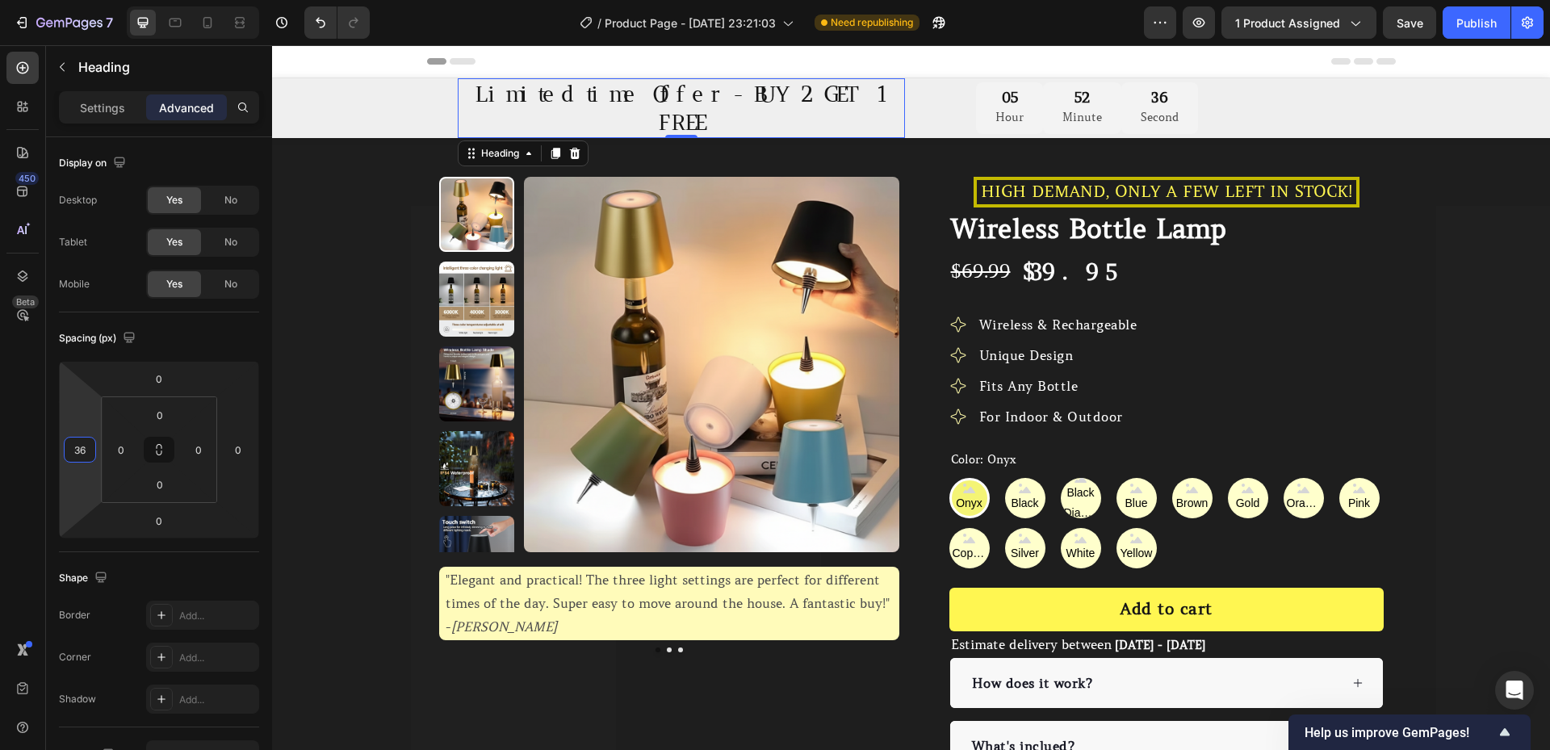
type input "38"
drag, startPoint x: 78, startPoint y: 421, endPoint x: 96, endPoint y: 406, distance: 23.5
click at [96, 0] on html "7 / Product Page - [DATE] 23:21:03 Need republishing Preview 1 product assigned…" at bounding box center [775, 0] width 1550 height 0
type input "0"
drag, startPoint x: 120, startPoint y: 417, endPoint x: 121, endPoint y: 428, distance: 10.5
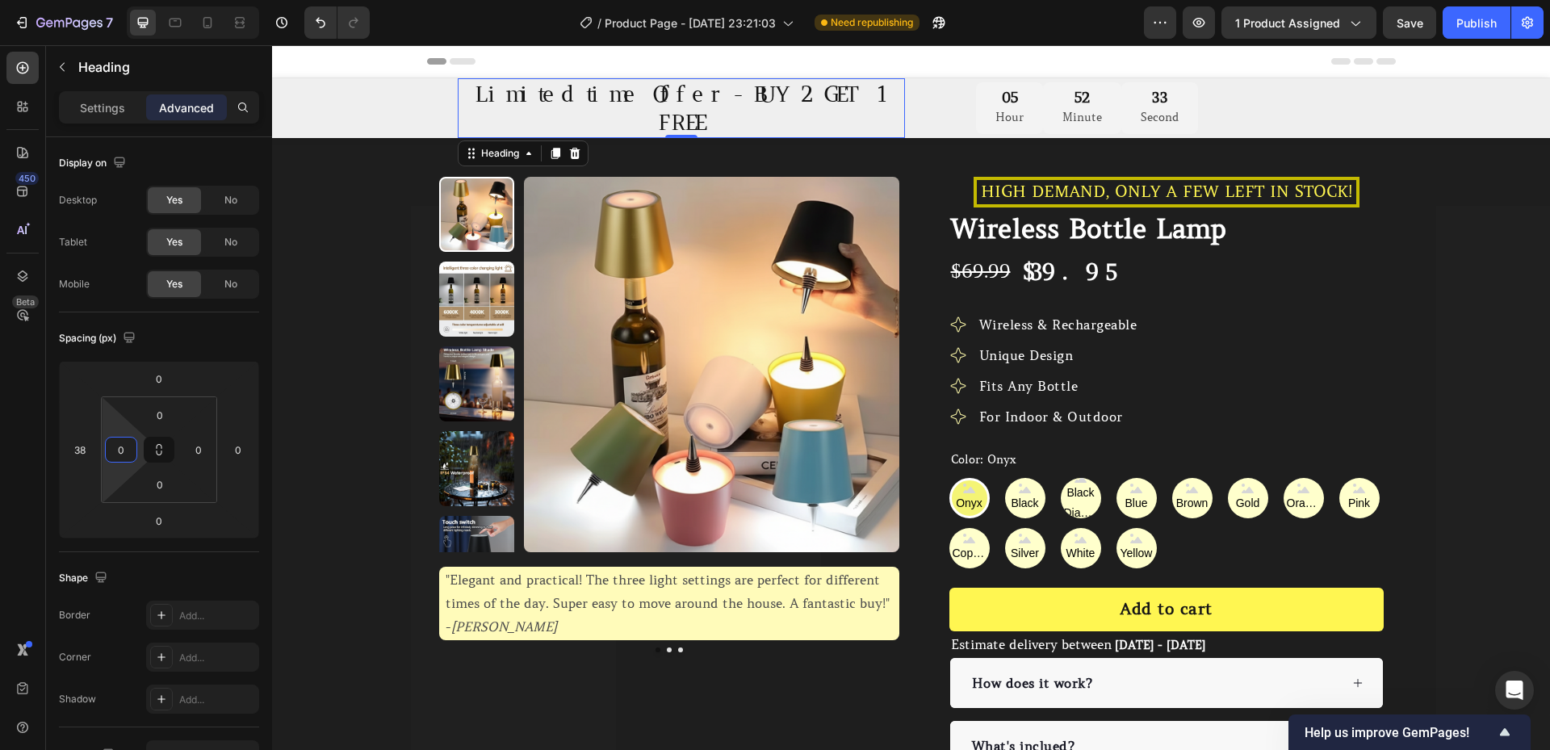
click at [121, 0] on html "7 / Product Page - [DATE] 23:21:03 Need republishing Preview 1 product assigned…" at bounding box center [775, 0] width 1550 height 0
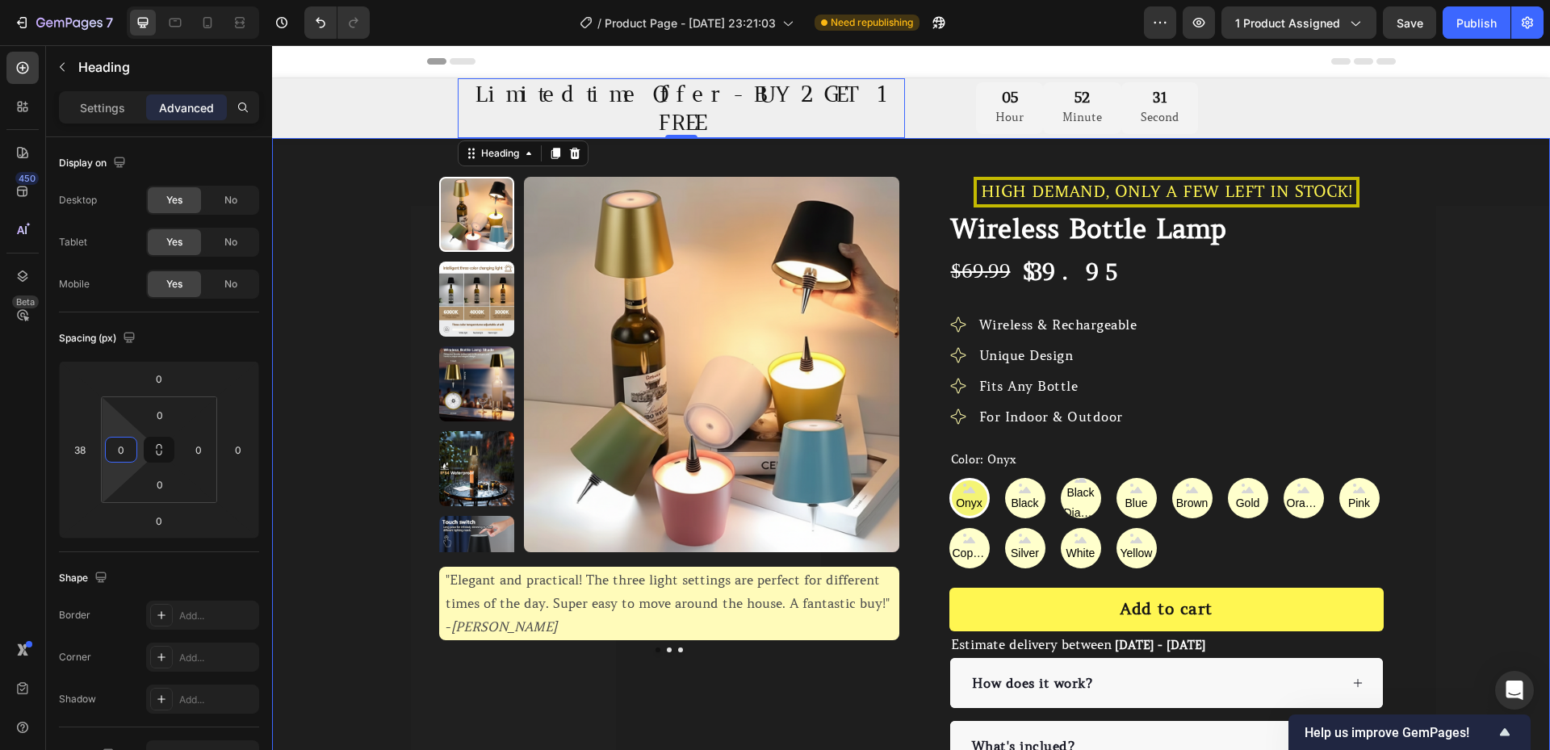
click at [355, 337] on div "Product Images "Elegant and practical! The three light settings are perfect for…" at bounding box center [911, 551] width 1278 height 749
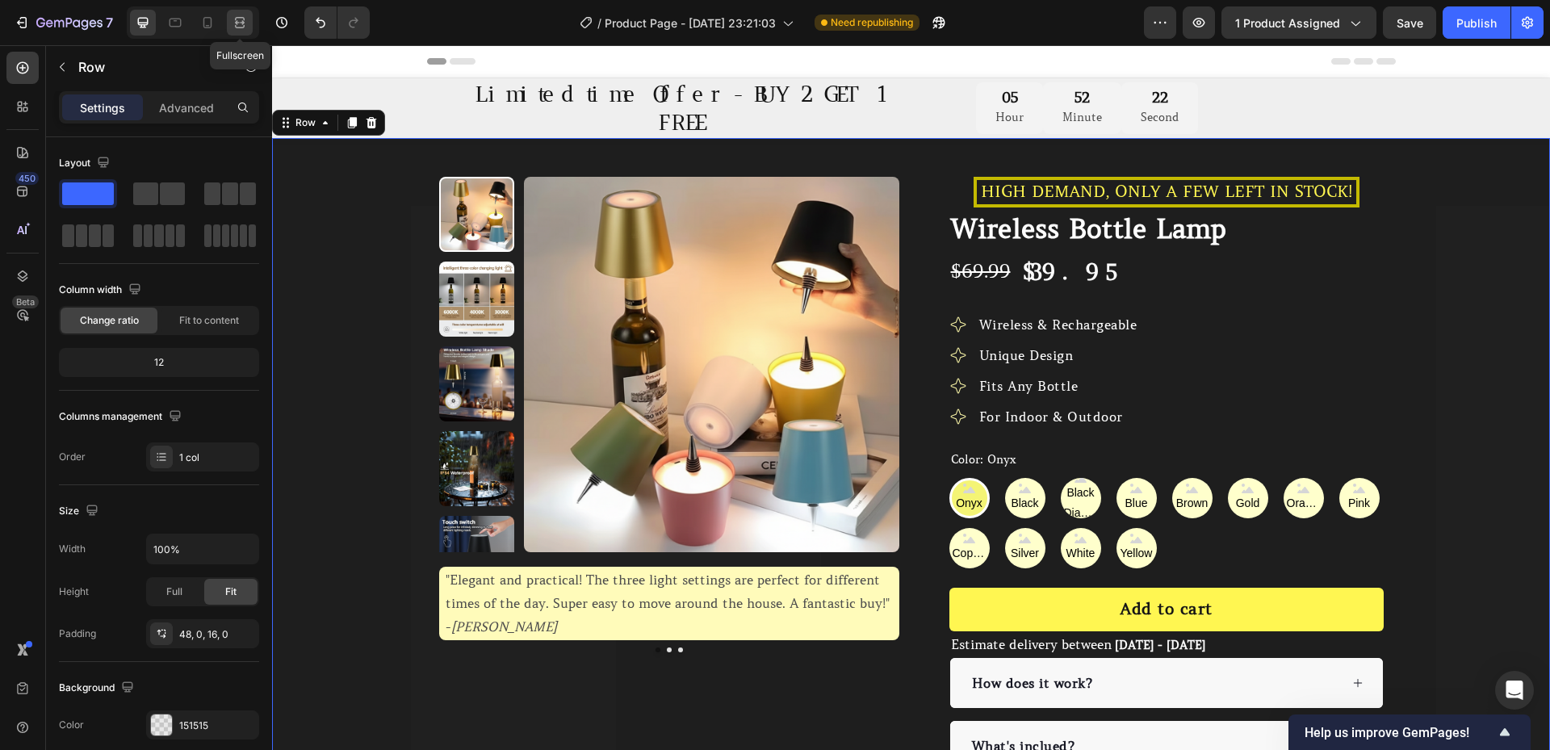
click at [240, 28] on icon at bounding box center [240, 26] width 10 height 3
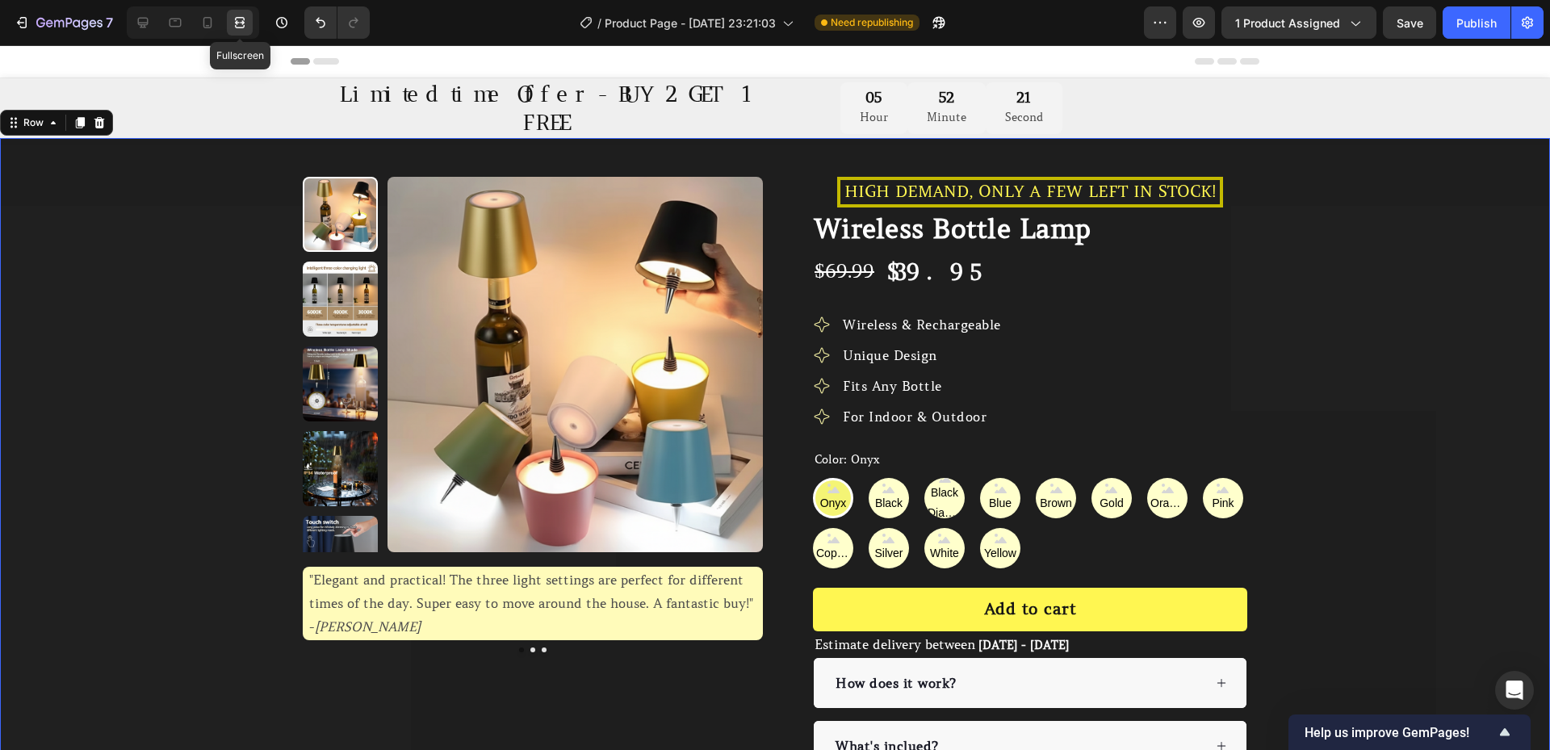
click at [240, 28] on icon at bounding box center [240, 26] width 10 height 3
click at [199, 26] on div at bounding box center [208, 23] width 26 height 26
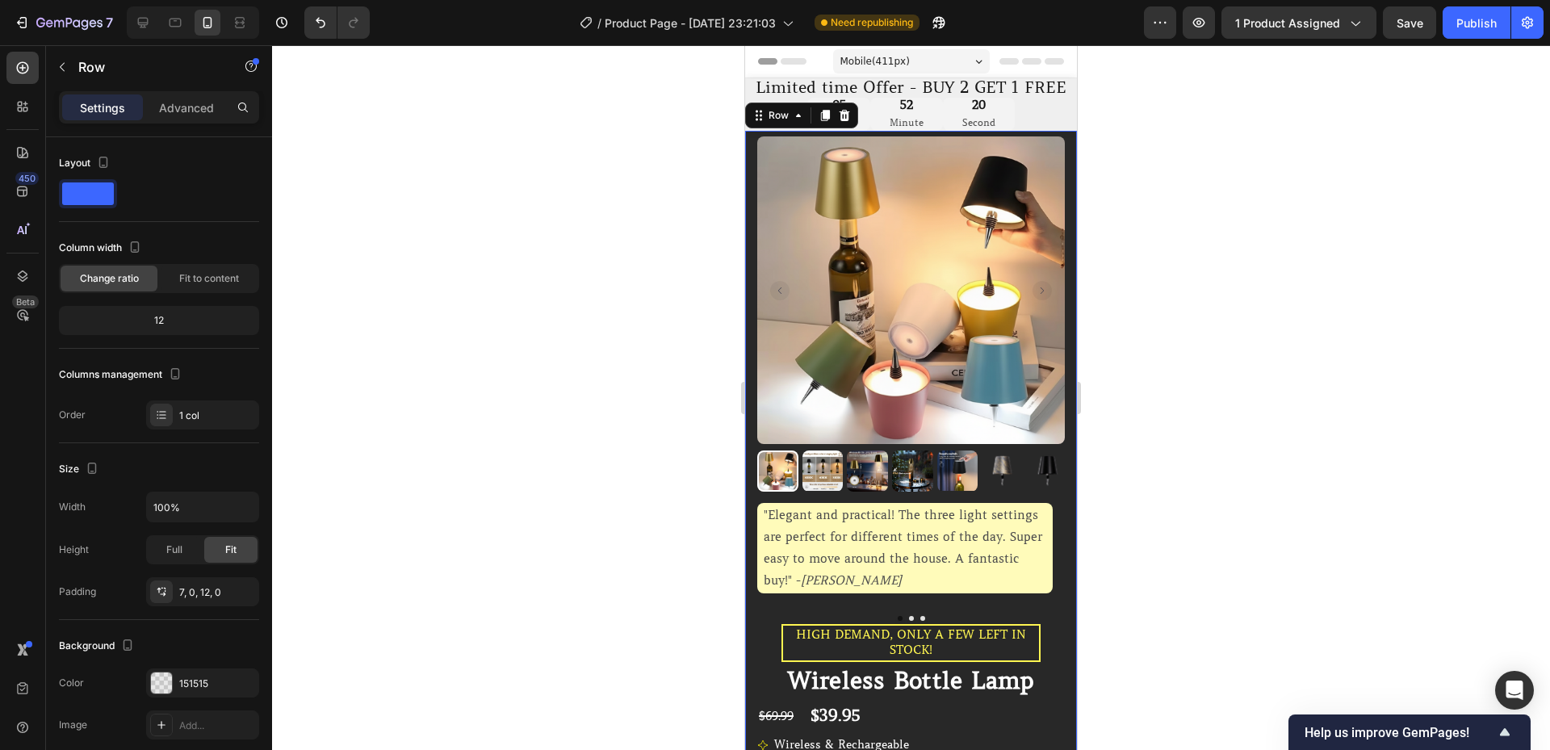
scroll to position [29, 0]
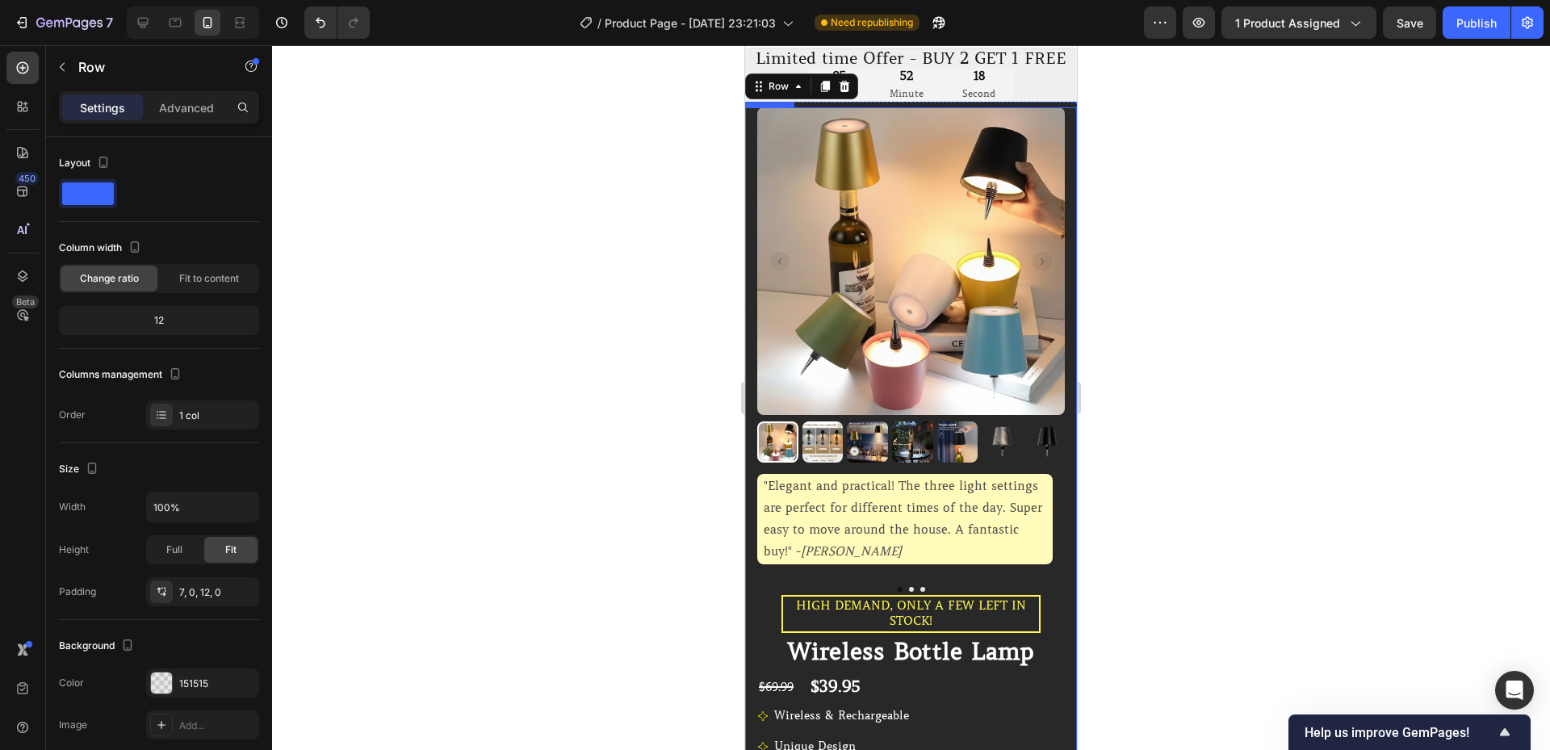
click at [1055, 166] on div "Product Images "Elegant and practical! The three light settings are perfect for…" at bounding box center [911, 711] width 332 height 1209
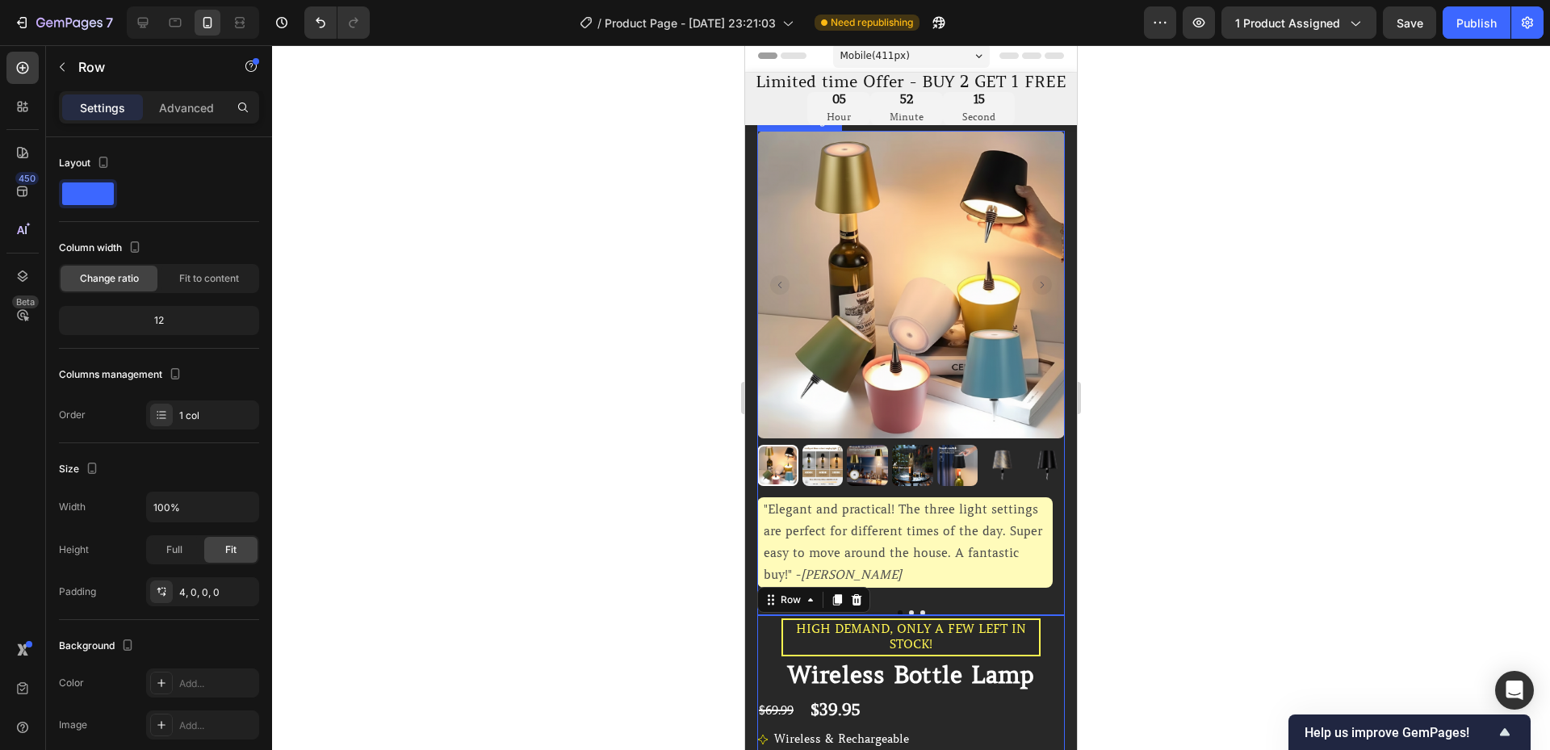
scroll to position [0, 0]
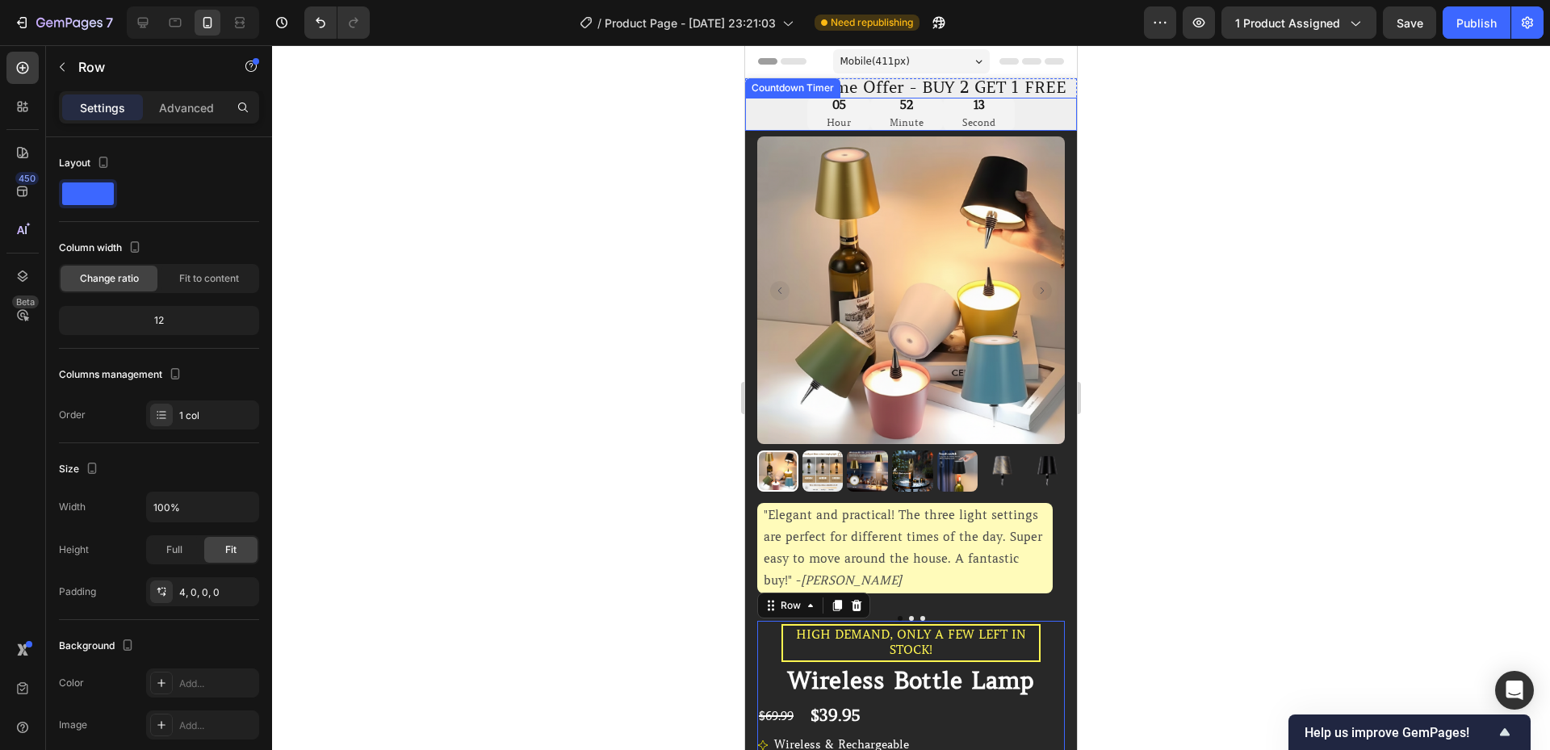
click at [988, 107] on div "13" at bounding box center [978, 106] width 33 height 16
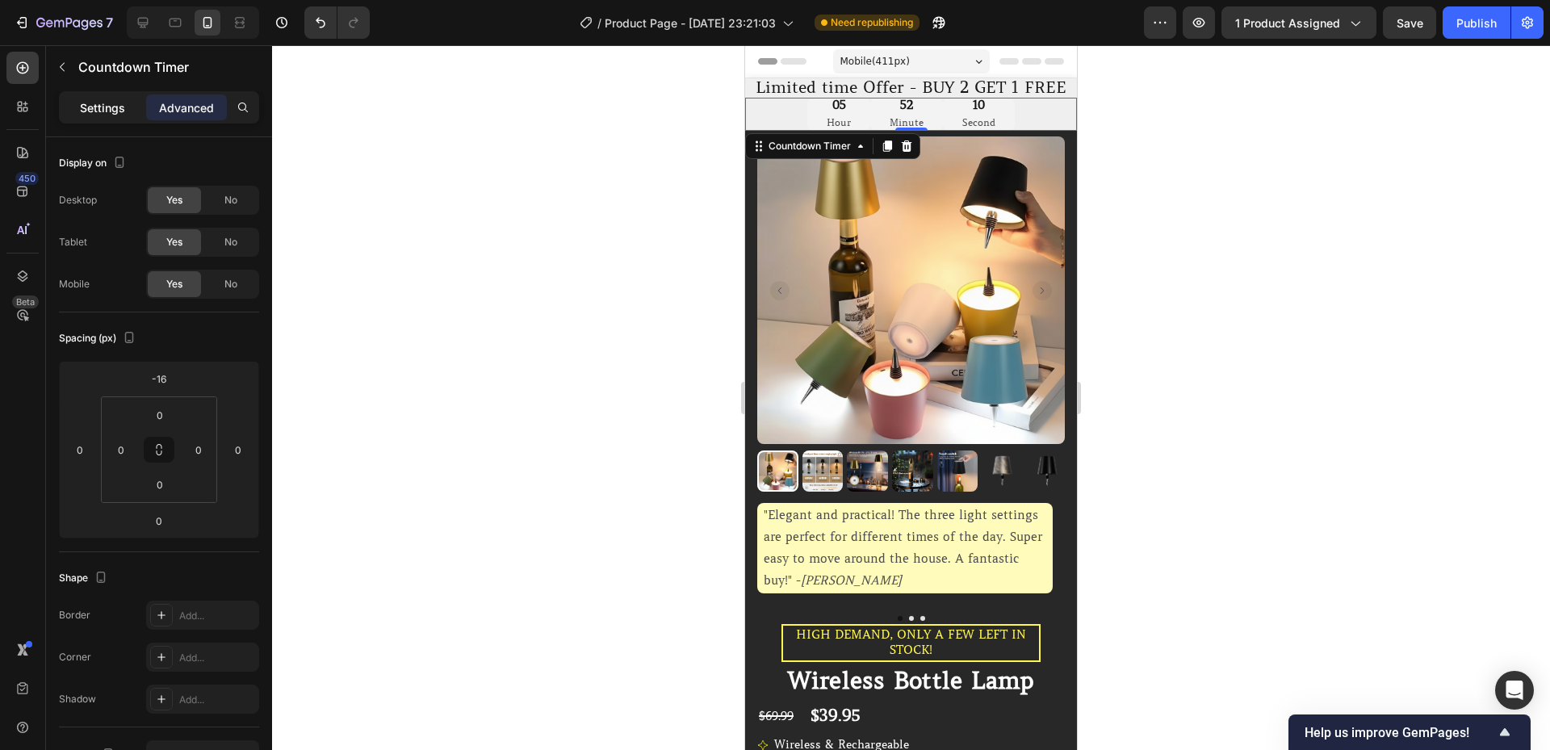
click at [107, 112] on p "Settings" at bounding box center [102, 107] width 45 height 17
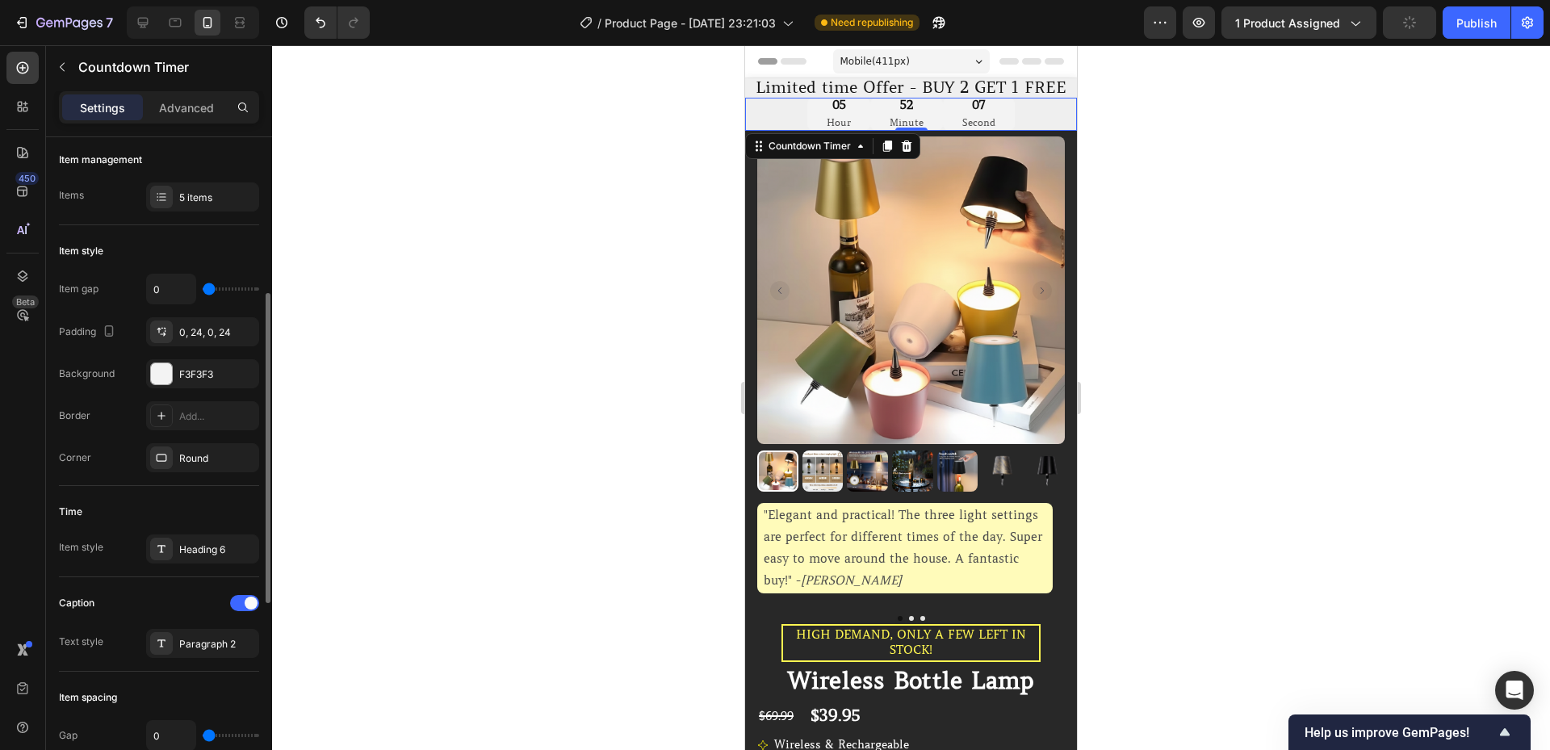
scroll to position [216, 0]
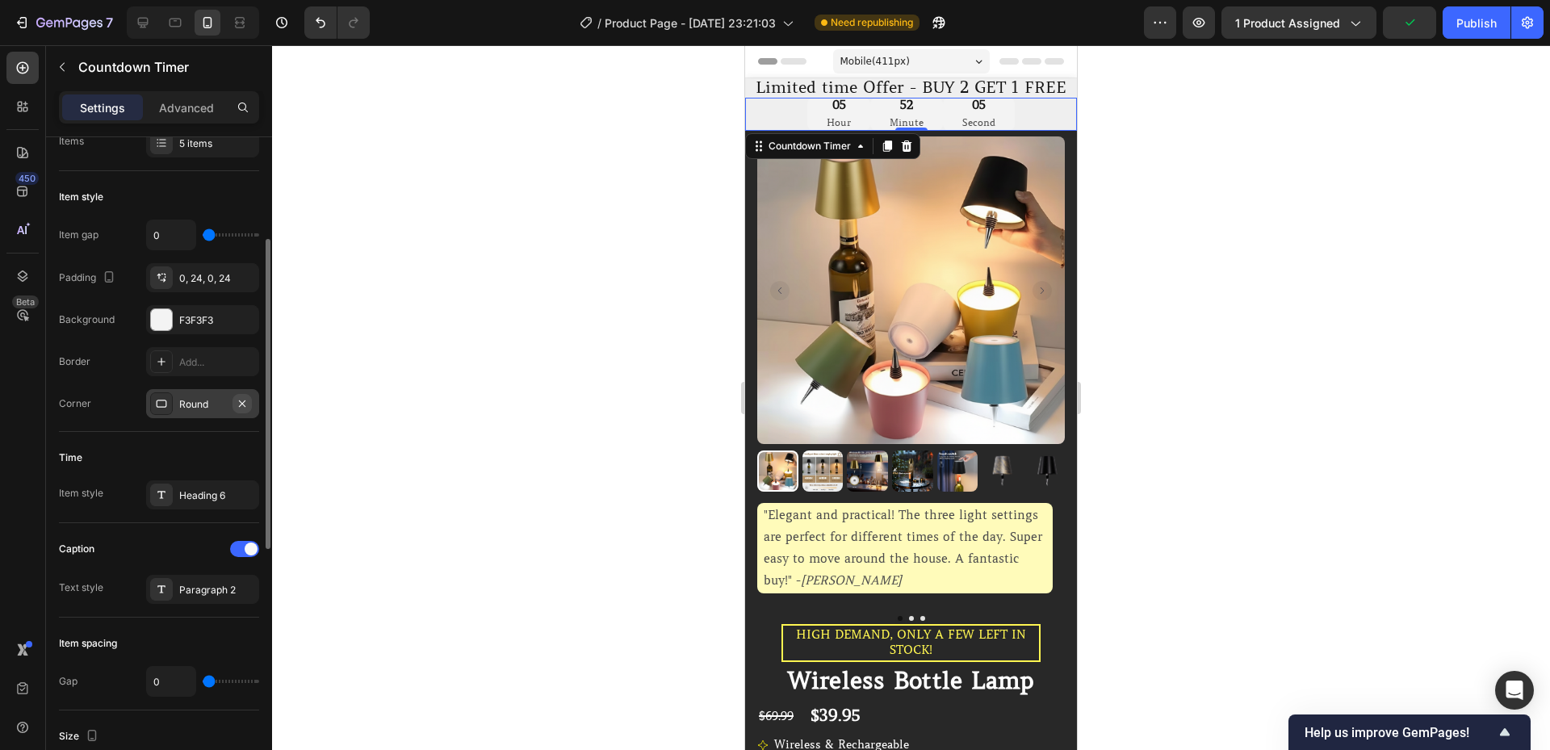
click at [246, 404] on icon "button" at bounding box center [242, 403] width 13 height 13
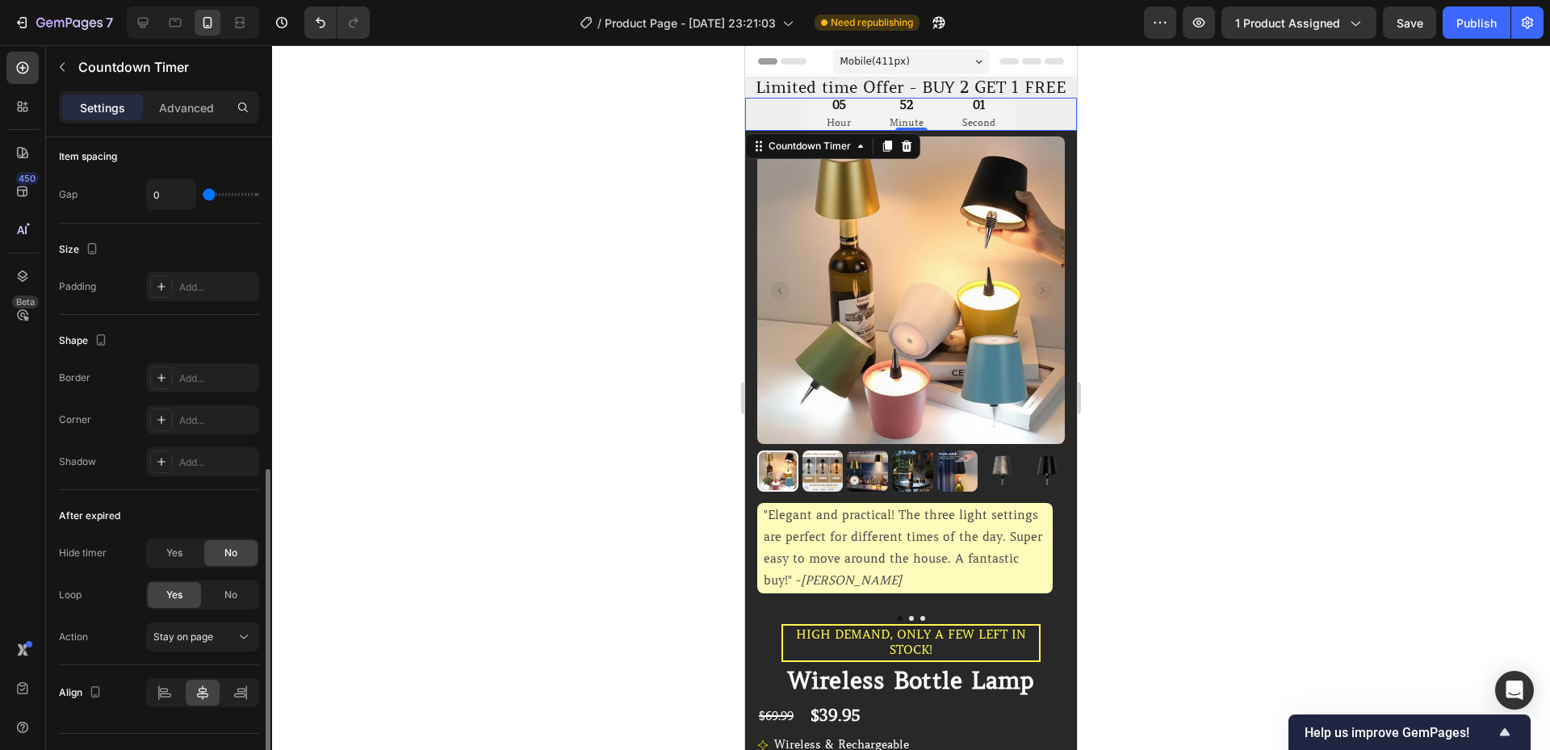
scroll to position [738, 0]
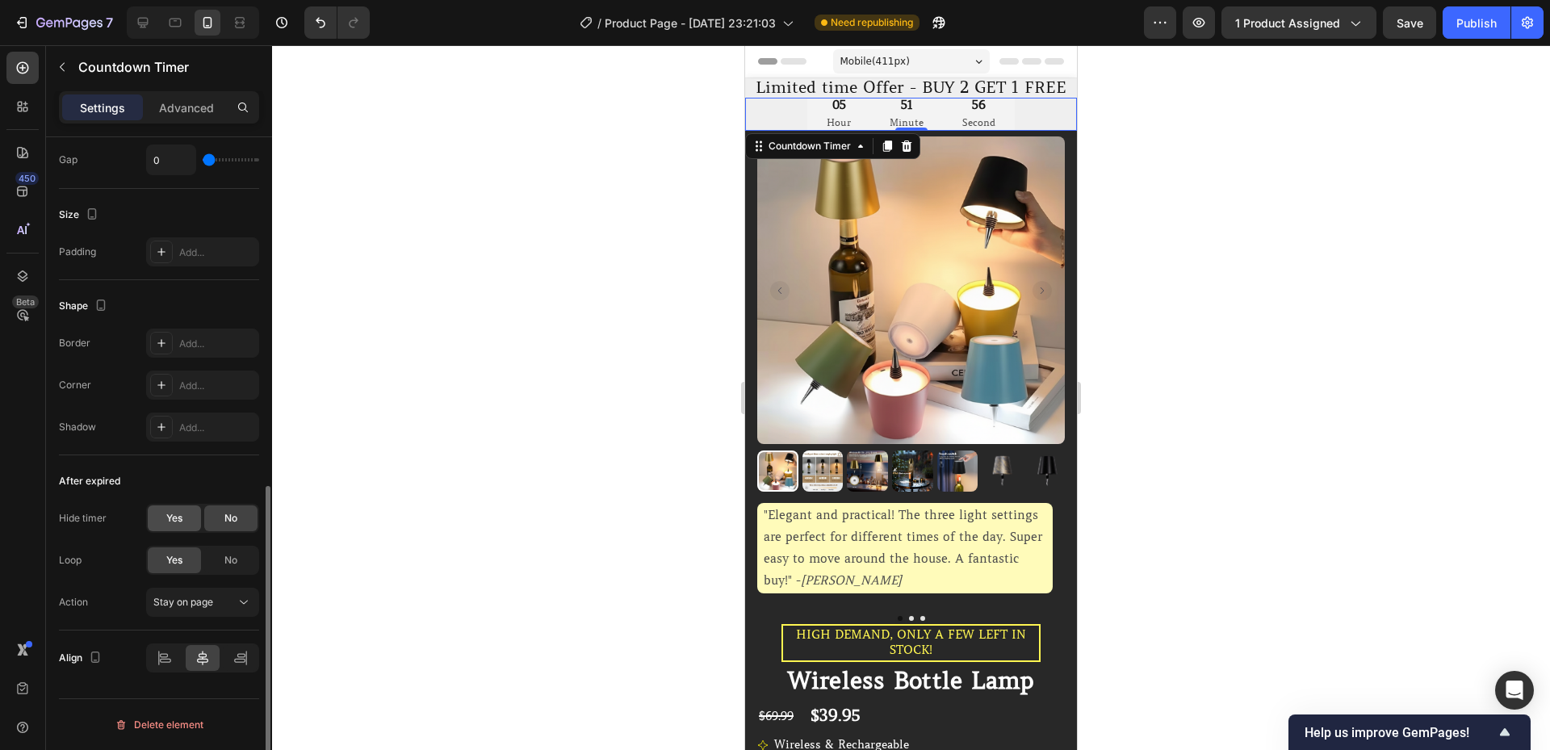
click at [182, 522] on span "Yes" at bounding box center [174, 518] width 16 height 15
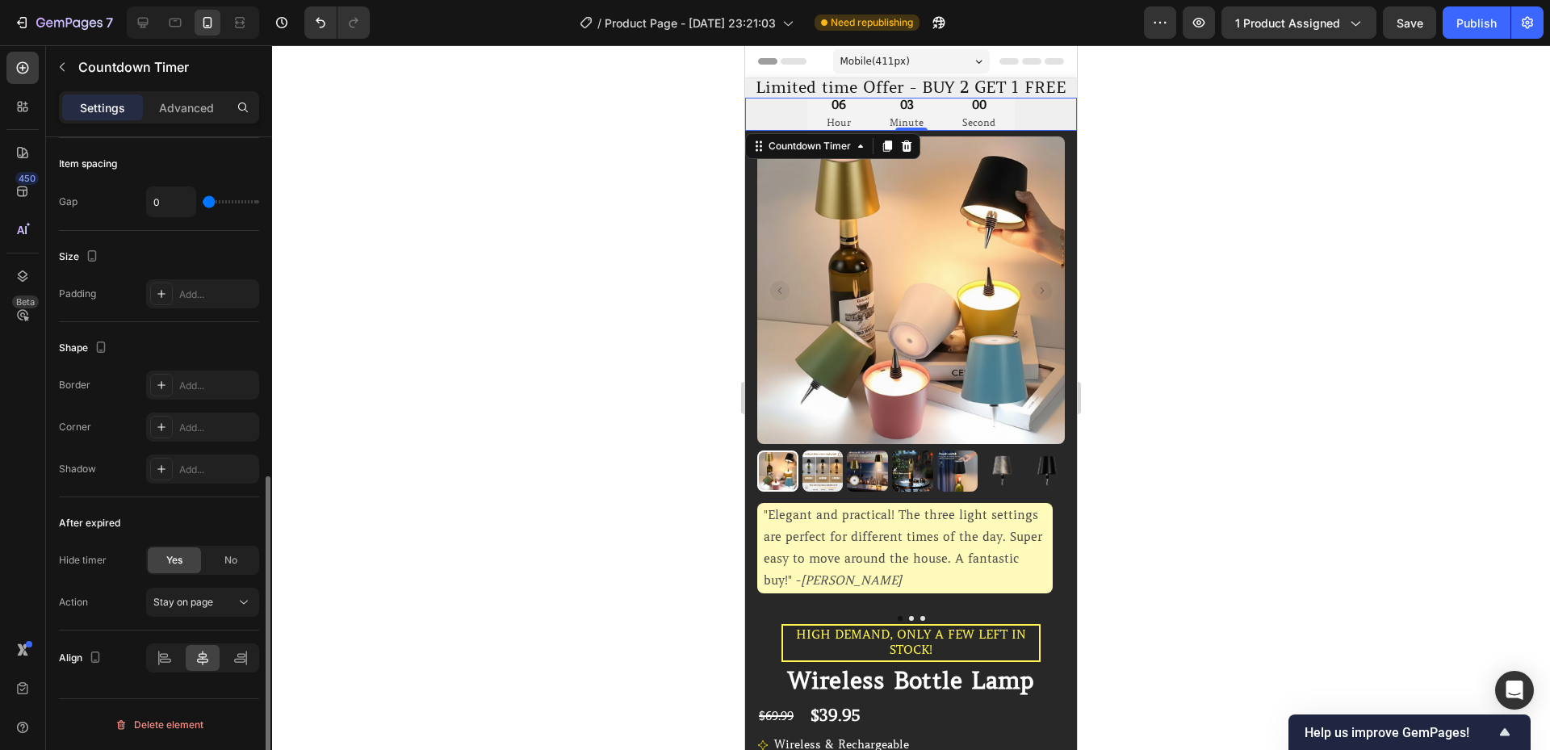
scroll to position [696, 0]
click at [1498, 36] on button "Publish" at bounding box center [1477, 22] width 68 height 32
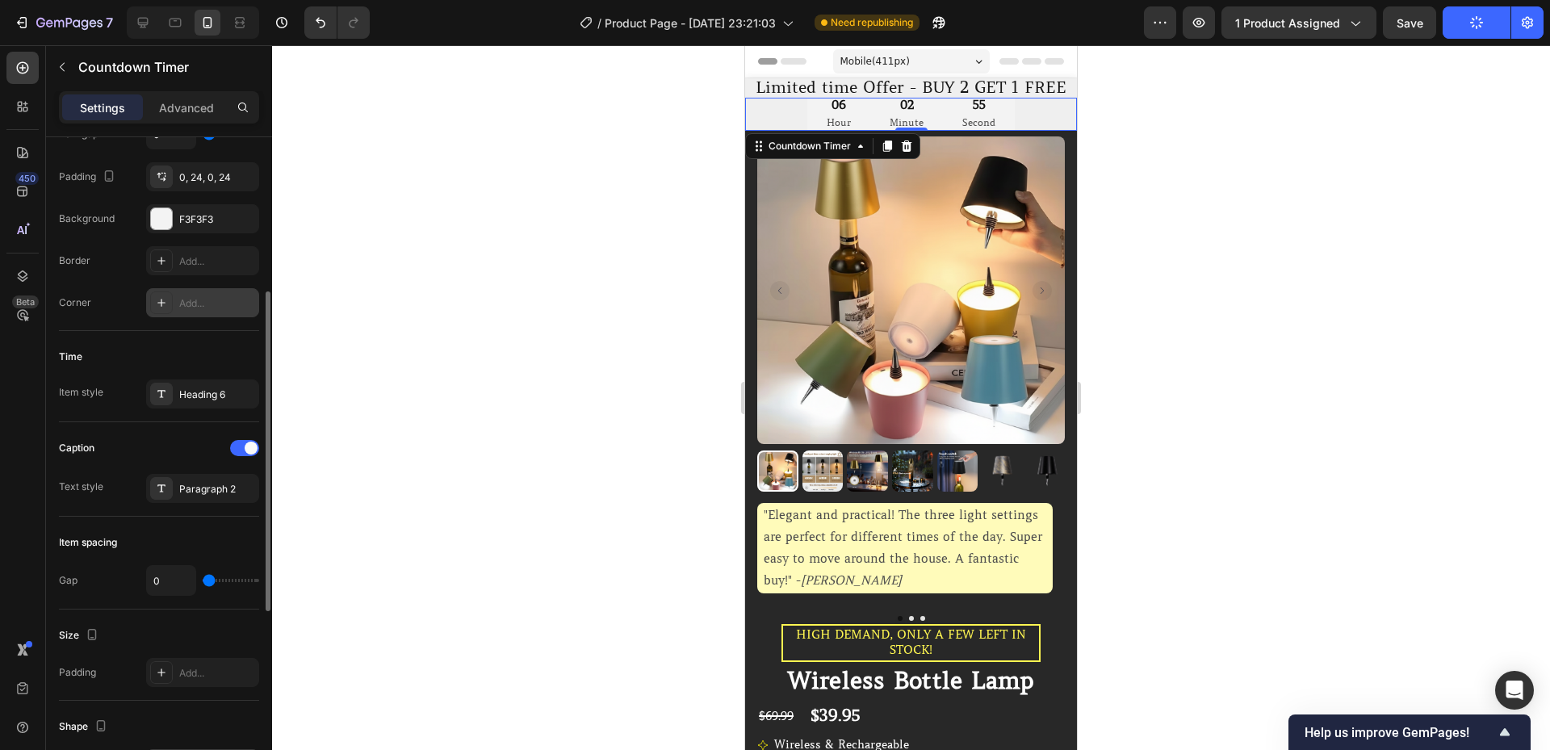
scroll to position [0, 0]
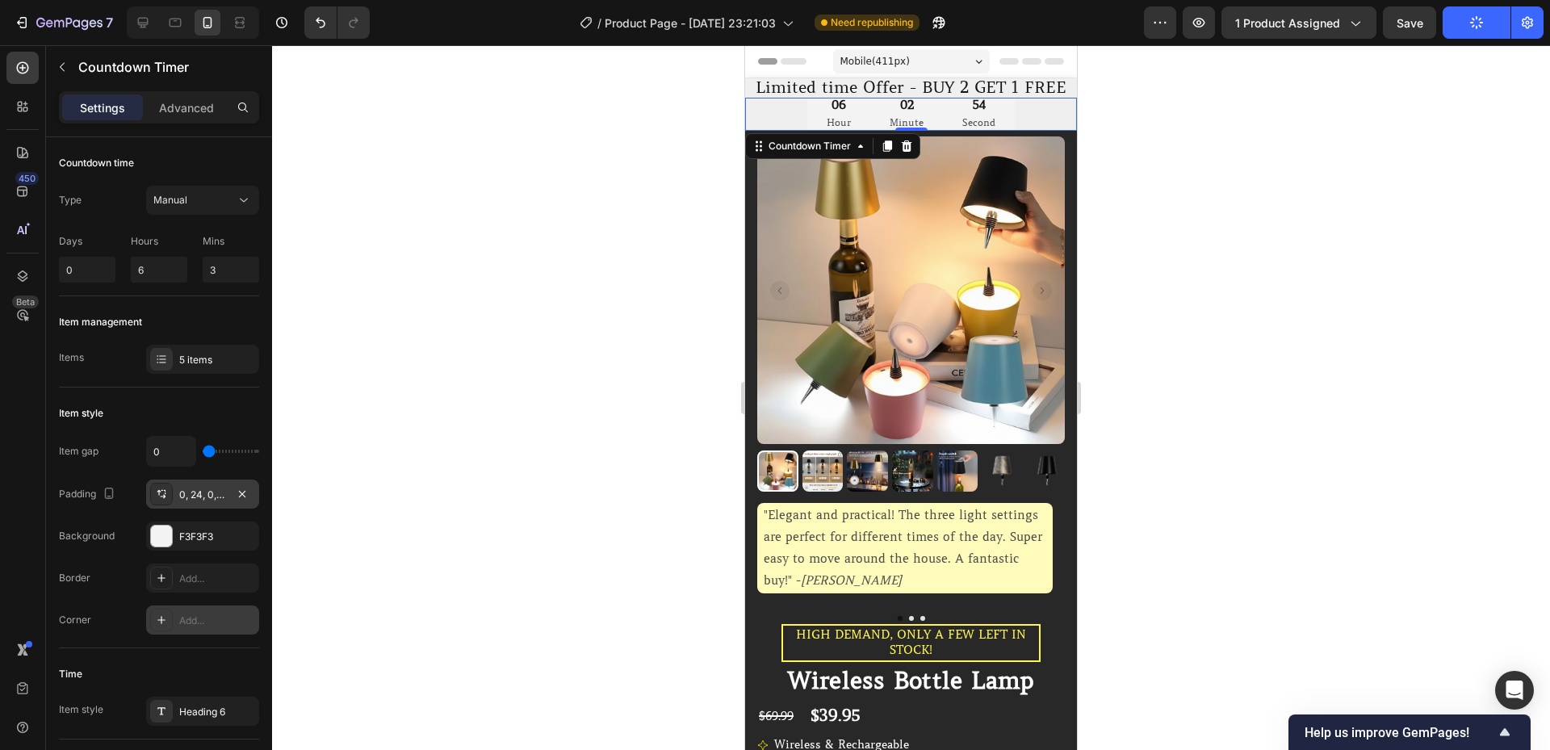
click at [209, 497] on div "0, 24, 0, 24" at bounding box center [202, 495] width 47 height 15
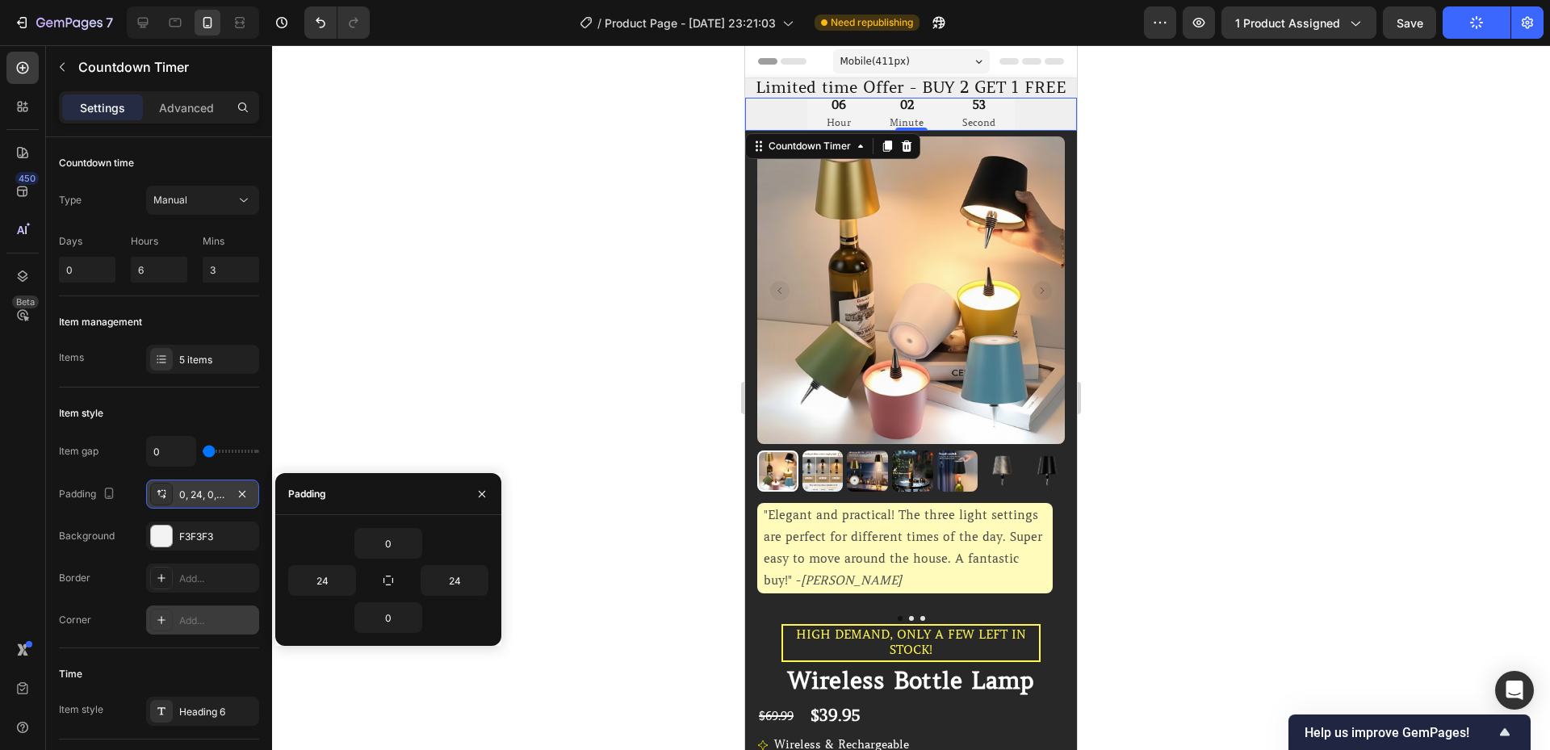
click at [209, 497] on div "0, 24, 0, 24" at bounding box center [202, 495] width 47 height 15
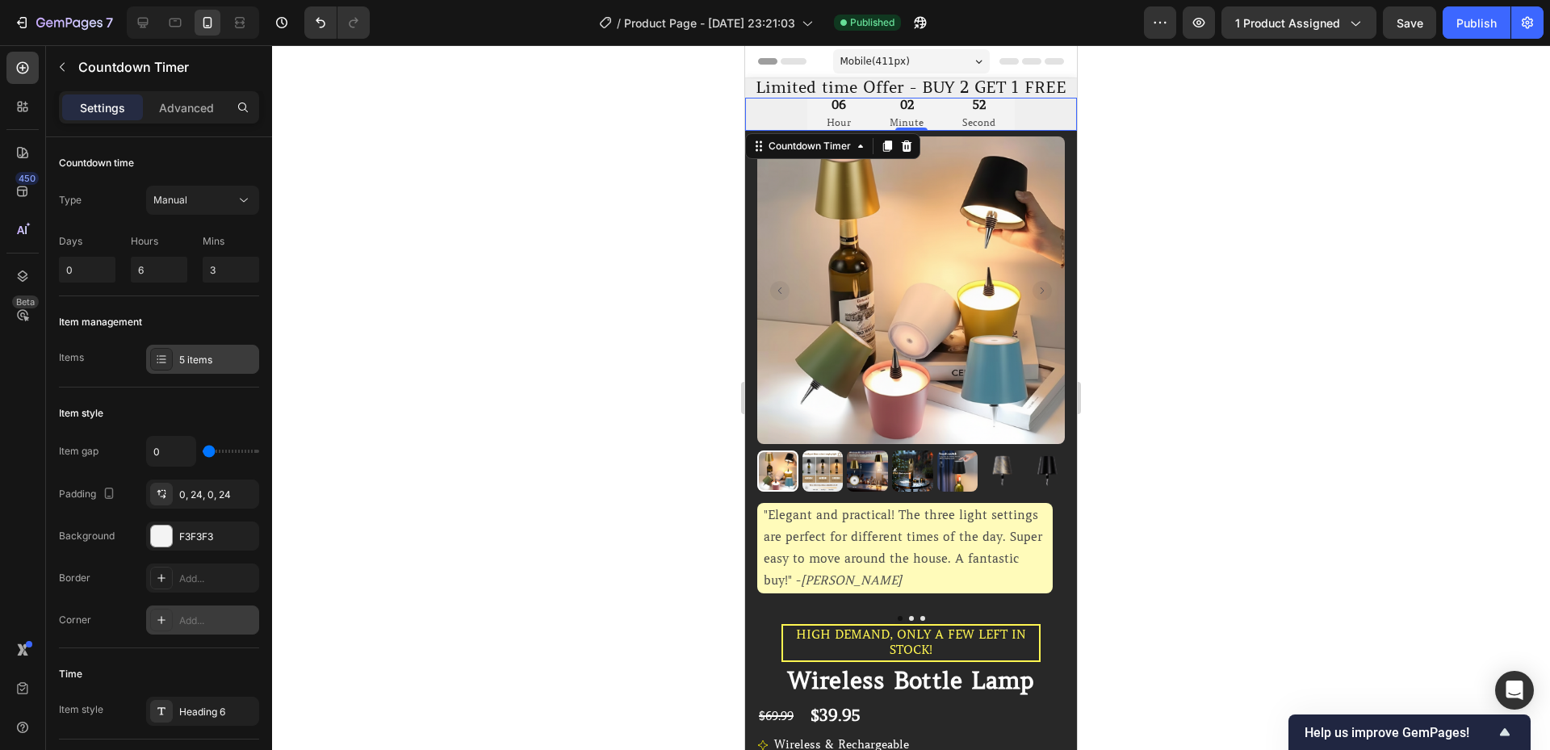
click at [195, 350] on div "5 items" at bounding box center [202, 359] width 113 height 29
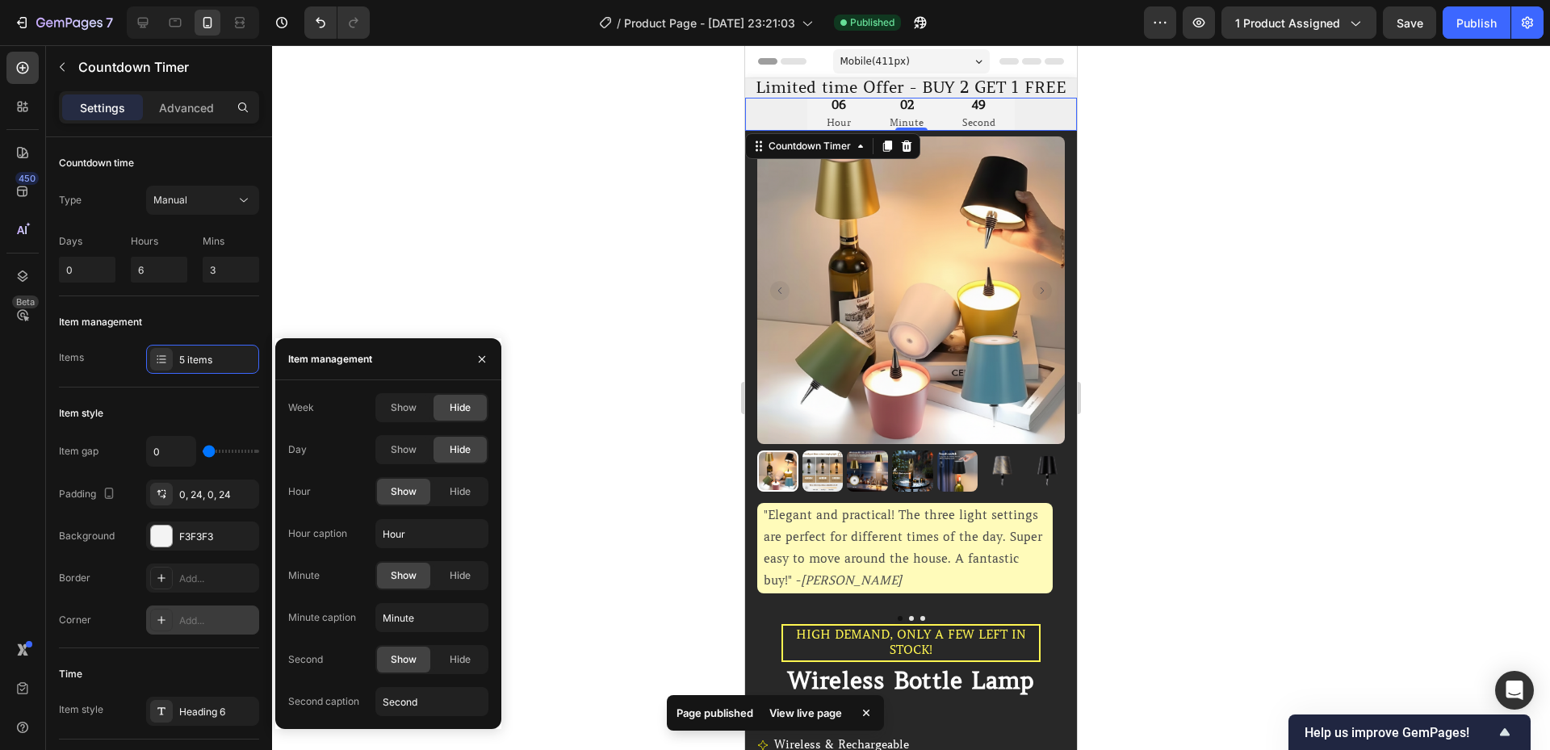
click at [204, 402] on div "Item style" at bounding box center [159, 413] width 200 height 26
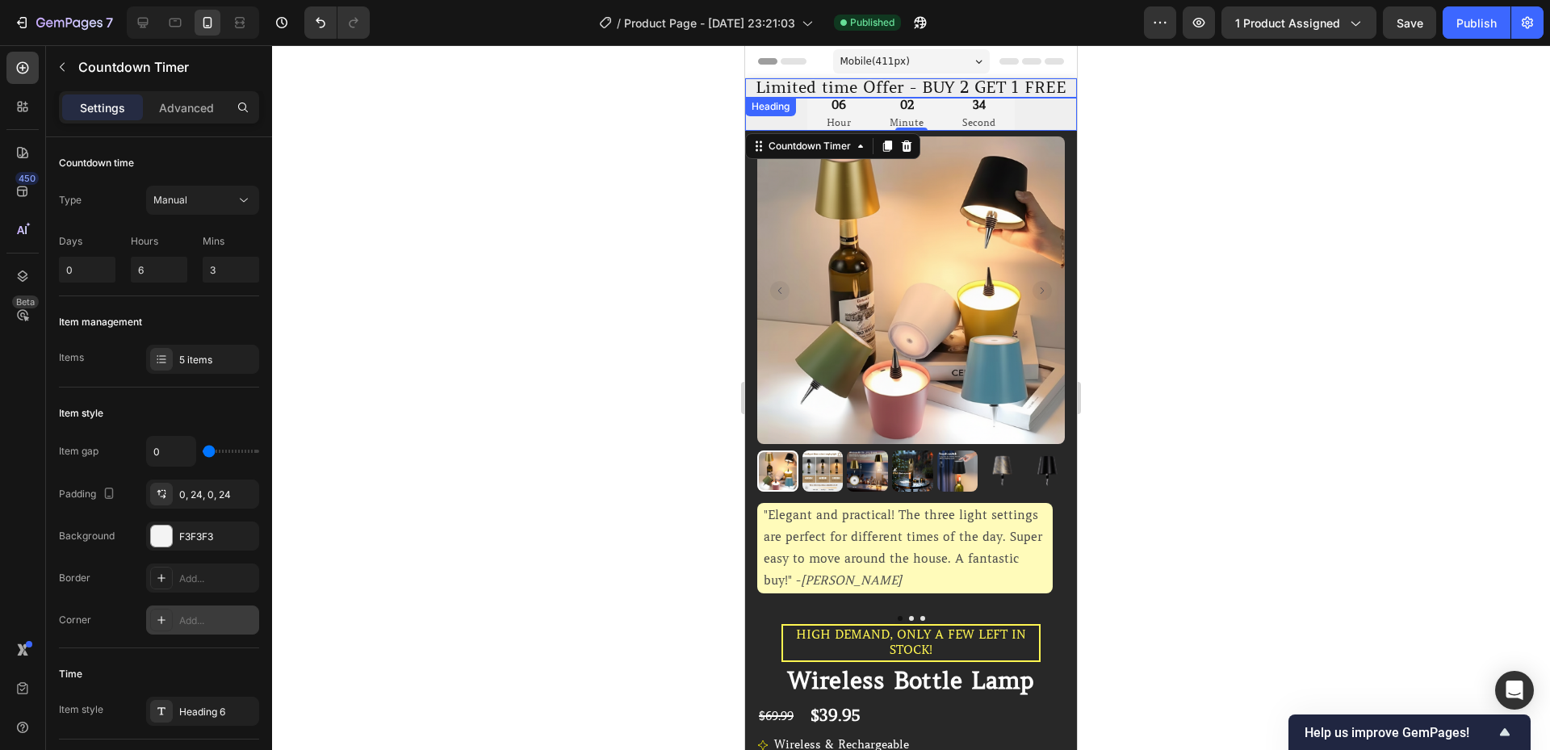
click at [756, 85] on p "Limited time Offer - BUY 2 GET 1 FREE" at bounding box center [911, 88] width 329 height 16
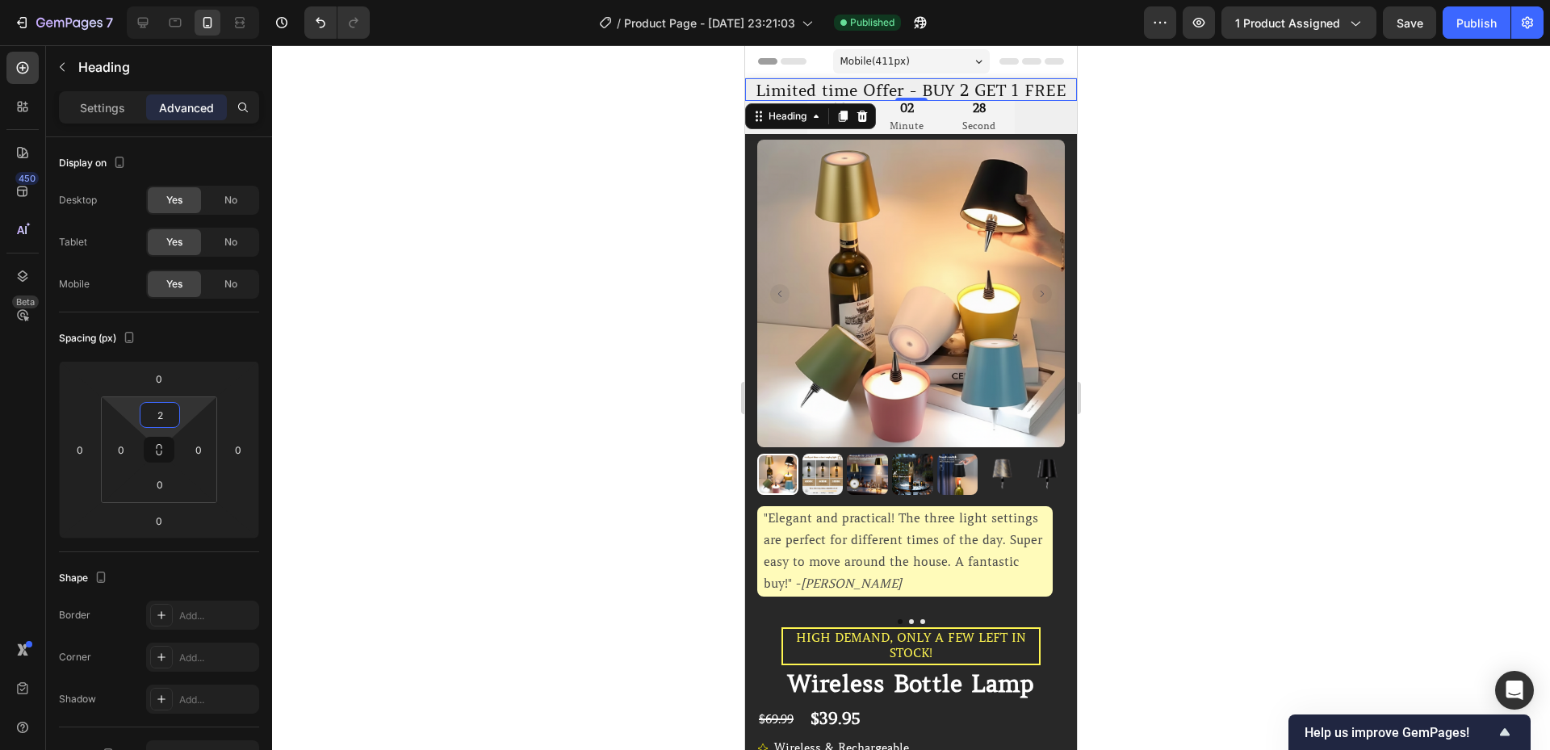
type input "0"
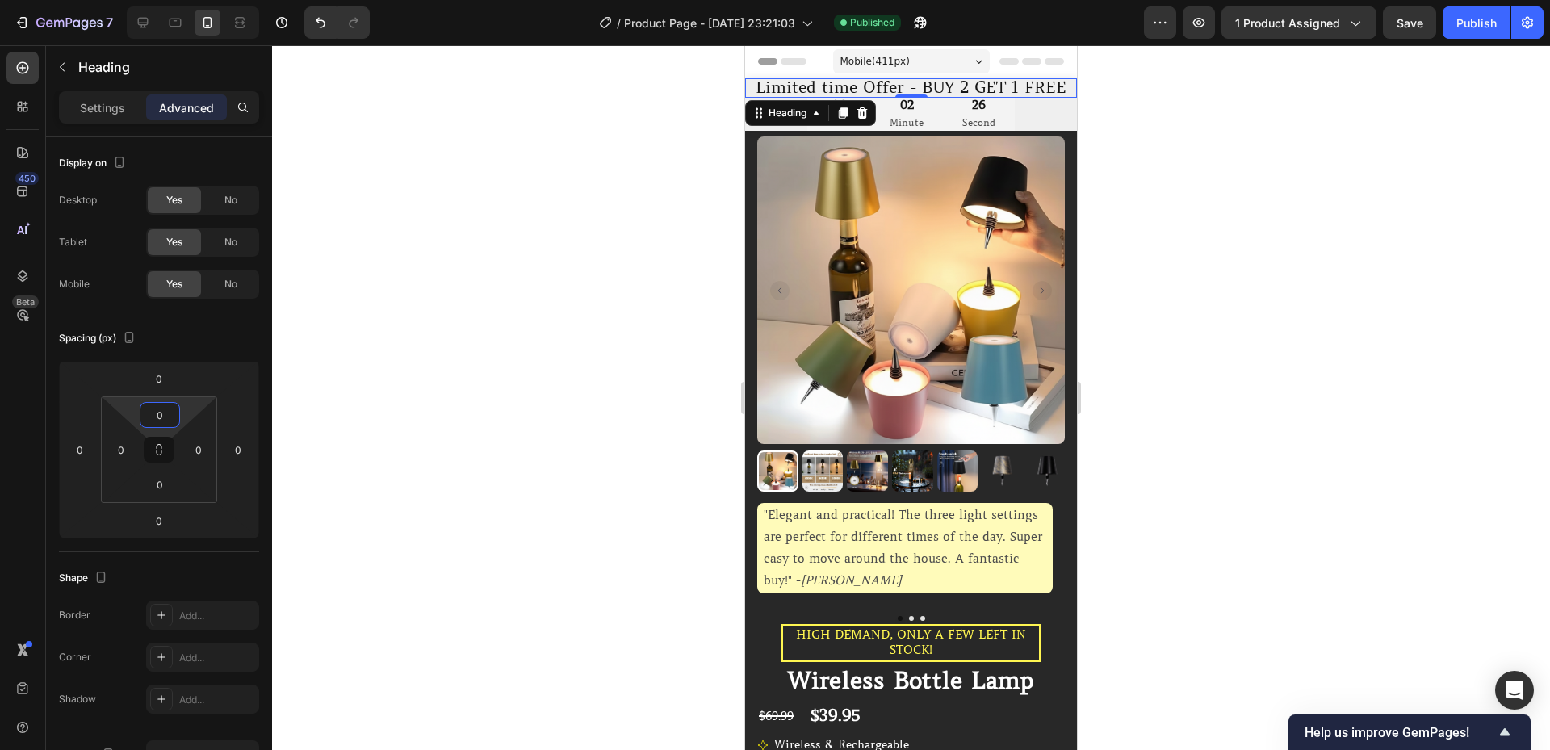
drag, startPoint x: 184, startPoint y: 409, endPoint x: 174, endPoint y: 413, distance: 11.2
click at [174, 0] on html "7 / Product Page - [DATE] 23:21:03 Published Preview 1 product assigned Save Pu…" at bounding box center [775, 0] width 1550 height 0
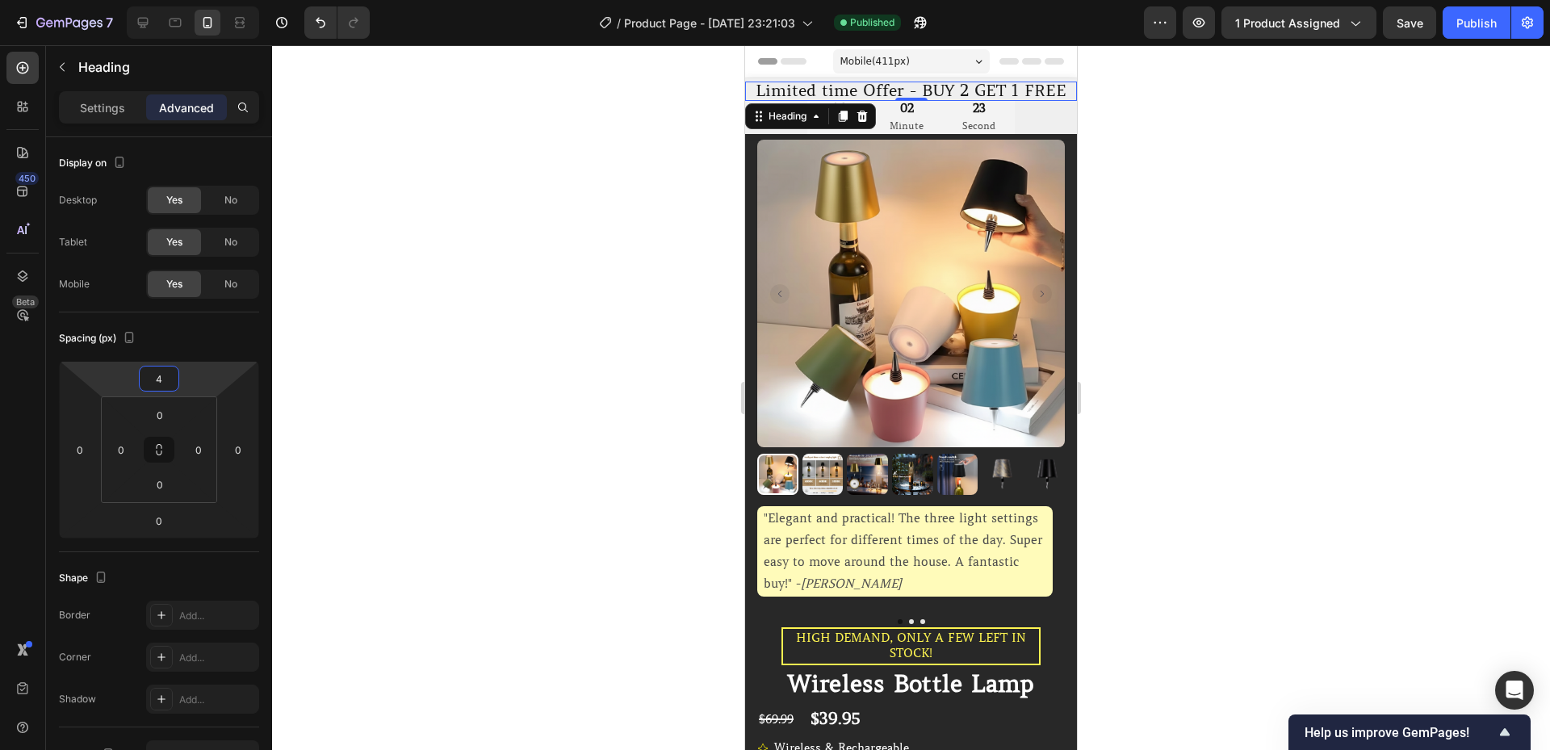
type input "0"
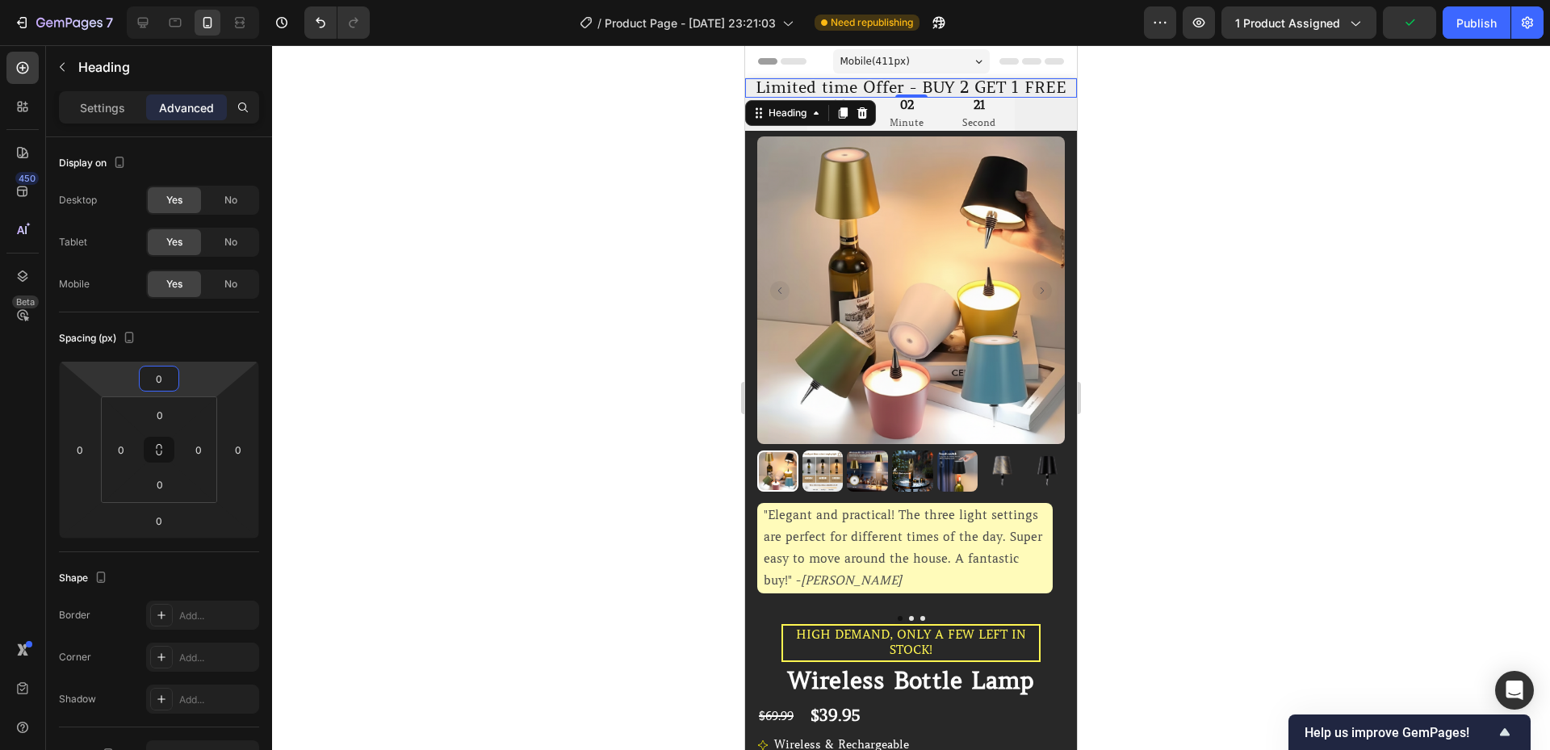
click at [187, 0] on html "7 / Product Page - [DATE] 23:21:03 Need republishing Preview 1 product assigned…" at bounding box center [775, 0] width 1550 height 0
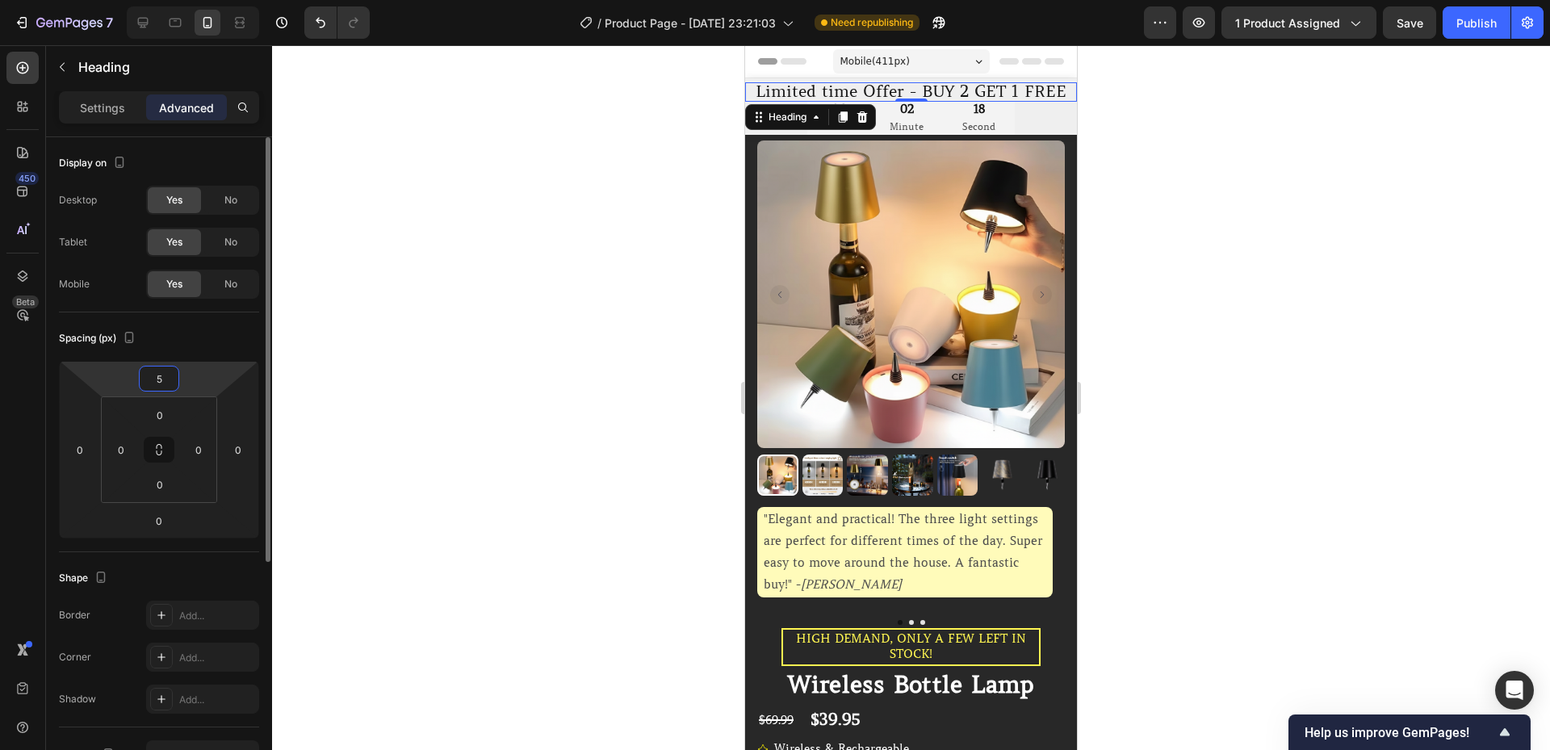
type input "5"
click at [182, 336] on div "Spacing (px)" at bounding box center [159, 338] width 200 height 26
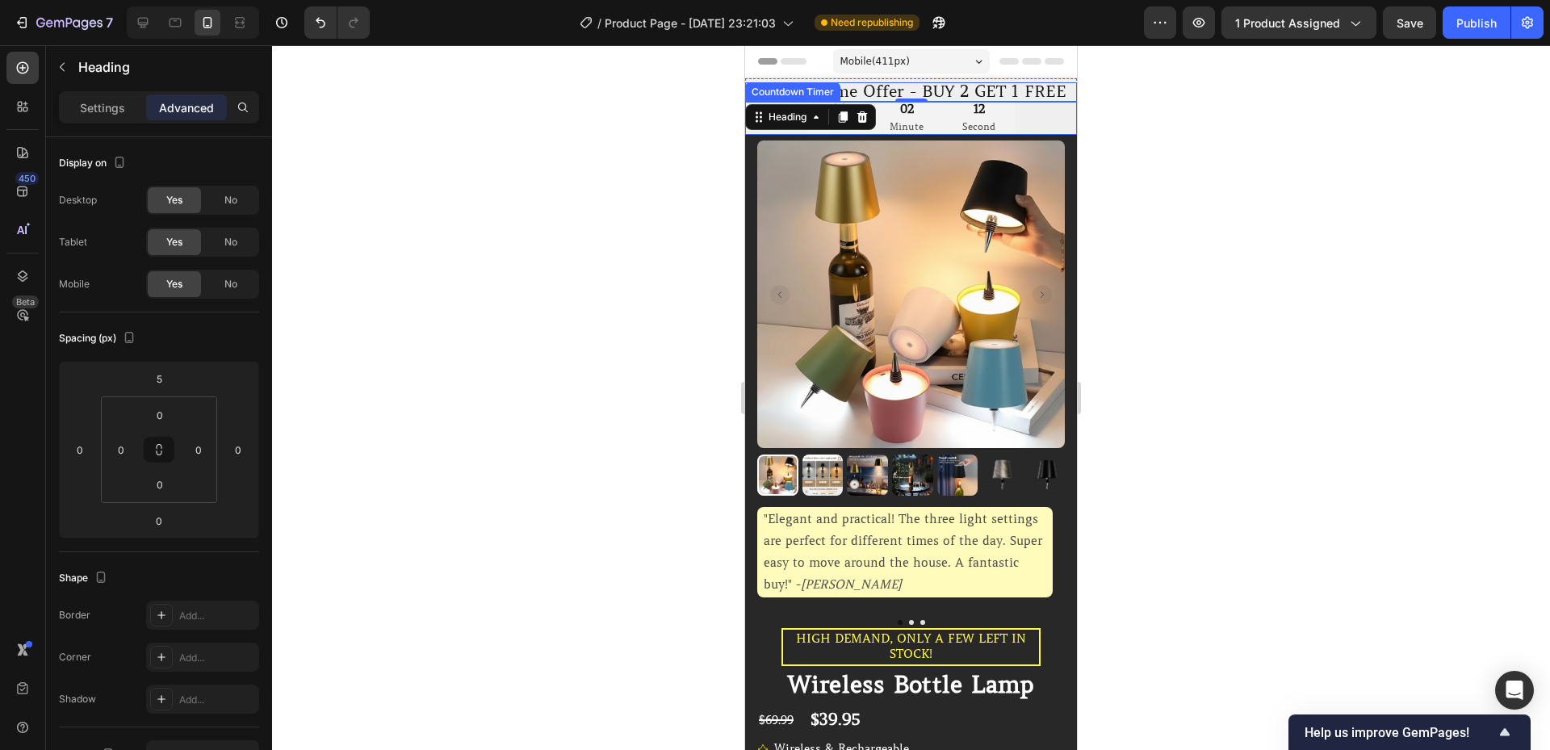
click at [1011, 124] on div "06 Hour 02 Minute 12 Second" at bounding box center [911, 118] width 332 height 33
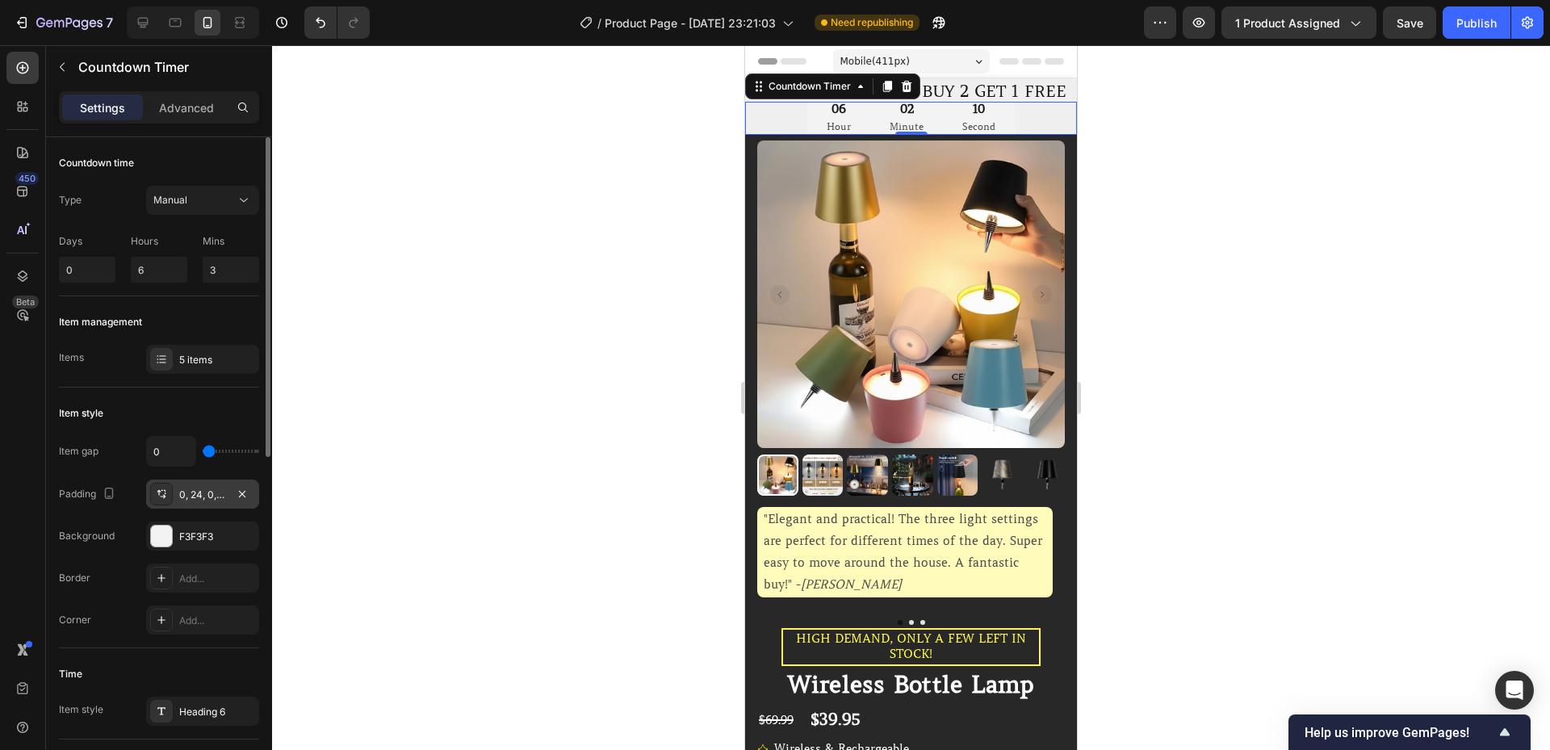
click at [214, 503] on div "0, 24, 0, 24" at bounding box center [202, 494] width 113 height 29
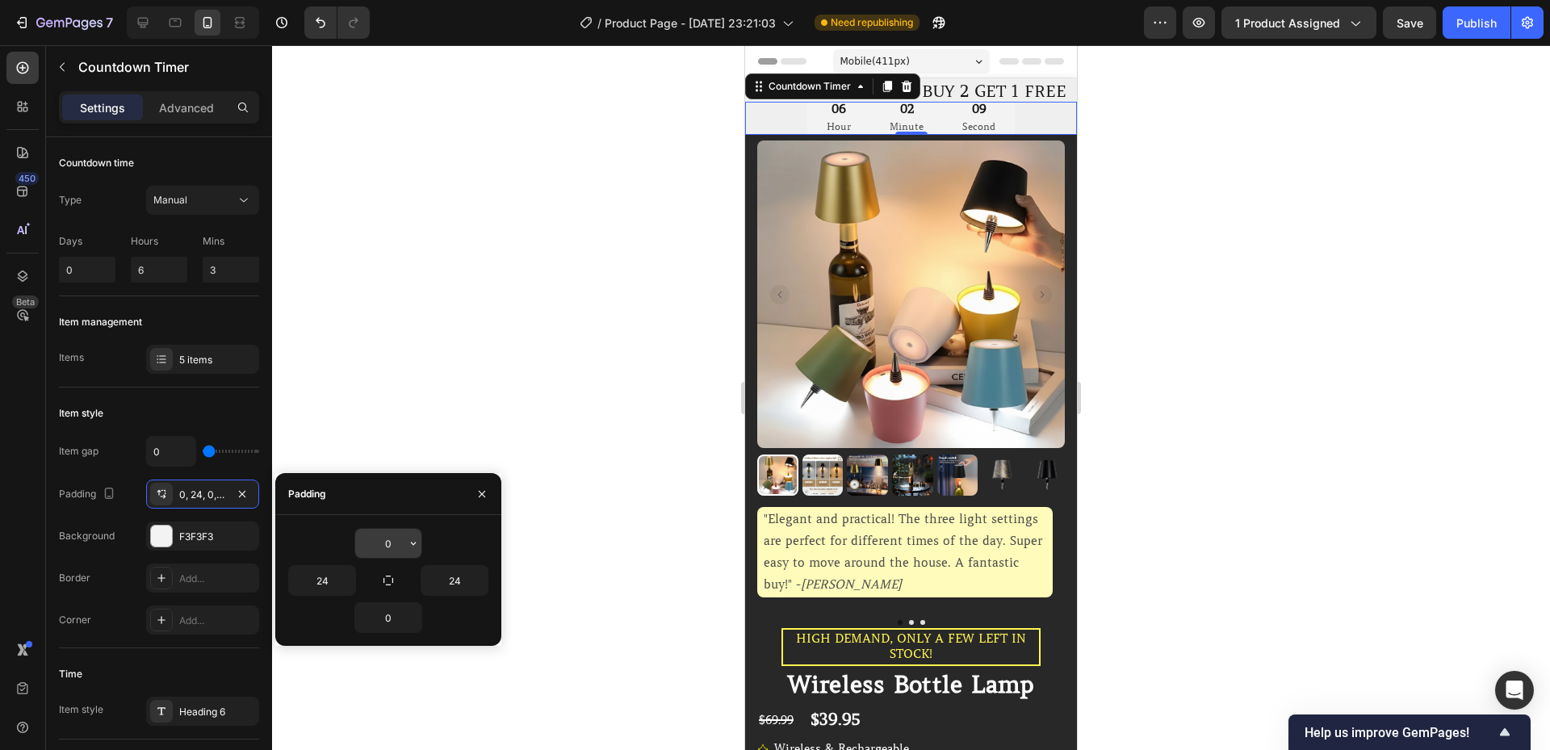
click at [388, 541] on input "0" at bounding box center [388, 543] width 66 height 29
type input "5"
type input "3"
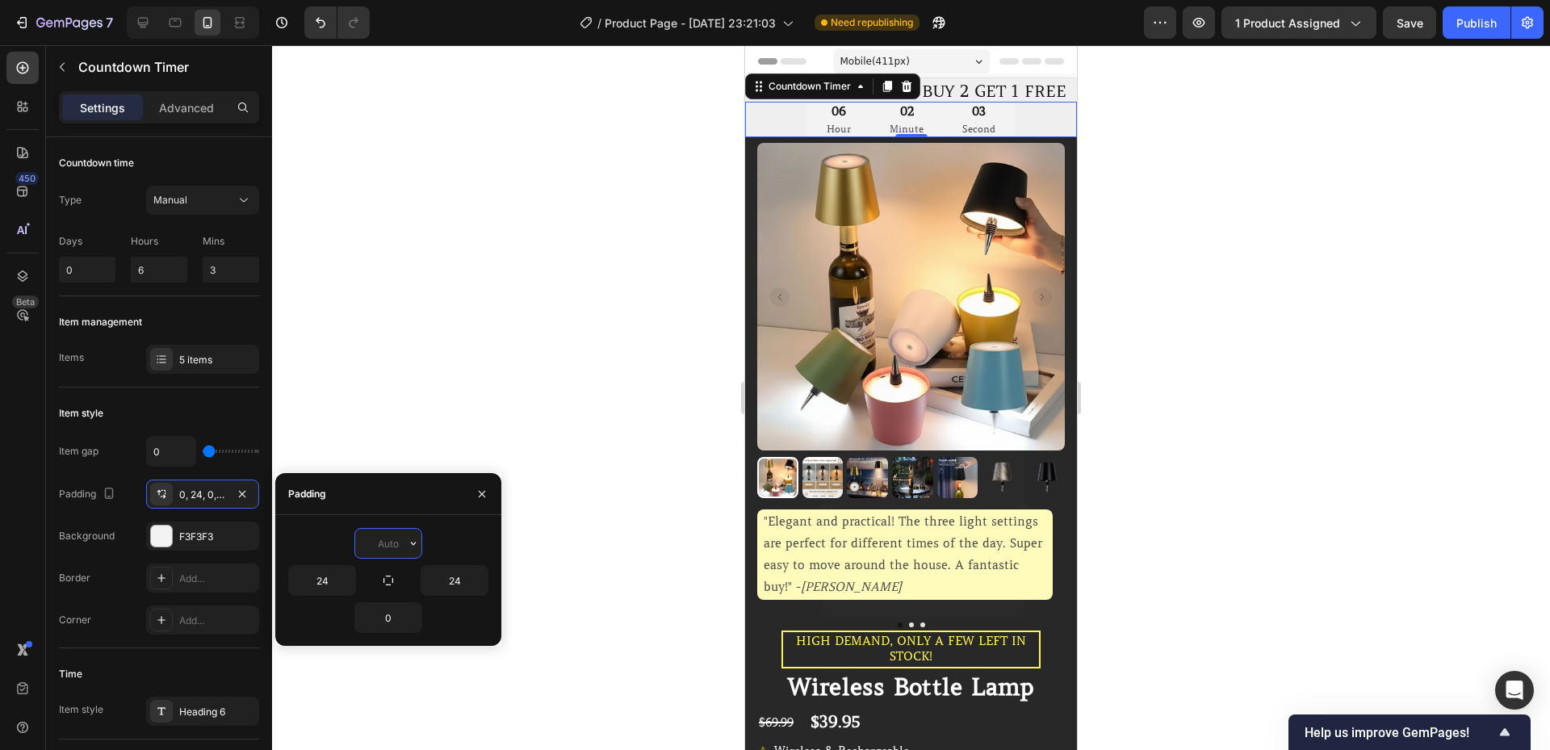
type input "2"
click at [1444, 18] on button "Publish" at bounding box center [1477, 22] width 68 height 32
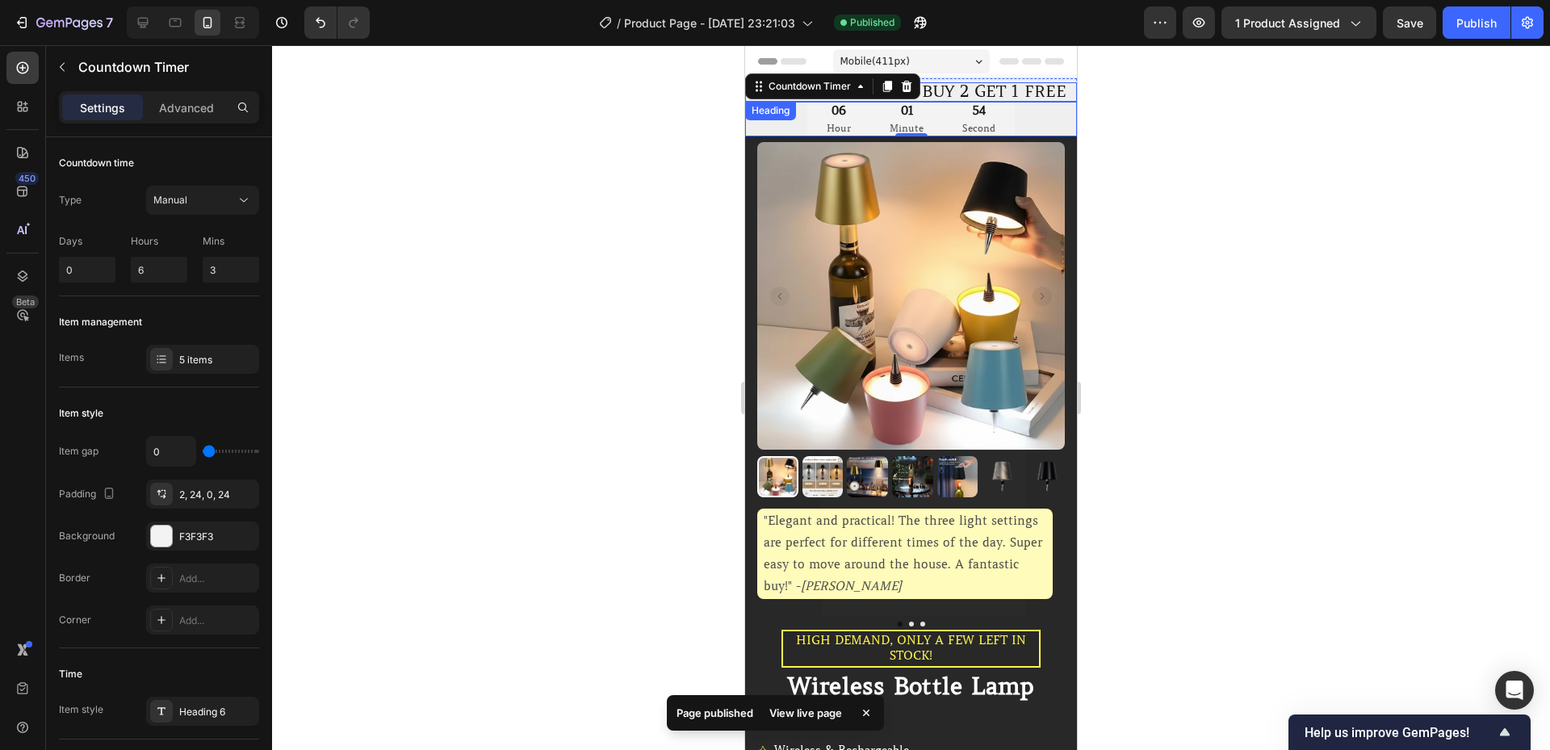
click at [948, 90] on p "Limited time Offer - BUY 2 GET 1 FREE" at bounding box center [911, 92] width 329 height 16
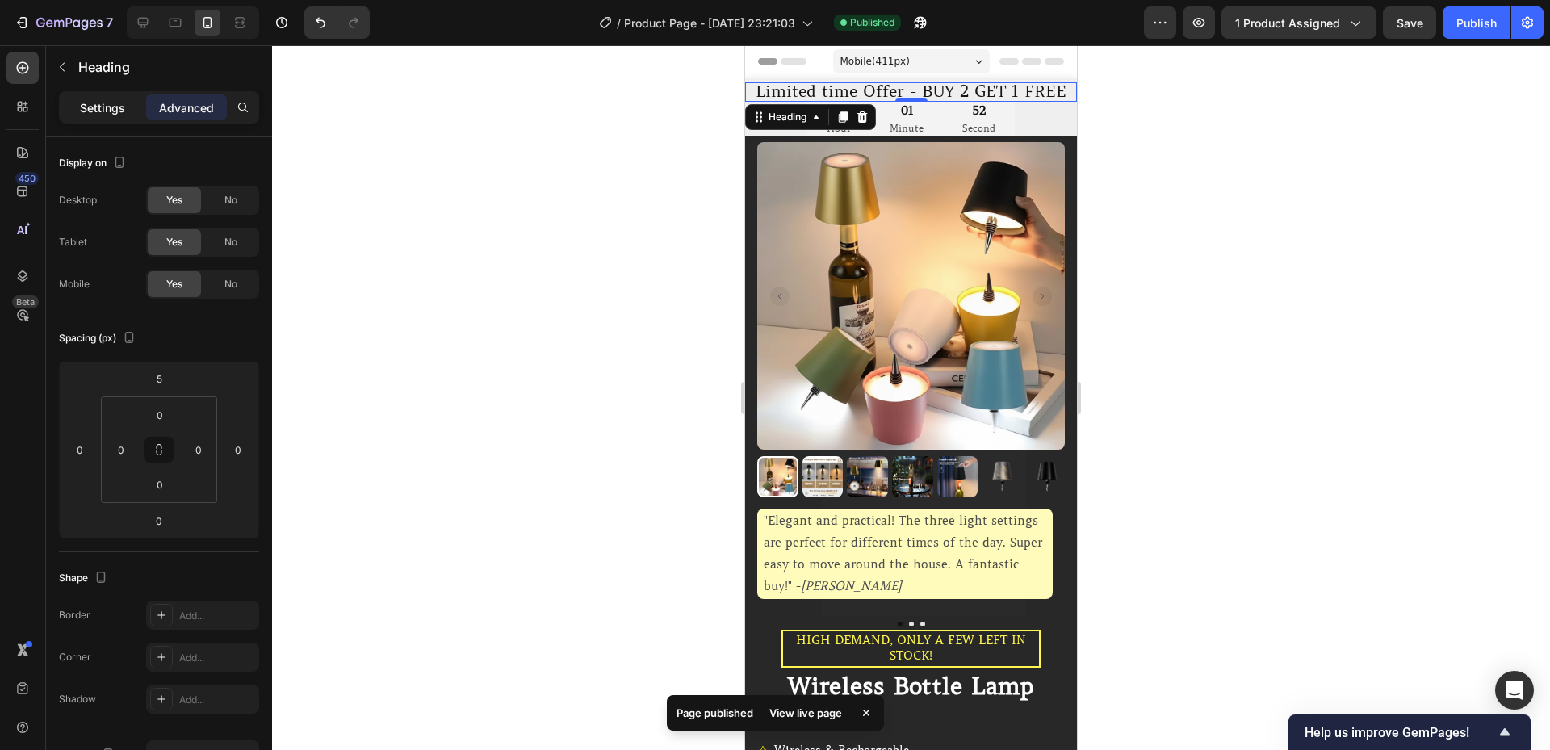
click at [94, 117] on div "Settings" at bounding box center [102, 107] width 81 height 26
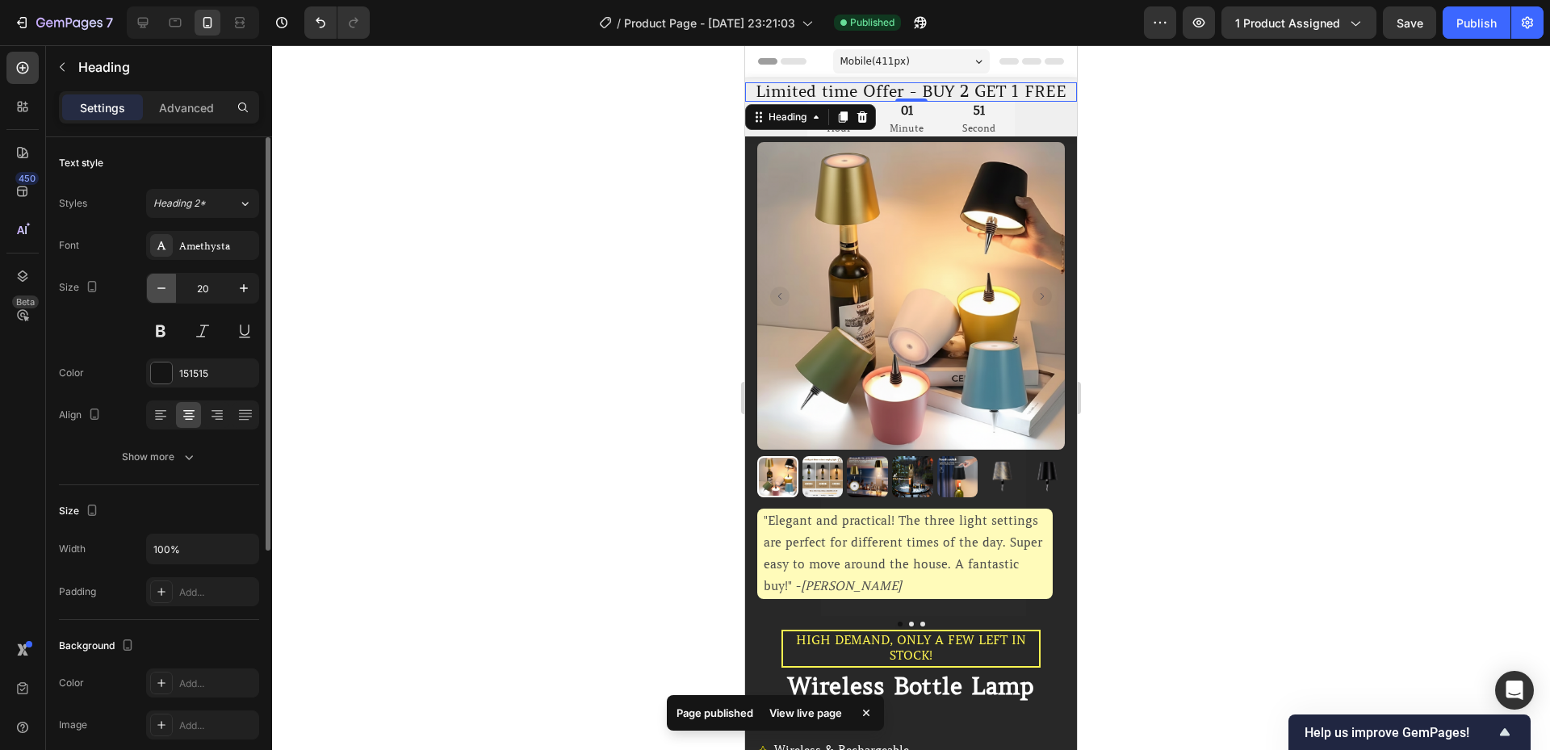
click at [160, 289] on icon "button" at bounding box center [161, 288] width 16 height 16
type input "18"
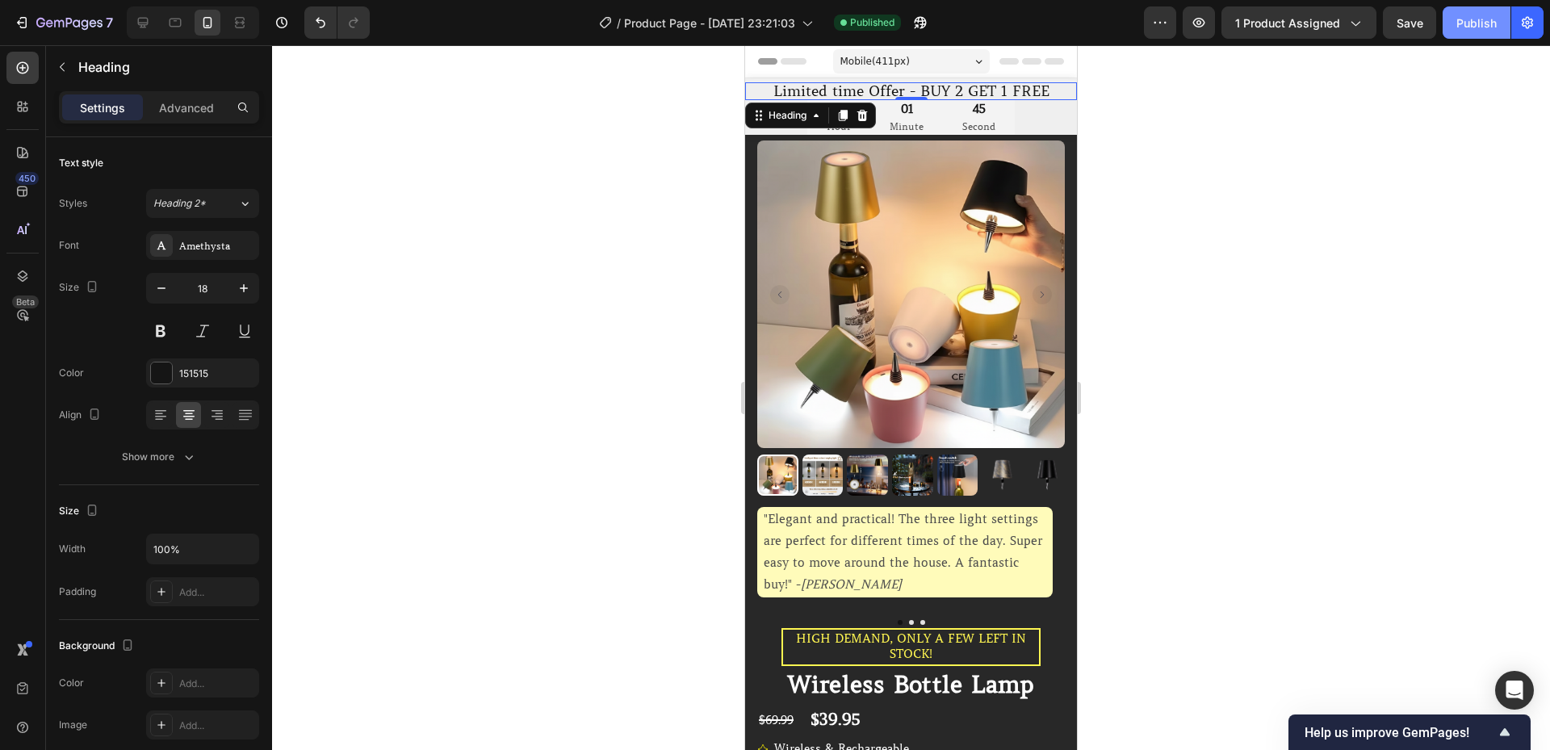
click at [1472, 30] on div "Publish" at bounding box center [1476, 23] width 40 height 17
